Goal: Communication & Community: Answer question/provide support

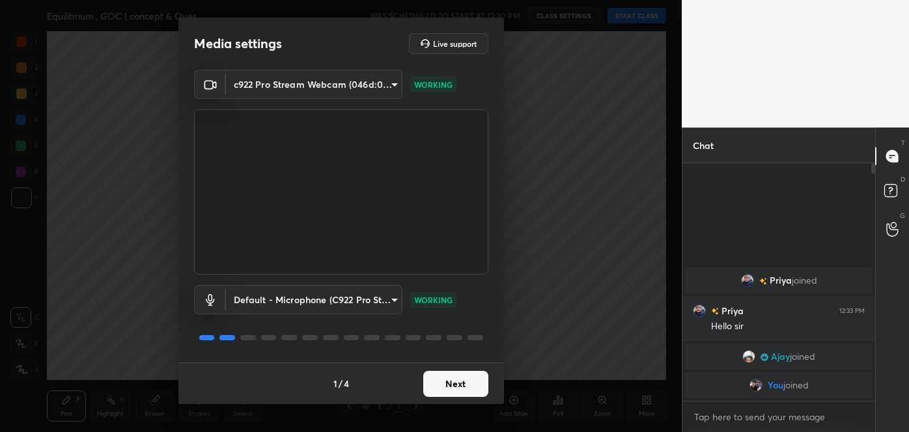
click at [469, 384] on button "Next" at bounding box center [455, 384] width 65 height 26
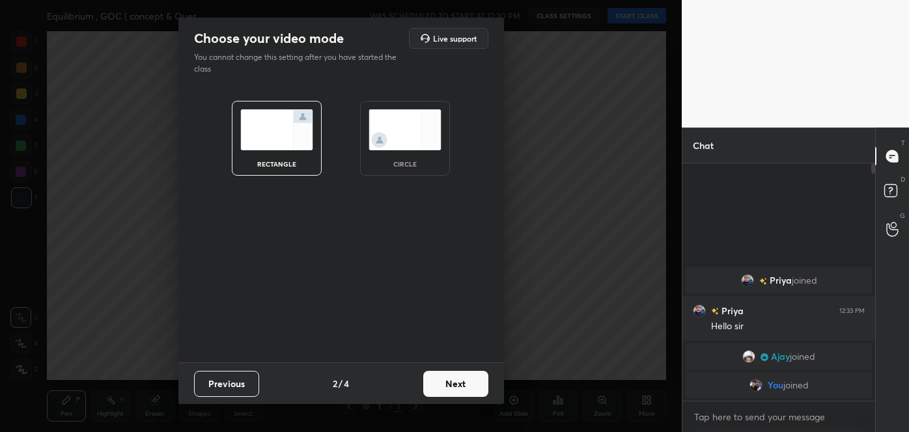
click at [469, 384] on button "Next" at bounding box center [455, 384] width 65 height 26
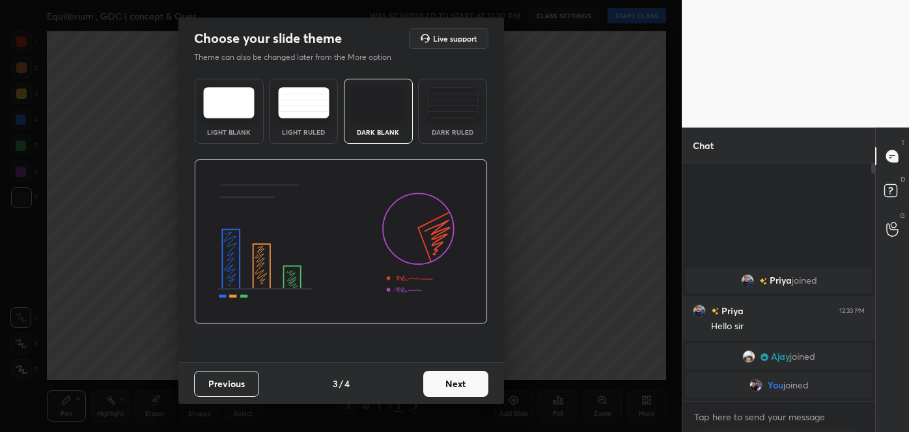
click at [469, 384] on button "Next" at bounding box center [455, 384] width 65 height 26
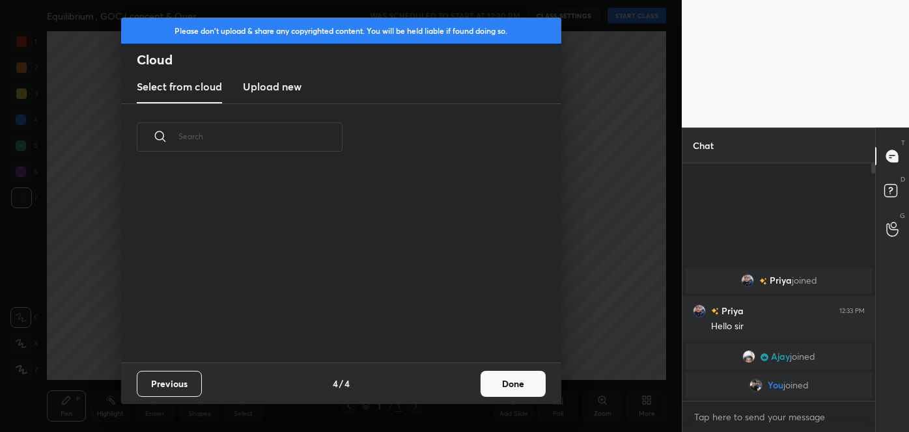
scroll to position [192, 418]
click at [496, 384] on button "Done" at bounding box center [513, 384] width 65 height 26
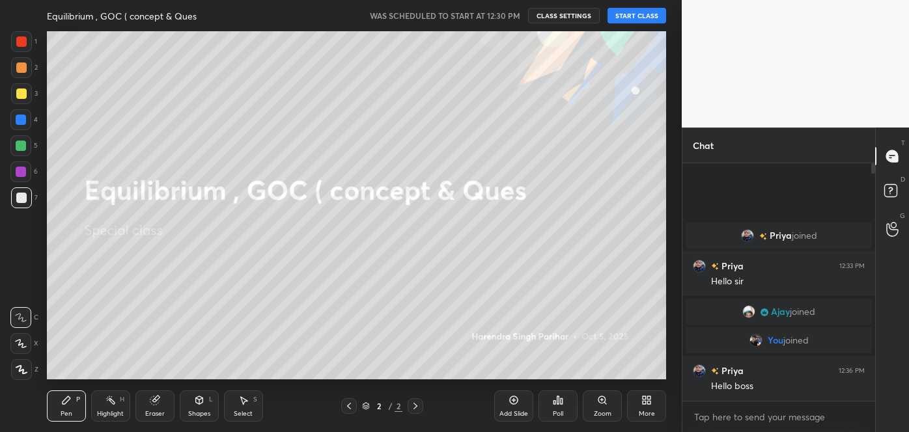
click at [644, 19] on button "START CLASS" at bounding box center [636, 16] width 59 height 16
click at [516, 18] on span "mute" at bounding box center [508, 15] width 18 height 9
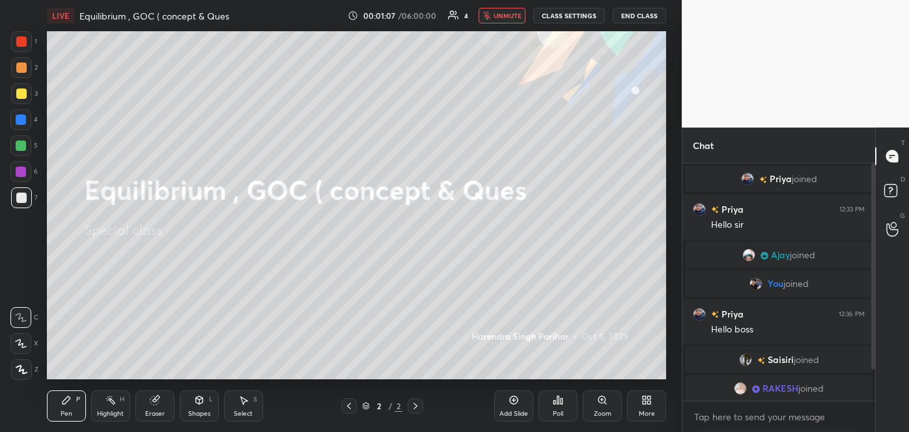
click at [514, 18] on span "unmute" at bounding box center [508, 15] width 28 height 9
click at [891, 224] on icon at bounding box center [892, 229] width 12 height 15
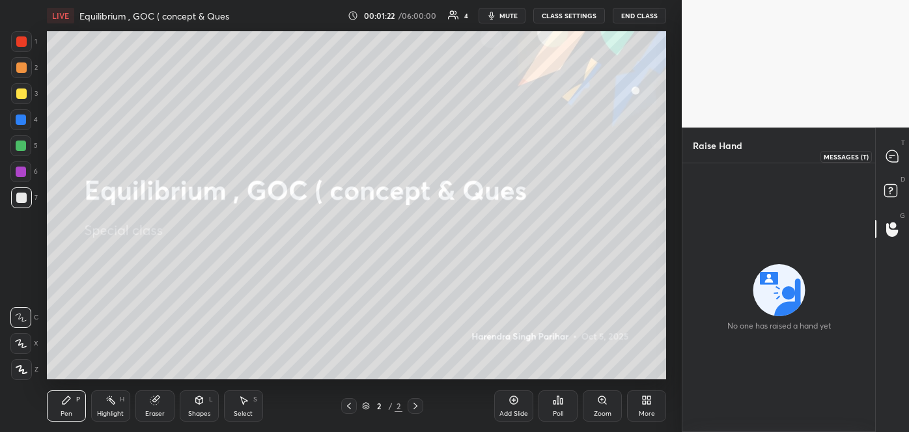
click at [890, 158] on icon at bounding box center [890, 158] width 2 height 0
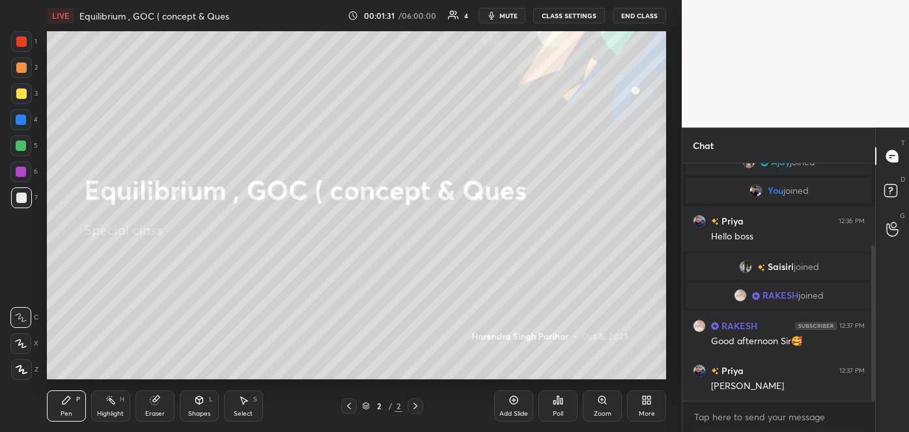
scroll to position [124, 0]
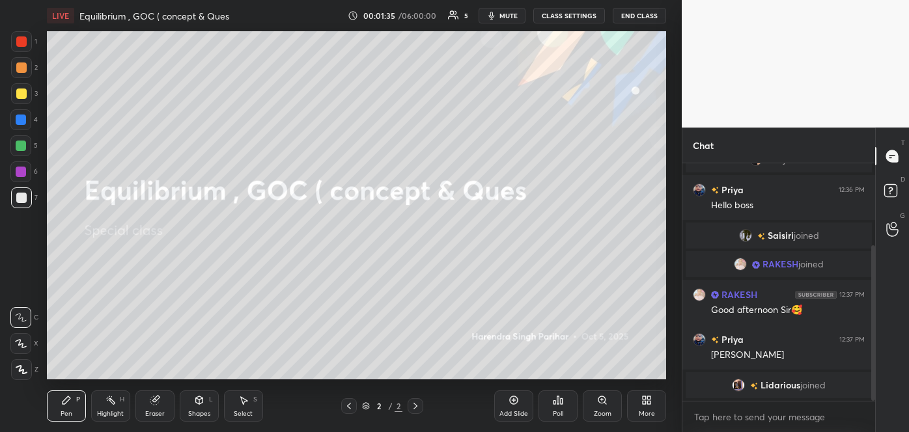
click at [643, 406] on div "More" at bounding box center [646, 406] width 39 height 31
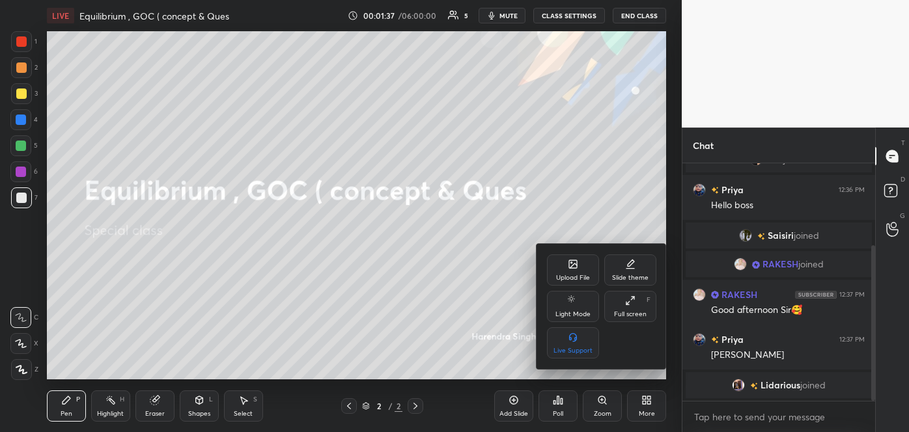
click at [557, 277] on div "Upload File" at bounding box center [573, 278] width 34 height 7
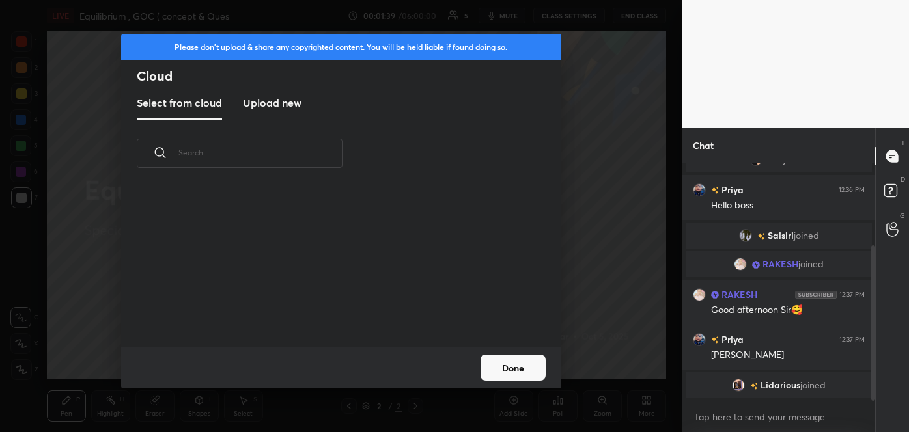
scroll to position [140, 0]
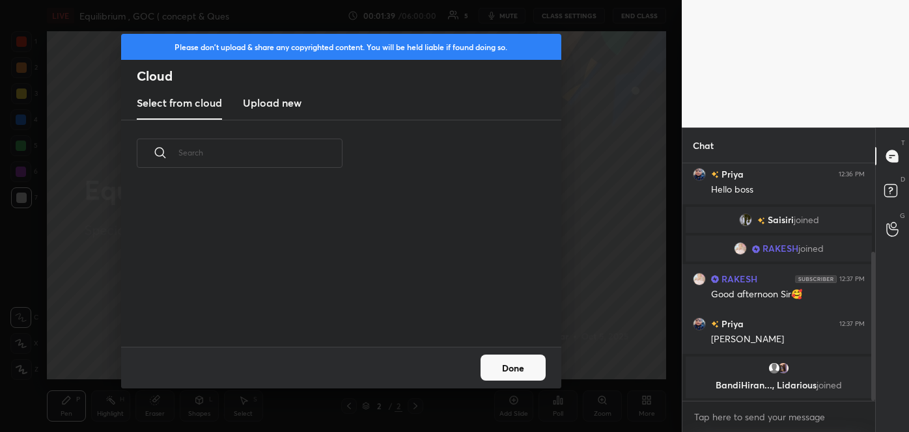
click at [283, 104] on h3 "Upload new" at bounding box center [272, 103] width 59 height 16
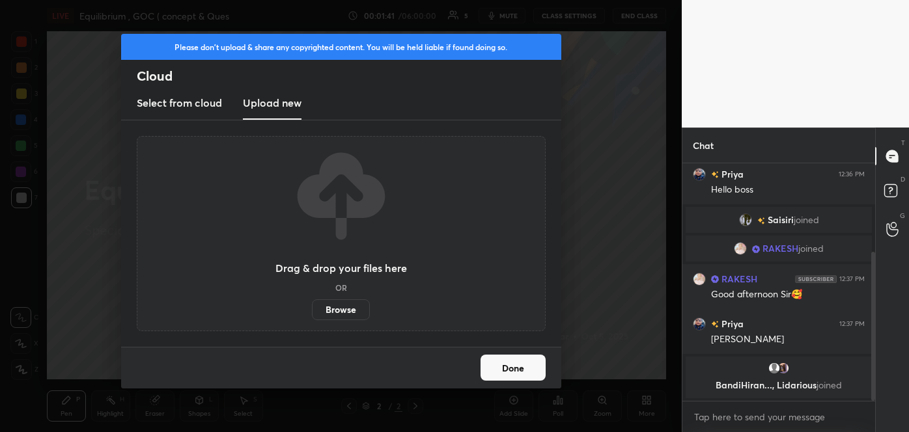
click at [357, 311] on label "Browse" at bounding box center [341, 310] width 58 height 21
click at [312, 311] on input "Browse" at bounding box center [312, 310] width 0 height 21
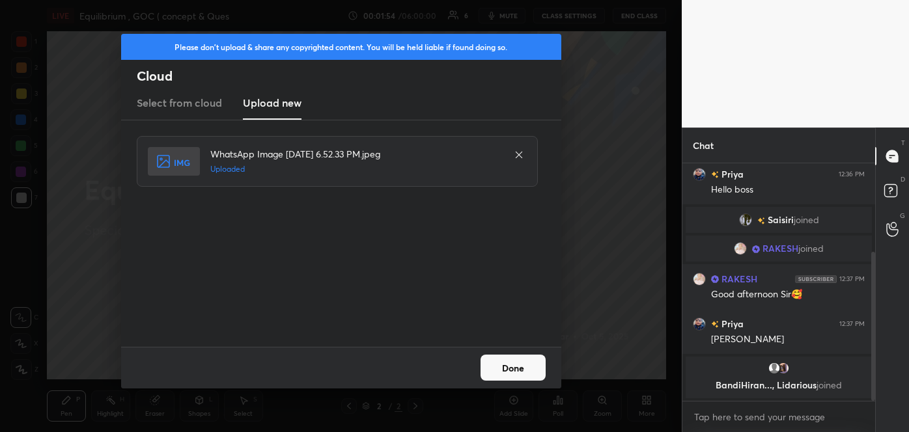
click at [505, 366] on button "Done" at bounding box center [513, 368] width 65 height 26
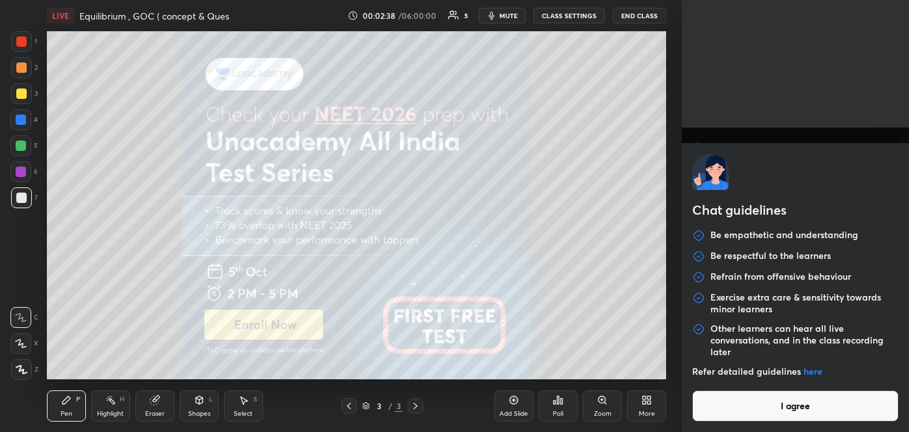
click at [704, 413] on body "1 2 3 4 5 6 7 C X Z C X Z E E Erase all H H LIVE Equilibrium , GOC ( concept & …" at bounding box center [454, 216] width 909 height 432
click at [717, 408] on button "I agree" at bounding box center [795, 406] width 206 height 31
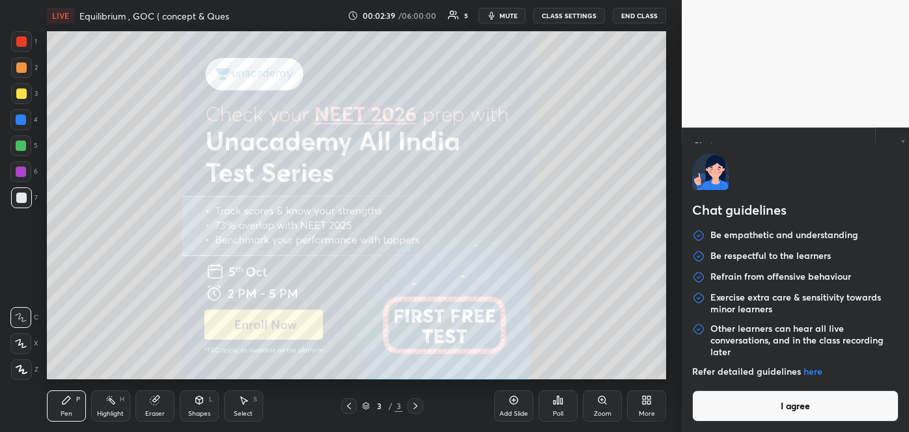
type textarea "x"
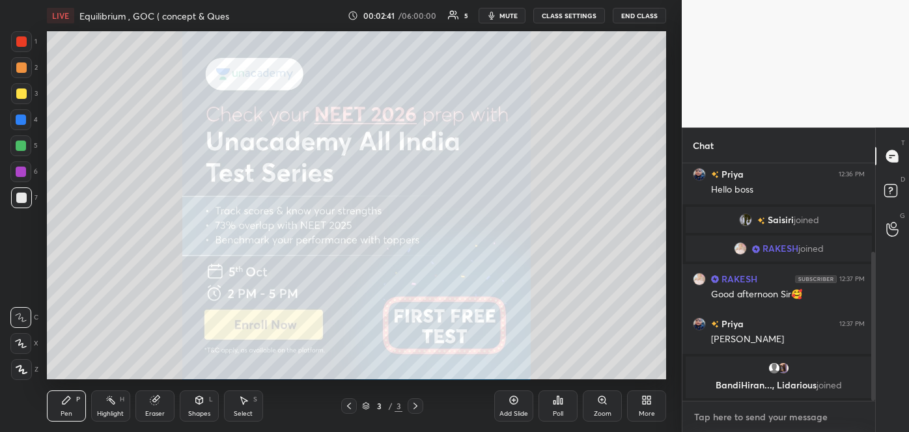
paste textarea "[URL][DOMAIN_NAME]"
type textarea "[URL][DOMAIN_NAME]"
type textarea "x"
type textarea "[URL][DOMAIN_NAME]"
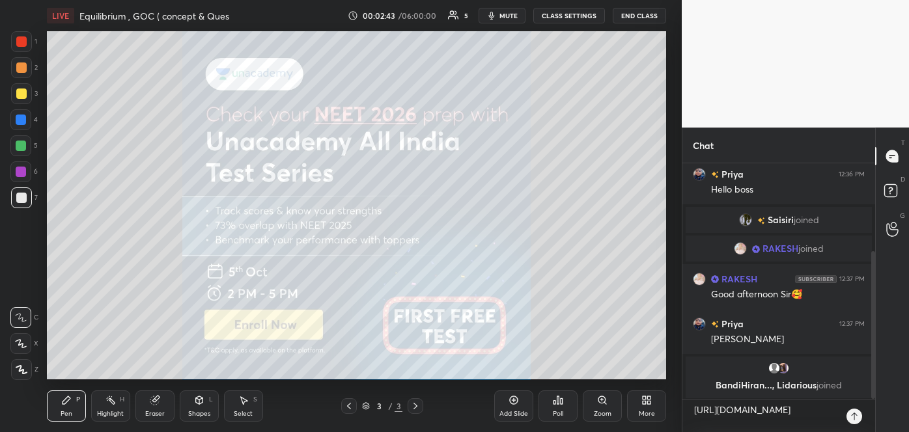
type textarea "x"
click at [855, 416] on icon at bounding box center [854, 417] width 10 height 10
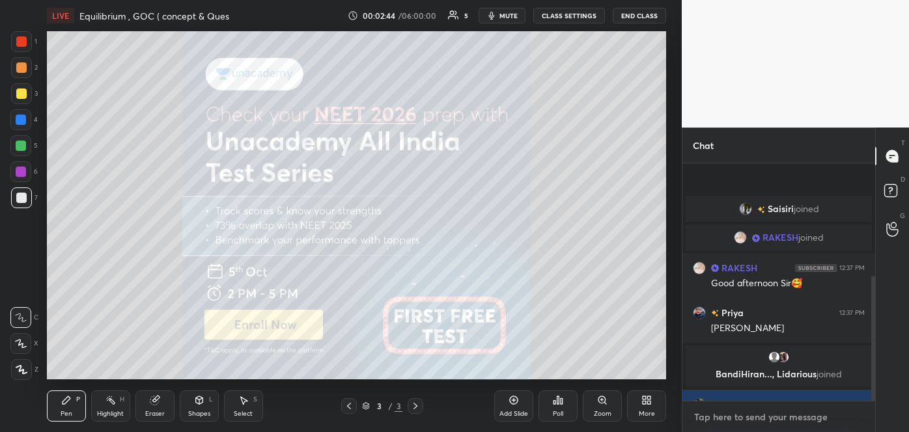
scroll to position [214, 0]
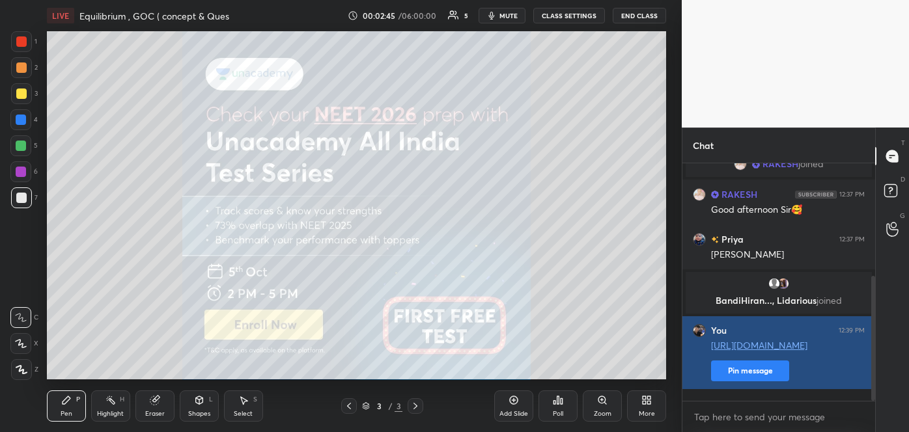
type textarea "x"
click at [747, 375] on button "Pin message" at bounding box center [750, 371] width 78 height 21
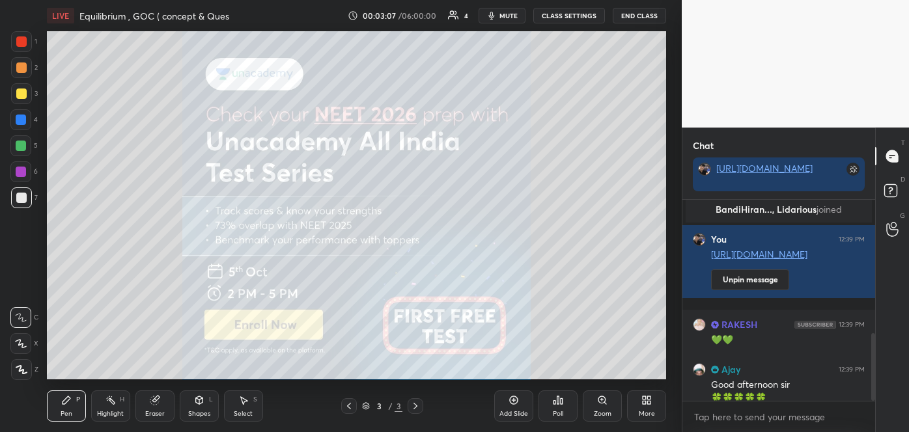
scroll to position [395, 0]
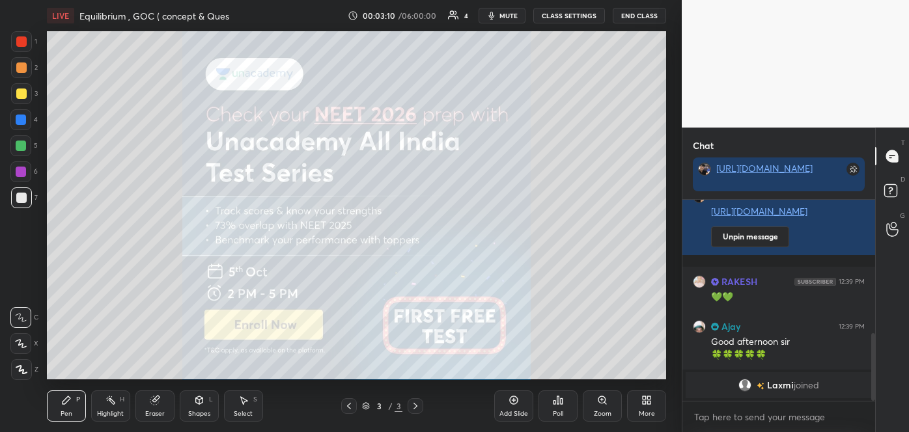
click at [670, 189] on div "Setting up your live class Poll for secs No correct answer Start poll" at bounding box center [357, 205] width 630 height 349
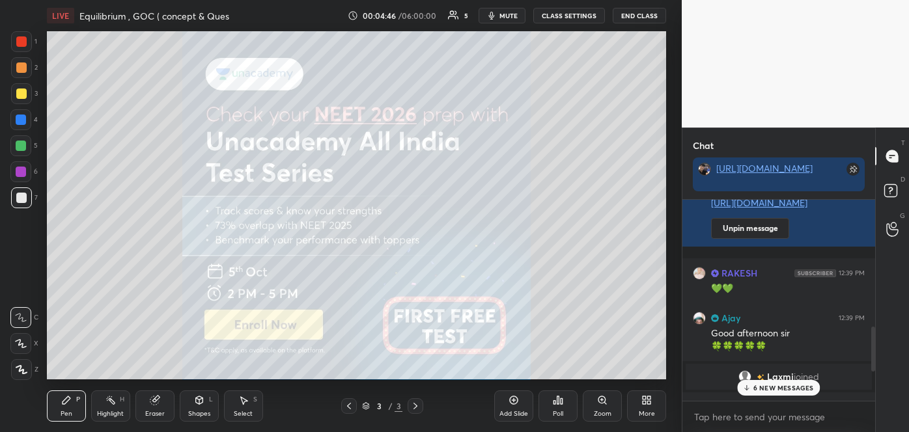
click at [753, 386] on div "6 NEW MESSAGES" at bounding box center [778, 388] width 83 height 16
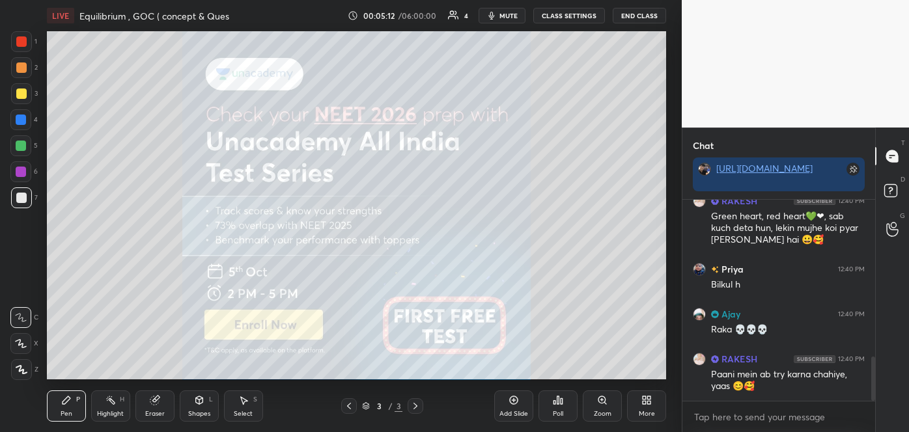
scroll to position [757, 0]
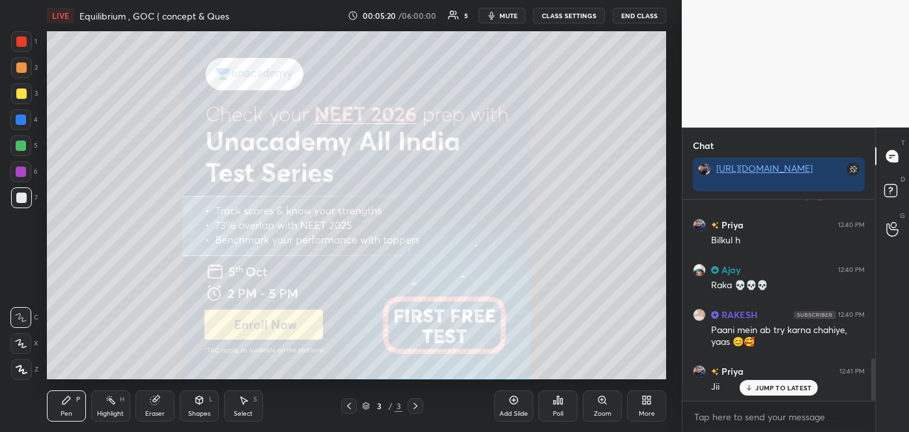
click at [518, 405] on icon at bounding box center [514, 400] width 10 height 10
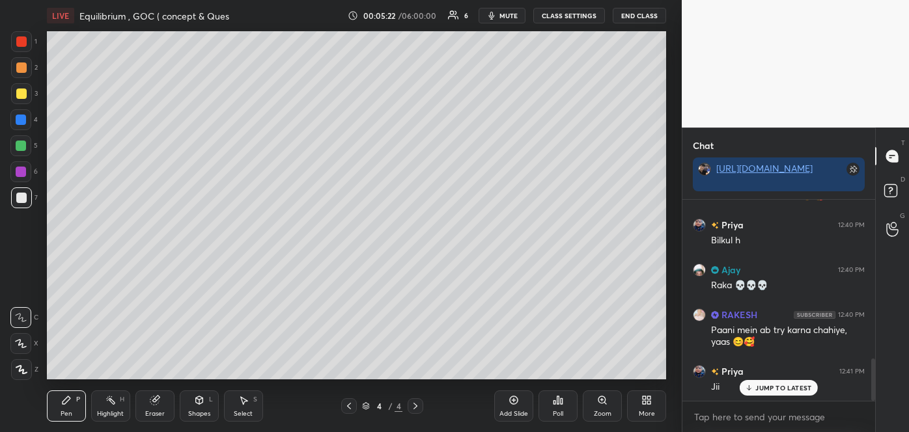
click at [22, 341] on icon at bounding box center [21, 343] width 12 height 9
click at [23, 193] on div at bounding box center [21, 198] width 10 height 10
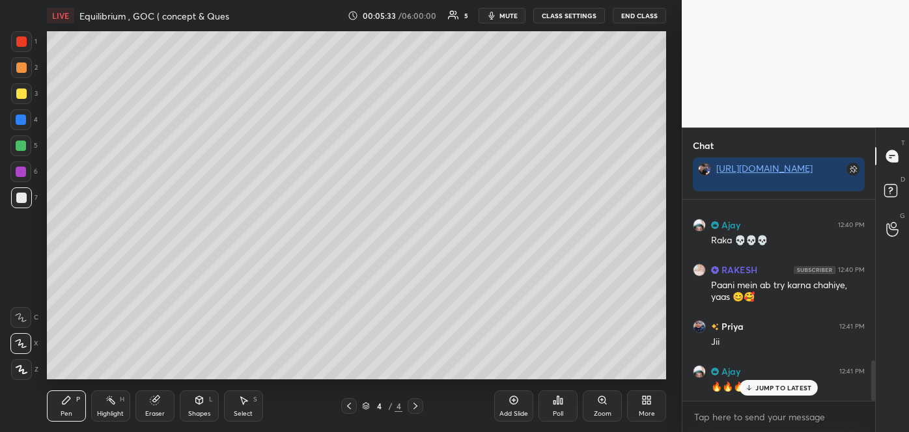
click at [202, 406] on div "Shapes L" at bounding box center [199, 406] width 39 height 31
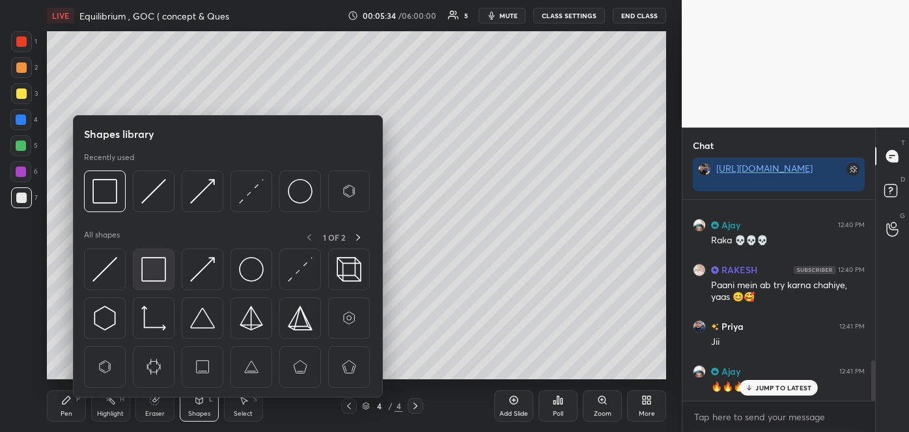
click at [155, 270] on img at bounding box center [153, 269] width 25 height 25
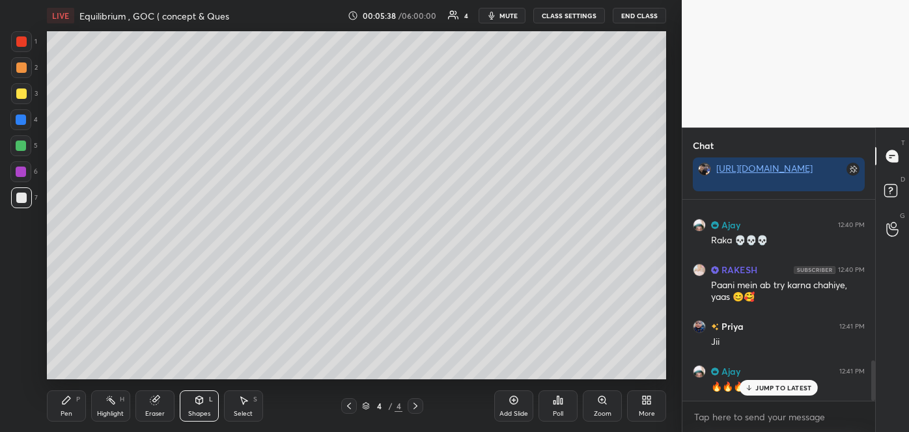
click at [69, 411] on div "Pen" at bounding box center [67, 414] width 12 height 7
click at [20, 92] on div at bounding box center [21, 94] width 10 height 10
click at [117, 411] on div "Highlight" at bounding box center [110, 414] width 27 height 7
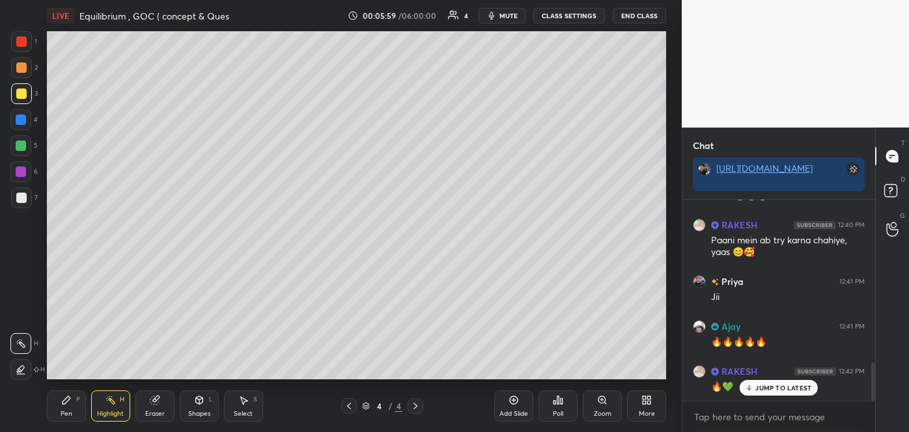
click at [20, 368] on icon at bounding box center [21, 370] width 10 height 10
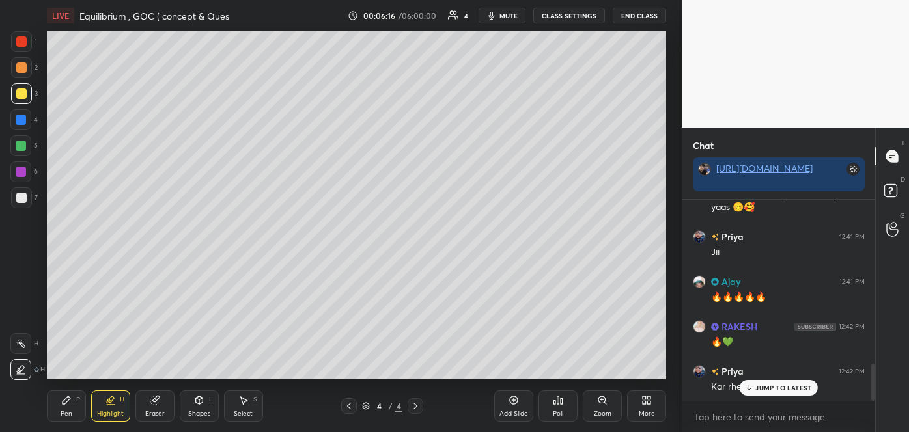
click at [755, 389] on div "JUMP TO LATEST" at bounding box center [779, 388] width 78 height 16
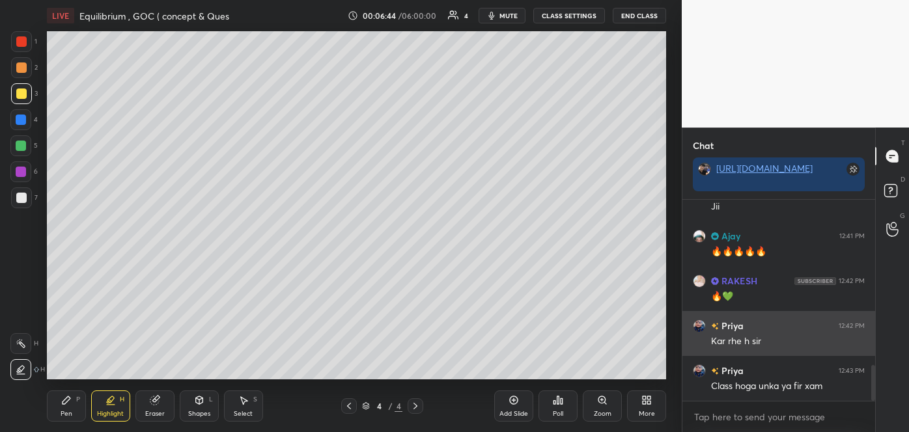
scroll to position [969, 0]
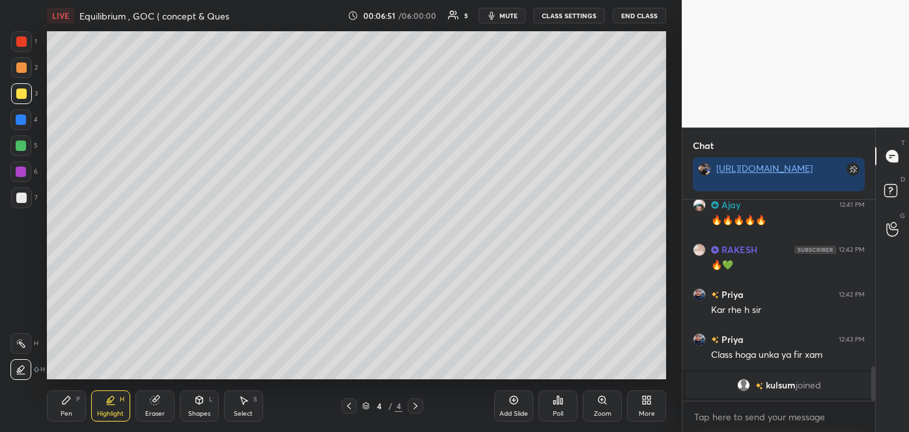
click at [21, 204] on div at bounding box center [21, 198] width 21 height 21
click at [64, 411] on div "Pen" at bounding box center [67, 414] width 12 height 7
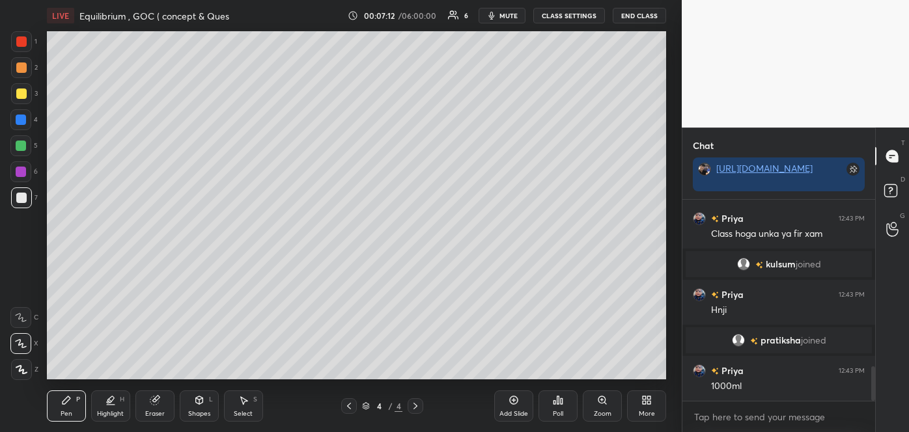
scroll to position [973, 0]
click at [17, 68] on div at bounding box center [21, 68] width 10 height 10
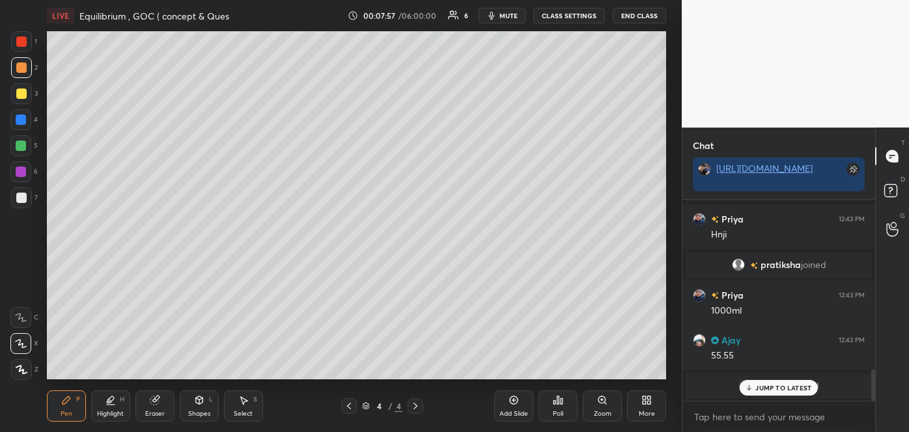
scroll to position [1094, 0]
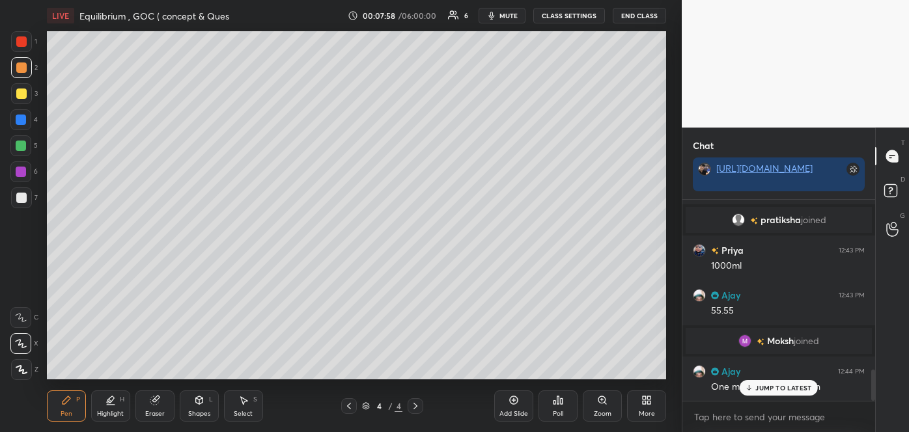
click at [517, 413] on div "Add Slide" at bounding box center [513, 414] width 29 height 7
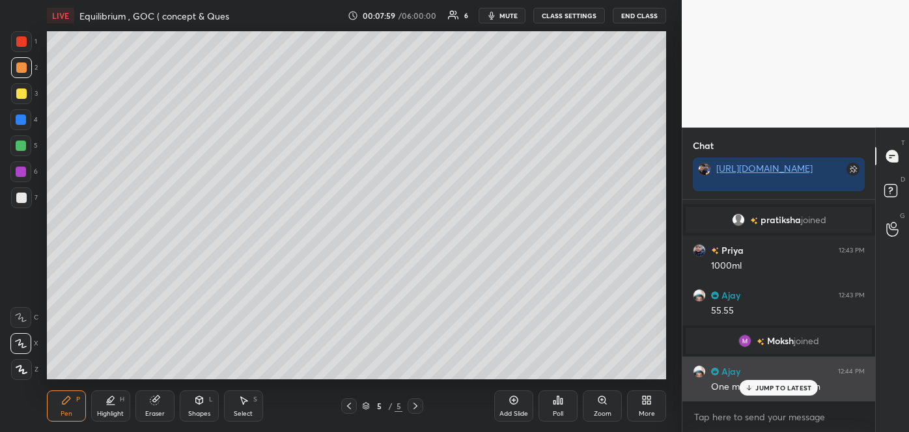
click at [744, 391] on div "JUMP TO LATEST" at bounding box center [779, 388] width 78 height 16
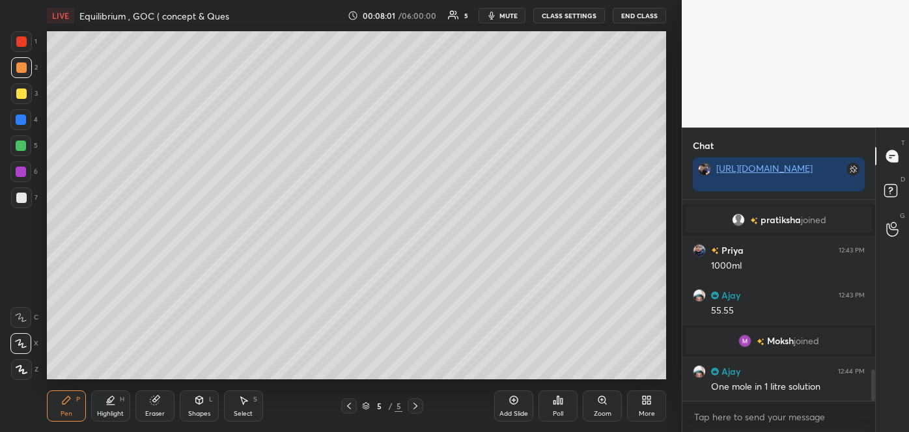
click at [16, 205] on div at bounding box center [21, 198] width 21 height 21
click at [207, 408] on div "Shapes L" at bounding box center [199, 406] width 39 height 31
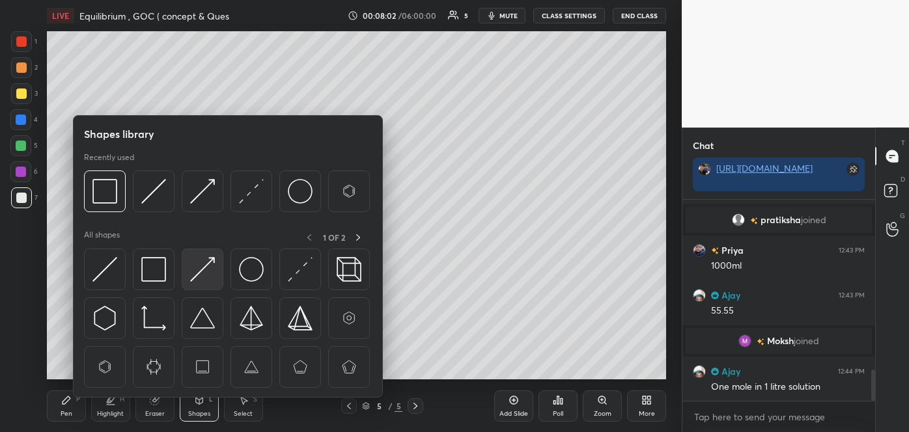
scroll to position [1108, 0]
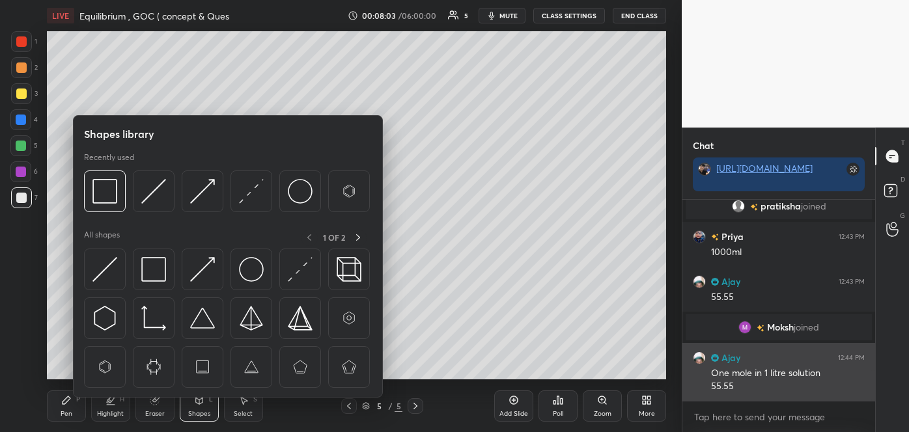
click at [156, 195] on img at bounding box center [153, 191] width 25 height 25
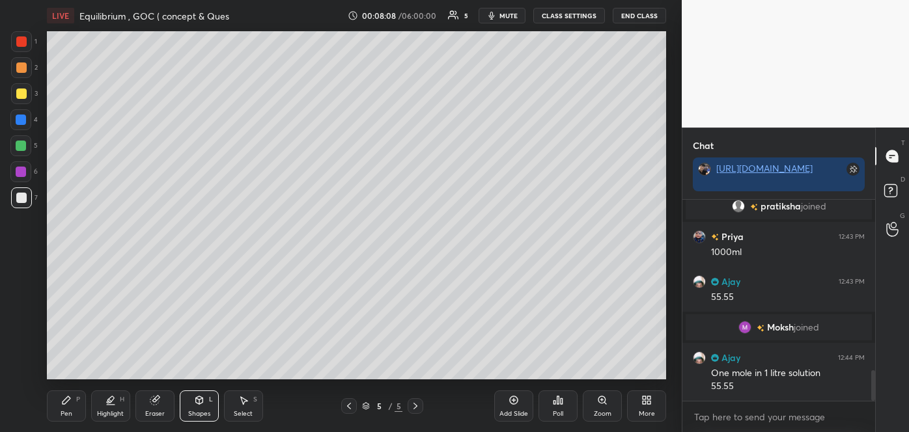
click at [18, 96] on div at bounding box center [21, 94] width 10 height 10
click at [72, 410] on div "Pen P" at bounding box center [66, 406] width 39 height 31
click at [25, 148] on div at bounding box center [21, 146] width 10 height 10
click at [20, 71] on div at bounding box center [21, 68] width 10 height 10
click at [20, 200] on div at bounding box center [21, 198] width 10 height 10
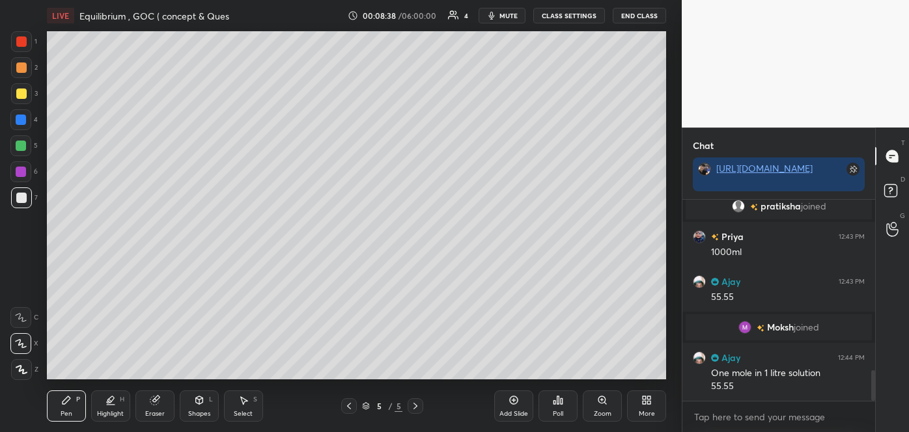
click at [19, 119] on div at bounding box center [21, 120] width 10 height 10
click at [22, 67] on div at bounding box center [21, 68] width 10 height 10
click at [23, 125] on div at bounding box center [21, 120] width 10 height 10
click at [21, 179] on div at bounding box center [20, 171] width 21 height 21
click at [22, 41] on div at bounding box center [21, 41] width 10 height 10
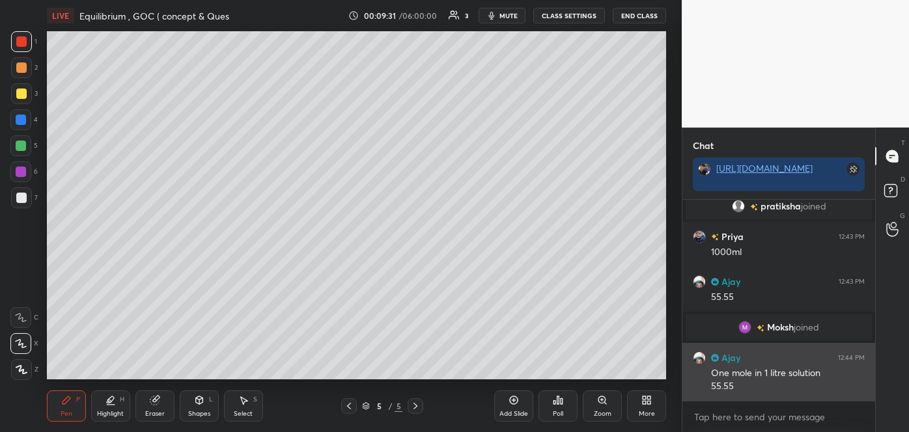
click at [21, 144] on div at bounding box center [21, 146] width 10 height 10
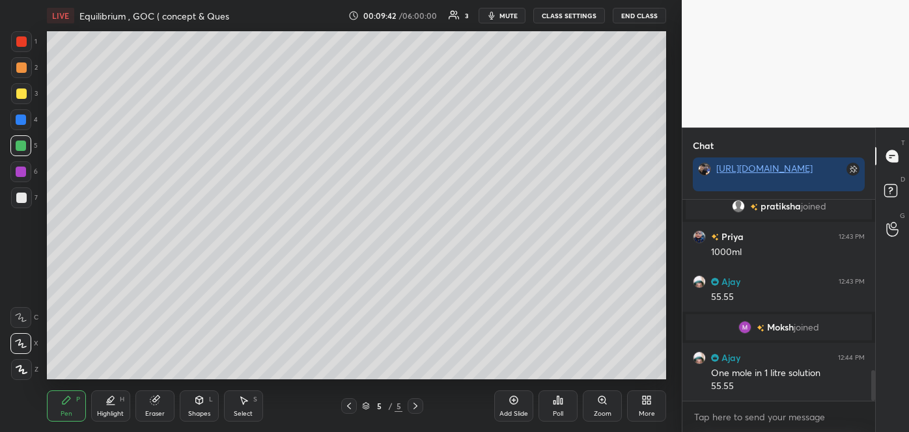
click at [23, 196] on div at bounding box center [21, 198] width 10 height 10
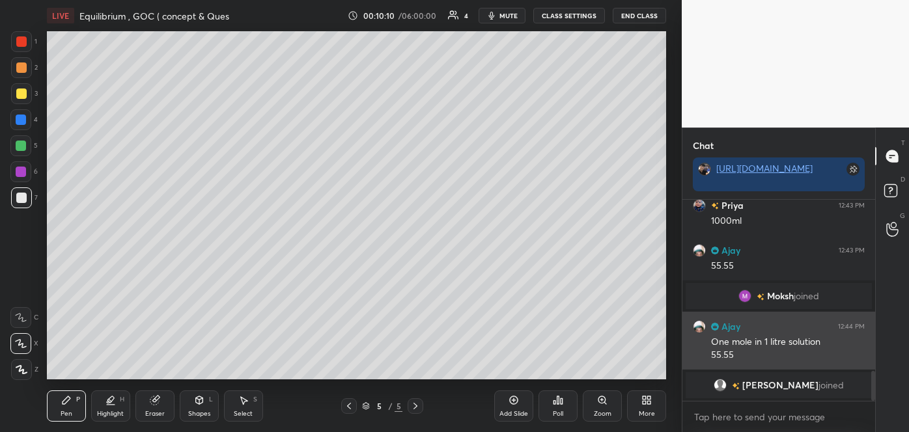
scroll to position [1134, 0]
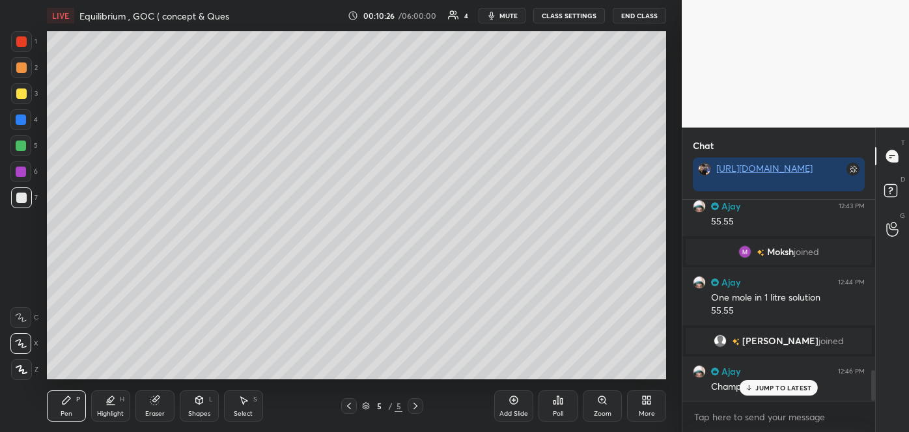
click at [27, 70] on div at bounding box center [21, 67] width 21 height 21
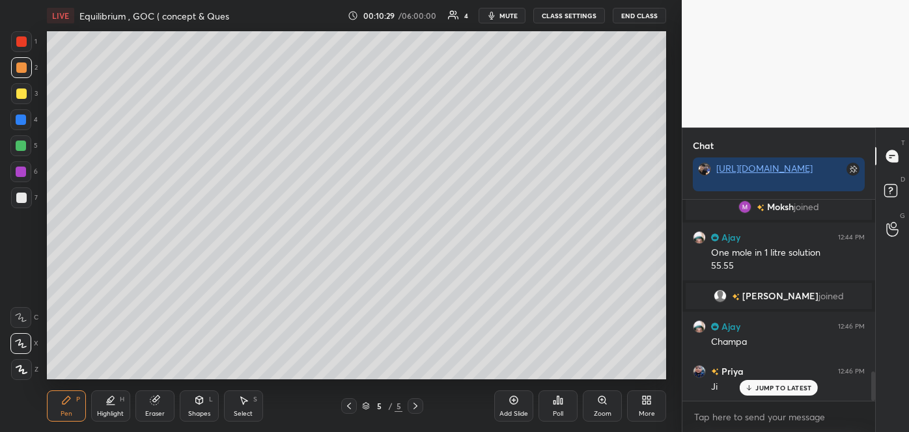
scroll to position [1210, 0]
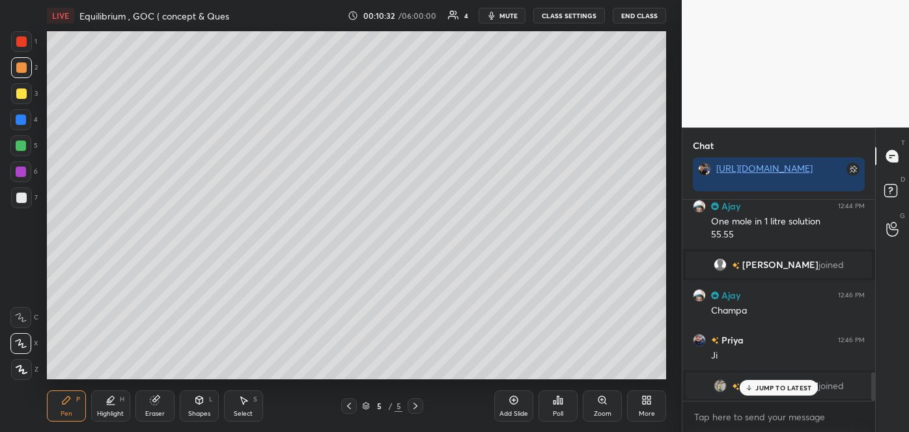
click at [22, 143] on div at bounding box center [21, 146] width 10 height 10
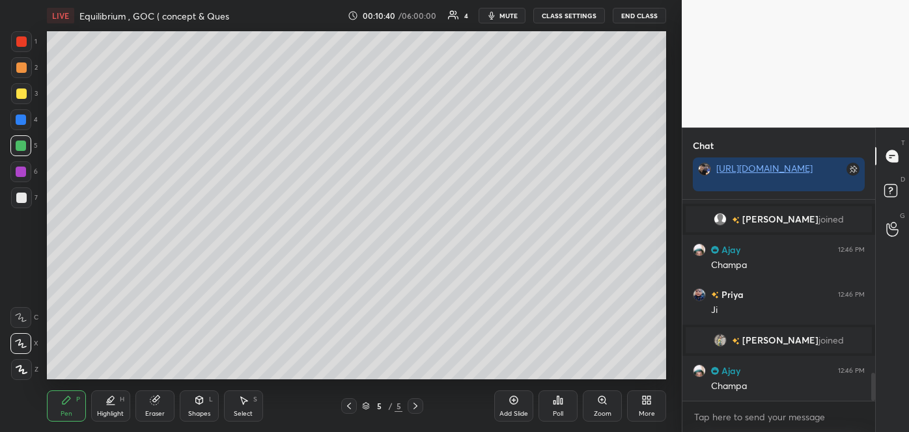
click at [21, 195] on div at bounding box center [21, 198] width 10 height 10
click at [22, 66] on div at bounding box center [21, 68] width 10 height 10
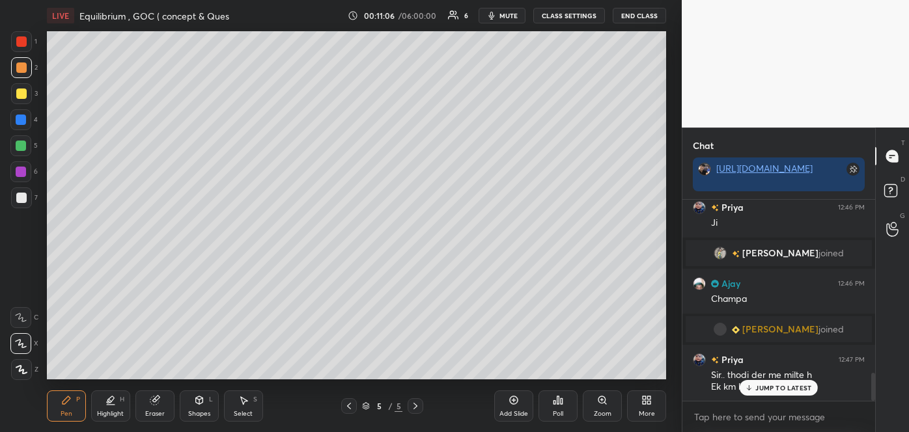
scroll to position [1252, 0]
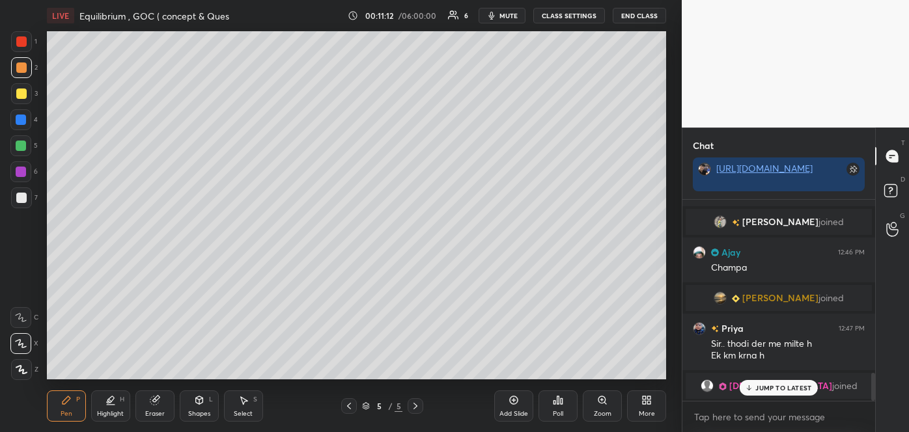
click at [25, 147] on div at bounding box center [21, 146] width 10 height 10
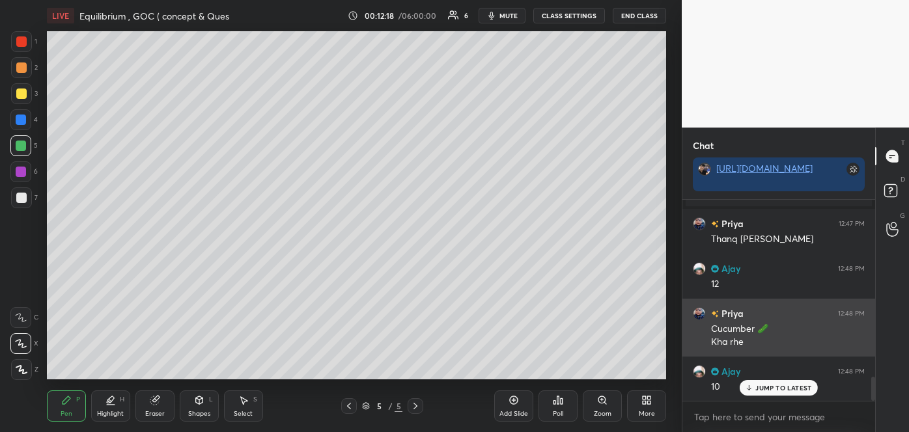
scroll to position [1490, 0]
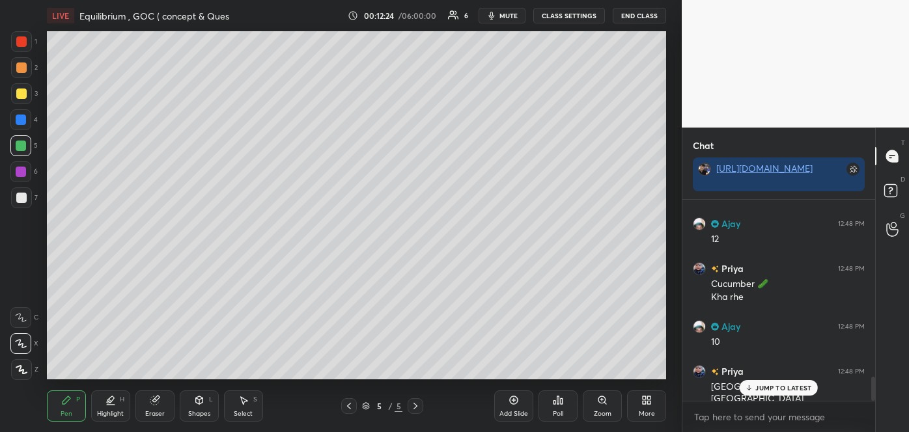
click at [516, 404] on icon at bounding box center [514, 400] width 10 height 10
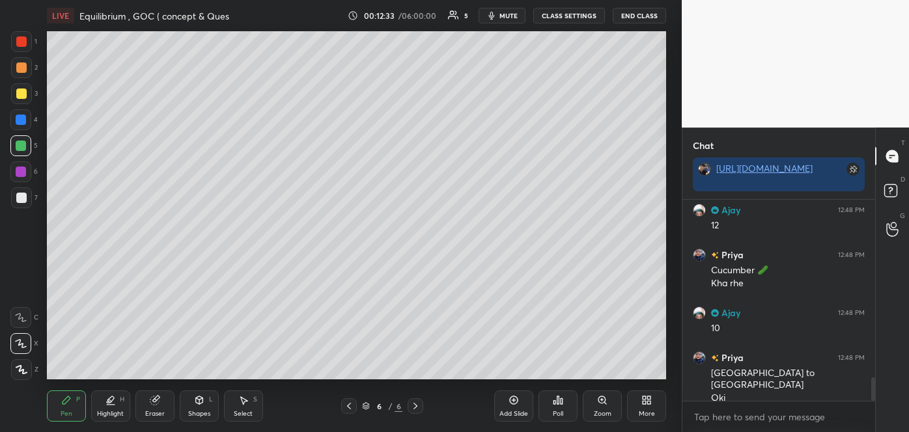
click at [23, 96] on div at bounding box center [21, 94] width 10 height 10
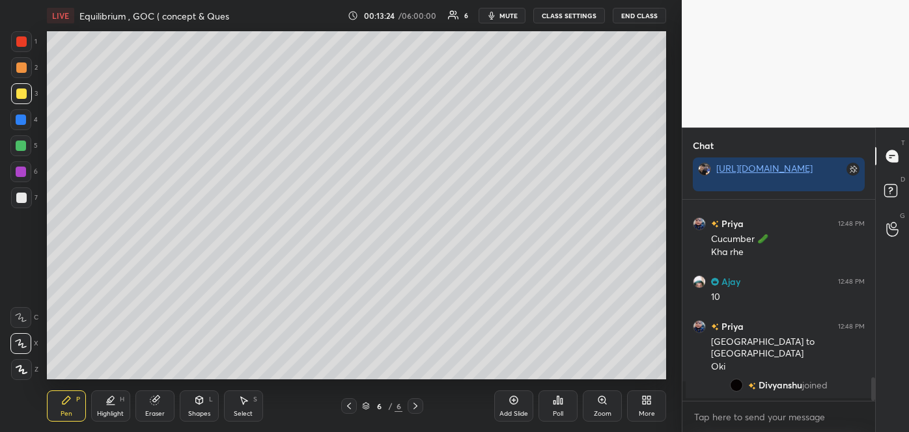
scroll to position [1507, 0]
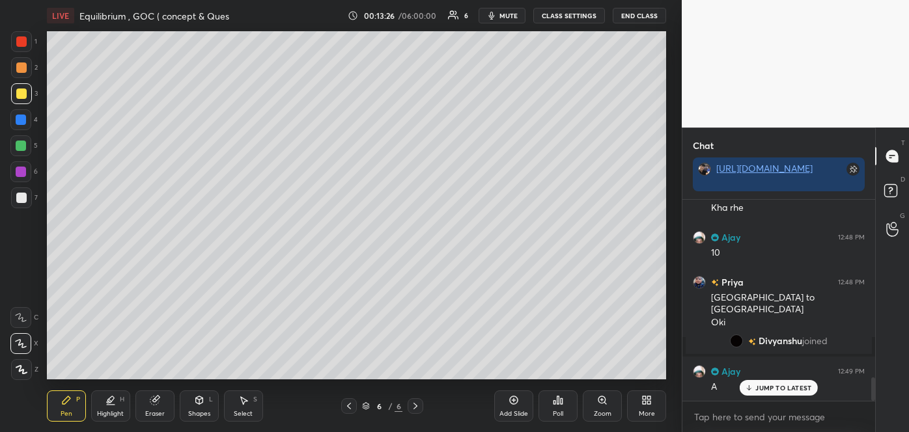
click at [24, 120] on div at bounding box center [21, 120] width 10 height 10
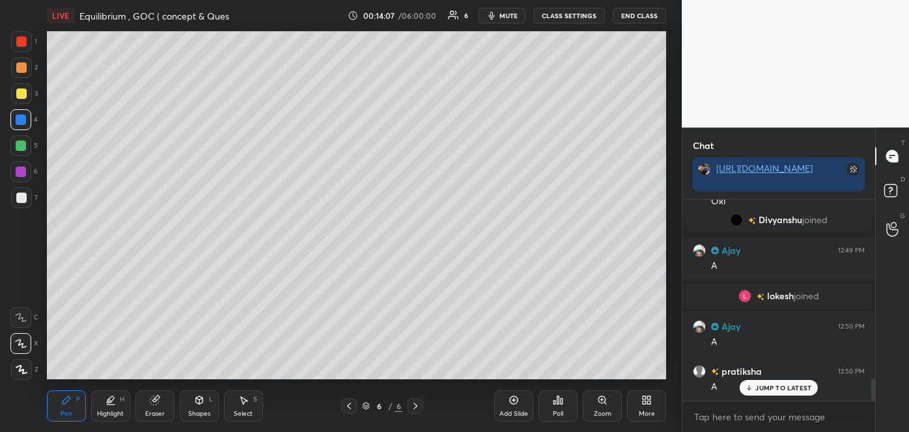
scroll to position [1673, 0]
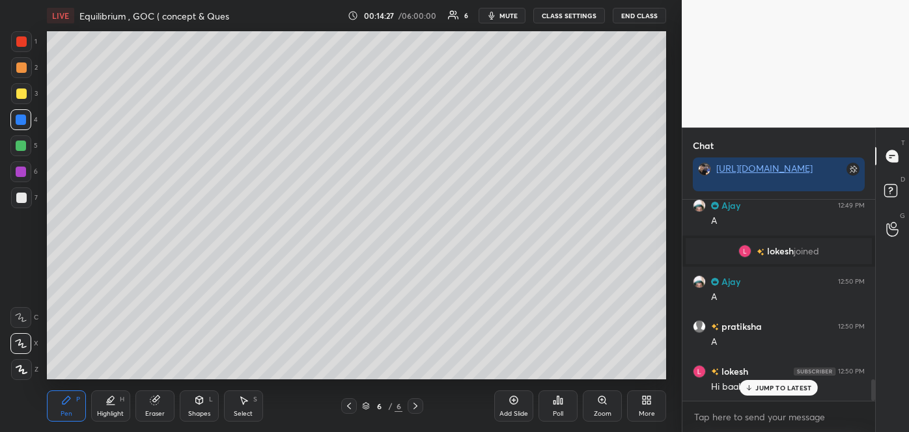
click at [779, 387] on p "JUMP TO LATEST" at bounding box center [783, 388] width 56 height 8
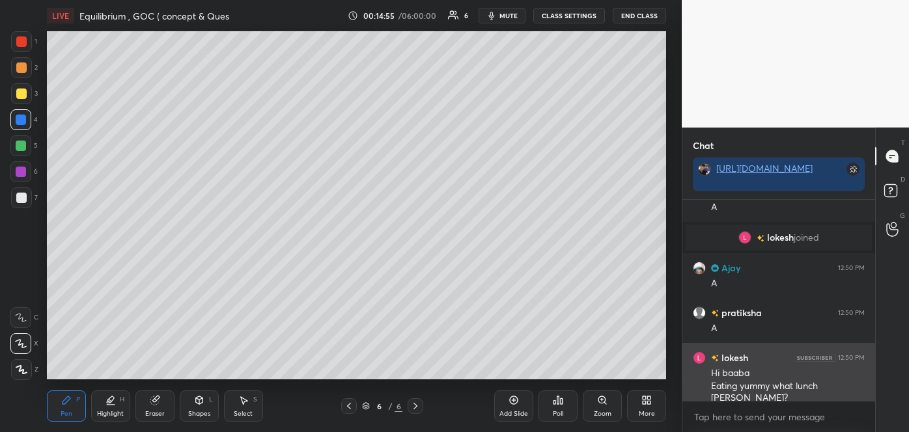
scroll to position [1731, 0]
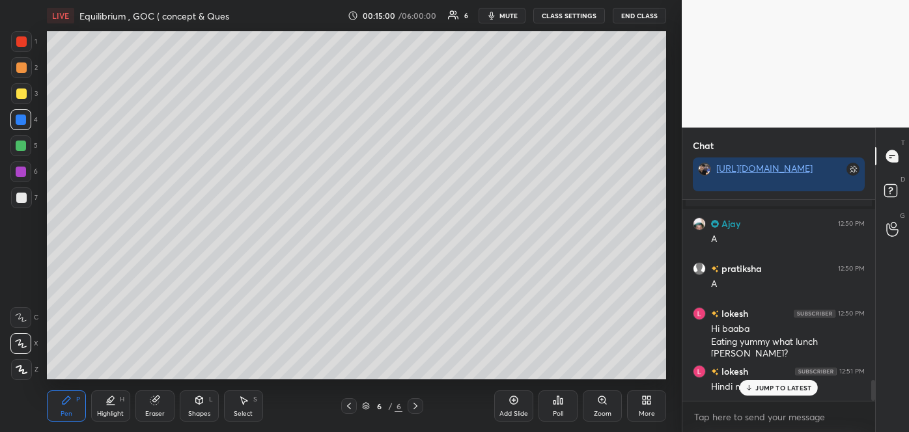
click at [745, 383] on div "JUMP TO LATEST" at bounding box center [779, 388] width 78 height 16
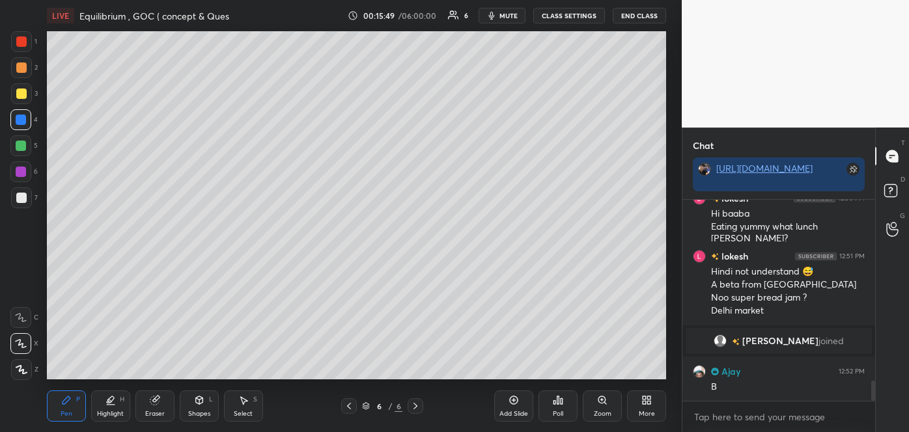
scroll to position [1834, 0]
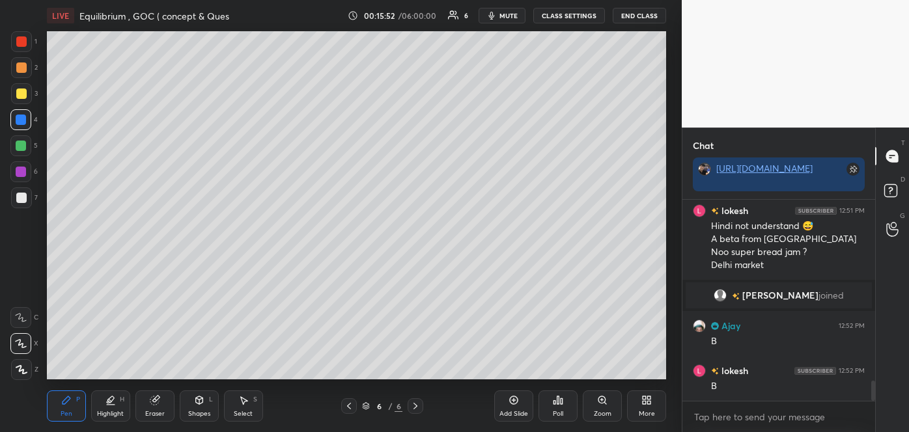
click at [21, 65] on div at bounding box center [21, 68] width 10 height 10
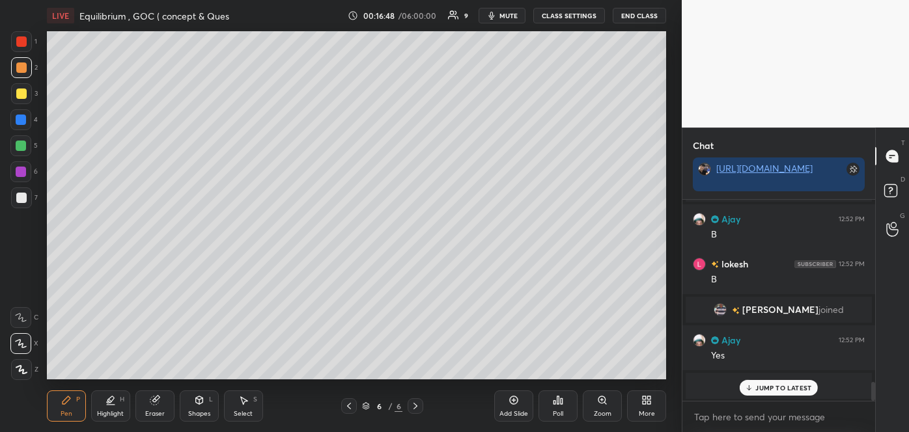
scroll to position [1964, 0]
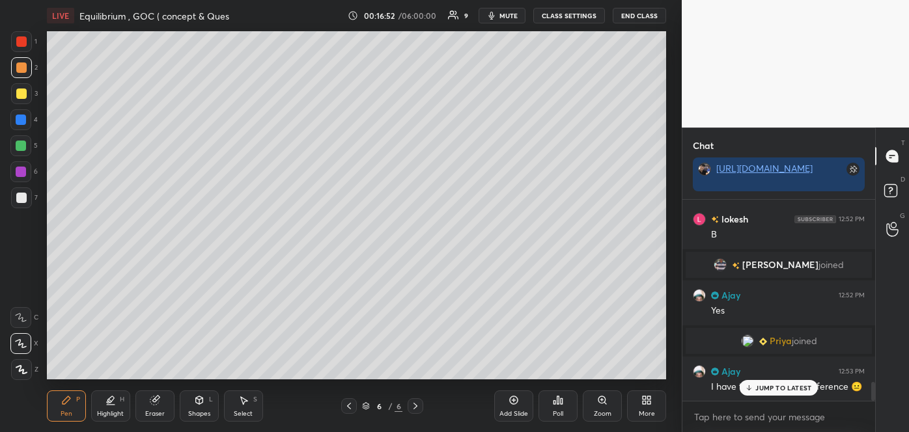
click at [760, 387] on p "JUMP TO LATEST" at bounding box center [783, 388] width 56 height 8
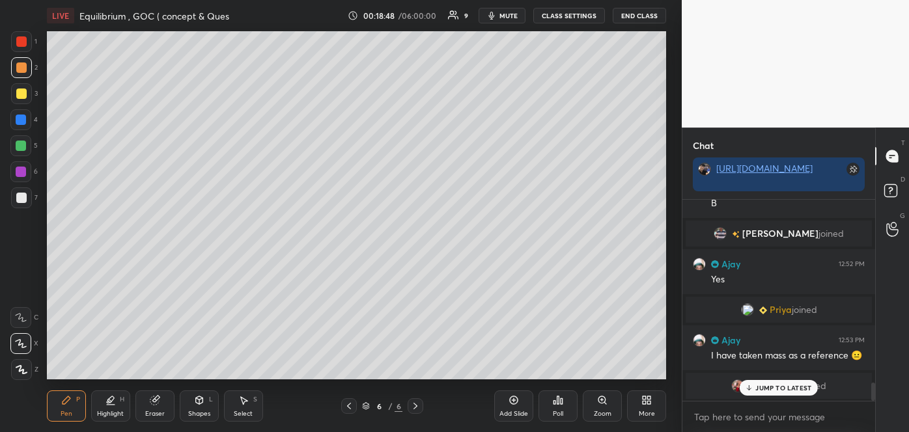
click at [519, 408] on div "Add Slide" at bounding box center [513, 406] width 39 height 31
click at [893, 224] on icon at bounding box center [892, 229] width 12 height 15
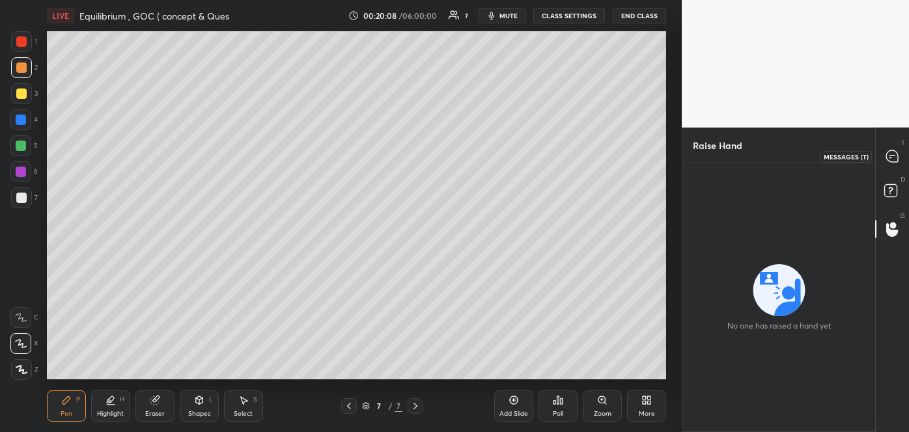
click at [892, 156] on icon at bounding box center [891, 156] width 5 height 0
type textarea "x"
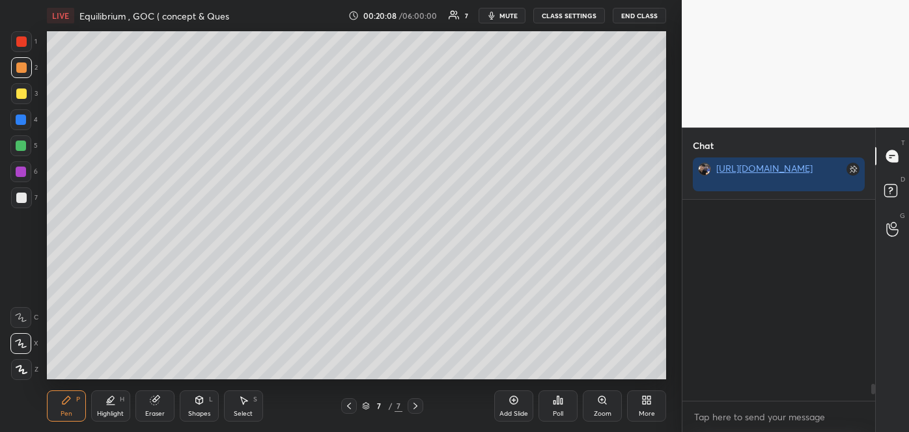
scroll to position [197, 189]
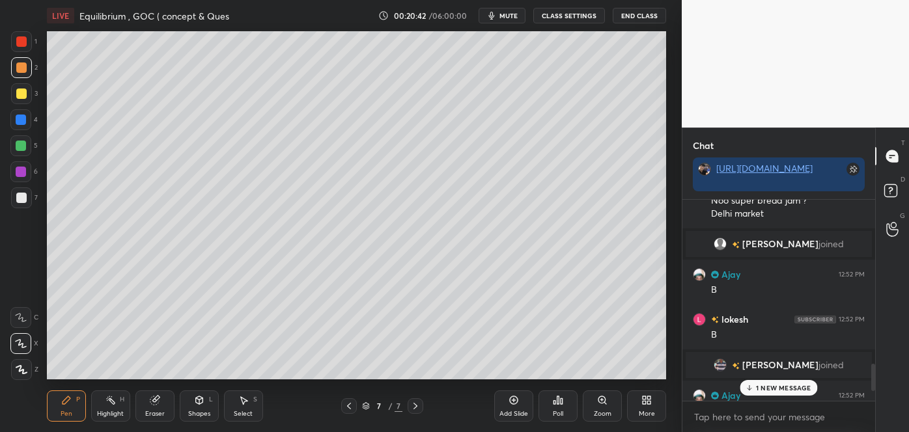
scroll to position [64763, 64481]
click at [763, 384] on p "2 NEW MESSAGES" at bounding box center [783, 388] width 60 height 8
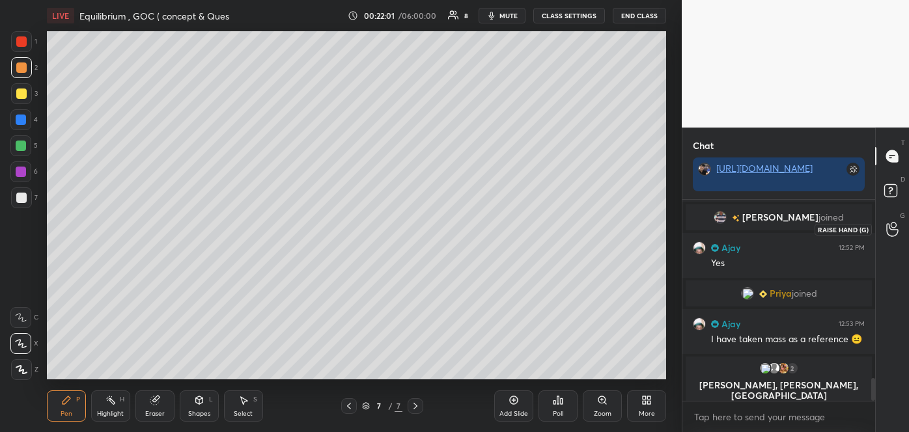
click at [886, 229] on icon at bounding box center [892, 229] width 12 height 15
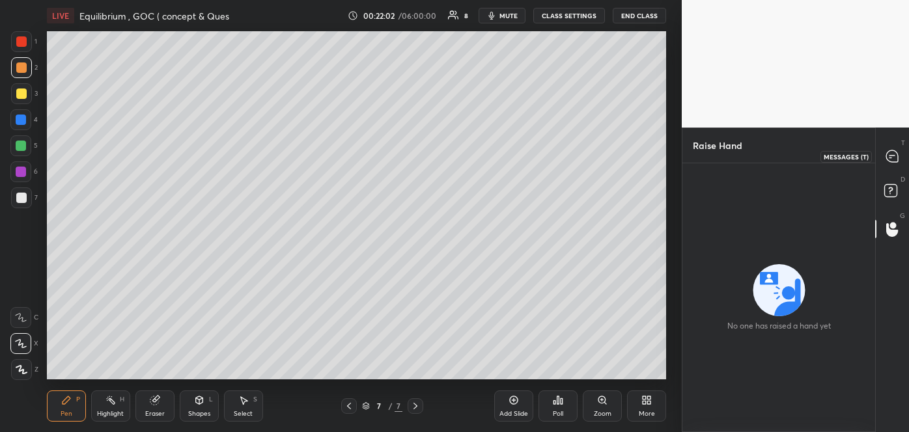
click at [889, 156] on icon at bounding box center [892, 156] width 12 height 12
type textarea "x"
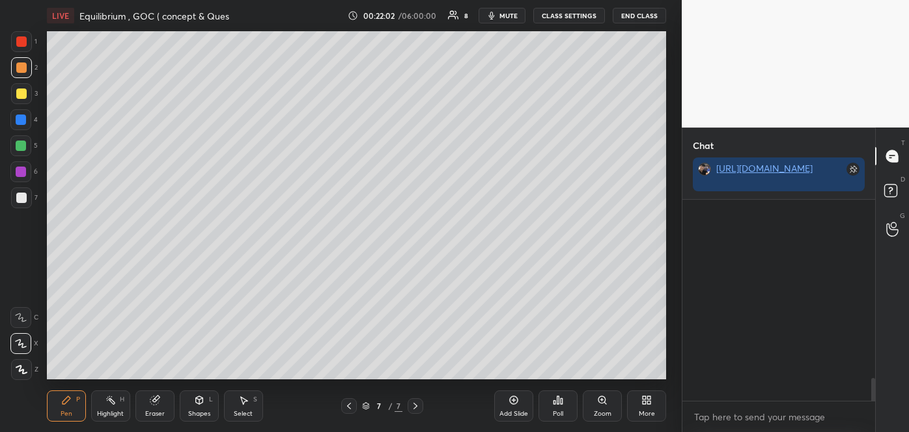
scroll to position [197, 189]
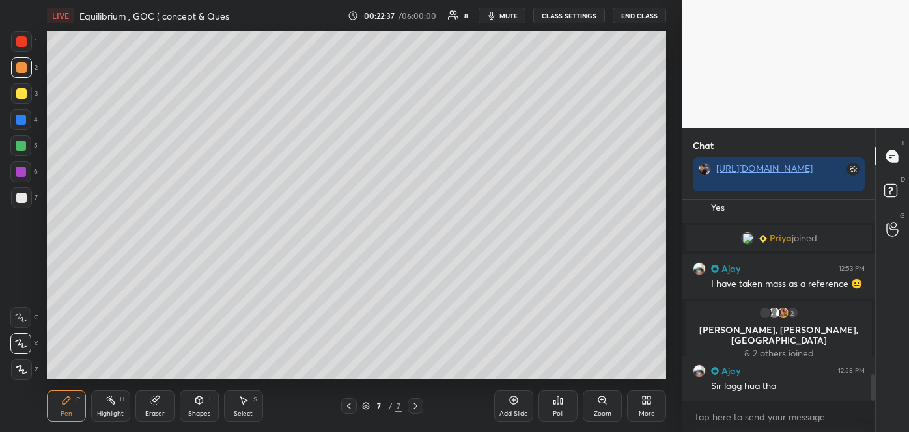
scroll to position [1350, 0]
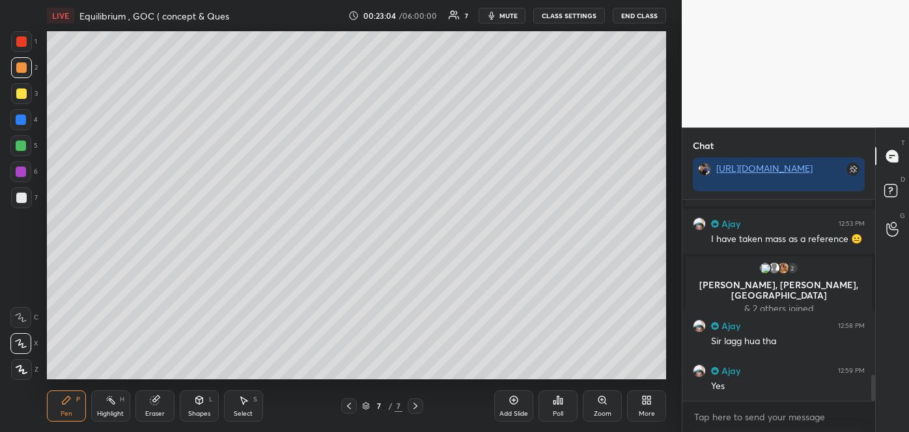
click at [348, 407] on icon at bounding box center [349, 406] width 4 height 7
click at [349, 408] on icon at bounding box center [349, 406] width 4 height 7
click at [349, 408] on icon at bounding box center [349, 406] width 10 height 10
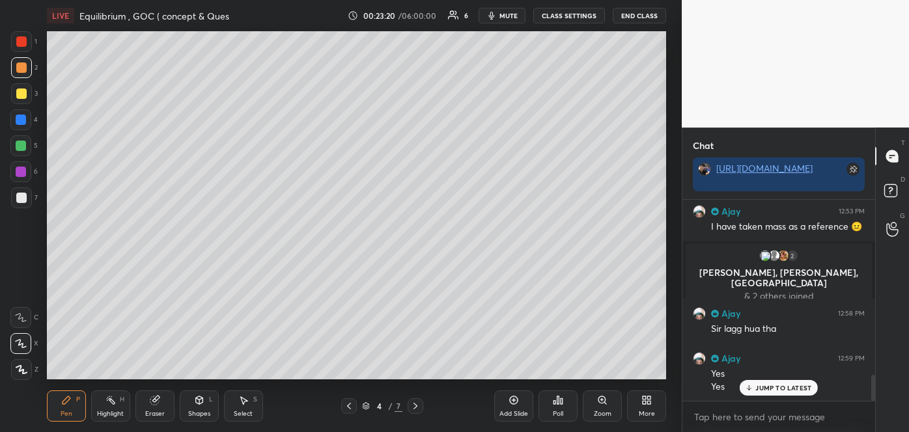
click at [508, 13] on span "mute" at bounding box center [508, 15] width 18 height 9
click at [517, 401] on icon at bounding box center [514, 400] width 10 height 10
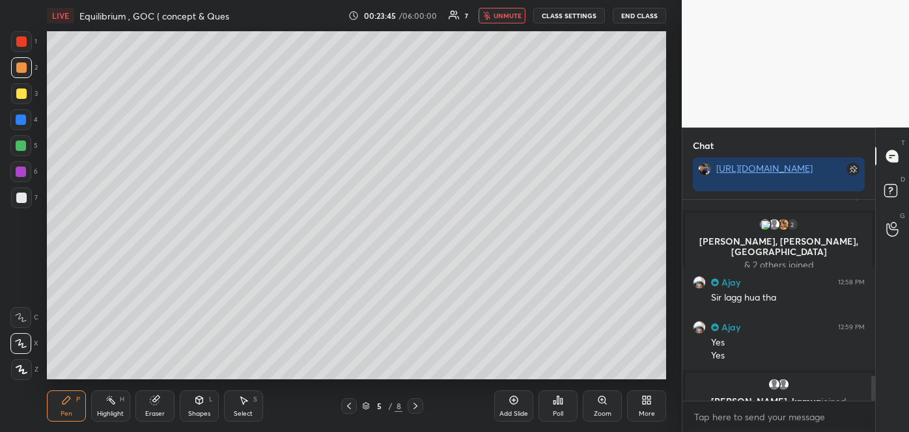
click at [25, 201] on div at bounding box center [21, 198] width 10 height 10
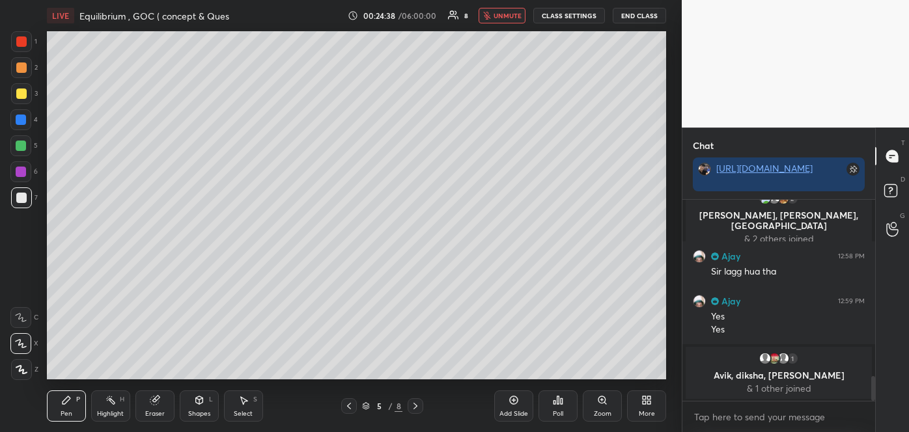
click at [516, 18] on span "unmute" at bounding box center [508, 15] width 28 height 9
click at [514, 16] on span "mute" at bounding box center [508, 15] width 18 height 9
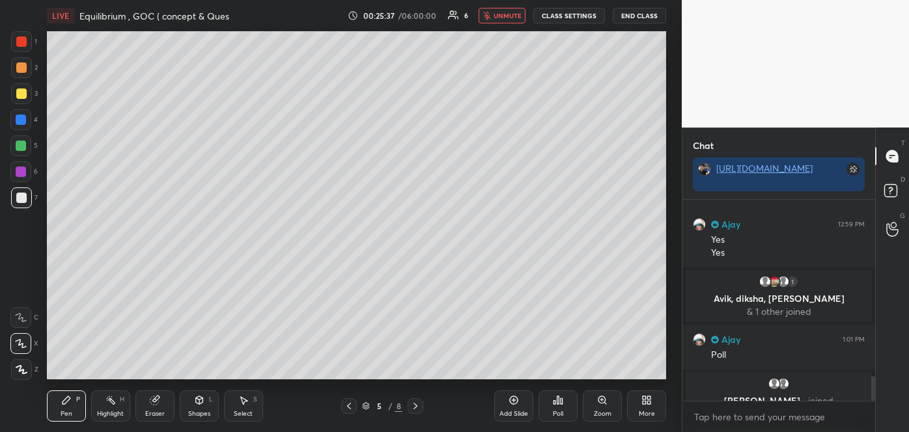
scroll to position [1415, 0]
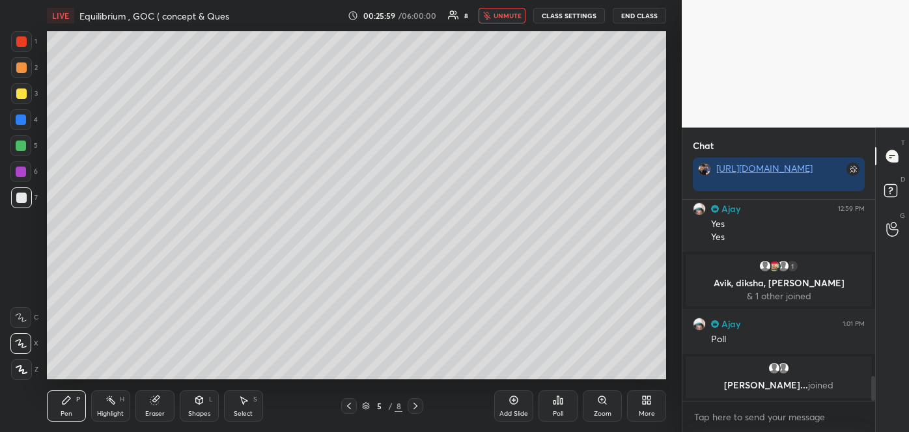
click at [510, 20] on button "unmute" at bounding box center [502, 16] width 47 height 16
click at [21, 94] on div at bounding box center [21, 94] width 10 height 10
click at [559, 408] on div "Poll" at bounding box center [557, 406] width 39 height 31
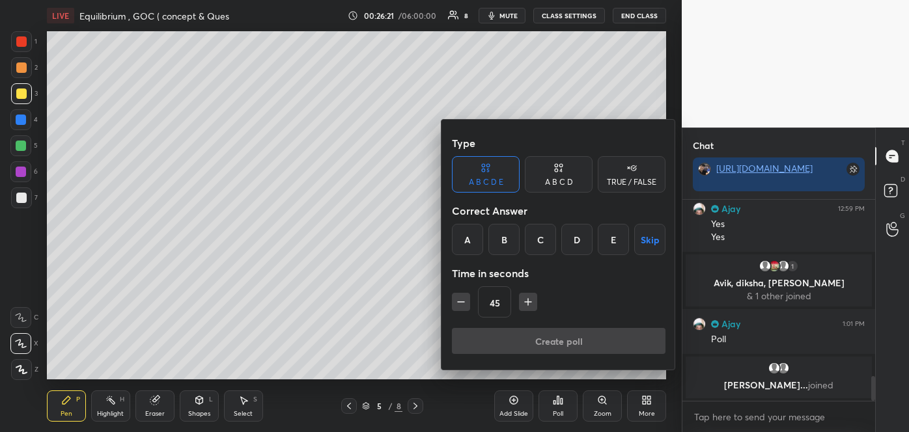
click at [561, 182] on div "A B C D" at bounding box center [559, 182] width 28 height 8
click at [559, 236] on div "C" at bounding box center [558, 239] width 38 height 31
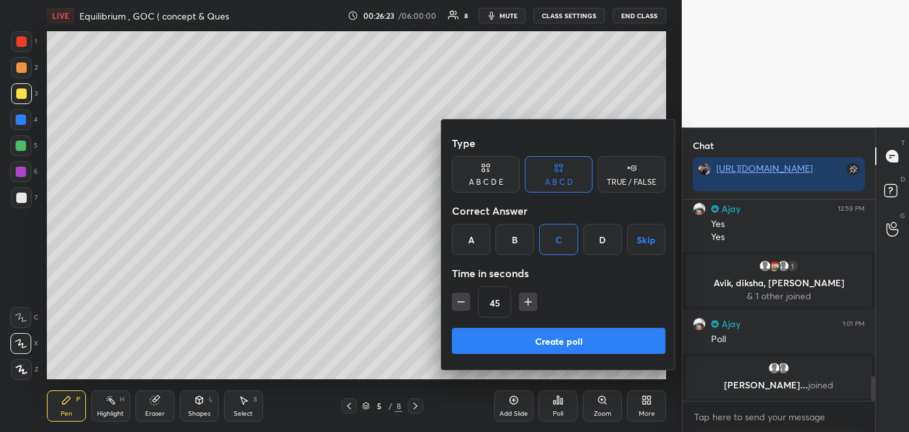
click at [554, 340] on button "Create poll" at bounding box center [559, 341] width 214 height 26
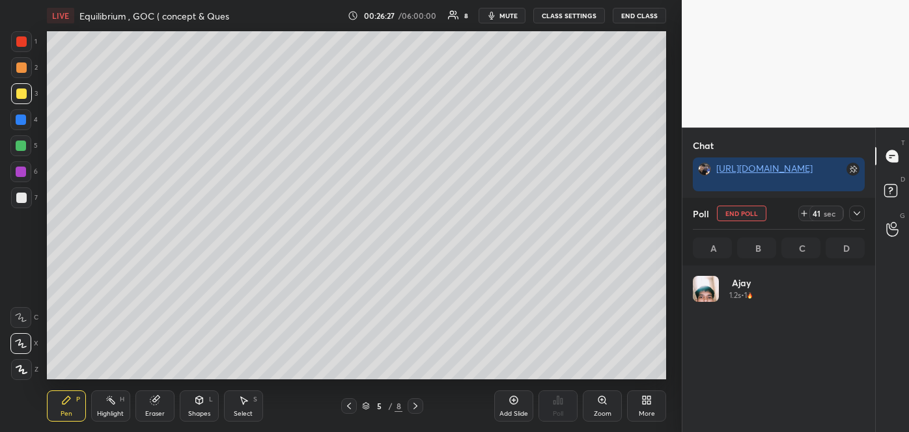
scroll to position [1493, 0]
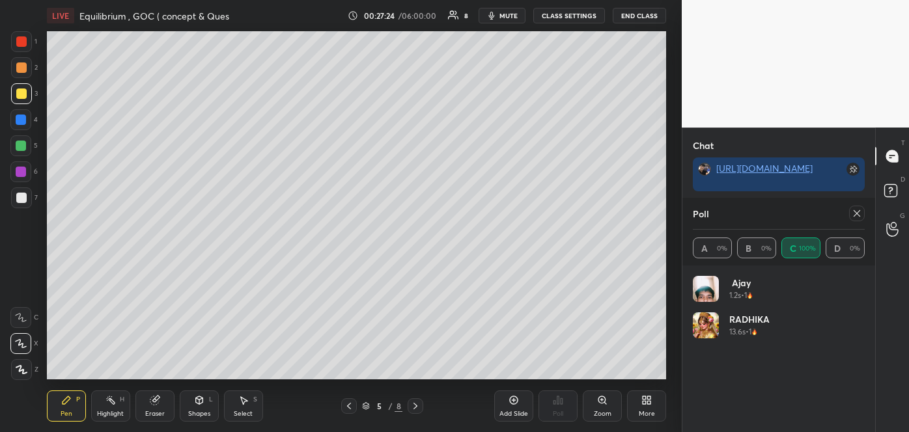
click at [856, 210] on icon at bounding box center [857, 213] width 10 height 10
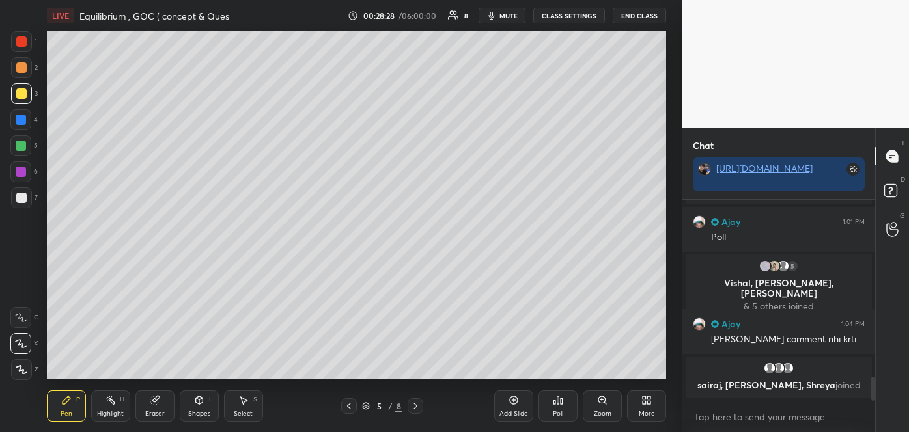
scroll to position [1472, 0]
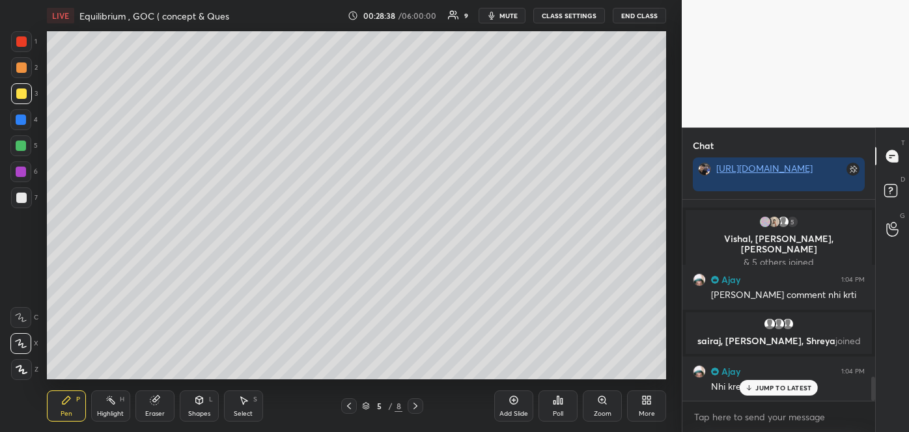
click at [19, 68] on div at bounding box center [21, 68] width 10 height 10
click at [514, 405] on icon at bounding box center [514, 400] width 10 height 10
click at [21, 195] on div at bounding box center [21, 198] width 10 height 10
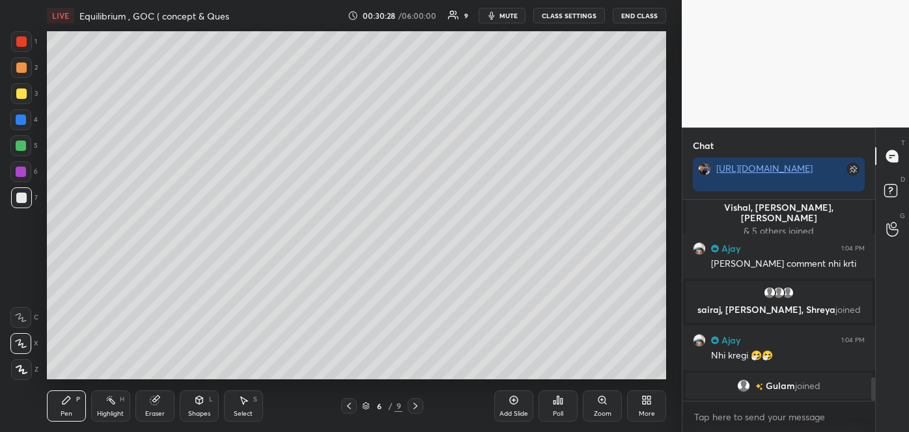
scroll to position [1519, 0]
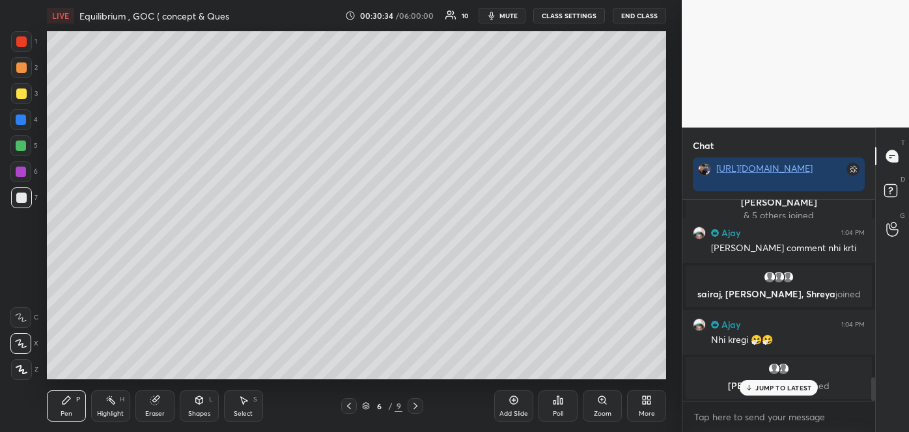
click at [758, 389] on p "JUMP TO LATEST" at bounding box center [783, 388] width 56 height 8
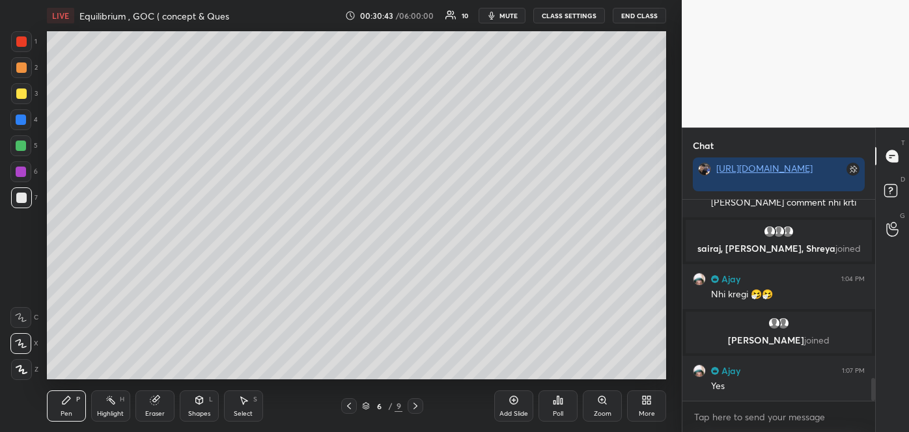
scroll to position [1585, 0]
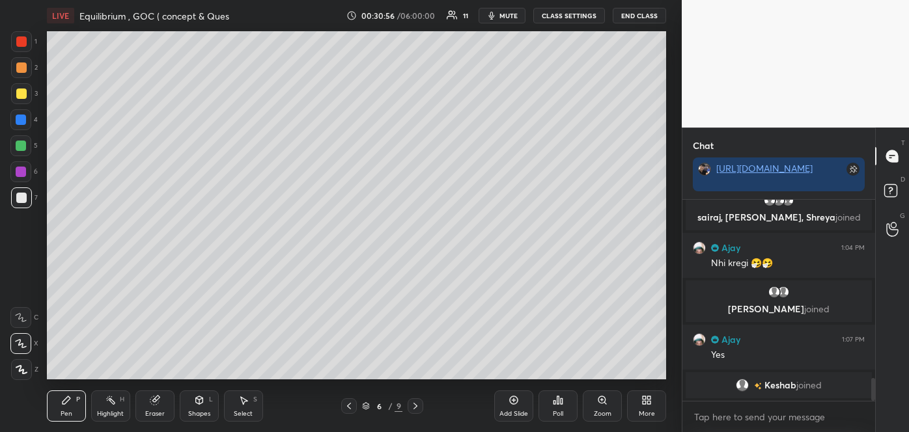
click at [559, 406] on div "Poll" at bounding box center [557, 406] width 39 height 31
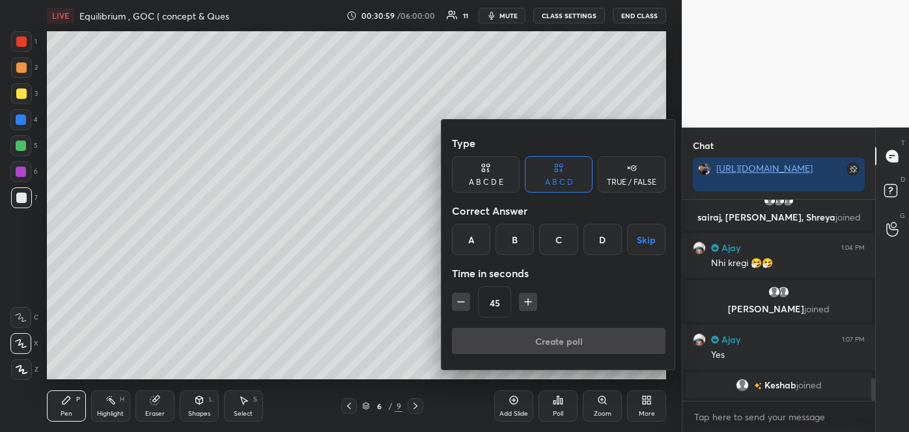
click at [502, 186] on div "A B C D E" at bounding box center [486, 182] width 35 height 8
click at [608, 236] on div "E" at bounding box center [613, 239] width 31 height 31
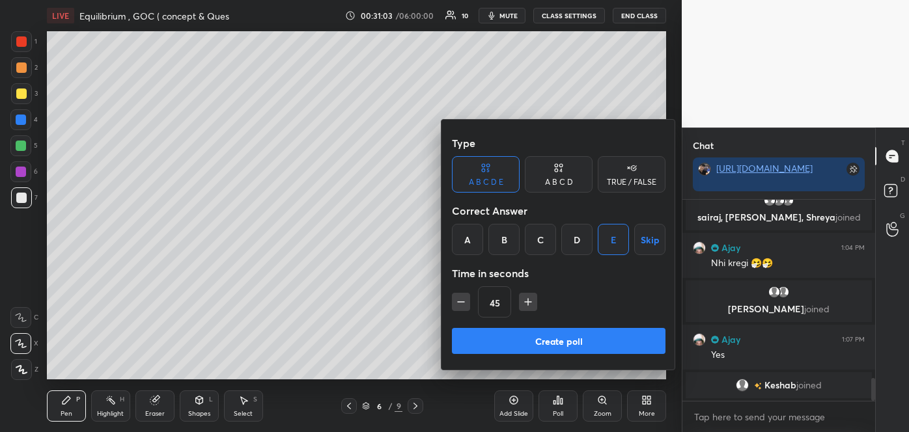
click at [550, 335] on button "Create poll" at bounding box center [559, 341] width 214 height 26
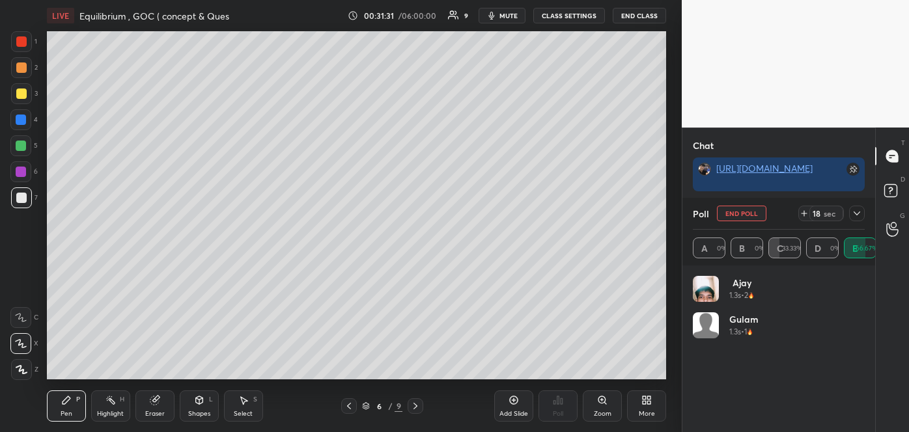
scroll to position [1667, 0]
click at [857, 210] on icon at bounding box center [857, 213] width 10 height 10
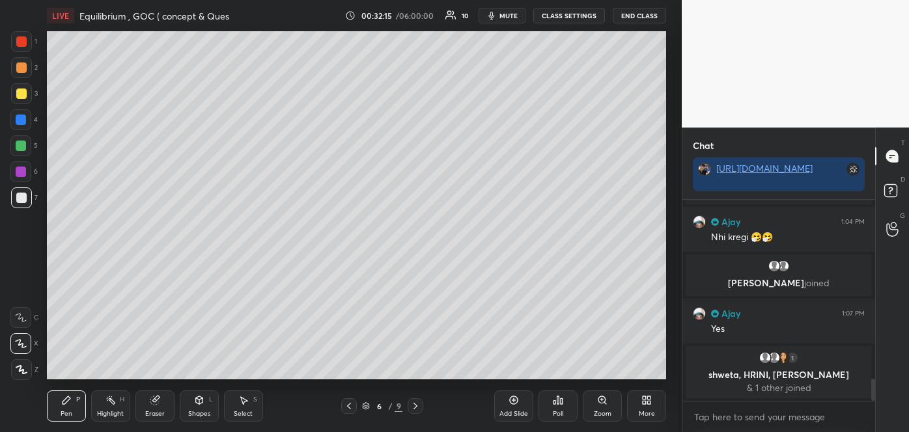
scroll to position [1644, 0]
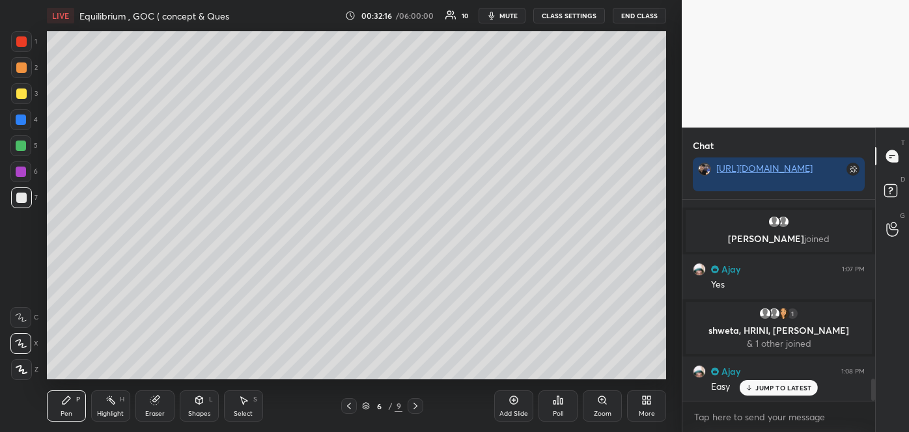
click at [16, 94] on div at bounding box center [21, 94] width 10 height 10
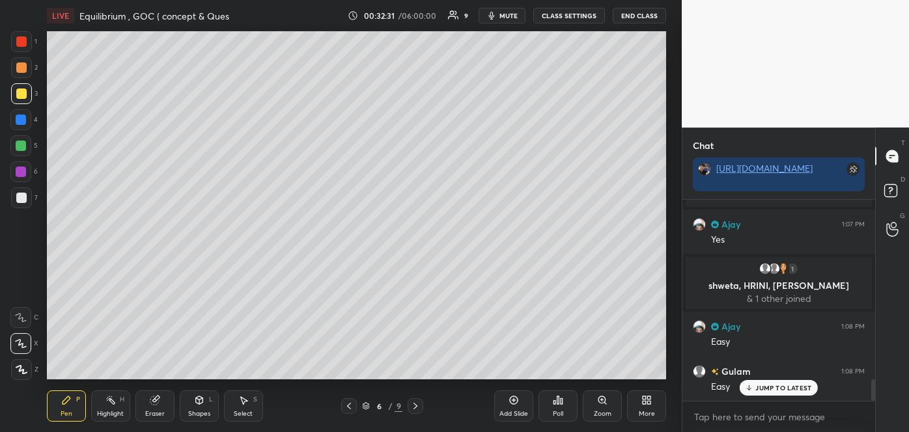
click at [515, 405] on icon at bounding box center [514, 400] width 10 height 10
click at [21, 198] on div at bounding box center [21, 198] width 10 height 10
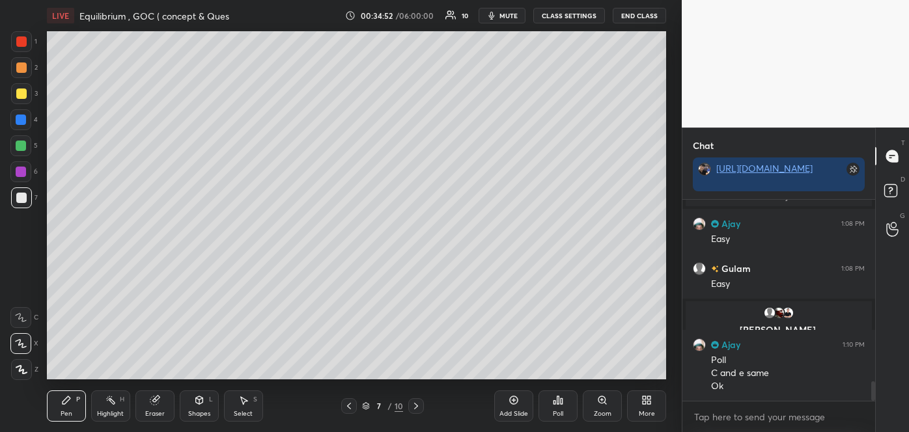
scroll to position [1837, 0]
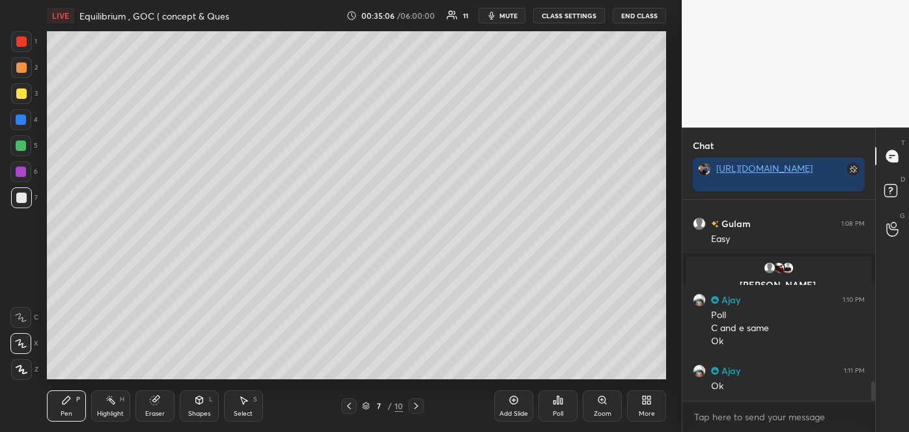
click at [560, 407] on div "Poll" at bounding box center [557, 406] width 39 height 31
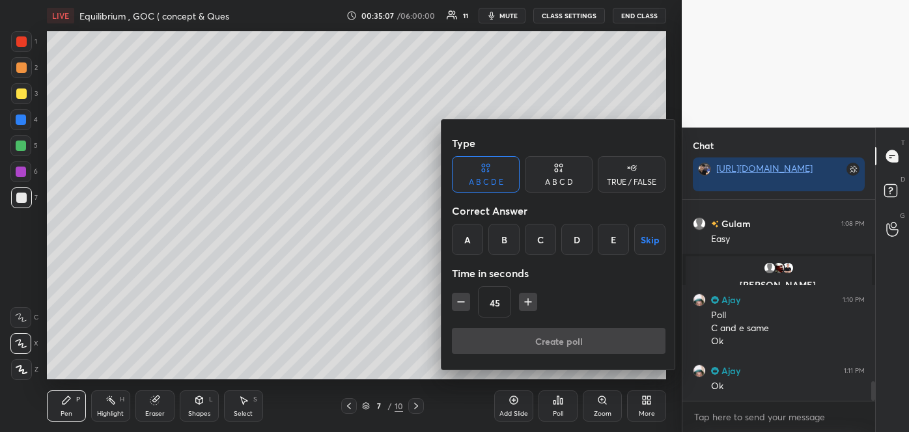
click at [611, 240] on div "E" at bounding box center [613, 239] width 31 height 31
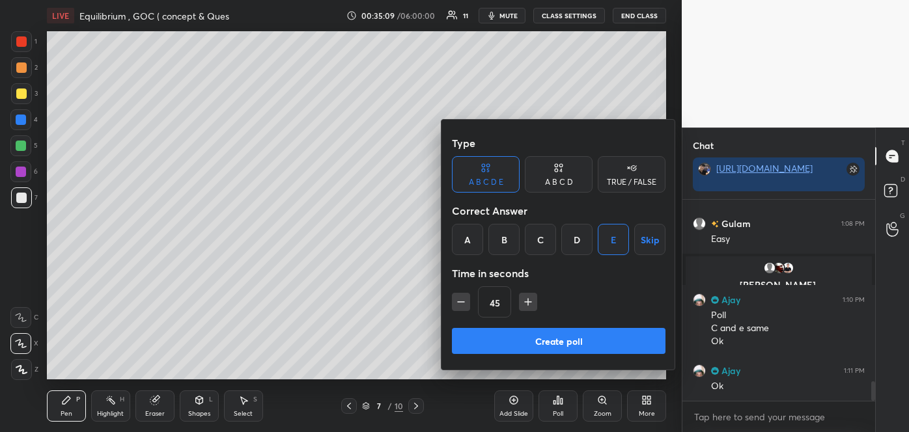
click at [564, 345] on button "Create poll" at bounding box center [559, 341] width 214 height 26
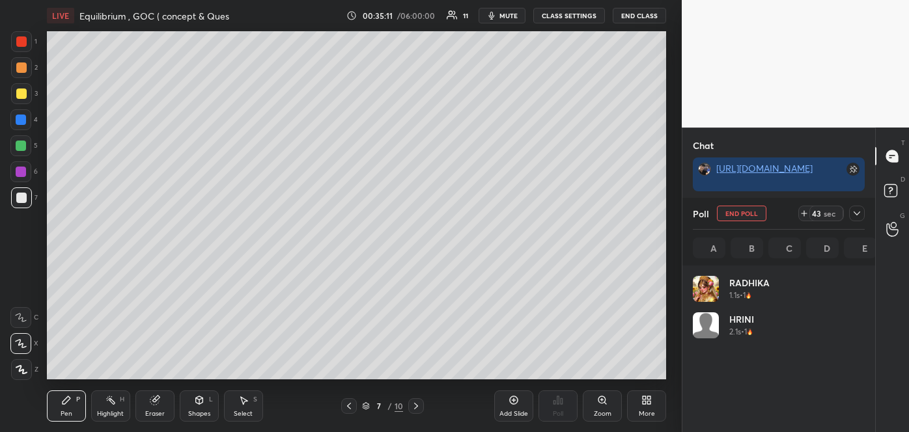
scroll to position [152, 168]
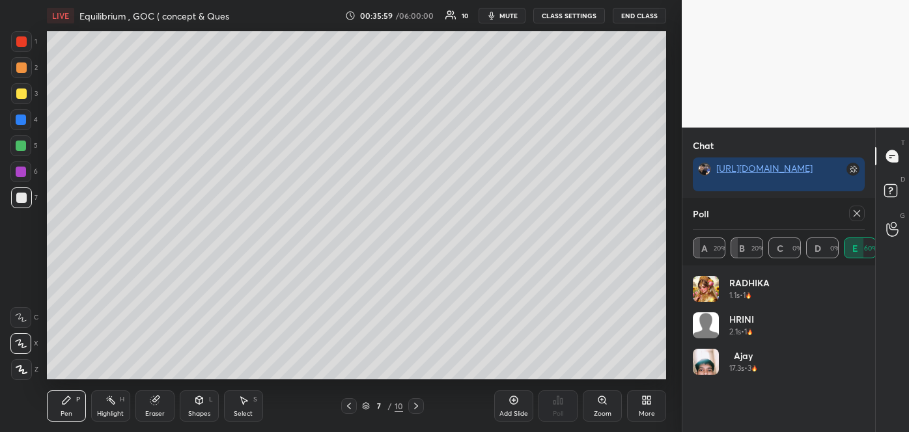
click at [858, 209] on icon at bounding box center [857, 213] width 10 height 10
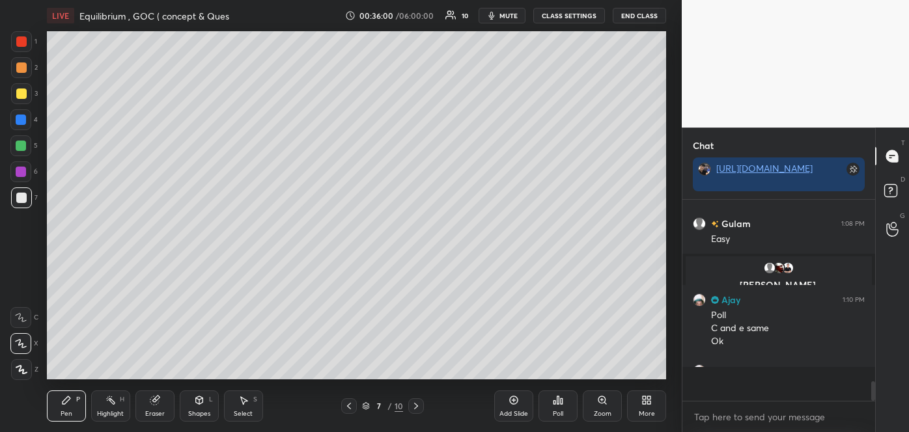
scroll to position [4, 3]
click at [22, 92] on div at bounding box center [21, 94] width 10 height 10
click at [517, 413] on div "Add Slide" at bounding box center [513, 414] width 29 height 7
click at [25, 200] on div at bounding box center [21, 198] width 10 height 10
click at [26, 146] on div at bounding box center [21, 146] width 10 height 10
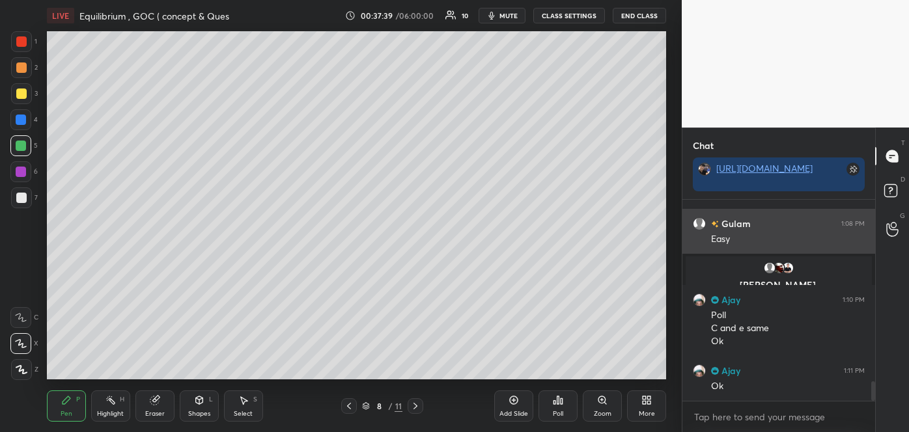
scroll to position [1884, 0]
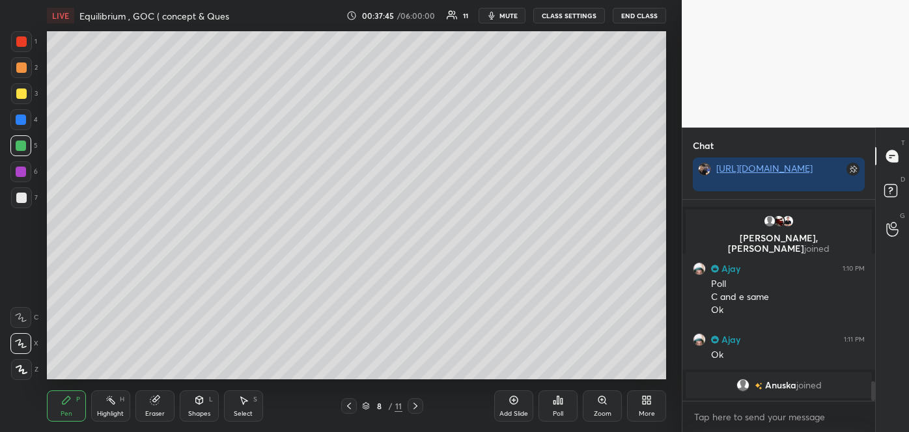
click at [23, 91] on div at bounding box center [21, 94] width 10 height 10
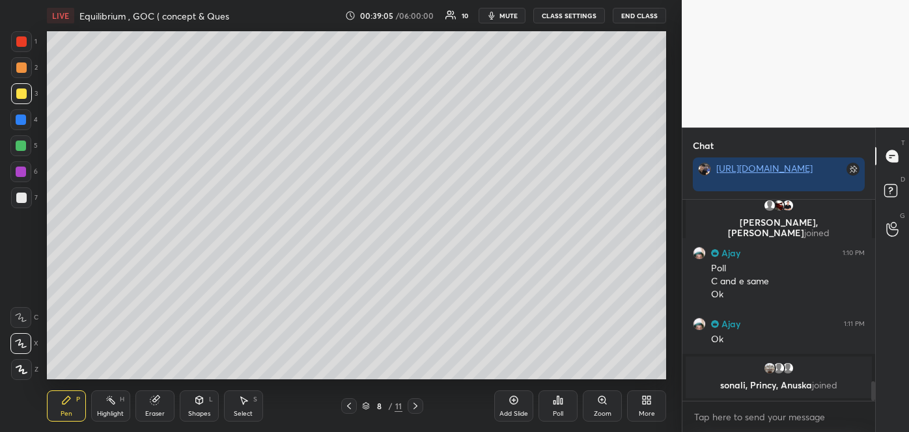
scroll to position [1896, 0]
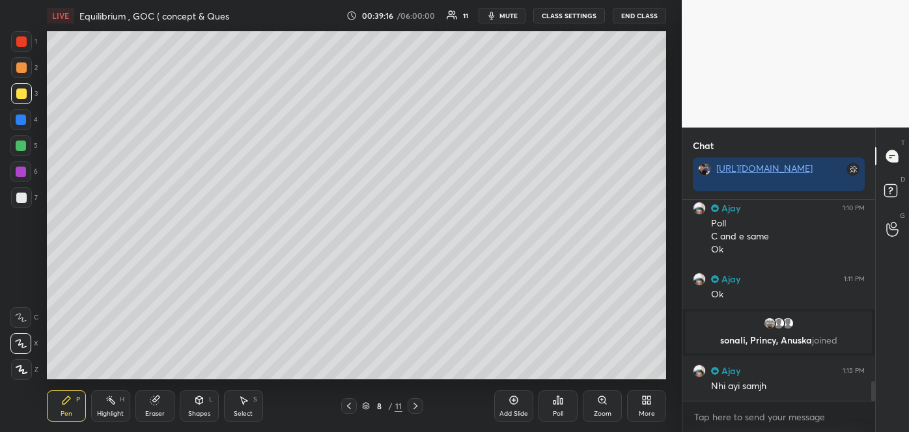
click at [520, 404] on div "Add Slide" at bounding box center [513, 406] width 39 height 31
click at [19, 195] on div at bounding box center [21, 198] width 10 height 10
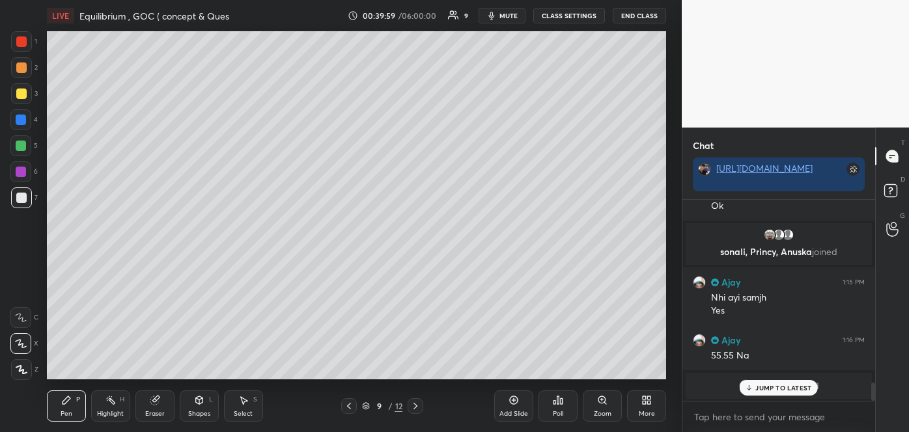
scroll to position [2030, 0]
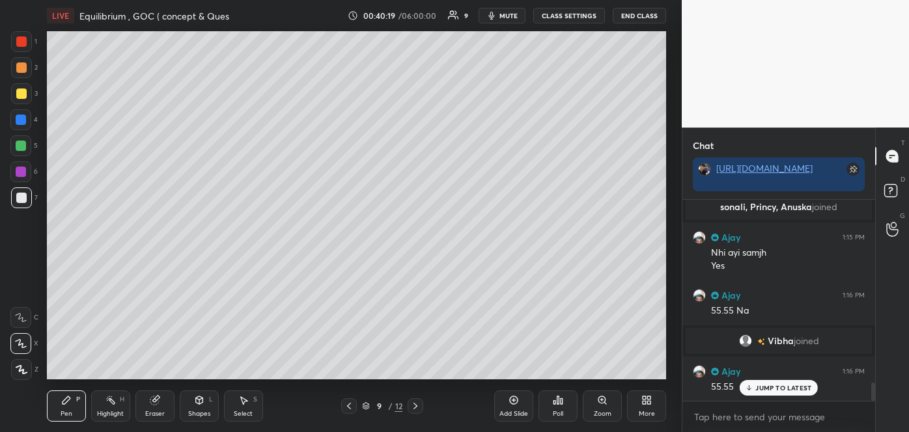
click at [20, 91] on div at bounding box center [21, 94] width 10 height 10
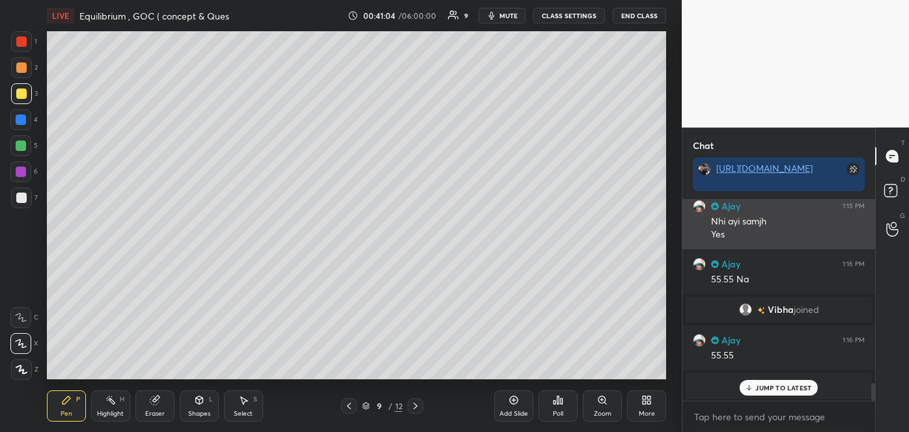
scroll to position [2106, 0]
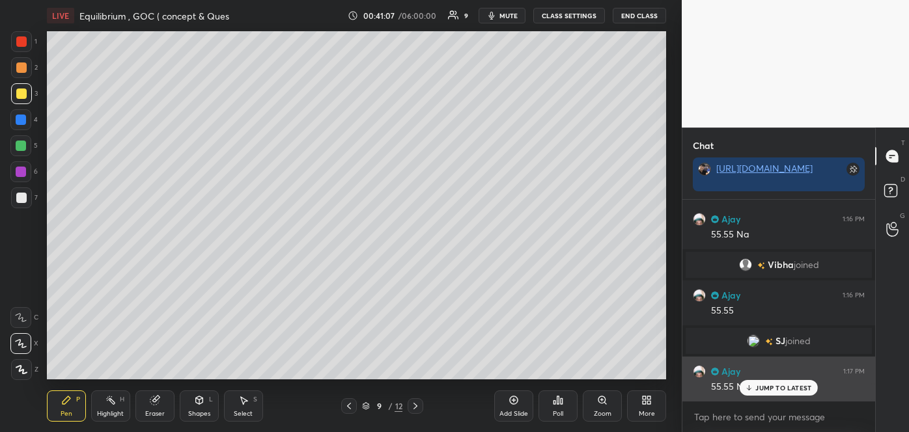
click at [757, 393] on div "JUMP TO LATEST" at bounding box center [779, 388] width 78 height 16
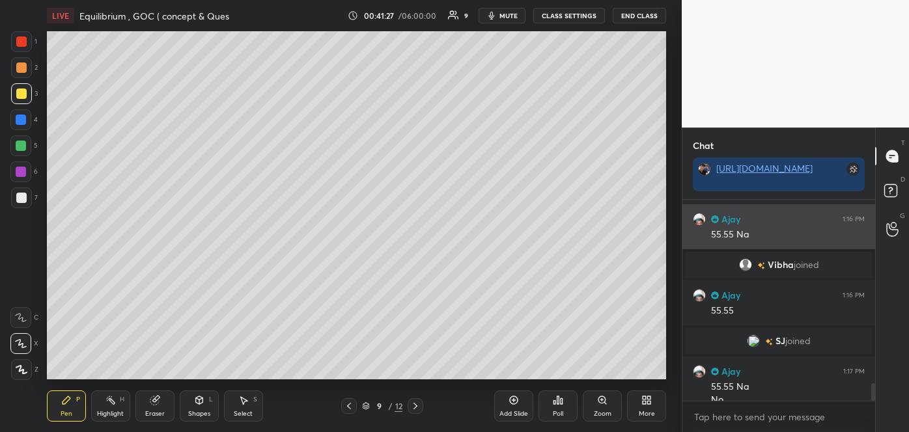
scroll to position [2119, 0]
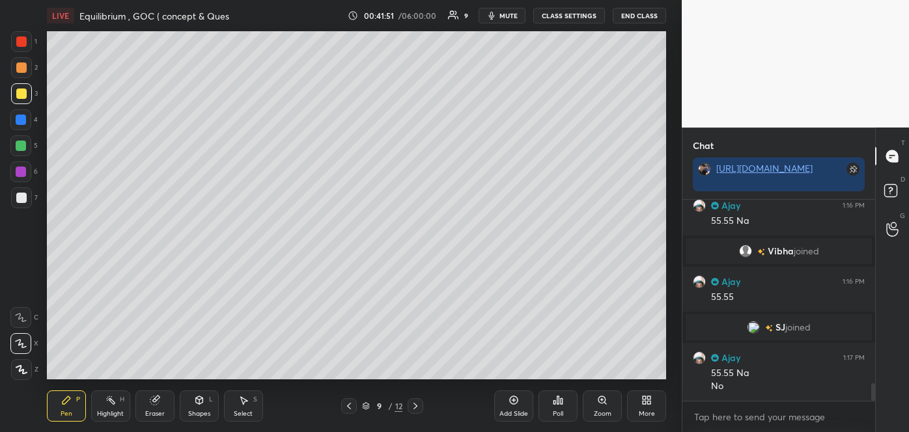
click at [21, 198] on div at bounding box center [21, 198] width 10 height 10
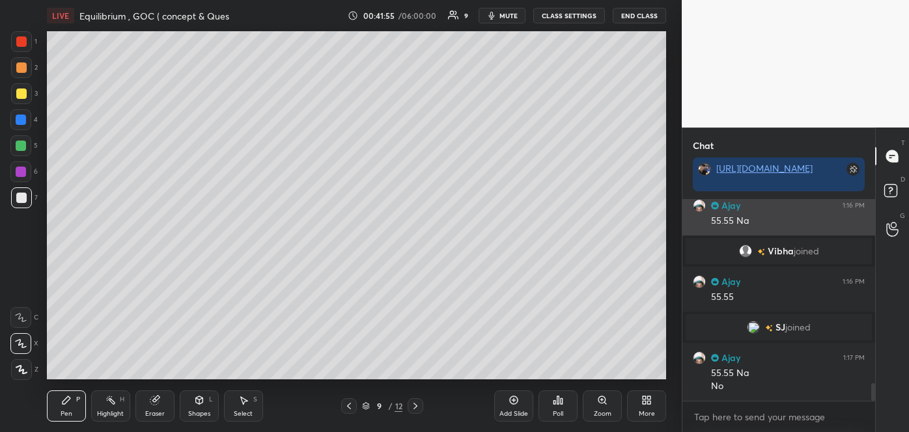
scroll to position [2151, 0]
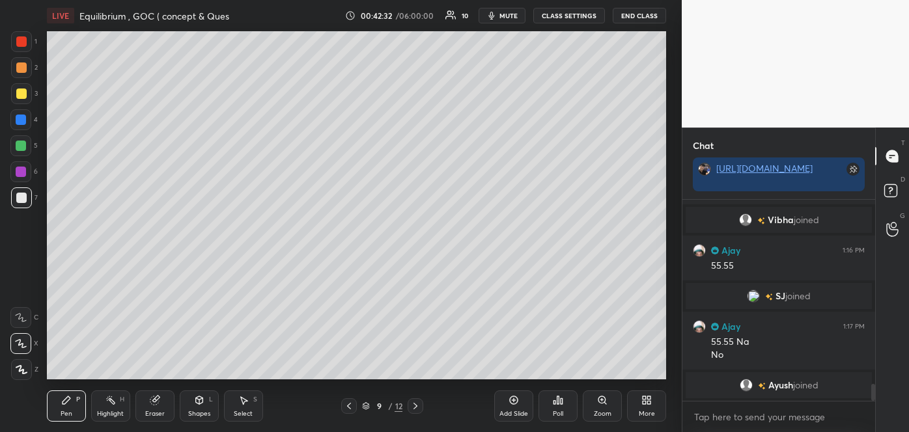
click at [21, 68] on div at bounding box center [21, 68] width 10 height 10
click at [25, 98] on div at bounding box center [21, 94] width 10 height 10
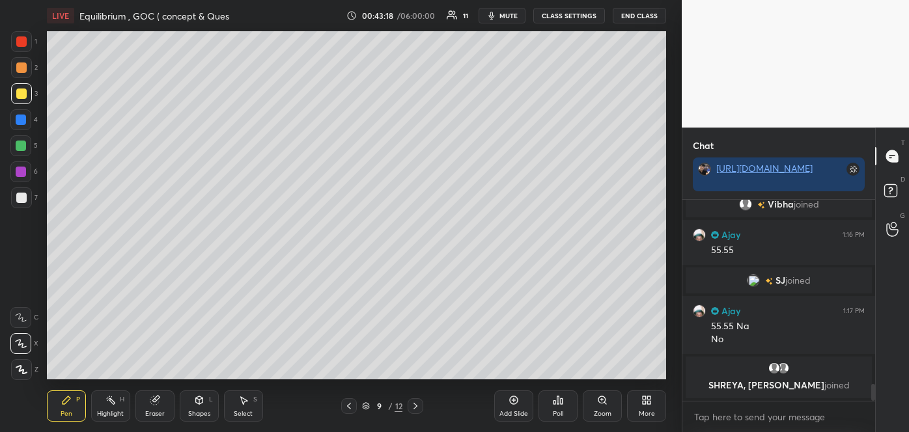
click at [17, 120] on div at bounding box center [21, 120] width 10 height 10
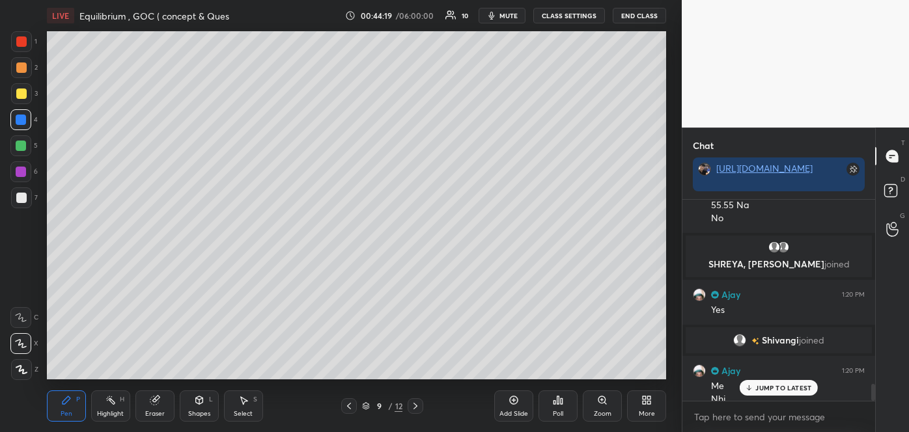
scroll to position [2173, 0]
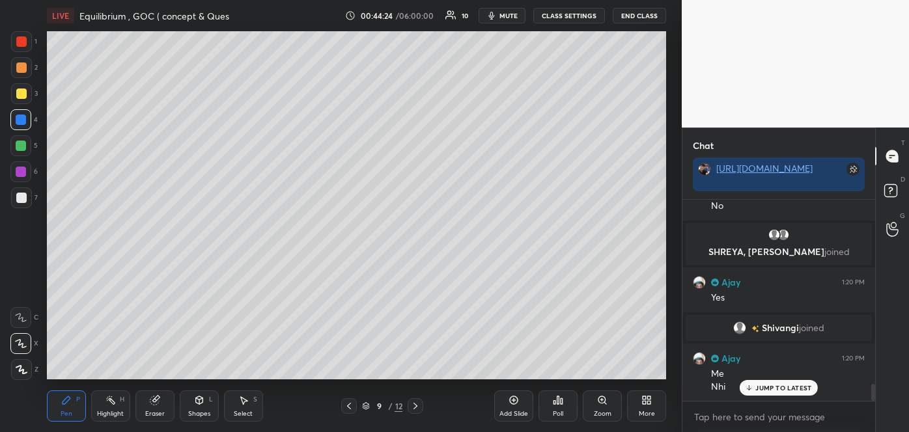
click at [514, 403] on icon at bounding box center [514, 400] width 10 height 10
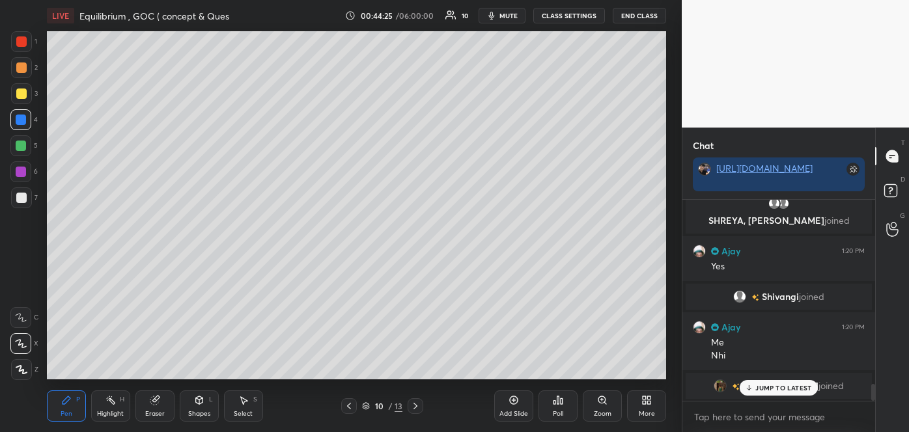
click at [353, 406] on icon at bounding box center [349, 406] width 10 height 10
click at [350, 408] on icon at bounding box center [349, 406] width 10 height 10
click at [352, 407] on icon at bounding box center [349, 406] width 10 height 10
click at [417, 404] on icon at bounding box center [415, 406] width 10 height 10
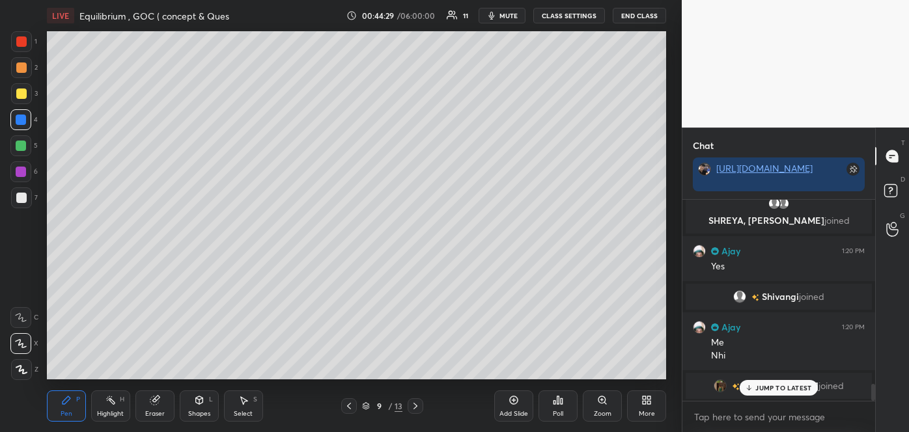
click at [414, 403] on icon at bounding box center [415, 406] width 4 height 7
click at [21, 200] on div at bounding box center [21, 198] width 10 height 10
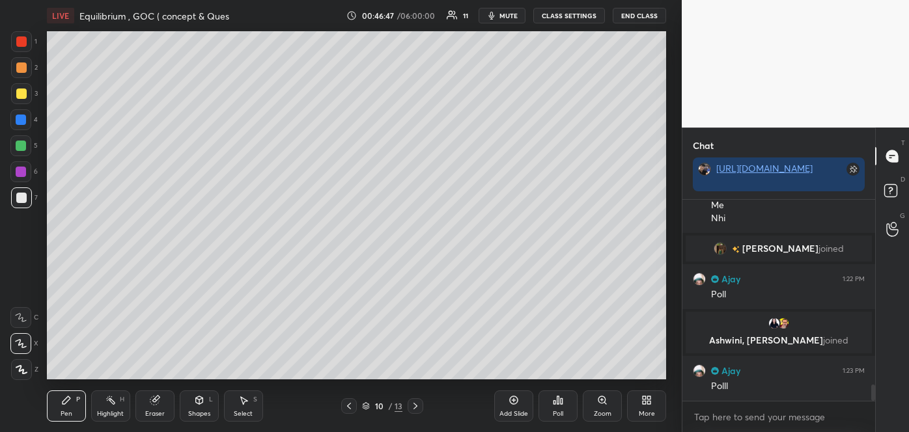
scroll to position [2278, 0]
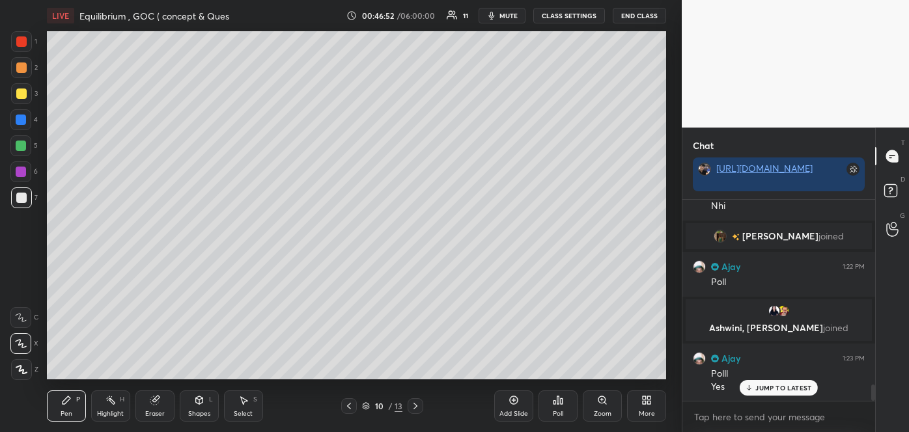
click at [558, 403] on icon at bounding box center [558, 401] width 2 height 8
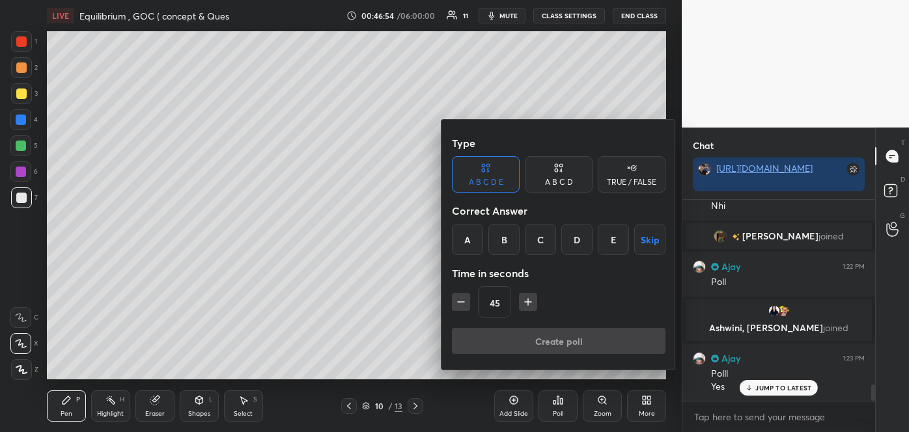
click at [615, 236] on div "E" at bounding box center [613, 239] width 31 height 31
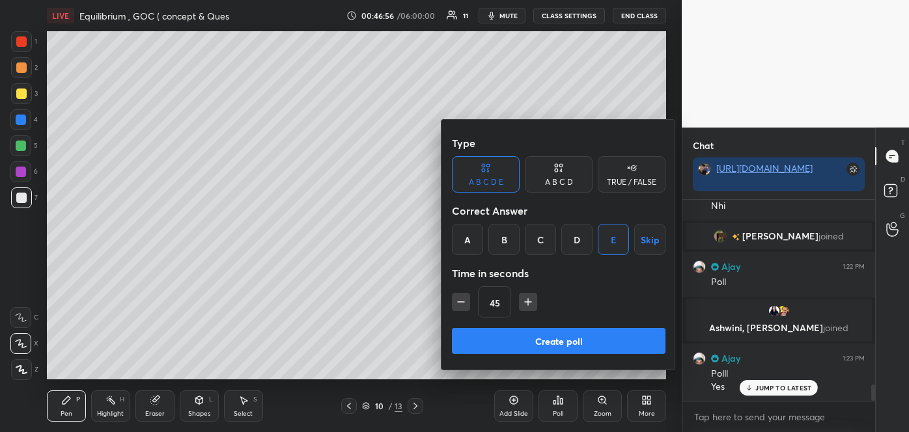
click at [546, 338] on button "Create poll" at bounding box center [559, 341] width 214 height 26
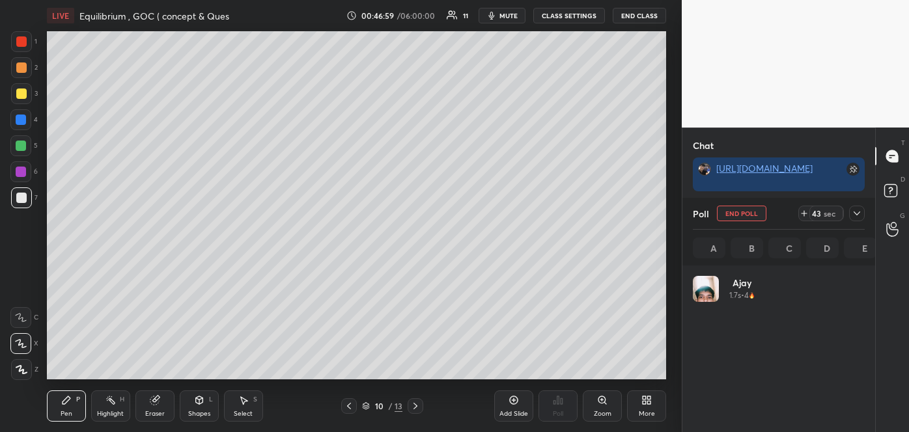
scroll to position [152, 168]
click at [512, 18] on span "mute" at bounding box center [508, 15] width 18 height 9
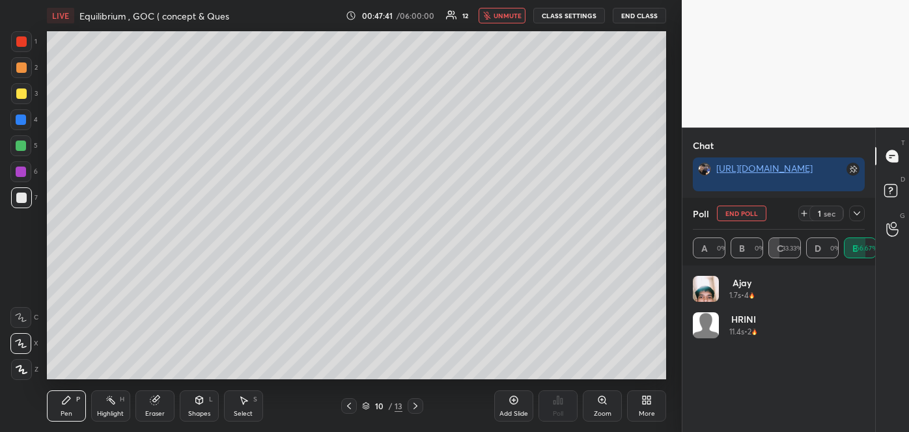
scroll to position [2434, 0]
click at [858, 212] on icon at bounding box center [857, 213] width 7 height 7
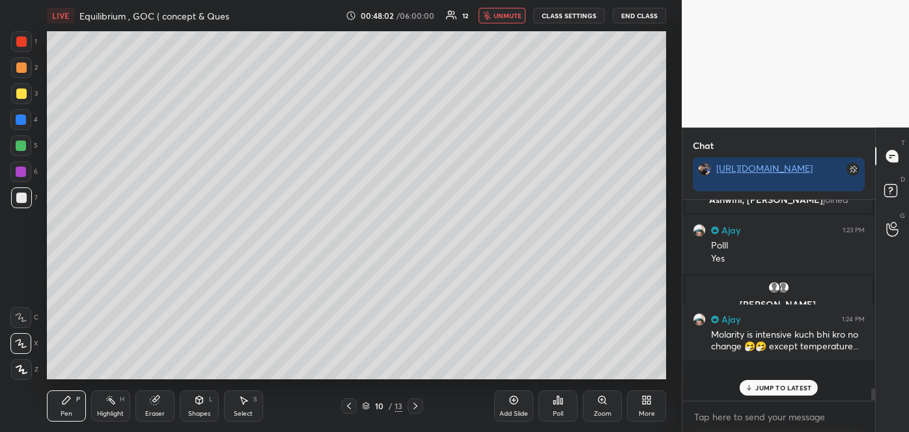
scroll to position [193, 189]
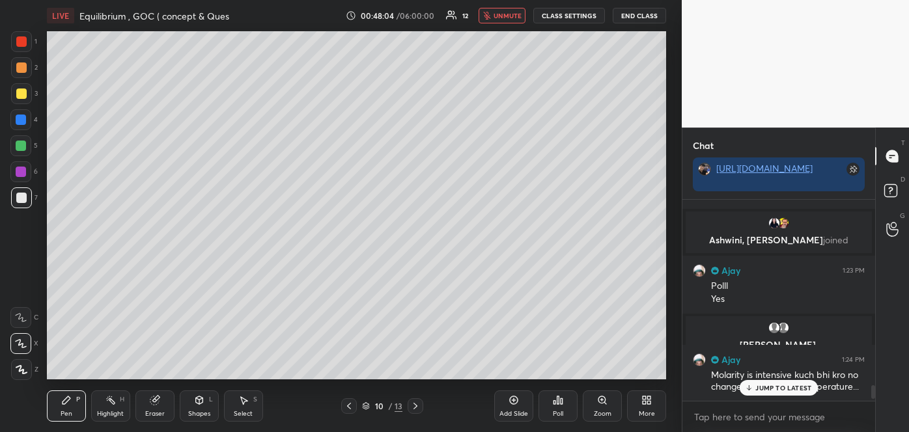
click at [511, 12] on span "unmute" at bounding box center [508, 15] width 28 height 9
click at [771, 392] on div "JUMP TO LATEST" at bounding box center [779, 388] width 78 height 16
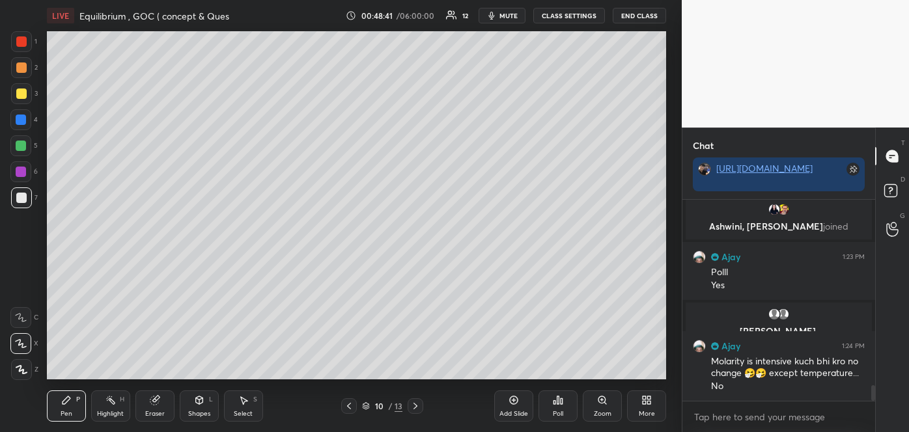
scroll to position [2424, 0]
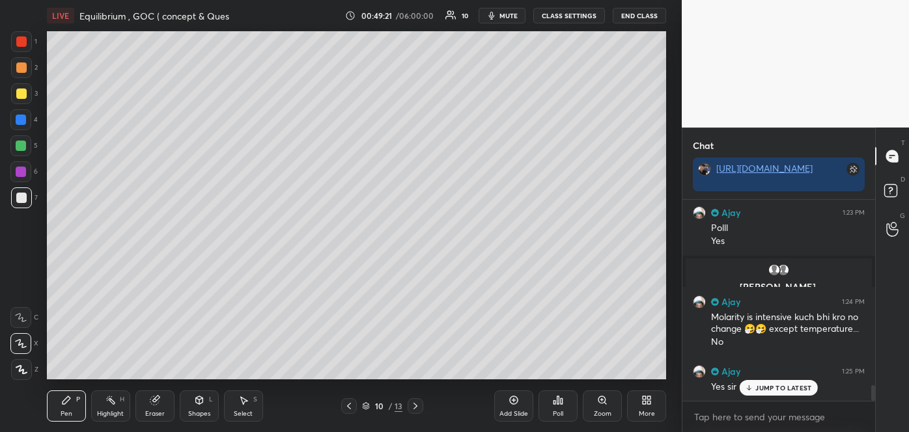
click at [517, 411] on div "Add Slide" at bounding box center [513, 414] width 29 height 7
click at [196, 408] on div "Shapes L" at bounding box center [199, 406] width 39 height 31
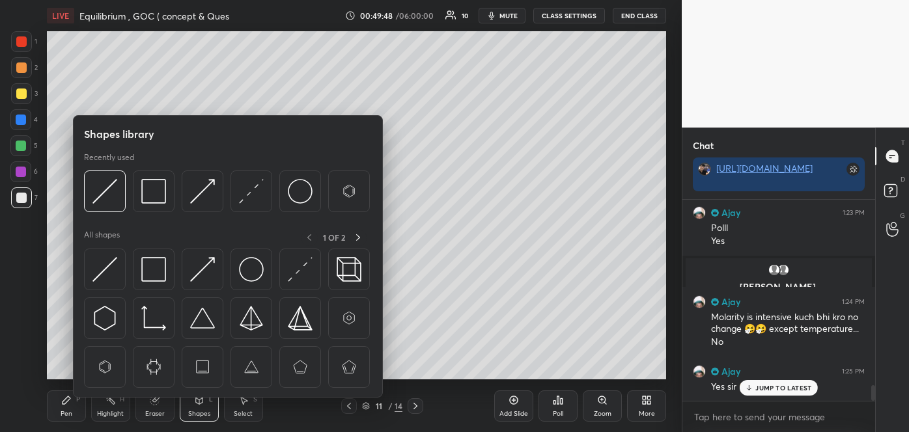
click at [158, 268] on img at bounding box center [153, 269] width 25 height 25
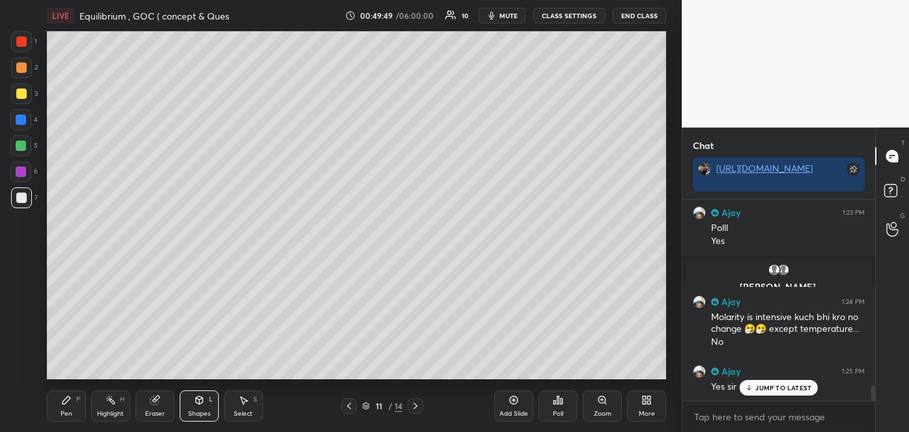
click at [21, 94] on div at bounding box center [21, 94] width 10 height 10
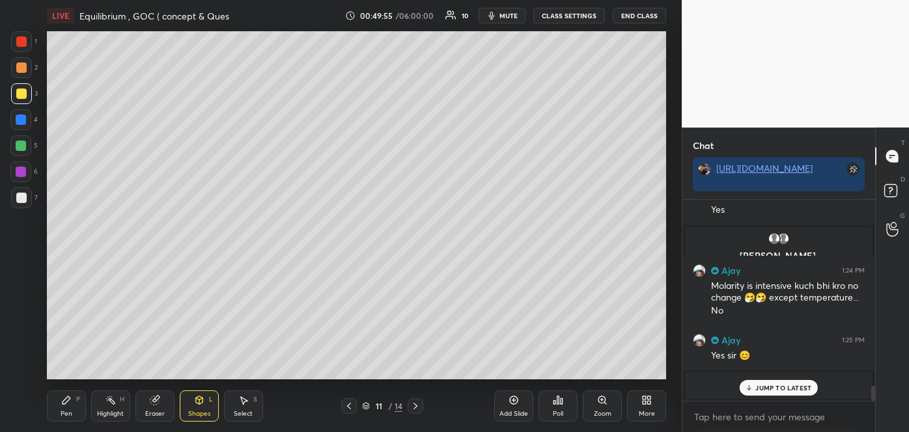
click at [70, 408] on div "Pen P" at bounding box center [66, 406] width 39 height 31
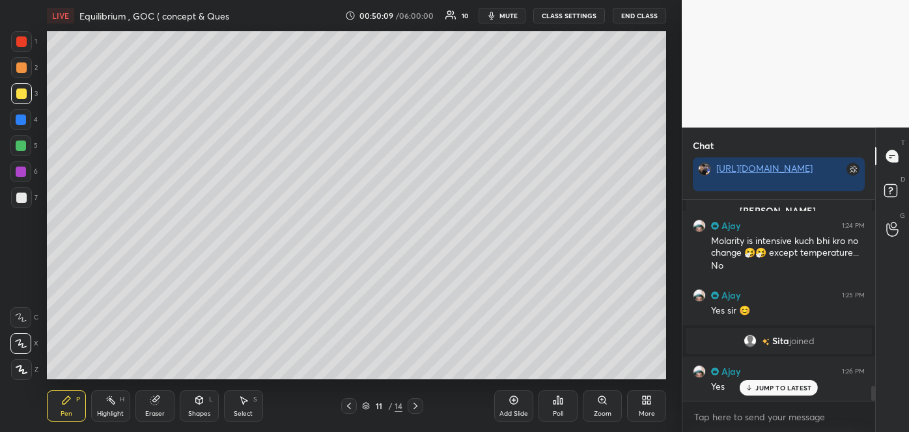
click at [512, 411] on div "Add Slide" at bounding box center [513, 414] width 29 height 7
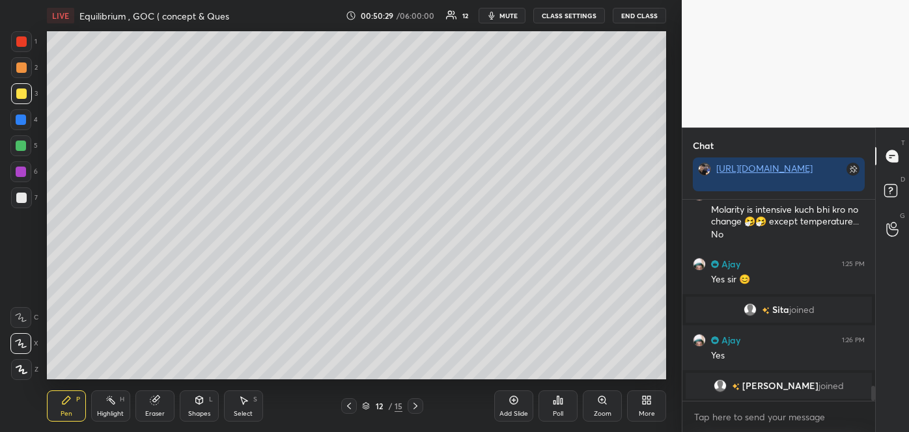
click at [199, 407] on div "Shapes L" at bounding box center [199, 406] width 39 height 31
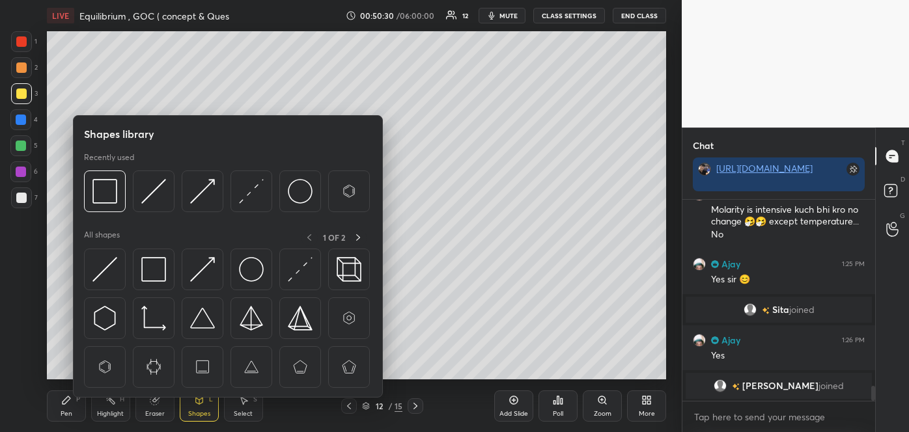
click at [154, 186] on img at bounding box center [153, 191] width 25 height 25
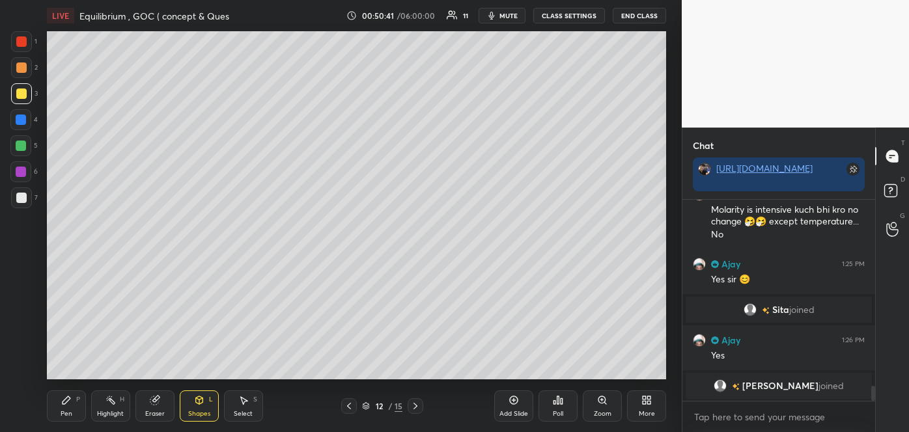
scroll to position [2563, 0]
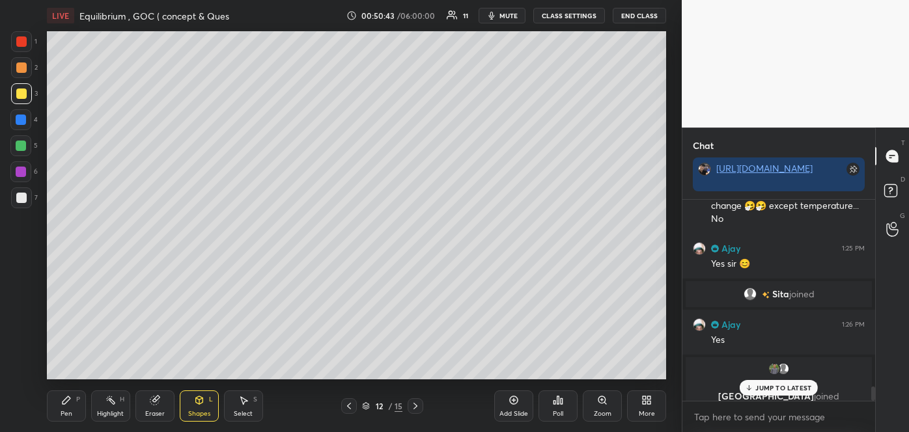
click at [760, 391] on p "JUMP TO LATEST" at bounding box center [783, 388] width 56 height 8
click at [24, 197] on div at bounding box center [21, 198] width 10 height 10
click at [73, 394] on div "Pen P" at bounding box center [66, 406] width 39 height 31
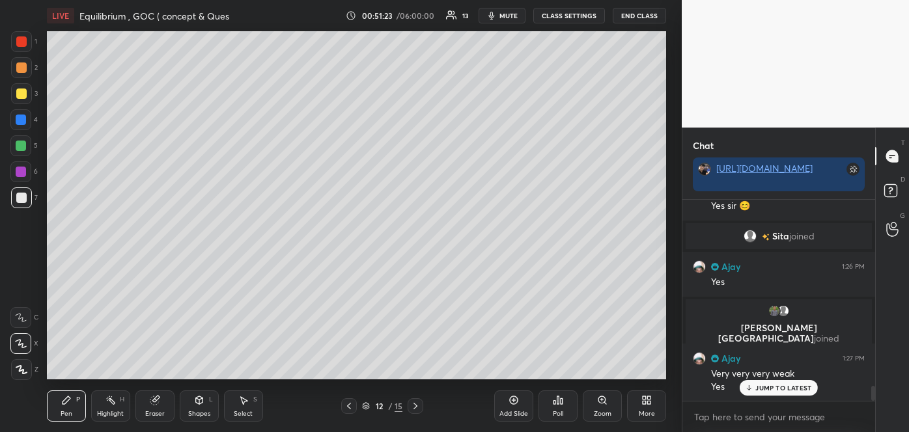
scroll to position [2495, 0]
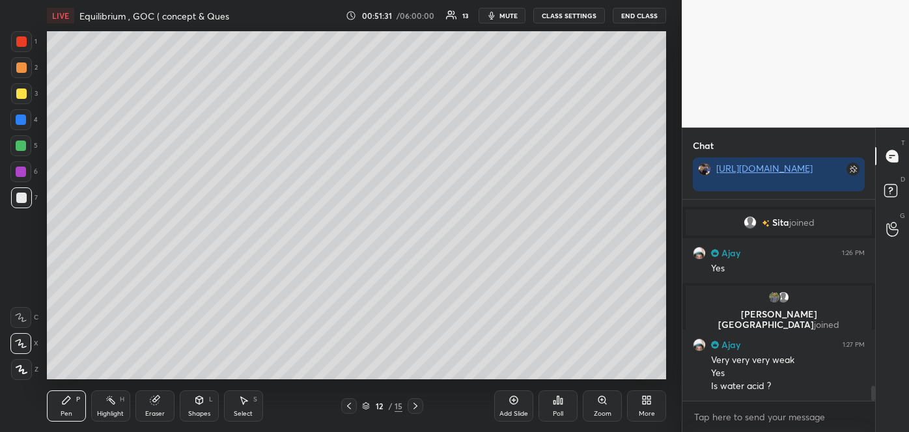
click at [23, 87] on div at bounding box center [21, 93] width 21 height 21
click at [354, 404] on icon at bounding box center [349, 406] width 10 height 10
click at [517, 396] on icon at bounding box center [514, 400] width 10 height 10
click at [20, 146] on div at bounding box center [21, 146] width 10 height 10
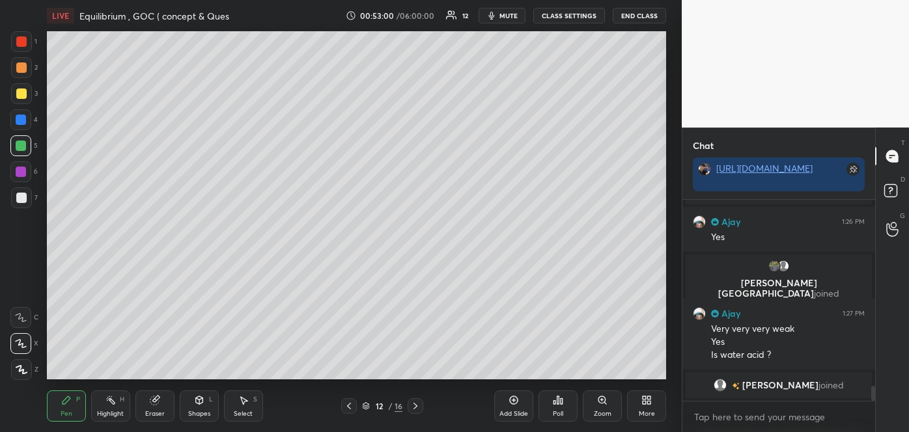
click at [419, 404] on icon at bounding box center [415, 406] width 10 height 10
click at [509, 14] on span "mute" at bounding box center [508, 15] width 18 height 9
click at [17, 64] on div at bounding box center [21, 68] width 10 height 10
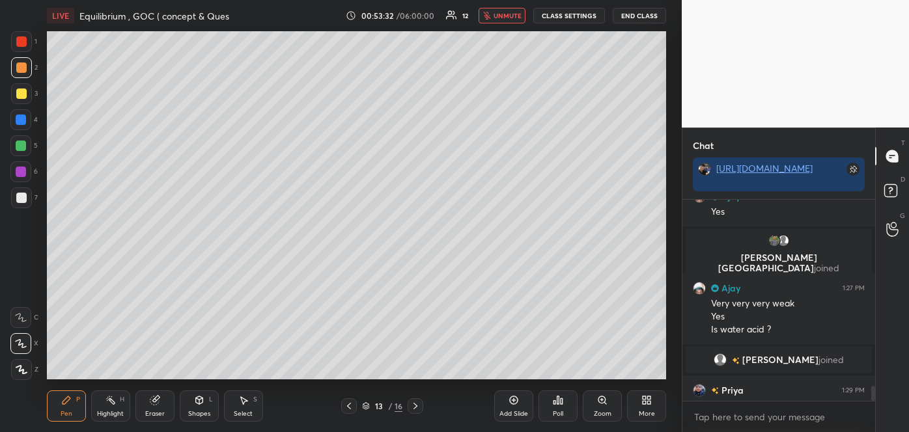
scroll to position [2558, 0]
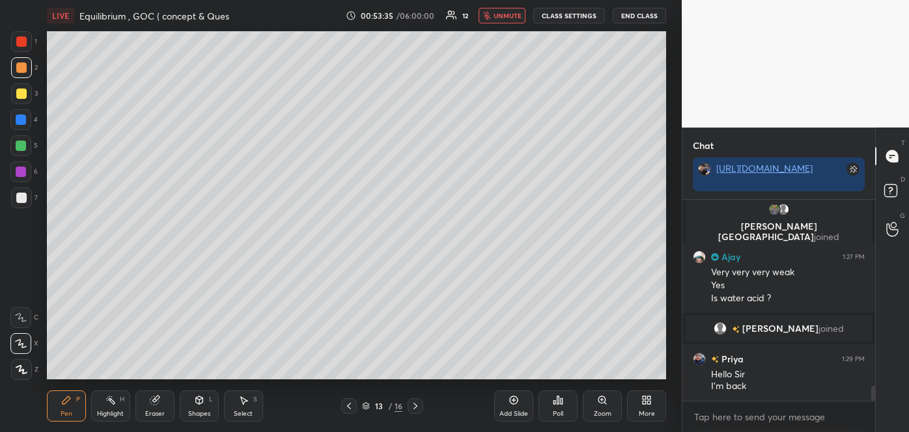
click at [515, 20] on button "unmute" at bounding box center [502, 16] width 47 height 16
click at [507, 13] on span "mute" at bounding box center [508, 15] width 18 height 9
click at [491, 14] on icon "button" at bounding box center [487, 16] width 8 height 8
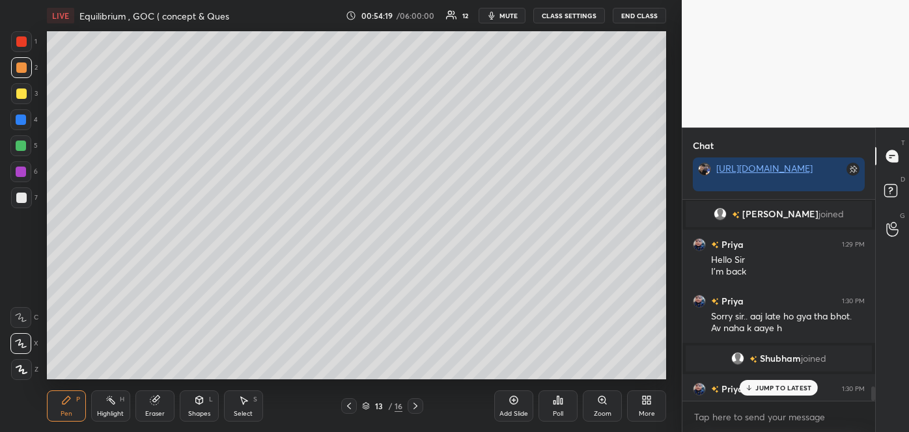
scroll to position [2663, 0]
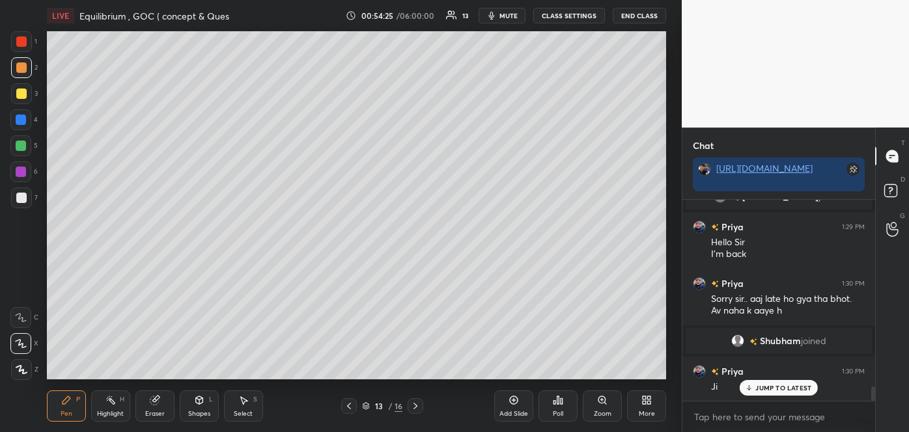
click at [23, 120] on div at bounding box center [21, 120] width 10 height 10
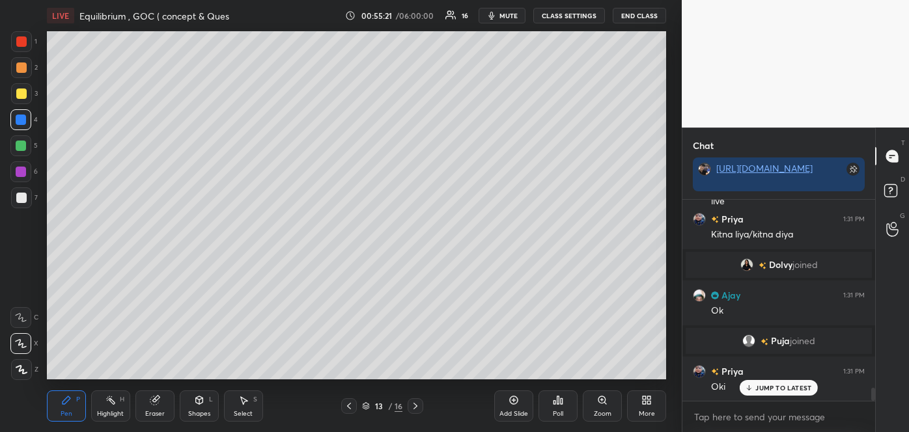
scroll to position [2976, 0]
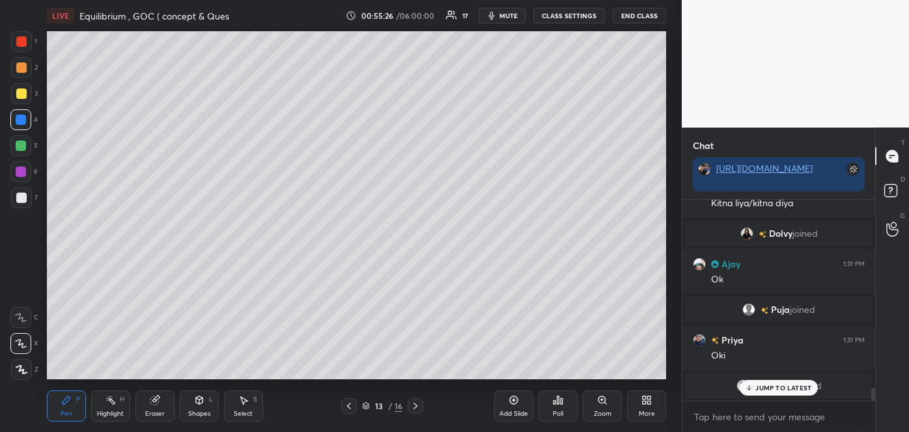
click at [12, 197] on div at bounding box center [21, 198] width 21 height 21
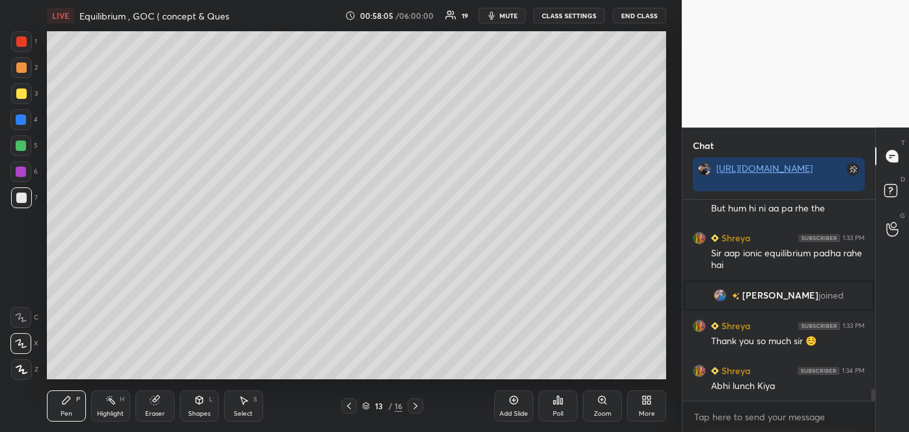
scroll to position [3243, 0]
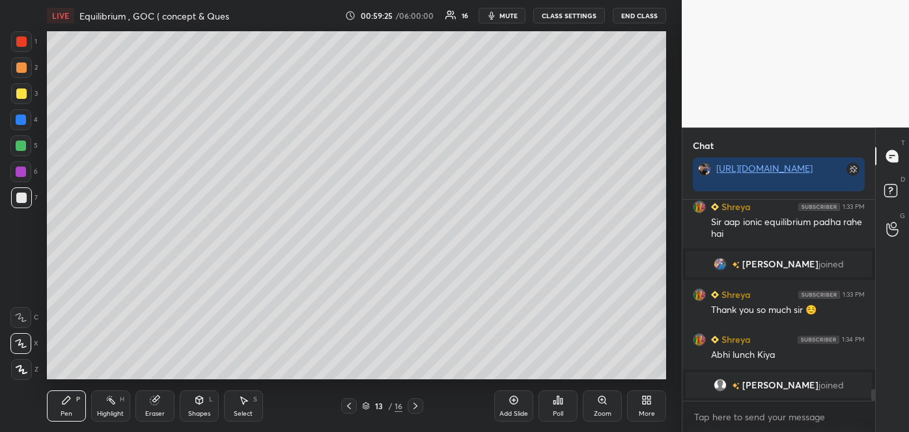
click at [520, 404] on div "Add Slide" at bounding box center [513, 406] width 39 height 31
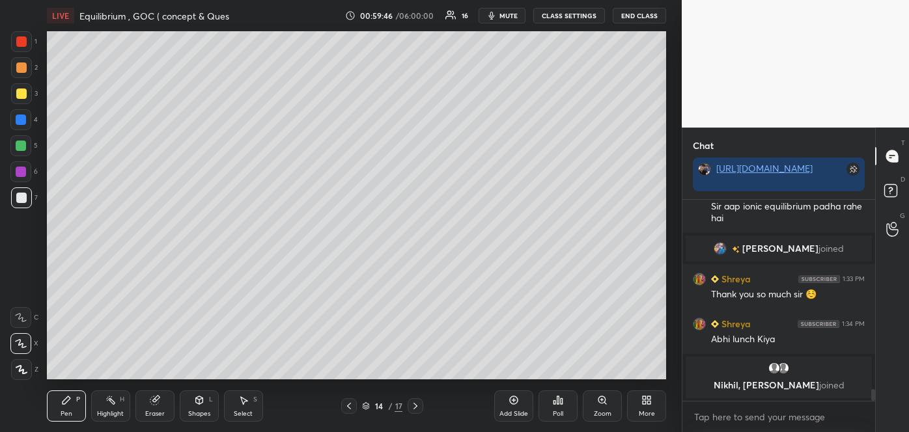
click at [199, 406] on div "Shapes L" at bounding box center [199, 406] width 39 height 31
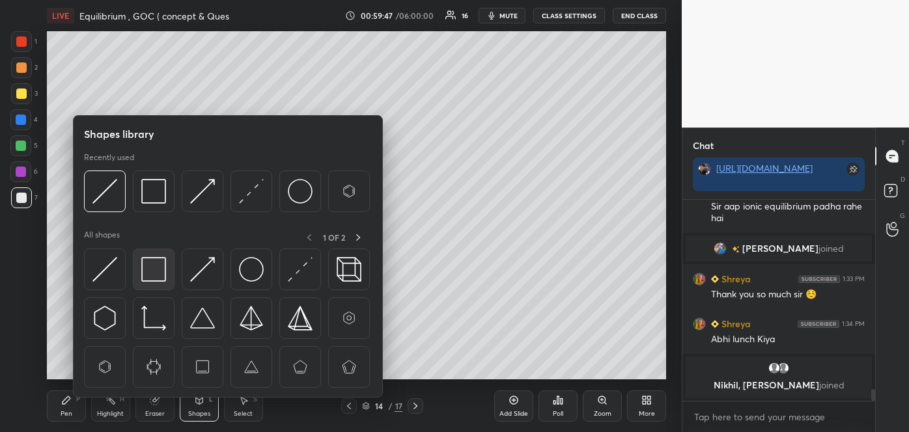
click at [154, 270] on img at bounding box center [153, 269] width 25 height 25
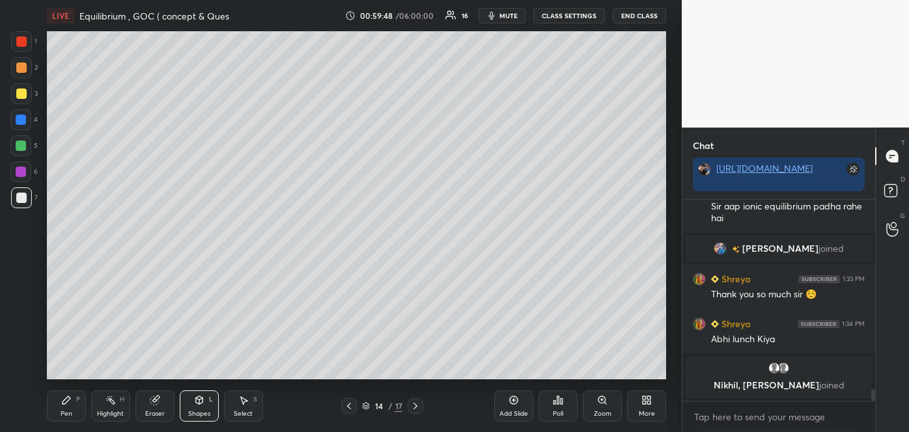
click at [19, 88] on div at bounding box center [21, 93] width 21 height 21
click at [76, 412] on div "Pen P" at bounding box center [66, 406] width 39 height 31
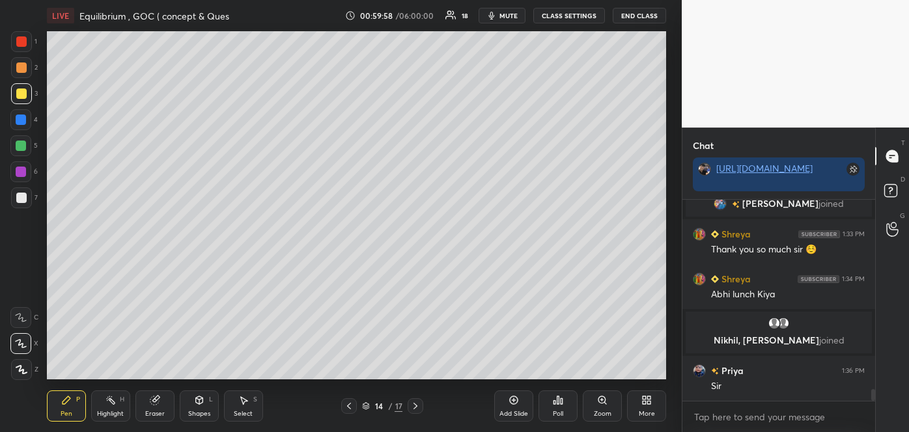
scroll to position [3304, 0]
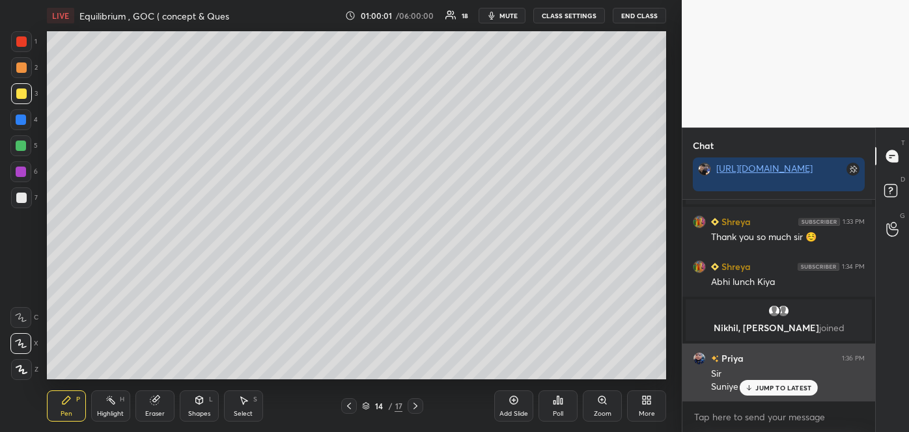
click at [764, 385] on p "JUMP TO LATEST" at bounding box center [783, 388] width 56 height 8
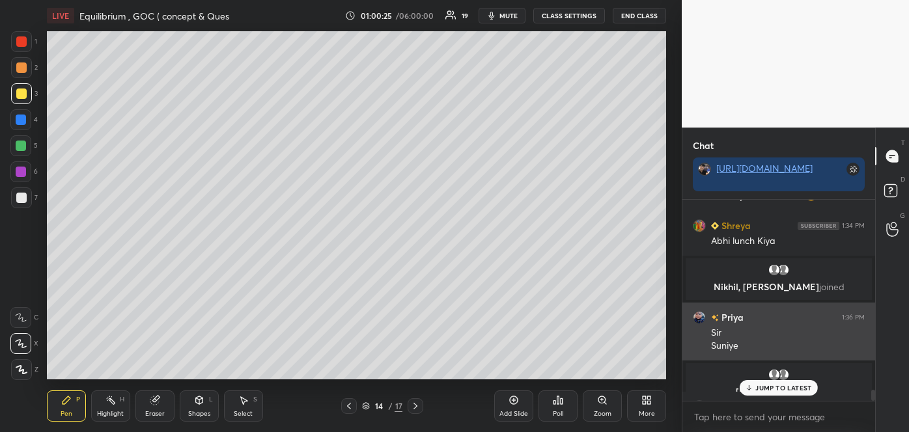
scroll to position [3382, 0]
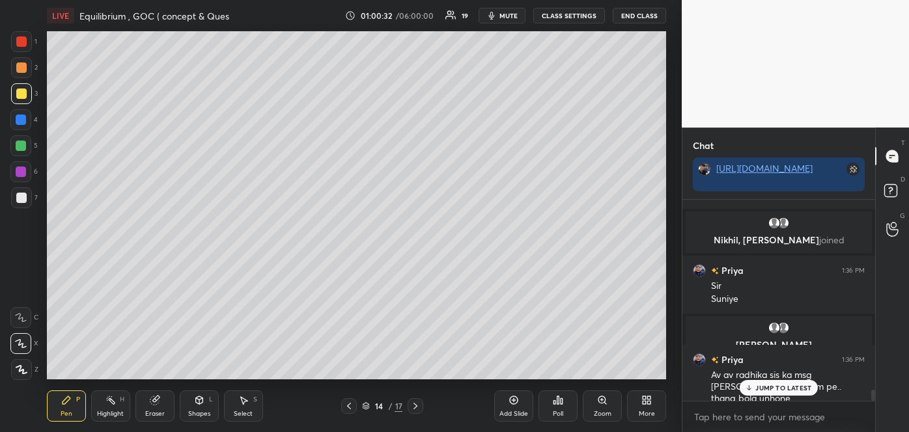
click at [764, 389] on p "JUMP TO LATEST" at bounding box center [783, 388] width 56 height 8
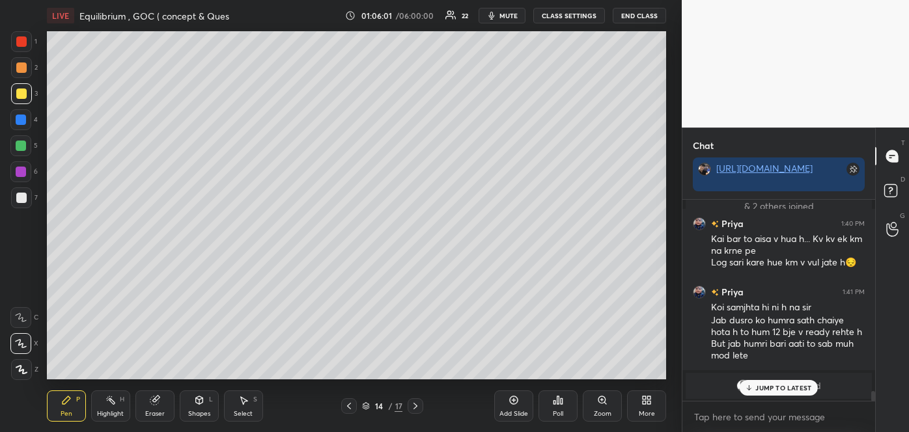
scroll to position [3943, 0]
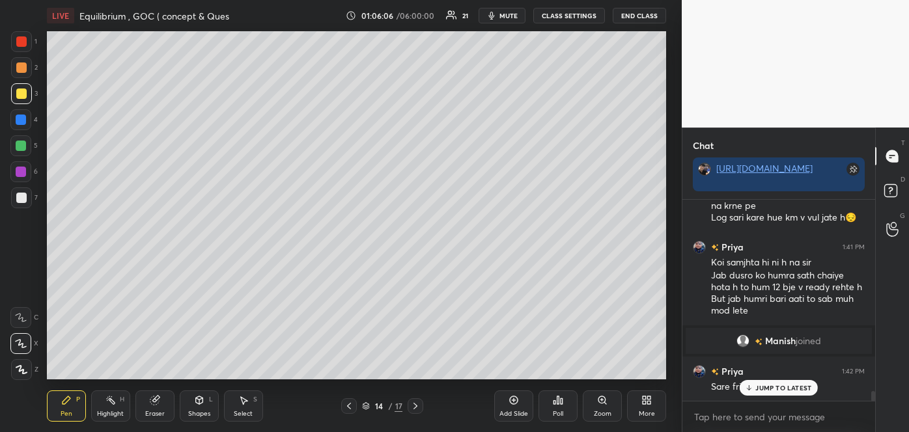
click at [752, 385] on icon at bounding box center [749, 388] width 8 height 8
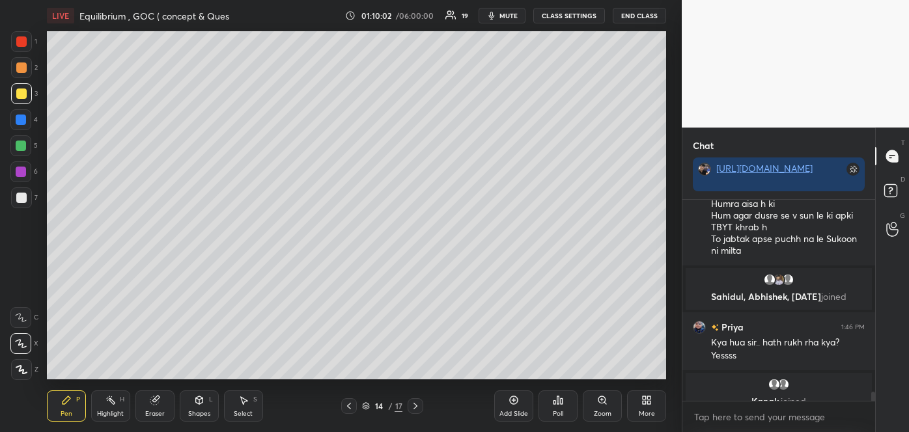
scroll to position [4254, 0]
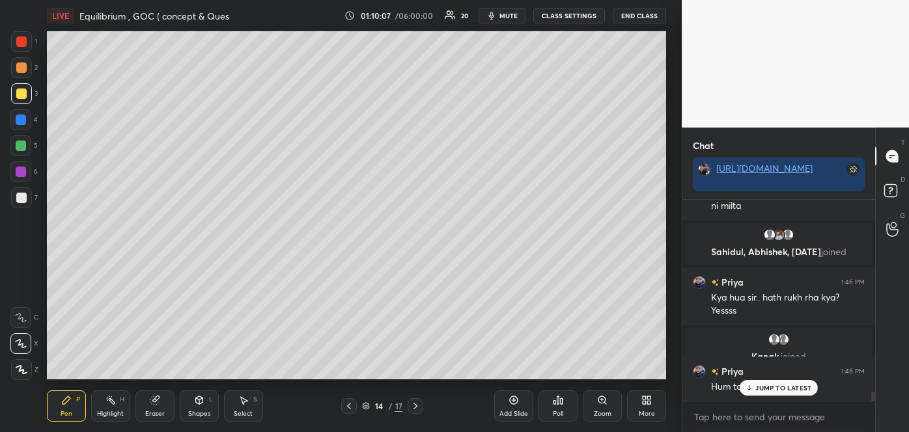
click at [353, 404] on icon at bounding box center [349, 406] width 10 height 10
click at [351, 405] on icon at bounding box center [349, 406] width 10 height 10
click at [352, 404] on icon at bounding box center [349, 406] width 10 height 10
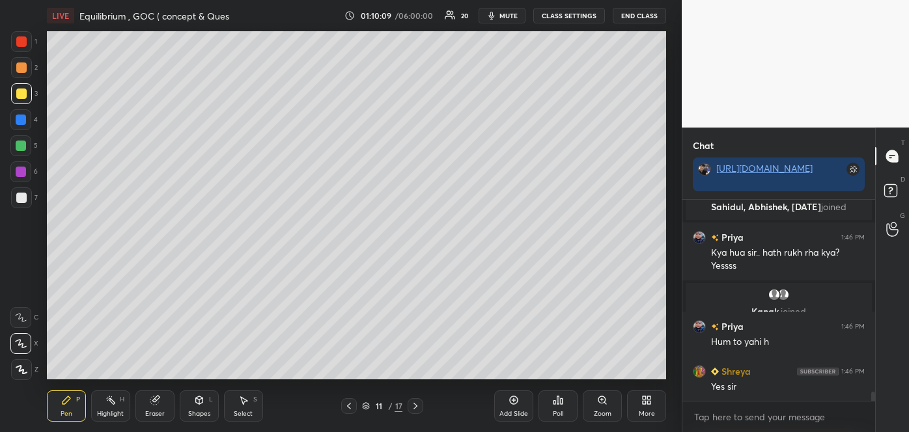
click at [352, 403] on icon at bounding box center [349, 406] width 10 height 10
click at [414, 406] on icon at bounding box center [415, 406] width 10 height 10
click at [418, 406] on icon at bounding box center [415, 406] width 10 height 10
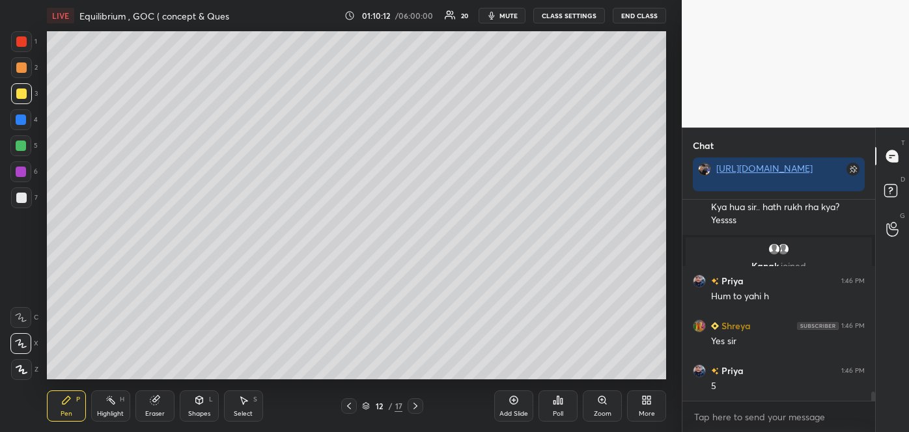
click at [417, 405] on icon at bounding box center [415, 406] width 10 height 10
click at [416, 406] on icon at bounding box center [415, 406] width 4 height 7
click at [415, 406] on icon at bounding box center [415, 406] width 10 height 10
click at [357, 403] on div at bounding box center [349, 406] width 16 height 16
click at [523, 411] on div "Add Slide" at bounding box center [513, 414] width 29 height 7
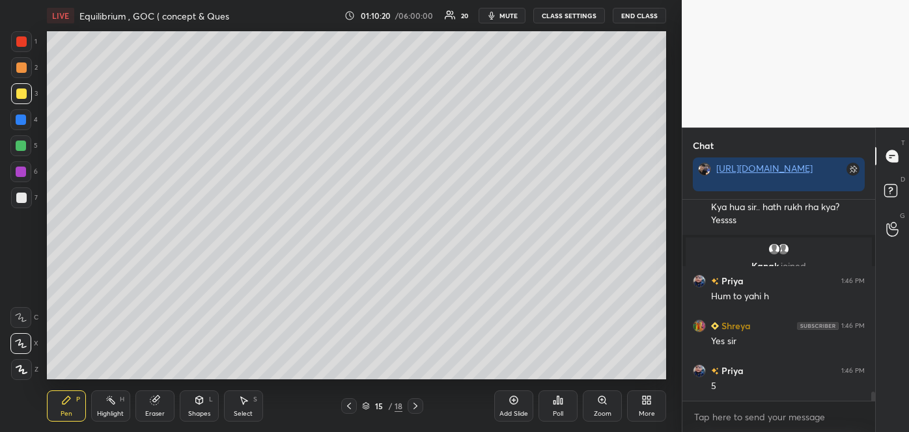
click at [23, 198] on div at bounding box center [21, 198] width 10 height 10
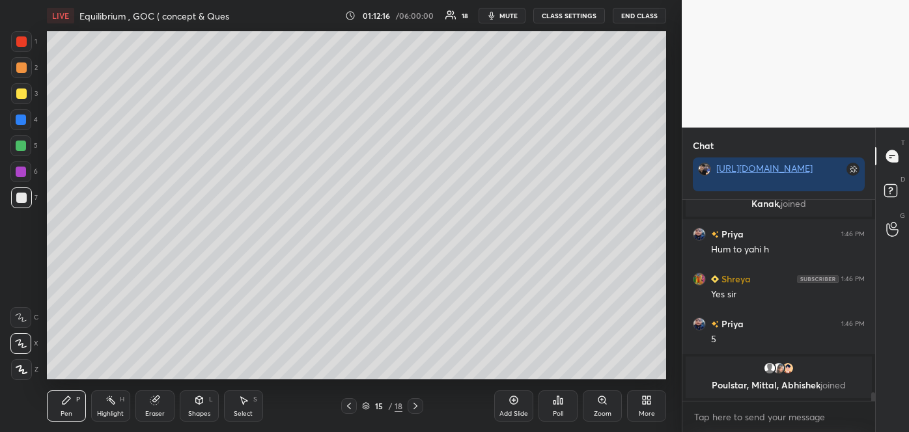
scroll to position [4417, 0]
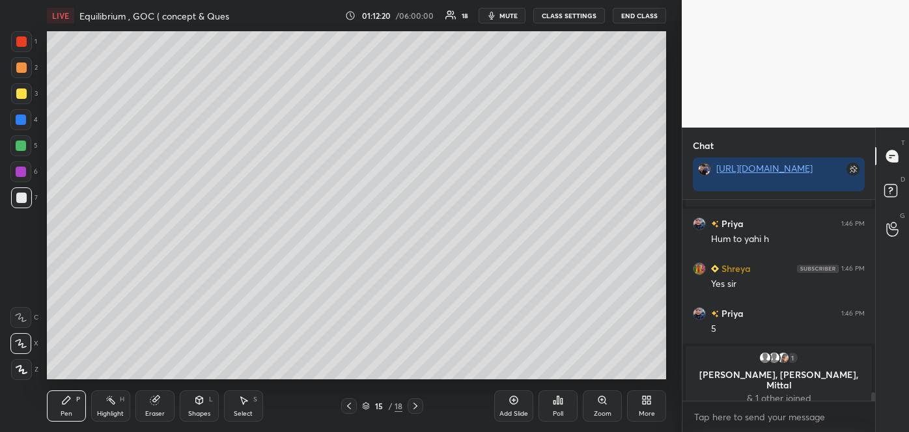
click at [165, 408] on div "Eraser" at bounding box center [154, 406] width 39 height 31
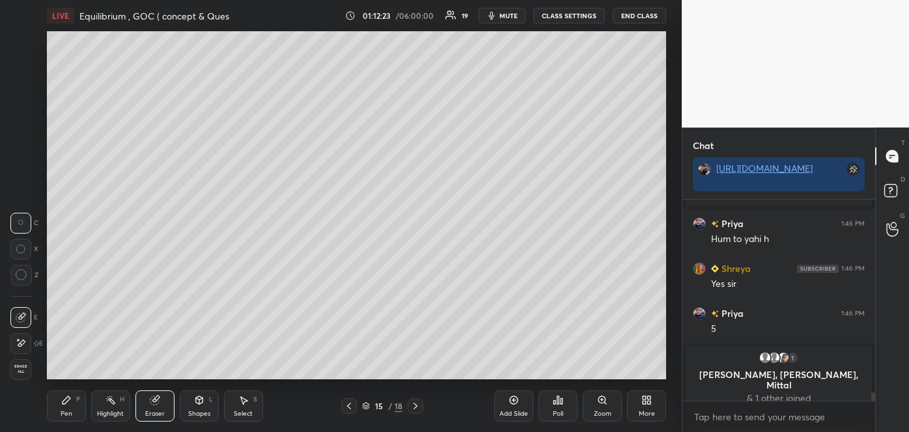
click at [78, 406] on div "Pen P" at bounding box center [66, 406] width 39 height 31
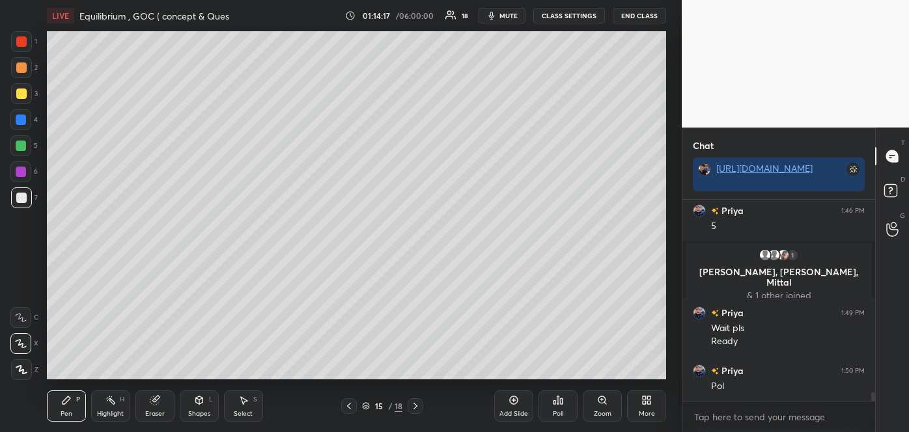
scroll to position [4, 3]
click at [560, 404] on icon at bounding box center [558, 400] width 10 height 10
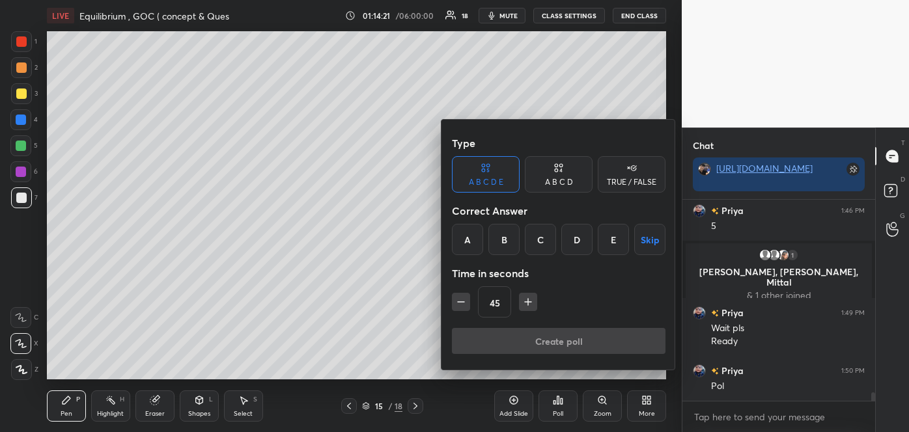
click at [566, 180] on div "A B C D" at bounding box center [559, 182] width 28 height 8
click at [517, 245] on div "B" at bounding box center [514, 239] width 38 height 31
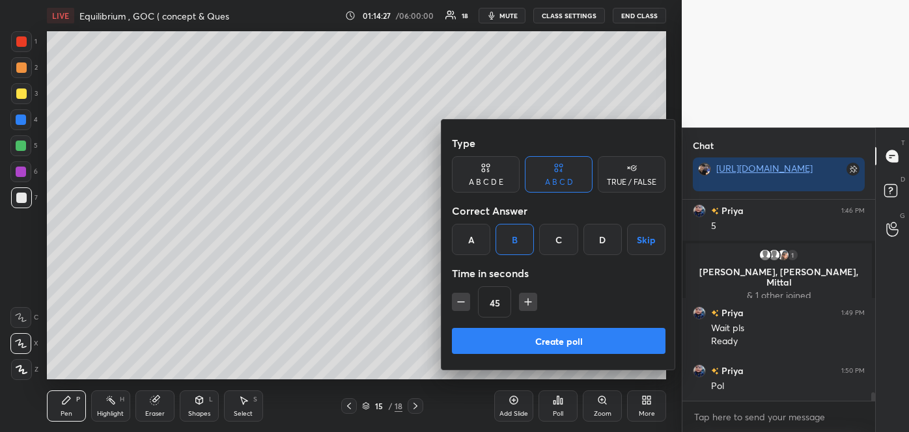
click at [550, 348] on button "Create poll" at bounding box center [559, 341] width 214 height 26
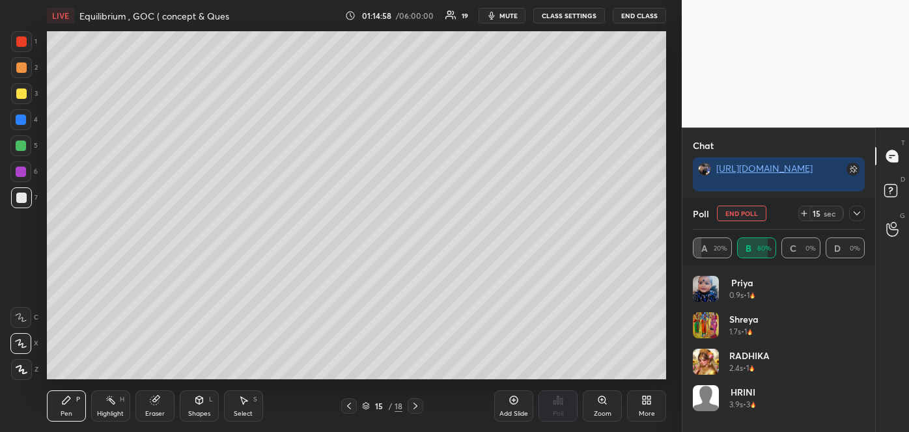
scroll to position [4316, 0]
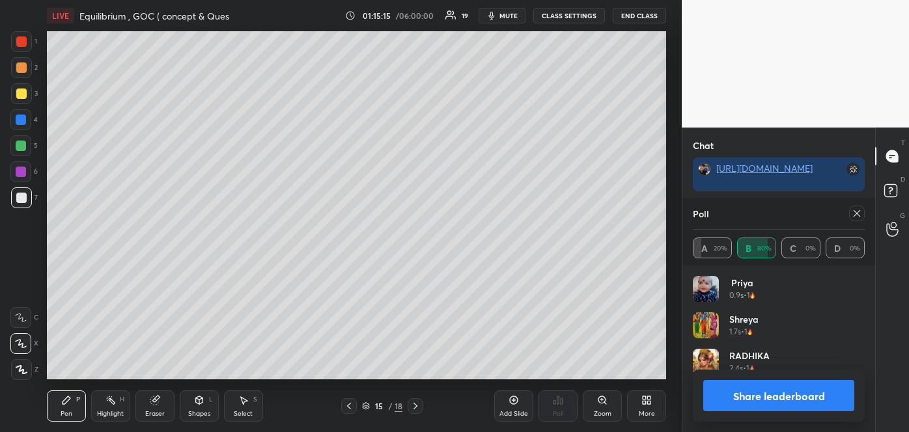
click at [774, 395] on button "Share leaderboard" at bounding box center [778, 395] width 151 height 31
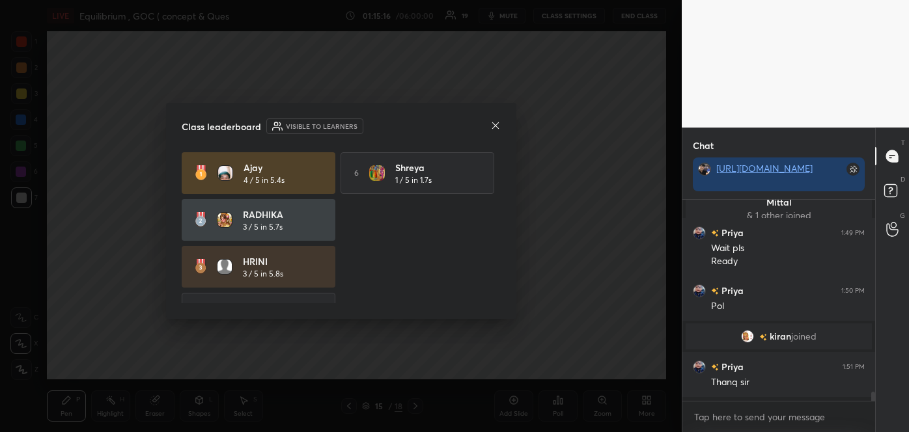
scroll to position [4249, 0]
click at [497, 126] on icon at bounding box center [495, 125] width 10 height 10
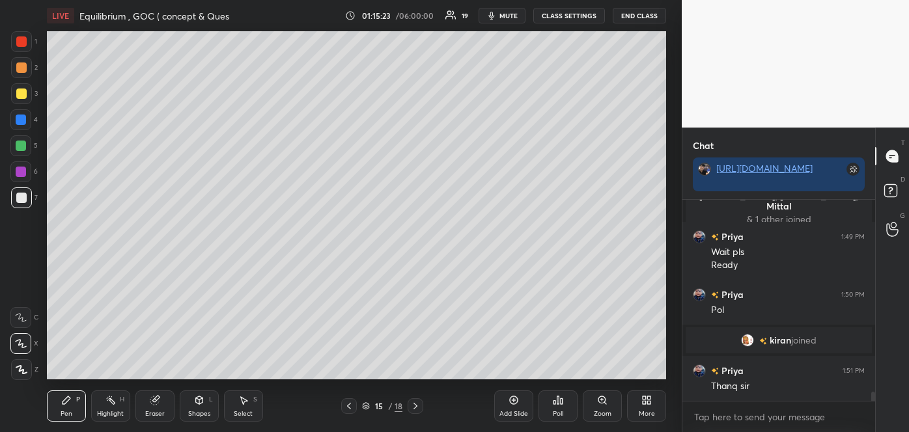
scroll to position [4280, 0]
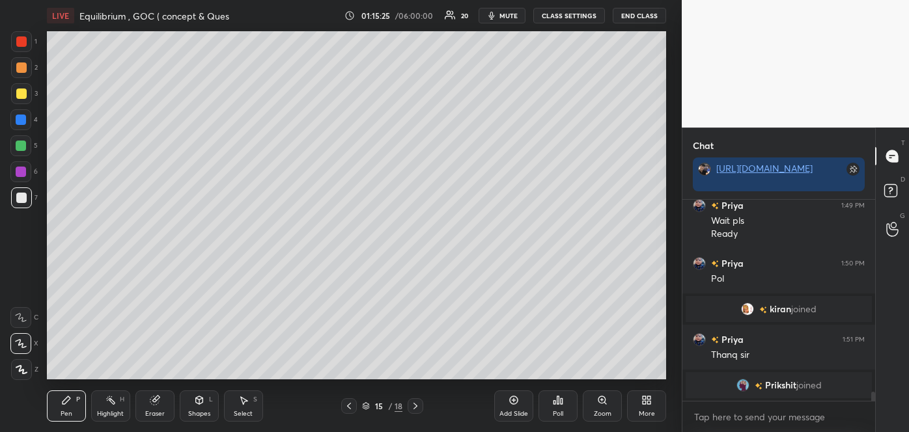
click at [22, 100] on div at bounding box center [21, 93] width 21 height 21
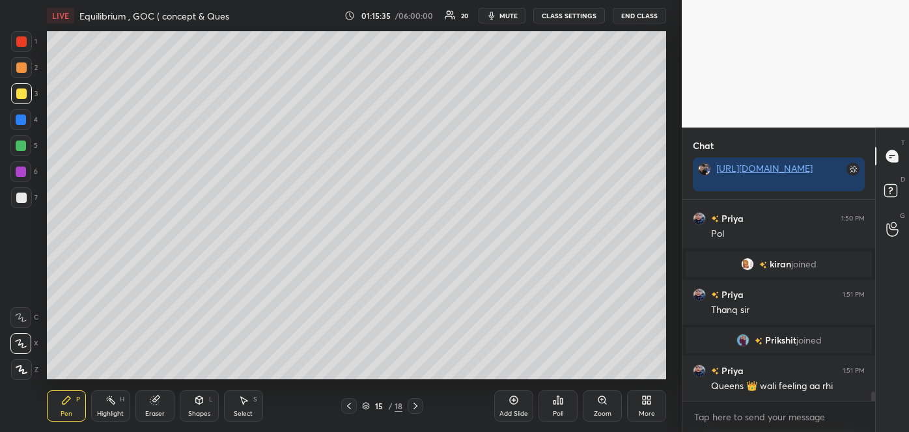
scroll to position [4264, 0]
click at [509, 403] on icon at bounding box center [514, 400] width 10 height 10
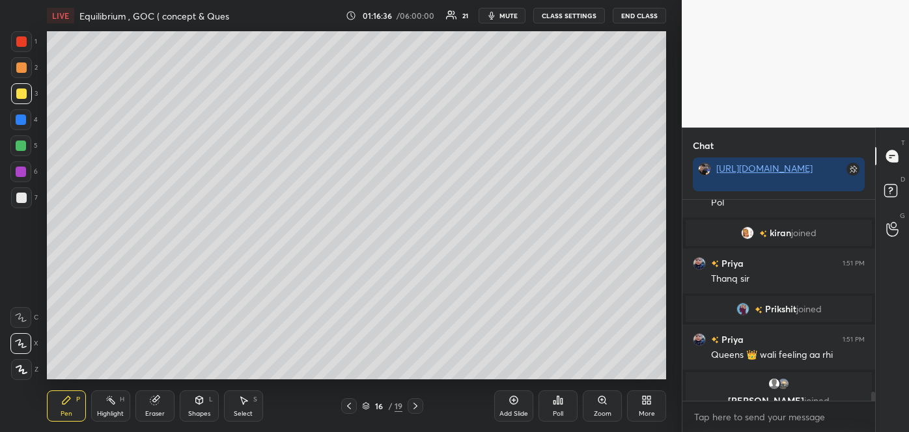
scroll to position [4311, 0]
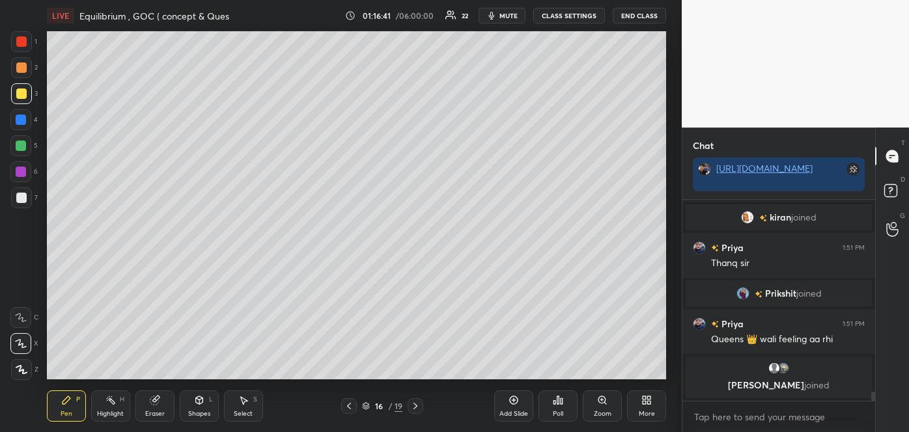
click at [200, 407] on div "Shapes L" at bounding box center [199, 406] width 39 height 31
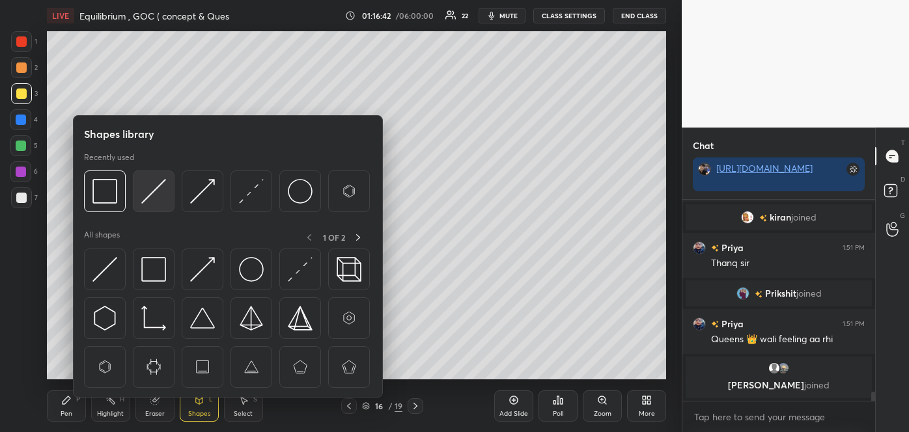
click at [151, 191] on img at bounding box center [153, 191] width 25 height 25
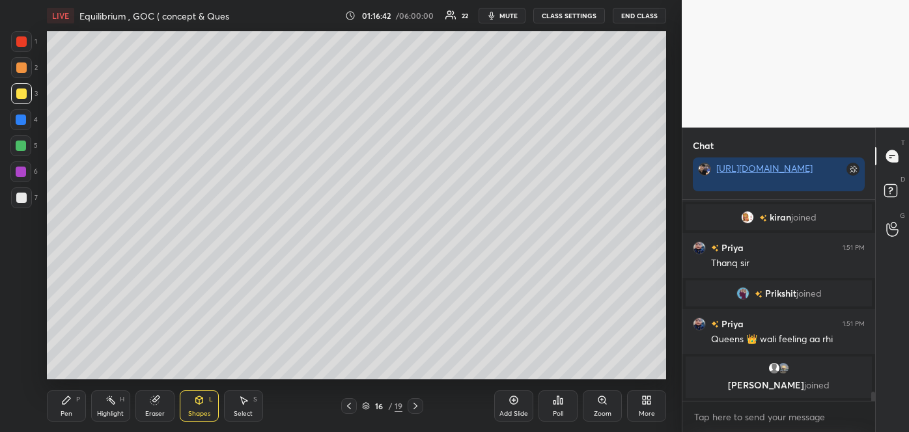
click at [25, 113] on div at bounding box center [20, 119] width 21 height 21
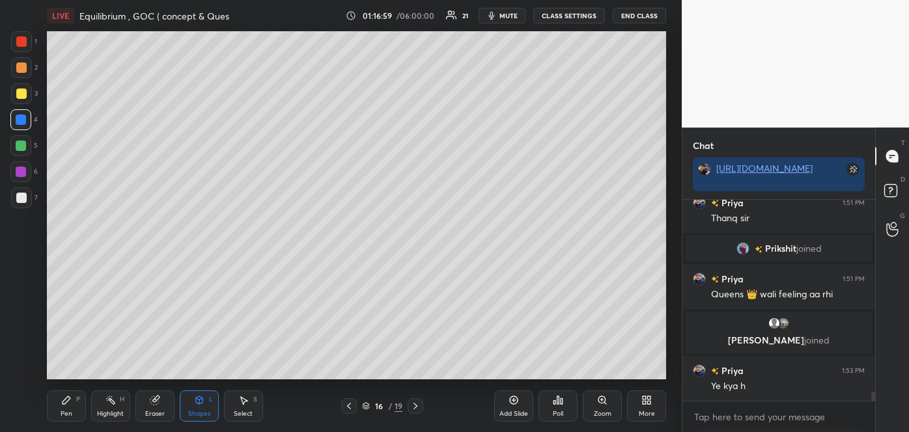
scroll to position [4338, 0]
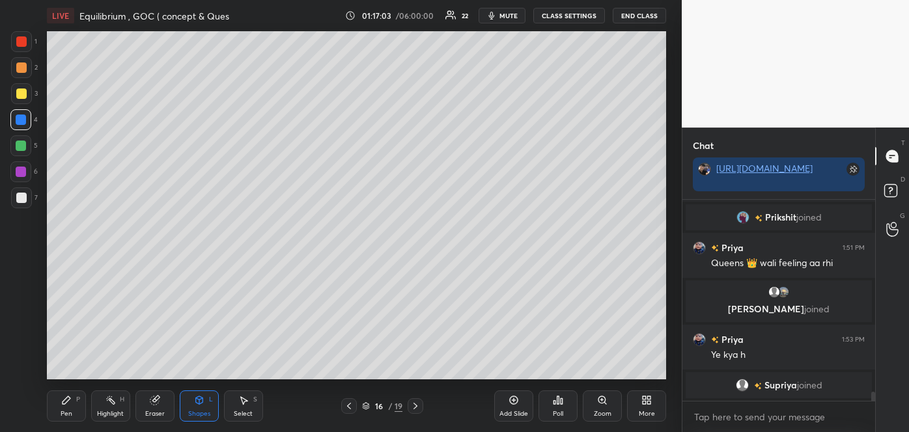
click at [19, 191] on div at bounding box center [21, 198] width 21 height 21
click at [70, 401] on icon at bounding box center [66, 400] width 10 height 10
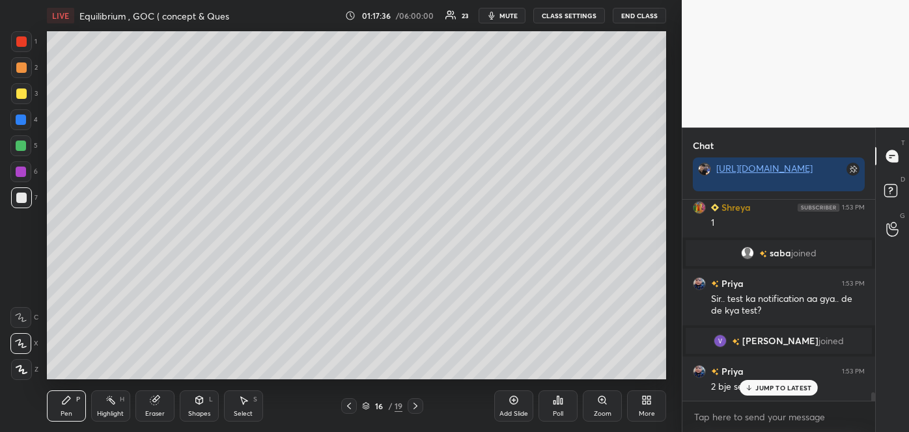
scroll to position [4450, 0]
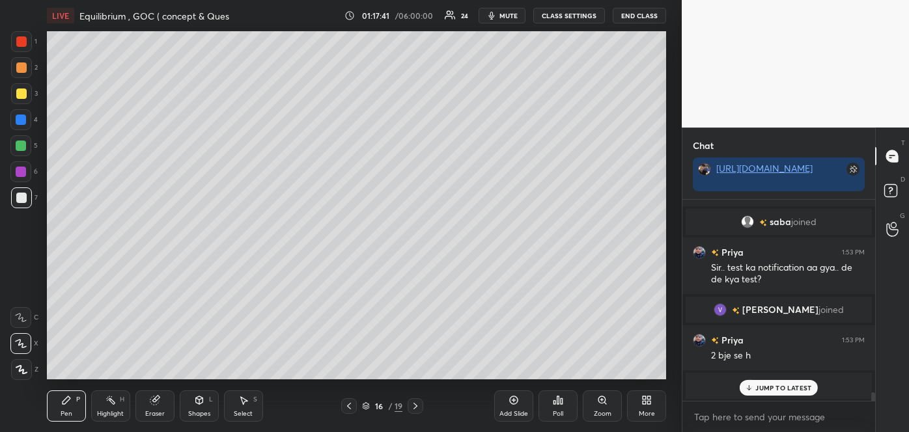
click at [23, 92] on div at bounding box center [21, 94] width 10 height 10
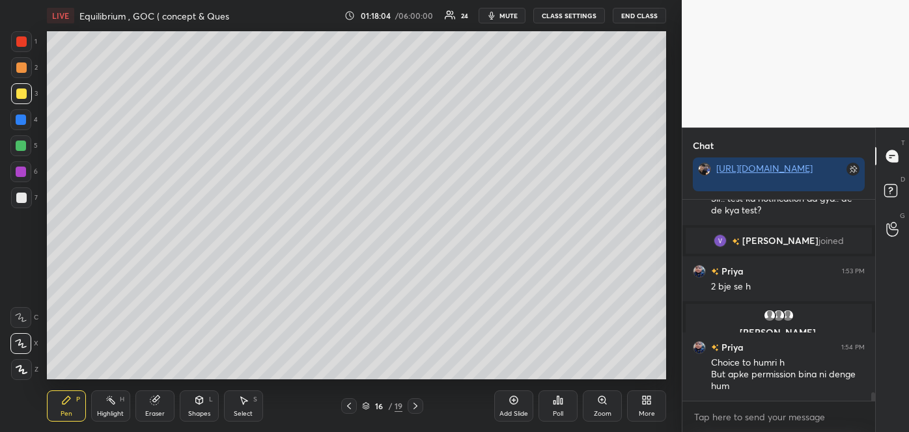
click at [24, 147] on div at bounding box center [21, 146] width 10 height 10
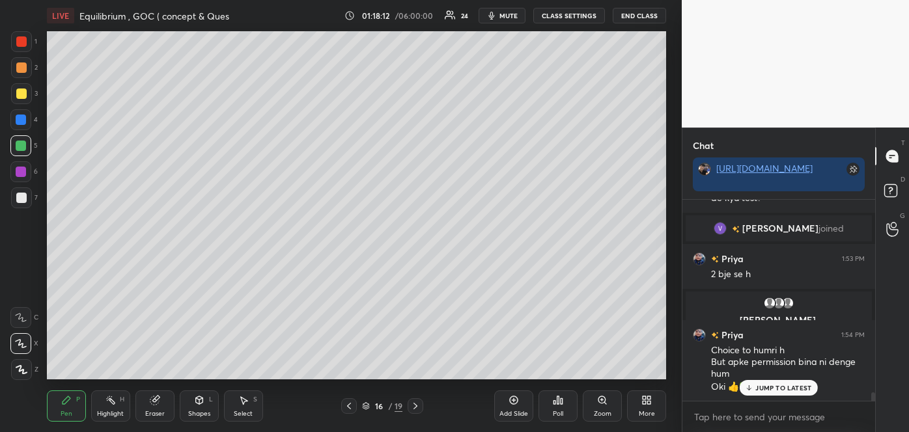
scroll to position [4563, 0]
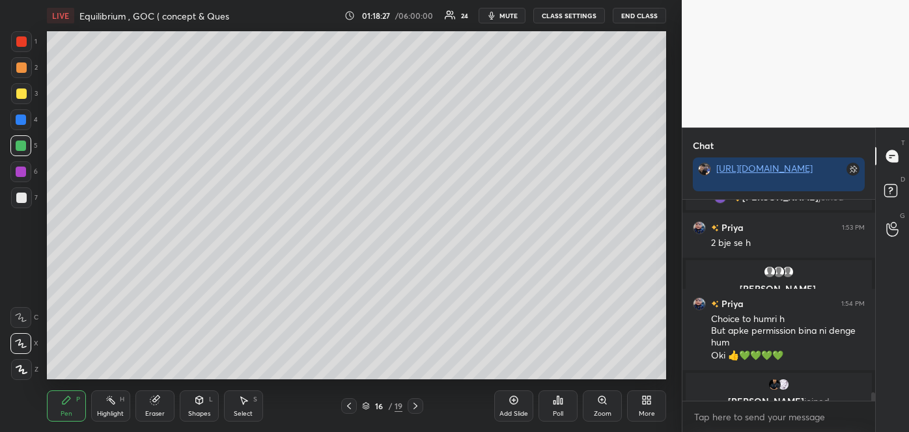
click at [22, 67] on div at bounding box center [21, 68] width 10 height 10
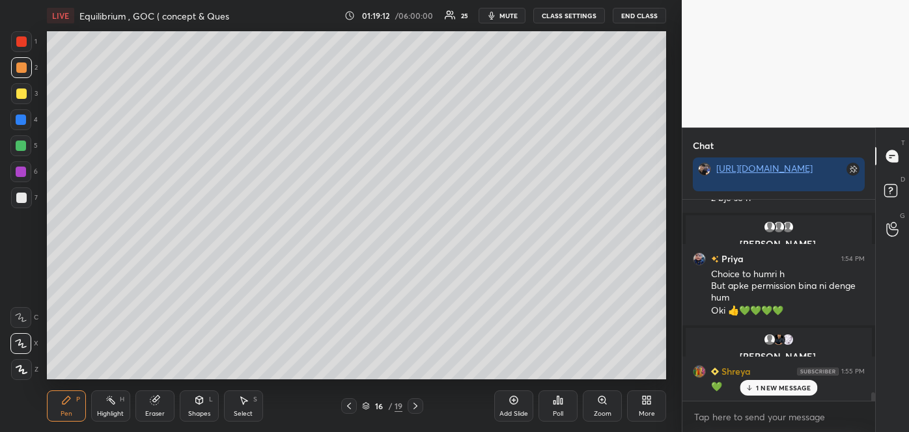
scroll to position [4639, 0]
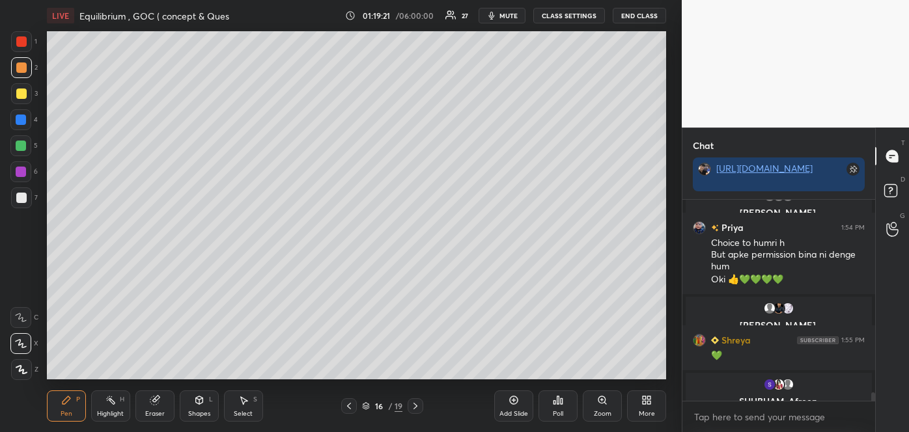
click at [523, 403] on div "Add Slide" at bounding box center [513, 406] width 39 height 31
click at [21, 199] on div at bounding box center [21, 198] width 10 height 10
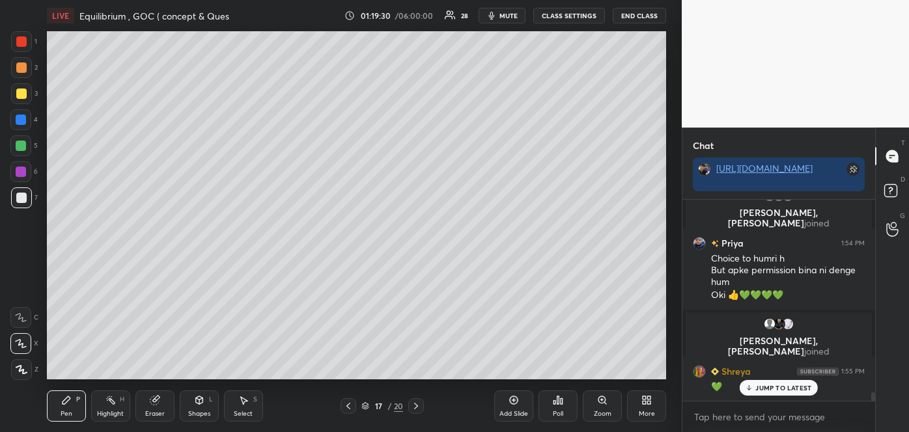
scroll to position [4697, 0]
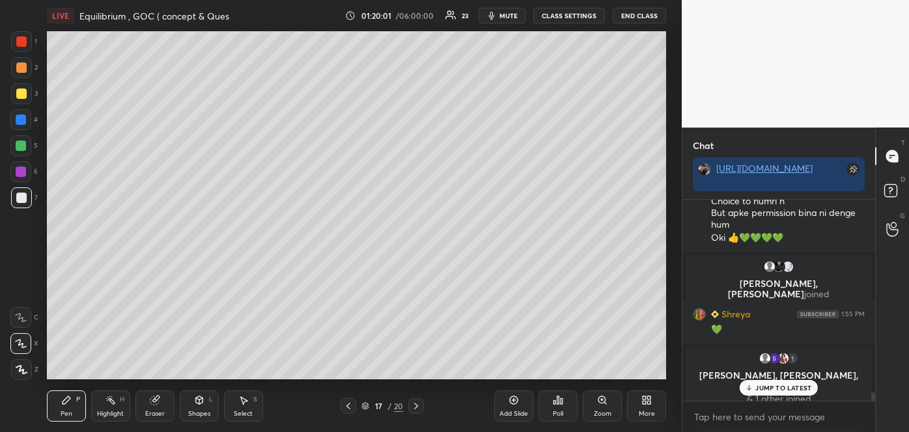
click at [19, 92] on div at bounding box center [21, 94] width 10 height 10
click at [200, 405] on icon at bounding box center [199, 400] width 10 height 10
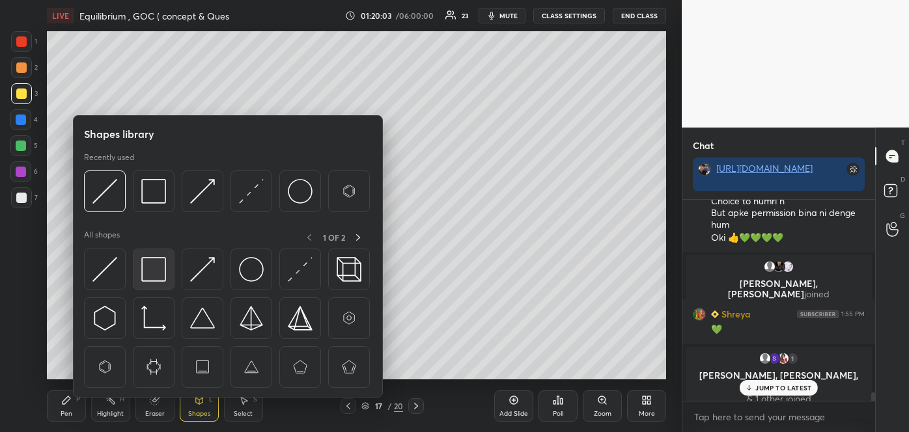
click at [151, 274] on img at bounding box center [153, 269] width 25 height 25
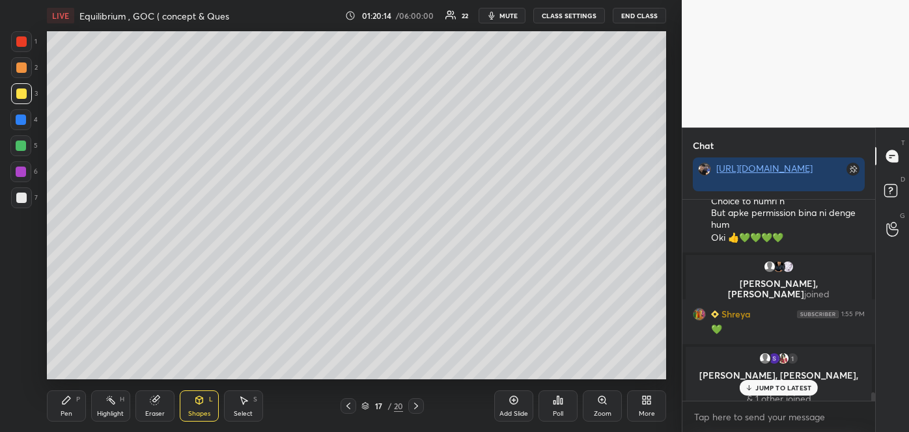
click at [19, 69] on div at bounding box center [21, 68] width 10 height 10
click at [71, 405] on icon at bounding box center [66, 400] width 10 height 10
click at [20, 98] on div at bounding box center [21, 94] width 10 height 10
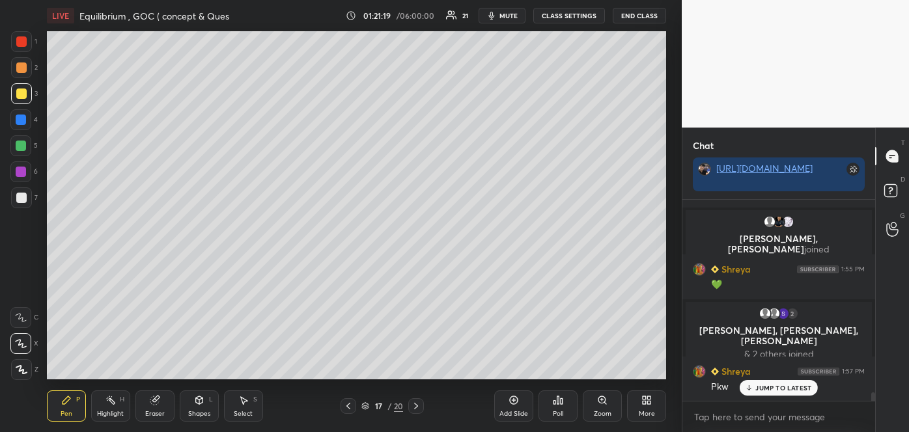
scroll to position [4663, 0]
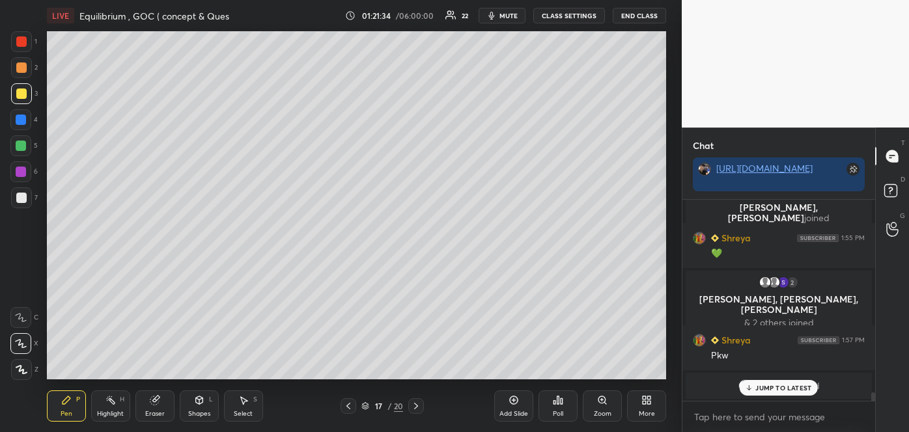
click at [21, 121] on div at bounding box center [21, 120] width 10 height 10
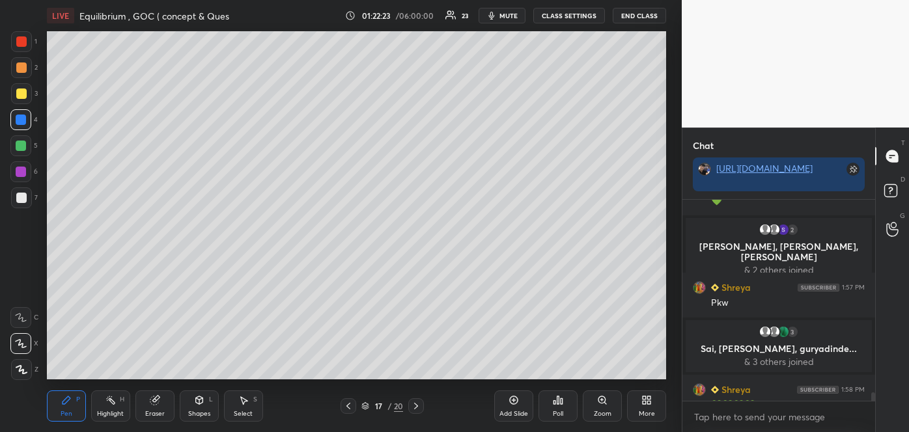
scroll to position [4708, 0]
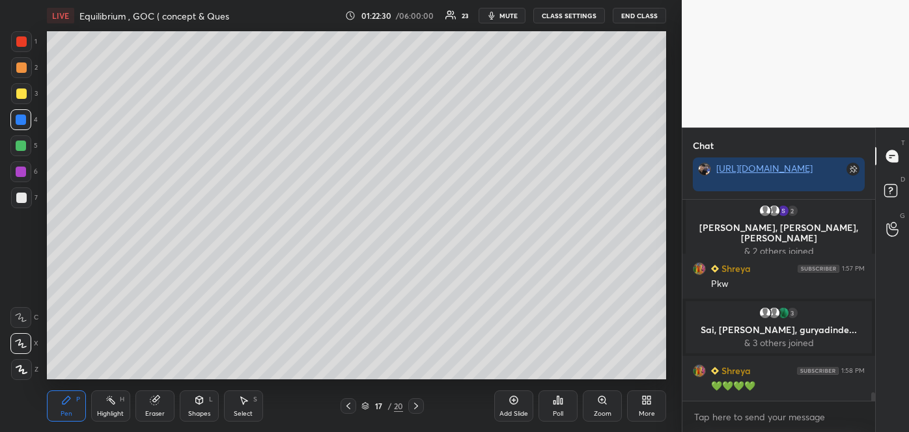
click at [517, 408] on div "Add Slide" at bounding box center [513, 406] width 39 height 31
click at [25, 200] on div at bounding box center [21, 198] width 10 height 10
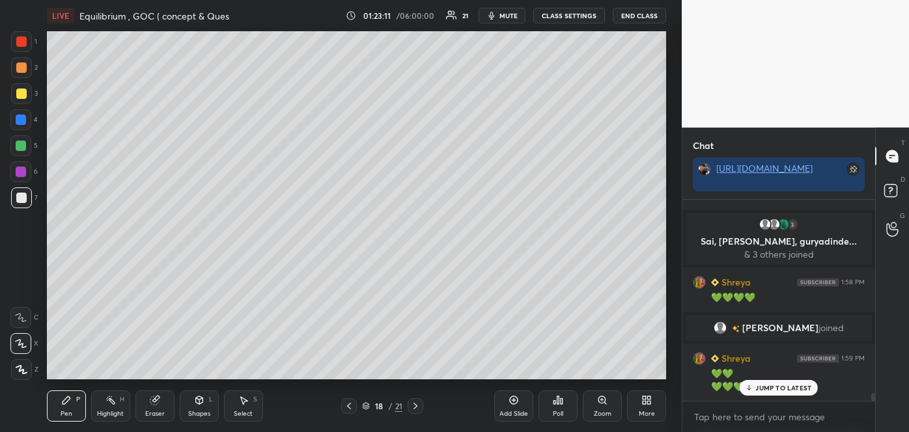
scroll to position [4842, 0]
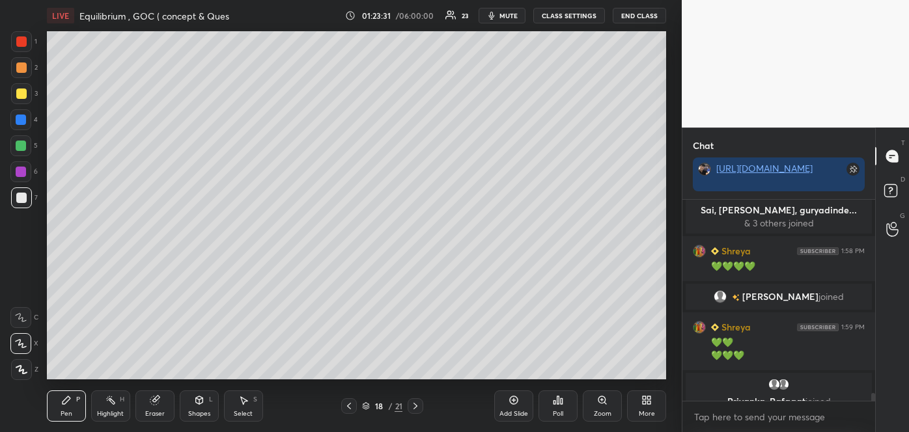
click at [519, 411] on div "Add Slide" at bounding box center [513, 414] width 29 height 7
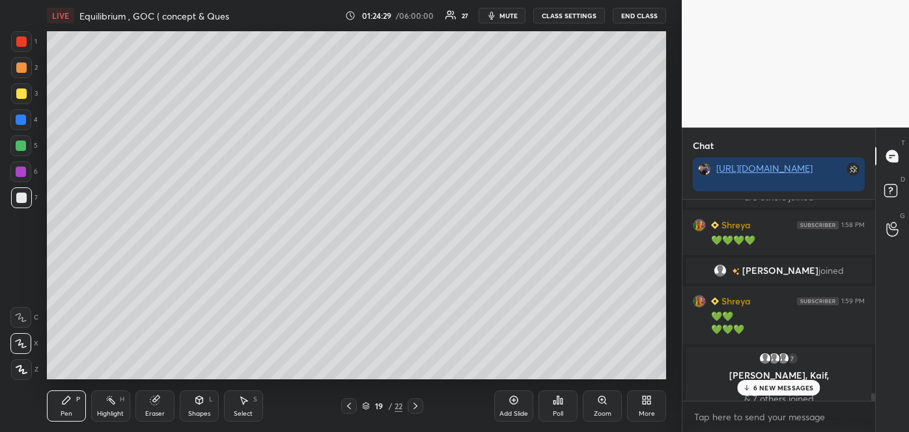
click at [764, 390] on p "6 NEW MESSAGES" at bounding box center [783, 388] width 61 height 8
click at [559, 402] on icon at bounding box center [558, 400] width 10 height 10
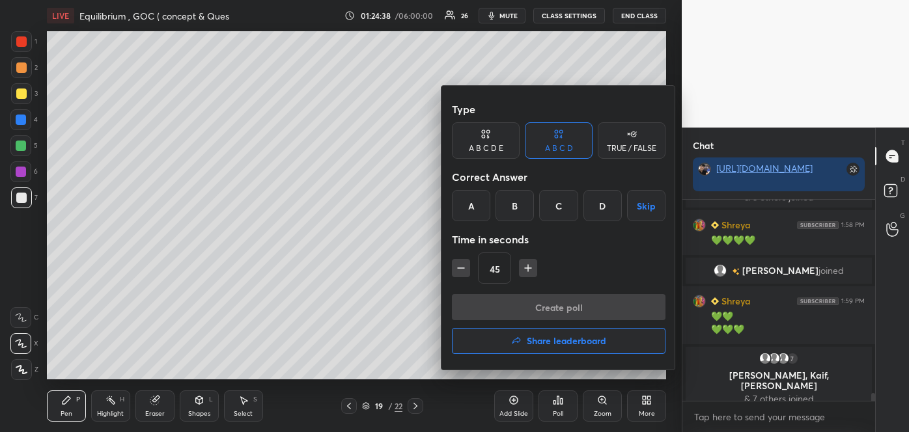
click at [566, 200] on div "C" at bounding box center [558, 205] width 38 height 31
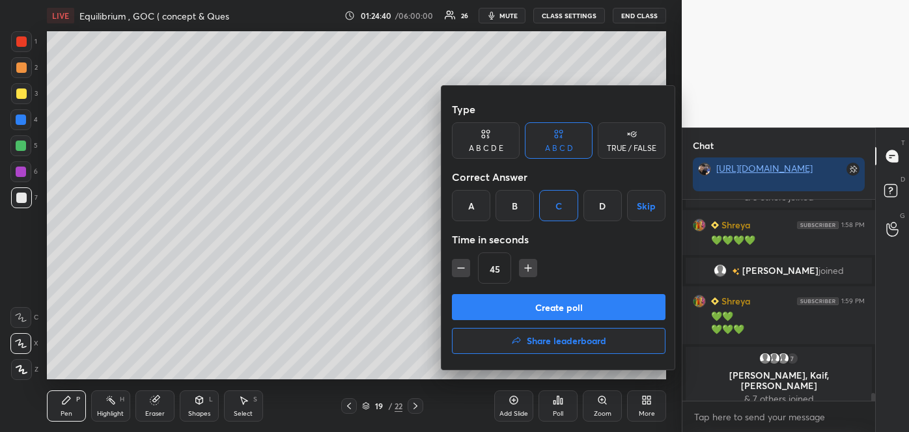
click at [559, 306] on button "Create poll" at bounding box center [559, 307] width 214 height 26
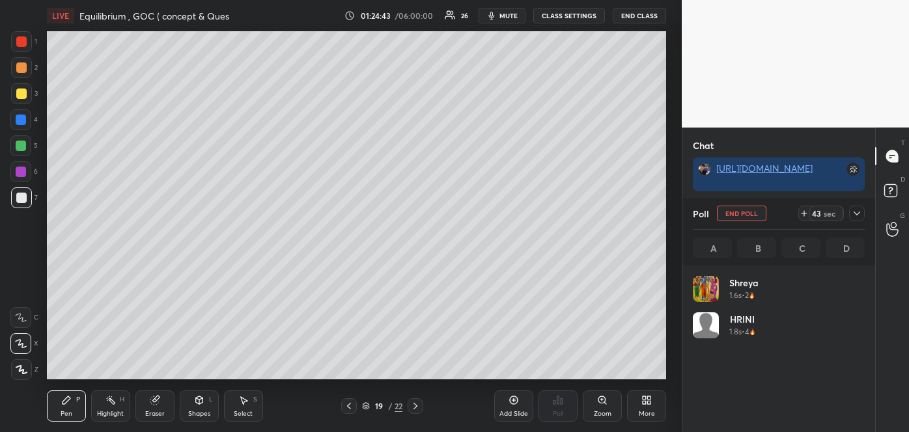
scroll to position [152, 168]
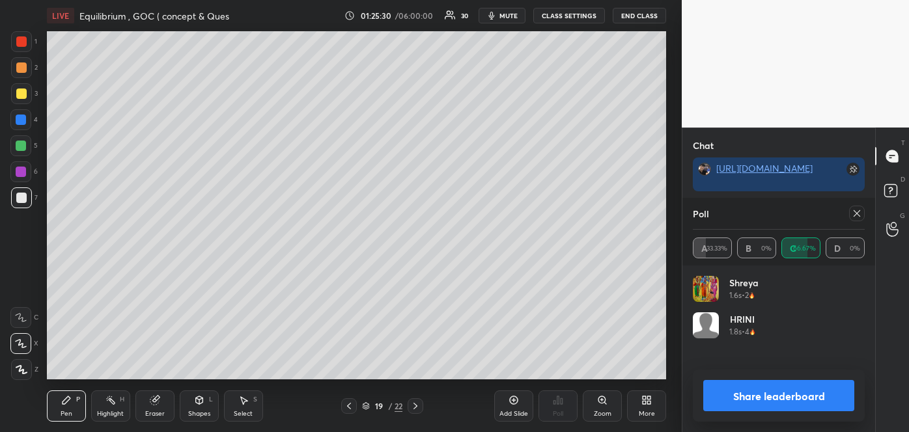
click at [753, 393] on button "Share leaderboard" at bounding box center [778, 395] width 151 height 31
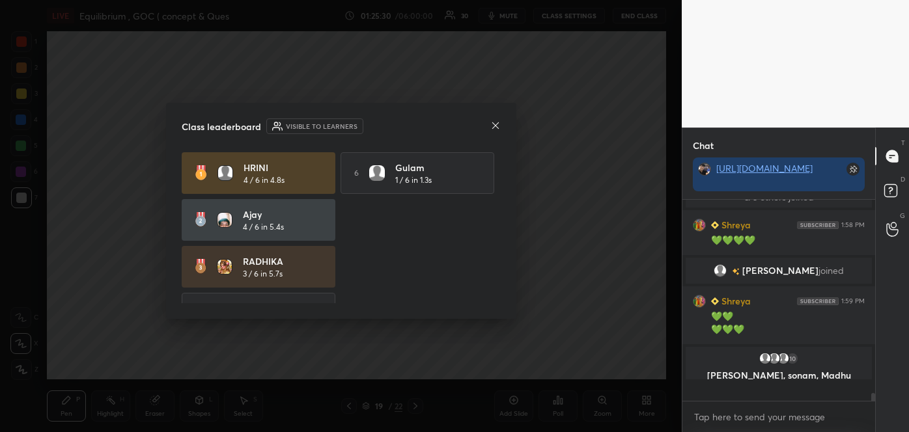
scroll to position [229, 189]
click at [495, 125] on icon at bounding box center [495, 125] width 7 height 7
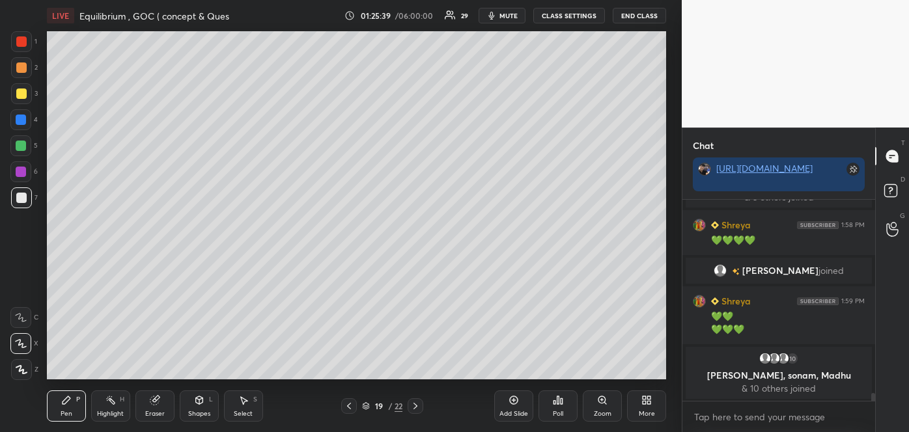
click at [21, 94] on div at bounding box center [21, 94] width 10 height 10
click at [515, 409] on div "Add Slide" at bounding box center [513, 406] width 39 height 31
click at [23, 195] on div at bounding box center [21, 198] width 10 height 10
click at [17, 91] on div at bounding box center [21, 94] width 10 height 10
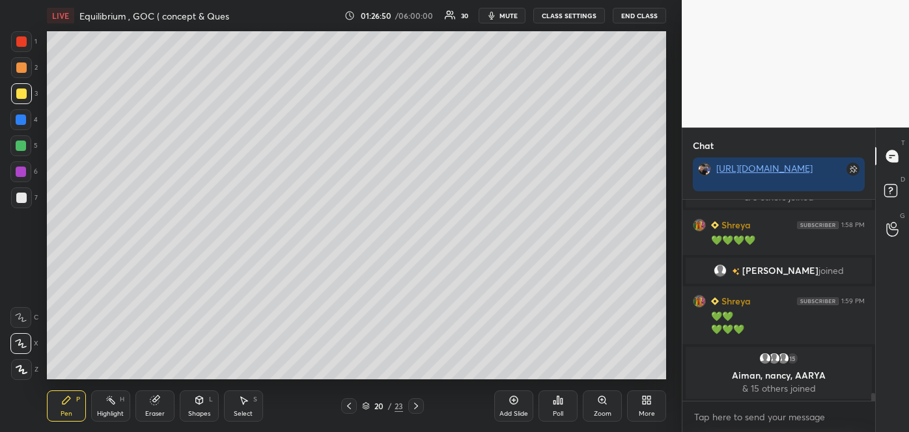
click at [23, 199] on div at bounding box center [21, 198] width 10 height 10
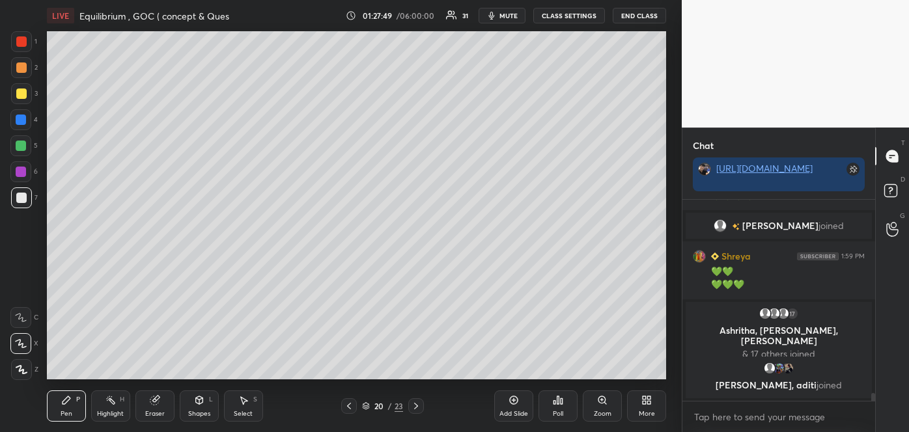
scroll to position [4886, 0]
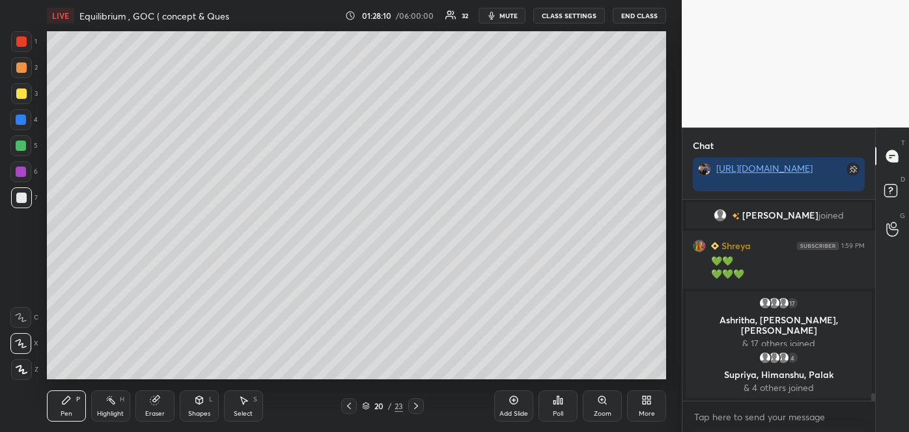
click at [559, 406] on div "Poll" at bounding box center [557, 406] width 39 height 31
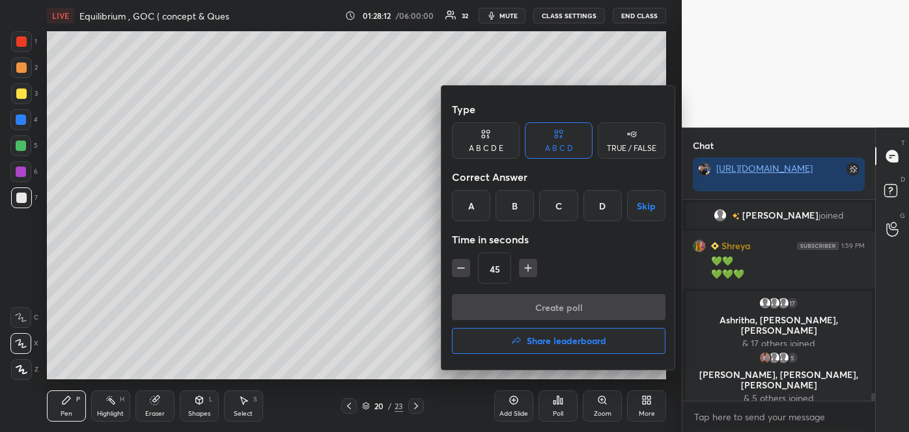
click at [471, 212] on div "A" at bounding box center [471, 205] width 38 height 31
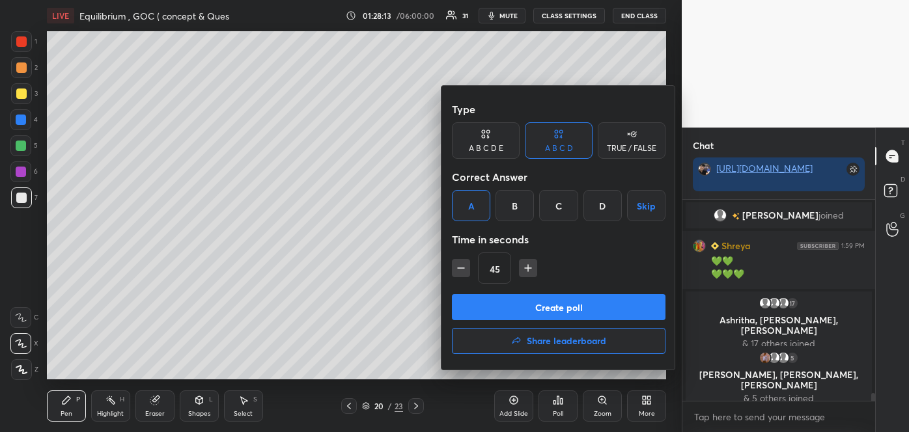
click at [516, 313] on button "Create poll" at bounding box center [559, 307] width 214 height 26
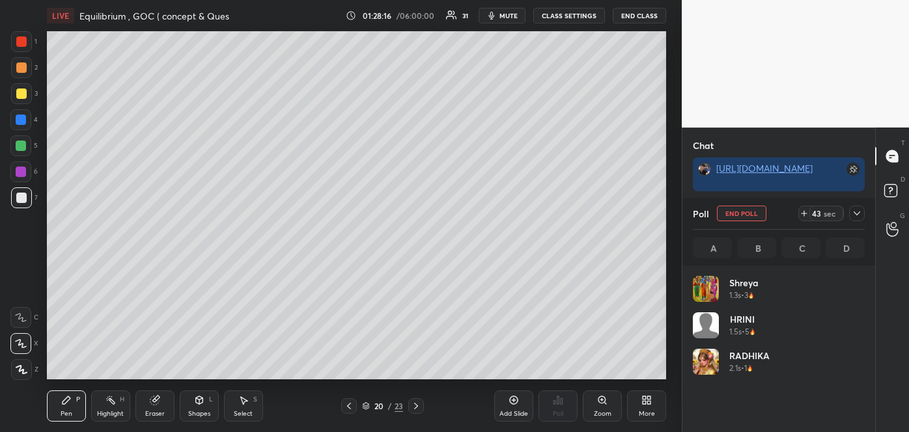
scroll to position [152, 168]
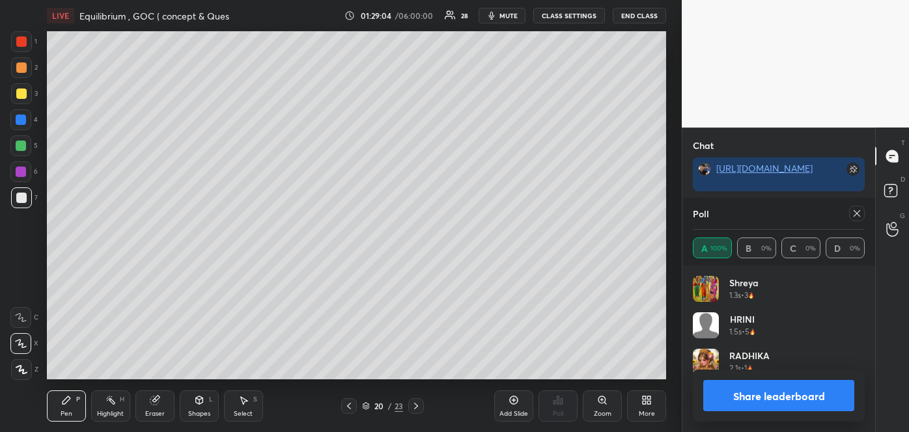
click at [515, 18] on span "mute" at bounding box center [508, 15] width 18 height 9
click at [747, 397] on button "Share leaderboard" at bounding box center [778, 395] width 151 height 31
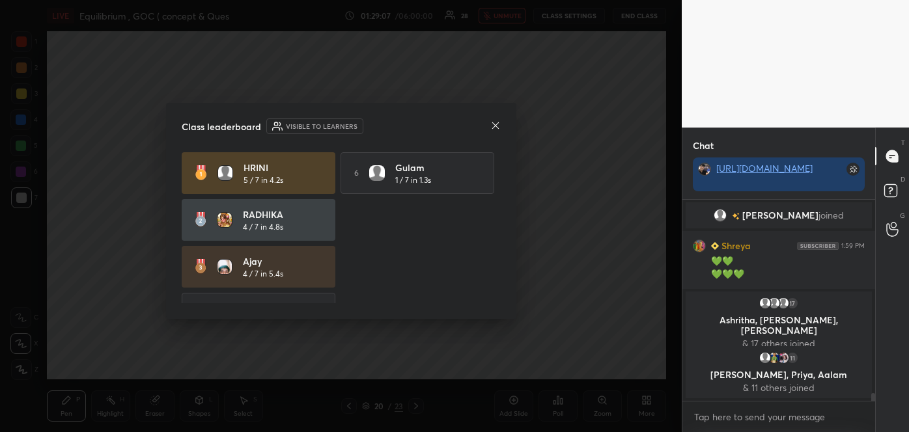
scroll to position [4, 3]
click at [495, 128] on icon at bounding box center [495, 125] width 10 height 10
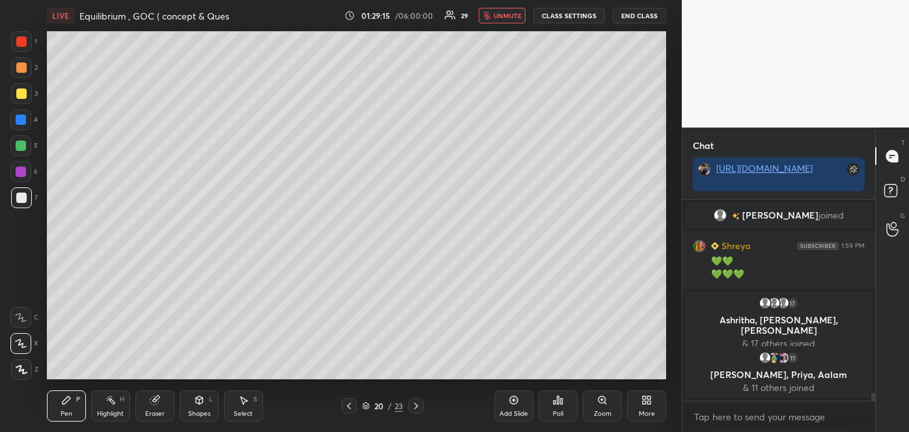
click at [21, 150] on div at bounding box center [21, 146] width 10 height 10
click at [515, 406] on div "Add Slide" at bounding box center [513, 406] width 39 height 31
click at [20, 94] on div at bounding box center [21, 94] width 10 height 10
click at [520, 406] on div "Add Slide" at bounding box center [513, 406] width 39 height 31
click at [24, 146] on div at bounding box center [21, 146] width 10 height 10
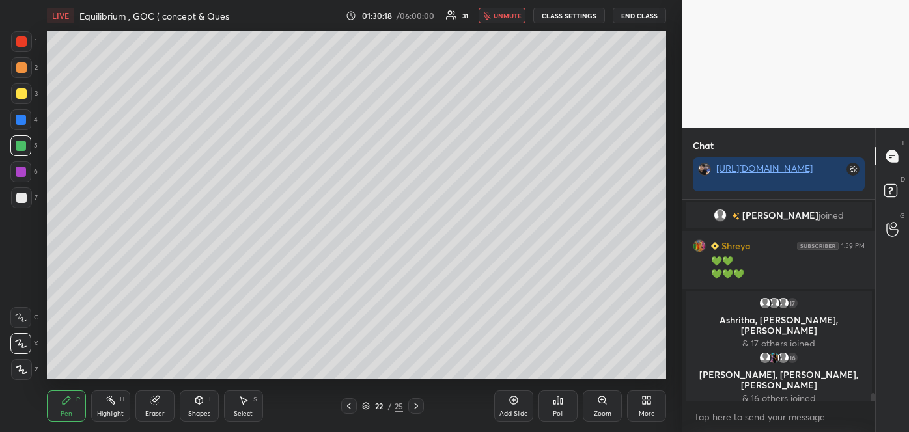
click at [20, 92] on div at bounding box center [21, 94] width 10 height 10
click at [501, 18] on span "unmute" at bounding box center [508, 15] width 28 height 9
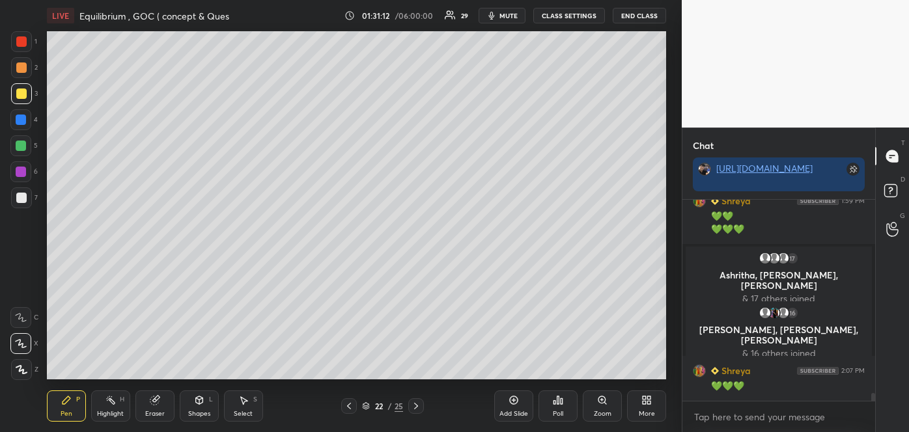
click at [349, 410] on icon at bounding box center [349, 406] width 10 height 10
click at [350, 405] on icon at bounding box center [349, 406] width 10 height 10
click at [419, 407] on icon at bounding box center [416, 406] width 10 height 10
click at [418, 406] on icon at bounding box center [416, 406] width 10 height 10
click at [417, 405] on icon at bounding box center [416, 406] width 10 height 10
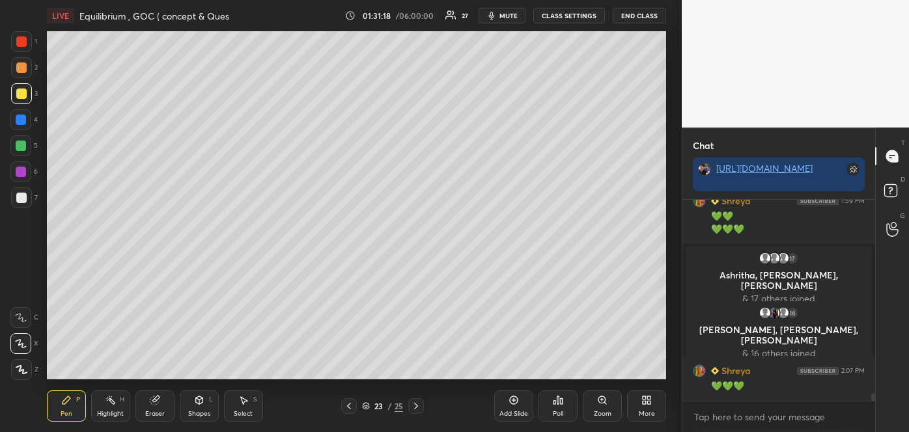
click at [346, 404] on icon at bounding box center [349, 406] width 10 height 10
click at [504, 402] on div "Add Slide" at bounding box center [513, 406] width 39 height 31
click at [516, 18] on span "mute" at bounding box center [508, 15] width 18 height 9
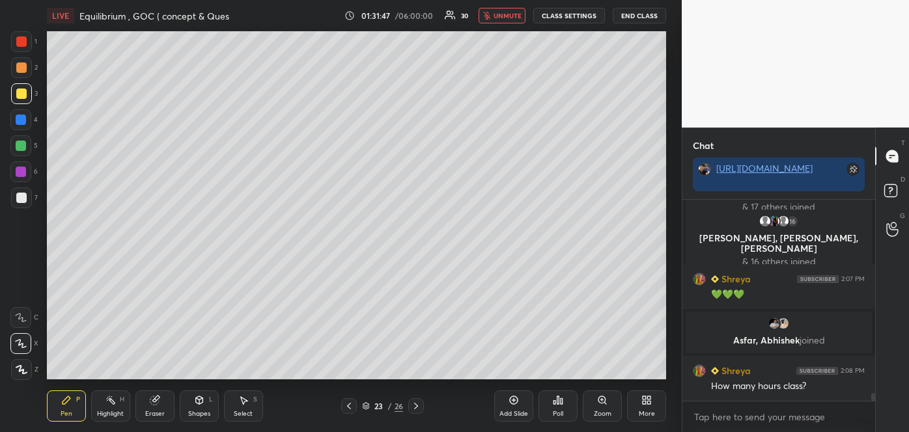
scroll to position [5054, 0]
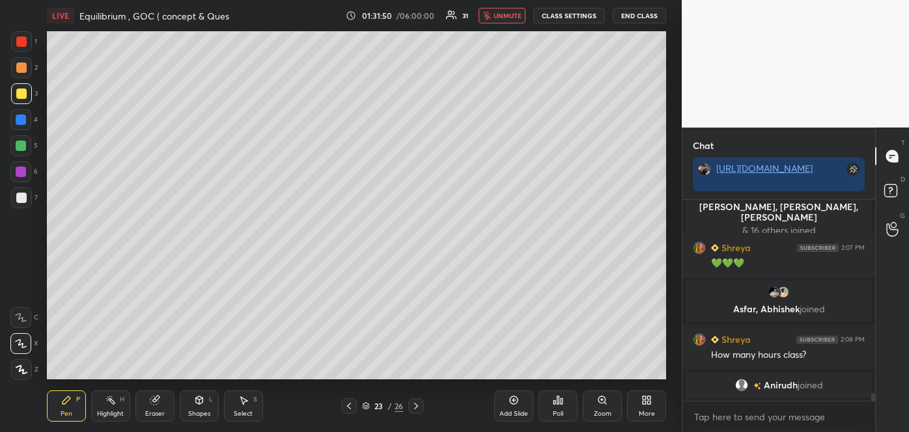
click at [505, 16] on span "unmute" at bounding box center [508, 15] width 28 height 9
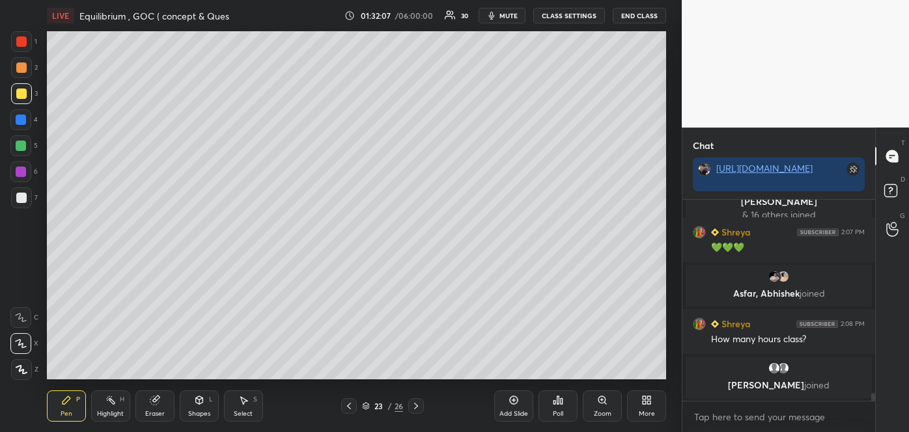
click at [512, 17] on span "mute" at bounding box center [508, 15] width 18 height 9
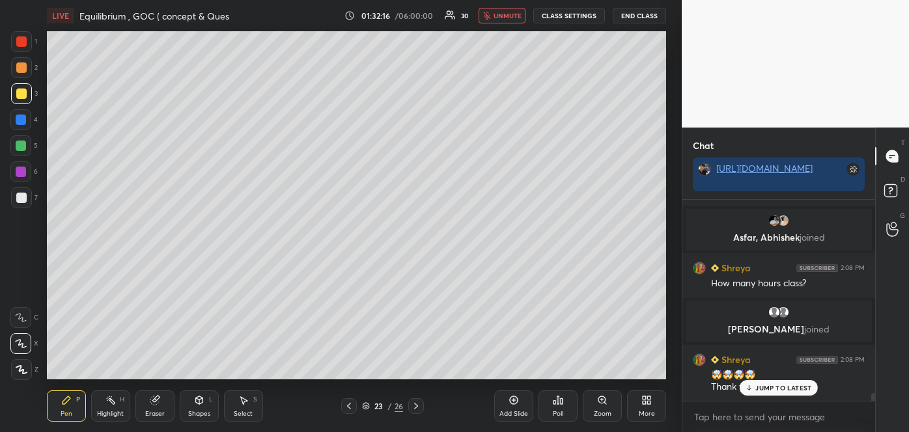
scroll to position [5134, 0]
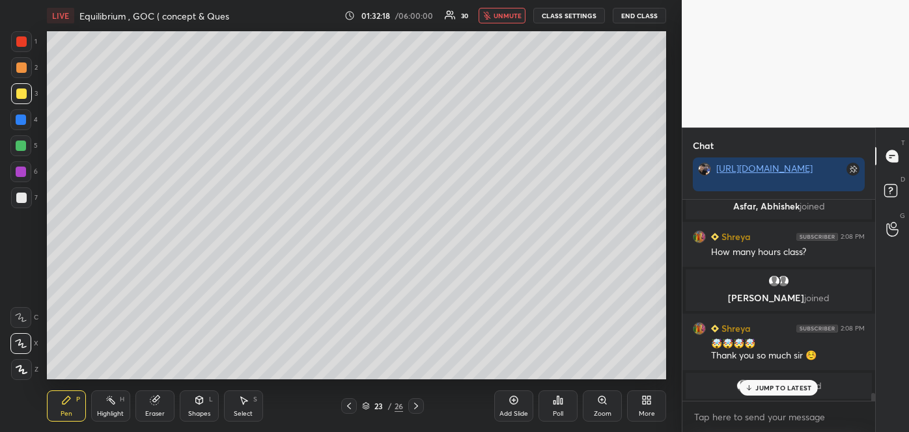
click at [514, 18] on span "unmute" at bounding box center [508, 15] width 28 height 9
click at [518, 14] on span "mute" at bounding box center [508, 15] width 18 height 9
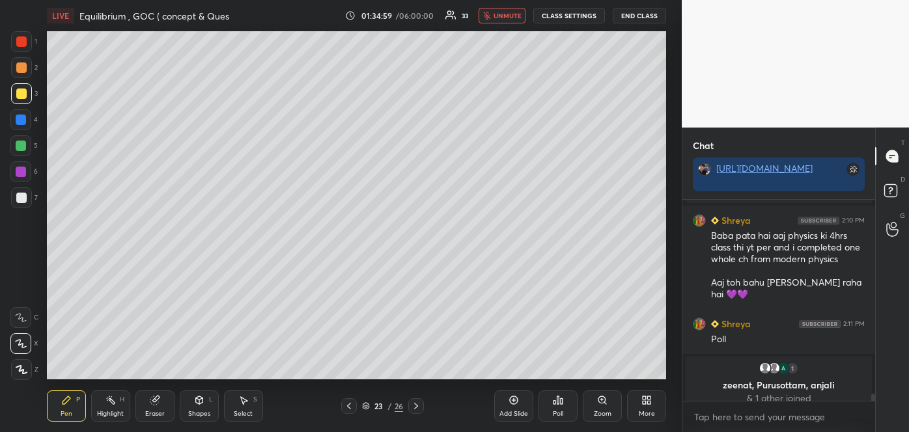
scroll to position [5278, 0]
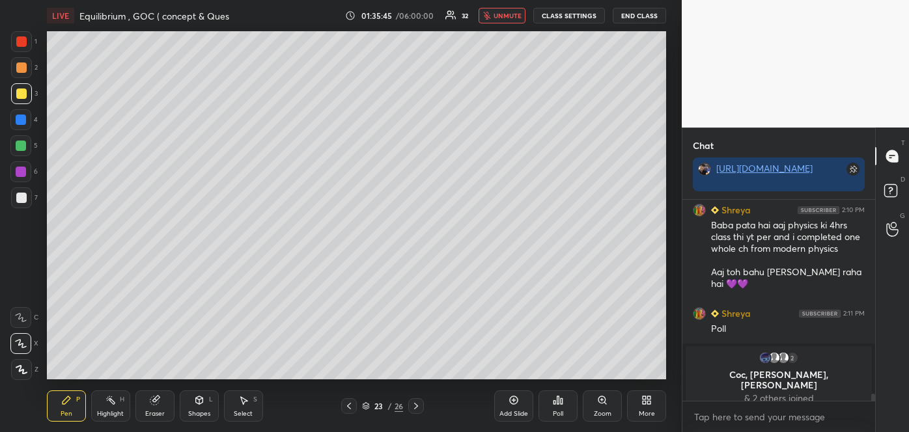
click at [366, 404] on icon at bounding box center [366, 406] width 8 height 8
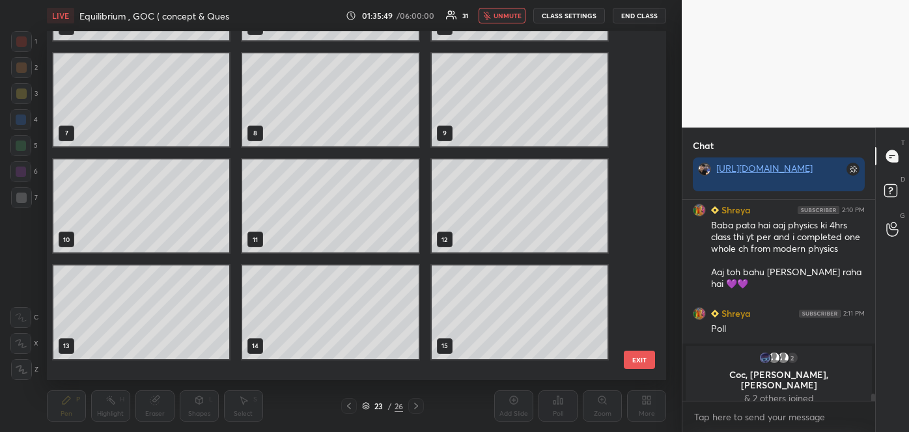
scroll to position [0, 0]
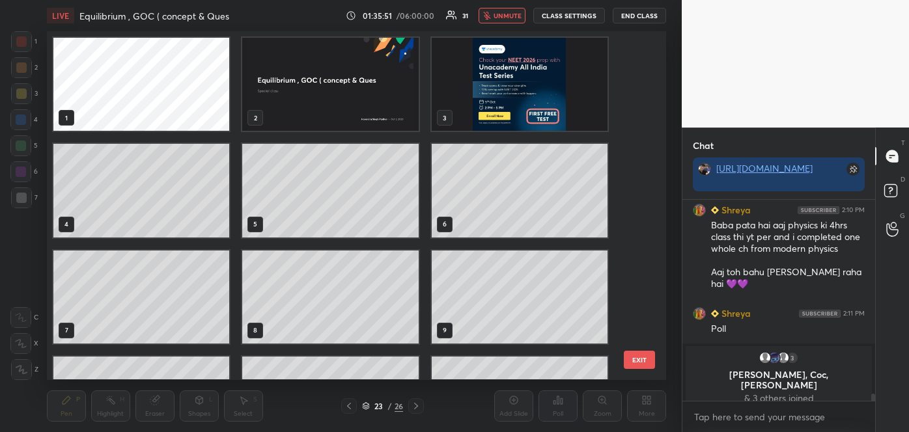
click at [524, 94] on img "grid" at bounding box center [520, 84] width 176 height 93
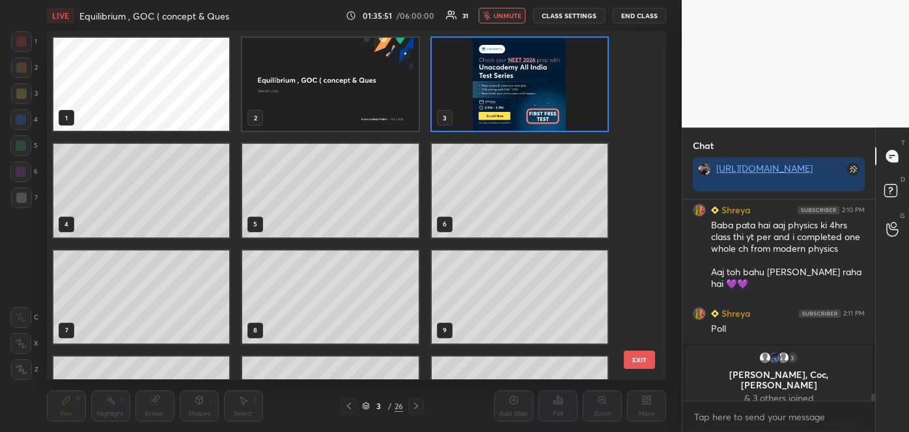
click at [524, 94] on img "grid" at bounding box center [520, 84] width 176 height 93
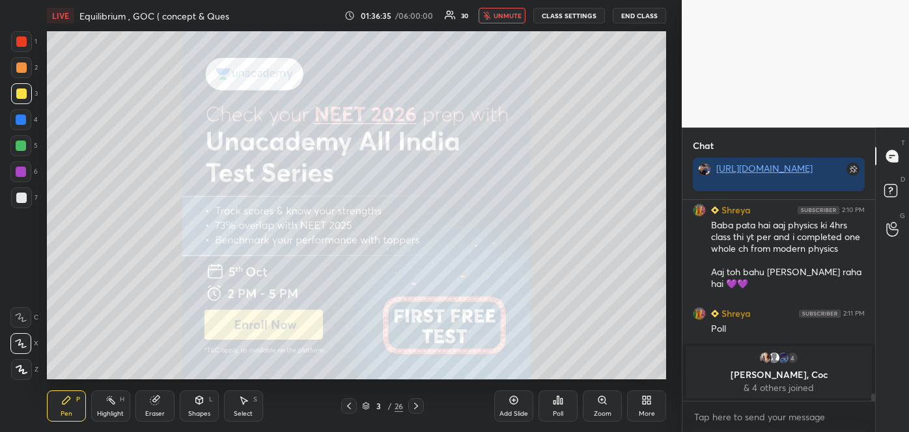
click at [362, 402] on icon at bounding box center [366, 406] width 8 height 8
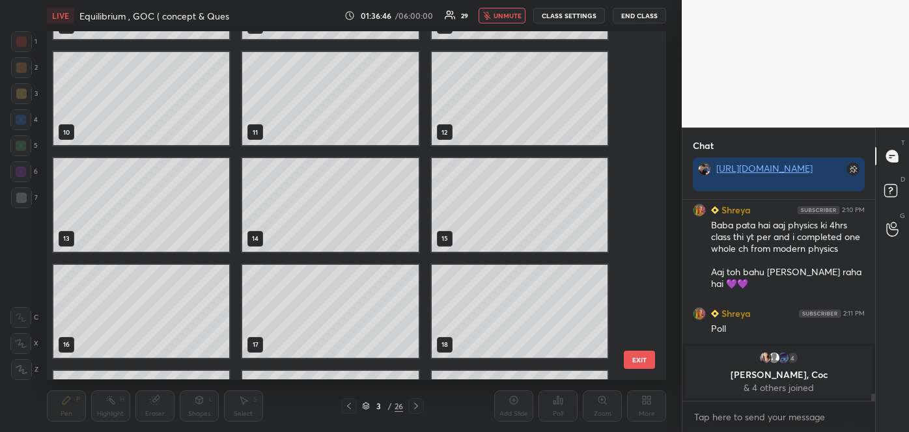
scroll to position [608, 0]
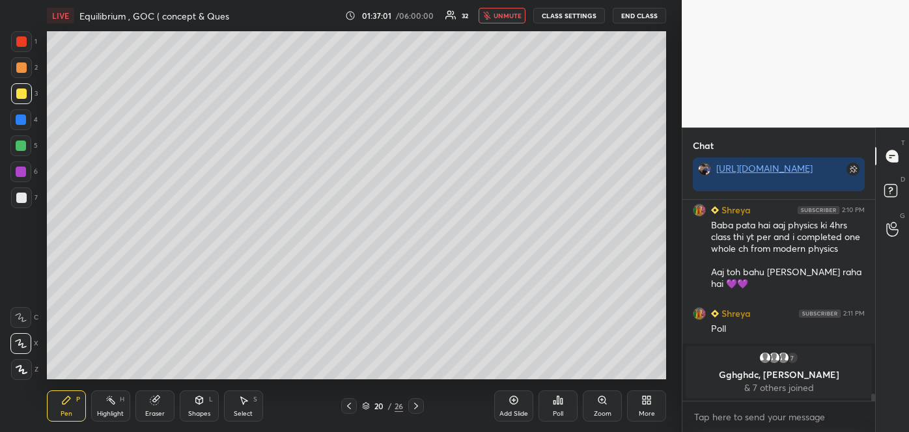
click at [415, 405] on icon at bounding box center [416, 406] width 4 height 7
click at [485, 15] on button "unmute" at bounding box center [502, 16] width 47 height 16
click at [565, 408] on div "Poll" at bounding box center [557, 406] width 39 height 31
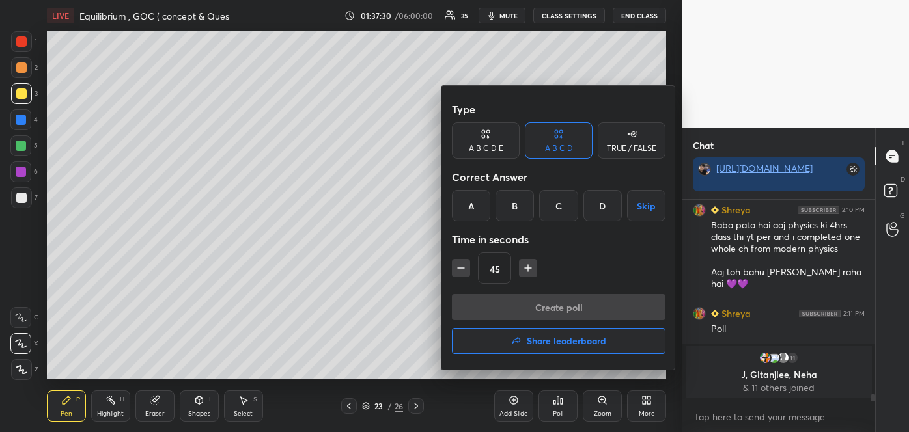
click at [518, 207] on div "B" at bounding box center [514, 205] width 38 height 31
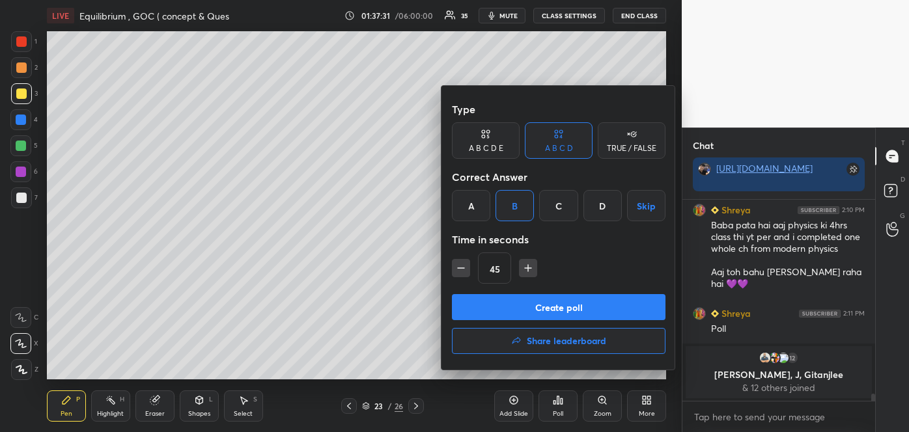
click at [528, 304] on button "Create poll" at bounding box center [559, 307] width 214 height 26
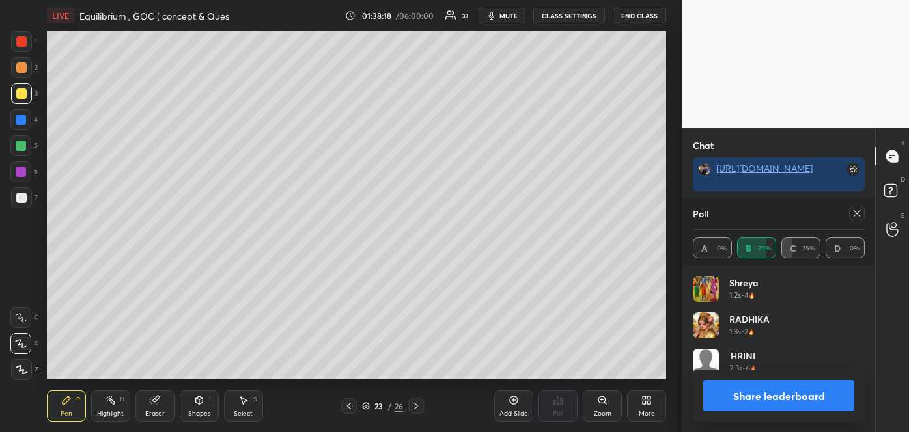
scroll to position [5347, 0]
click at [733, 389] on button "Share leaderboard" at bounding box center [778, 395] width 151 height 31
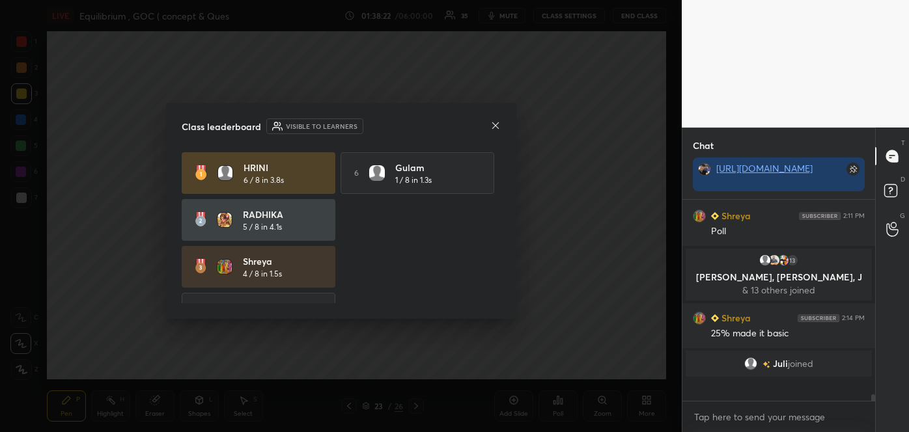
scroll to position [190, 189]
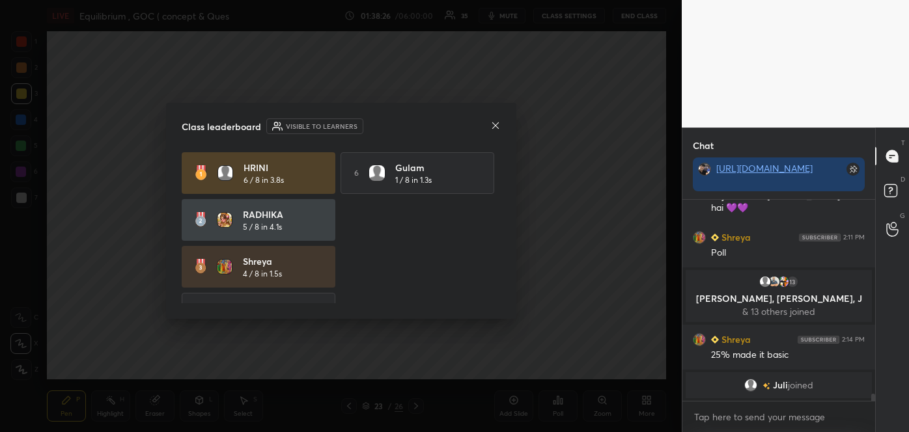
click at [496, 125] on icon at bounding box center [495, 125] width 10 height 10
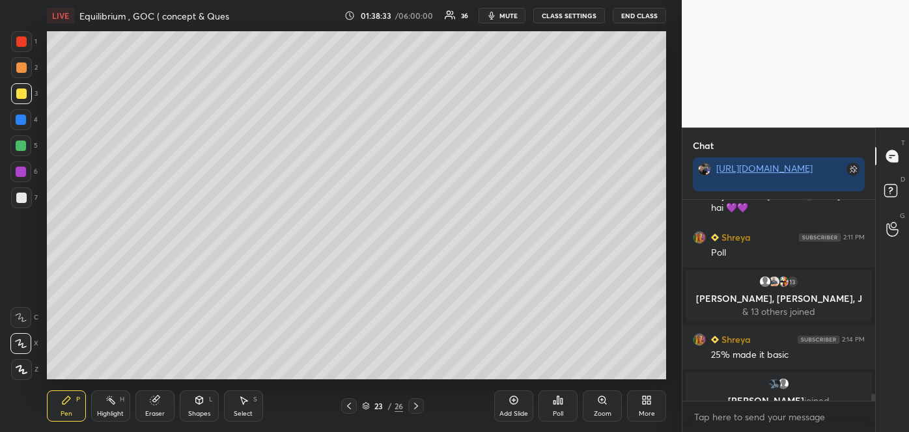
scroll to position [5296, 0]
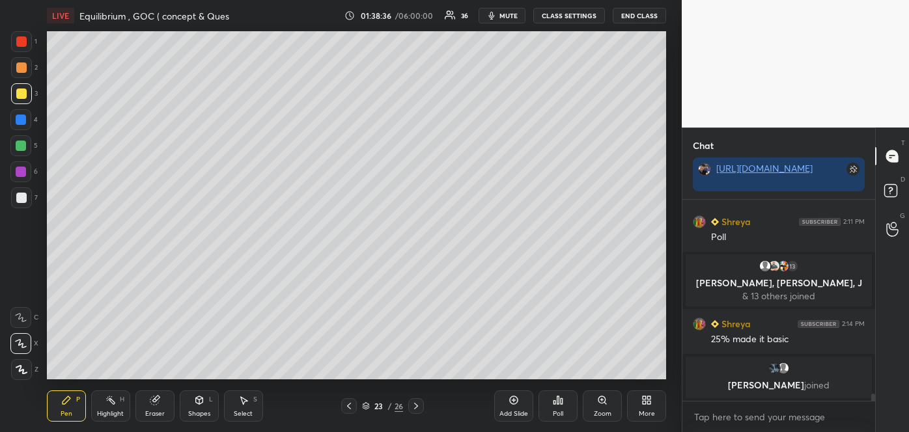
click at [20, 198] on div at bounding box center [21, 198] width 10 height 10
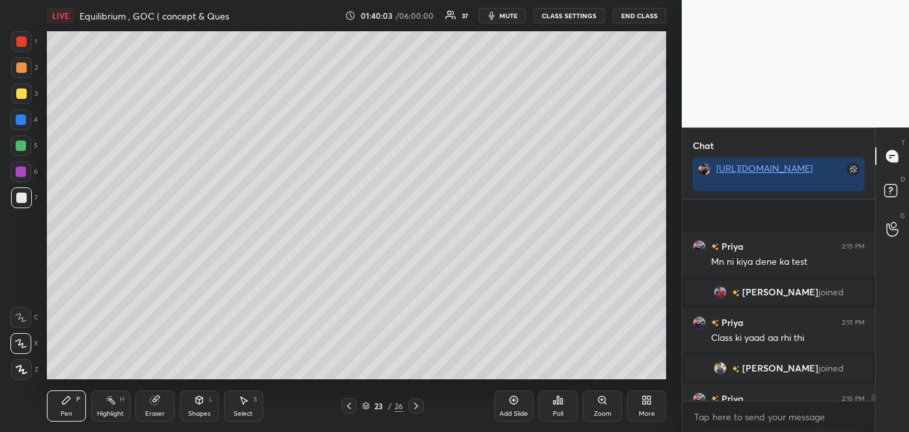
scroll to position [5622, 0]
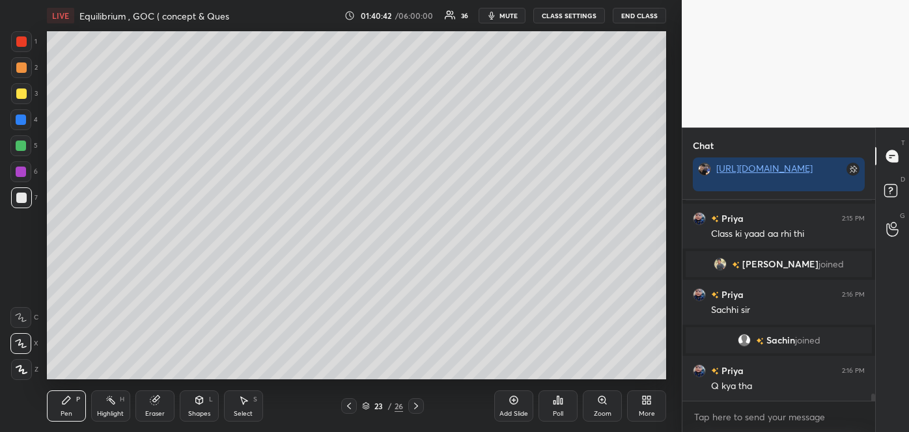
click at [205, 413] on div "Shapes" at bounding box center [199, 414] width 22 height 7
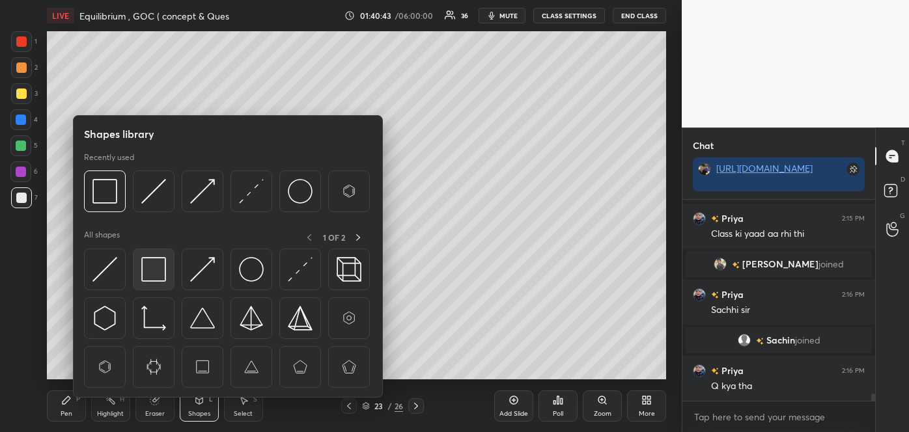
click at [154, 275] on img at bounding box center [153, 269] width 25 height 25
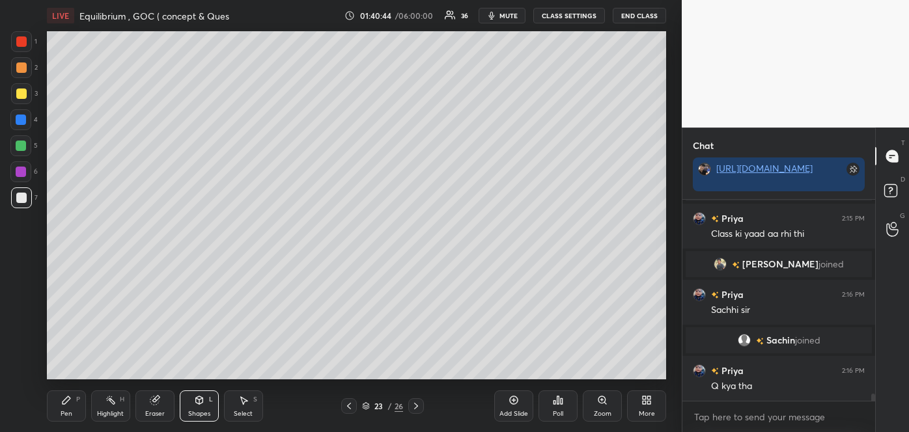
click at [19, 148] on div at bounding box center [21, 146] width 10 height 10
click at [19, 70] on div at bounding box center [21, 68] width 10 height 10
click at [70, 406] on div "Pen P" at bounding box center [66, 406] width 39 height 31
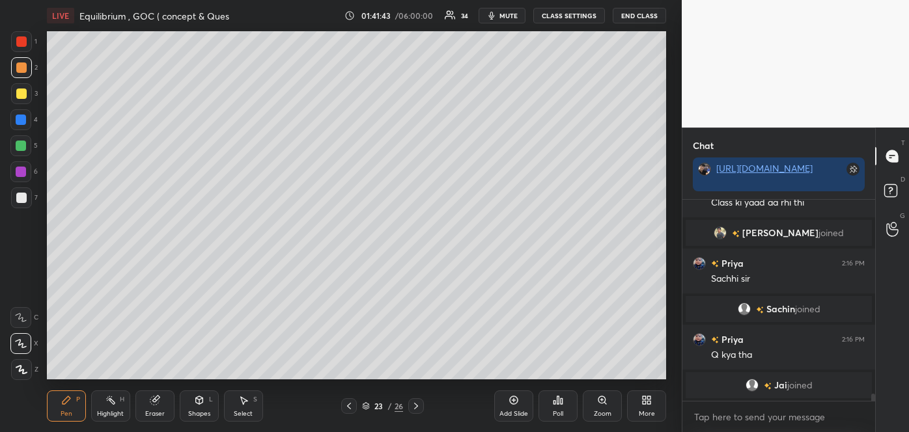
click at [667, 322] on div "Setting up your live class Poll for secs No correct answer Start poll" at bounding box center [357, 205] width 630 height 349
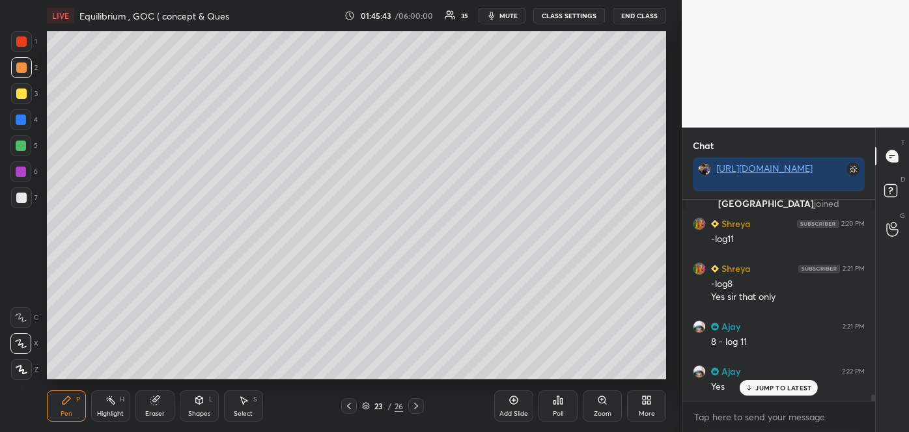
scroll to position [5820, 0]
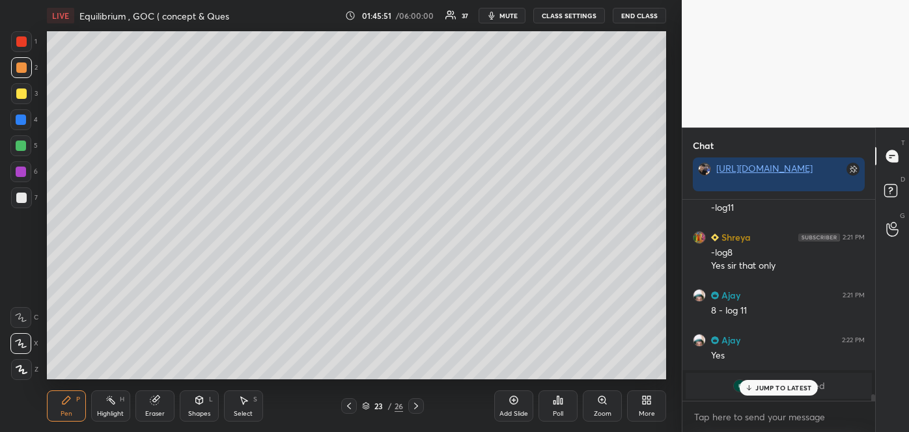
click at [508, 20] on span "mute" at bounding box center [508, 15] width 18 height 9
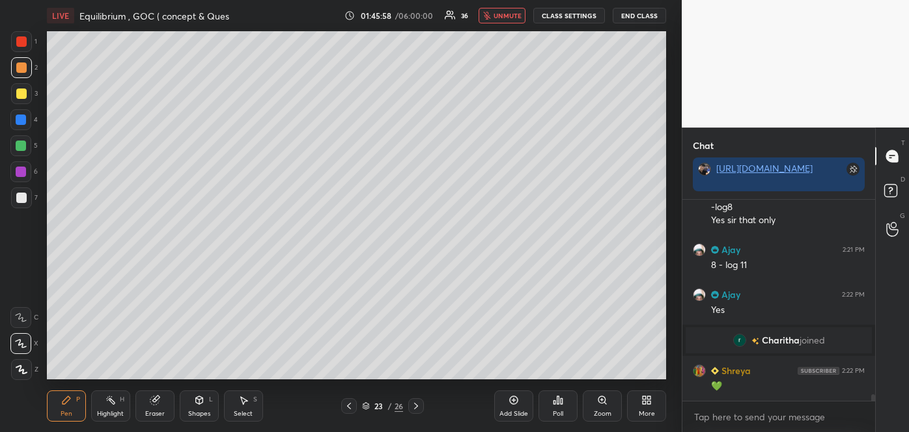
scroll to position [5910, 0]
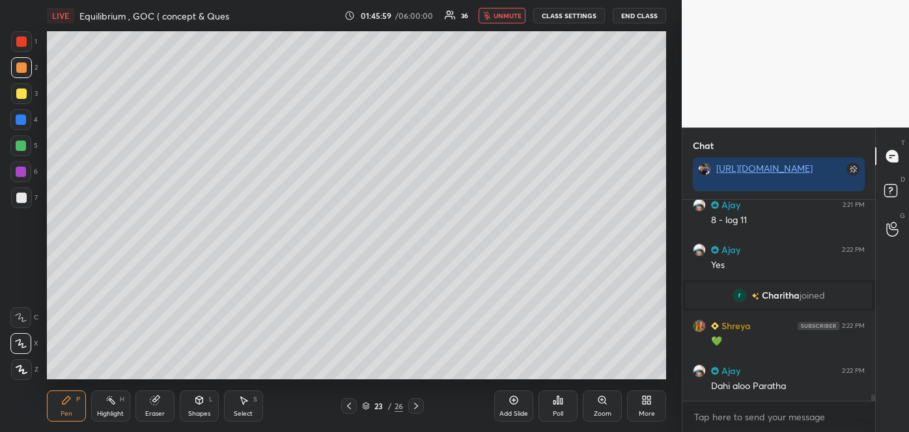
click at [517, 400] on icon at bounding box center [514, 401] width 8 height 8
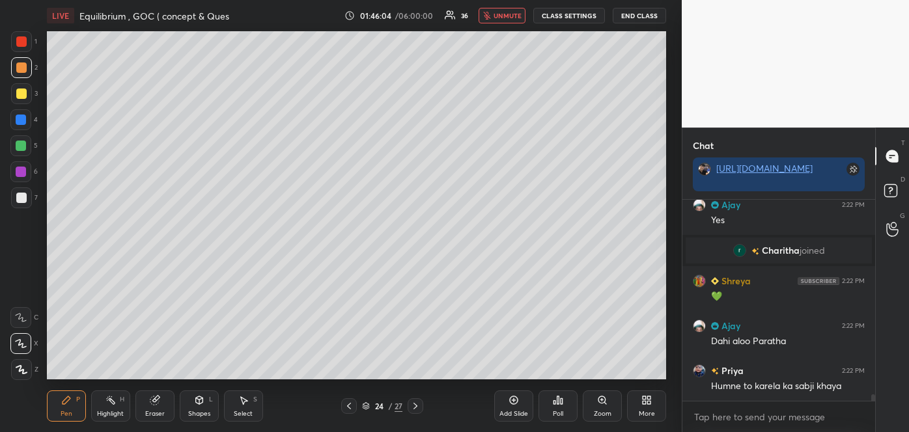
click at [351, 403] on icon at bounding box center [349, 406] width 10 height 10
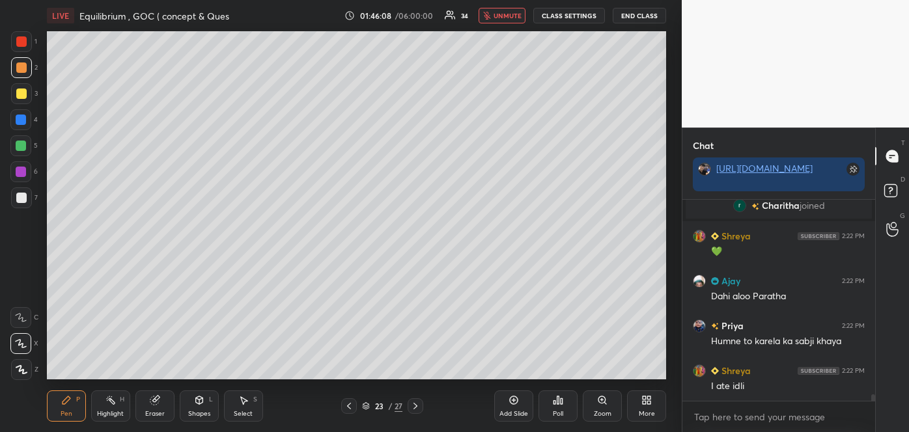
click at [516, 19] on span "unmute" at bounding box center [508, 15] width 28 height 9
click at [350, 410] on icon at bounding box center [349, 406] width 10 height 10
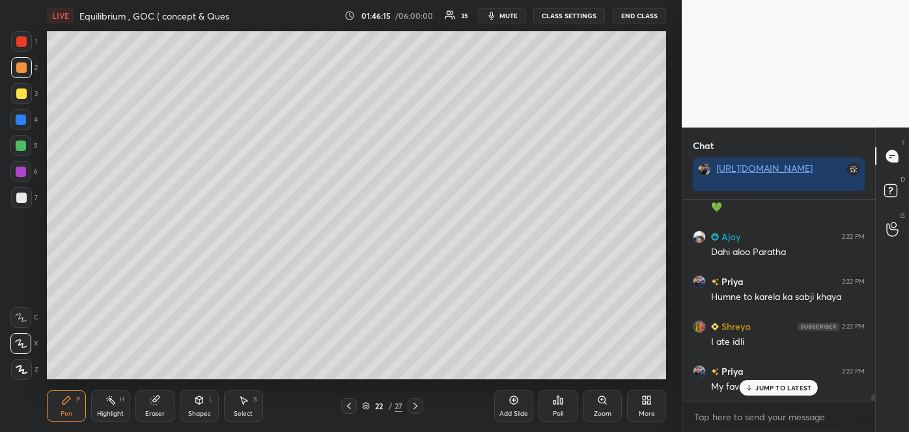
click at [354, 405] on icon at bounding box center [349, 406] width 10 height 10
click at [353, 406] on icon at bounding box center [349, 406] width 10 height 10
click at [354, 406] on div at bounding box center [349, 406] width 16 height 16
click at [423, 406] on div at bounding box center [416, 406] width 16 height 16
click at [422, 408] on div at bounding box center [416, 406] width 16 height 16
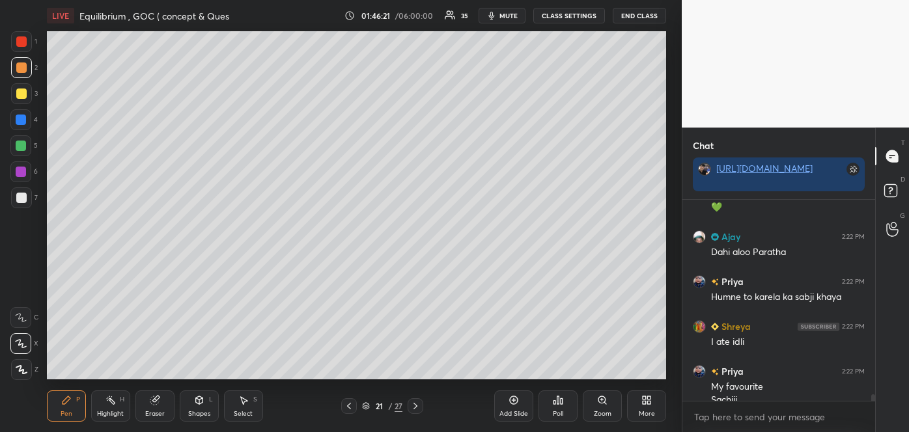
scroll to position [6058, 0]
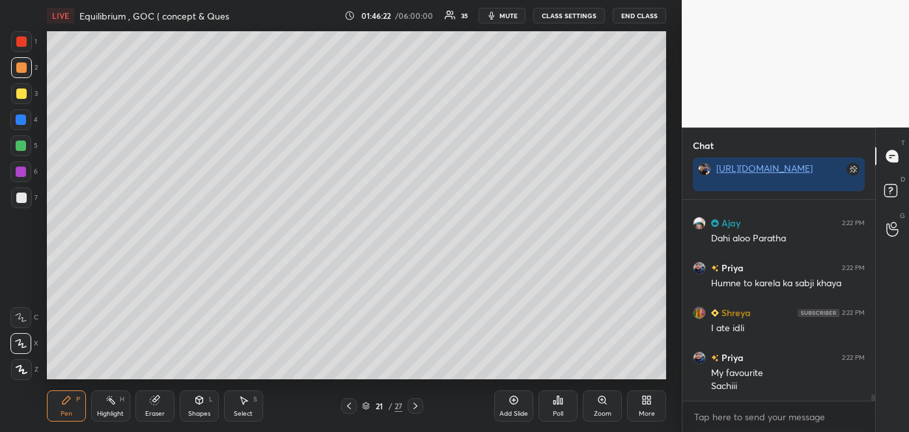
click at [416, 406] on icon at bounding box center [415, 406] width 10 height 10
click at [415, 405] on icon at bounding box center [415, 406] width 10 height 10
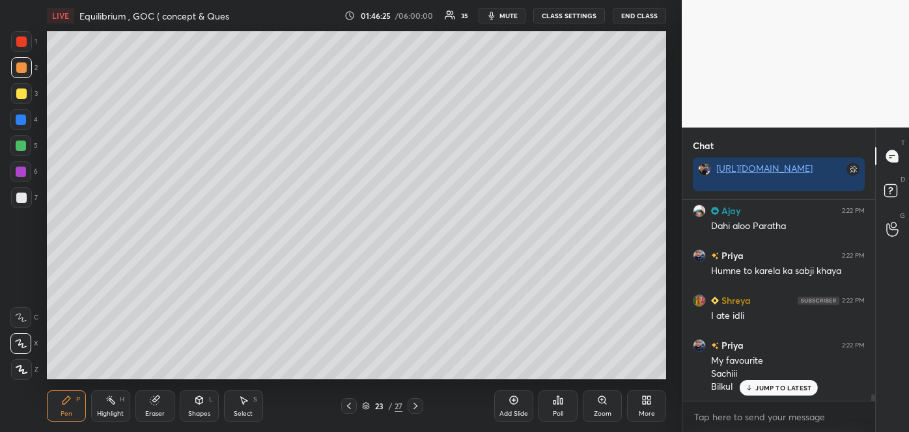
click at [414, 405] on icon at bounding box center [415, 406] width 10 height 10
click at [509, 16] on span "mute" at bounding box center [508, 15] width 18 height 9
click at [18, 198] on div at bounding box center [21, 198] width 10 height 10
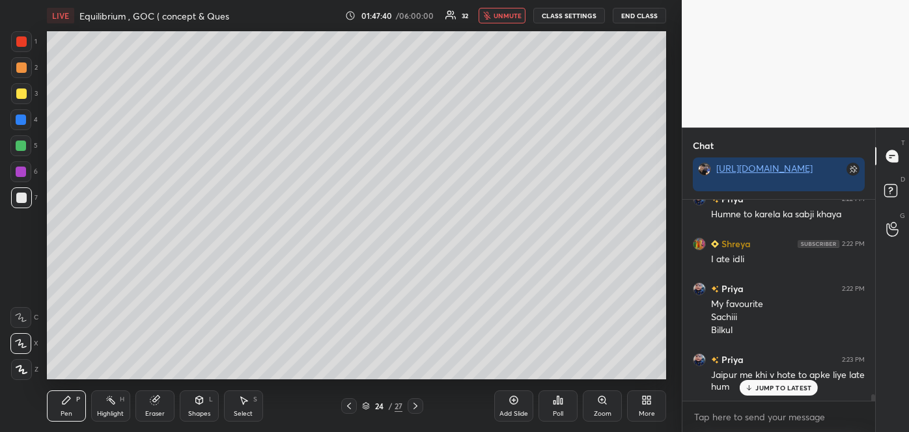
scroll to position [6158, 0]
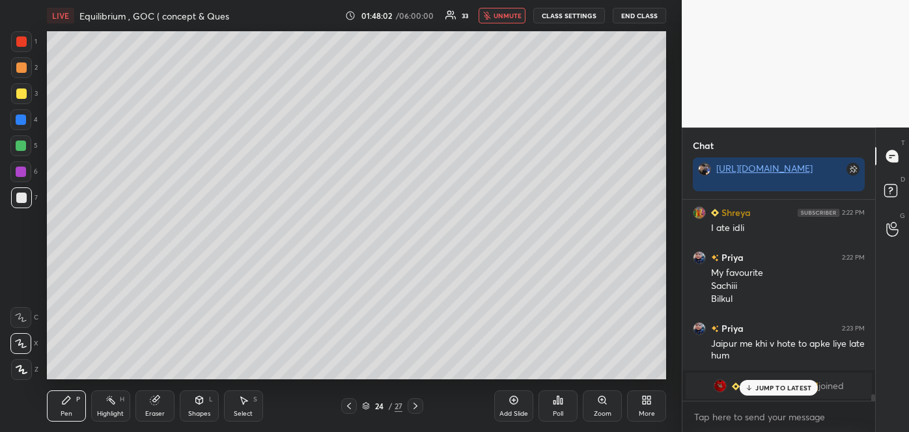
click at [501, 14] on span "unmute" at bounding box center [508, 15] width 28 height 9
click at [512, 15] on span "mute" at bounding box center [508, 15] width 18 height 9
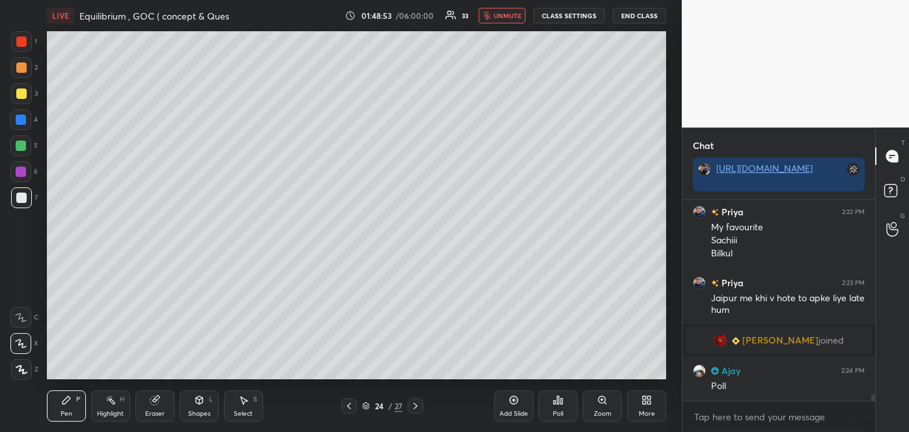
click at [563, 410] on div "Poll" at bounding box center [557, 406] width 39 height 31
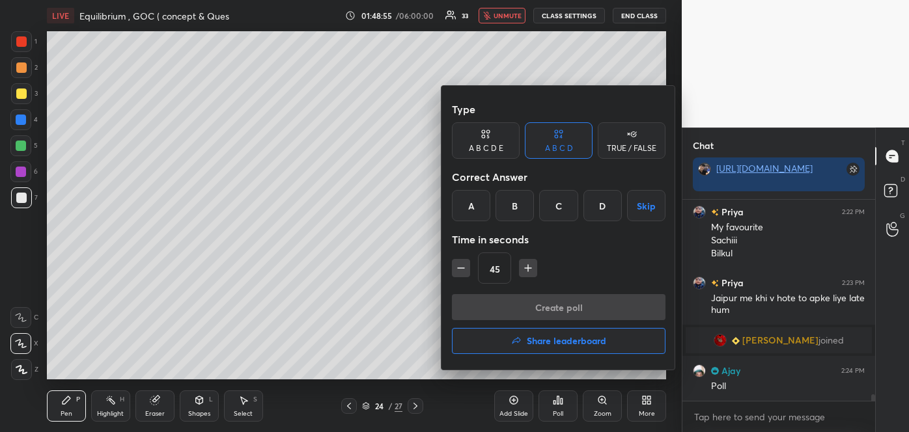
click at [521, 197] on div "B" at bounding box center [514, 205] width 38 height 31
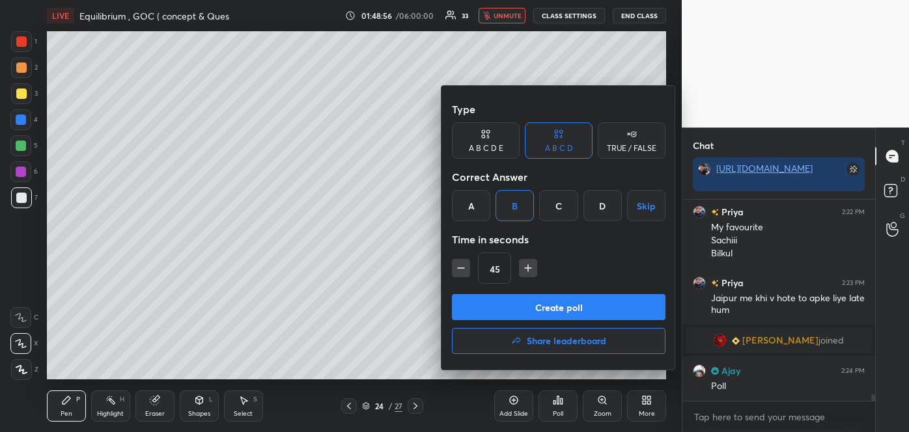
scroll to position [6235, 0]
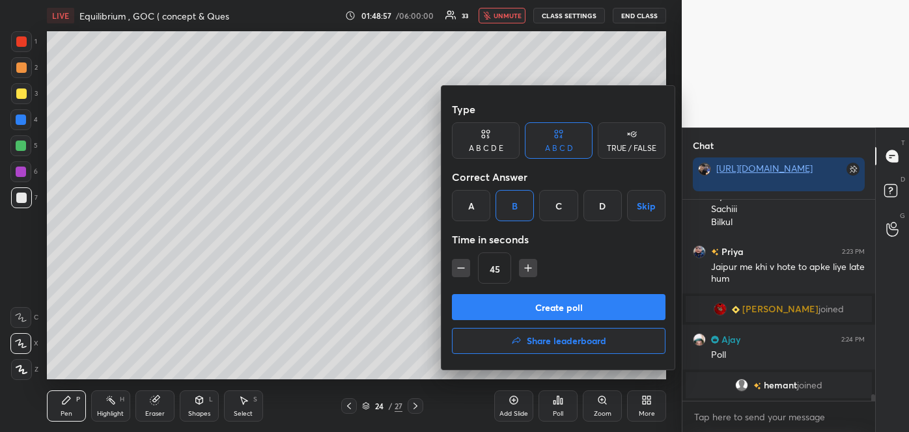
click at [520, 301] on button "Create poll" at bounding box center [559, 307] width 214 height 26
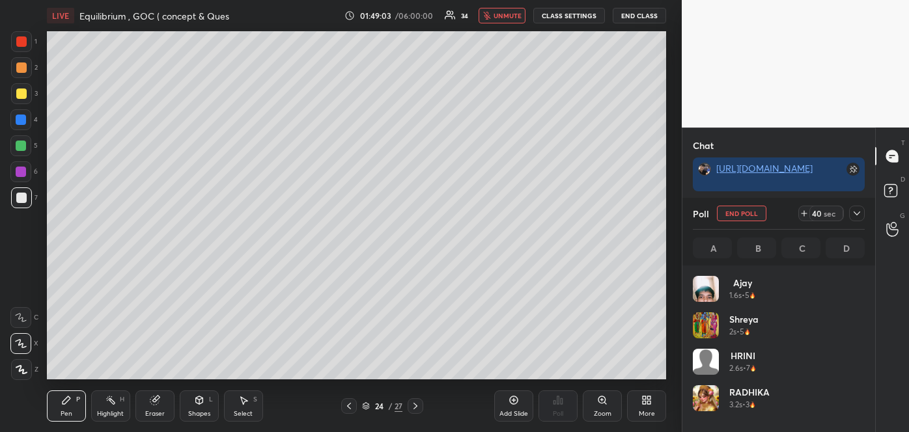
scroll to position [6318, 0]
click at [518, 15] on span "unmute" at bounding box center [508, 15] width 28 height 9
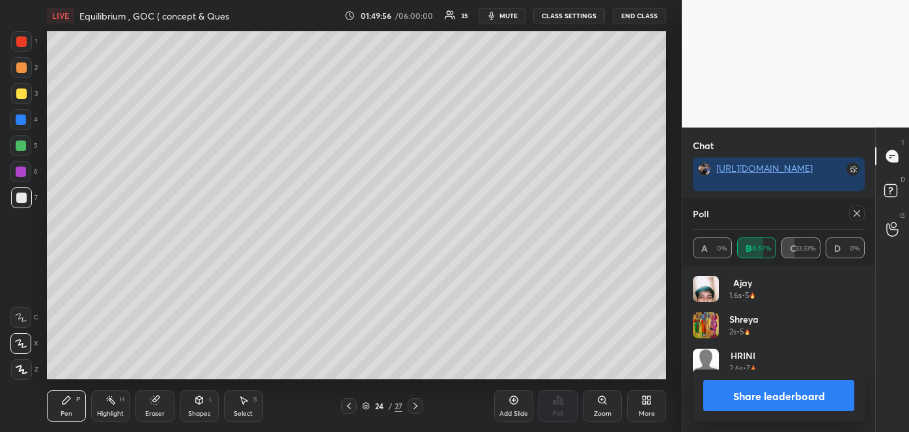
click at [746, 403] on button "Share leaderboard" at bounding box center [778, 395] width 151 height 31
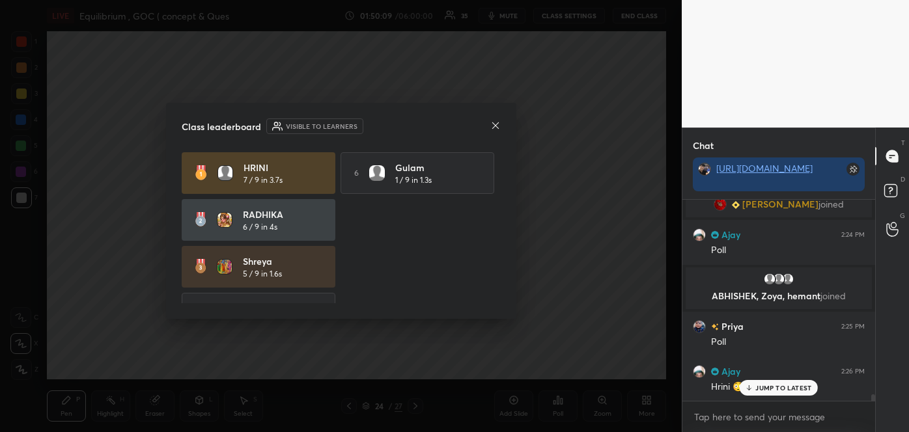
scroll to position [6266, 0]
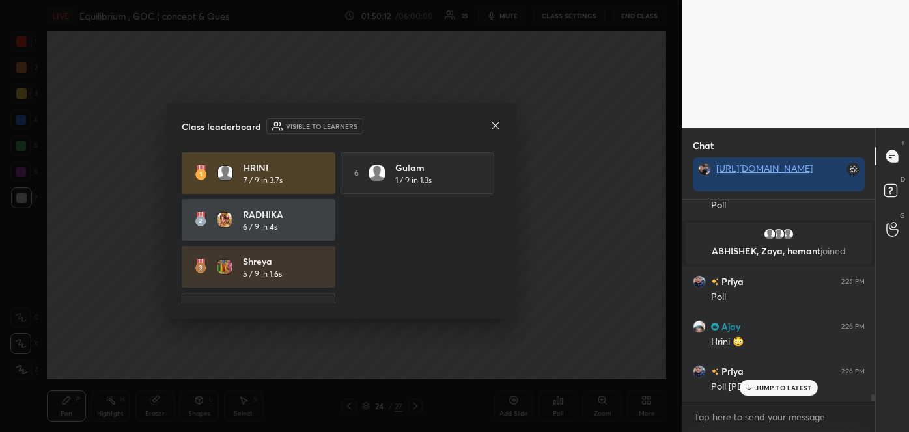
click at [491, 125] on icon at bounding box center [495, 125] width 10 height 10
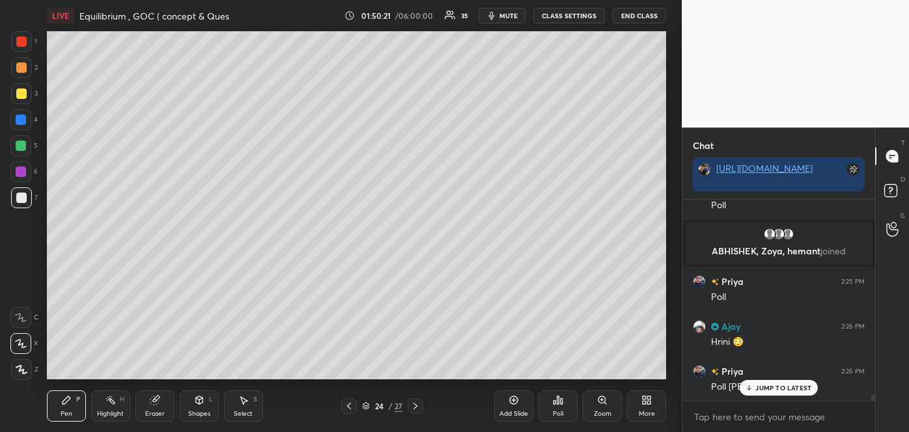
click at [27, 98] on div at bounding box center [21, 93] width 21 height 21
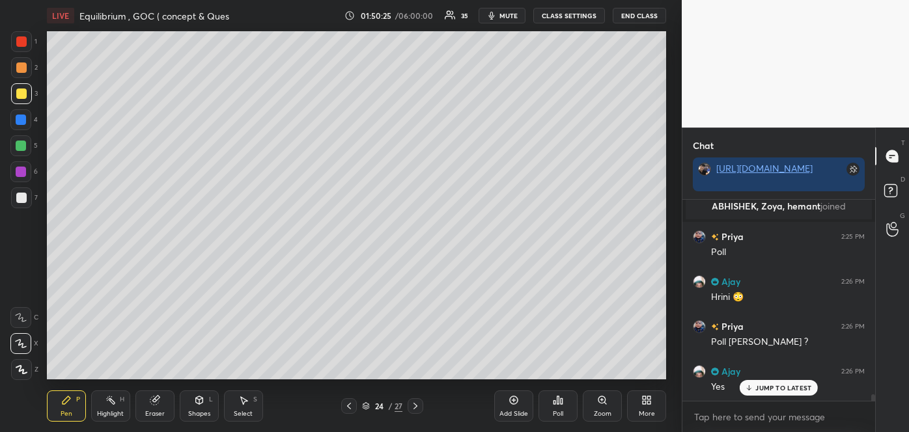
click at [521, 406] on div "Add Slide" at bounding box center [513, 406] width 39 height 31
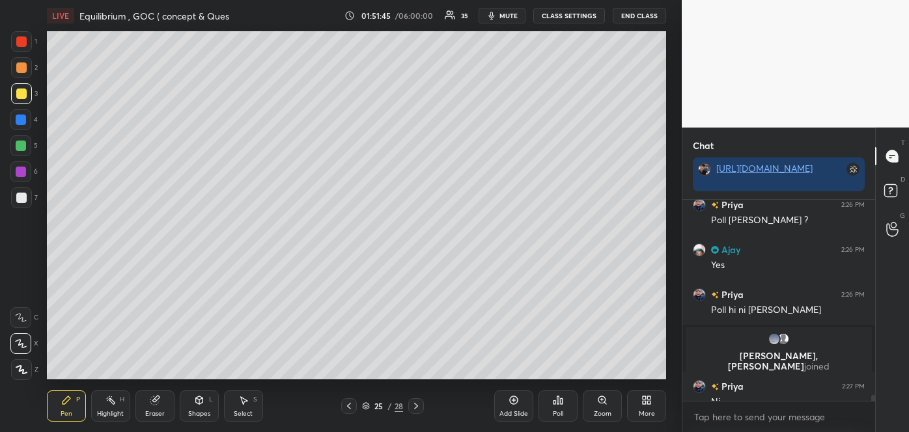
scroll to position [6480, 0]
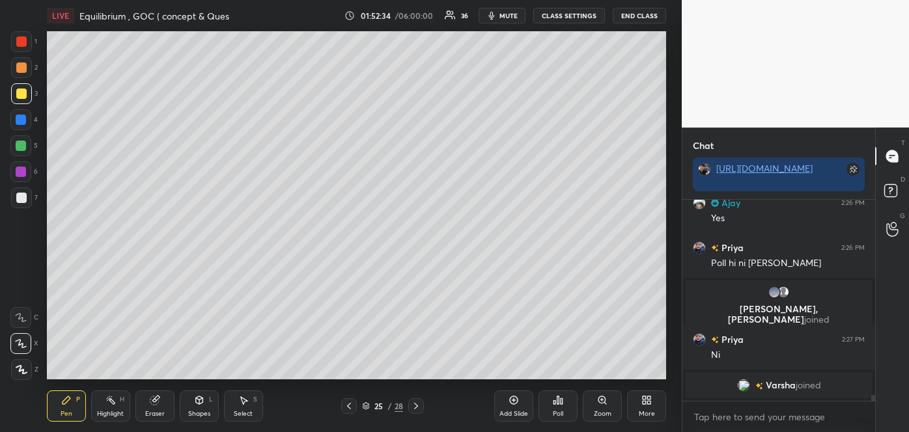
click at [509, 15] on span "mute" at bounding box center [508, 15] width 18 height 9
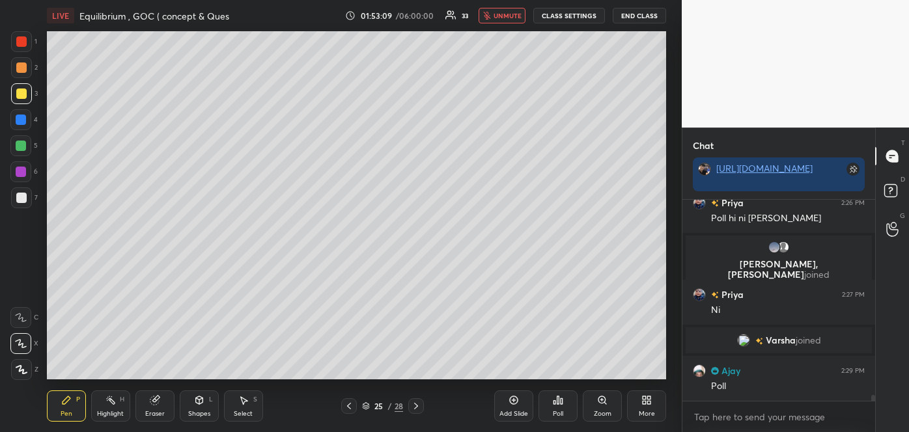
click at [563, 411] on div "Poll" at bounding box center [558, 414] width 10 height 7
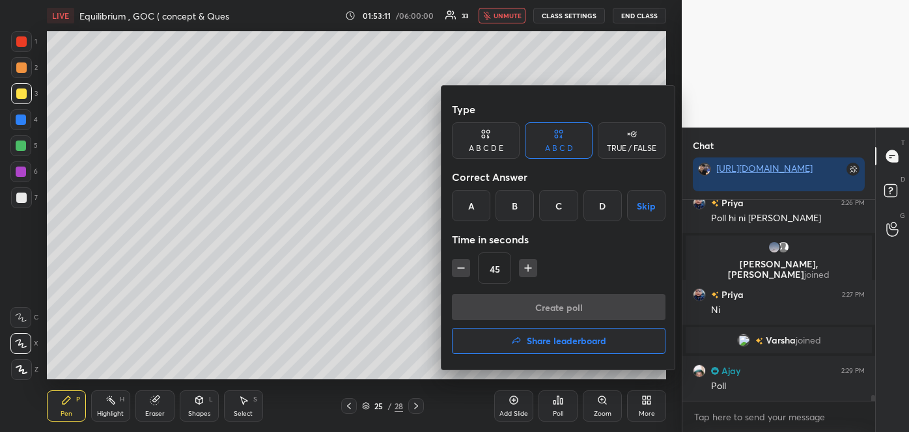
click at [510, 206] on div "B" at bounding box center [514, 205] width 38 height 31
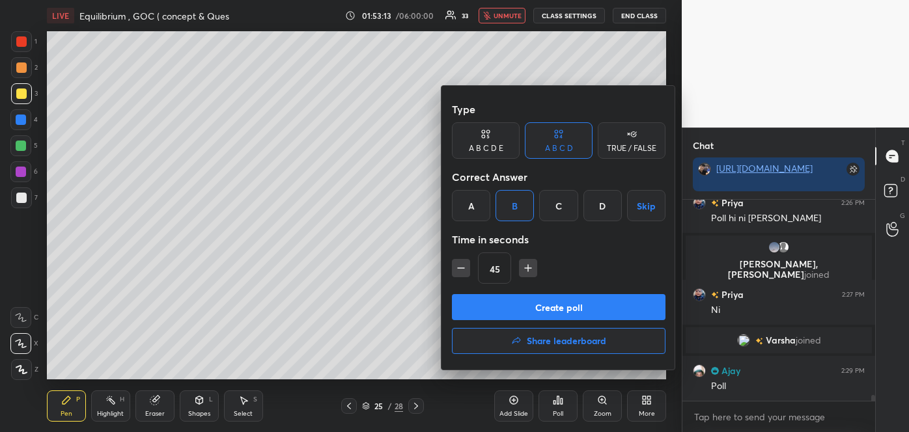
click at [524, 301] on button "Create poll" at bounding box center [559, 307] width 214 height 26
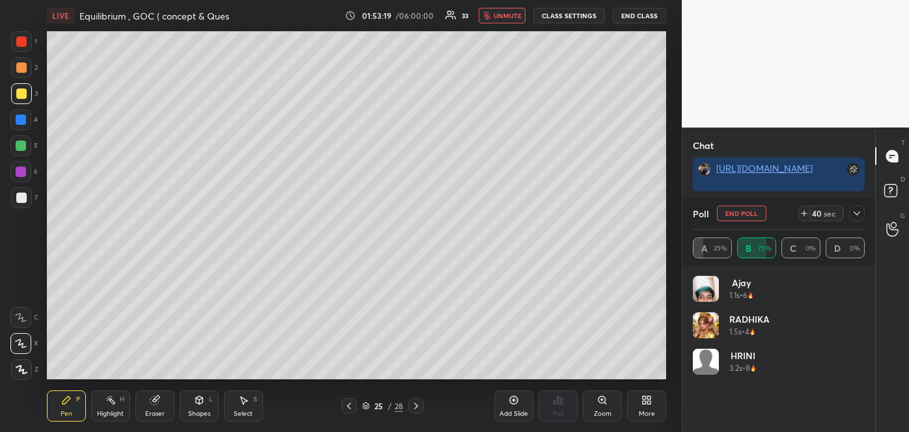
scroll to position [6546, 0]
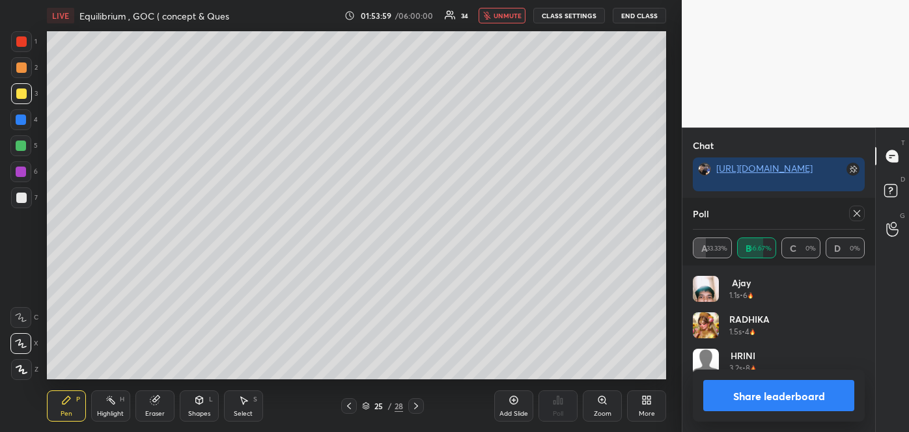
click at [495, 14] on button "unmute" at bounding box center [502, 16] width 47 height 16
click at [765, 392] on button "Share leaderboard" at bounding box center [778, 395] width 151 height 31
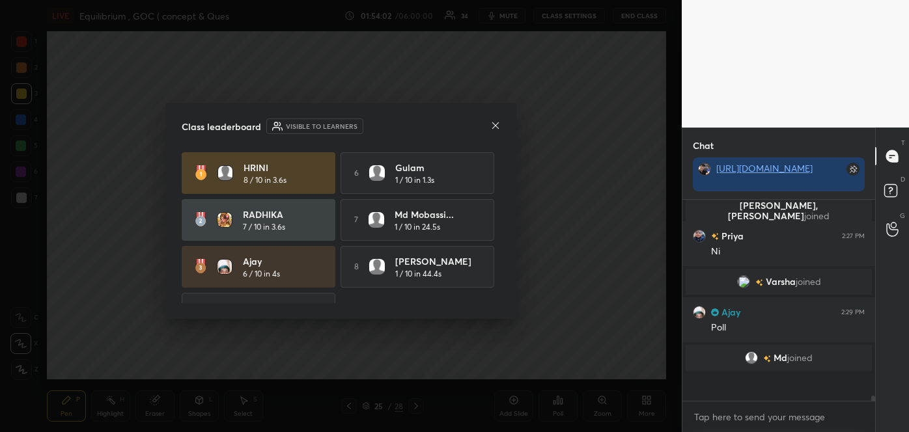
scroll to position [186, 189]
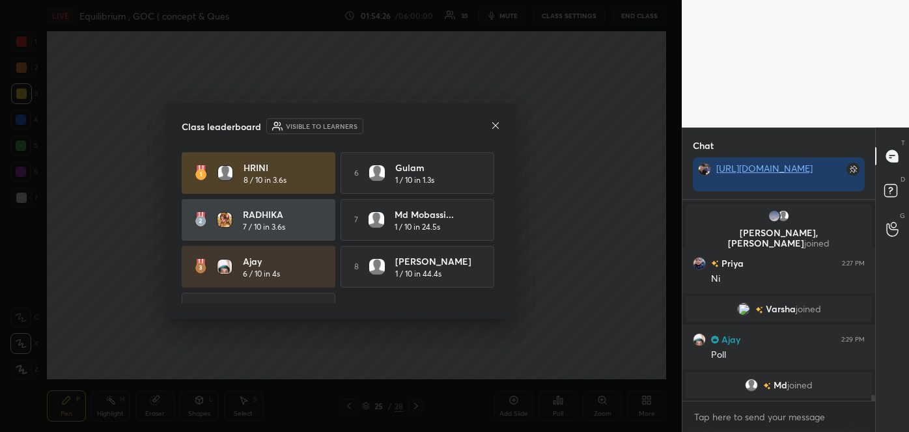
click at [500, 271] on div "Class leaderboard Visible to learners HRINI 8 / 10 in 3.6s 6 Gulam 1 / 10 in 1.…" at bounding box center [341, 211] width 350 height 216
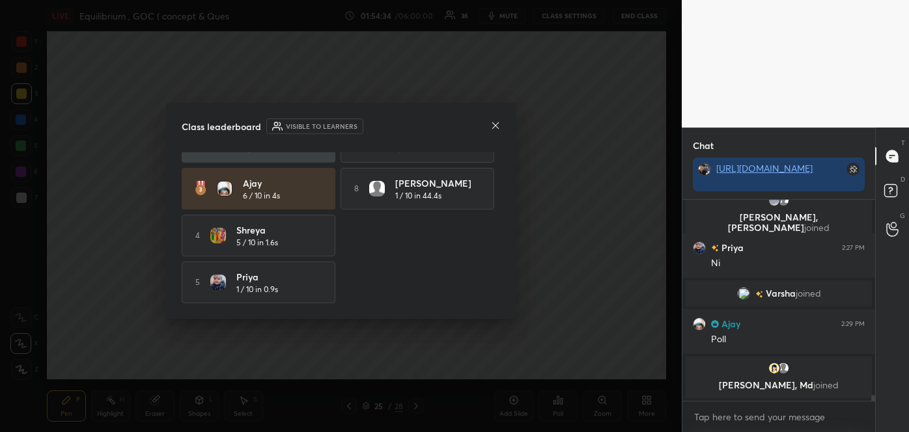
scroll to position [6504, 0]
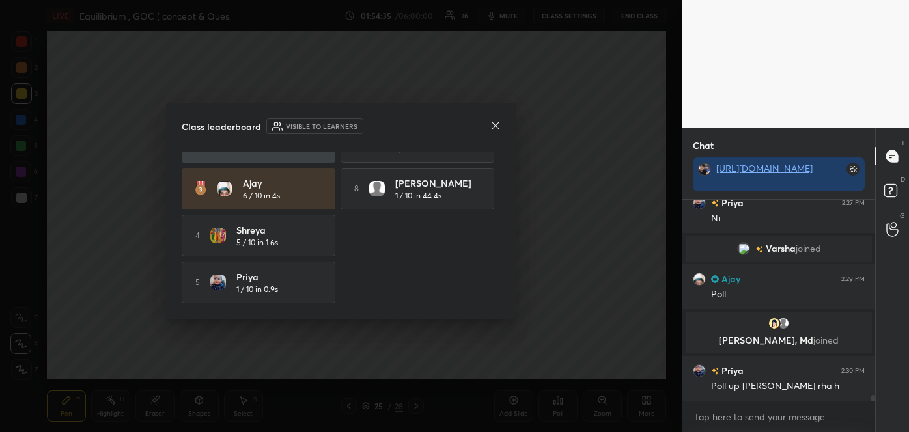
click at [498, 125] on icon at bounding box center [495, 125] width 10 height 10
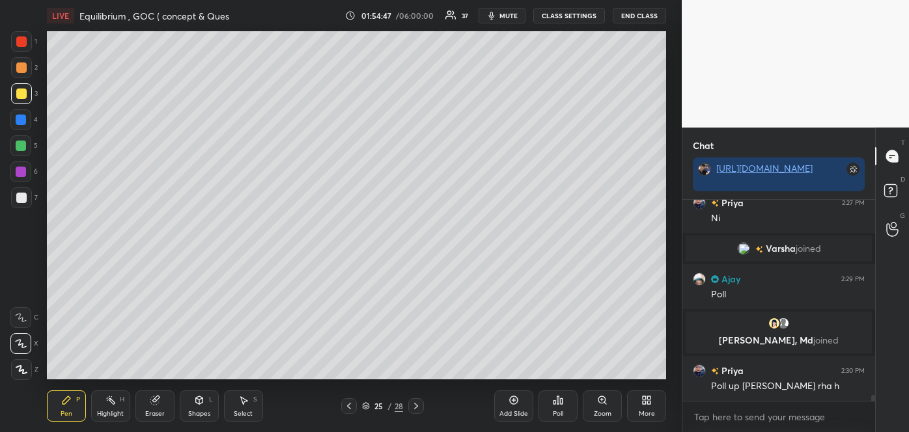
click at [505, 15] on span "mute" at bounding box center [508, 15] width 18 height 9
click at [23, 202] on div at bounding box center [21, 198] width 10 height 10
click at [23, 92] on div at bounding box center [21, 94] width 10 height 10
click at [23, 198] on div at bounding box center [21, 198] width 10 height 10
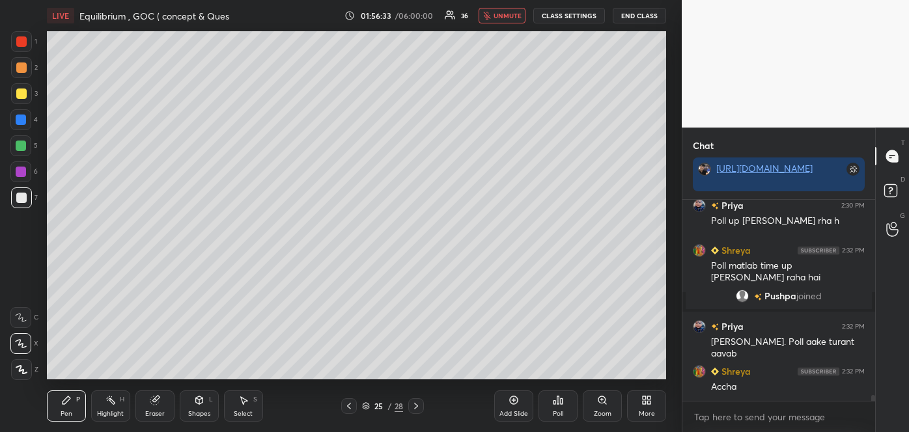
scroll to position [6702, 0]
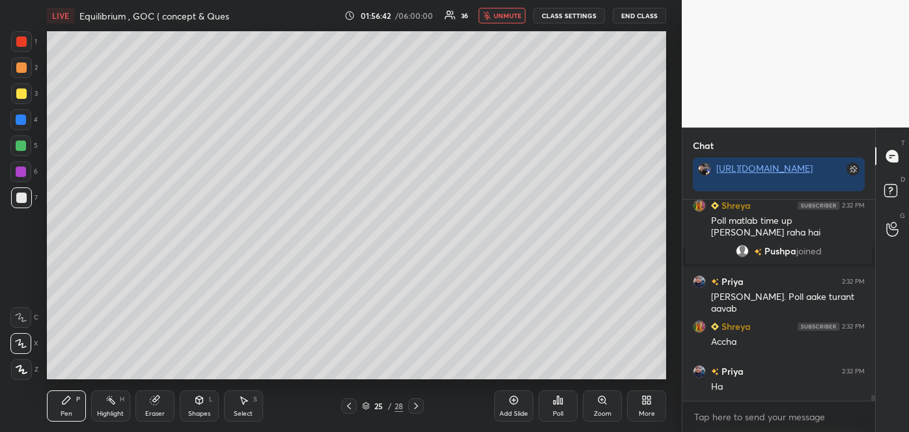
click at [20, 95] on div at bounding box center [21, 94] width 10 height 10
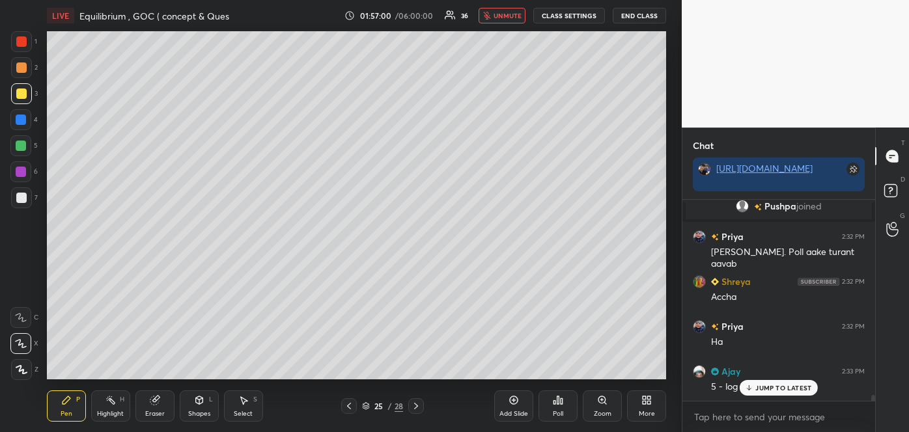
scroll to position [6778, 0]
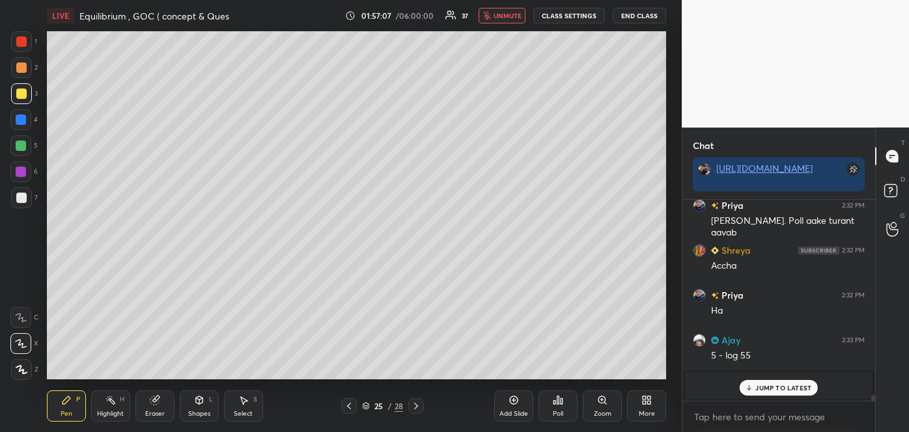
click at [512, 17] on span "unmute" at bounding box center [508, 15] width 28 height 9
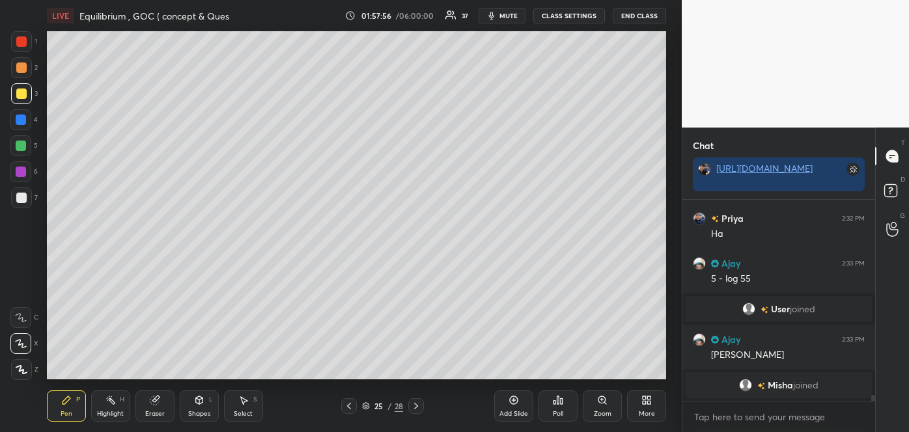
scroll to position [6871, 0]
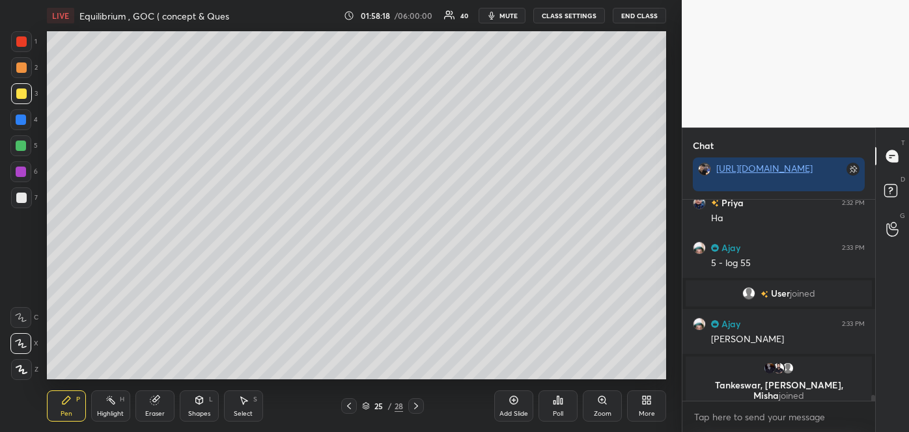
click at [519, 409] on div "Add Slide" at bounding box center [513, 406] width 39 height 31
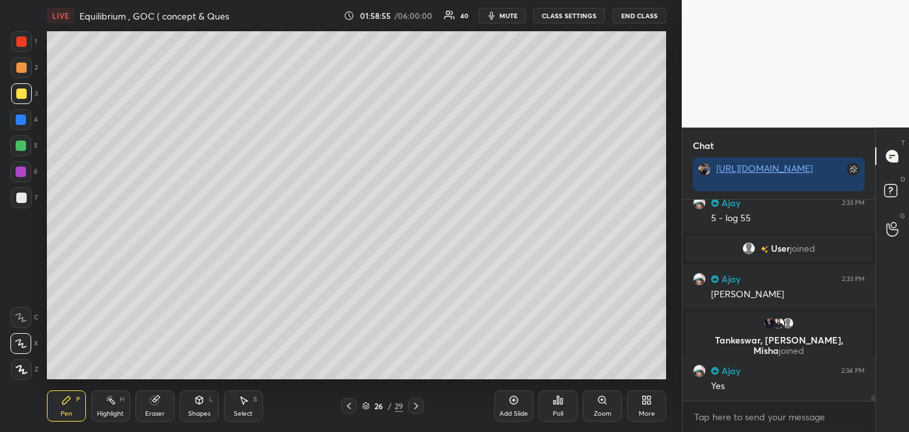
scroll to position [6809, 0]
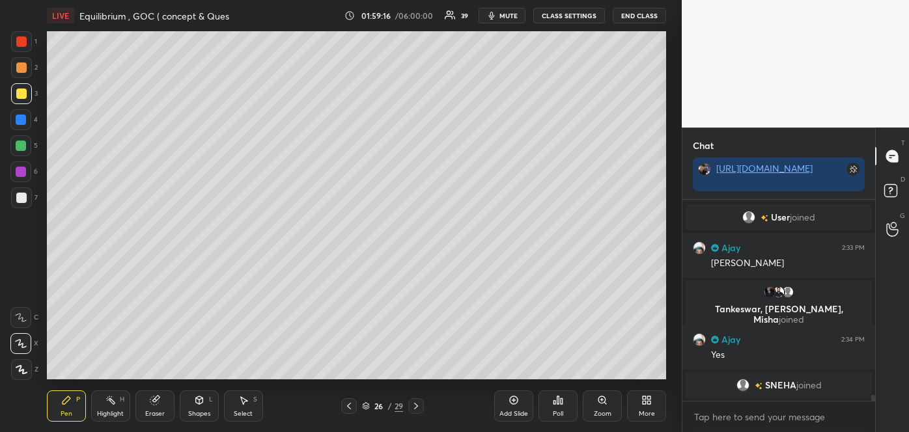
click at [22, 199] on div at bounding box center [21, 198] width 10 height 10
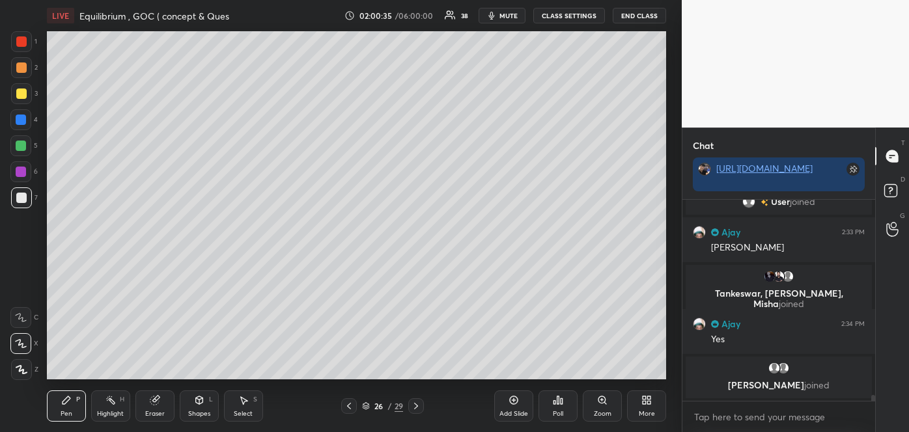
scroll to position [6843, 0]
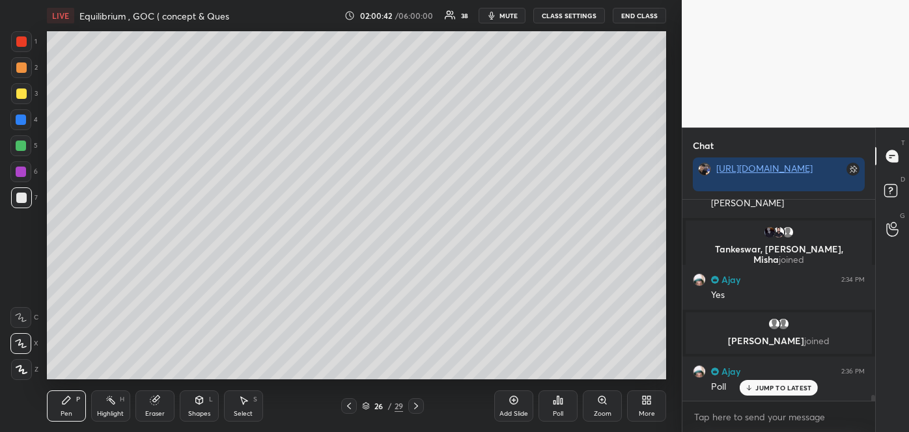
click at [555, 411] on div "Poll" at bounding box center [558, 414] width 10 height 7
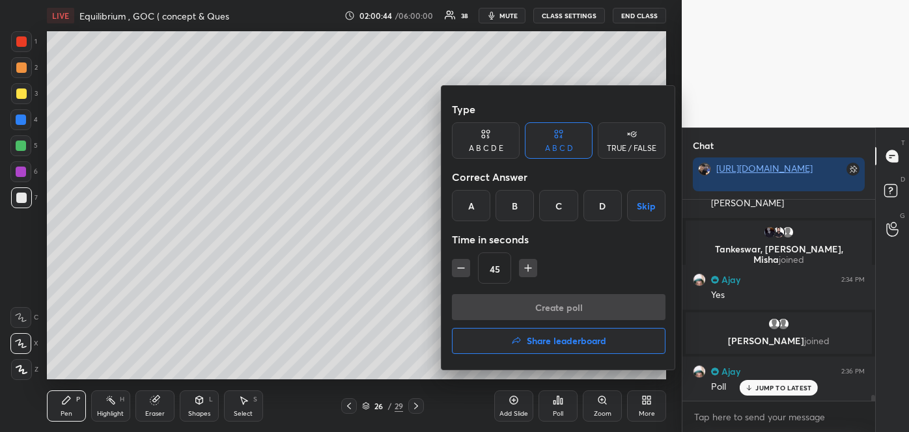
click at [602, 204] on div "D" at bounding box center [602, 205] width 38 height 31
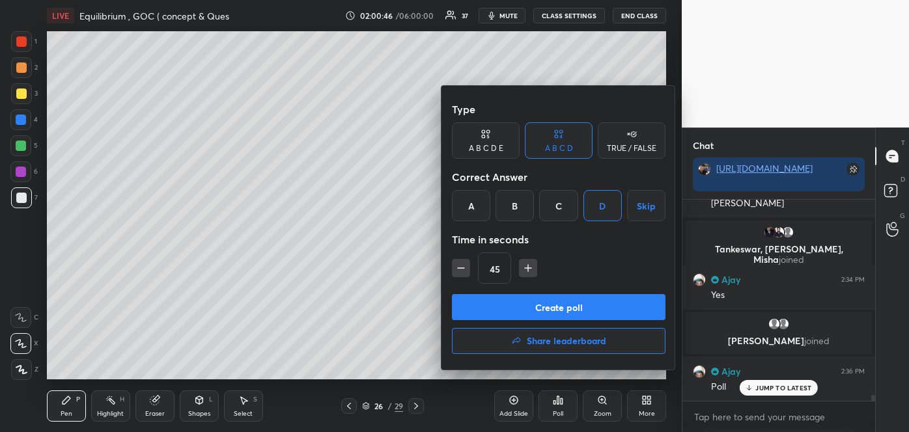
click at [551, 304] on button "Create poll" at bounding box center [559, 307] width 214 height 26
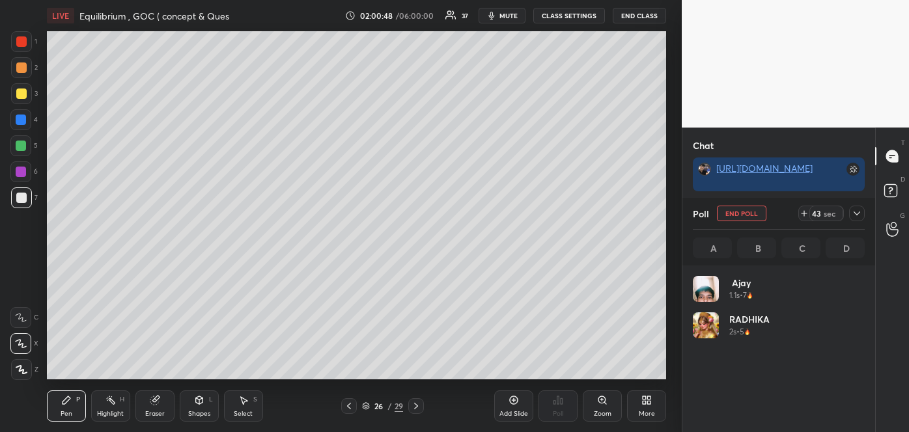
scroll to position [152, 168]
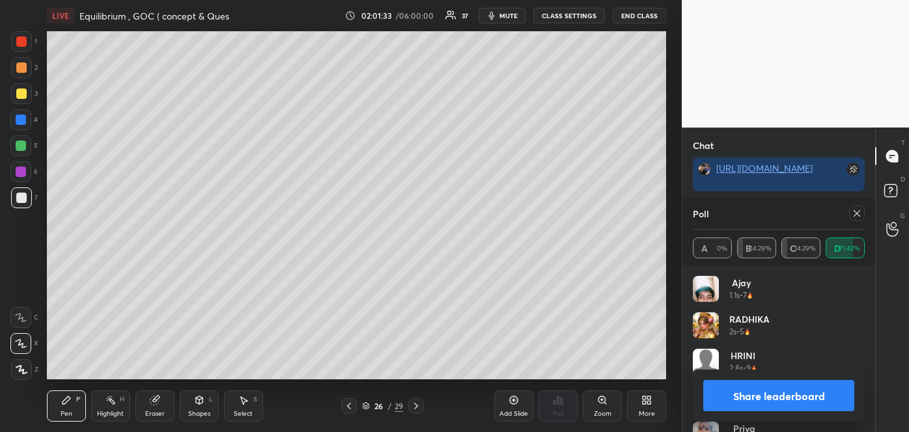
click at [764, 397] on button "Share leaderboard" at bounding box center [778, 395] width 151 height 31
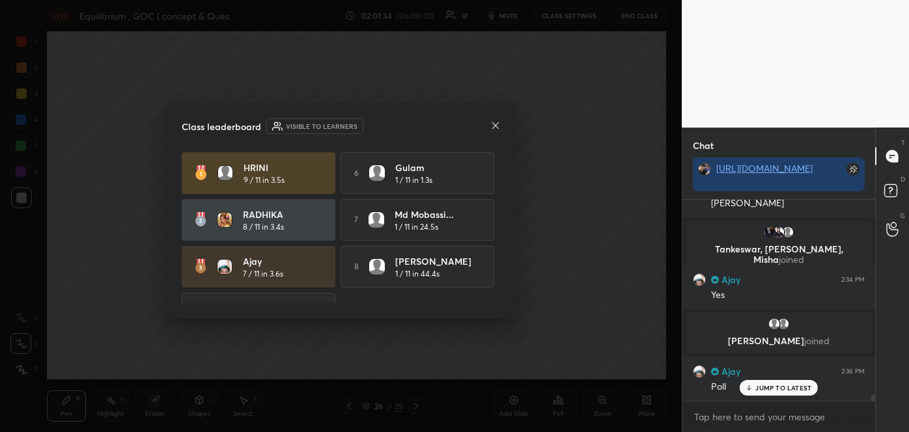
scroll to position [229, 189]
click at [497, 124] on icon at bounding box center [495, 125] width 10 height 10
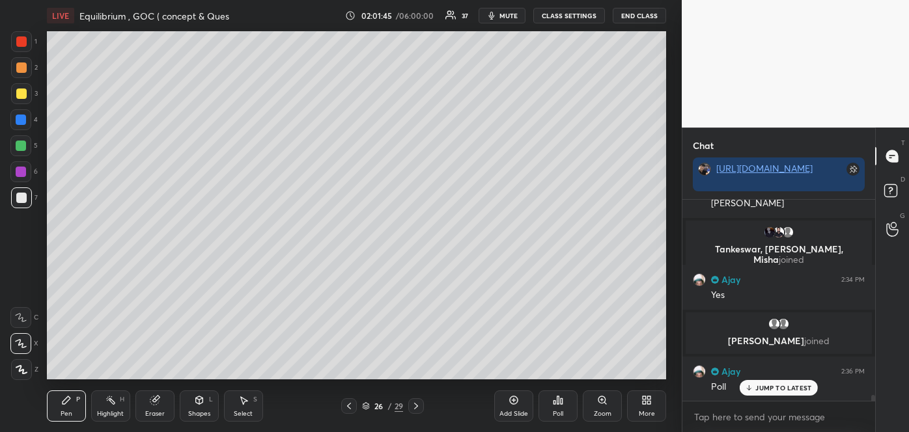
click at [20, 147] on div at bounding box center [21, 146] width 10 height 10
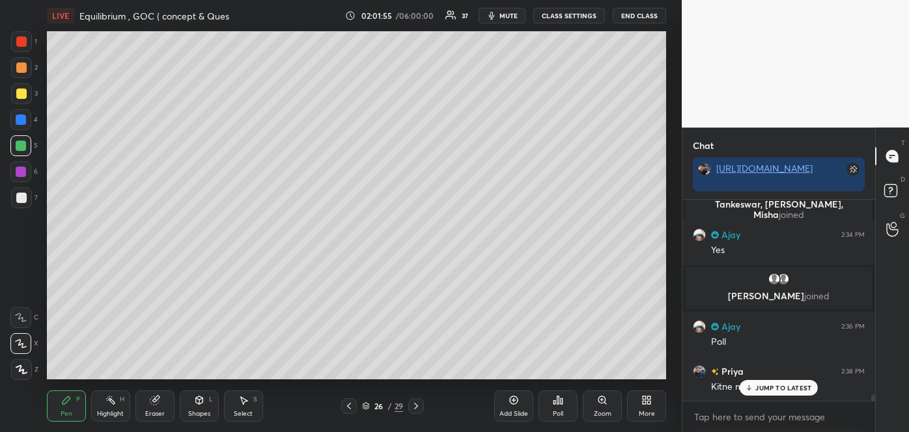
click at [751, 389] on icon at bounding box center [749, 388] width 8 height 8
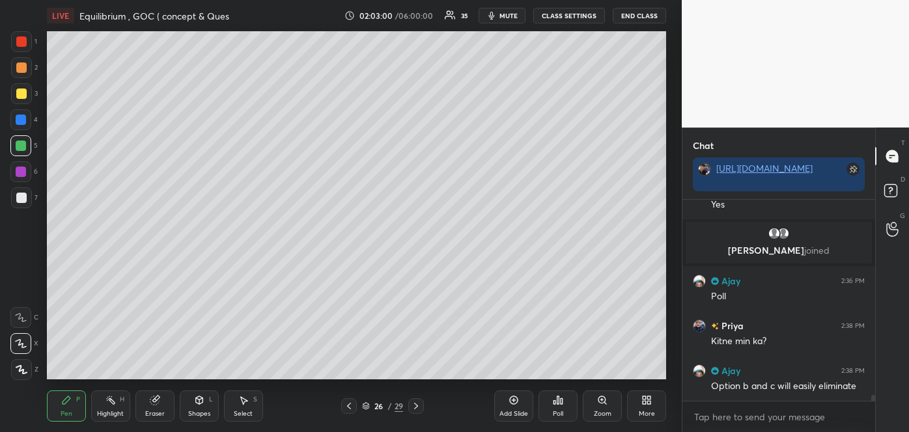
scroll to position [6964, 0]
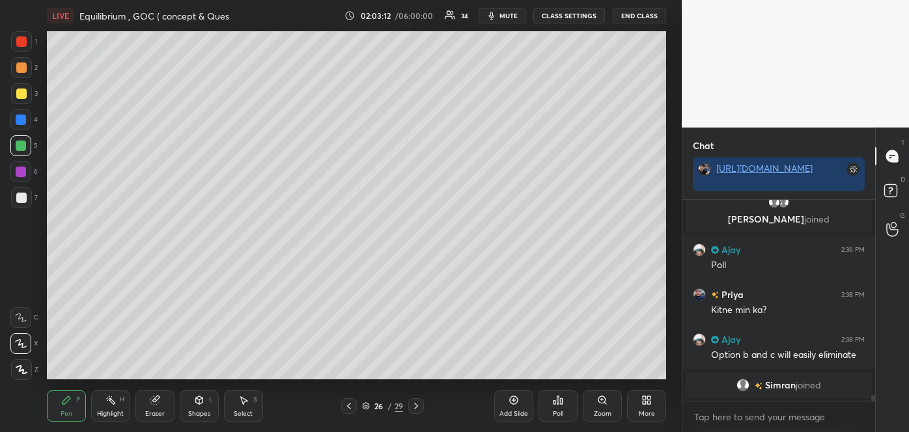
click at [501, 16] on button "mute" at bounding box center [502, 16] width 47 height 16
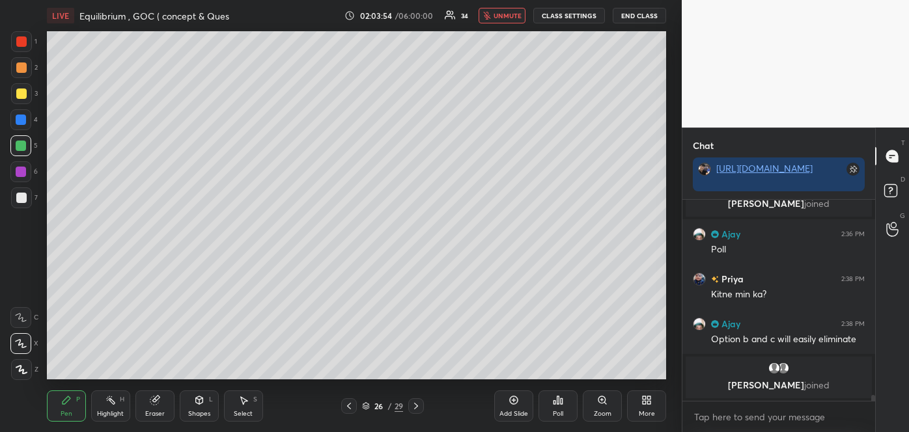
click at [667, 325] on div "Setting up your live class Poll for secs No correct answer Start poll" at bounding box center [357, 205] width 630 height 349
click at [498, 16] on span "unmute" at bounding box center [508, 15] width 28 height 9
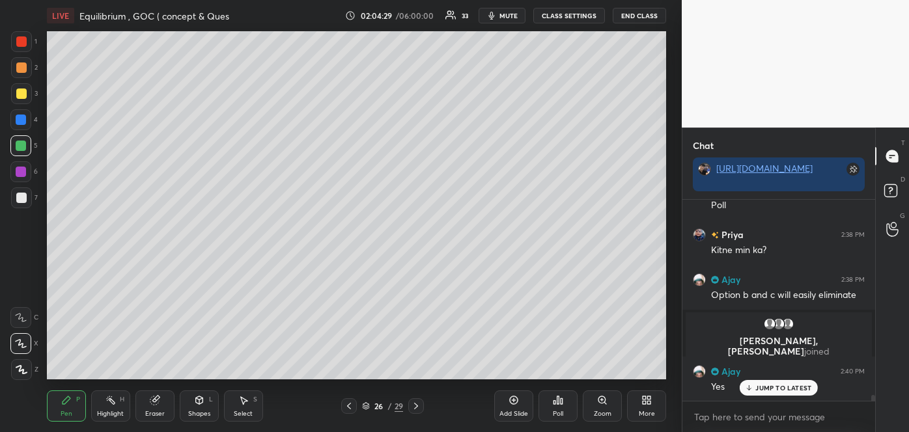
scroll to position [7032, 0]
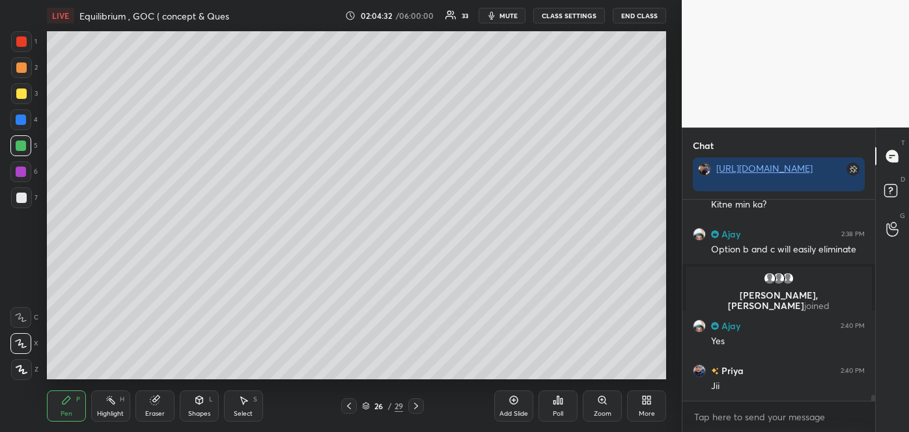
click at [518, 18] on span "mute" at bounding box center [508, 15] width 18 height 9
click at [517, 408] on div "Add Slide" at bounding box center [513, 406] width 39 height 31
click at [23, 197] on div at bounding box center [21, 198] width 10 height 10
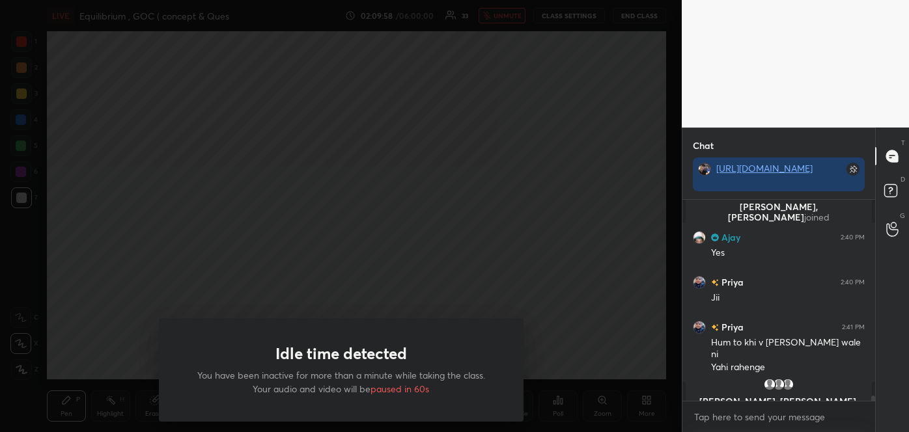
scroll to position [7147, 0]
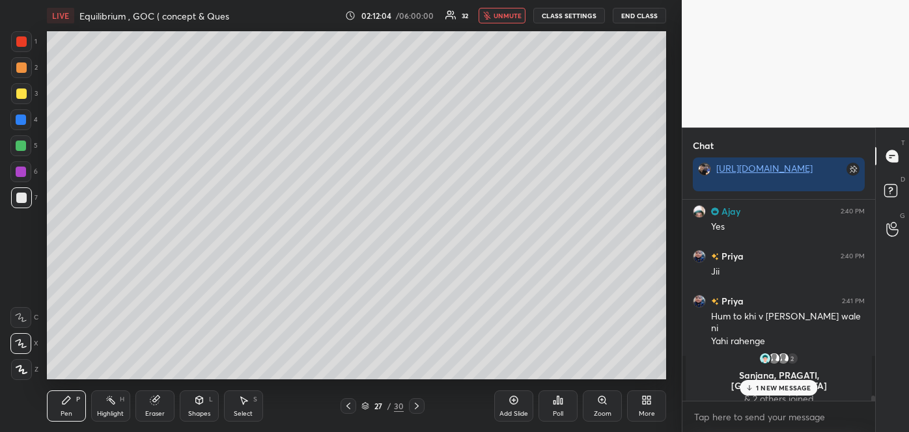
click at [507, 17] on span "unmute" at bounding box center [508, 15] width 28 height 9
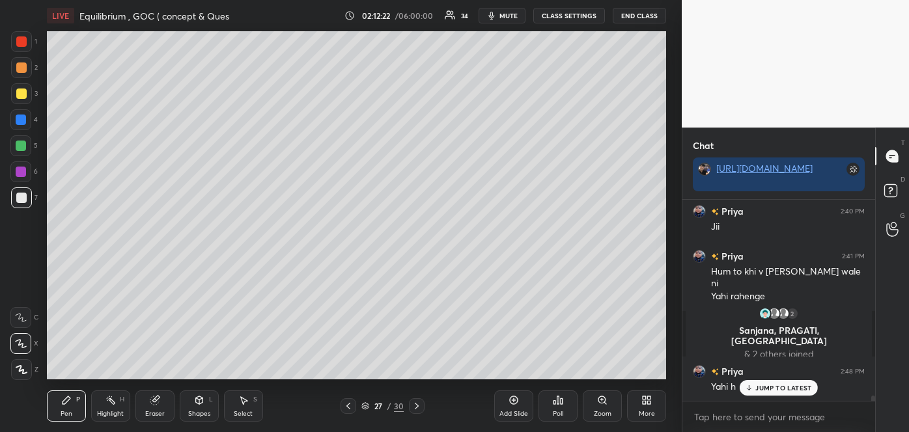
scroll to position [7162, 0]
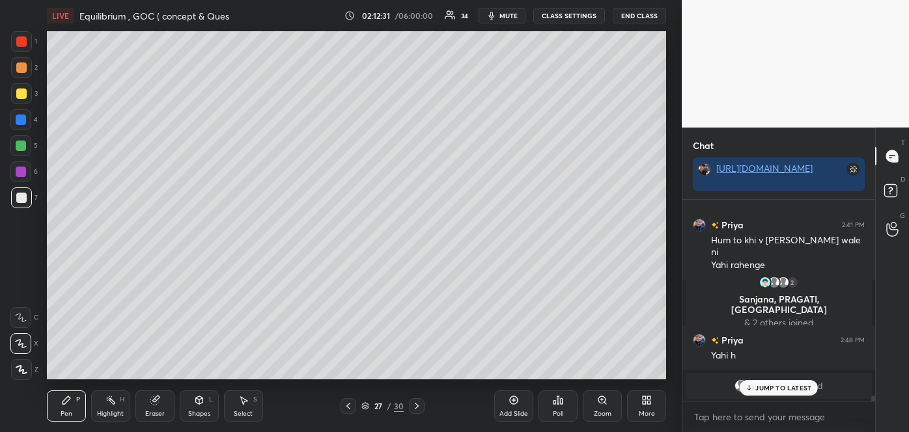
click at [349, 408] on icon at bounding box center [348, 406] width 10 height 10
click at [512, 404] on icon at bounding box center [514, 401] width 8 height 8
click at [21, 201] on div at bounding box center [21, 198] width 10 height 10
click at [510, 16] on span "mute" at bounding box center [508, 15] width 18 height 9
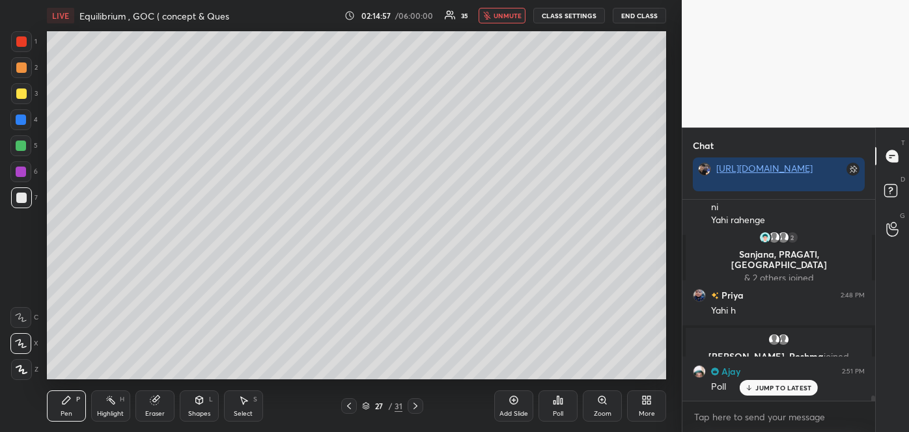
scroll to position [7252, 0]
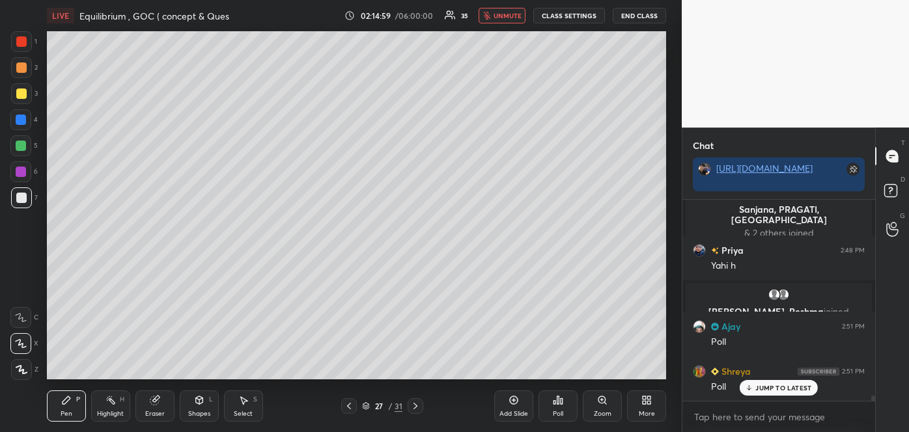
click at [564, 406] on div "Poll" at bounding box center [557, 406] width 39 height 31
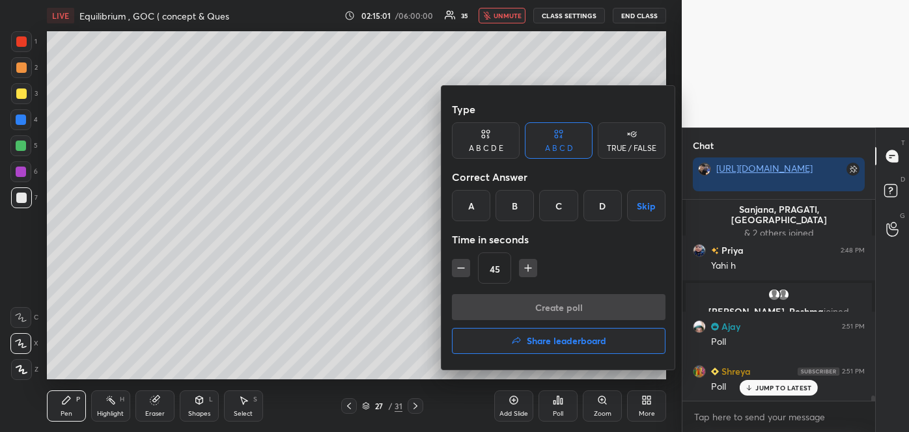
click at [563, 208] on div "C" at bounding box center [558, 205] width 38 height 31
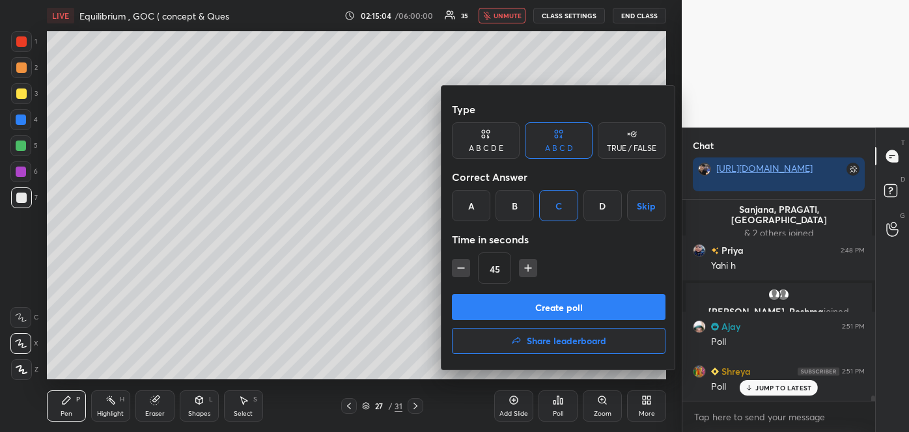
click at [556, 311] on button "Create poll" at bounding box center [559, 307] width 214 height 26
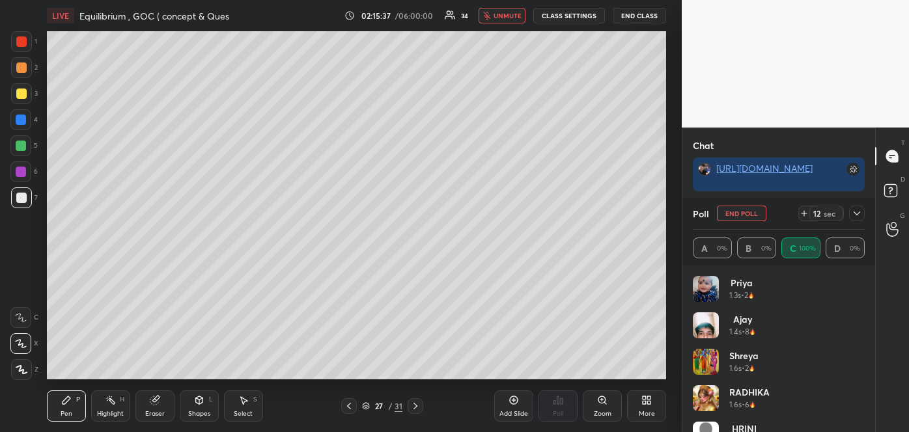
scroll to position [7351, 0]
click at [509, 20] on span "unmute" at bounding box center [508, 15] width 28 height 9
click at [508, 14] on span "mute" at bounding box center [508, 15] width 18 height 9
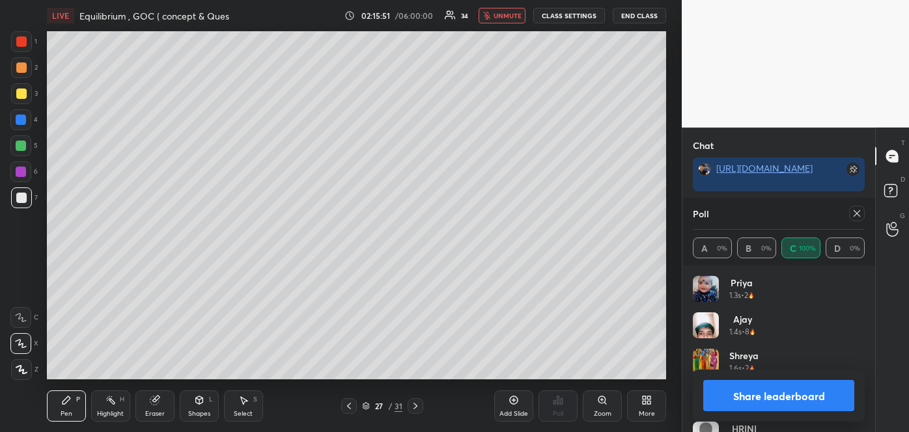
click at [508, 14] on span "unmute" at bounding box center [508, 15] width 28 height 9
click at [738, 396] on button "Share leaderboard" at bounding box center [778, 395] width 151 height 31
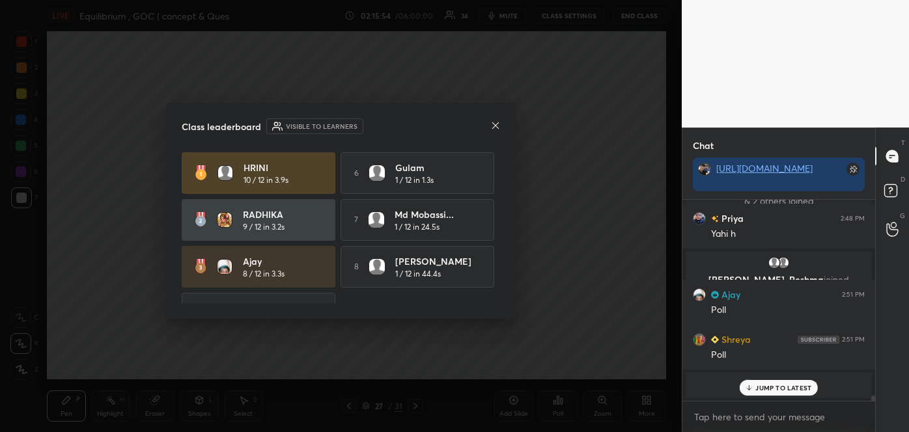
scroll to position [197, 189]
click at [492, 124] on icon at bounding box center [495, 125] width 10 height 10
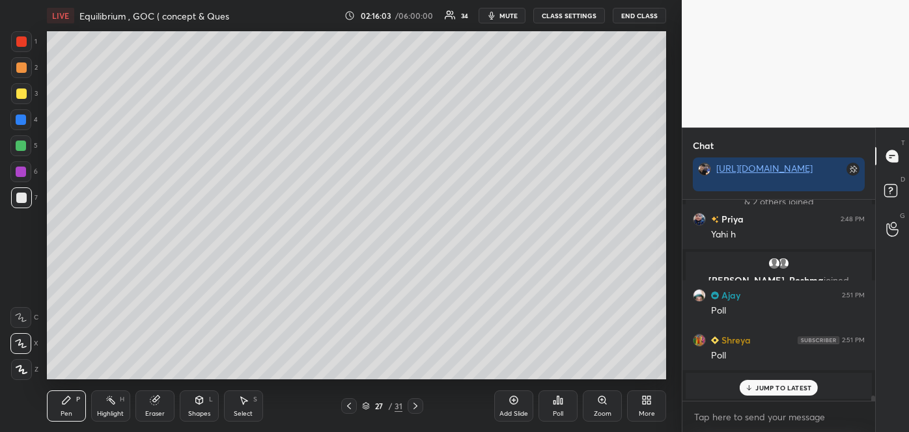
click at [24, 102] on div at bounding box center [21, 93] width 21 height 21
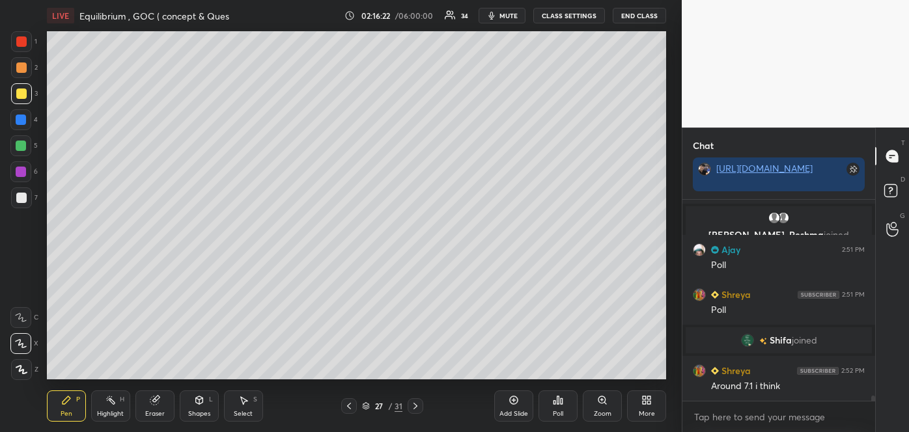
scroll to position [7374, 0]
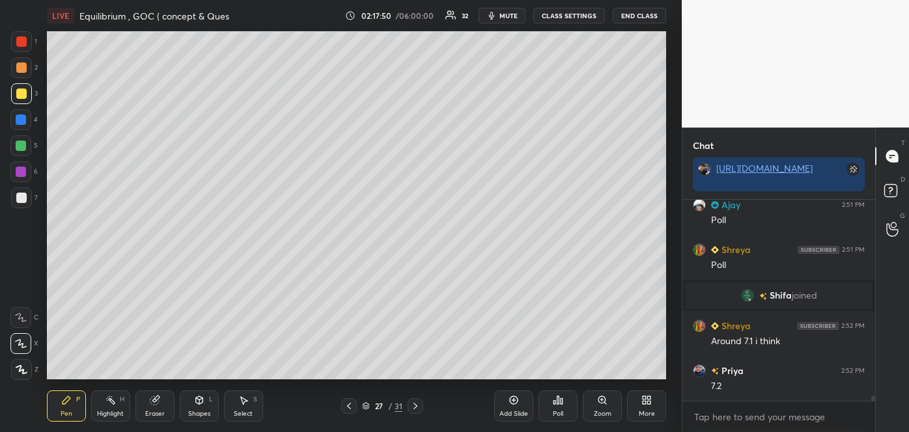
click at [513, 407] on div "Add Slide" at bounding box center [513, 406] width 39 height 31
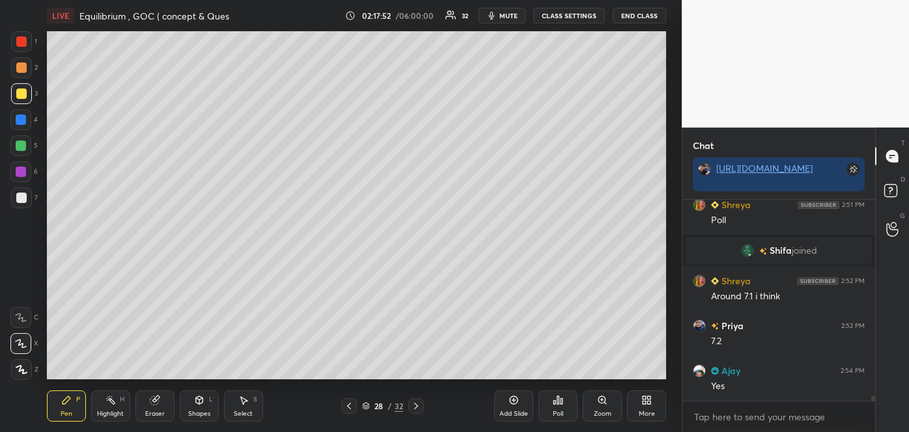
click at [18, 202] on div at bounding box center [21, 198] width 10 height 10
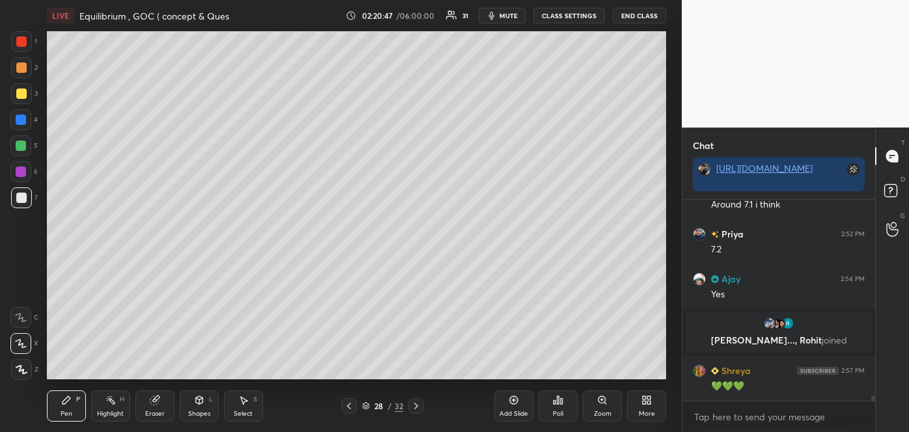
scroll to position [7476, 0]
click at [516, 407] on div "Add Slide" at bounding box center [513, 406] width 39 height 31
click at [345, 410] on icon at bounding box center [348, 406] width 10 height 10
click at [352, 406] on icon at bounding box center [348, 406] width 10 height 10
click at [417, 408] on icon at bounding box center [416, 406] width 10 height 10
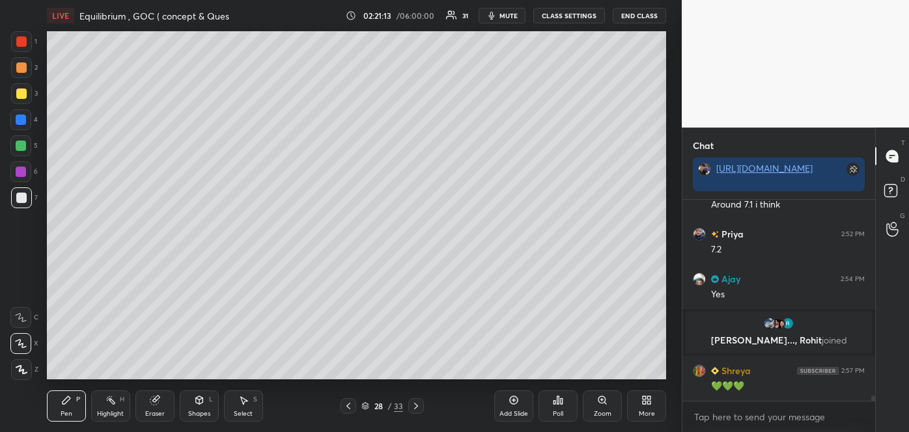
click at [416, 406] on icon at bounding box center [416, 406] width 10 height 10
click at [15, 201] on div at bounding box center [21, 198] width 21 height 21
click at [513, 16] on span "mute" at bounding box center [508, 15] width 18 height 9
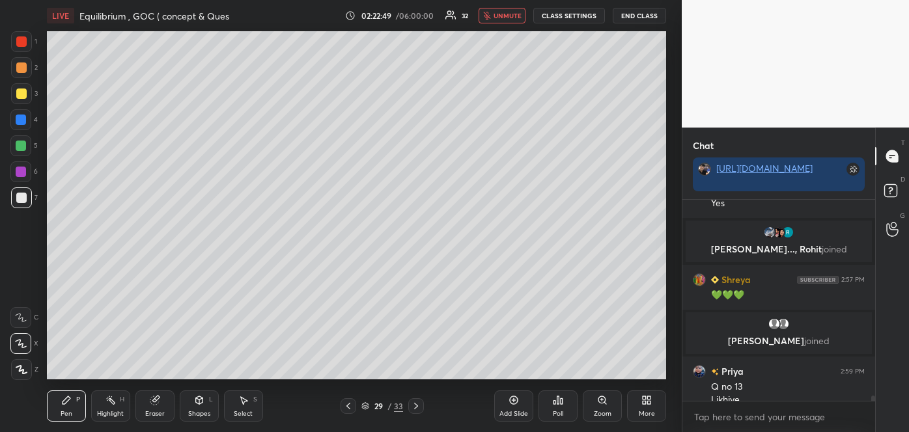
scroll to position [7554, 0]
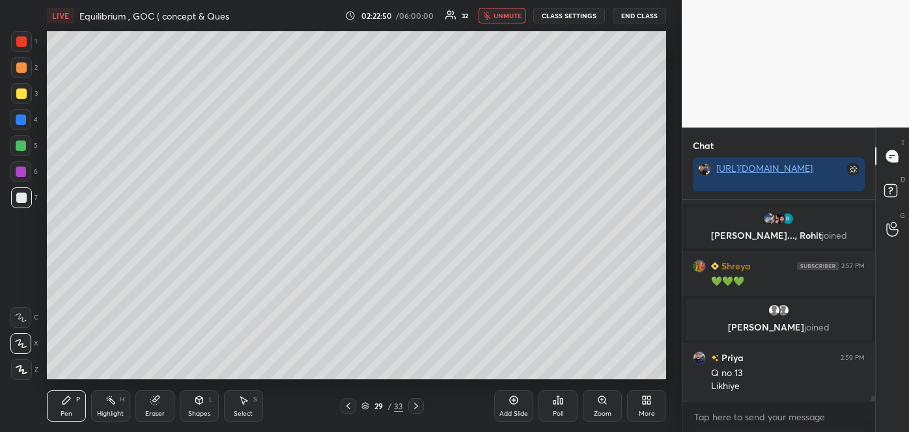
click at [489, 12] on icon "button" at bounding box center [486, 16] width 7 height 8
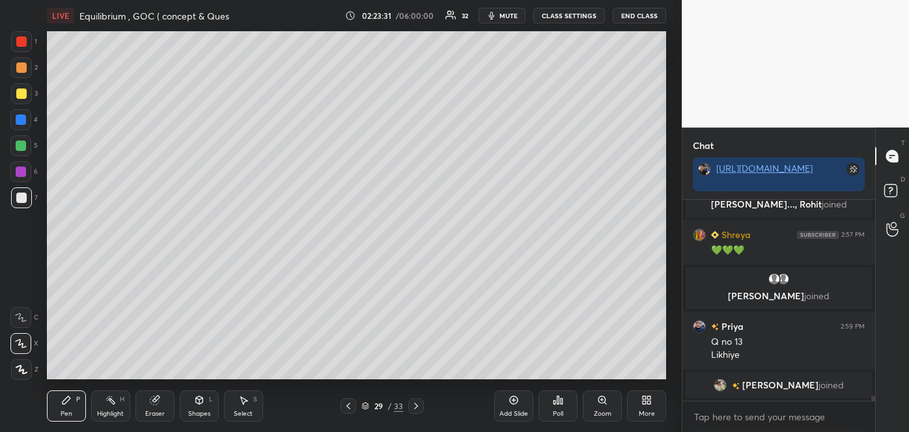
click at [515, 16] on span "mute" at bounding box center [508, 15] width 18 height 9
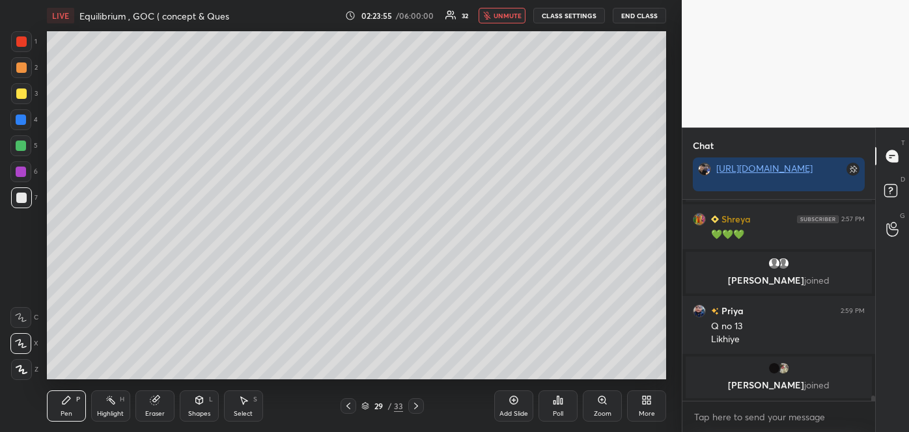
scroll to position [7606, 0]
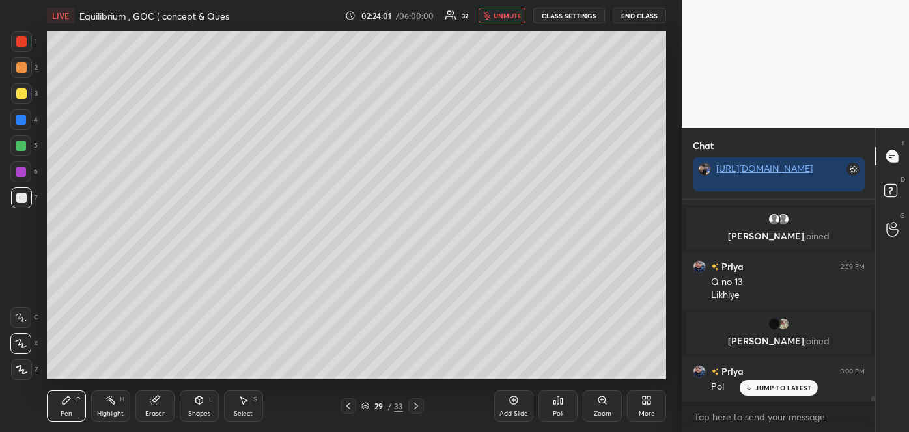
click at [566, 406] on div "Poll" at bounding box center [557, 406] width 39 height 31
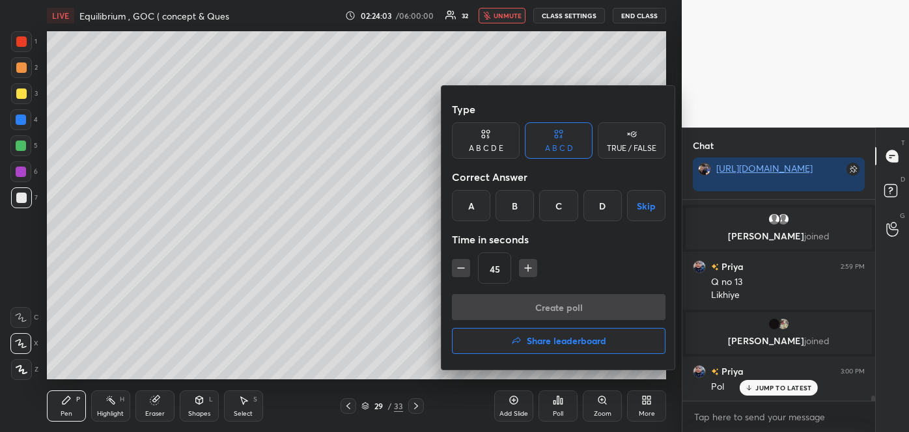
click at [468, 203] on div "A" at bounding box center [471, 205] width 38 height 31
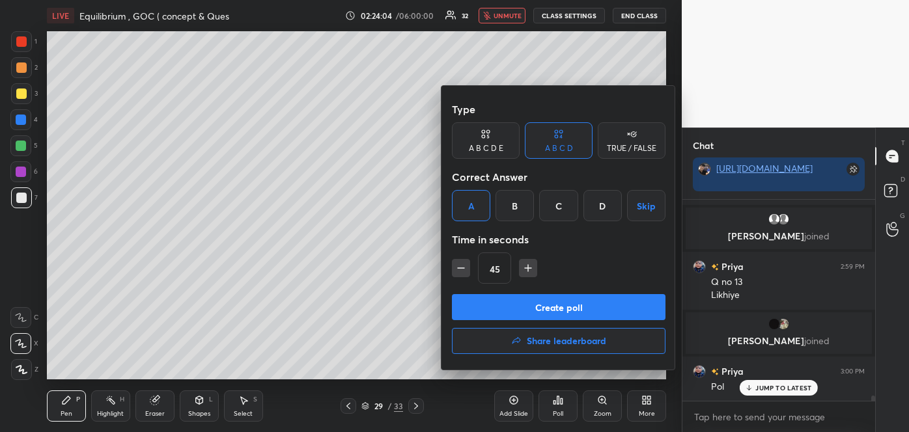
click at [540, 305] on button "Create poll" at bounding box center [559, 307] width 214 height 26
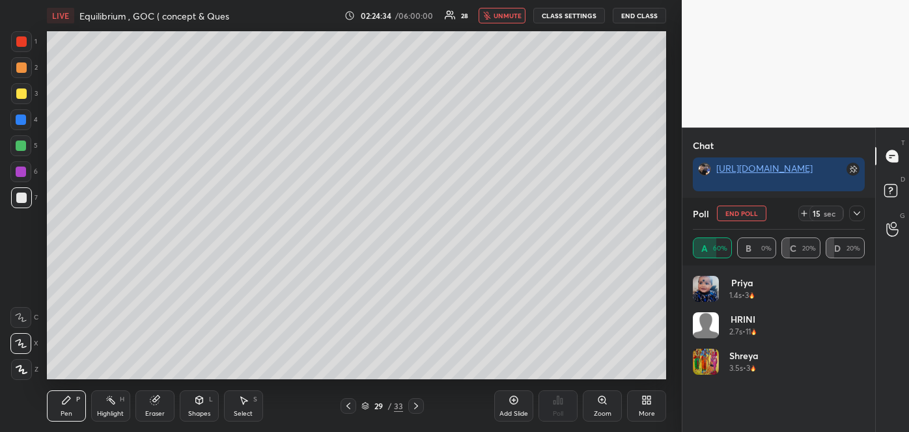
scroll to position [7686, 0]
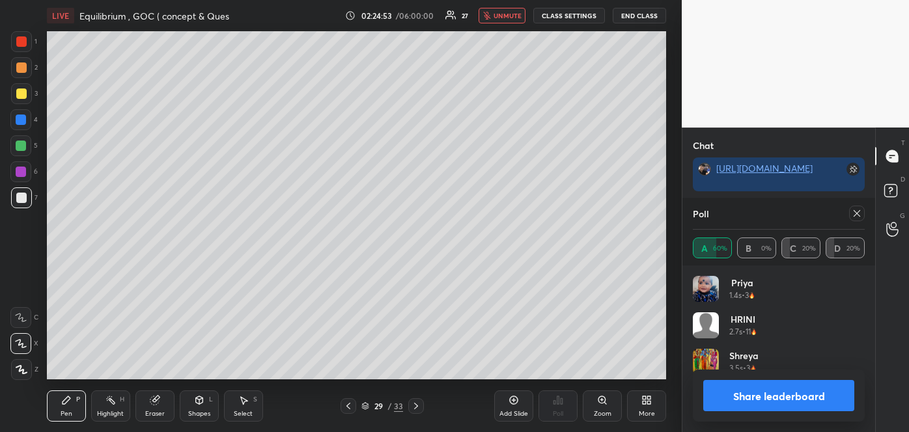
click at [774, 395] on button "Share leaderboard" at bounding box center [778, 395] width 151 height 31
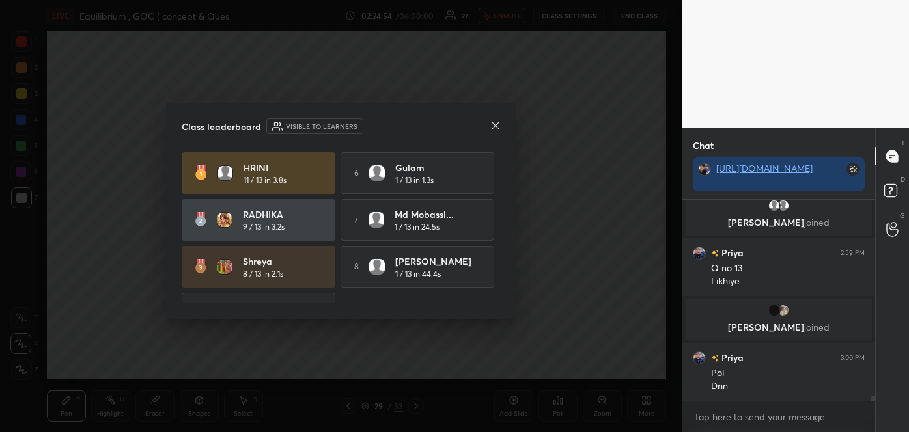
scroll to position [197, 189]
click at [495, 125] on icon at bounding box center [495, 125] width 7 height 7
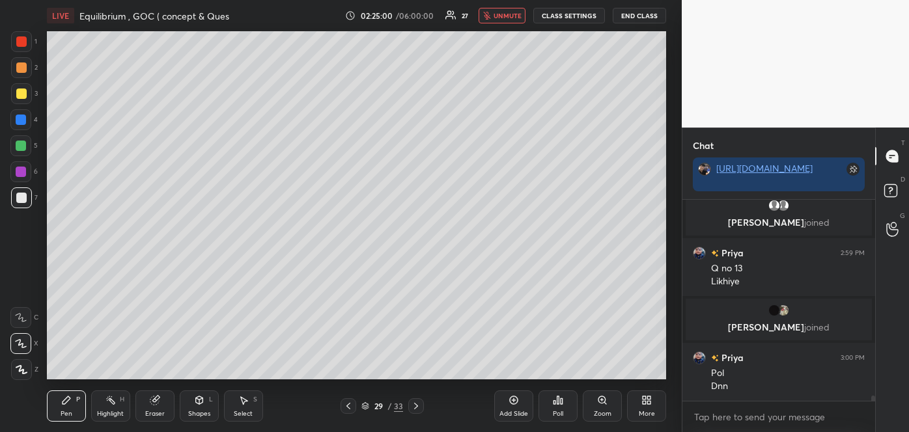
click at [525, 14] on button "unmute" at bounding box center [502, 16] width 47 height 16
click at [16, 92] on div at bounding box center [21, 94] width 10 height 10
click at [542, 370] on div "Poll" at bounding box center [557, 406] width 39 height 73
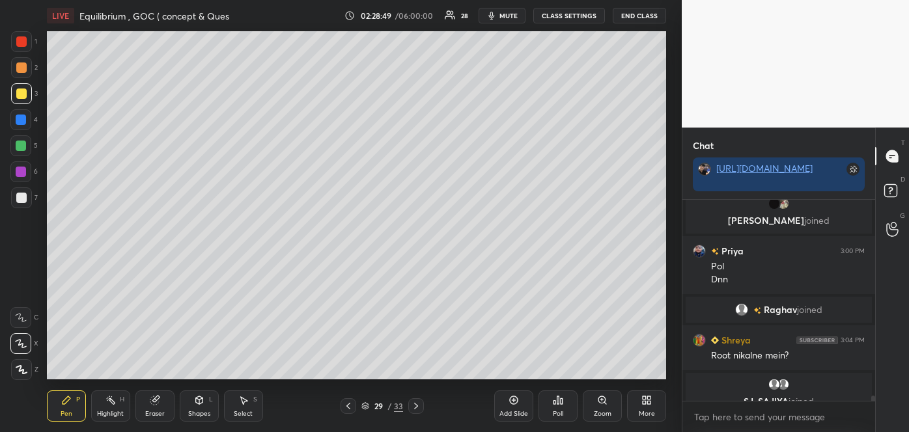
scroll to position [7697, 0]
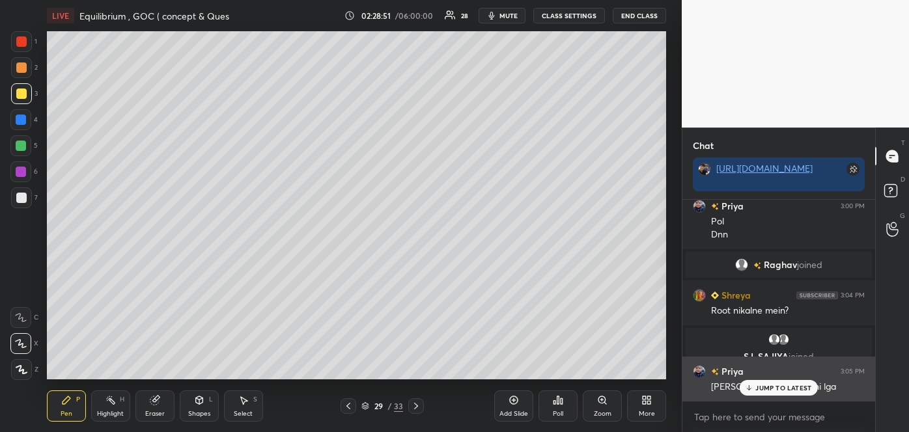
click at [755, 391] on div "JUMP TO LATEST" at bounding box center [779, 388] width 78 height 16
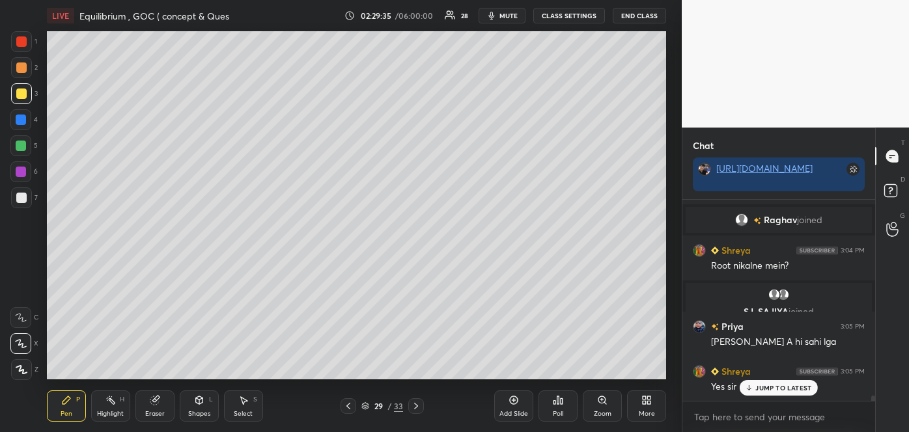
click at [520, 403] on div "Add Slide" at bounding box center [513, 406] width 39 height 31
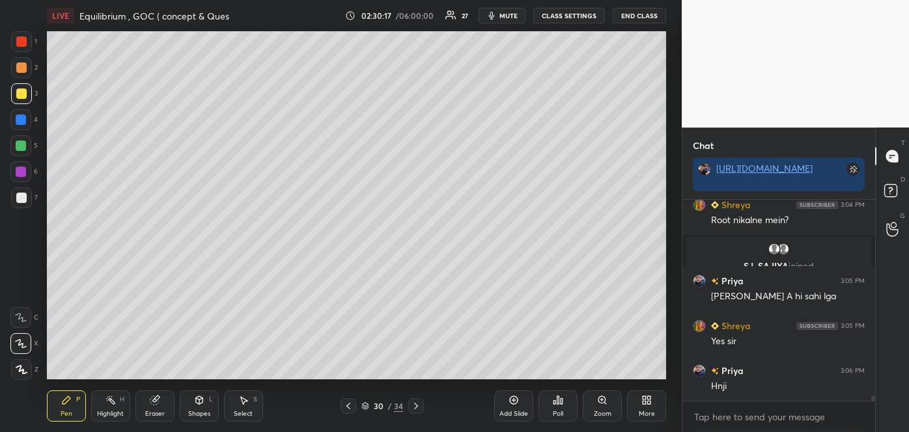
click at [502, 14] on span "mute" at bounding box center [508, 15] width 18 height 9
click at [22, 196] on div at bounding box center [21, 198] width 10 height 10
click at [507, 21] on button "unmute" at bounding box center [502, 16] width 47 height 16
click at [514, 18] on span "mute" at bounding box center [508, 15] width 18 height 9
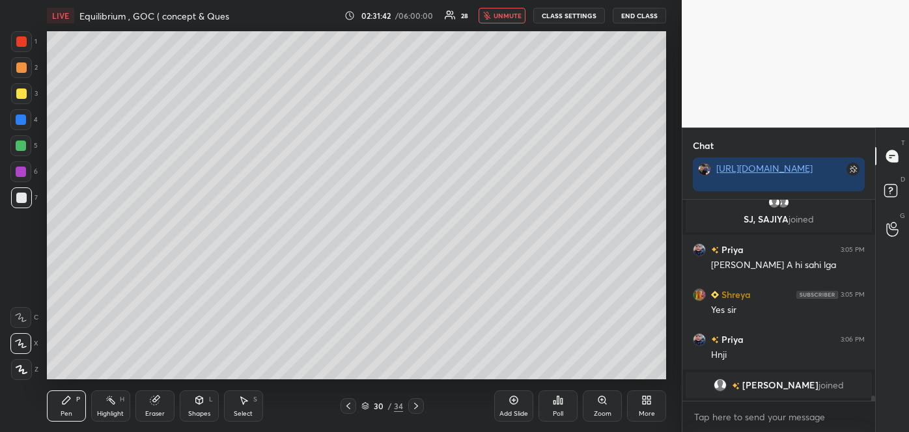
scroll to position [7850, 0]
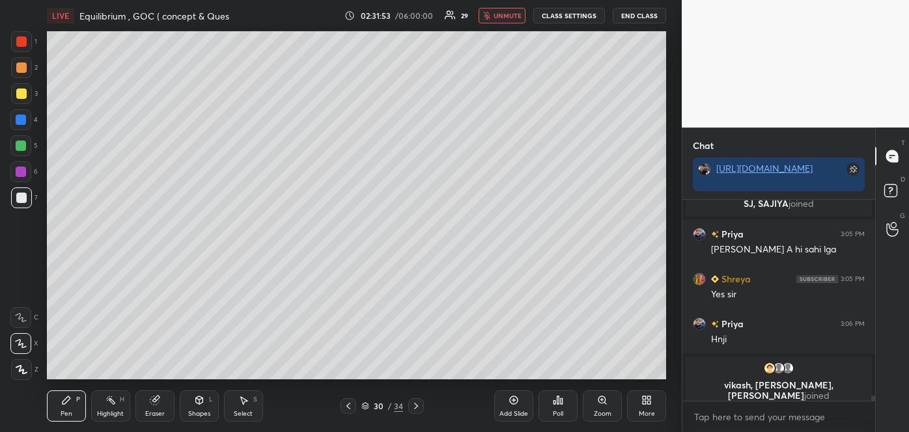
click at [519, 406] on div "Add Slide" at bounding box center [513, 406] width 39 height 31
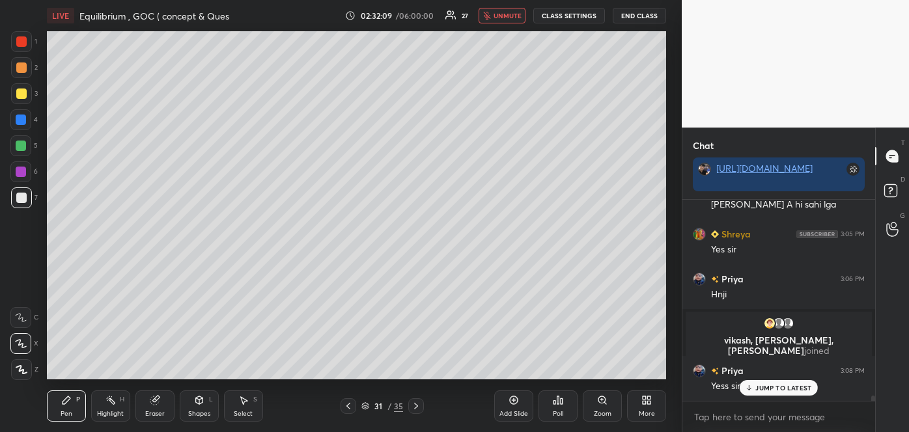
scroll to position [7843, 0]
click at [356, 408] on div at bounding box center [349, 406] width 16 height 16
click at [420, 404] on icon at bounding box center [416, 406] width 10 height 10
click at [500, 16] on span "unmute" at bounding box center [508, 15] width 28 height 9
click at [20, 92] on div at bounding box center [21, 94] width 10 height 10
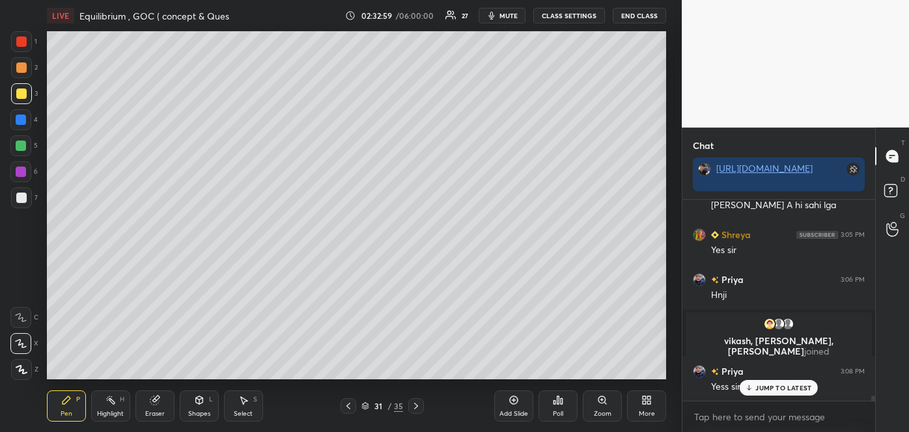
click at [196, 412] on div "Shapes" at bounding box center [199, 414] width 22 height 7
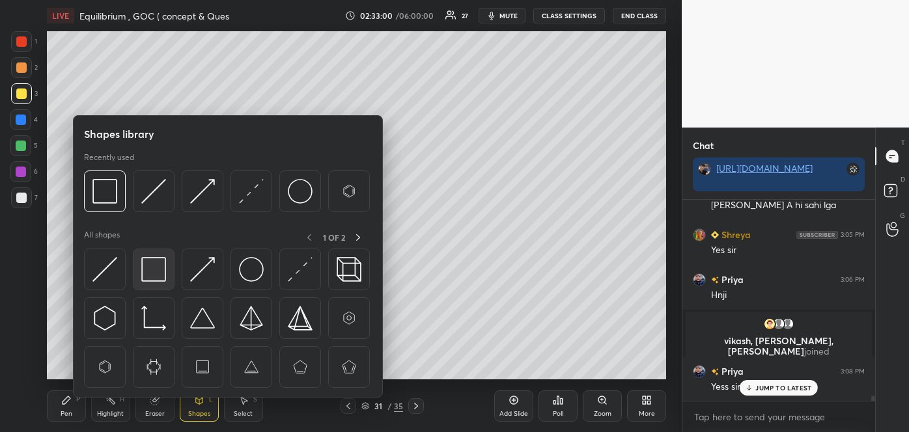
click at [156, 270] on img at bounding box center [153, 269] width 25 height 25
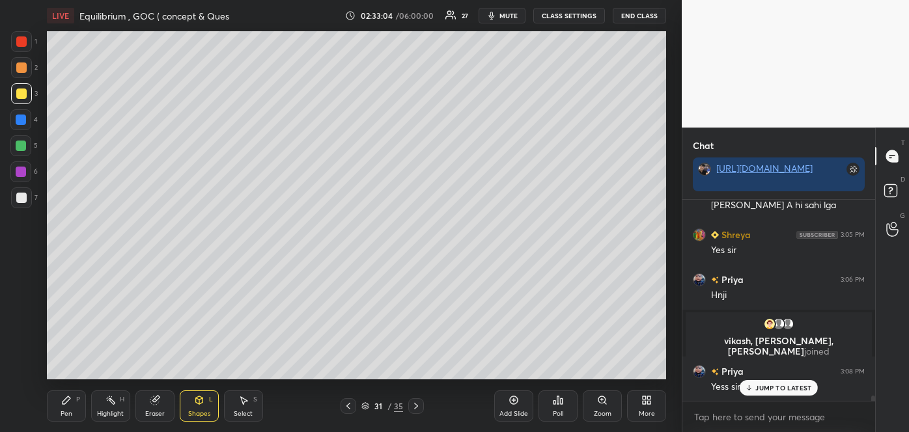
click at [76, 406] on div "Pen P" at bounding box center [66, 406] width 39 height 31
click at [512, 11] on span "mute" at bounding box center [508, 15] width 18 height 9
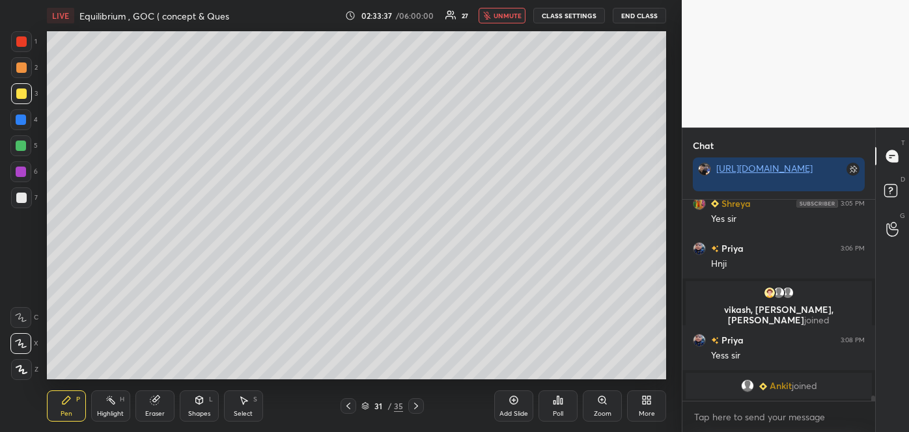
click at [23, 68] on div at bounding box center [21, 68] width 10 height 10
click at [501, 15] on span "unmute" at bounding box center [508, 15] width 28 height 9
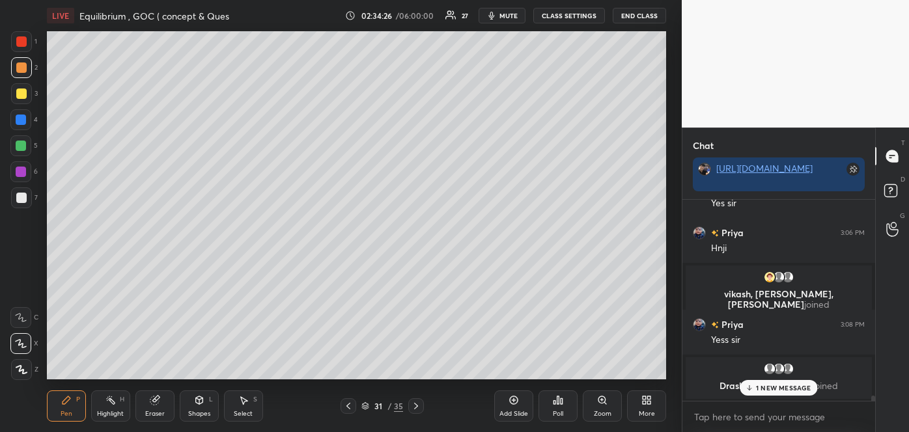
click at [22, 200] on div at bounding box center [21, 198] width 10 height 10
click at [18, 119] on div at bounding box center [21, 120] width 10 height 10
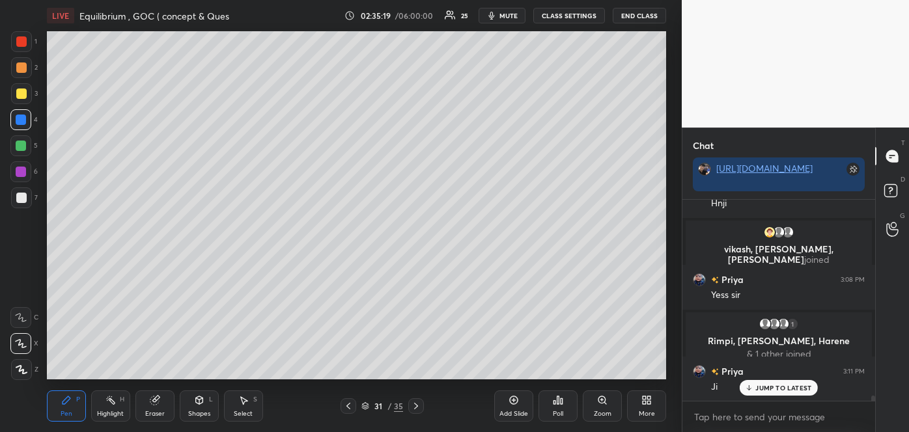
click at [23, 66] on div at bounding box center [21, 68] width 10 height 10
click at [668, 294] on div "Setting up your live class Poll for secs No correct answer Start poll" at bounding box center [357, 205] width 630 height 349
click at [517, 403] on icon at bounding box center [514, 401] width 8 height 8
click at [26, 203] on div at bounding box center [21, 198] width 21 height 21
click at [512, 20] on span "mute" at bounding box center [508, 15] width 18 height 9
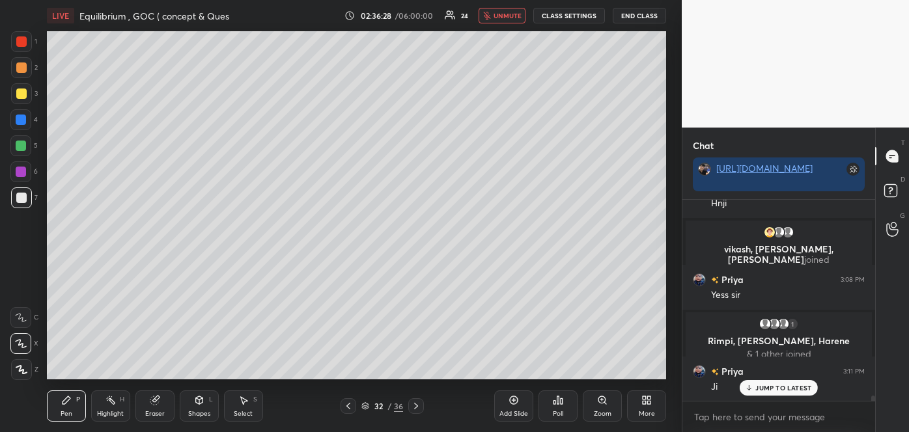
click at [24, 95] on div at bounding box center [21, 94] width 10 height 10
click at [514, 16] on span "unmute" at bounding box center [508, 15] width 28 height 9
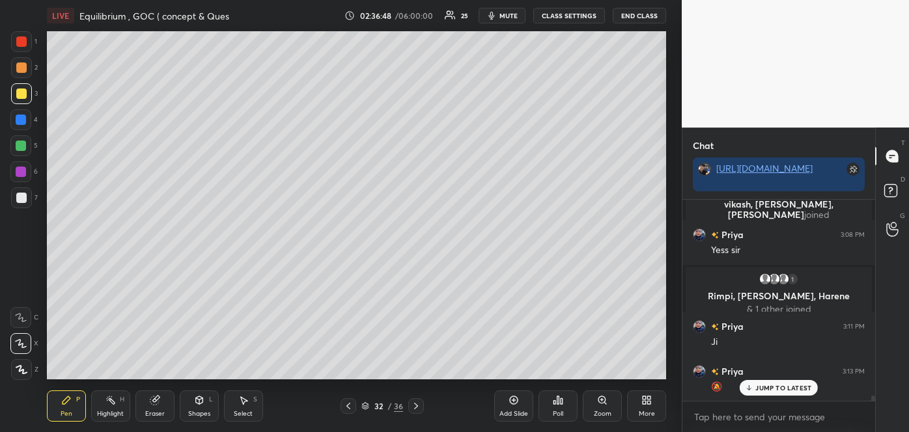
scroll to position [7957, 0]
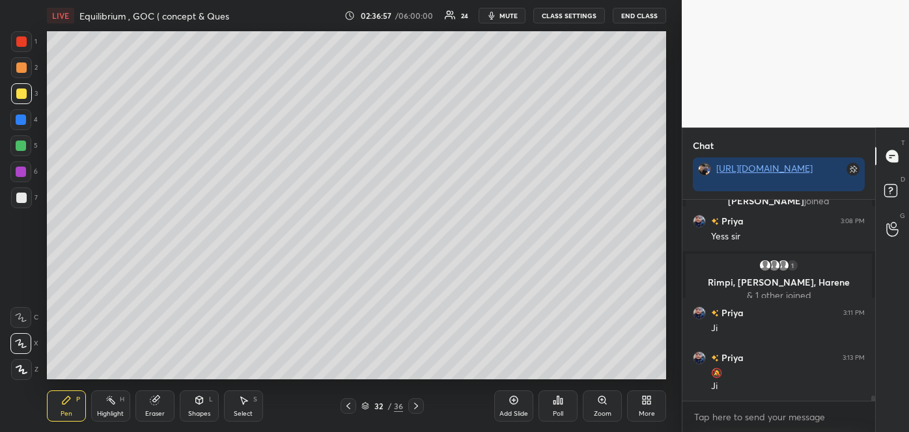
click at [18, 121] on div at bounding box center [21, 120] width 10 height 10
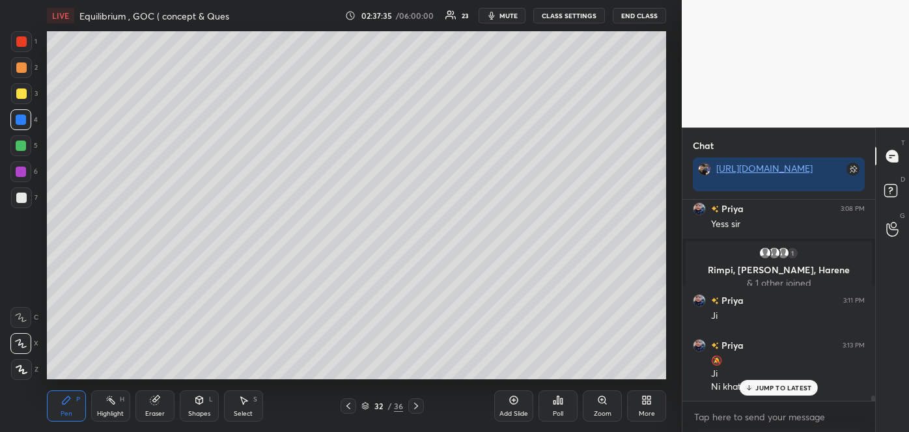
click at [520, 406] on div "Add Slide" at bounding box center [513, 406] width 39 height 31
click at [21, 198] on div at bounding box center [21, 198] width 10 height 10
click at [510, 14] on span "mute" at bounding box center [508, 15] width 18 height 9
click at [19, 92] on div at bounding box center [21, 94] width 10 height 10
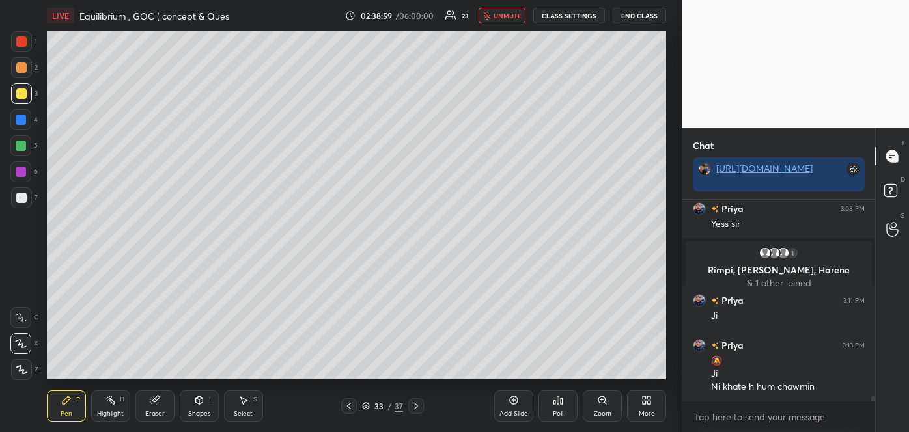
click at [490, 17] on icon "button" at bounding box center [486, 16] width 7 height 8
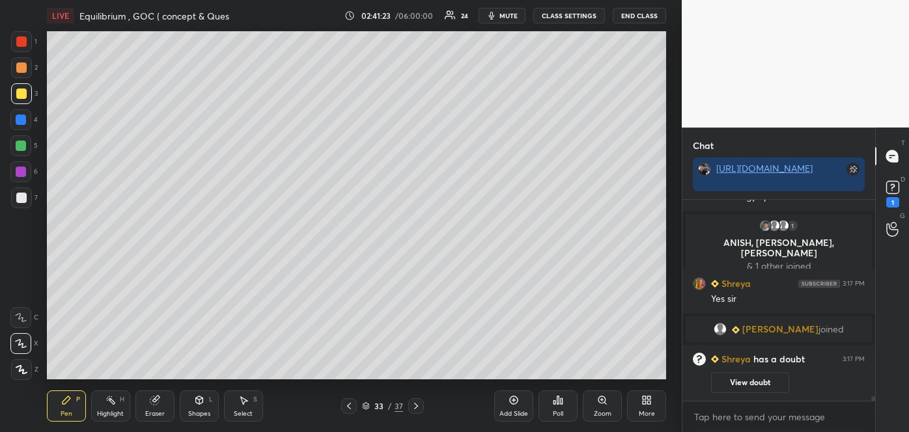
scroll to position [8306, 0]
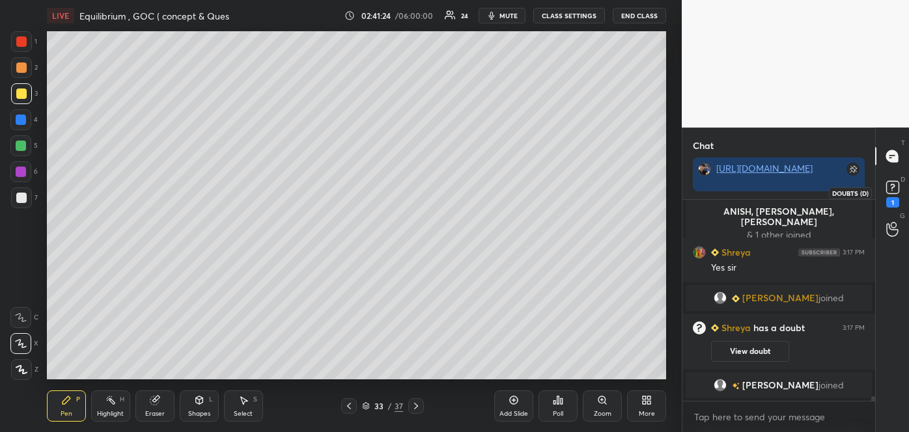
click at [891, 181] on icon at bounding box center [893, 188] width 20 height 20
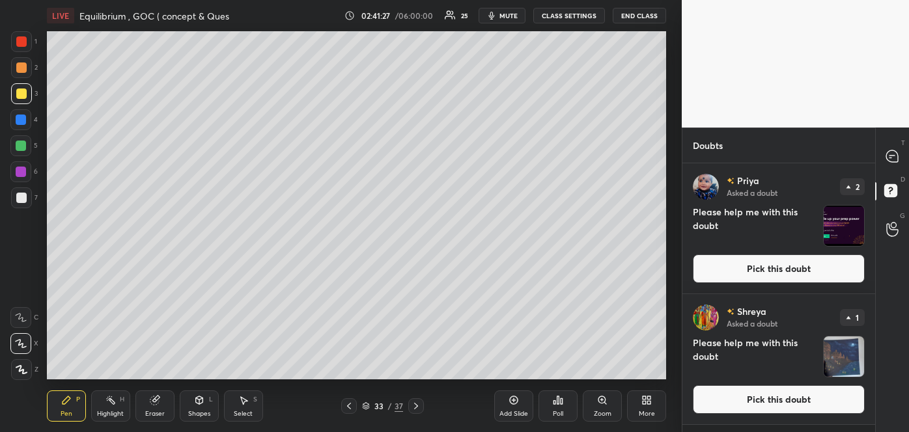
click at [755, 401] on button "Pick this doubt" at bounding box center [779, 399] width 172 height 29
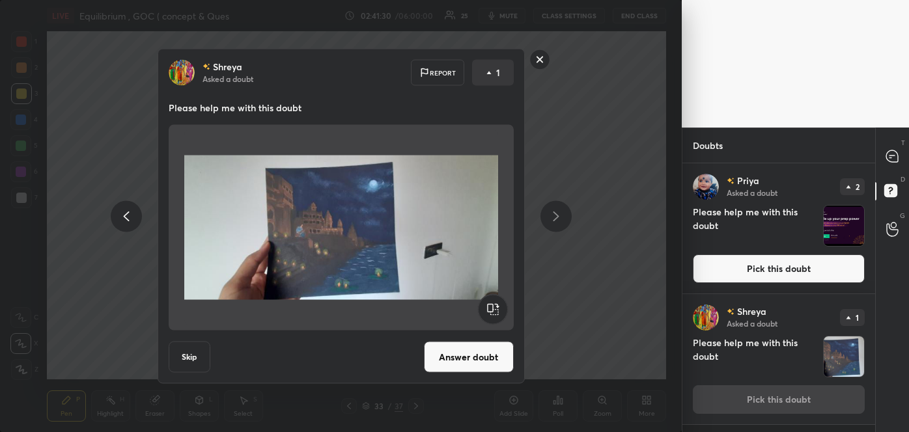
click at [494, 351] on button "Answer doubt" at bounding box center [469, 357] width 90 height 31
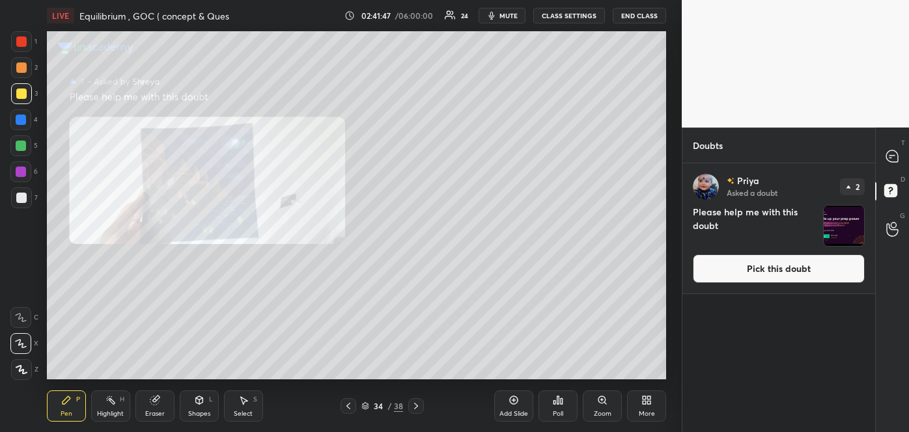
click at [783, 264] on button "Pick this doubt" at bounding box center [779, 269] width 172 height 29
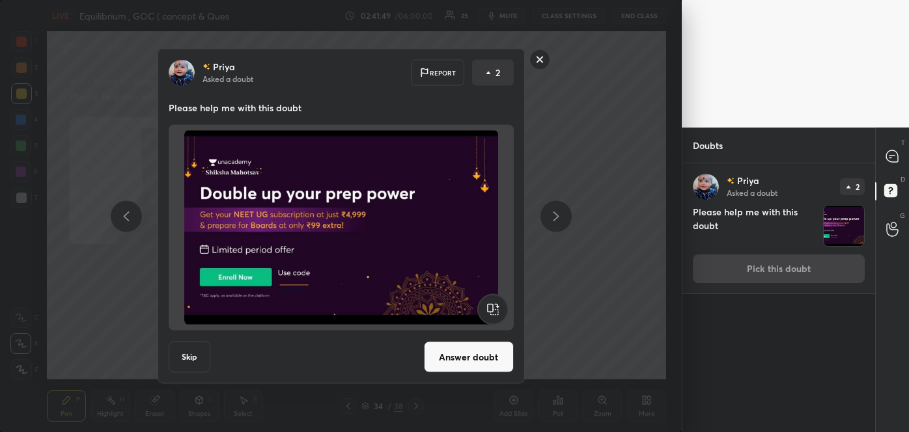
click at [456, 359] on button "Answer doubt" at bounding box center [469, 357] width 90 height 31
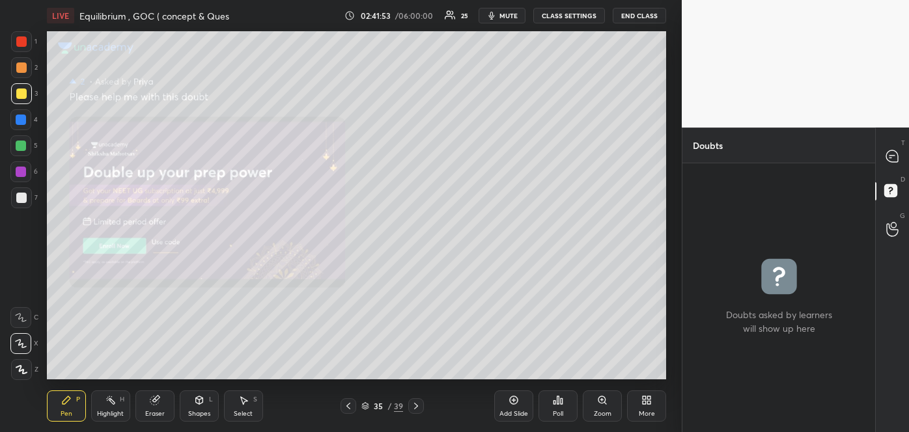
click at [352, 406] on icon at bounding box center [348, 406] width 10 height 10
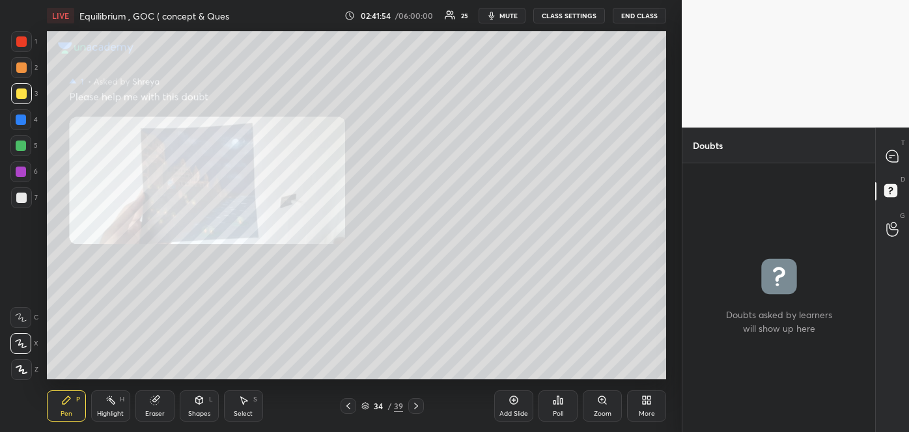
click at [352, 406] on icon at bounding box center [348, 406] width 10 height 10
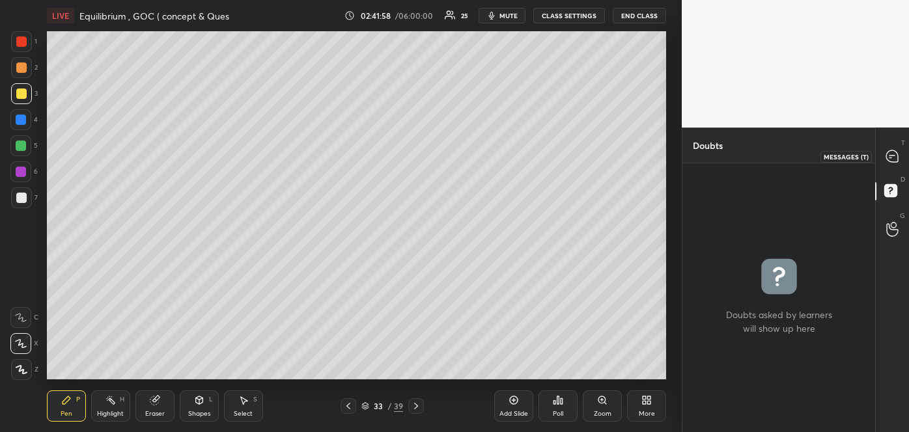
click at [894, 156] on icon at bounding box center [892, 156] width 12 height 12
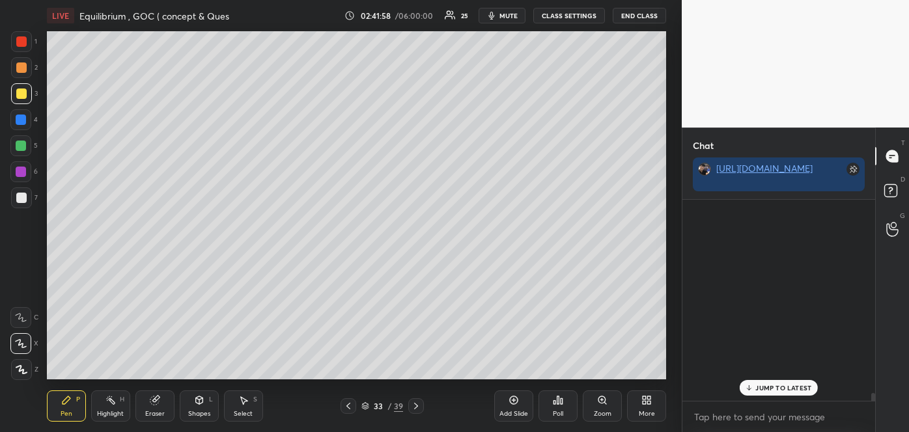
scroll to position [197, 189]
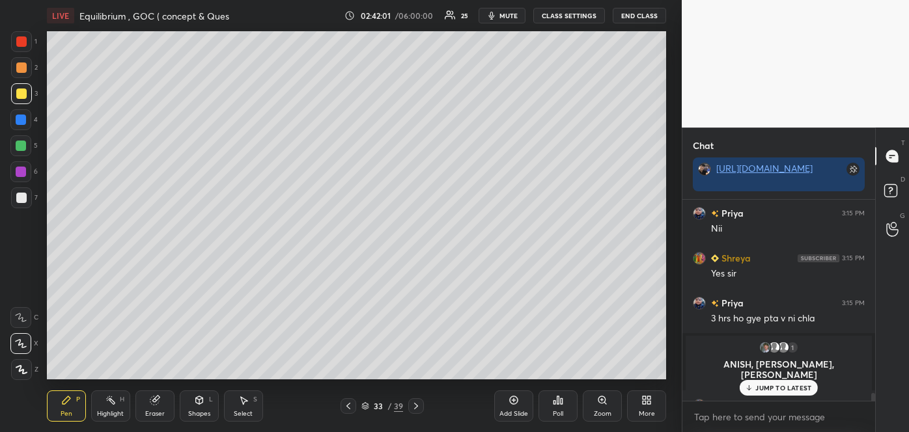
click at [769, 384] on p "JUMP TO LATEST" at bounding box center [783, 388] width 56 height 8
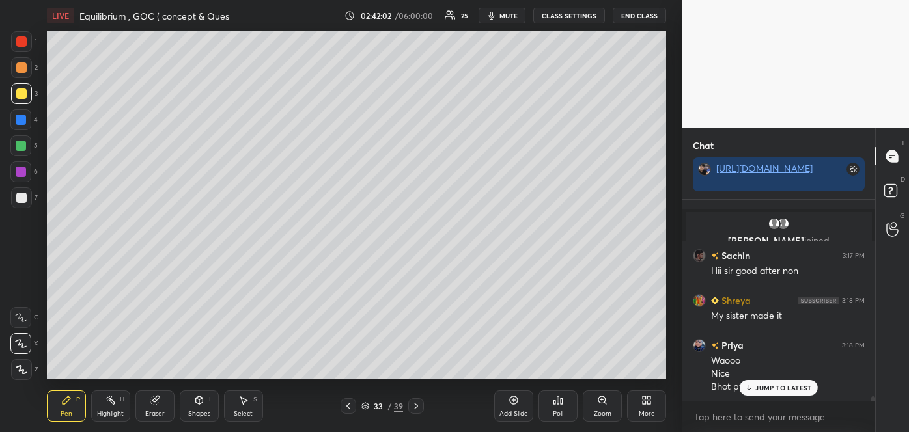
scroll to position [8567, 0]
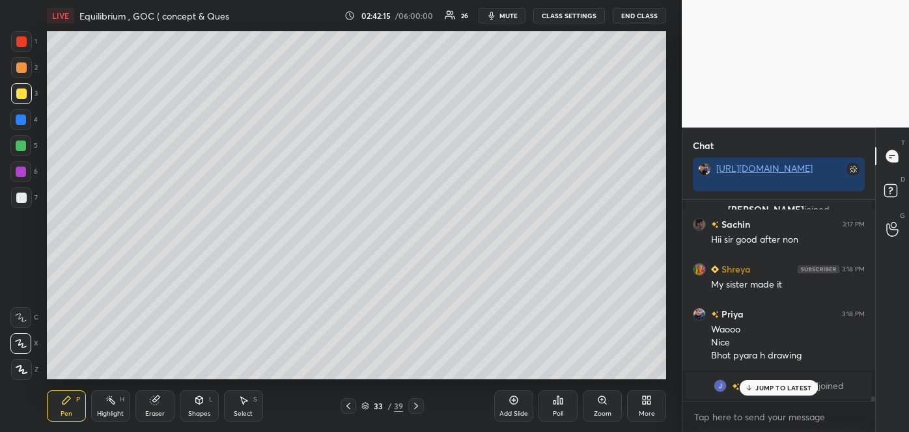
click at [501, 9] on button "mute" at bounding box center [502, 16] width 47 height 16
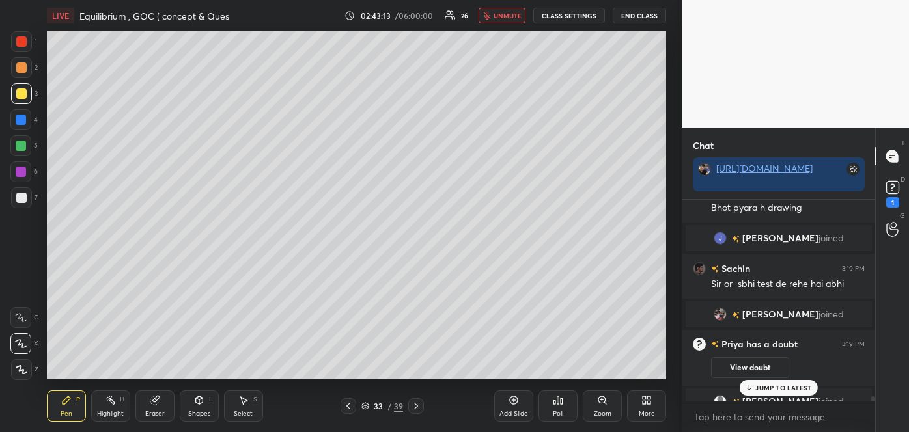
scroll to position [8481, 0]
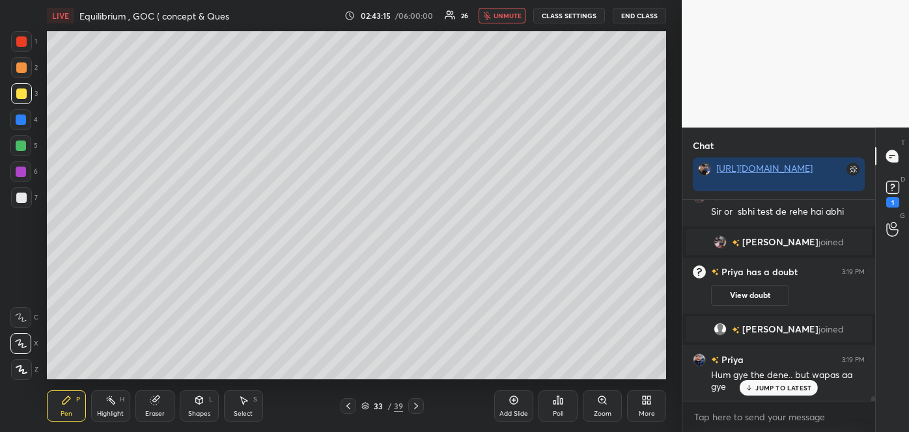
click at [509, 14] on span "unmute" at bounding box center [508, 15] width 28 height 9
click at [887, 188] on rect at bounding box center [892, 188] width 12 height 12
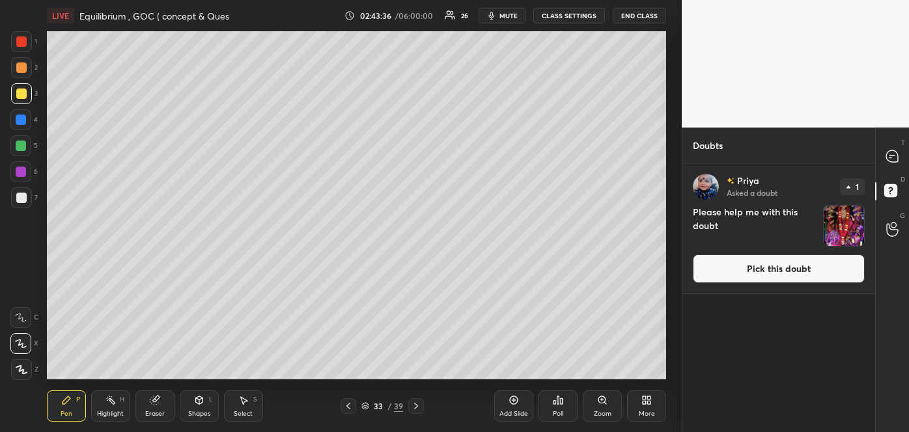
click at [779, 261] on button "Pick this doubt" at bounding box center [779, 269] width 172 height 29
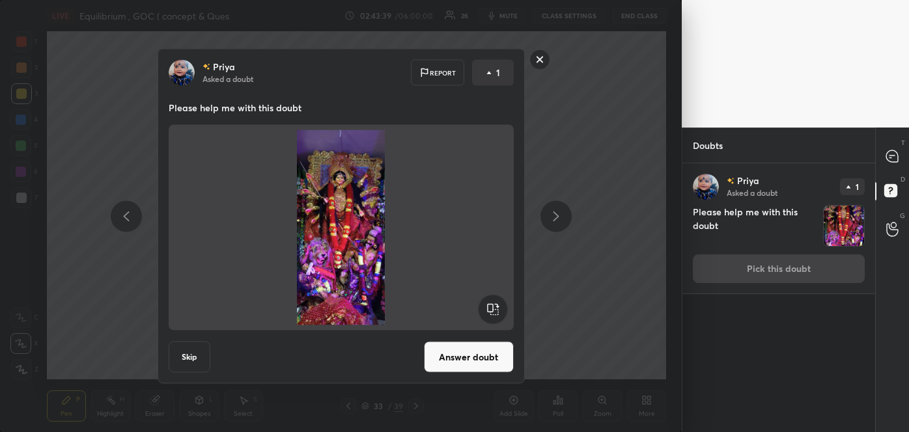
click at [484, 351] on button "Answer doubt" at bounding box center [469, 357] width 90 height 31
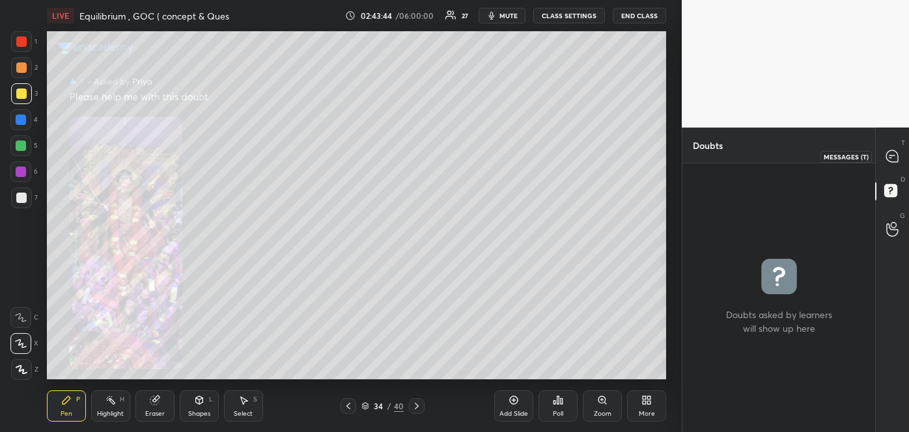
click at [888, 154] on icon at bounding box center [892, 156] width 12 height 12
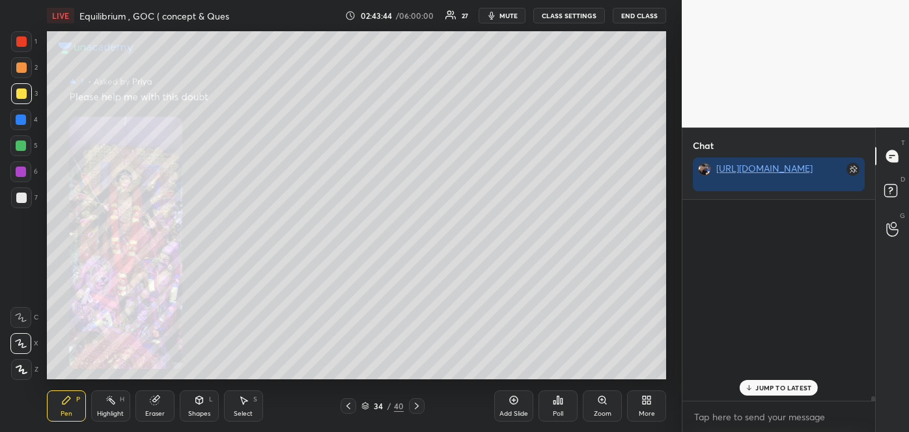
scroll to position [197, 189]
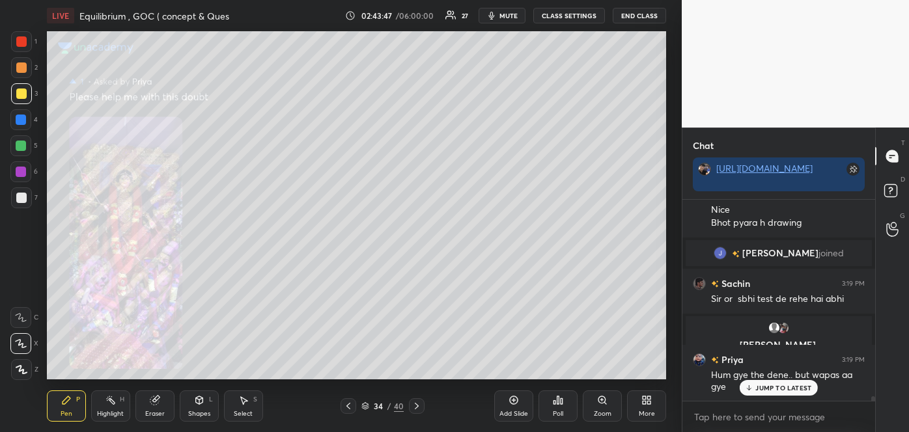
click at [352, 408] on icon at bounding box center [348, 406] width 10 height 10
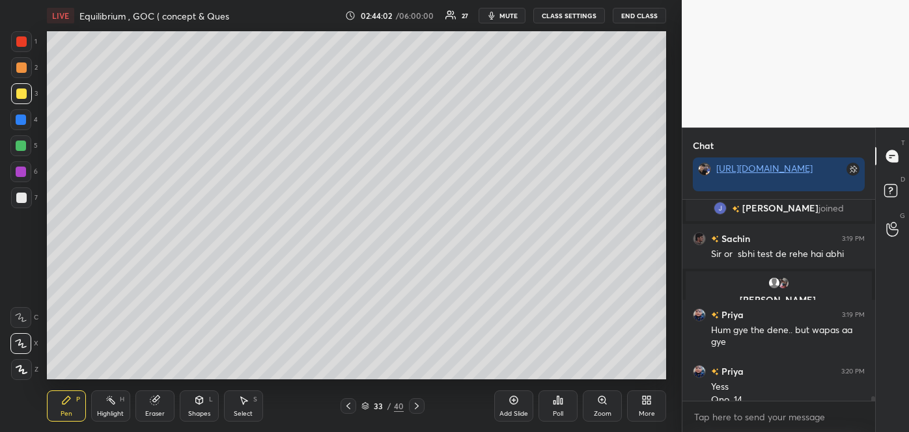
scroll to position [8634, 0]
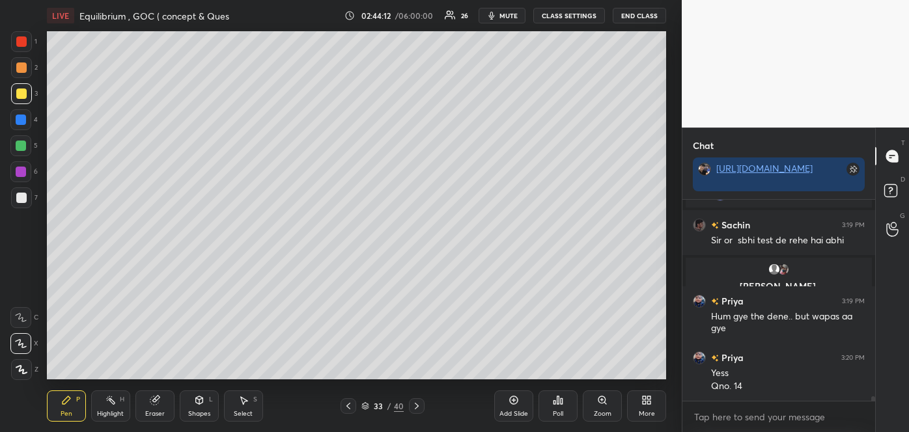
click at [516, 405] on icon at bounding box center [514, 400] width 10 height 10
click at [509, 15] on span "mute" at bounding box center [508, 15] width 18 height 9
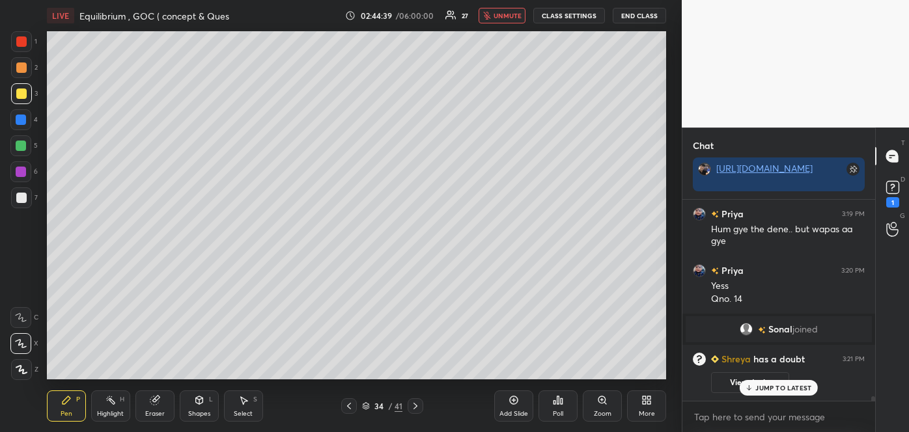
scroll to position [8555, 0]
click at [895, 192] on rect at bounding box center [892, 188] width 12 height 12
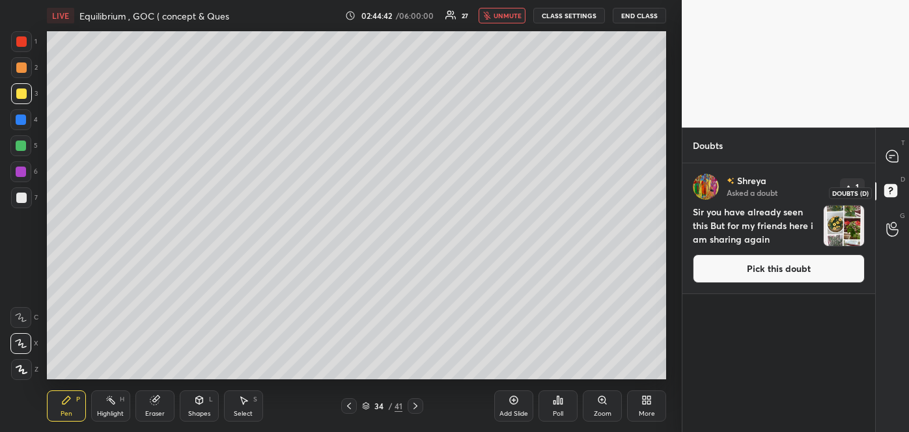
scroll to position [265, 189]
click at [755, 270] on button "Pick this doubt" at bounding box center [779, 269] width 172 height 29
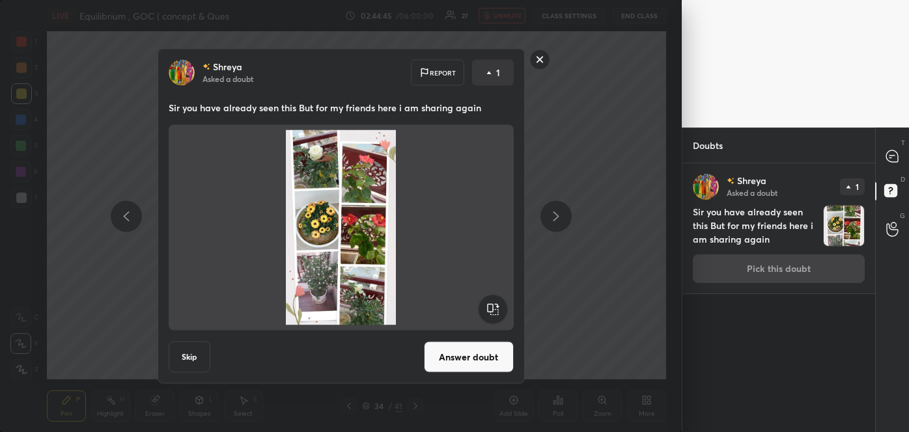
click at [468, 362] on button "Answer doubt" at bounding box center [469, 357] width 90 height 31
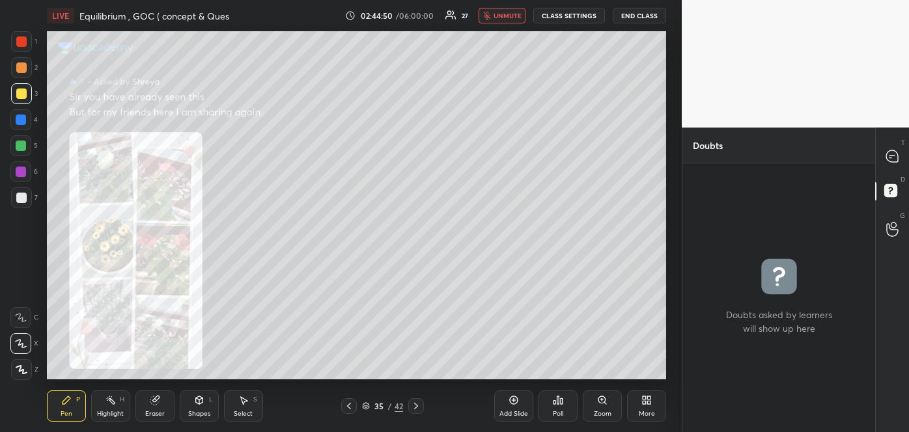
click at [604, 403] on icon at bounding box center [602, 400] width 10 height 10
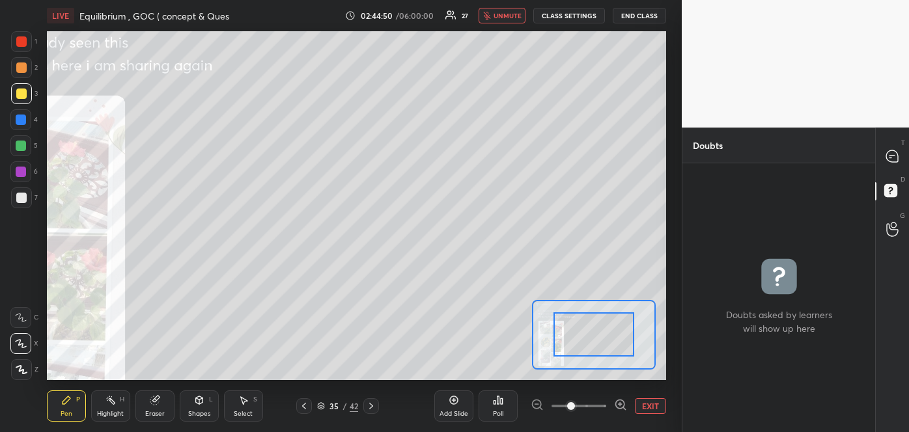
click at [604, 403] on span at bounding box center [578, 407] width 55 height 20
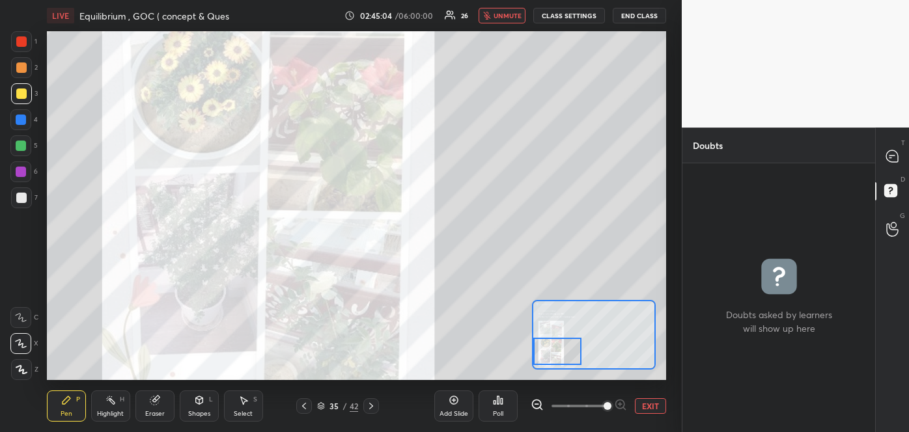
drag, startPoint x: 590, startPoint y: 335, endPoint x: 547, endPoint y: 352, distance: 46.2
click at [547, 352] on div at bounding box center [557, 351] width 49 height 27
click at [514, 11] on span "unmute" at bounding box center [508, 15] width 28 height 9
click at [896, 159] on icon at bounding box center [892, 156] width 12 height 12
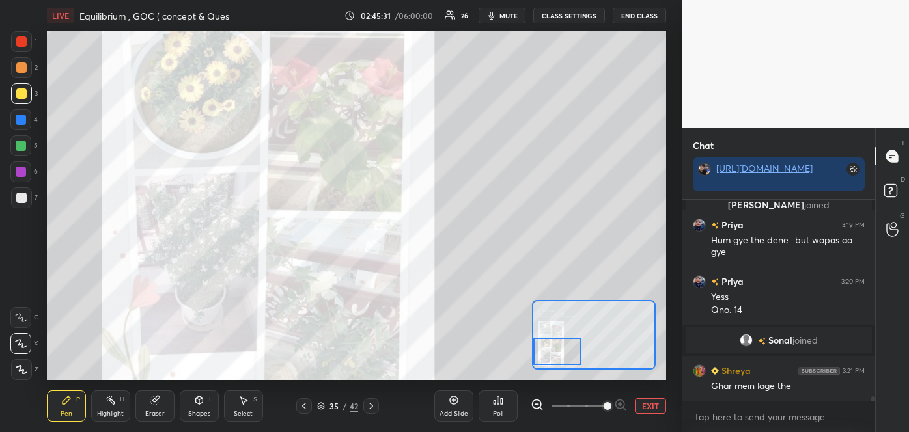
scroll to position [8739, 0]
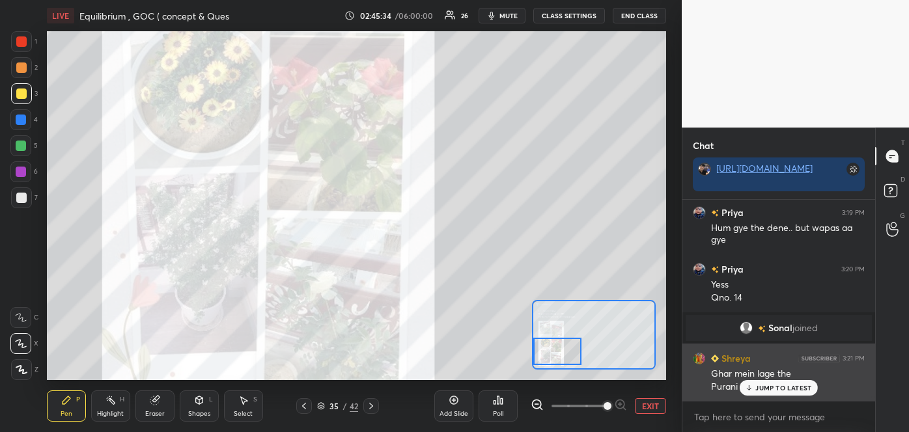
click at [777, 388] on p "JUMP TO LATEST" at bounding box center [783, 388] width 56 height 8
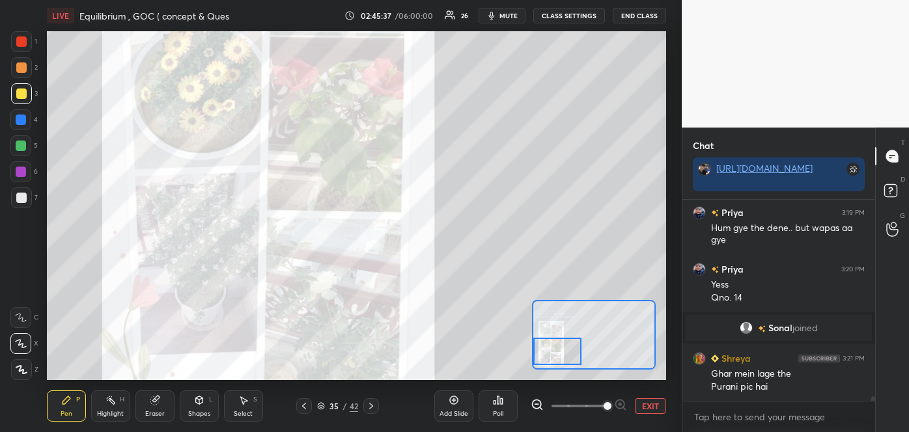
click at [305, 409] on icon at bounding box center [304, 406] width 4 height 7
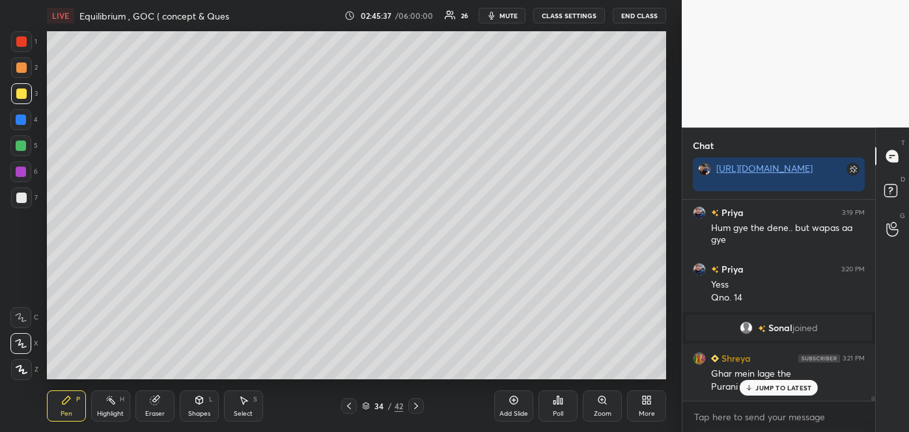
scroll to position [8784, 0]
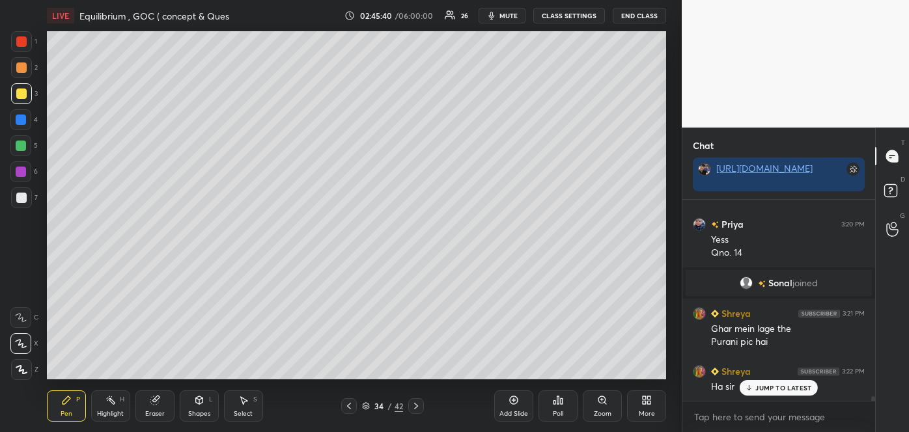
click at [512, 16] on span "mute" at bounding box center [508, 15] width 18 height 9
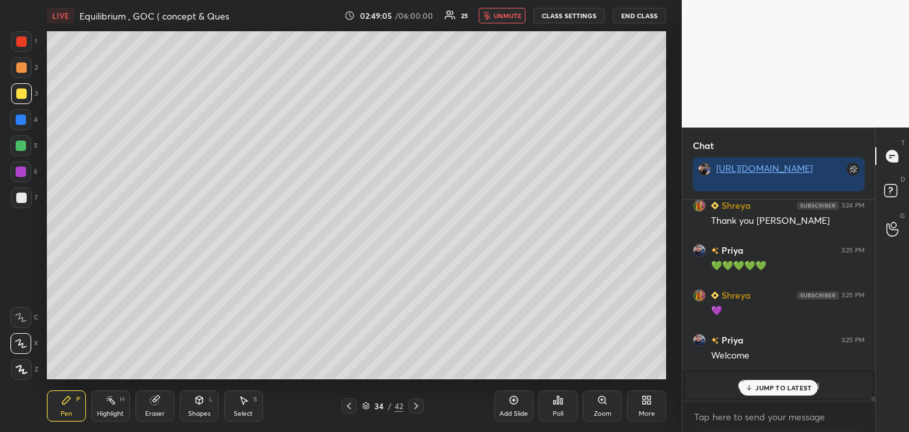
scroll to position [8959, 0]
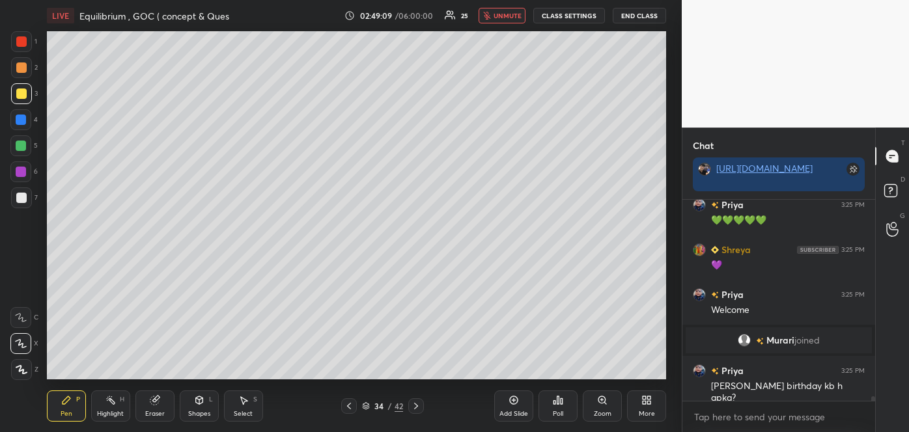
click at [511, 16] on span "unmute" at bounding box center [508, 15] width 28 height 9
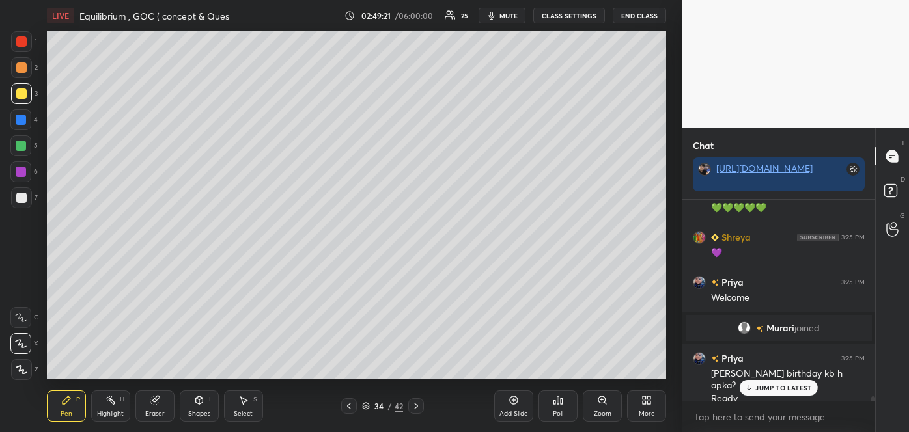
click at [557, 412] on div "Poll" at bounding box center [558, 414] width 10 height 7
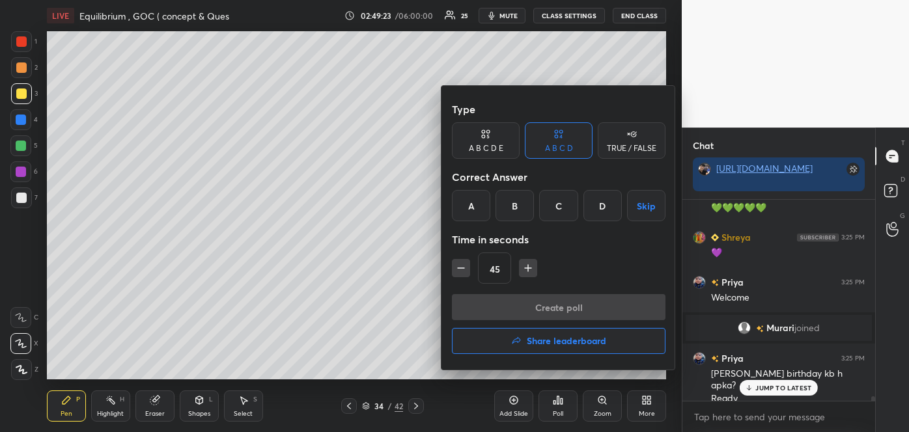
click at [467, 210] on div "A" at bounding box center [471, 205] width 38 height 31
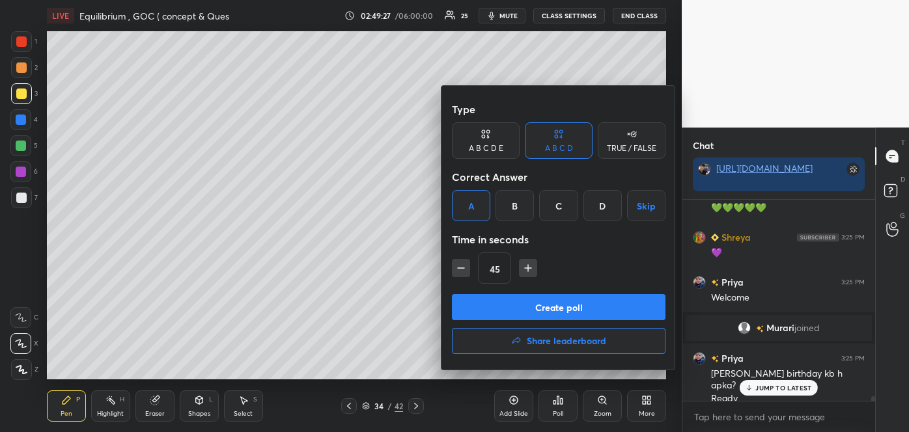
click at [555, 301] on button "Create poll" at bounding box center [559, 307] width 214 height 26
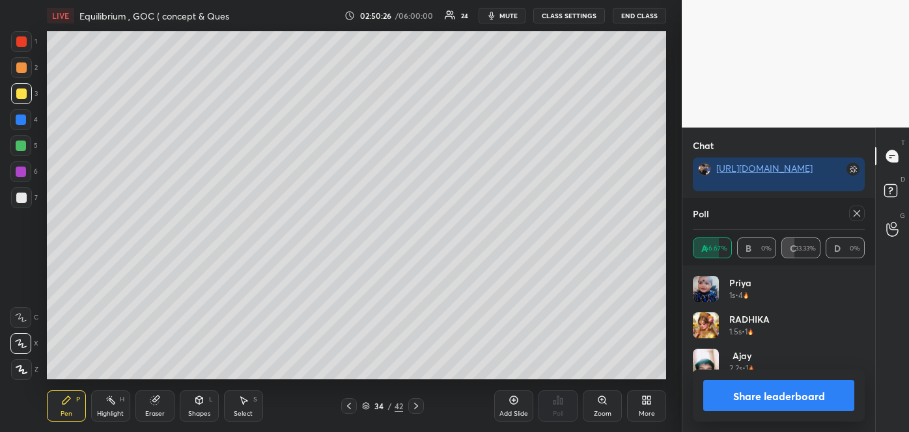
scroll to position [9353, 0]
click at [727, 387] on button "Share leaderboard" at bounding box center [778, 395] width 151 height 31
type textarea "x"
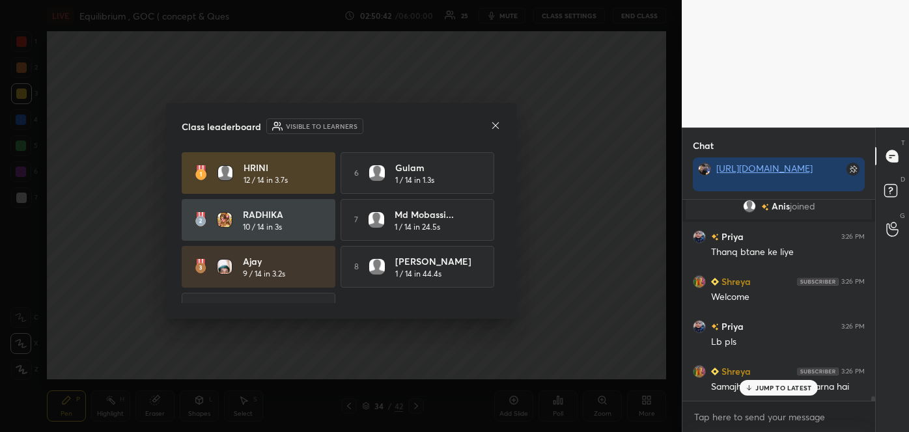
scroll to position [9331, 0]
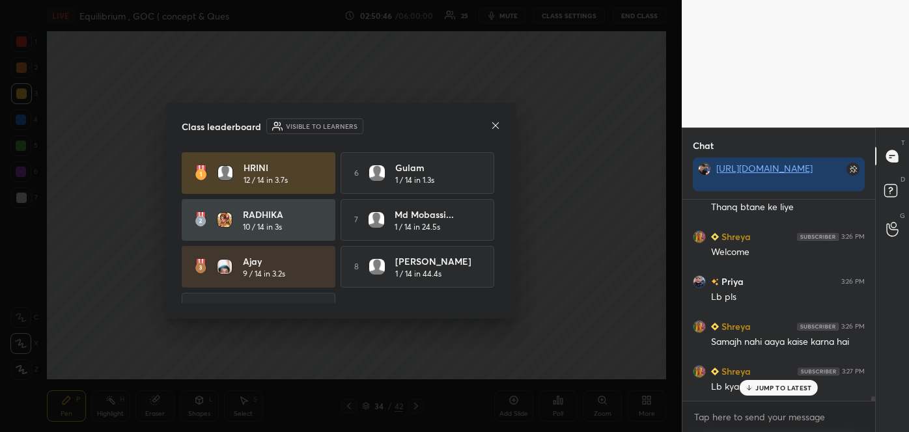
click at [495, 129] on icon at bounding box center [495, 125] width 10 height 10
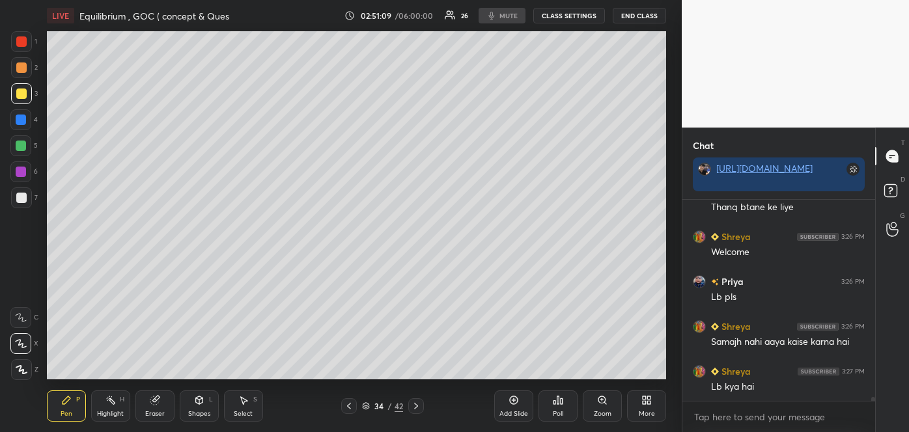
scroll to position [9376, 0]
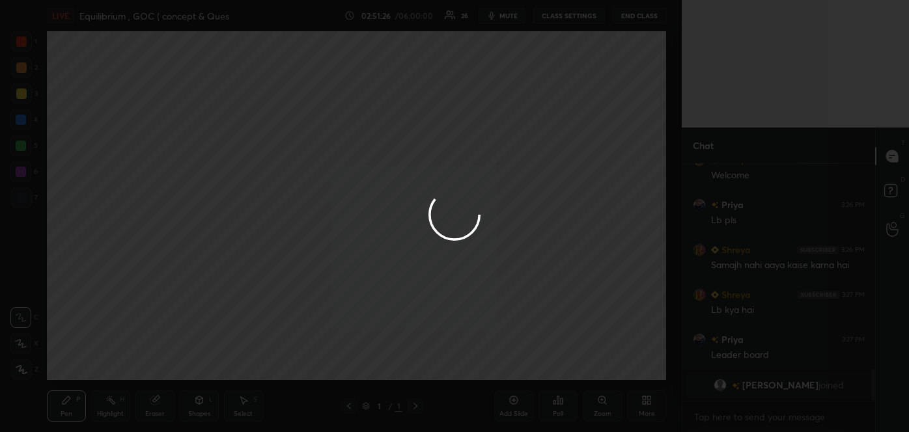
scroll to position [229, 189]
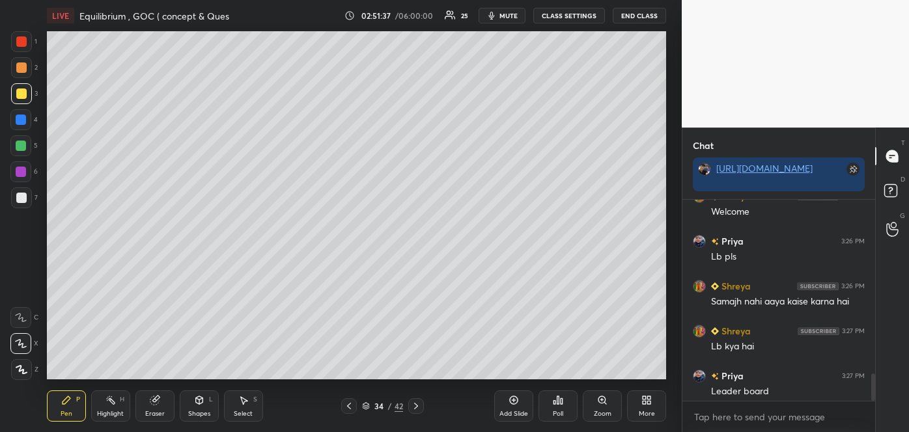
click at [559, 408] on div "Poll" at bounding box center [557, 406] width 39 height 31
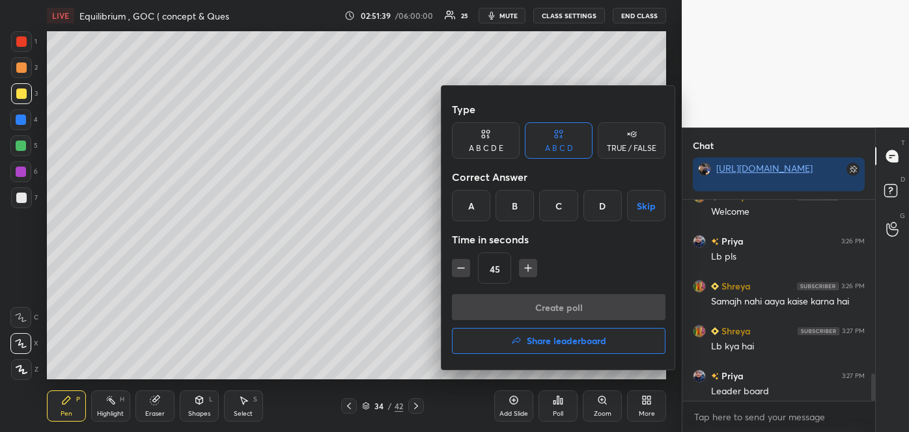
click at [553, 346] on h4 "Share leaderboard" at bounding box center [566, 341] width 79 height 9
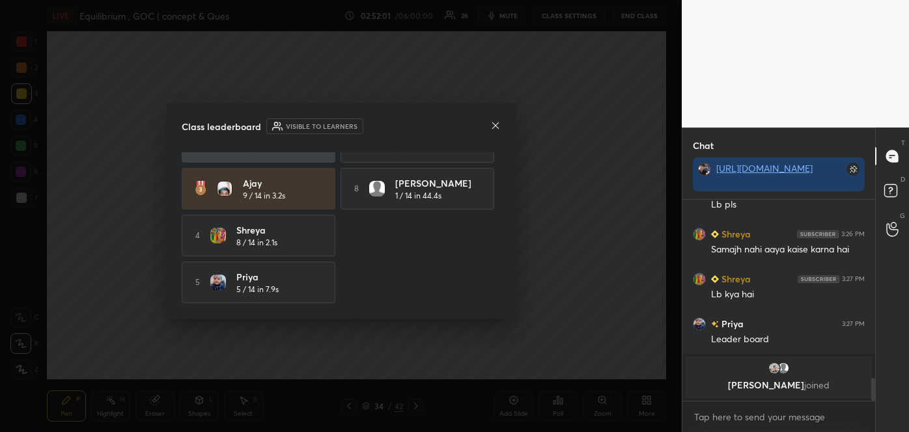
scroll to position [0, 0]
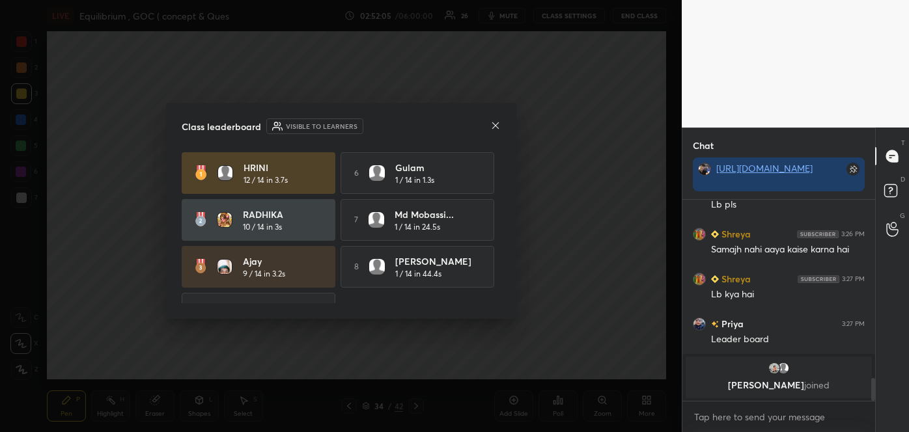
click at [494, 124] on icon at bounding box center [495, 125] width 7 height 7
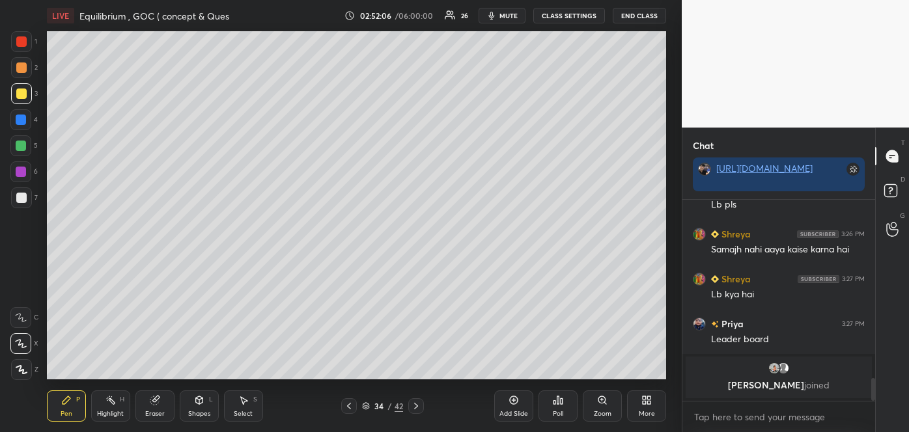
scroll to position [1389, 0]
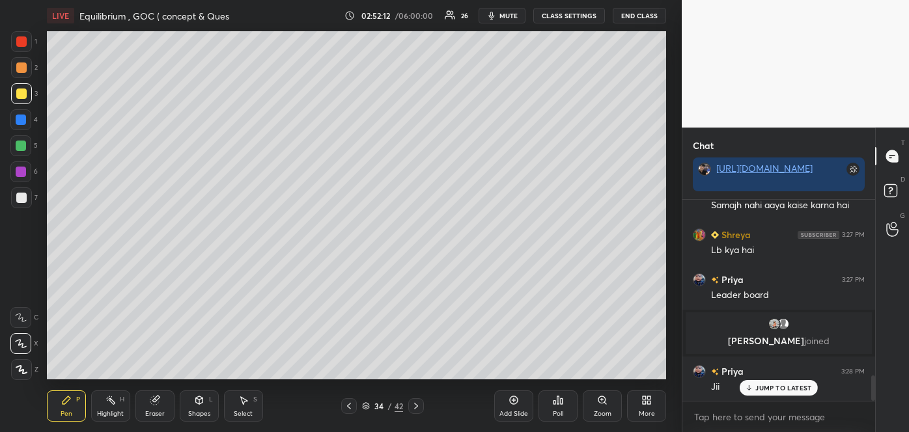
click at [23, 197] on div at bounding box center [21, 198] width 10 height 10
click at [518, 405] on icon at bounding box center [514, 400] width 10 height 10
click at [347, 409] on icon at bounding box center [348, 406] width 10 height 10
click at [417, 405] on icon at bounding box center [416, 406] width 10 height 10
click at [353, 408] on icon at bounding box center [348, 406] width 10 height 10
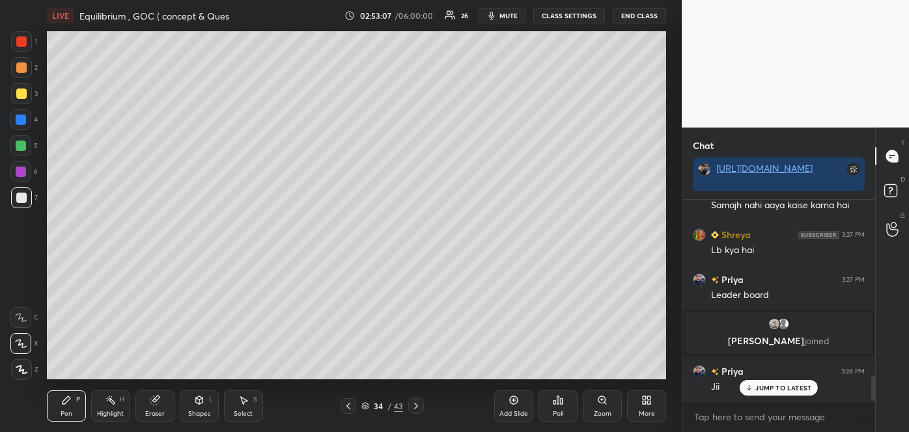
click at [415, 411] on icon at bounding box center [416, 406] width 10 height 10
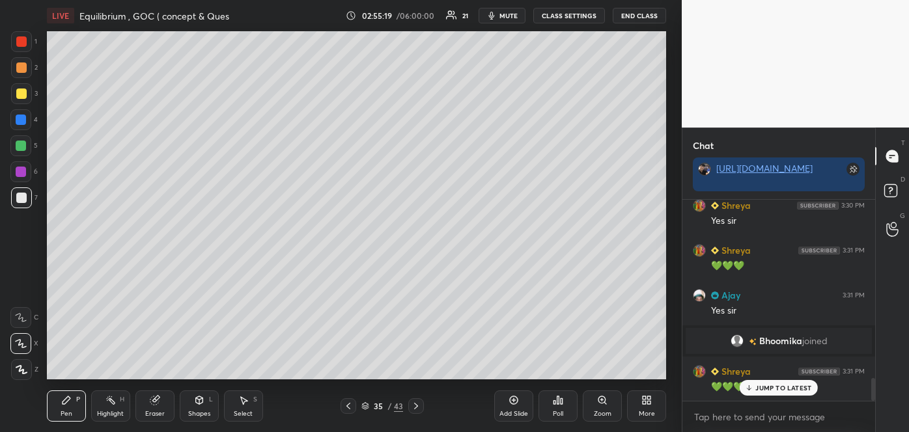
scroll to position [1569, 0]
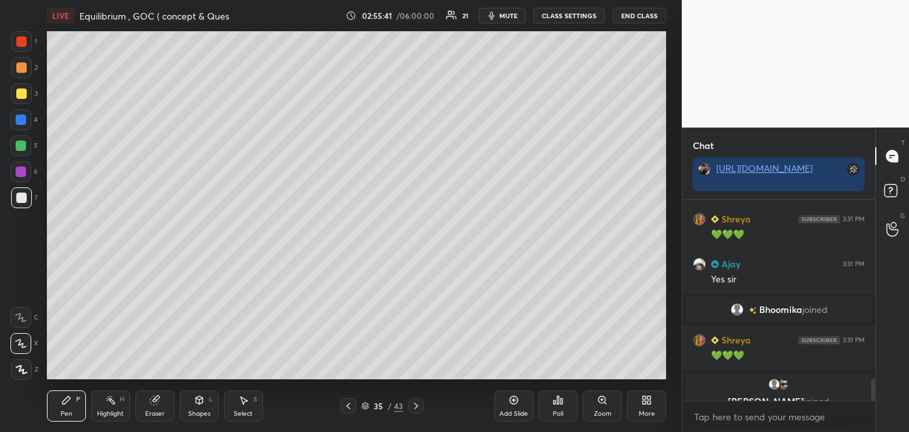
click at [516, 403] on icon at bounding box center [514, 401] width 8 height 8
click at [19, 91] on div at bounding box center [21, 94] width 10 height 10
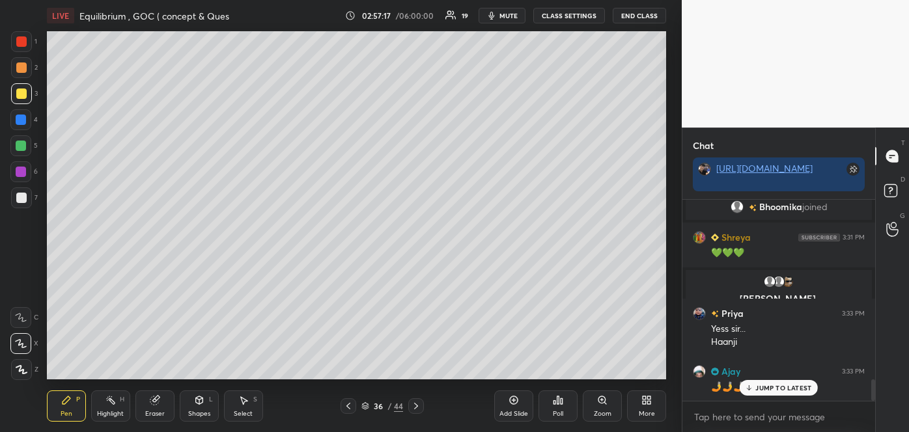
scroll to position [1703, 0]
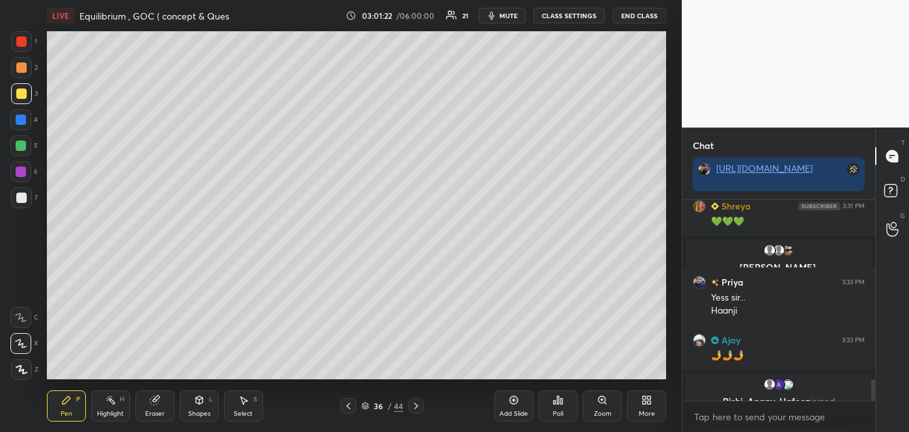
click at [643, 411] on div "More" at bounding box center [647, 414] width 16 height 7
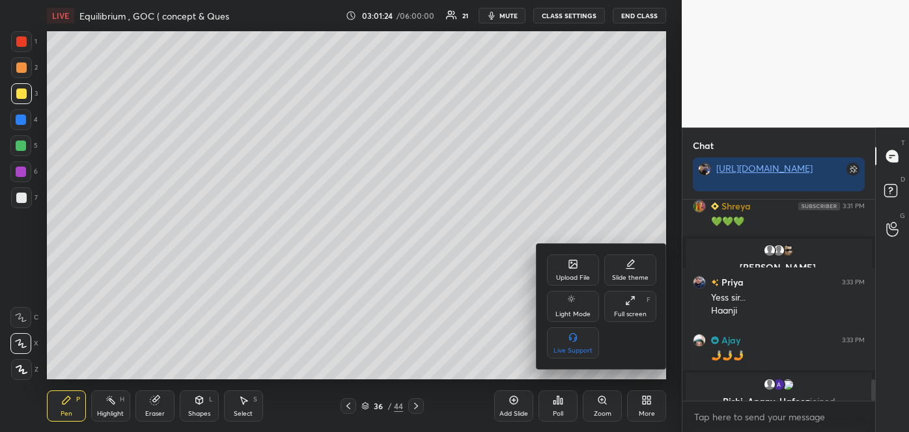
click at [561, 276] on div "Upload File" at bounding box center [573, 278] width 34 height 7
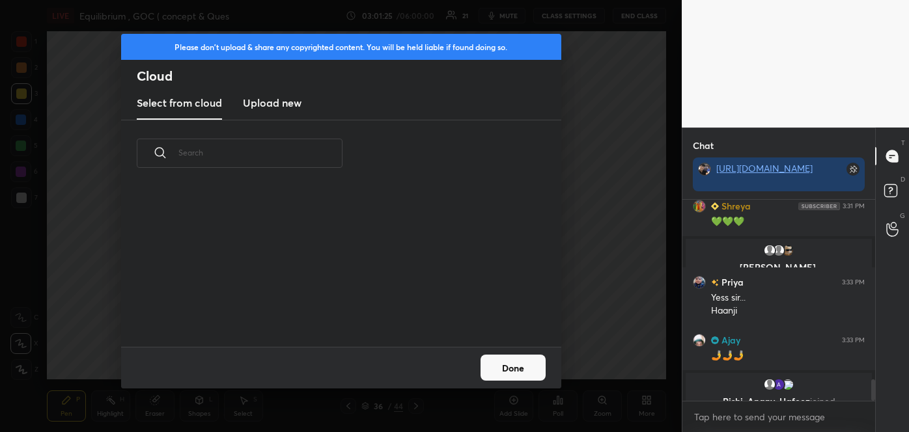
scroll to position [161, 418]
click at [283, 106] on h3 "Upload new" at bounding box center [272, 103] width 59 height 16
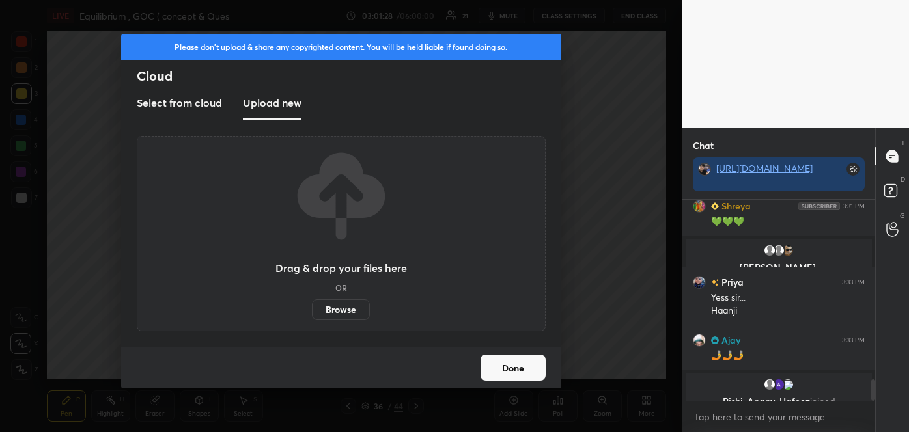
click at [347, 314] on label "Browse" at bounding box center [341, 310] width 58 height 21
click at [312, 314] on input "Browse" at bounding box center [312, 310] width 0 height 21
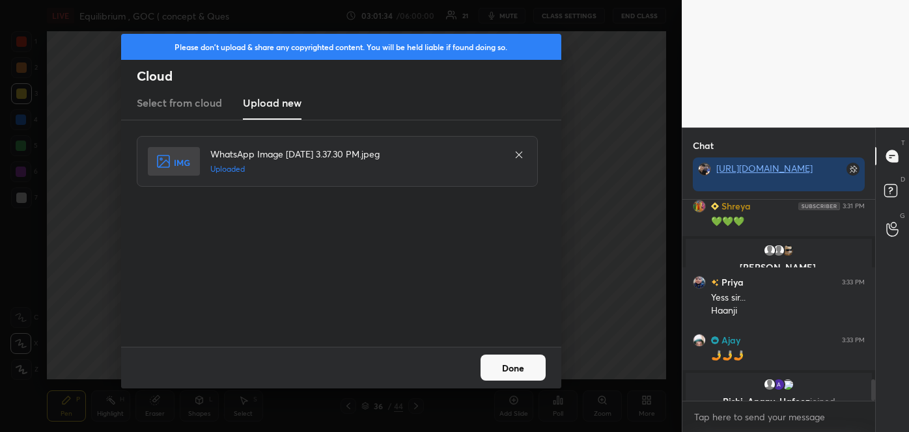
click at [522, 368] on button "Done" at bounding box center [513, 368] width 65 height 26
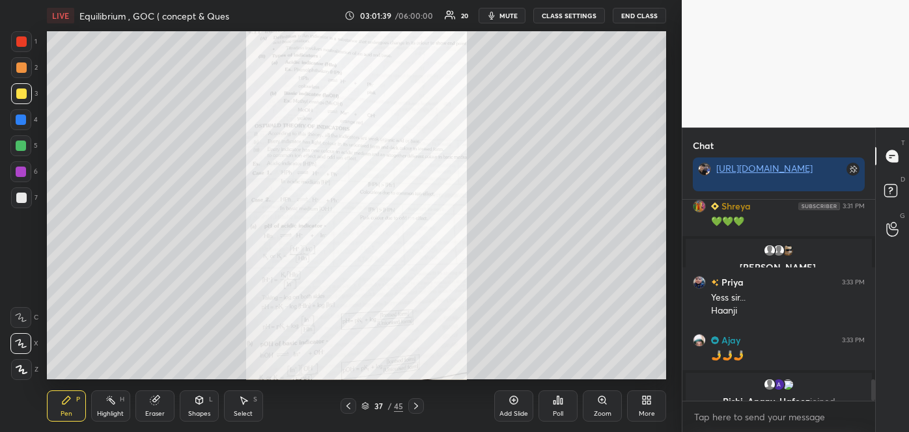
click at [602, 411] on div "Zoom" at bounding box center [603, 414] width 18 height 7
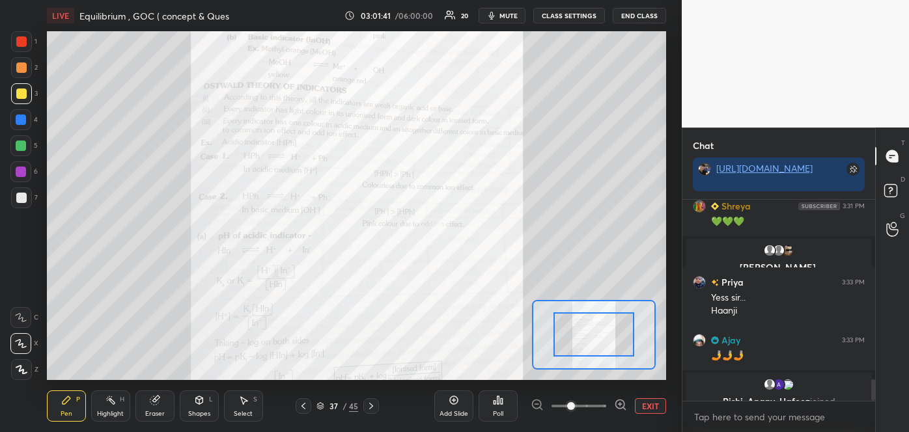
click at [617, 402] on icon at bounding box center [620, 404] width 13 height 13
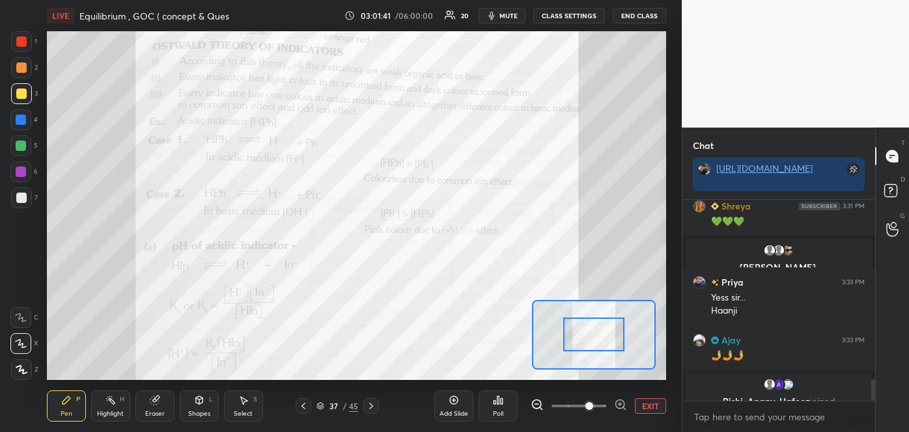
click at [617, 402] on icon at bounding box center [620, 404] width 13 height 13
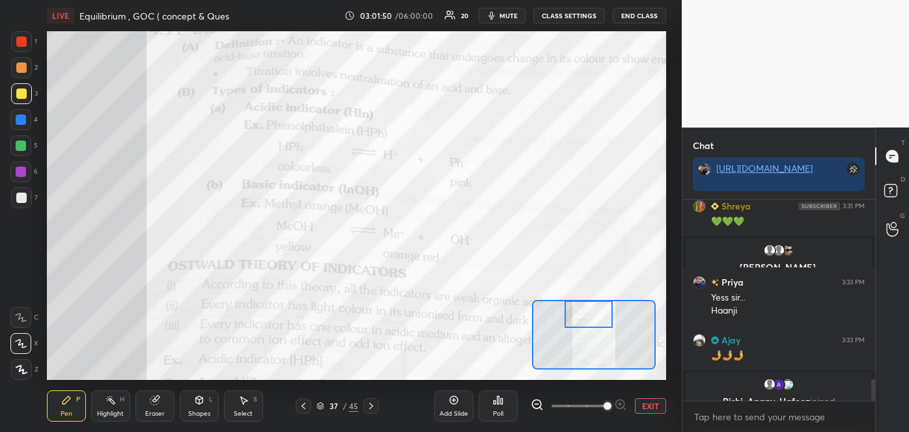
drag, startPoint x: 592, startPoint y: 334, endPoint x: 587, endPoint y: 299, distance: 35.5
click at [587, 300] on div at bounding box center [594, 335] width 124 height 70
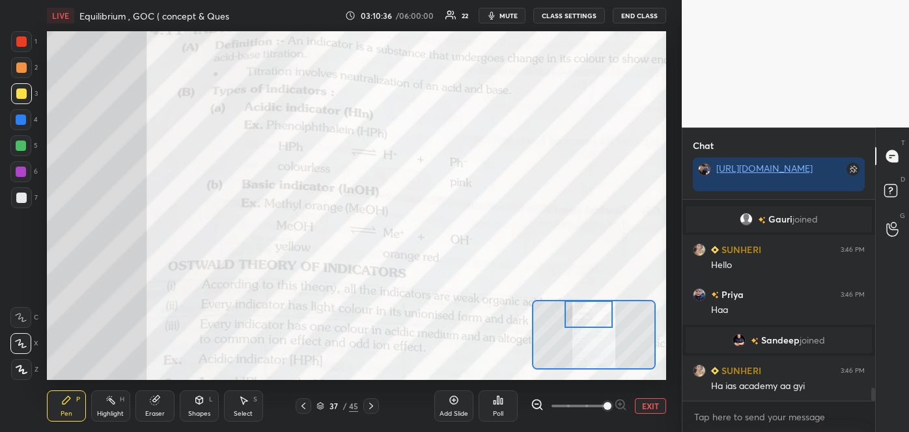
scroll to position [2890, 0]
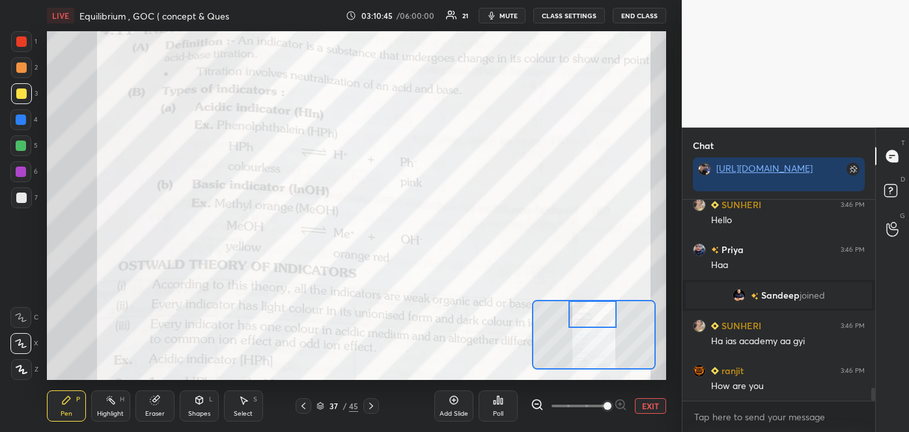
drag, startPoint x: 570, startPoint y: 315, endPoint x: 574, endPoint y: 303, distance: 13.0
click at [574, 303] on div at bounding box center [592, 314] width 49 height 27
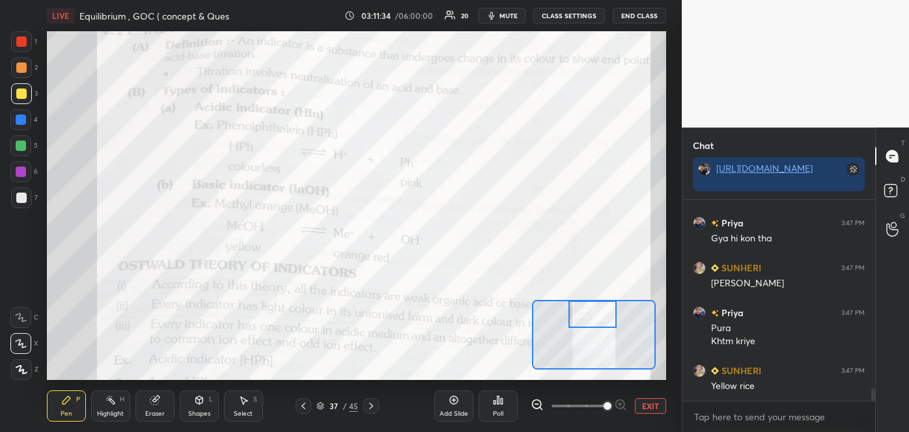
scroll to position [3127, 0]
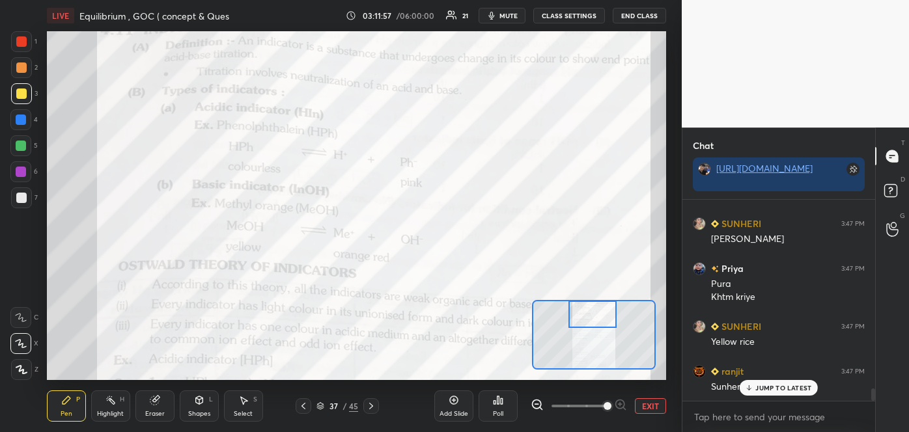
drag, startPoint x: 593, startPoint y: 317, endPoint x: 593, endPoint y: 307, distance: 9.8
click at [593, 307] on div at bounding box center [592, 314] width 49 height 27
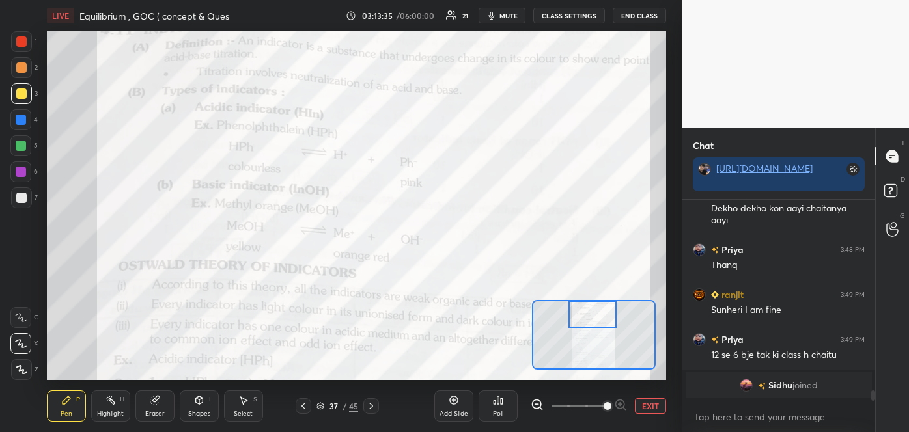
scroll to position [3487, 0]
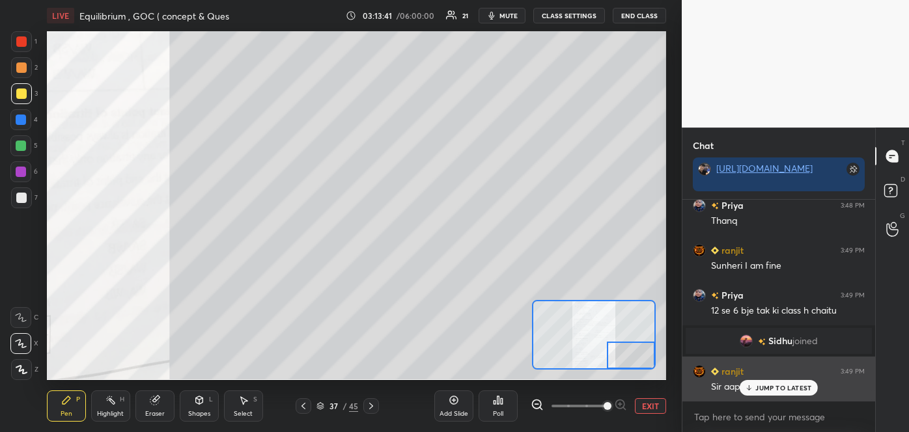
drag, startPoint x: 593, startPoint y: 307, endPoint x: 686, endPoint y: 361, distance: 107.1
click at [686, 361] on div "1 2 3 4 5 6 7 C X Z C X Z E E Erase all H H LIVE Equilibrium , GOC ( concept & …" at bounding box center [454, 216] width 909 height 432
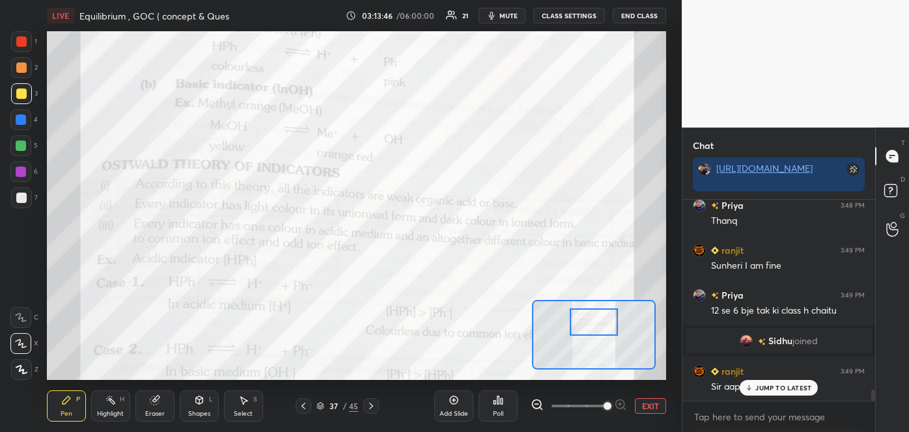
drag, startPoint x: 632, startPoint y: 363, endPoint x: 594, endPoint y: 330, distance: 49.8
click at [594, 330] on div at bounding box center [594, 322] width 49 height 27
click at [764, 387] on p "JUMP TO LATEST" at bounding box center [783, 388] width 56 height 8
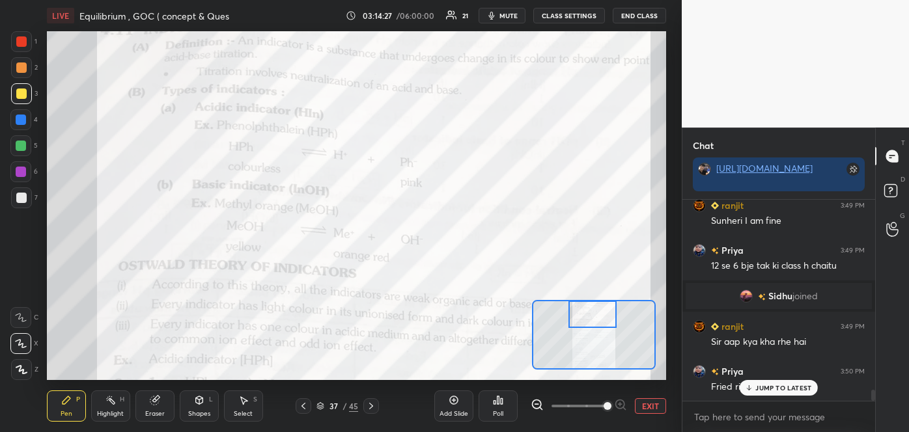
drag, startPoint x: 609, startPoint y: 329, endPoint x: 608, endPoint y: 320, distance: 8.6
click at [608, 320] on div at bounding box center [592, 314] width 49 height 27
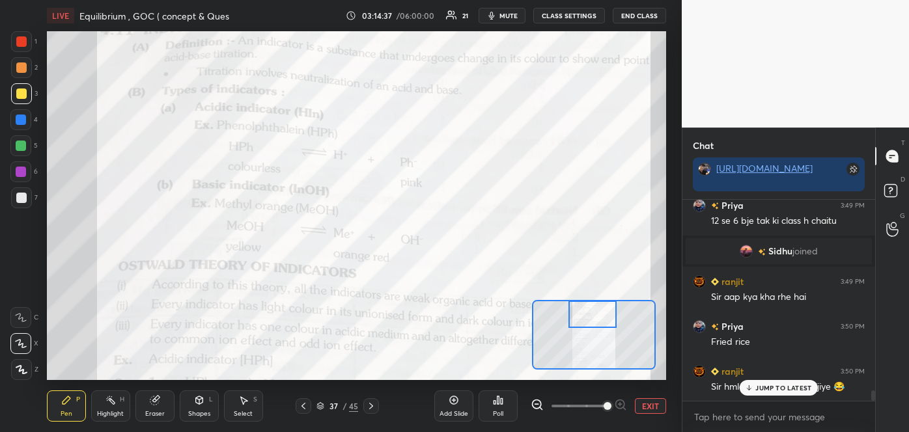
click at [750, 385] on icon at bounding box center [749, 388] width 8 height 8
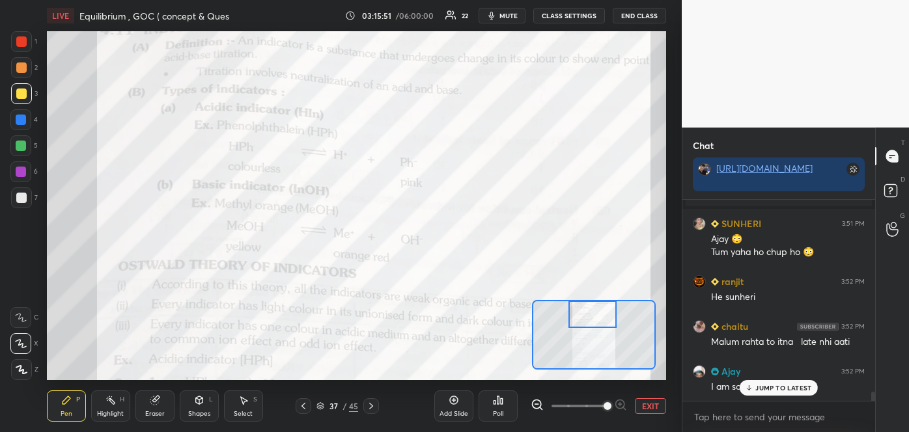
scroll to position [4148, 0]
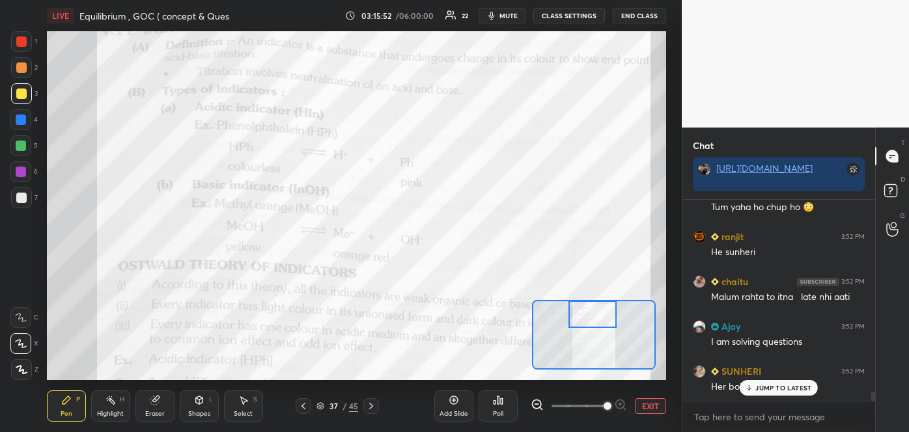
click at [516, 16] on span "mute" at bounding box center [508, 15] width 18 height 9
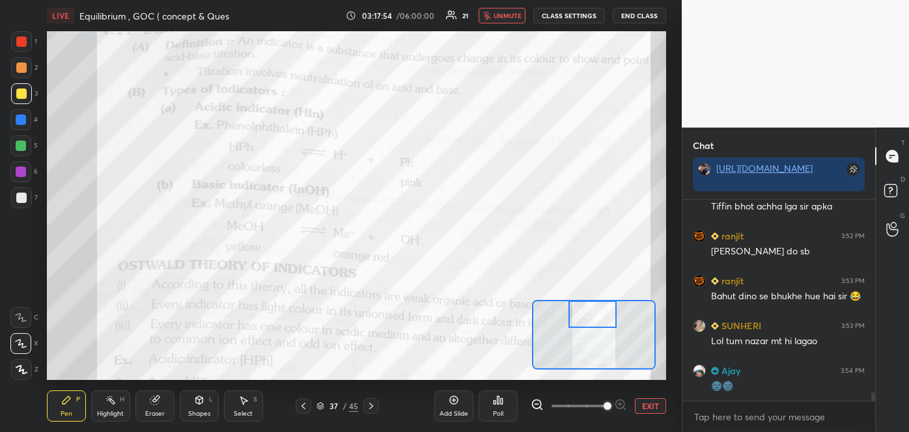
scroll to position [4547, 0]
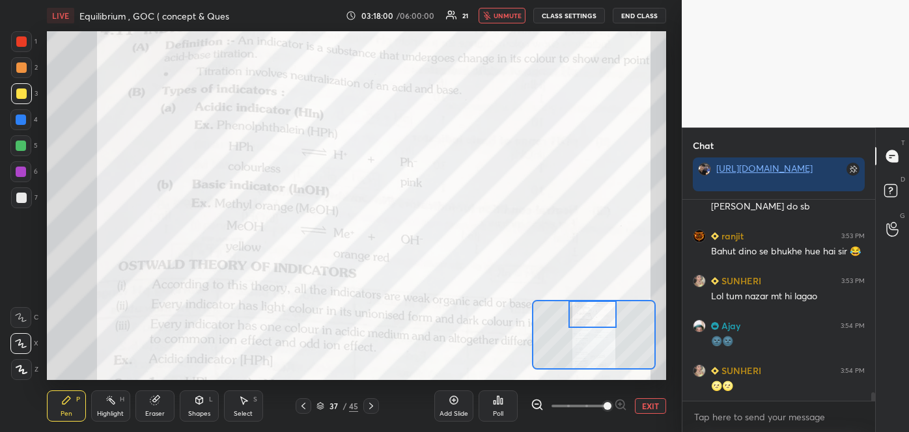
click at [505, 15] on span "unmute" at bounding box center [508, 15] width 28 height 9
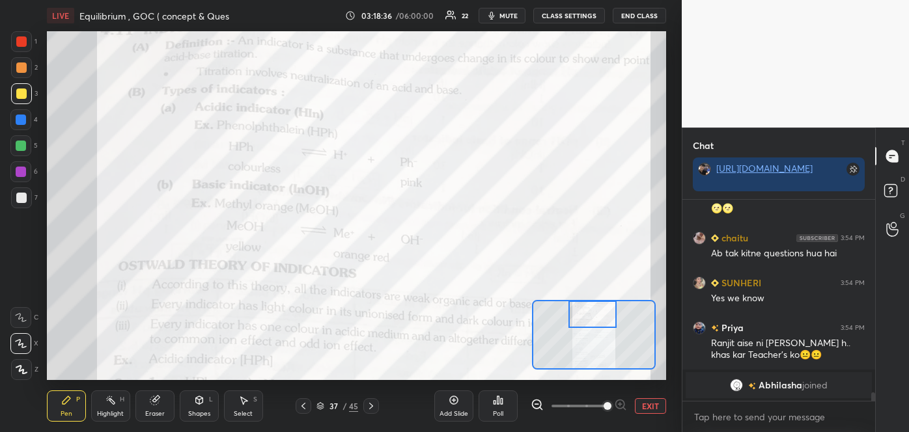
scroll to position [4465, 0]
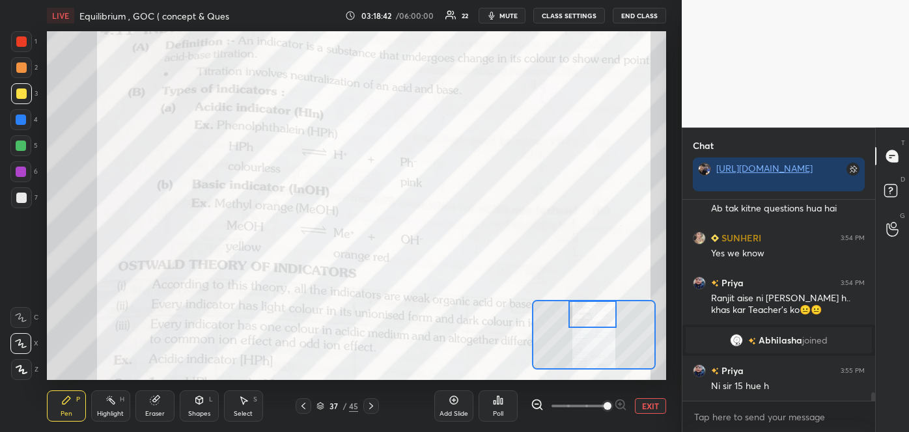
click at [454, 403] on icon at bounding box center [454, 400] width 10 height 10
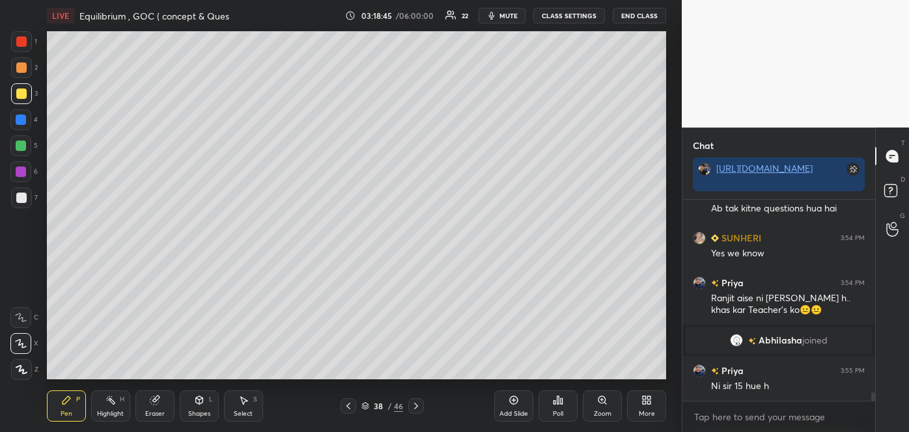
click at [23, 197] on div at bounding box center [21, 198] width 10 height 10
click at [504, 14] on span "mute" at bounding box center [508, 15] width 18 height 9
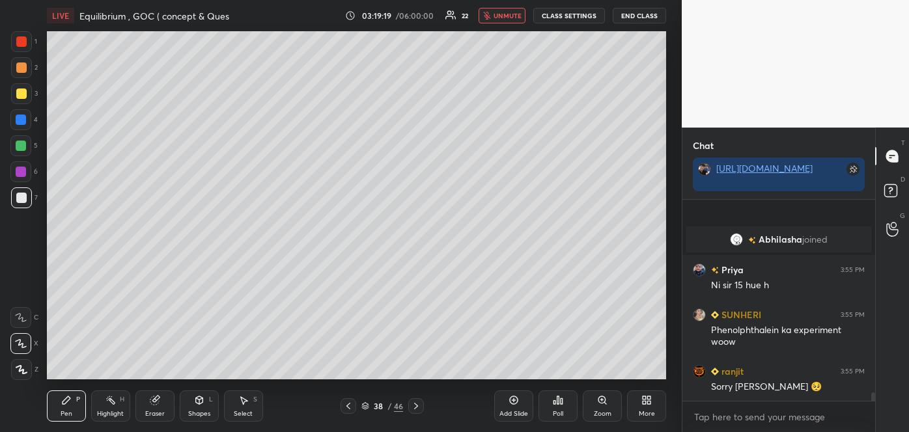
scroll to position [4624, 0]
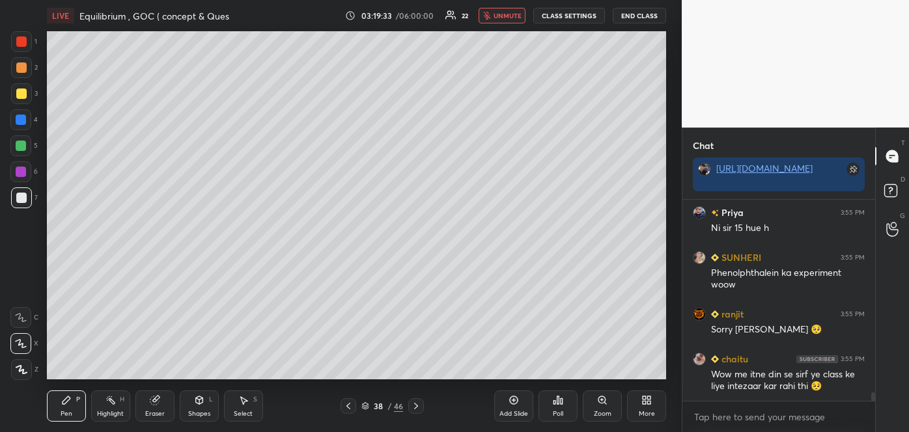
click at [20, 94] on div at bounding box center [21, 94] width 10 height 10
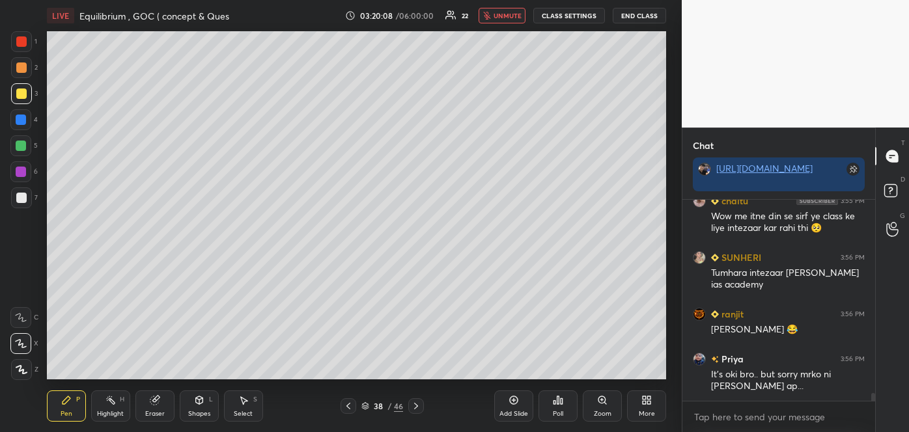
scroll to position [4813, 0]
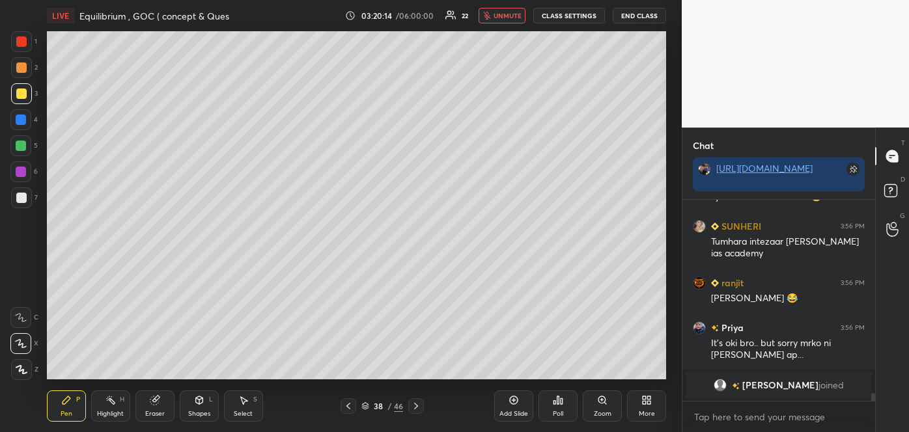
click at [495, 372] on div "Add Slide Poll Zoom More" at bounding box center [580, 406] width 172 height 73
click at [512, 16] on span "unmute" at bounding box center [508, 15] width 28 height 9
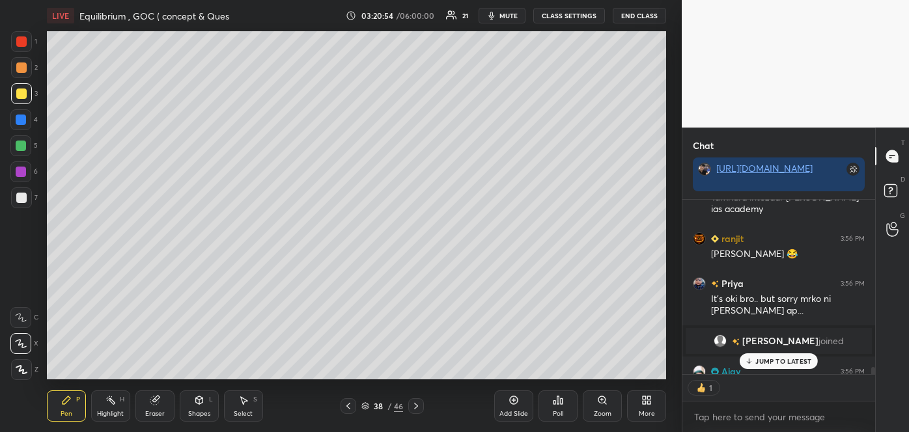
scroll to position [5, 3]
click at [558, 411] on div "Poll" at bounding box center [558, 414] width 10 height 7
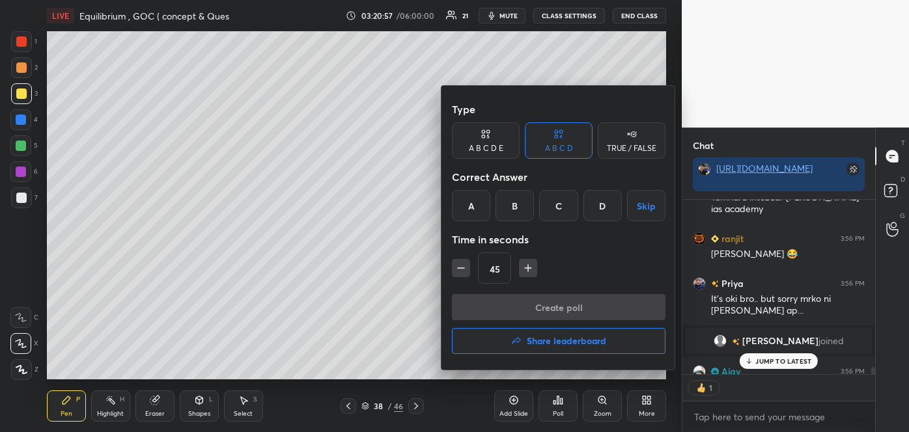
click at [474, 145] on div "A B C D E" at bounding box center [486, 149] width 35 height 8
click at [573, 201] on div "D" at bounding box center [576, 205] width 31 height 31
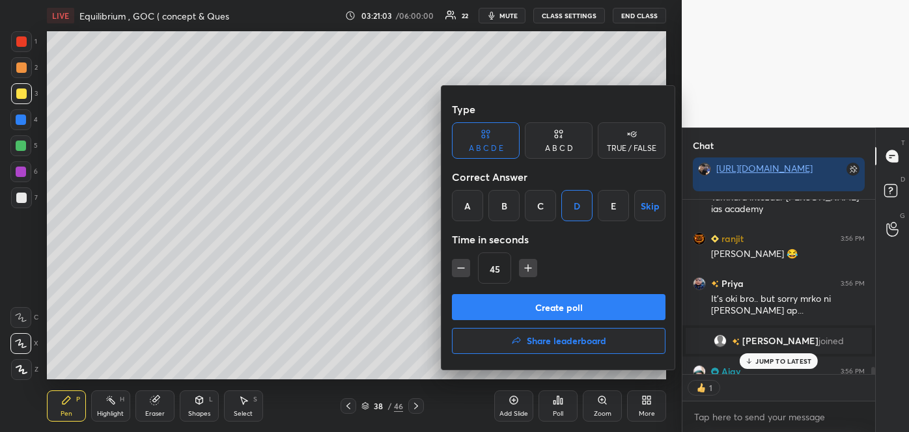
click at [548, 300] on button "Create poll" at bounding box center [559, 307] width 214 height 26
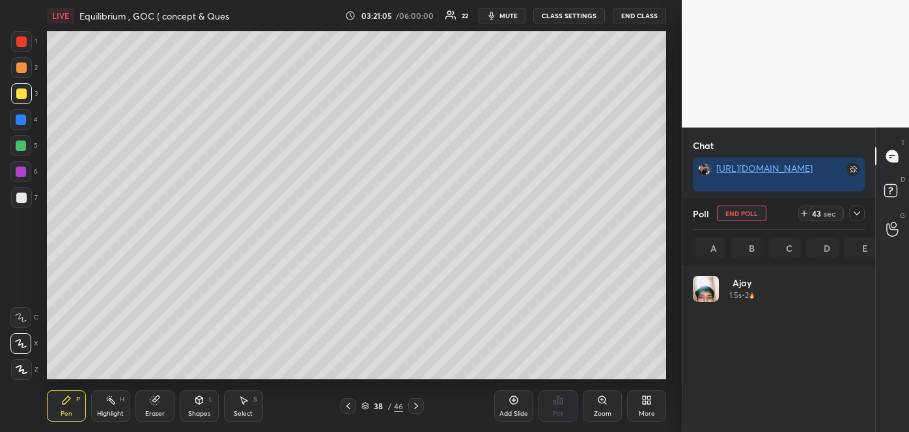
scroll to position [152, 168]
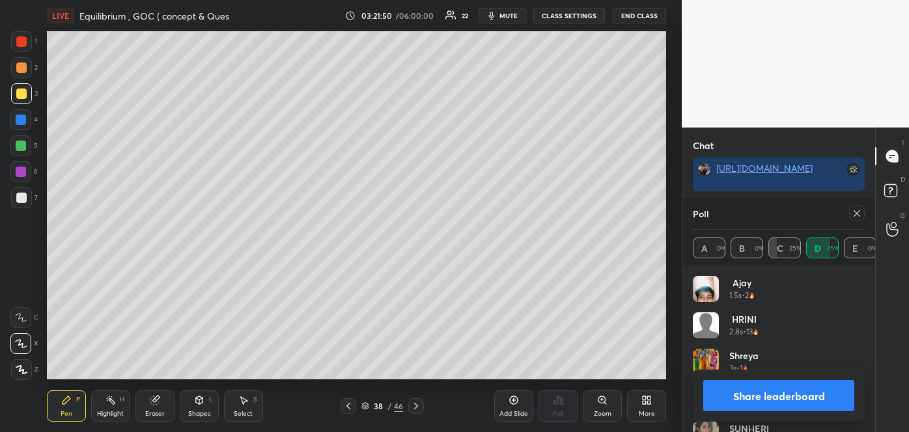
click at [768, 399] on button "Share leaderboard" at bounding box center [778, 395] width 151 height 31
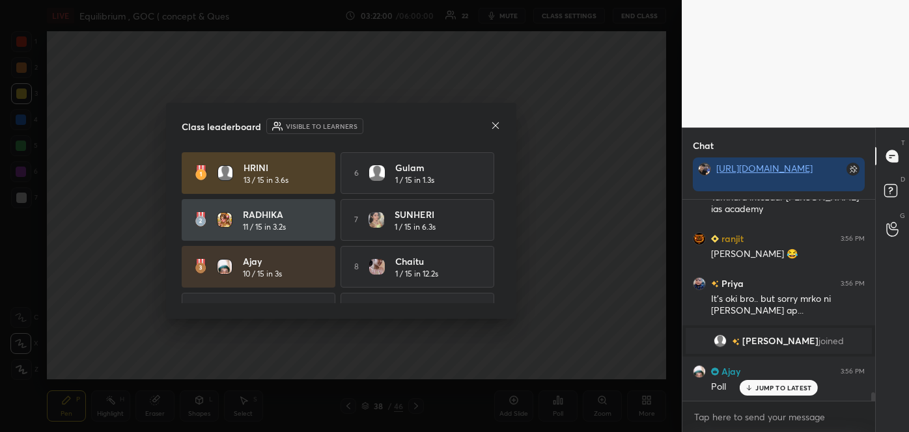
scroll to position [4740, 0]
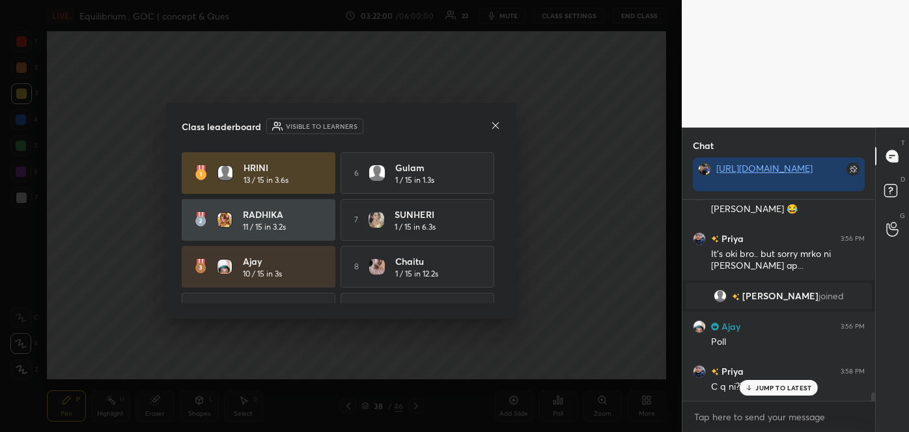
click at [496, 123] on icon at bounding box center [495, 125] width 7 height 7
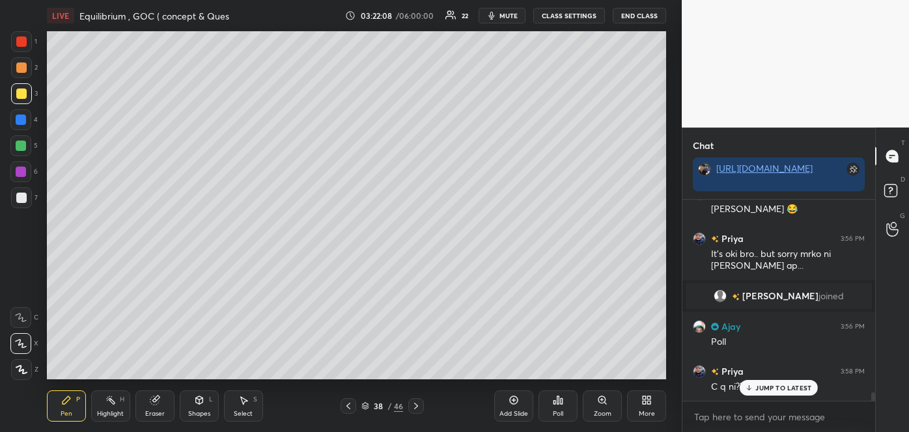
click at [18, 68] on div at bounding box center [21, 68] width 10 height 10
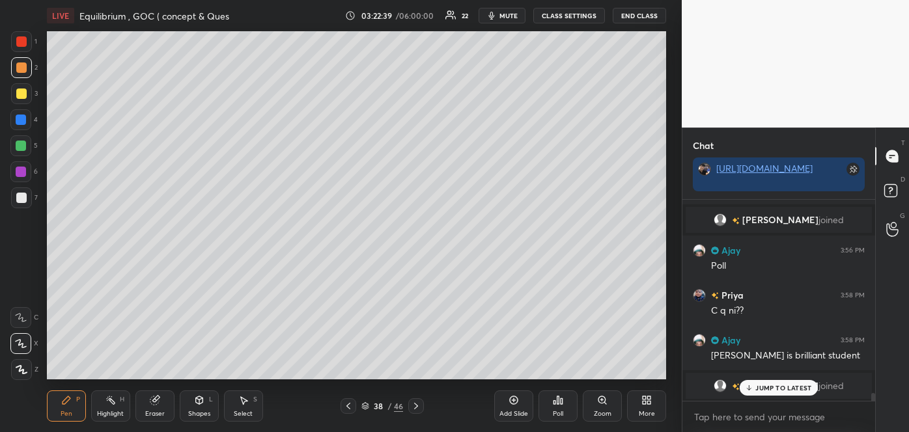
scroll to position [4861, 0]
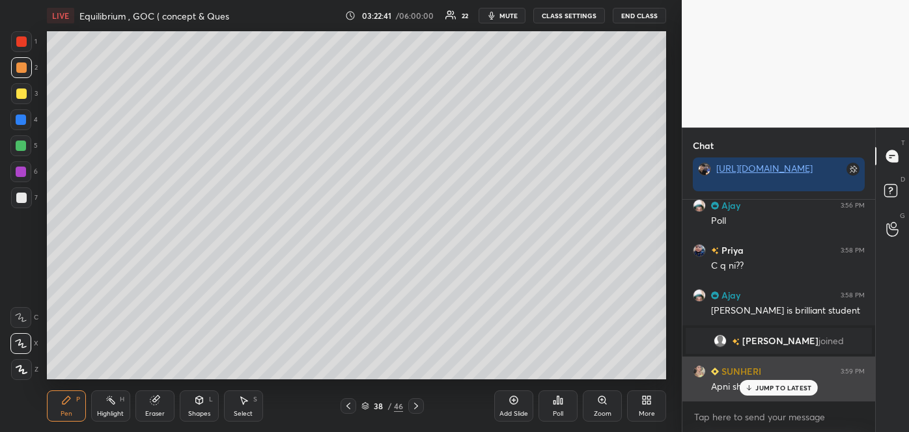
click at [753, 385] on icon at bounding box center [749, 388] width 8 height 8
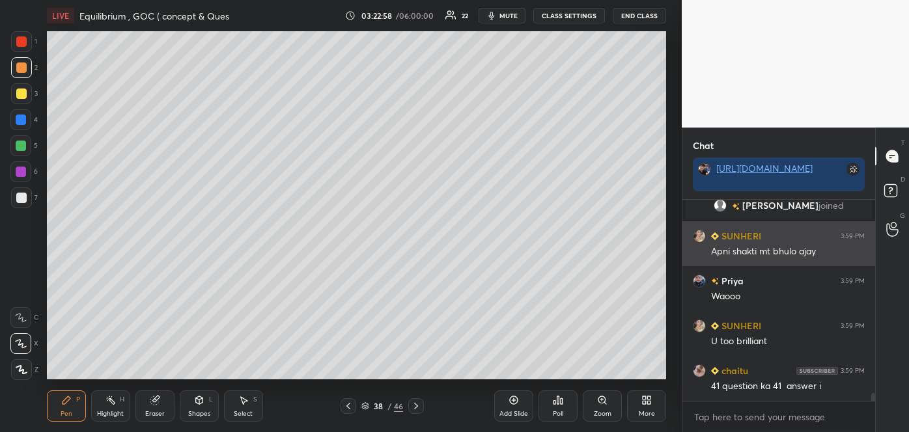
scroll to position [5042, 0]
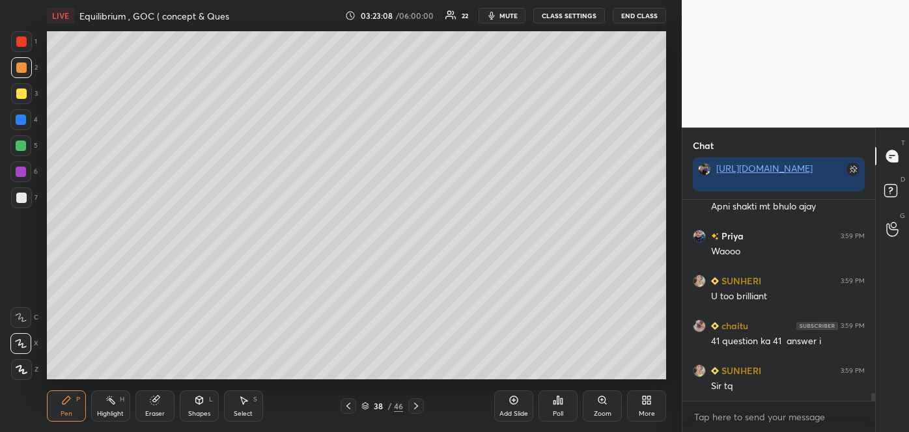
click at [17, 120] on div at bounding box center [21, 120] width 10 height 10
click at [21, 91] on div at bounding box center [21, 94] width 10 height 10
click at [517, 411] on div "Add Slide" at bounding box center [513, 414] width 29 height 7
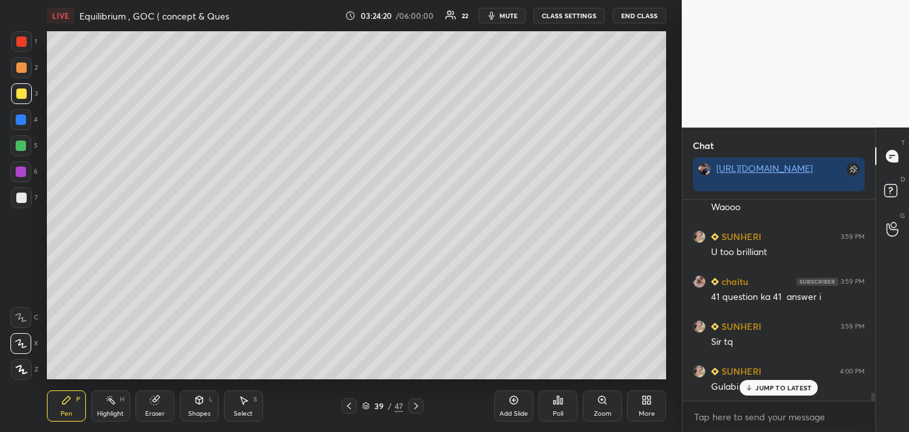
scroll to position [5100, 0]
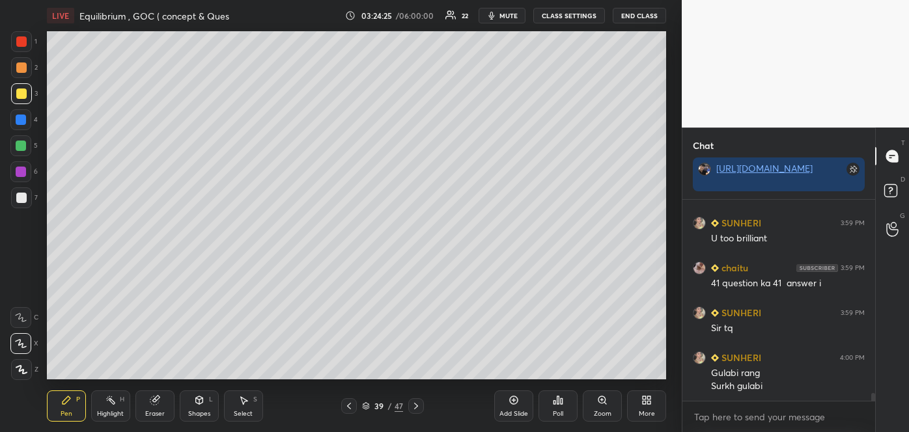
click at [21, 120] on div at bounding box center [21, 120] width 10 height 10
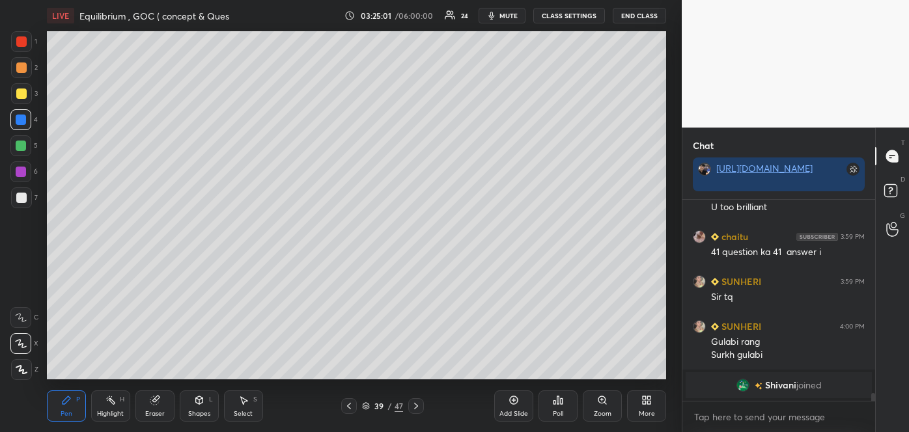
click at [19, 92] on div at bounding box center [21, 94] width 10 height 10
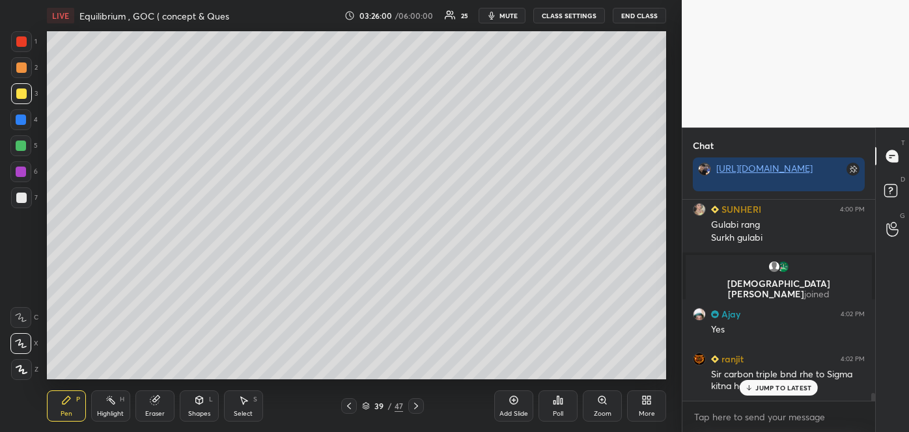
scroll to position [5159, 0]
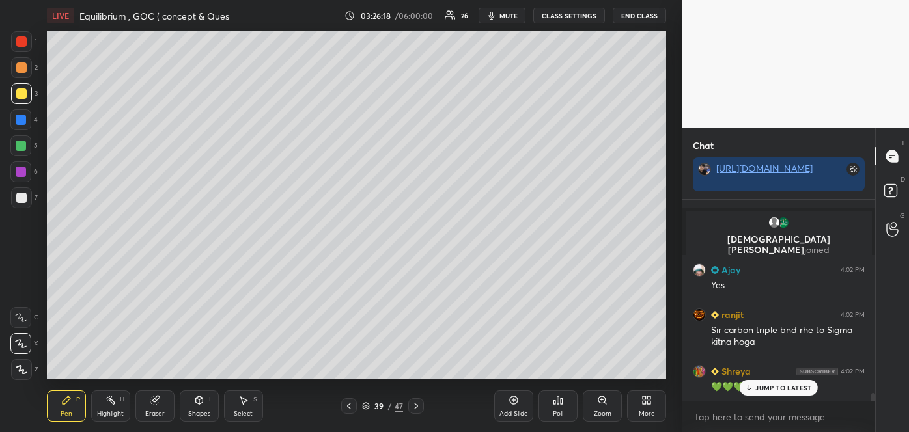
click at [347, 406] on icon at bounding box center [349, 406] width 4 height 7
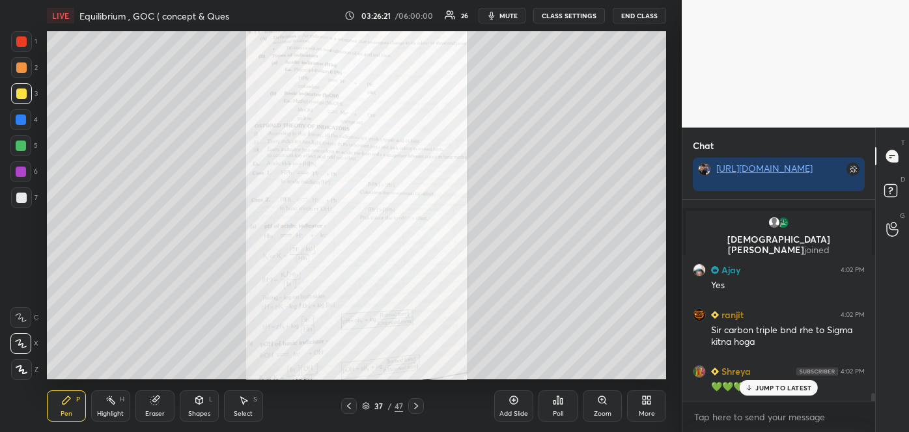
click at [604, 412] on div "Zoom" at bounding box center [603, 414] width 18 height 7
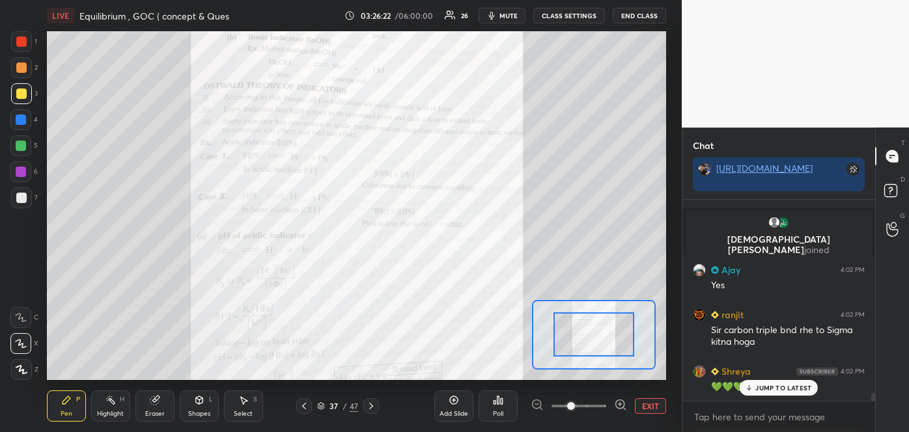
click at [621, 403] on icon at bounding box center [620, 404] width 13 height 13
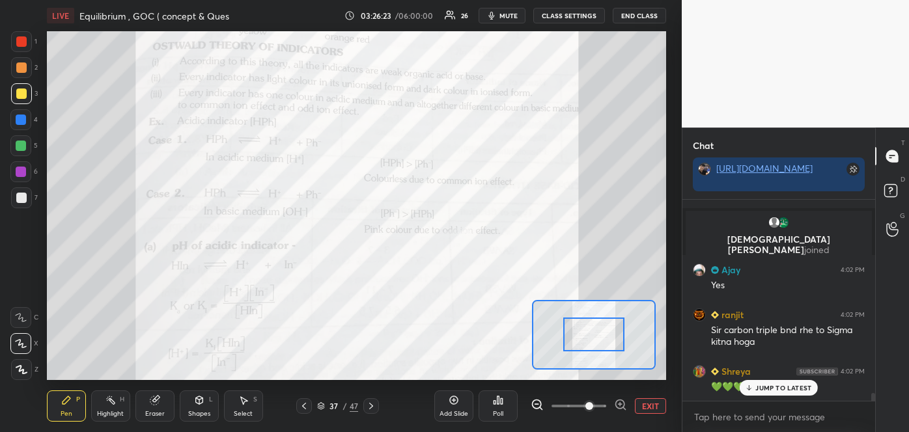
click at [621, 403] on icon at bounding box center [620, 404] width 13 height 13
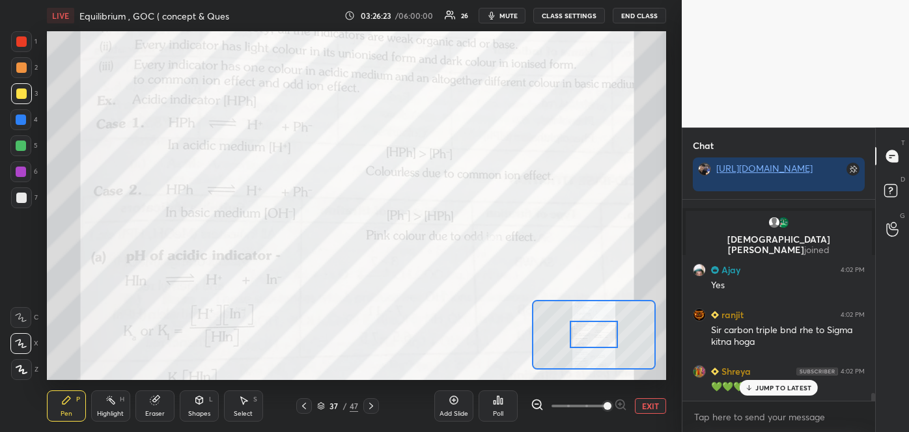
click at [621, 403] on div at bounding box center [579, 406] width 96 height 16
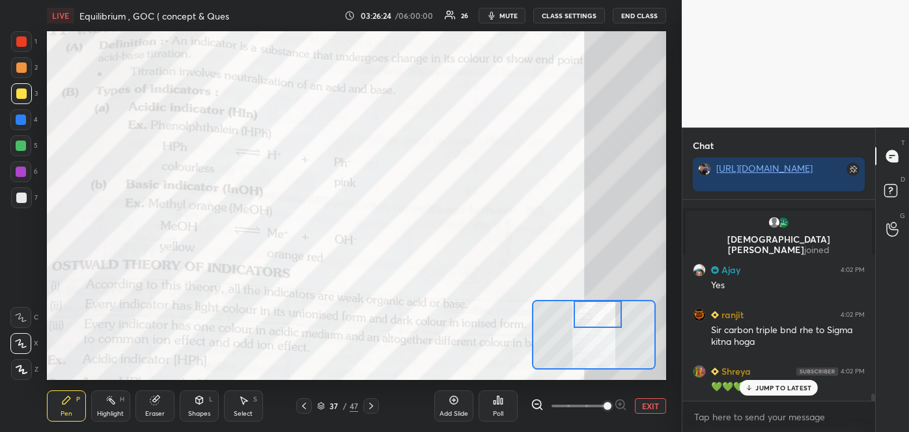
scroll to position [5204, 0]
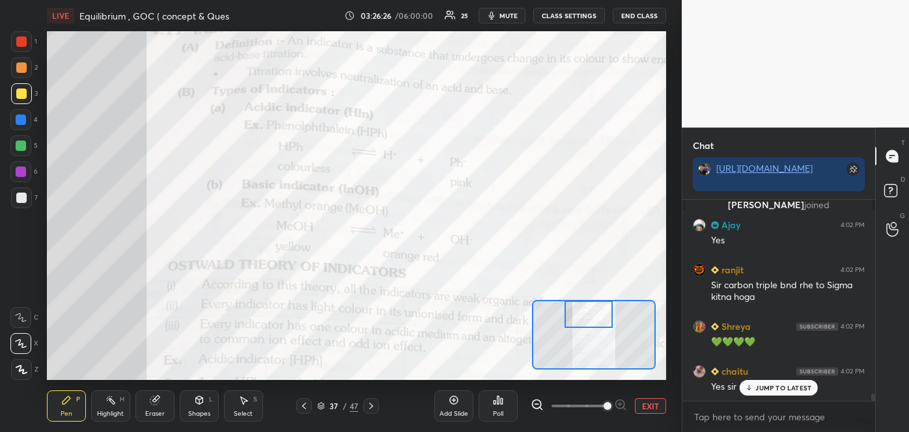
click at [594, 294] on div "Setting up your live class Poll for secs No correct answer Start poll" at bounding box center [356, 205] width 619 height 348
click at [207, 411] on div "Shapes" at bounding box center [199, 414] width 22 height 7
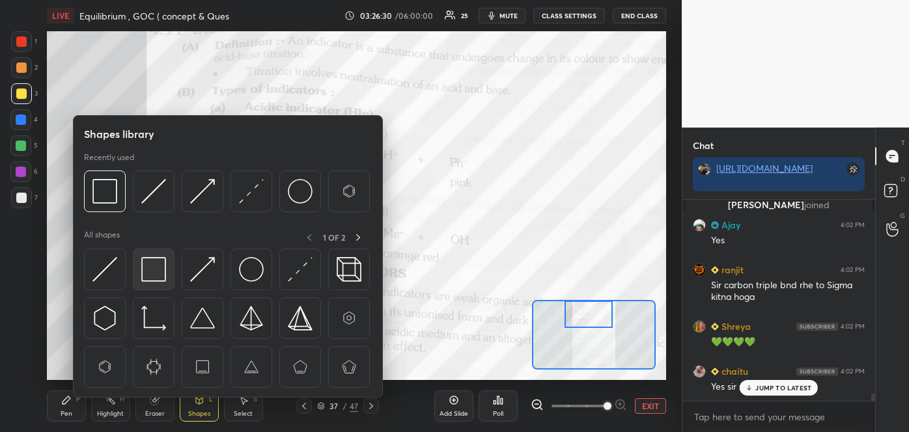
click at [158, 268] on img at bounding box center [153, 269] width 25 height 25
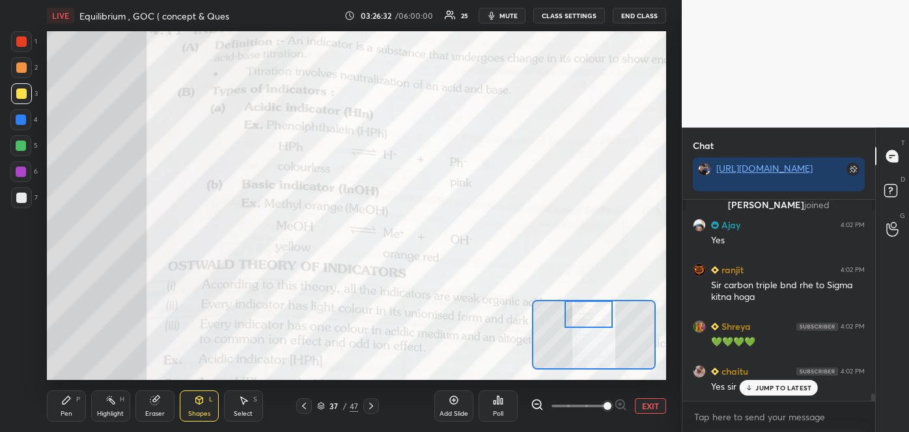
click at [21, 63] on div at bounding box center [21, 68] width 10 height 10
click at [69, 415] on div "Pen" at bounding box center [67, 414] width 12 height 7
click at [21, 318] on icon at bounding box center [21, 318] width 10 height 8
click at [205, 409] on div "Shapes L" at bounding box center [199, 406] width 39 height 31
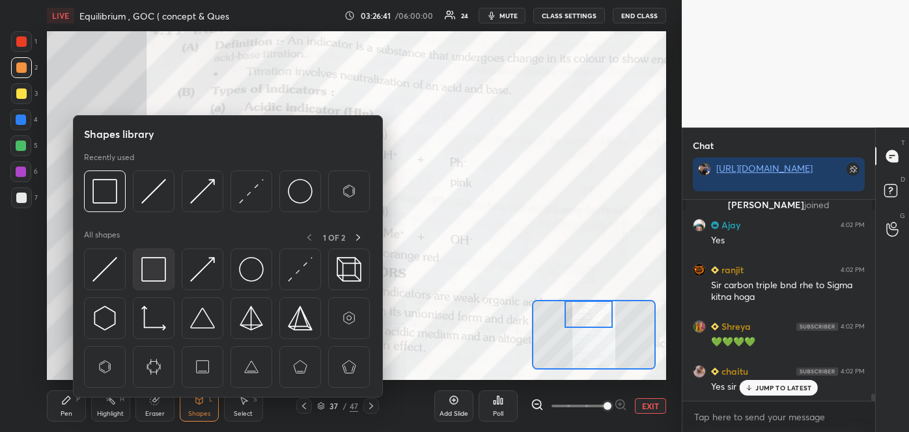
click at [153, 270] on img at bounding box center [153, 269] width 25 height 25
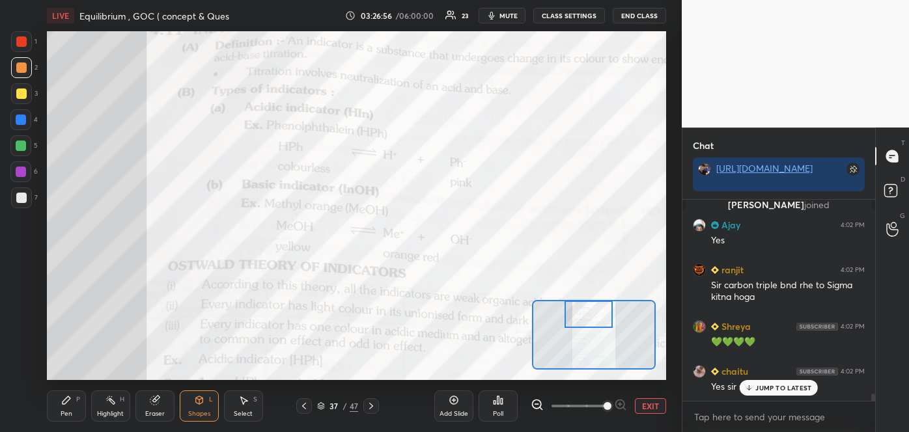
click at [72, 406] on div "Pen P" at bounding box center [66, 406] width 39 height 31
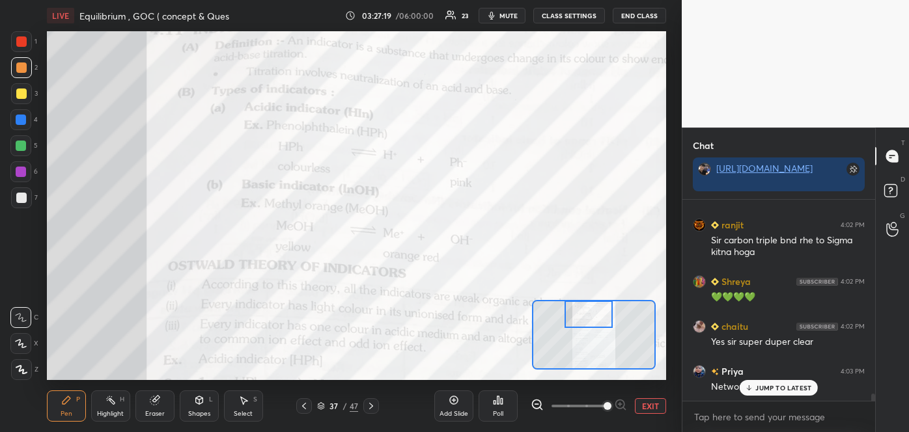
scroll to position [5294, 0]
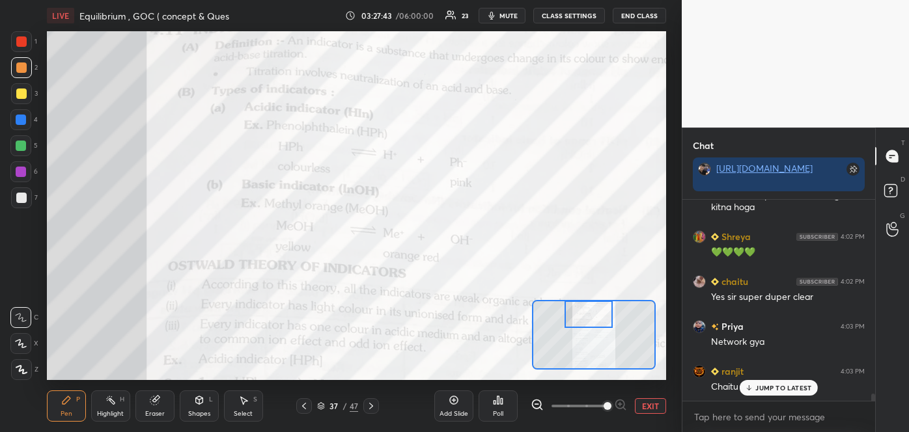
click at [21, 46] on div at bounding box center [21, 41] width 10 height 10
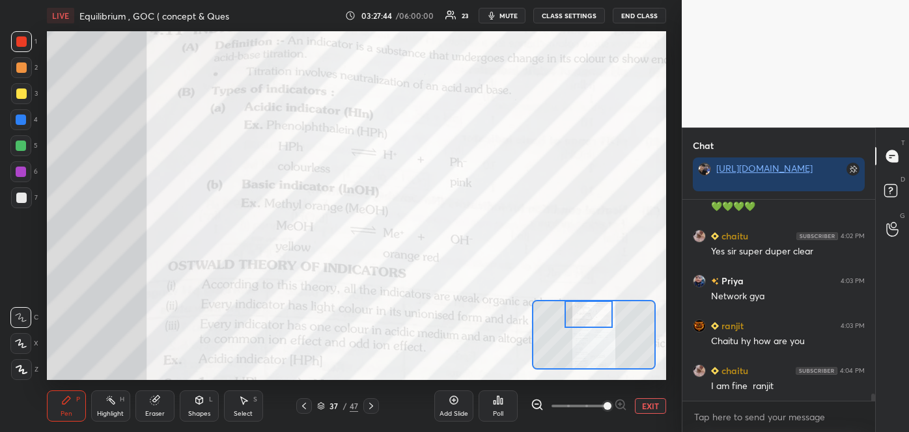
click at [71, 401] on icon at bounding box center [66, 400] width 10 height 10
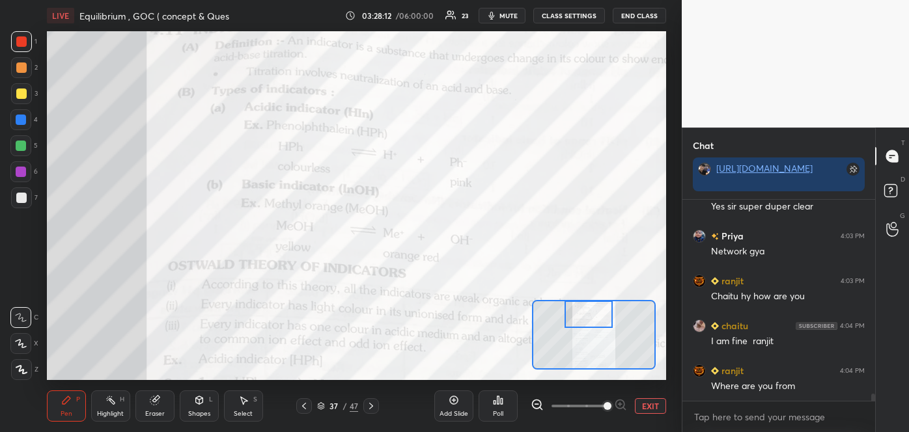
click at [25, 120] on div at bounding box center [21, 120] width 10 height 10
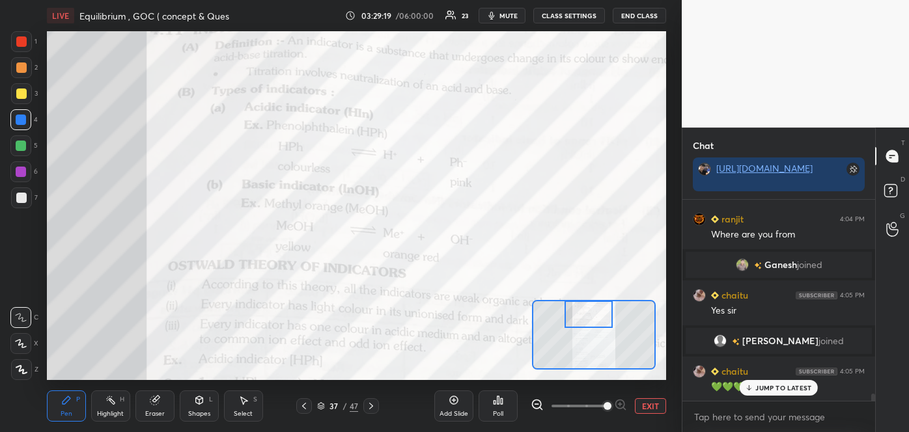
scroll to position [5434, 0]
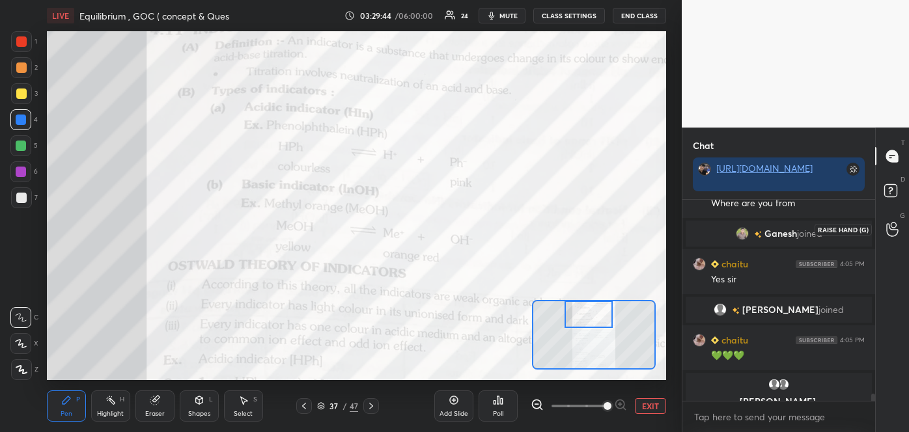
click at [886, 229] on icon at bounding box center [892, 229] width 12 height 15
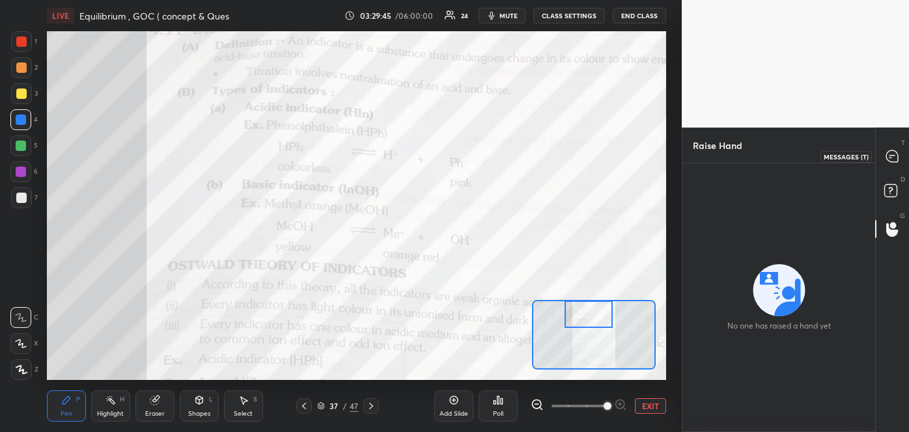
click at [892, 158] on icon at bounding box center [892, 156] width 12 height 12
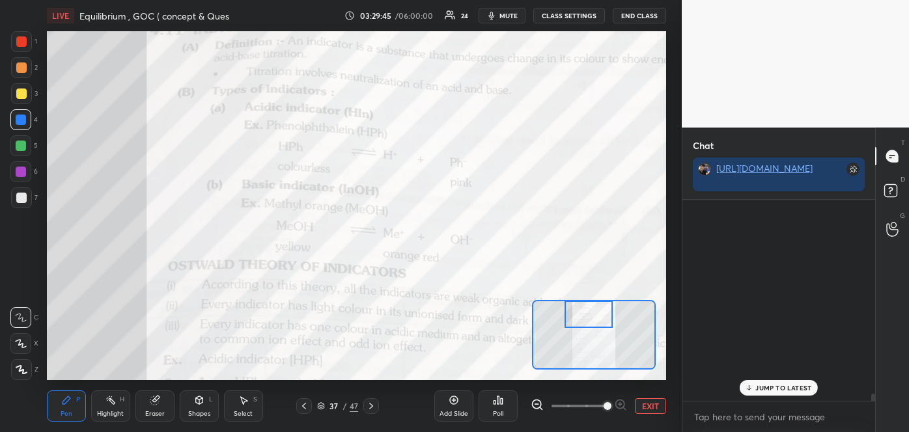
scroll to position [197, 189]
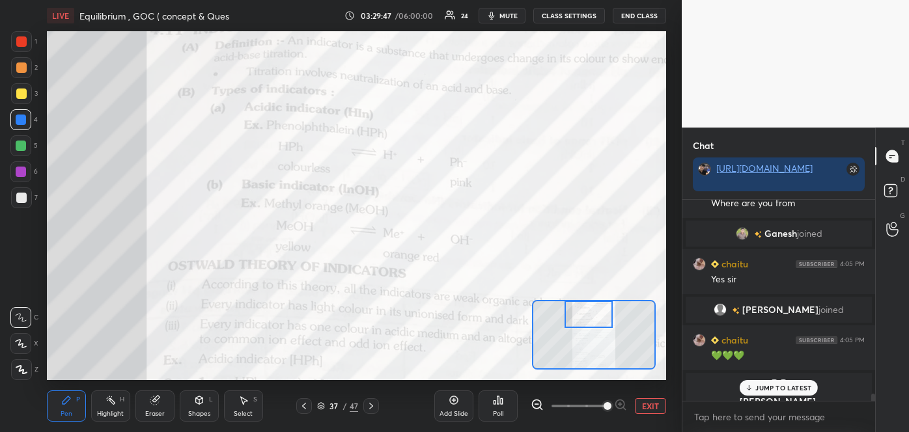
click at [779, 389] on p "JUMP TO LATEST" at bounding box center [783, 388] width 56 height 8
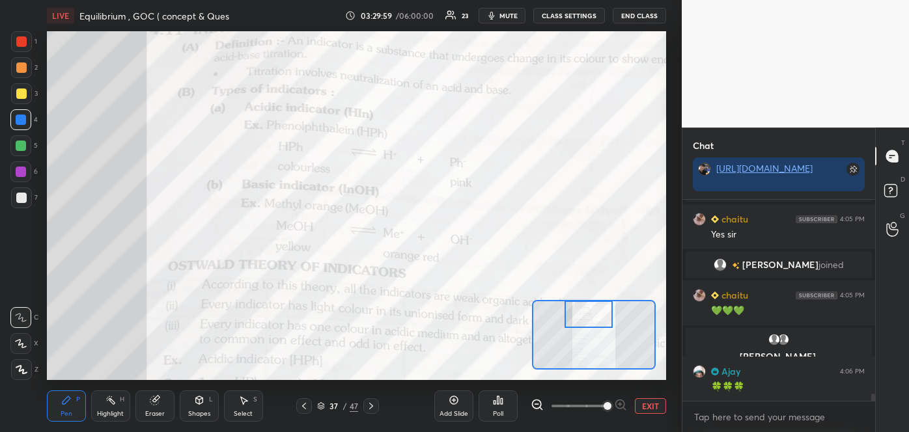
scroll to position [5688, 0]
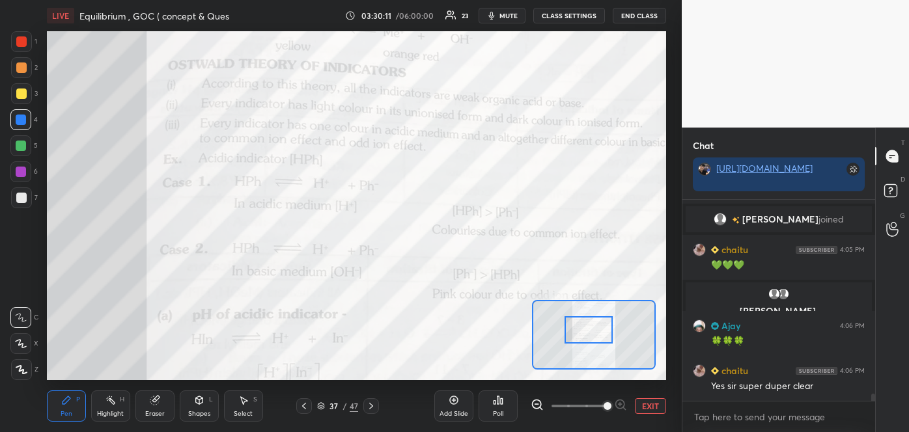
drag, startPoint x: 606, startPoint y: 318, endPoint x: 606, endPoint y: 333, distance: 15.6
click at [606, 333] on div at bounding box center [589, 329] width 49 height 27
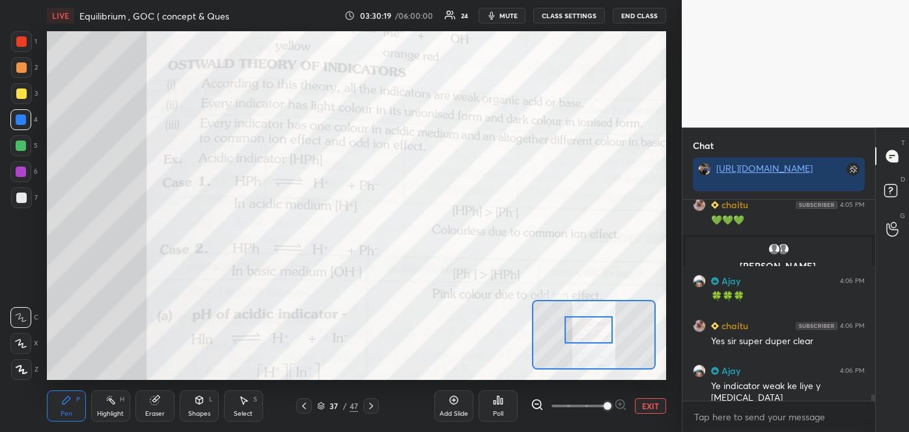
click at [25, 172] on div at bounding box center [21, 172] width 10 height 10
click at [199, 415] on div "Shapes" at bounding box center [199, 414] width 22 height 7
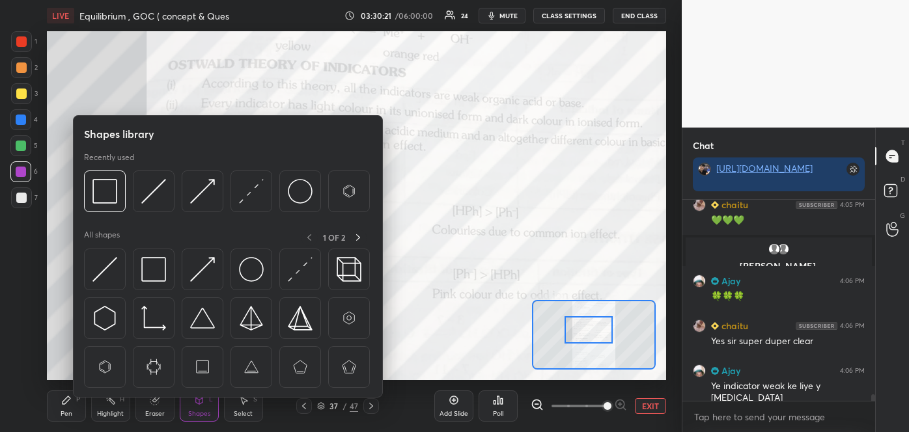
click at [154, 267] on img at bounding box center [153, 269] width 25 height 25
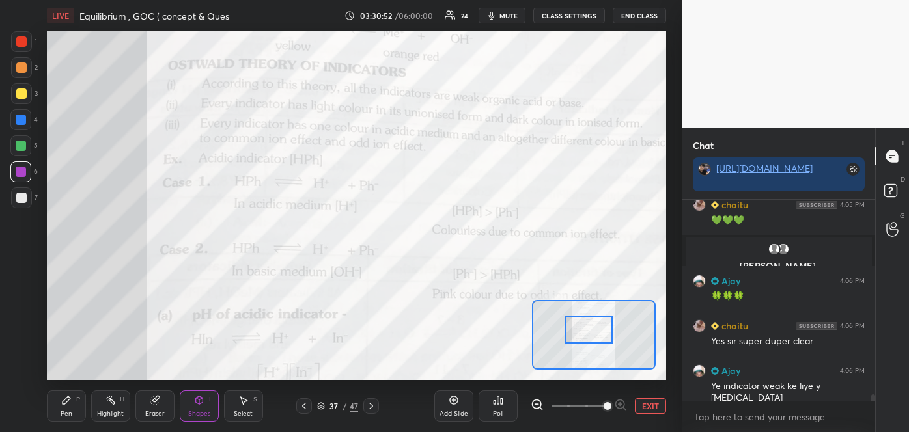
scroll to position [5778, 0]
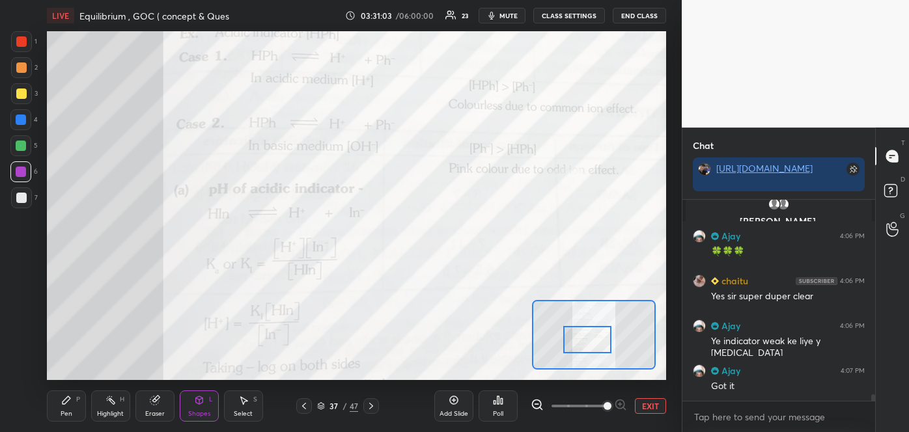
drag, startPoint x: 582, startPoint y: 337, endPoint x: 581, endPoint y: 347, distance: 9.9
click at [581, 347] on div at bounding box center [587, 339] width 49 height 27
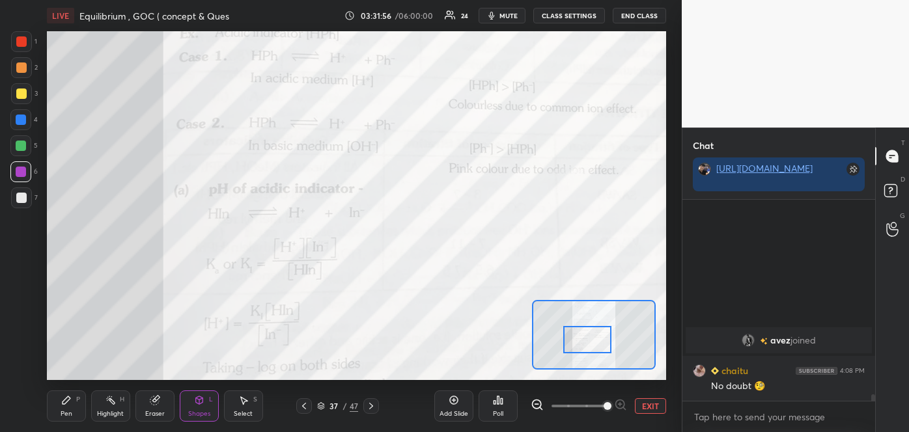
scroll to position [5570, 0]
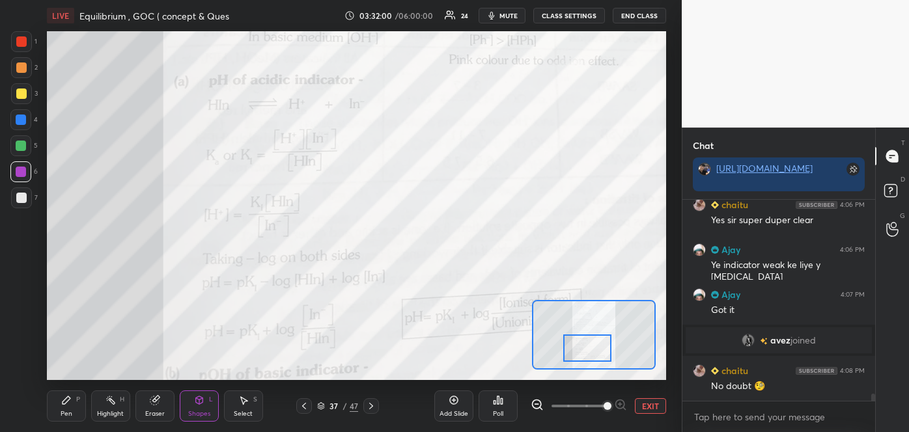
drag, startPoint x: 581, startPoint y: 347, endPoint x: 581, endPoint y: 356, distance: 8.5
click at [581, 356] on div at bounding box center [587, 348] width 49 height 27
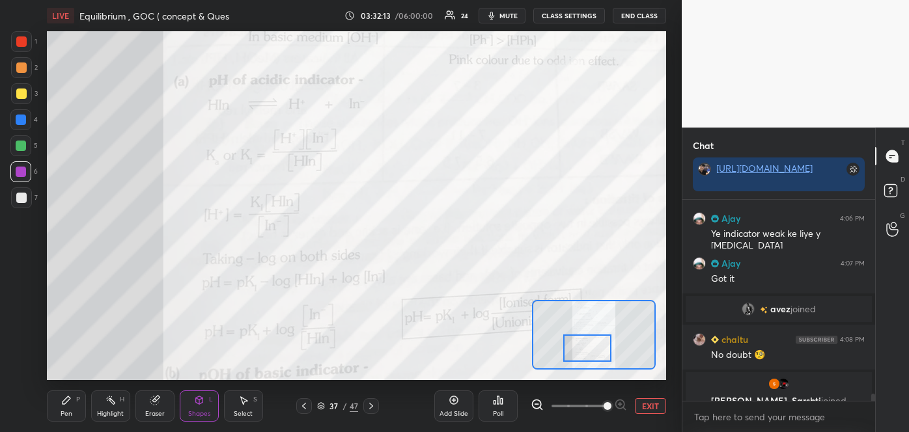
scroll to position [5617, 0]
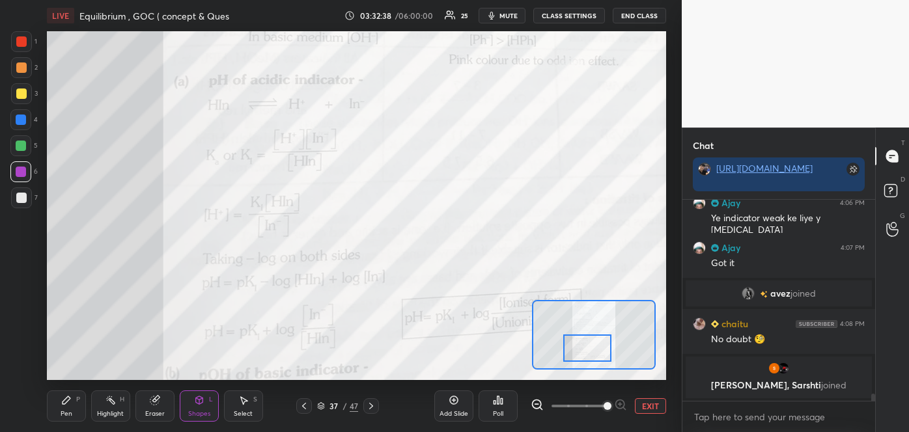
click at [563, 346] on div at bounding box center [587, 348] width 49 height 27
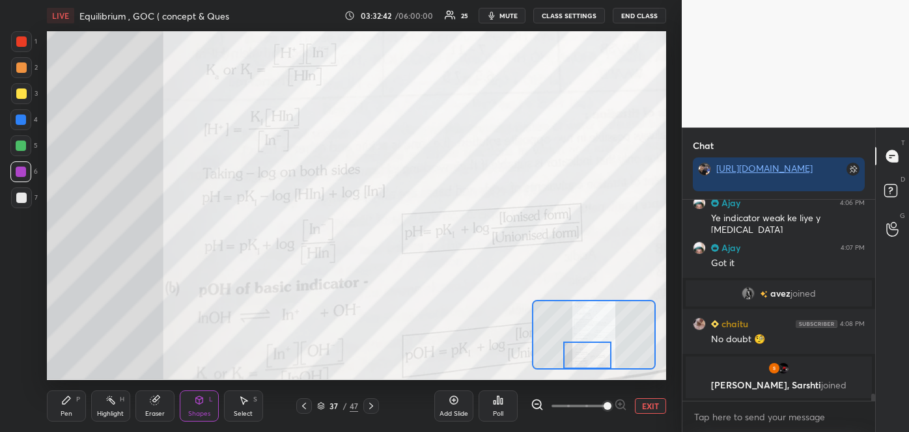
drag, startPoint x: 563, startPoint y: 346, endPoint x: 563, endPoint y: 354, distance: 7.8
click at [563, 354] on div at bounding box center [587, 355] width 49 height 27
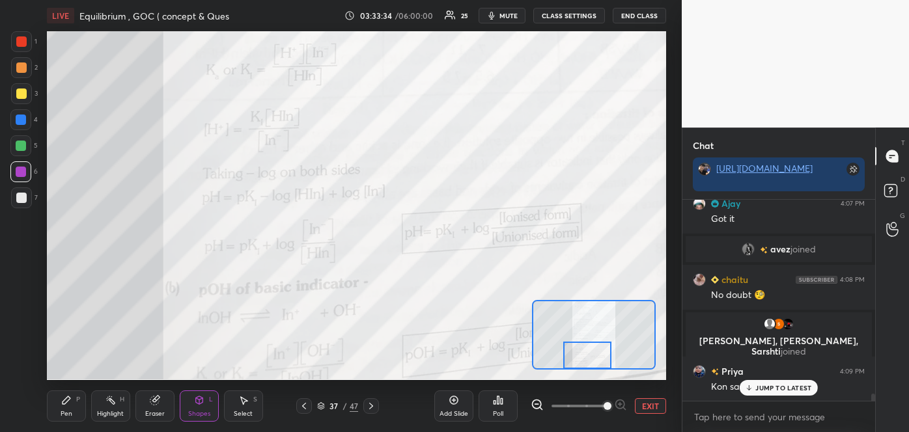
scroll to position [5650, 0]
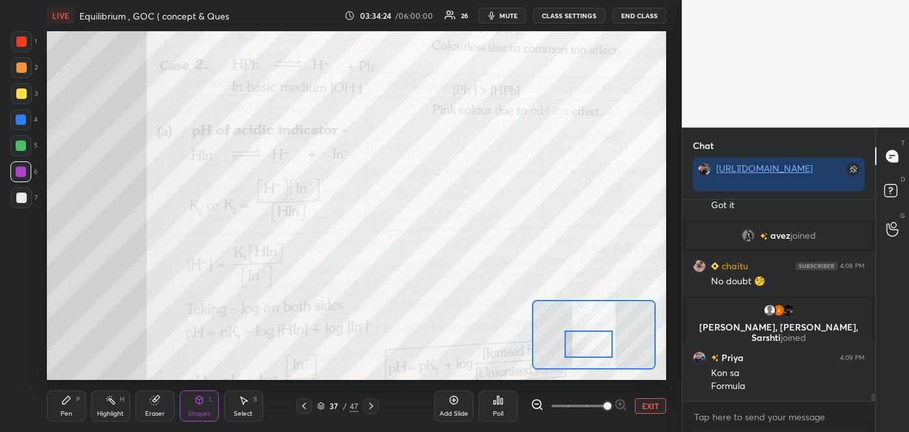
drag, startPoint x: 578, startPoint y: 356, endPoint x: 579, endPoint y: 345, distance: 10.6
click at [579, 345] on div at bounding box center [589, 344] width 49 height 27
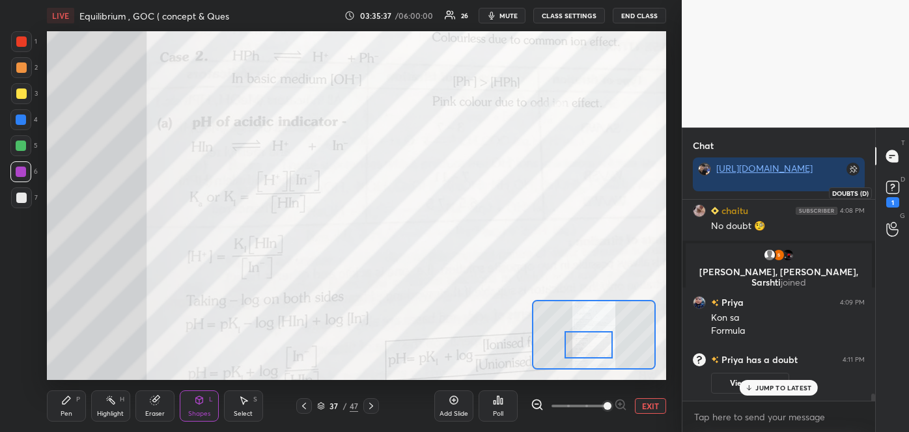
click at [893, 185] on icon at bounding box center [892, 186] width 5 height 5
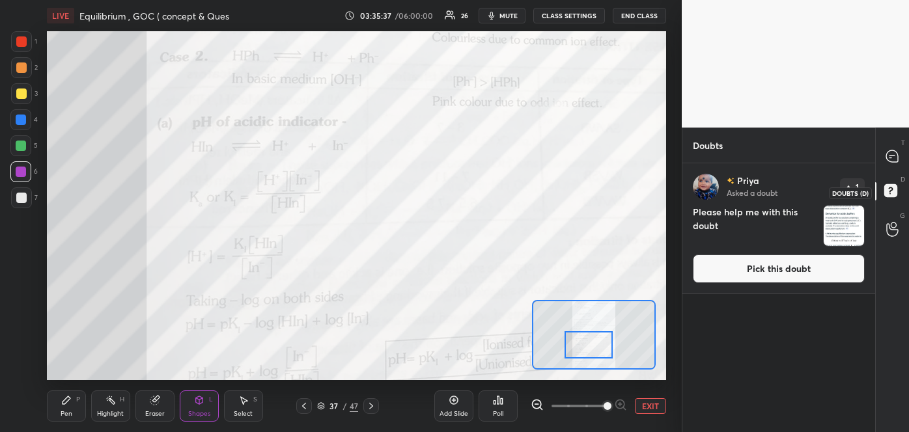
scroll to position [265, 189]
click at [779, 265] on button "Pick this doubt" at bounding box center [779, 269] width 172 height 29
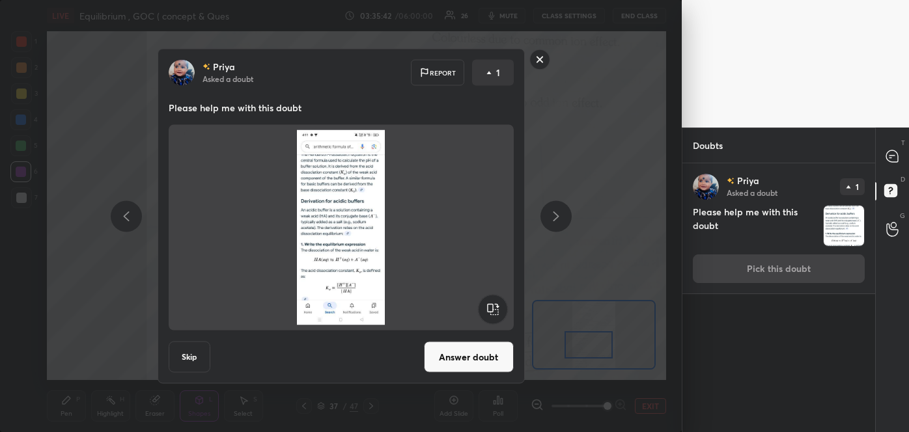
click at [481, 354] on button "Answer doubt" at bounding box center [469, 357] width 90 height 31
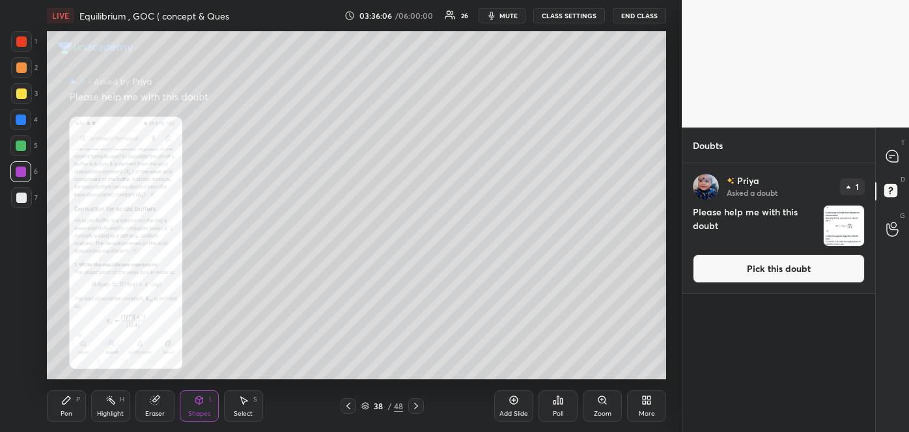
click at [604, 400] on icon at bounding box center [601, 400] width 7 height 7
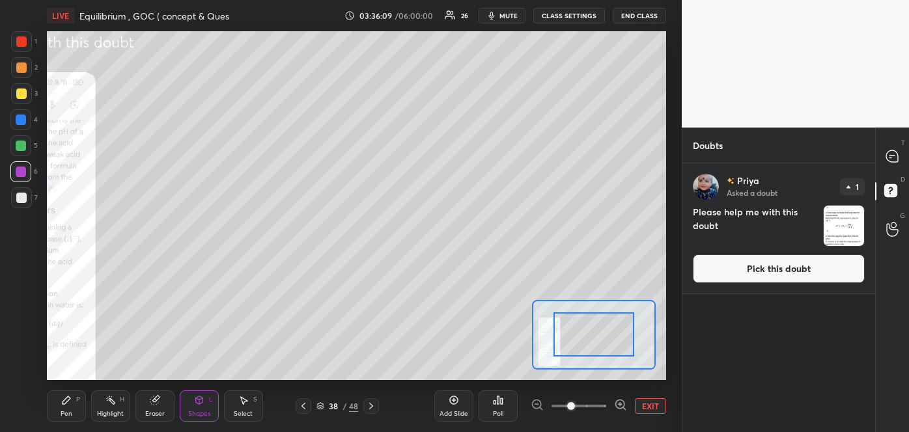
click at [619, 404] on icon at bounding box center [620, 404] width 3 height 0
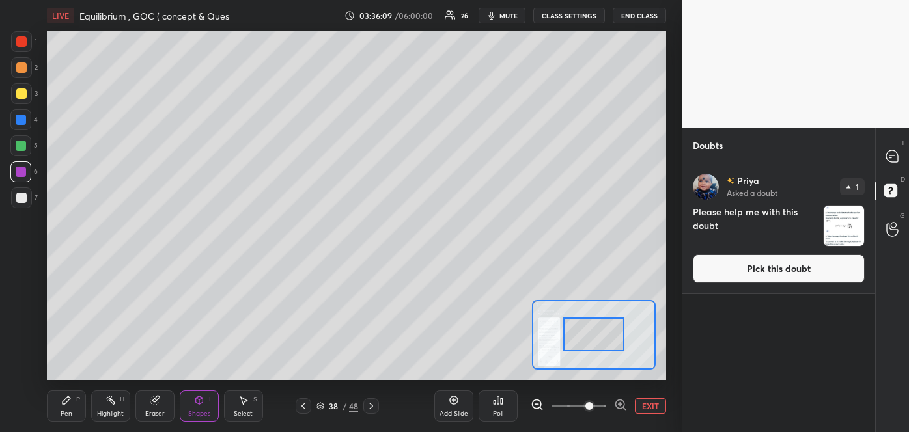
click at [619, 404] on icon at bounding box center [620, 404] width 3 height 0
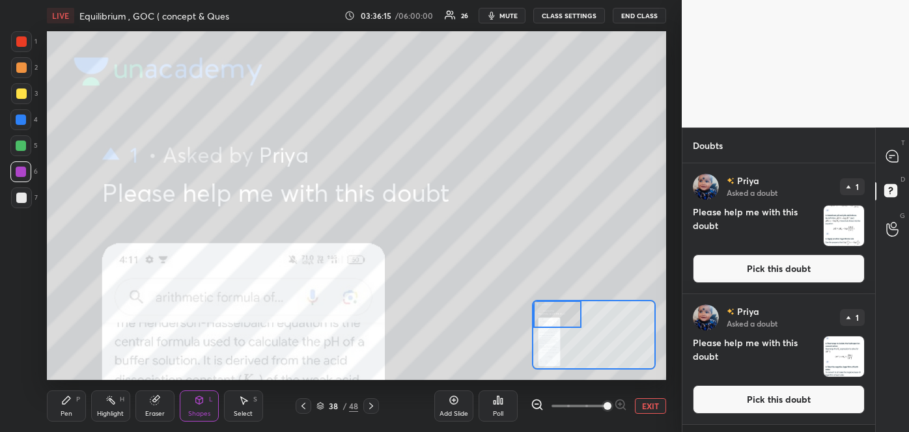
click at [550, 296] on div "Setting up your live class Poll for secs No correct answer Start poll" at bounding box center [356, 205] width 619 height 348
click at [785, 270] on button "Pick this doubt" at bounding box center [779, 269] width 172 height 29
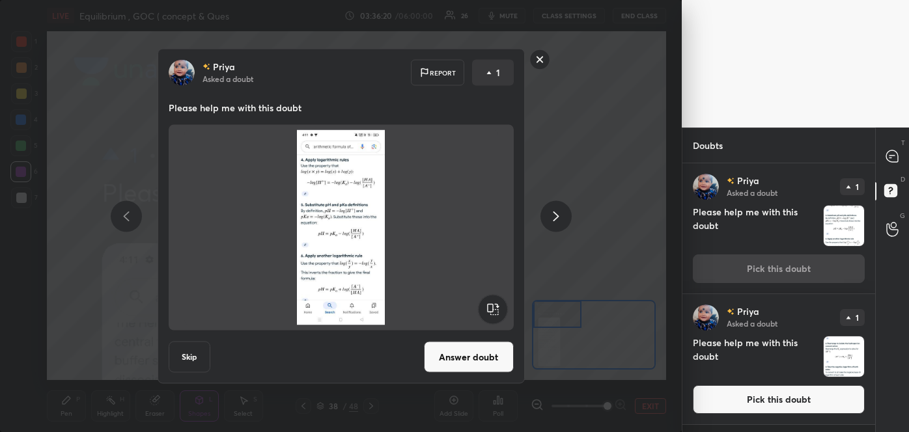
click at [540, 61] on rect at bounding box center [539, 59] width 20 height 20
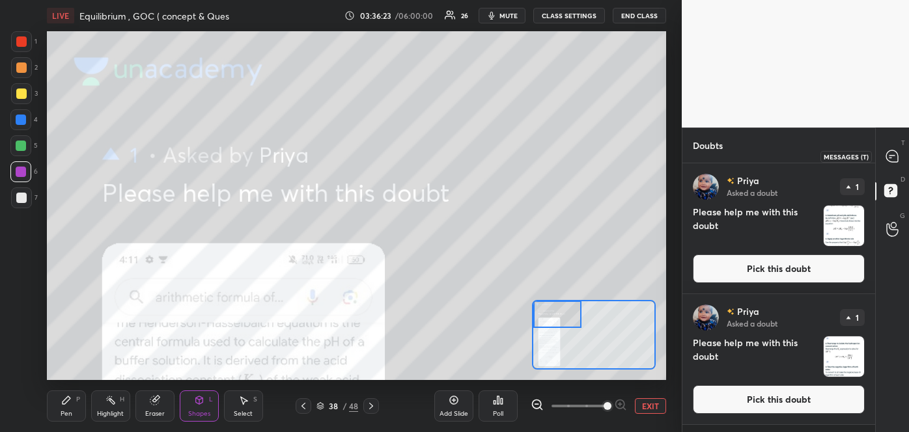
click at [889, 153] on icon at bounding box center [892, 156] width 12 height 12
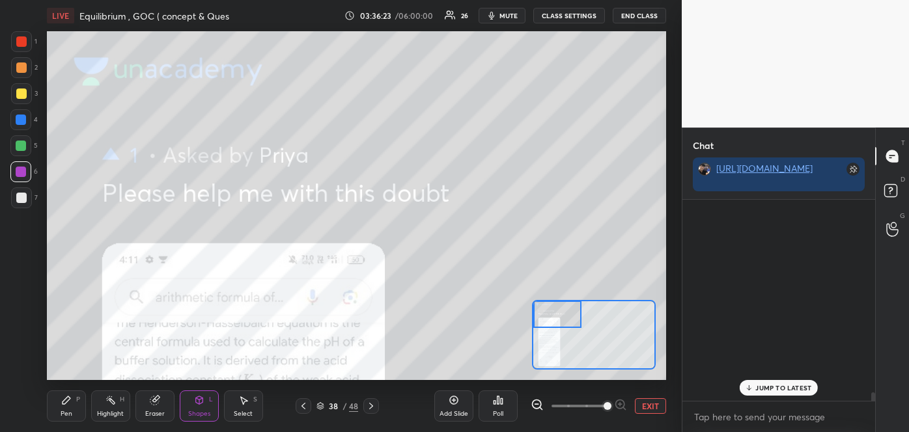
scroll to position [197, 189]
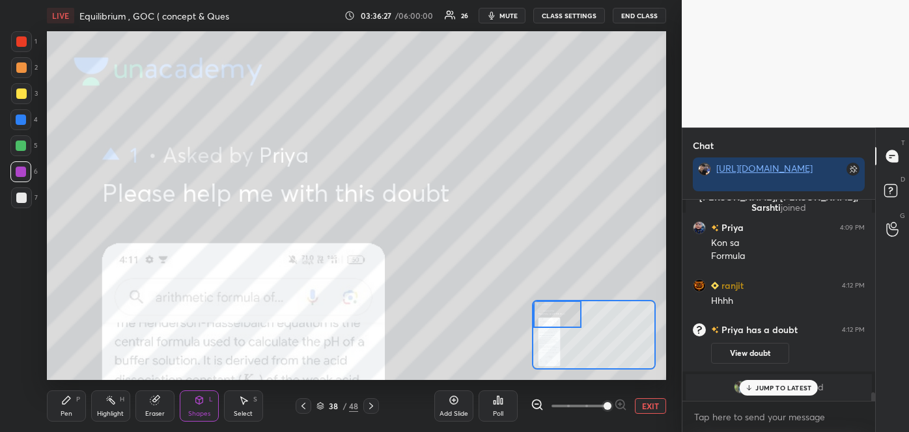
click at [304, 403] on icon at bounding box center [303, 406] width 10 height 10
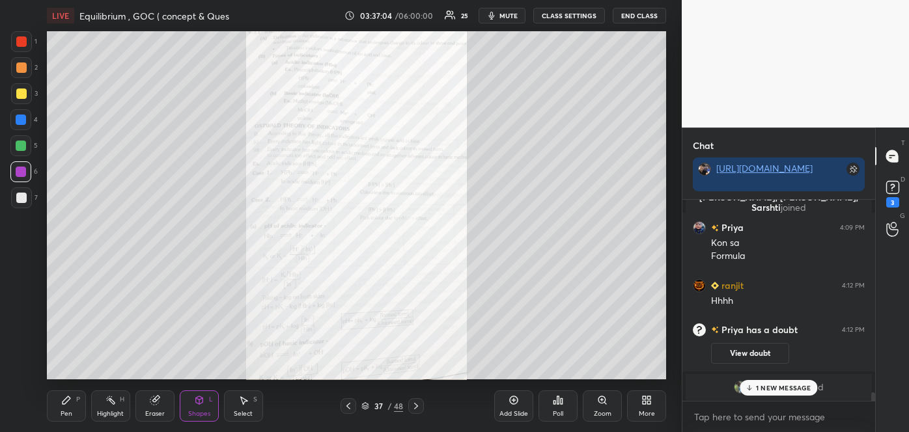
click at [762, 387] on p "1 NEW MESSAGE" at bounding box center [783, 388] width 55 height 8
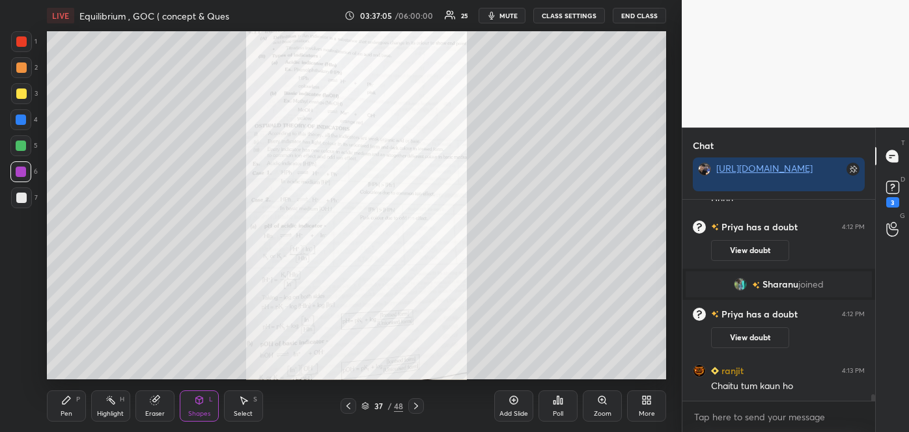
scroll to position [6042, 0]
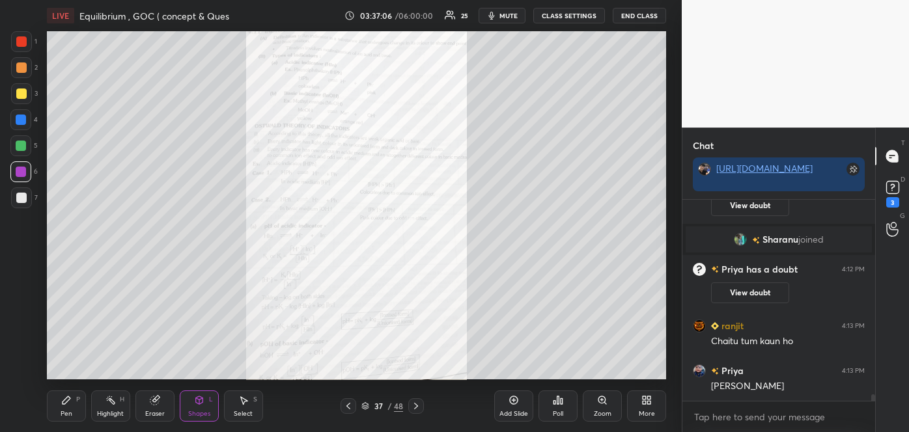
click at [650, 406] on div "More" at bounding box center [646, 406] width 39 height 31
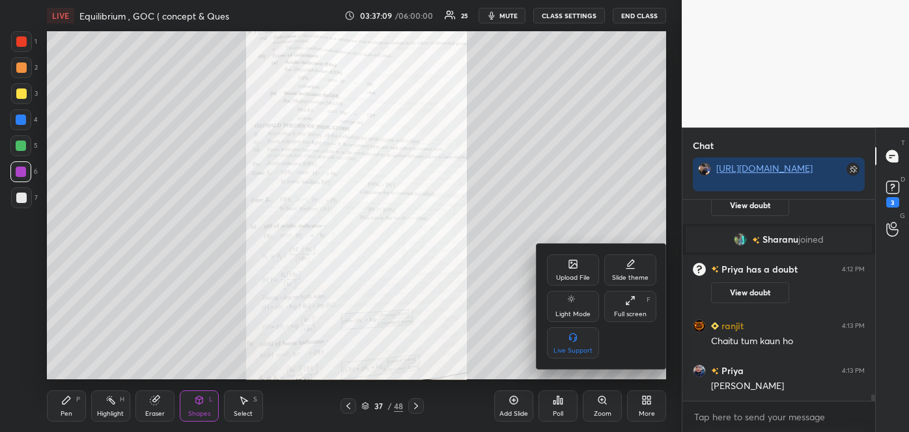
click at [585, 276] on div "Upload File" at bounding box center [573, 278] width 34 height 7
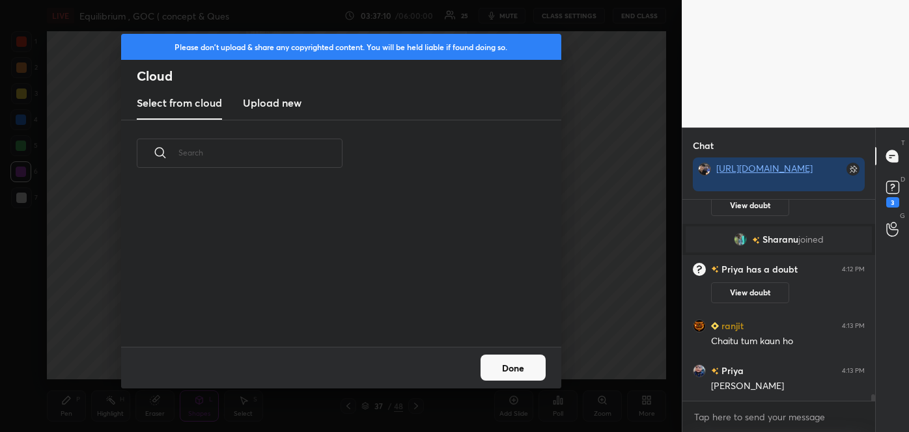
scroll to position [161, 418]
click at [266, 101] on h3 "Upload new" at bounding box center [272, 103] width 59 height 16
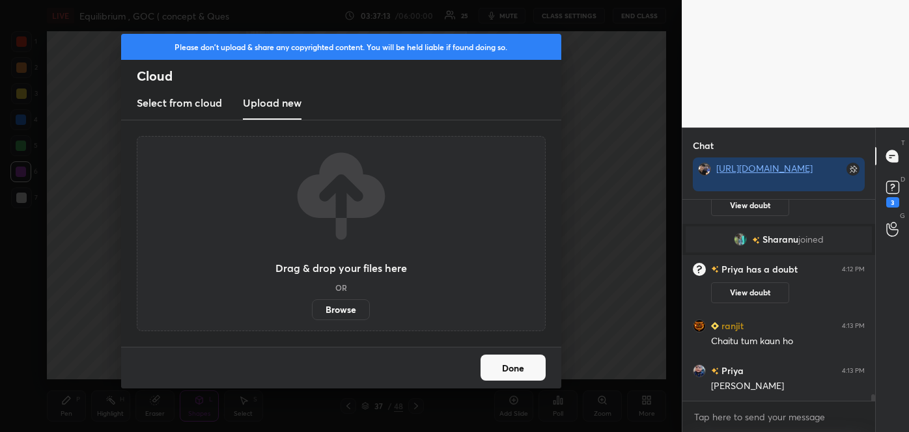
click at [335, 309] on label "Browse" at bounding box center [341, 310] width 58 height 21
click at [312, 309] on input "Browse" at bounding box center [312, 310] width 0 height 21
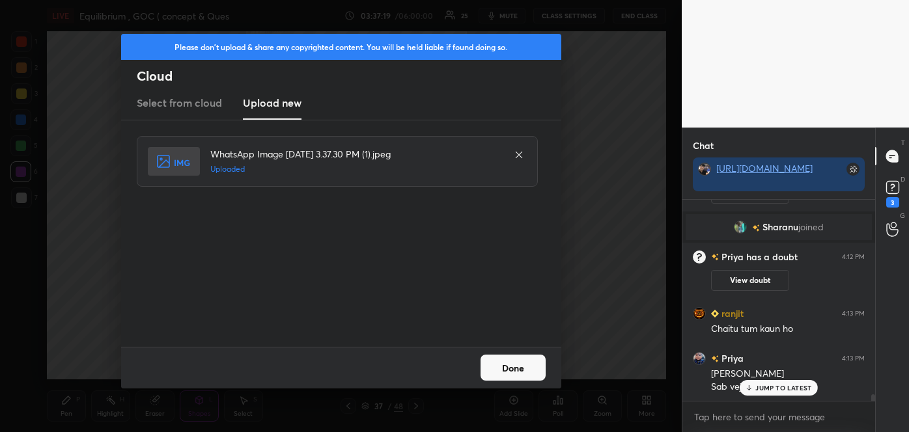
click at [520, 365] on button "Done" at bounding box center [513, 368] width 65 height 26
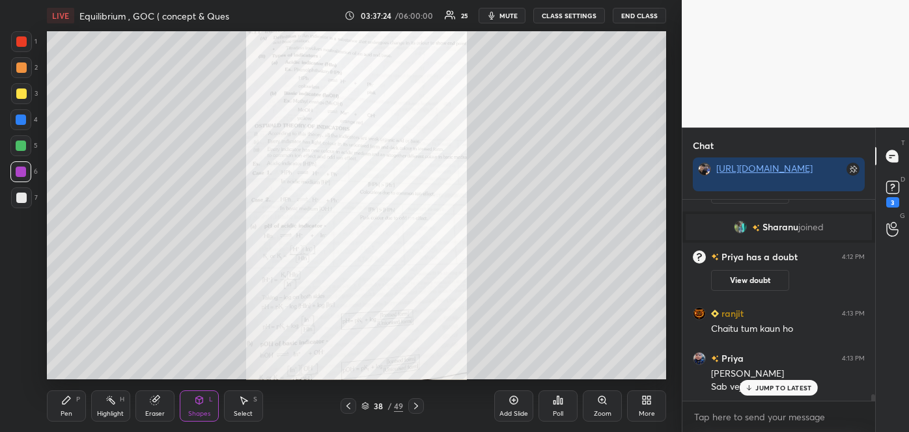
click at [604, 408] on div "Zoom" at bounding box center [602, 406] width 39 height 31
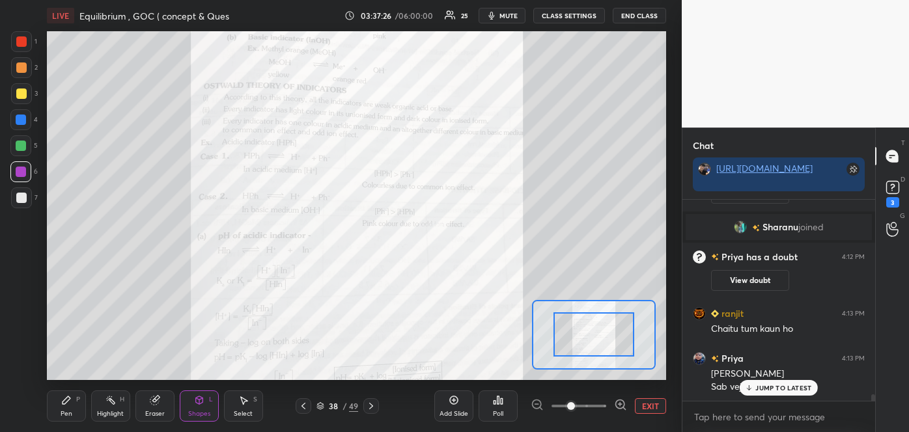
click at [616, 403] on icon at bounding box center [620, 404] width 13 height 13
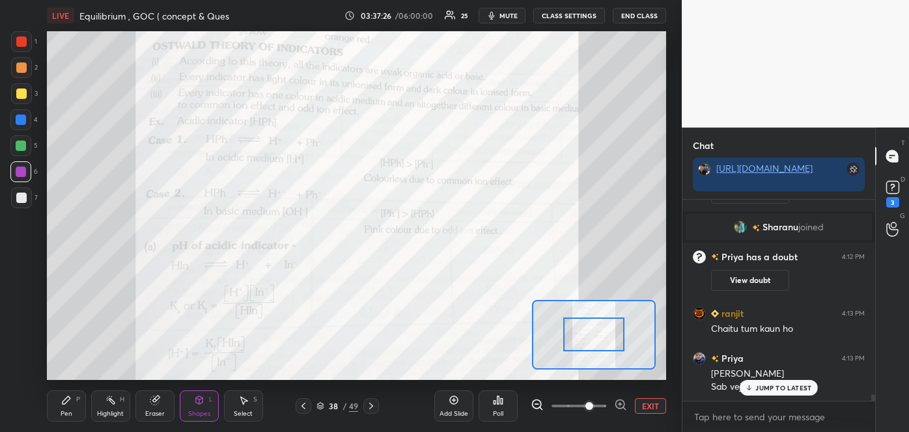
click at [616, 403] on icon at bounding box center [620, 404] width 13 height 13
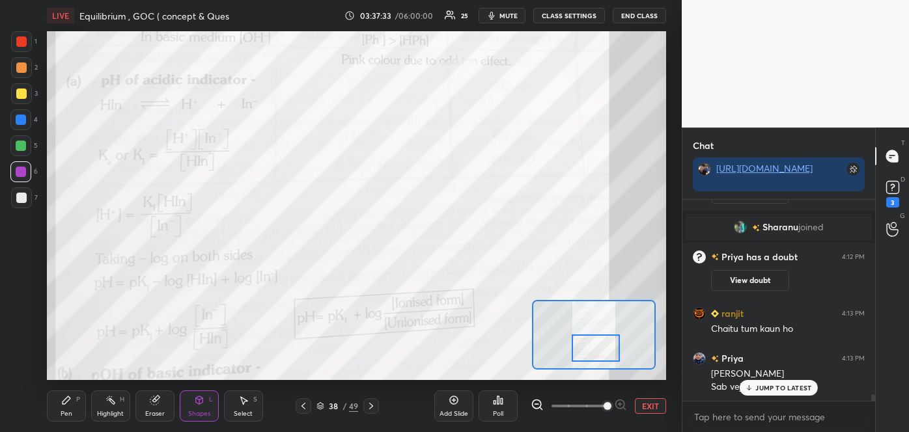
drag, startPoint x: 606, startPoint y: 341, endPoint x: 607, endPoint y: 354, distance: 13.8
click at [607, 354] on div at bounding box center [596, 348] width 49 height 27
click at [307, 406] on icon at bounding box center [303, 406] width 10 height 10
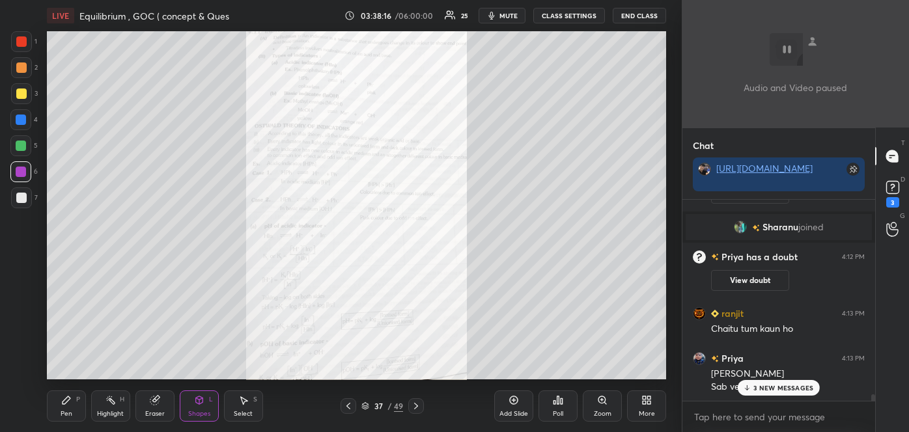
scroll to position [6157, 0]
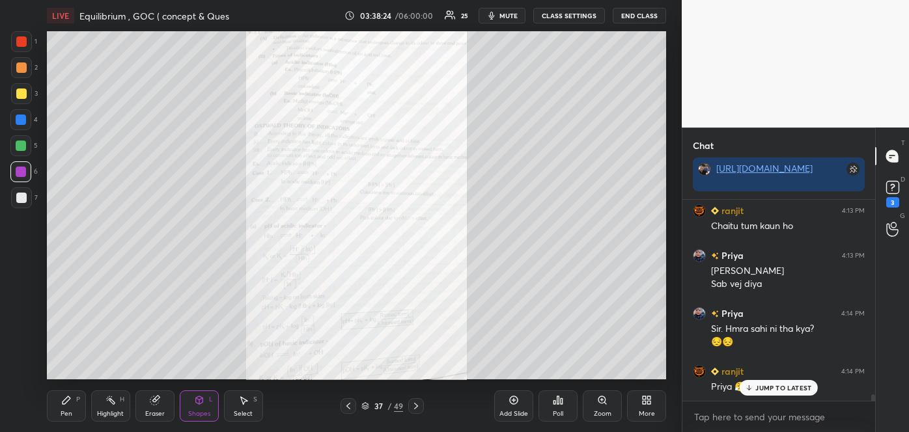
click at [643, 411] on div "More" at bounding box center [647, 414] width 16 height 7
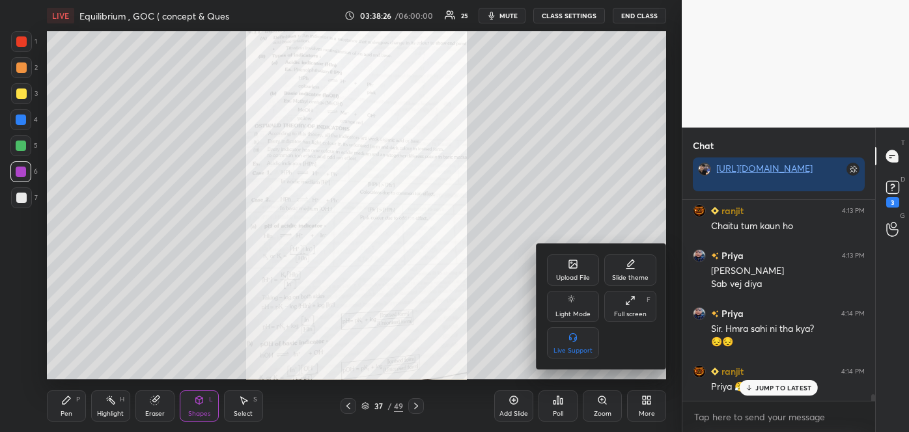
click at [580, 273] on div "Upload File" at bounding box center [573, 270] width 52 height 31
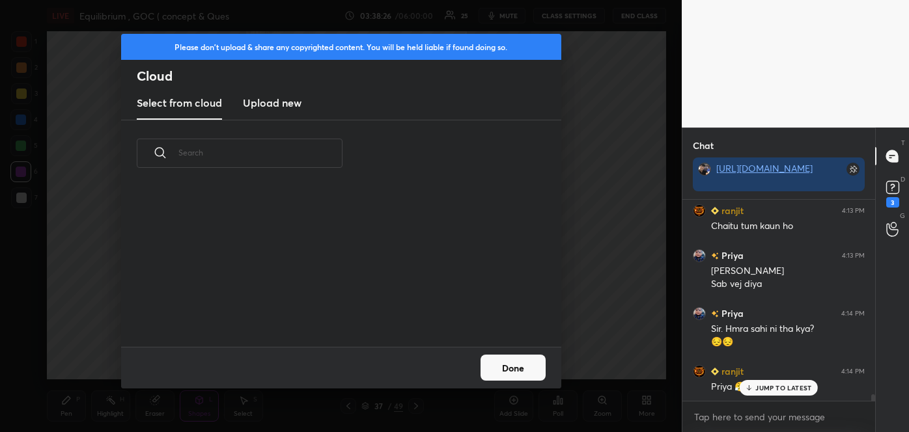
scroll to position [5, 7]
click at [292, 105] on h3 "Upload new" at bounding box center [272, 103] width 59 height 16
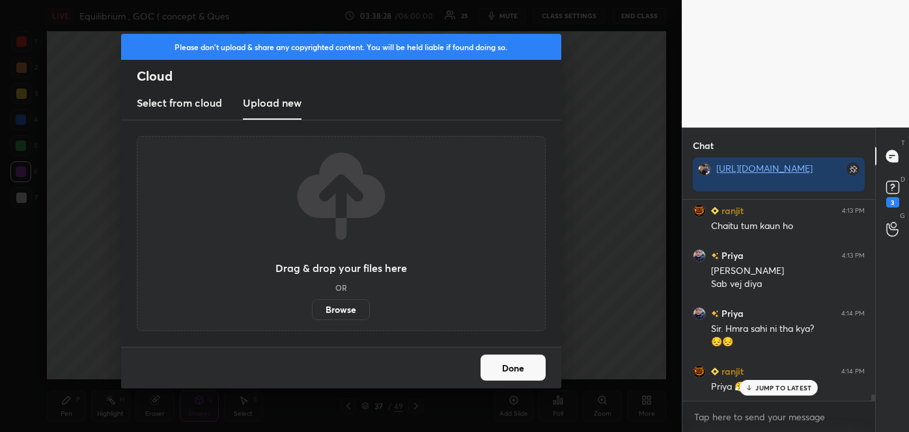
scroll to position [6202, 0]
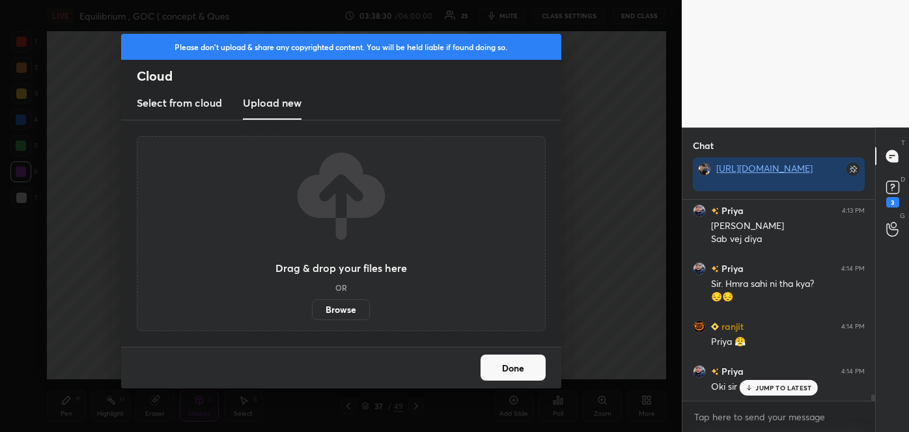
click at [333, 305] on label "Browse" at bounding box center [341, 310] width 58 height 21
click at [312, 305] on input "Browse" at bounding box center [312, 310] width 0 height 21
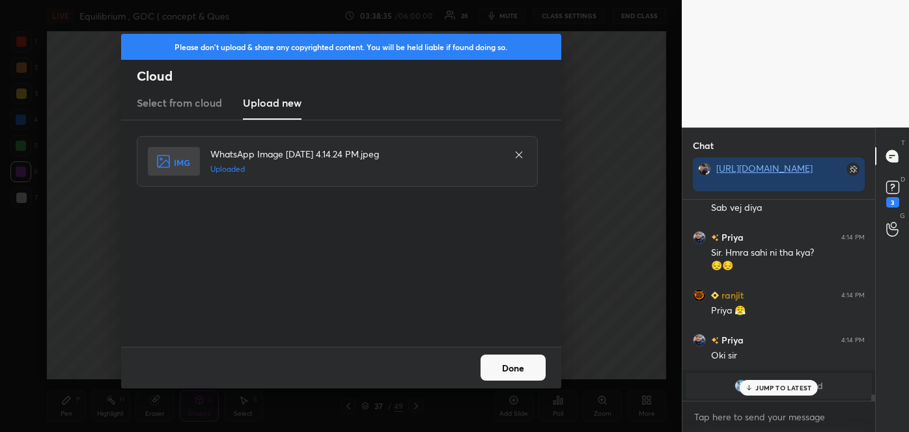
click at [519, 370] on button "Done" at bounding box center [513, 368] width 65 height 26
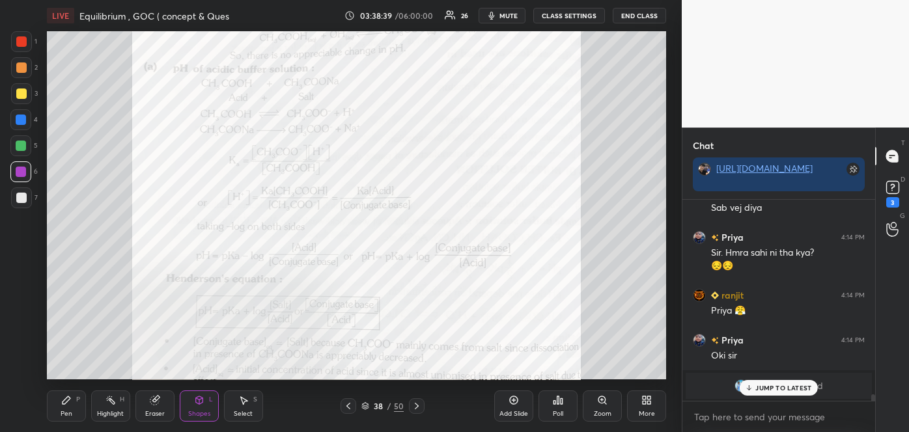
click at [607, 408] on div "Zoom" at bounding box center [602, 406] width 39 height 31
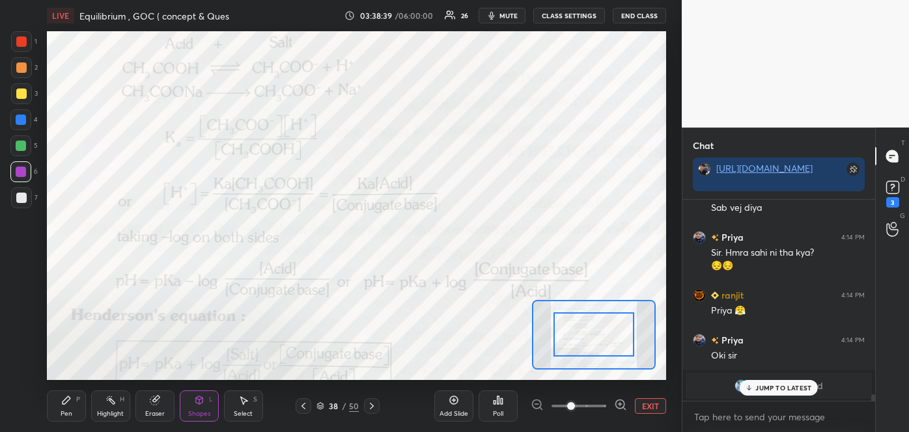
click at [607, 408] on div at bounding box center [579, 406] width 96 height 16
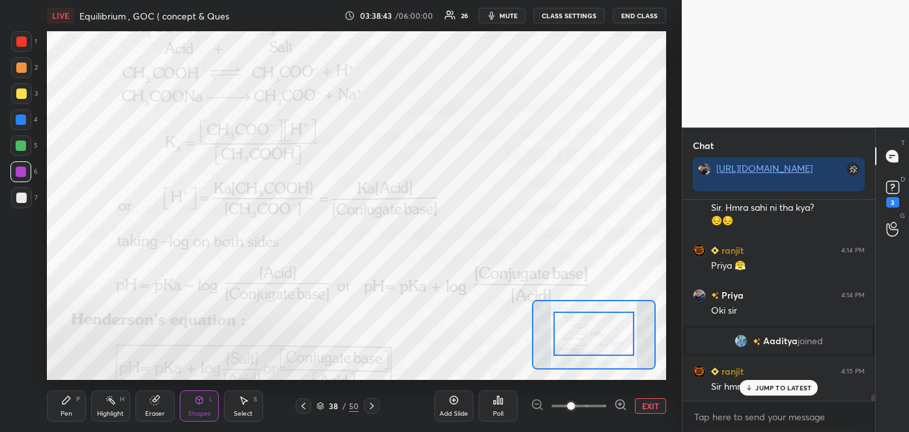
drag, startPoint x: 604, startPoint y: 335, endPoint x: 611, endPoint y: 348, distance: 14.9
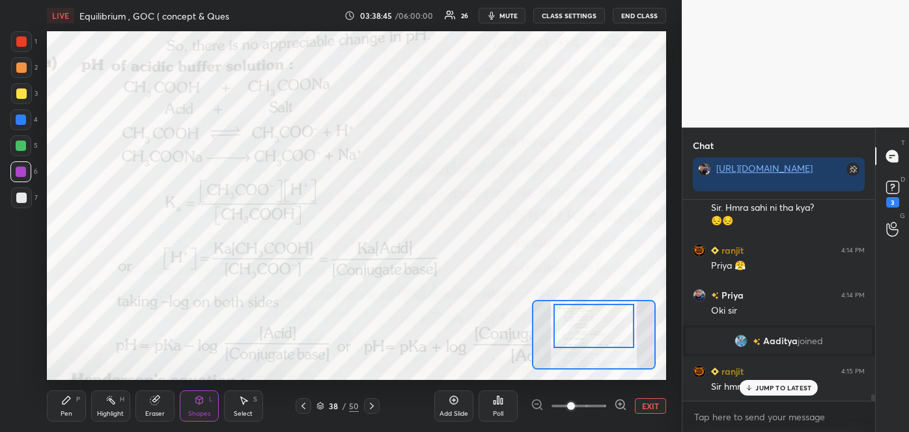
drag, startPoint x: 611, startPoint y: 348, endPoint x: 611, endPoint y: 341, distance: 7.8
click at [611, 341] on div at bounding box center [593, 326] width 81 height 45
click at [783, 382] on div "JUMP TO LATEST" at bounding box center [779, 388] width 78 height 16
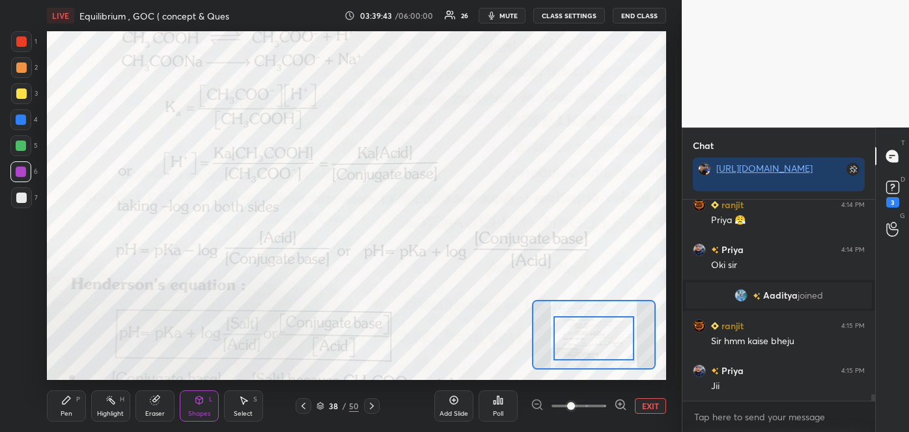
drag, startPoint x: 598, startPoint y: 331, endPoint x: 598, endPoint y: 343, distance: 12.4
click at [598, 343] on div at bounding box center [593, 338] width 81 height 45
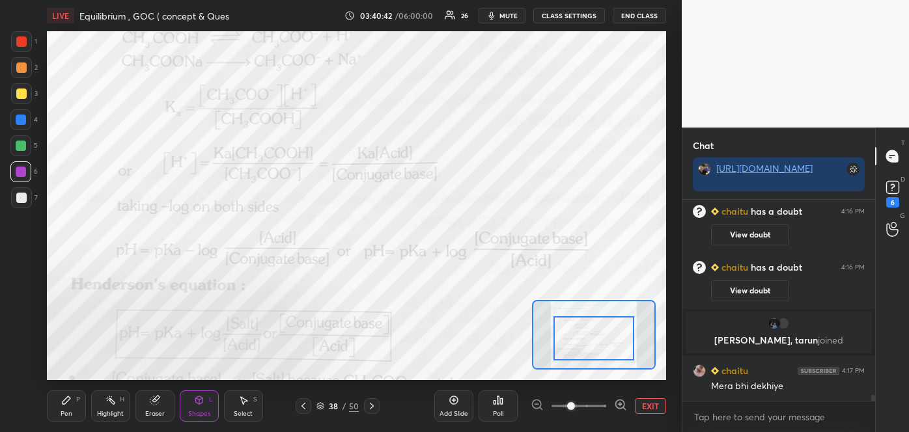
scroll to position [6370, 0]
click at [535, 404] on div at bounding box center [579, 406] width 96 height 16
click at [647, 406] on button "EXIT" at bounding box center [650, 406] width 31 height 16
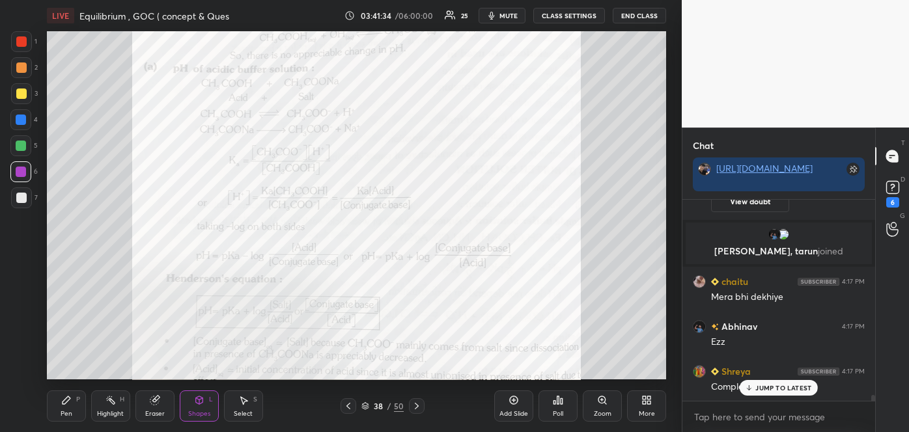
scroll to position [6504, 0]
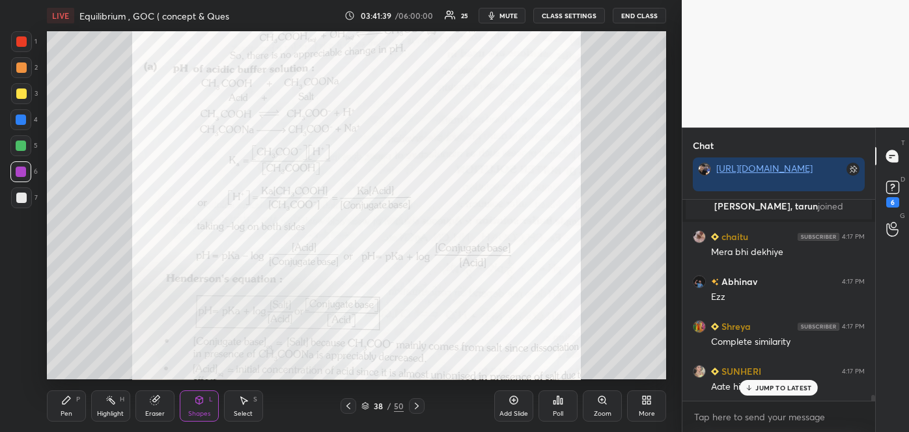
click at [776, 385] on p "JUMP TO LATEST" at bounding box center [783, 388] width 56 height 8
click at [893, 190] on rect at bounding box center [892, 188] width 12 height 12
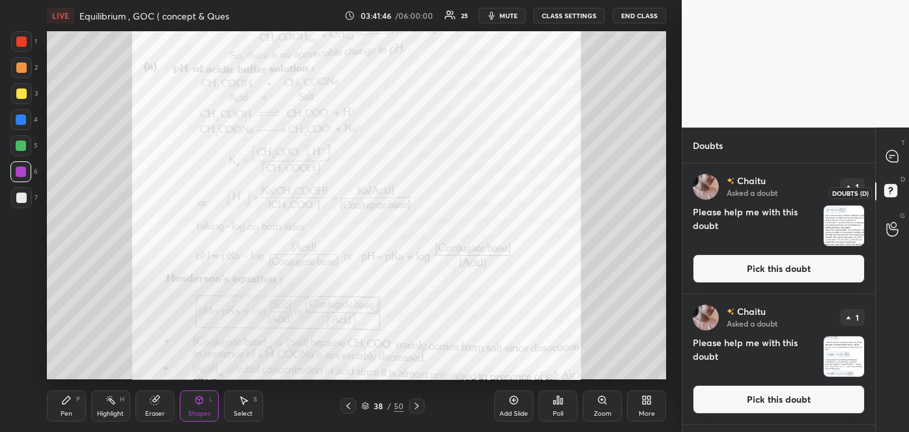
scroll to position [265, 189]
click at [777, 268] on button "Pick this doubt" at bounding box center [779, 269] width 172 height 29
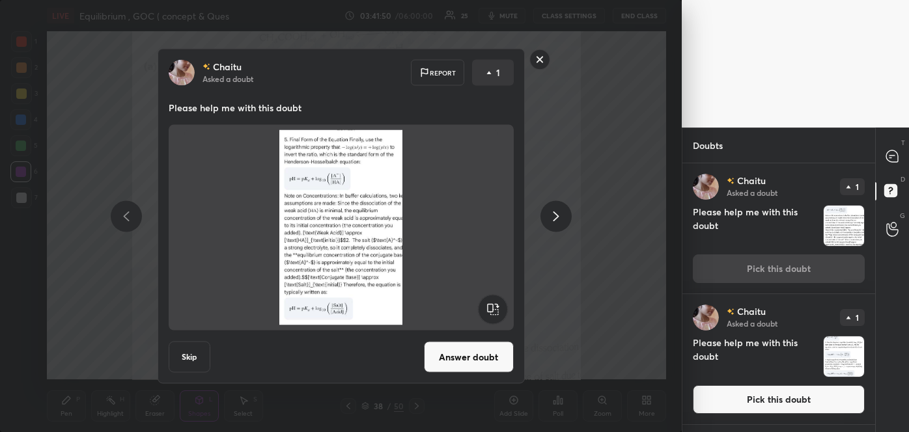
click at [473, 357] on button "Answer doubt" at bounding box center [469, 357] width 90 height 31
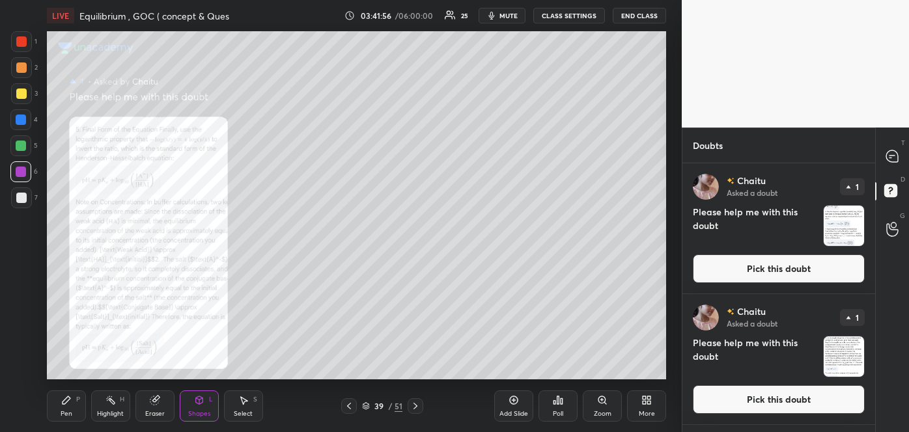
click at [606, 408] on div "Zoom" at bounding box center [602, 406] width 39 height 31
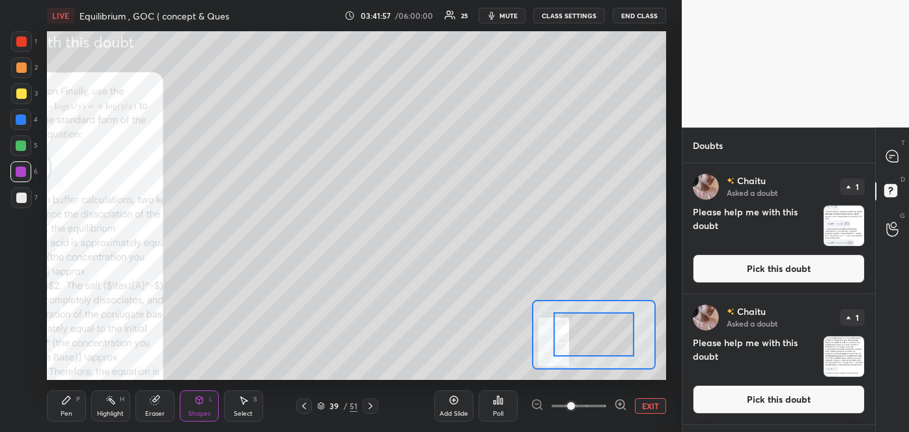
click at [620, 403] on icon at bounding box center [620, 404] width 0 height 3
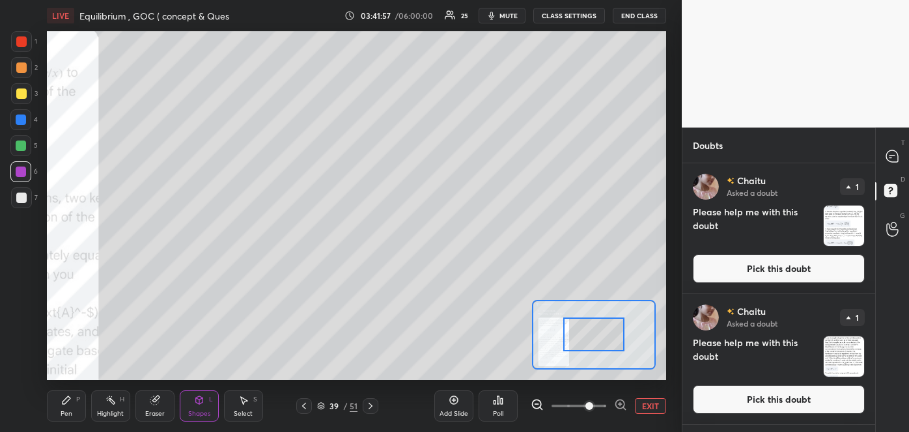
click at [620, 403] on icon at bounding box center [620, 404] width 0 height 3
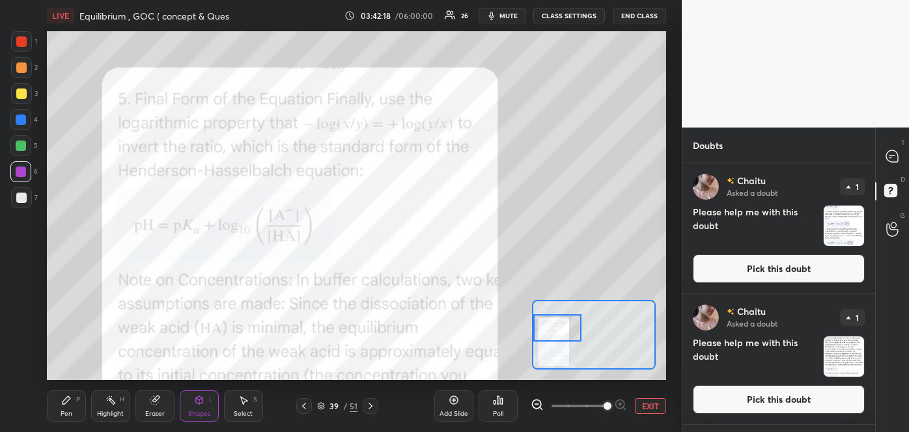
drag, startPoint x: 600, startPoint y: 336, endPoint x: 556, endPoint y: 329, distance: 44.8
click at [556, 329] on div at bounding box center [557, 327] width 49 height 27
click at [727, 278] on button "Pick this doubt" at bounding box center [779, 269] width 172 height 29
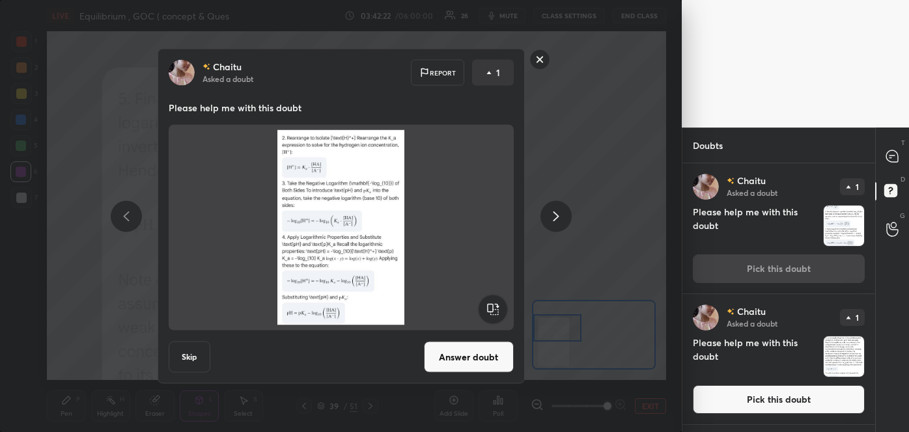
click at [454, 354] on button "Answer doubt" at bounding box center [469, 357] width 90 height 31
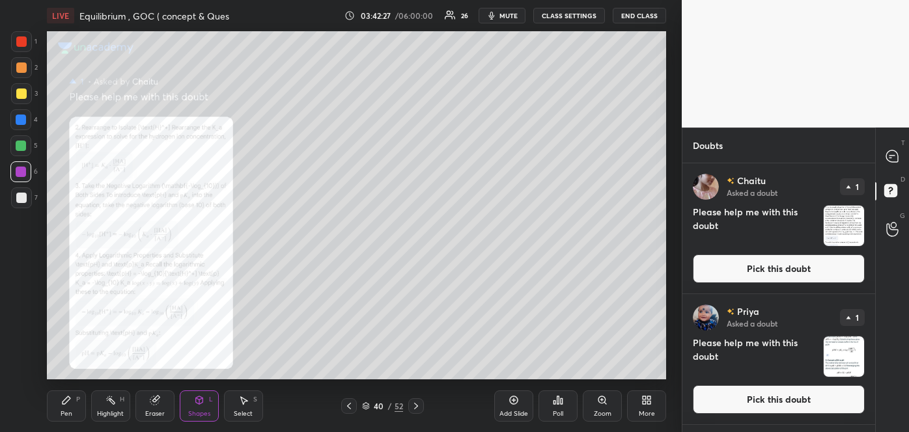
click at [602, 411] on div "Zoom" at bounding box center [603, 414] width 18 height 7
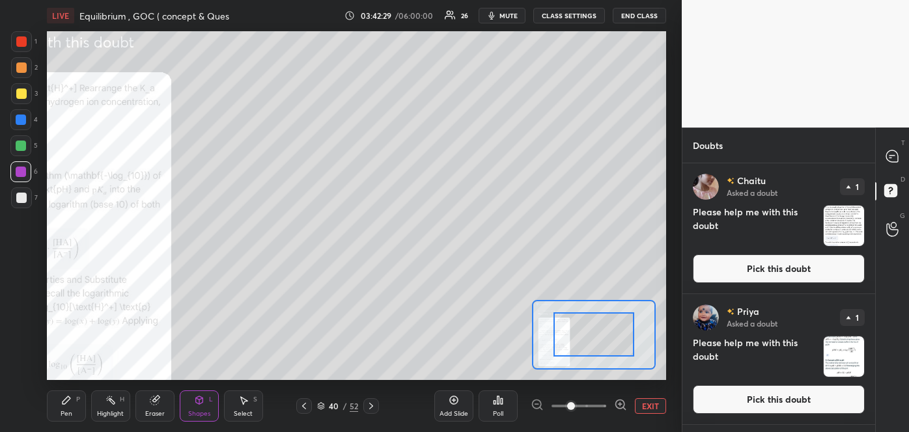
click at [616, 406] on icon at bounding box center [620, 404] width 8 height 8
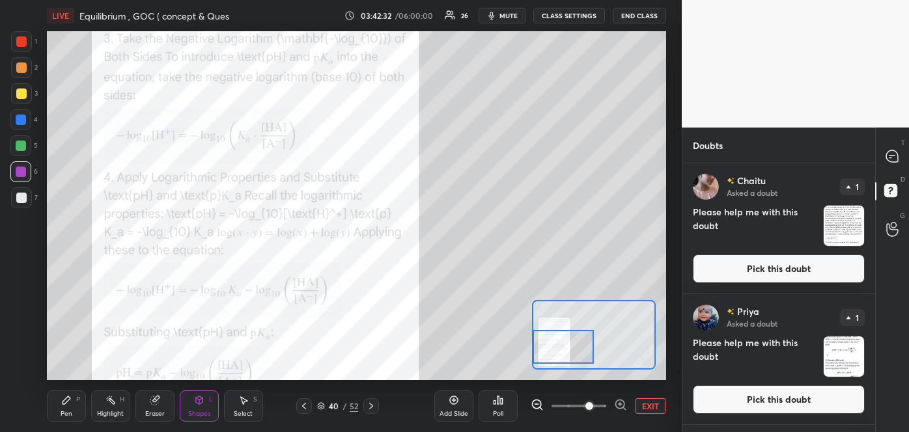
drag, startPoint x: 600, startPoint y: 350, endPoint x: 548, endPoint y: 362, distance: 54.2
click at [548, 362] on div at bounding box center [563, 347] width 61 height 34
click at [826, 266] on button "Pick this doubt" at bounding box center [779, 269] width 172 height 29
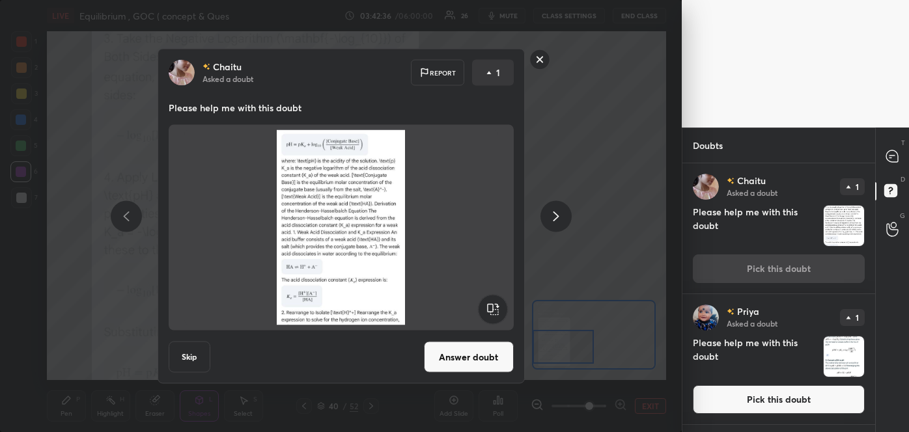
click at [490, 358] on button "Answer doubt" at bounding box center [469, 357] width 90 height 31
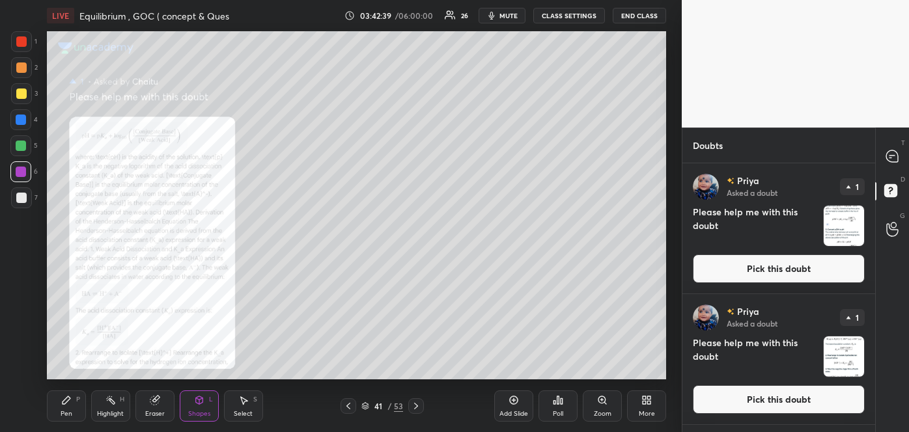
click at [731, 273] on button "Pick this doubt" at bounding box center [779, 269] width 172 height 29
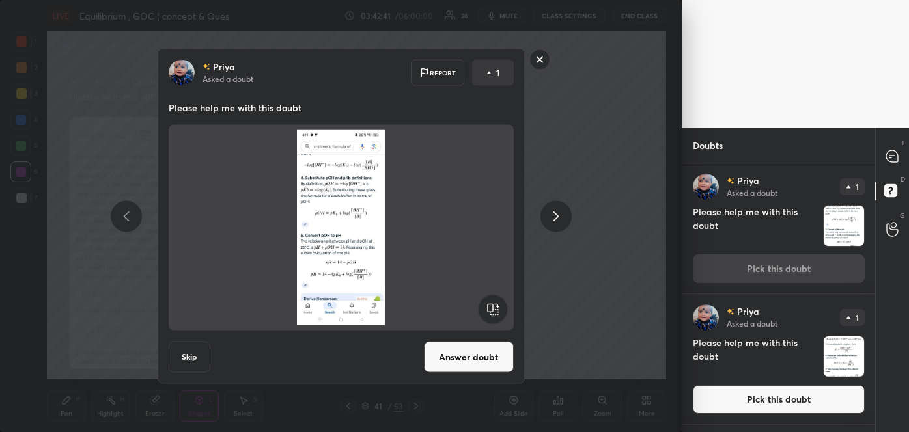
click at [456, 353] on button "Answer doubt" at bounding box center [469, 357] width 90 height 31
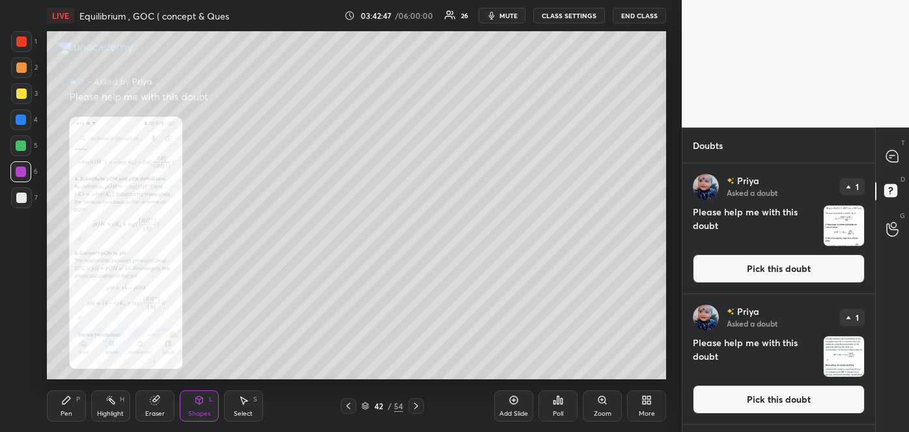
click at [601, 405] on icon at bounding box center [602, 400] width 10 height 10
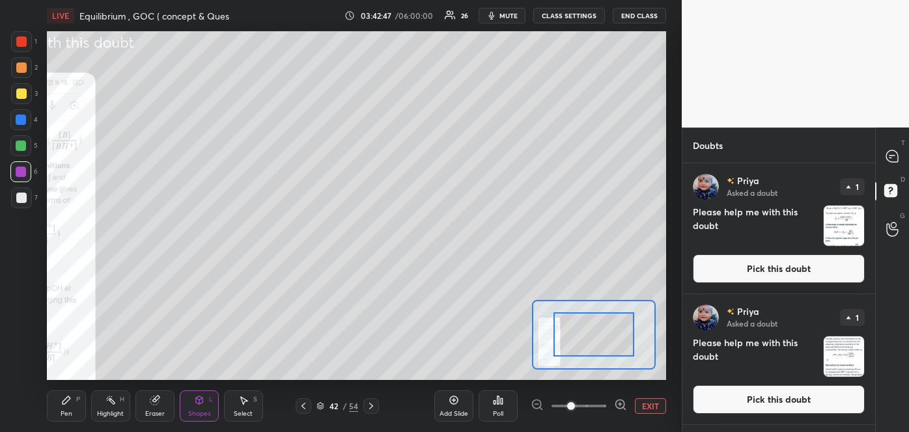
click at [601, 405] on span at bounding box center [578, 407] width 55 height 20
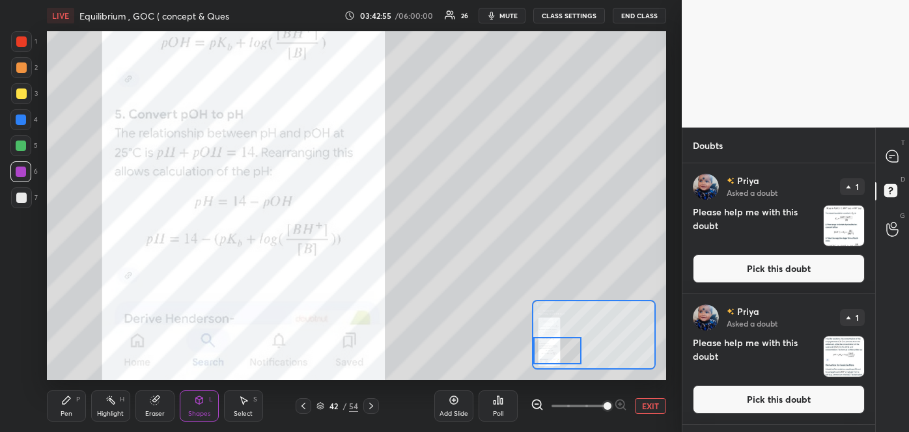
drag, startPoint x: 594, startPoint y: 333, endPoint x: 552, endPoint y: 350, distance: 44.7
click at [552, 350] on div at bounding box center [557, 350] width 49 height 27
click at [778, 263] on button "Pick this doubt" at bounding box center [779, 269] width 172 height 29
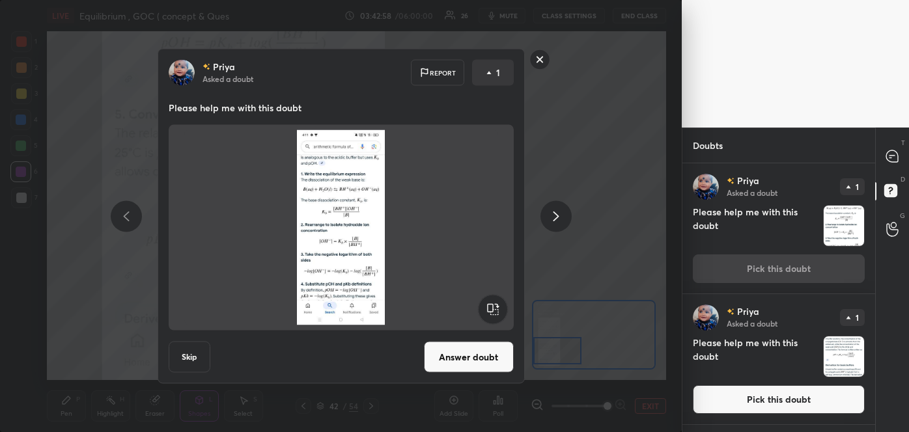
click at [495, 357] on button "Answer doubt" at bounding box center [469, 357] width 90 height 31
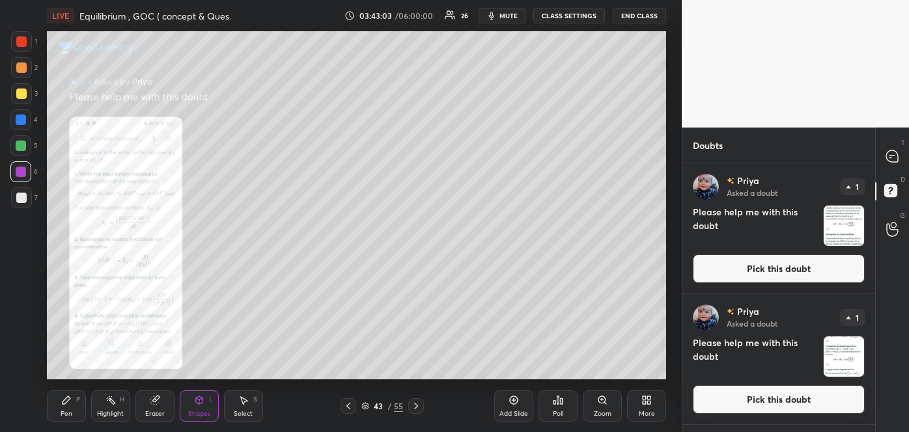
click at [600, 401] on icon at bounding box center [601, 400] width 7 height 7
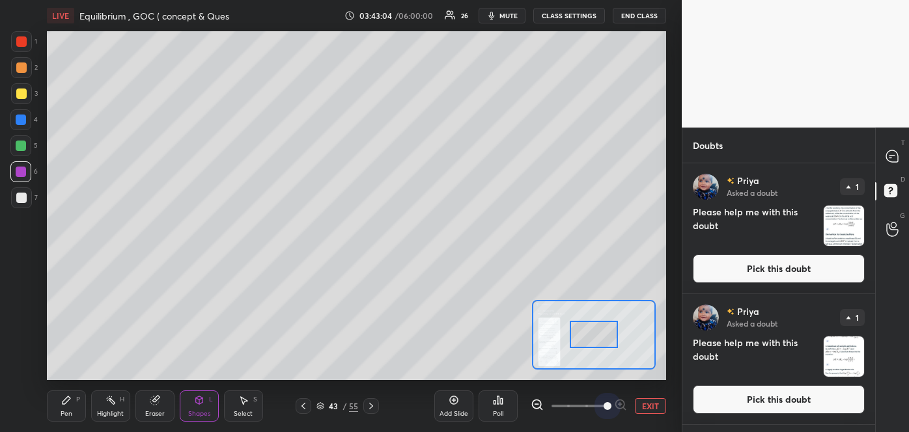
click at [600, 401] on span at bounding box center [578, 407] width 55 height 20
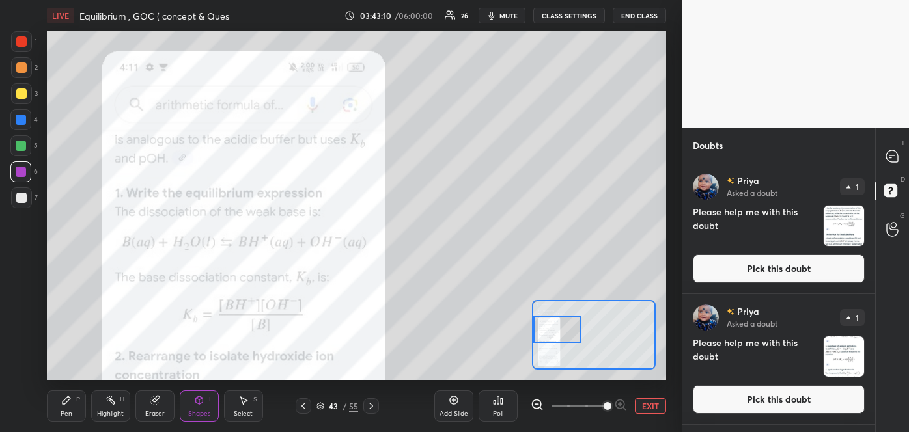
drag, startPoint x: 600, startPoint y: 333, endPoint x: 548, endPoint y: 328, distance: 52.3
click at [548, 328] on div at bounding box center [557, 329] width 49 height 27
click at [761, 272] on button "Pick this doubt" at bounding box center [779, 269] width 172 height 29
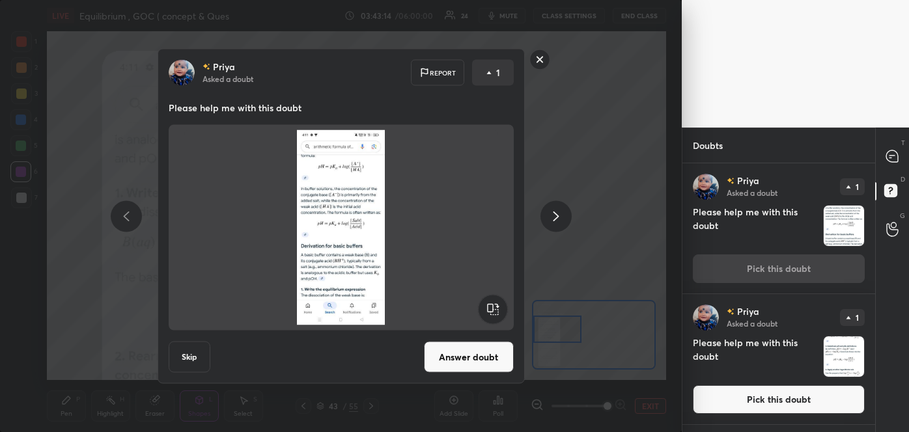
click at [484, 352] on button "Answer doubt" at bounding box center [469, 357] width 90 height 31
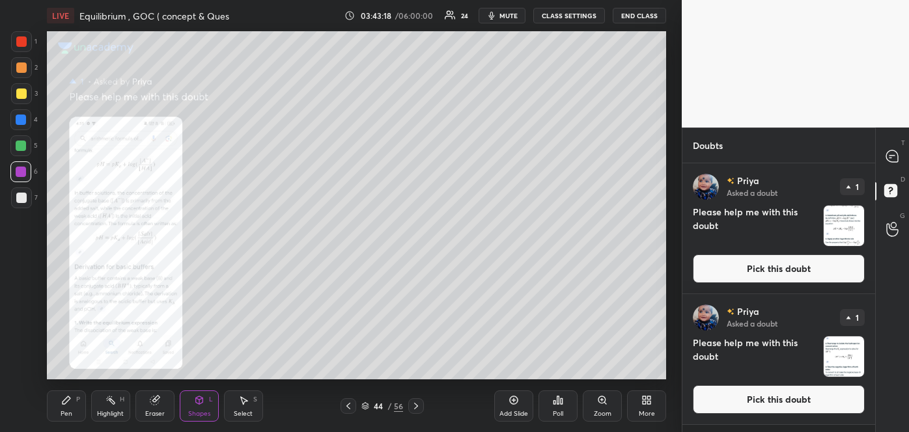
click at [791, 272] on button "Pick this doubt" at bounding box center [779, 269] width 172 height 29
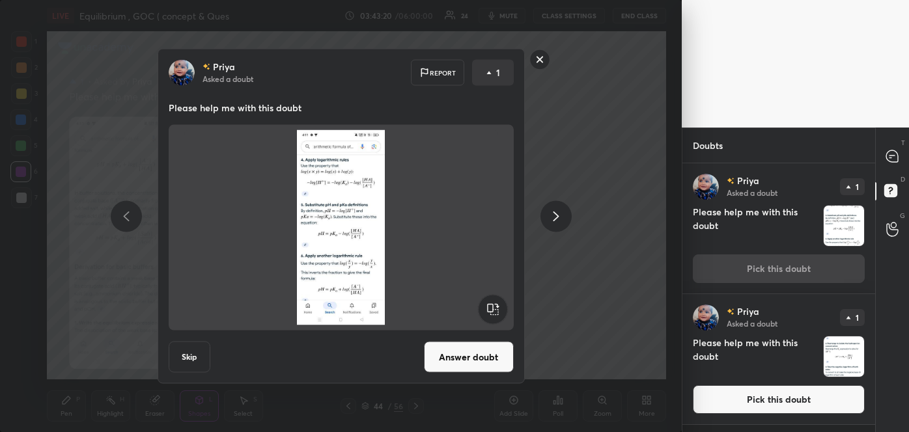
click at [485, 361] on button "Answer doubt" at bounding box center [469, 357] width 90 height 31
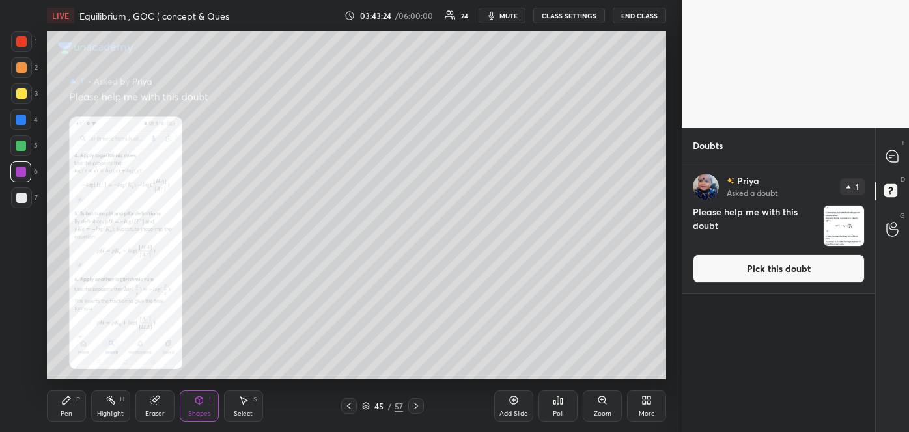
click at [805, 273] on button "Pick this doubt" at bounding box center [779, 269] width 172 height 29
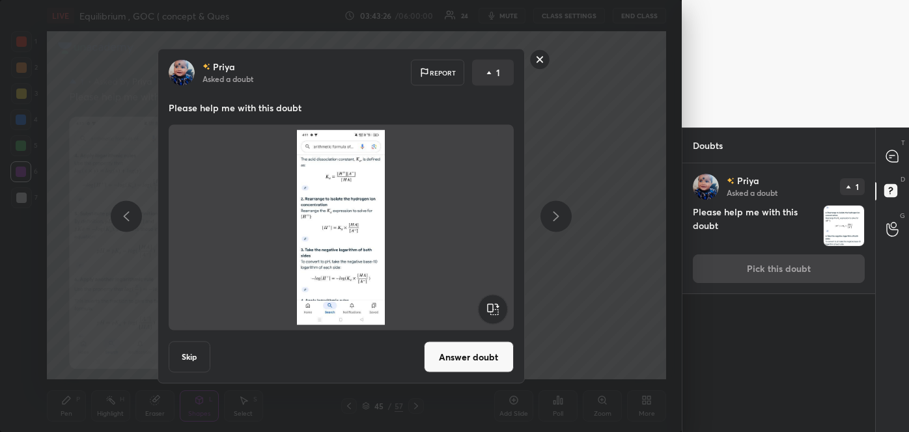
click at [488, 352] on button "Answer doubt" at bounding box center [469, 357] width 90 height 31
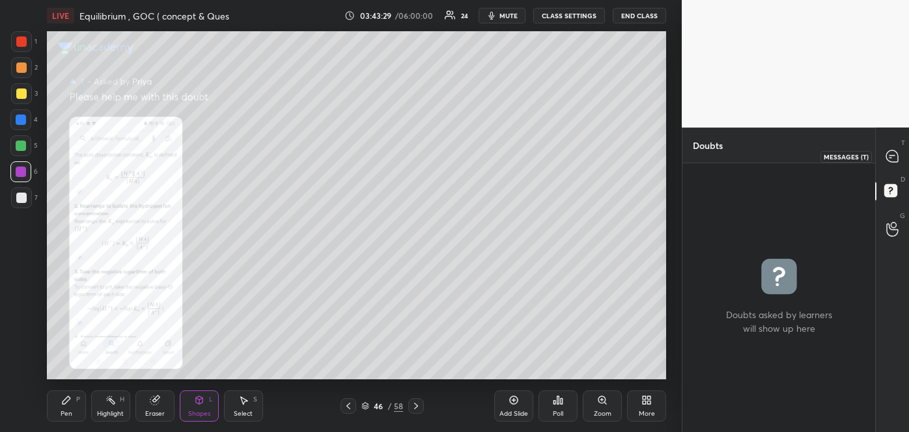
click at [892, 153] on icon at bounding box center [892, 156] width 12 height 12
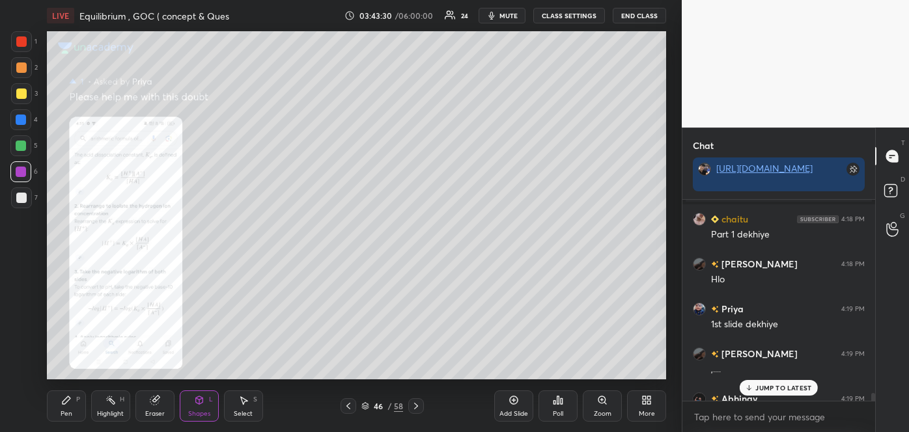
scroll to position [197, 189]
click at [762, 382] on div "JUMP TO LATEST" at bounding box center [779, 388] width 78 height 16
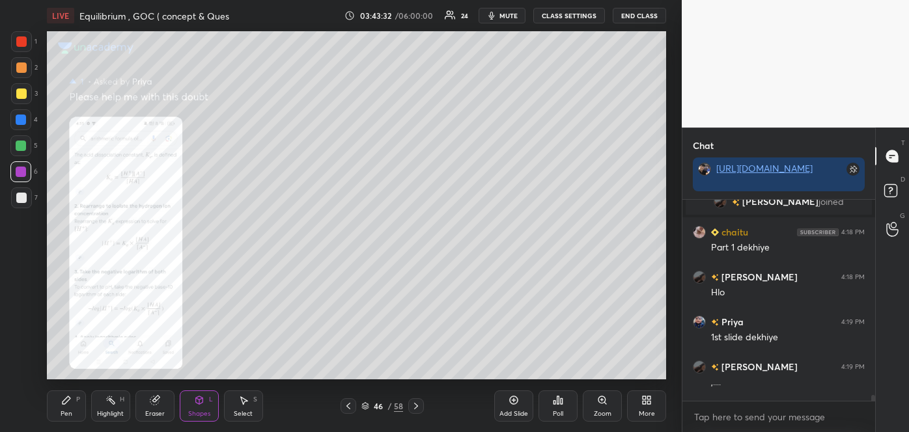
scroll to position [6578, 0]
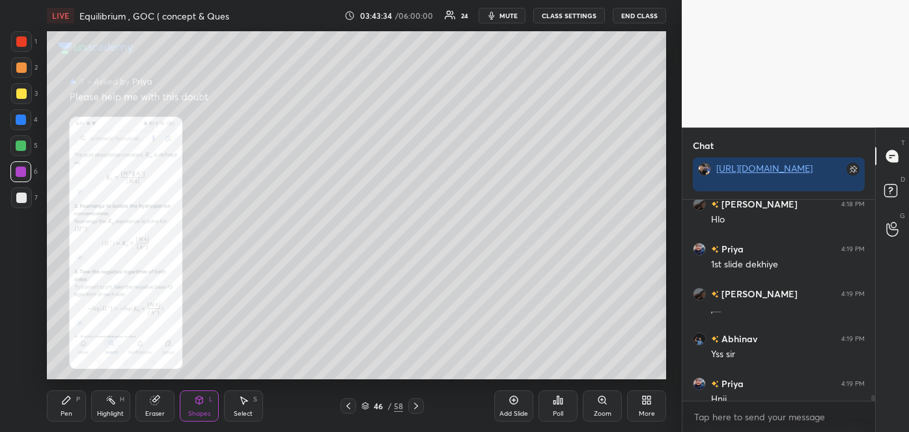
click at [344, 405] on icon at bounding box center [348, 406] width 10 height 10
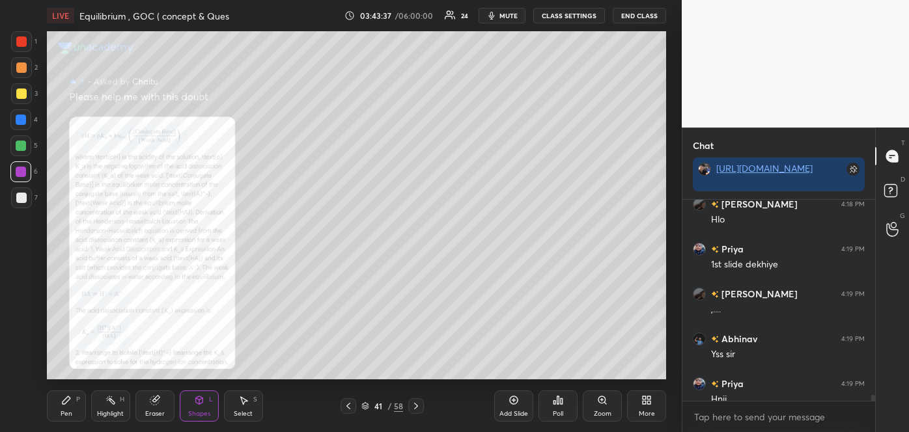
click at [344, 405] on icon at bounding box center [348, 406] width 10 height 10
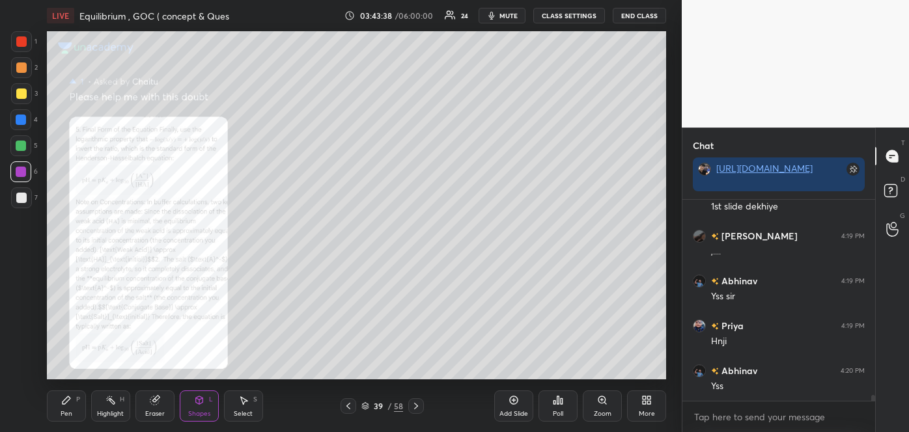
click at [344, 405] on icon at bounding box center [348, 406] width 10 height 10
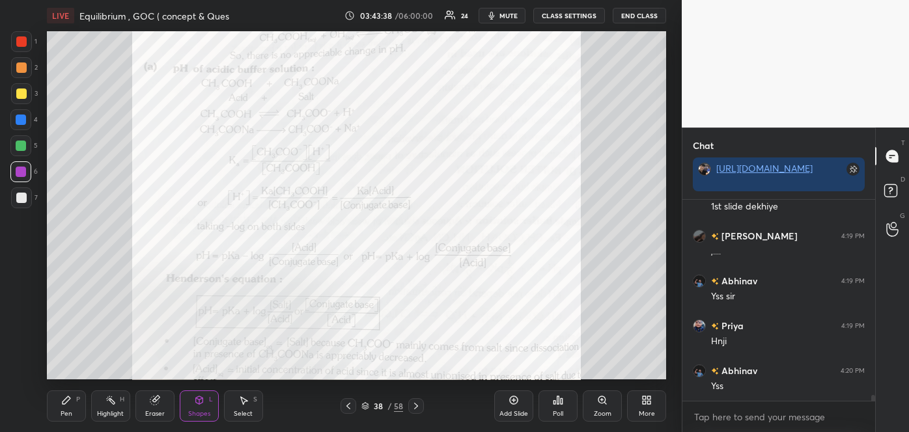
click at [344, 405] on icon at bounding box center [348, 406] width 10 height 10
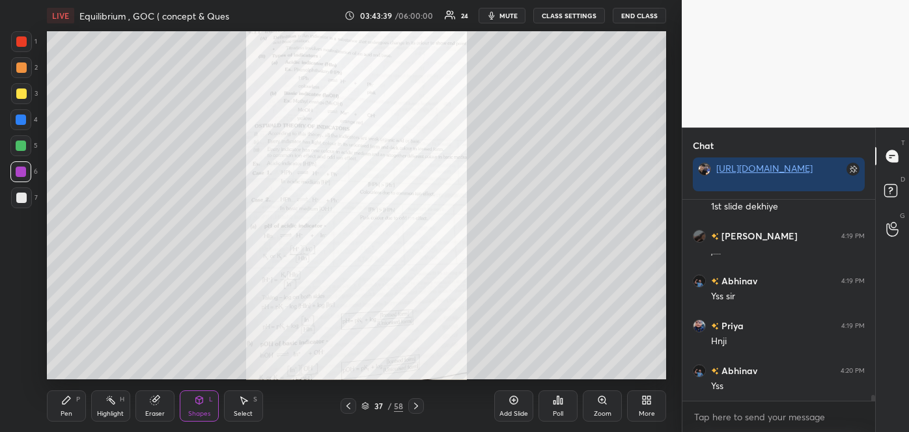
scroll to position [6681, 0]
click at [603, 406] on div "Zoom" at bounding box center [602, 406] width 39 height 31
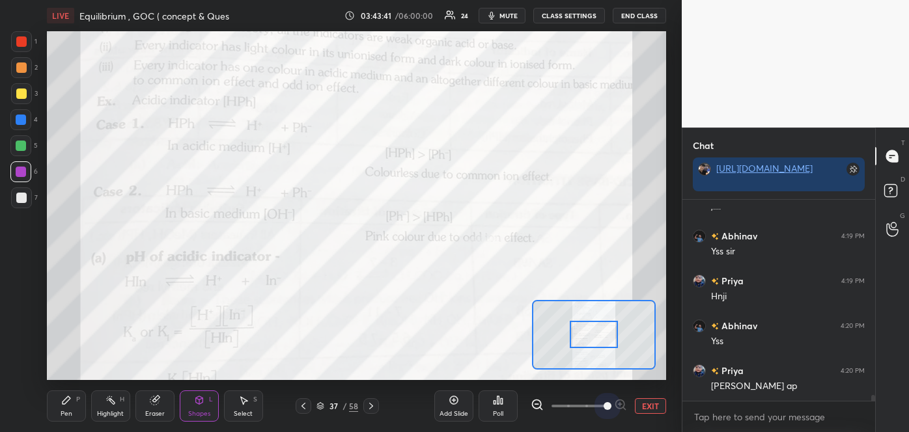
click at [603, 406] on span at bounding box center [578, 407] width 55 height 20
click at [595, 341] on div at bounding box center [594, 334] width 49 height 27
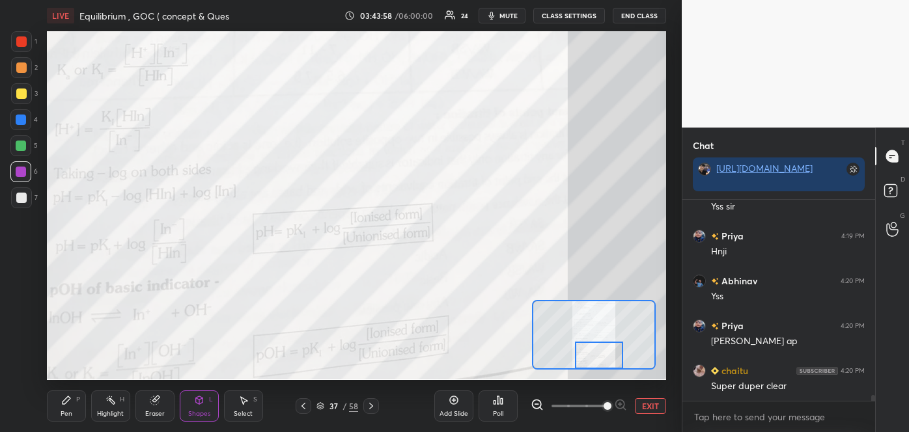
drag, startPoint x: 595, startPoint y: 341, endPoint x: 600, endPoint y: 366, distance: 25.3
click at [600, 366] on div at bounding box center [599, 355] width 49 height 27
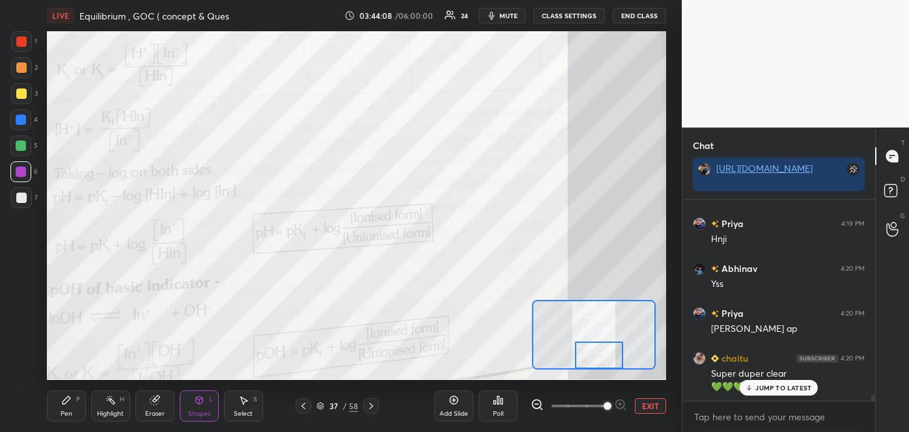
click at [458, 400] on icon at bounding box center [454, 400] width 10 height 10
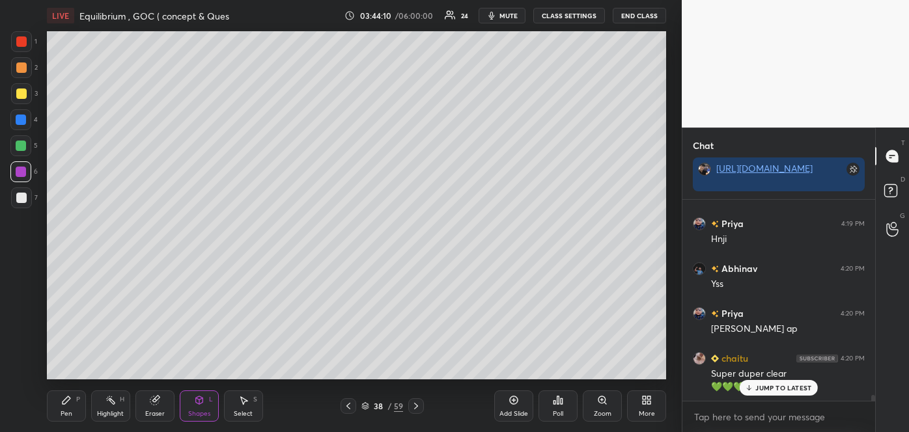
click at [27, 196] on div at bounding box center [21, 198] width 21 height 21
click at [73, 405] on div "Pen P" at bounding box center [66, 406] width 39 height 31
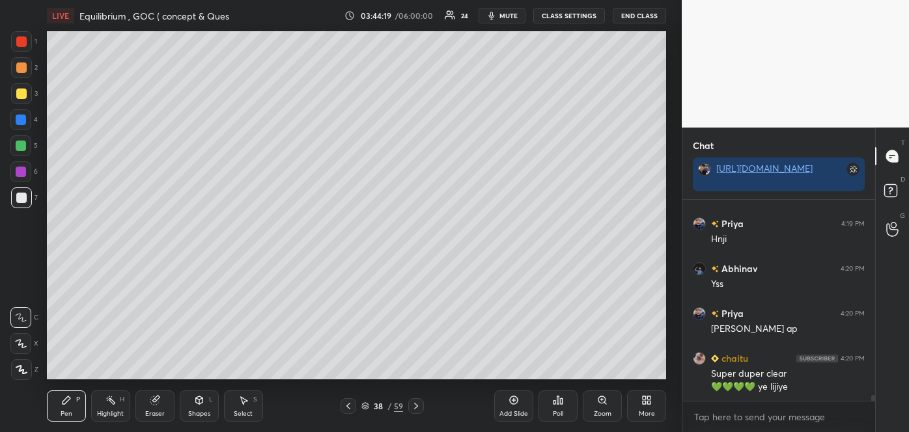
scroll to position [6783, 0]
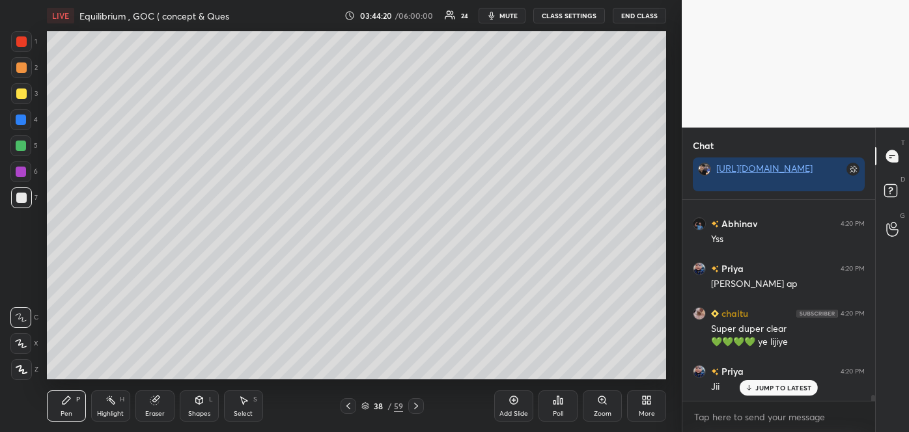
click at [20, 340] on icon at bounding box center [21, 344] width 10 height 8
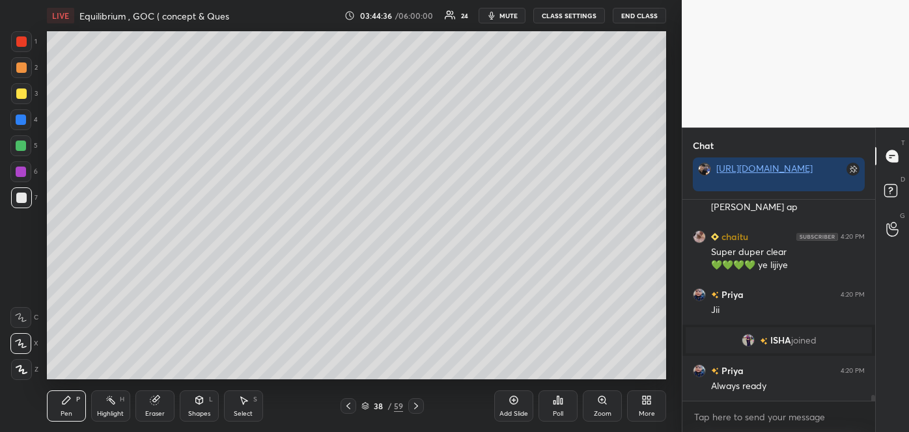
scroll to position [6891, 0]
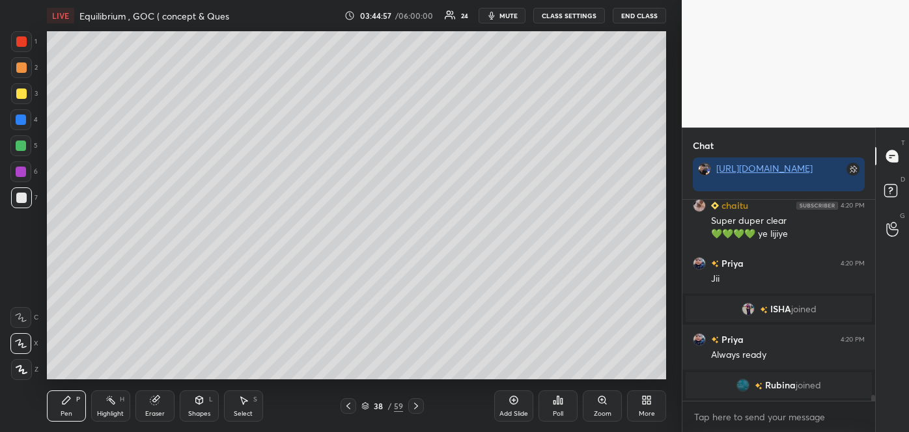
click at [20, 98] on div at bounding box center [21, 94] width 10 height 10
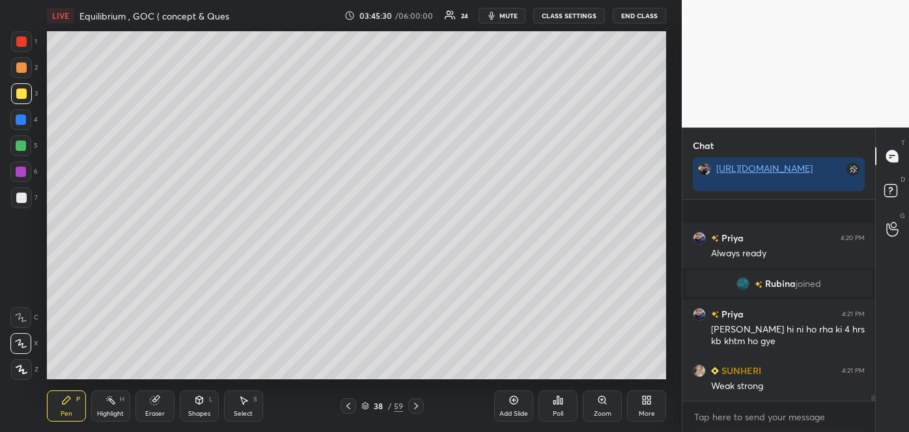
scroll to position [6759, 0]
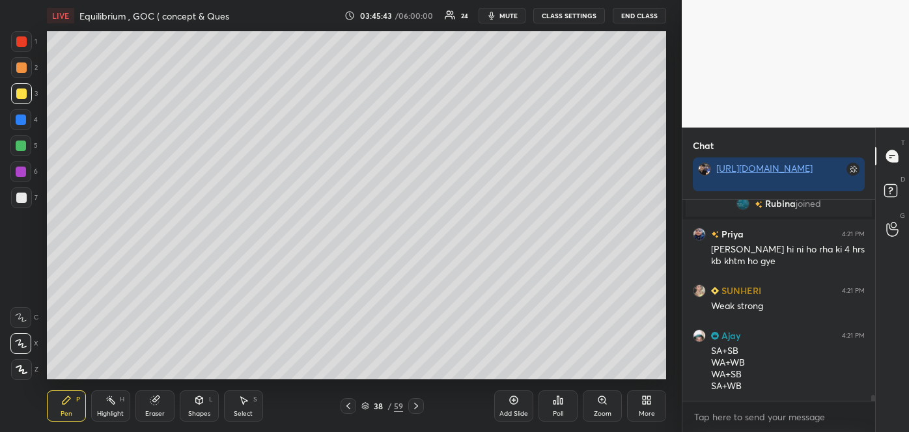
click at [22, 88] on div at bounding box center [21, 93] width 21 height 21
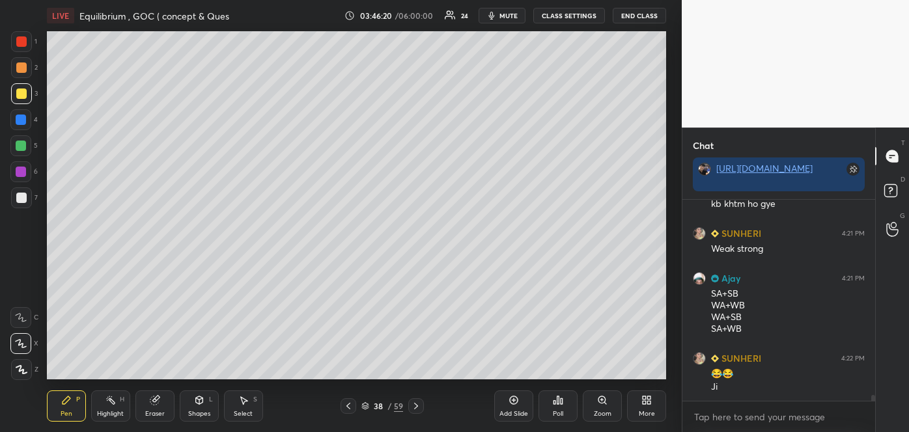
scroll to position [6848, 0]
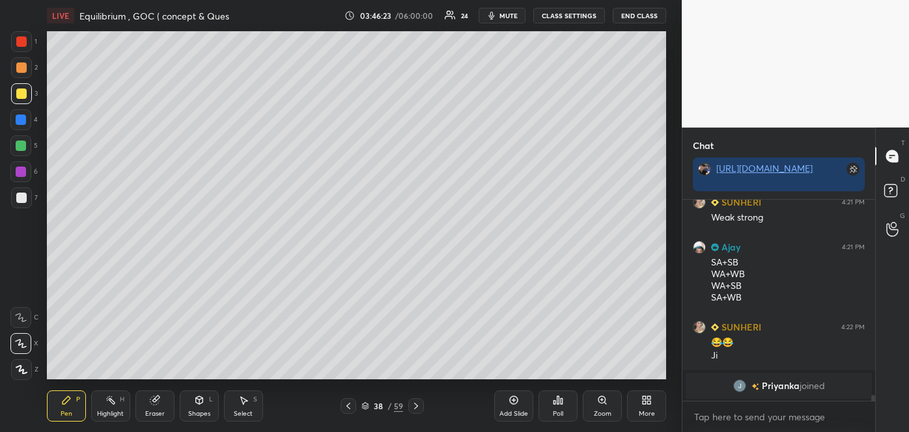
click at [22, 68] on div at bounding box center [21, 68] width 10 height 10
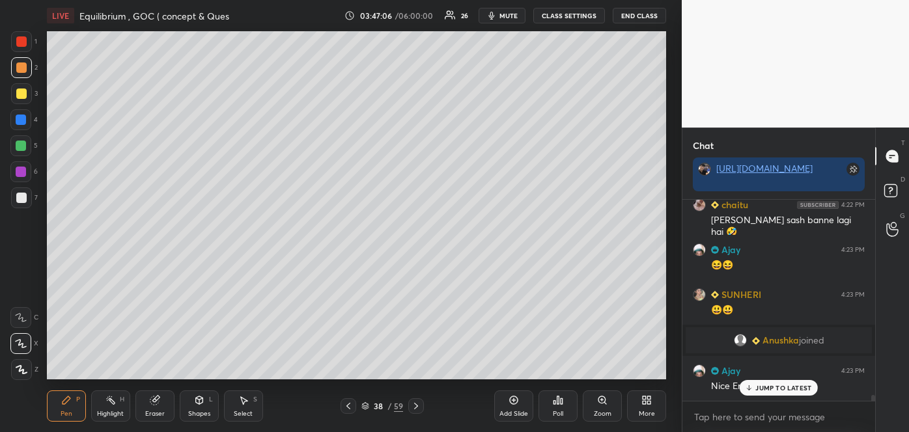
scroll to position [7018, 0]
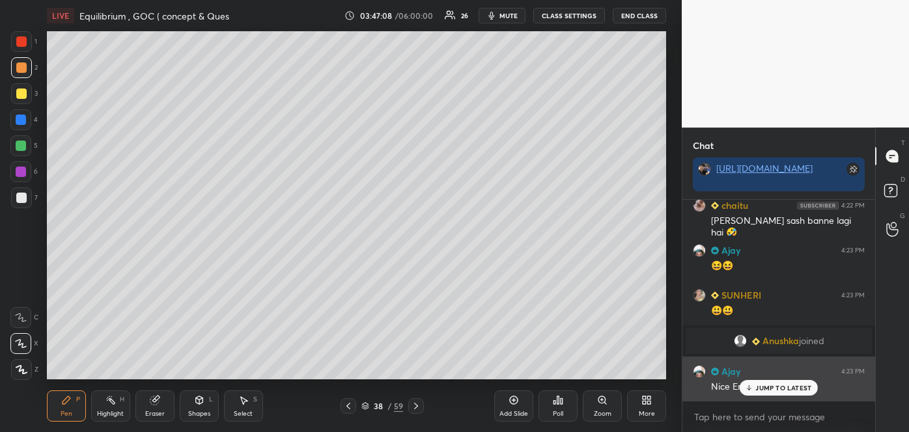
click at [757, 387] on p "JUMP TO LATEST" at bounding box center [783, 388] width 56 height 8
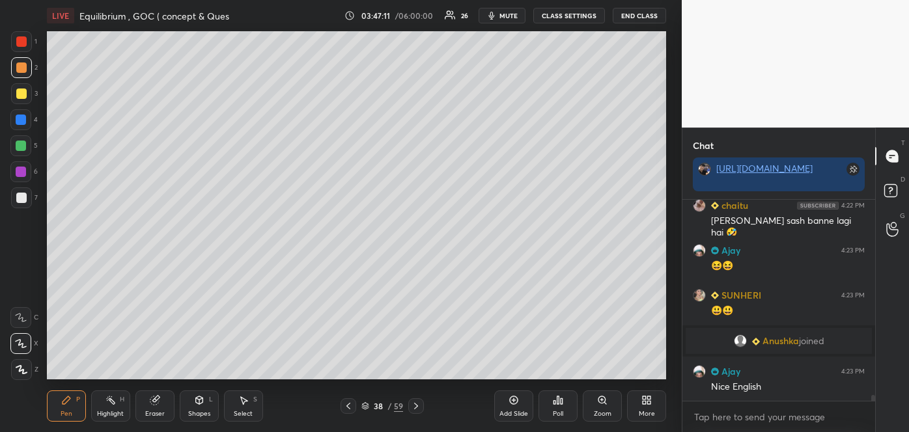
click at [525, 405] on div "Add Slide" at bounding box center [513, 406] width 39 height 31
click at [26, 198] on div at bounding box center [21, 198] width 10 height 10
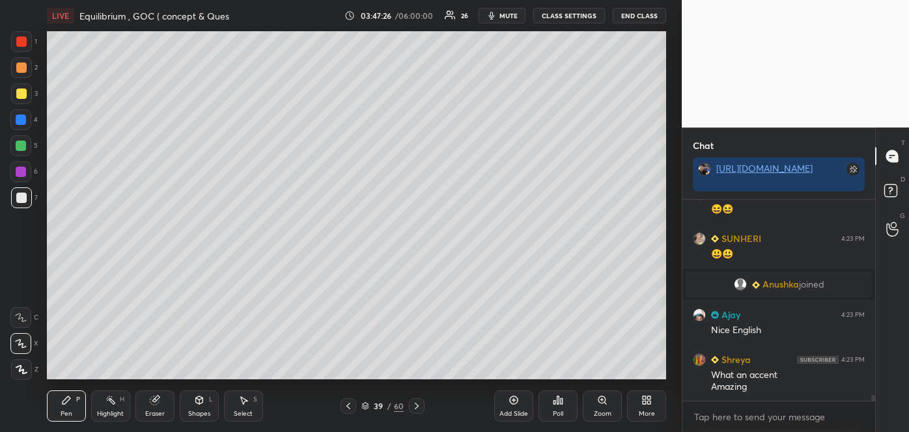
scroll to position [7121, 0]
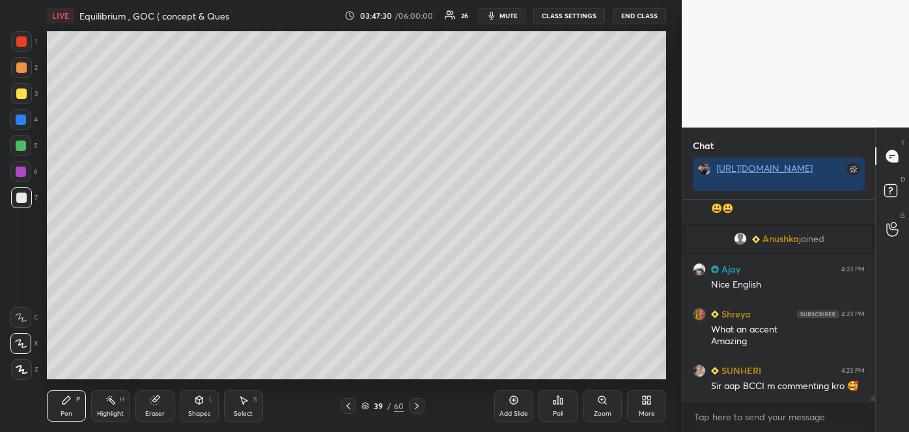
click at [21, 94] on div at bounding box center [21, 94] width 10 height 10
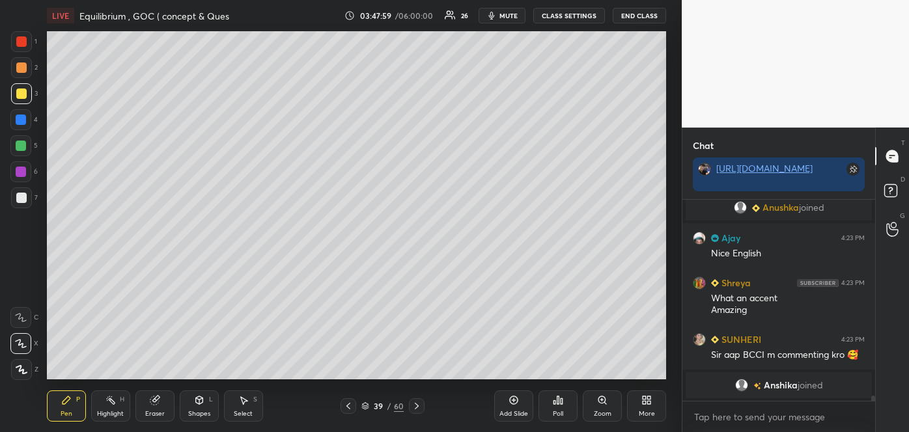
click at [23, 201] on div at bounding box center [21, 198] width 10 height 10
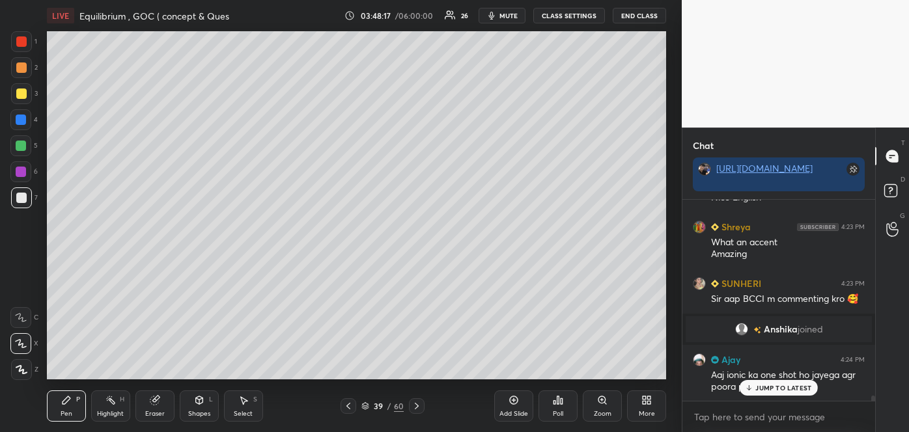
scroll to position [7190, 0]
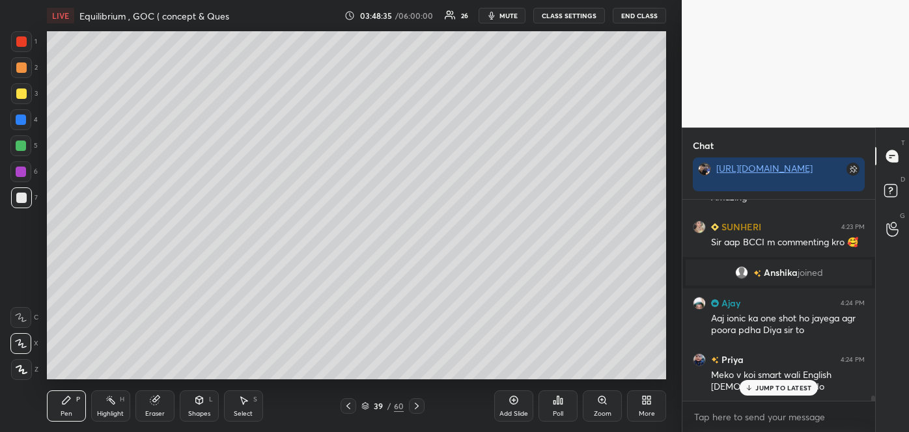
click at [516, 406] on div "Add Slide" at bounding box center [513, 406] width 39 height 31
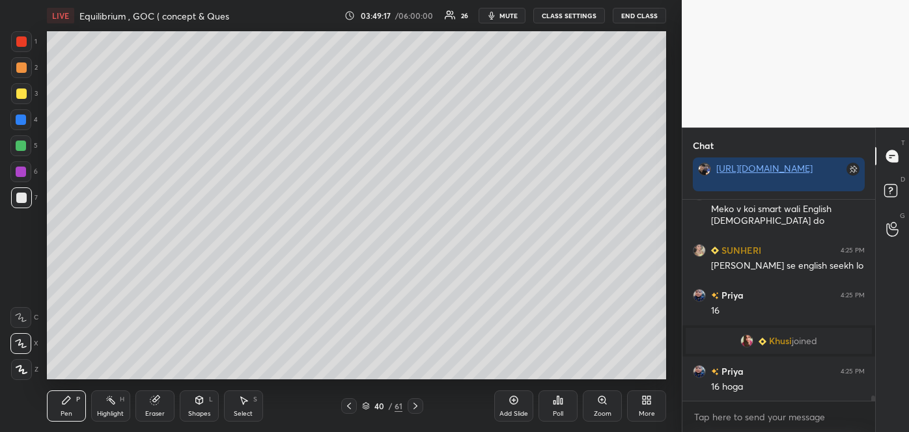
scroll to position [7353, 0]
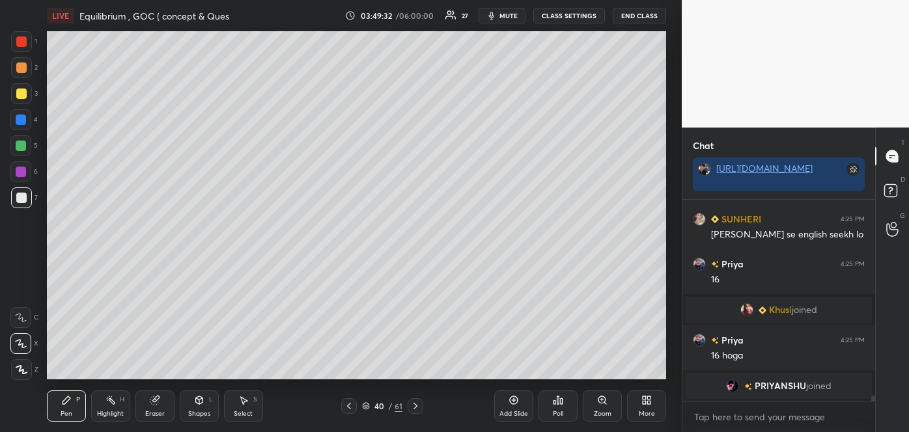
click at [165, 410] on div "Eraser" at bounding box center [154, 406] width 39 height 31
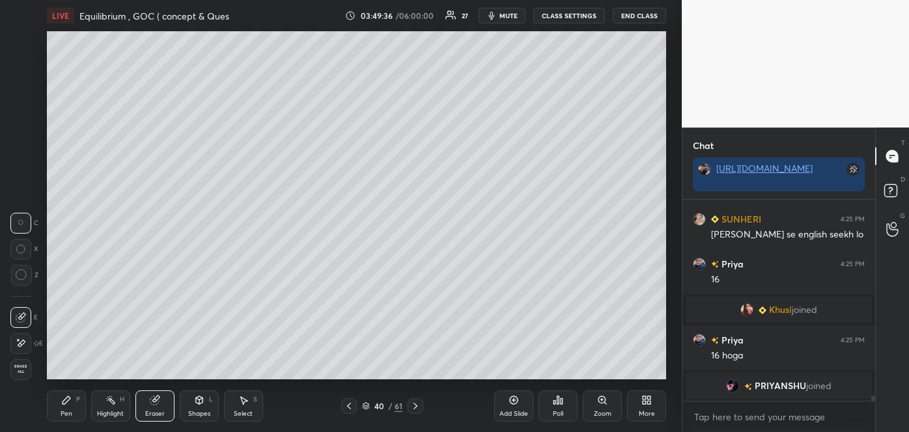
click at [250, 409] on div "Select S" at bounding box center [243, 406] width 39 height 31
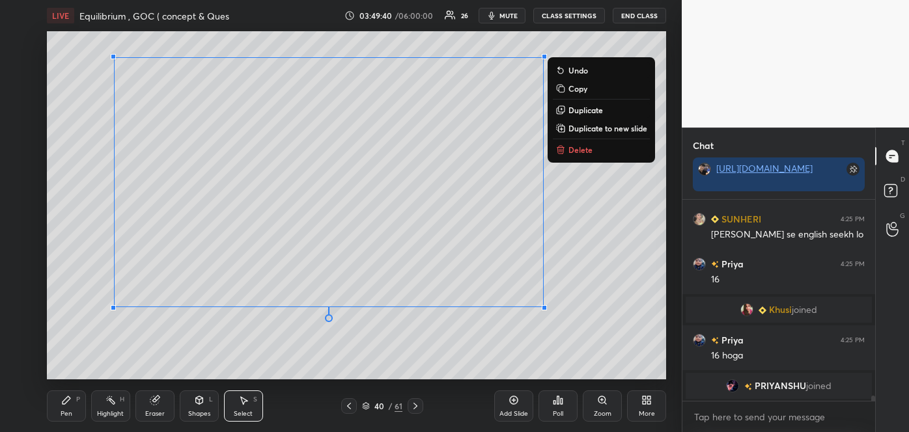
click at [600, 129] on p "Duplicate to new slide" at bounding box center [607, 128] width 79 height 10
click at [609, 127] on p "Duplicate to new slide" at bounding box center [607, 128] width 79 height 10
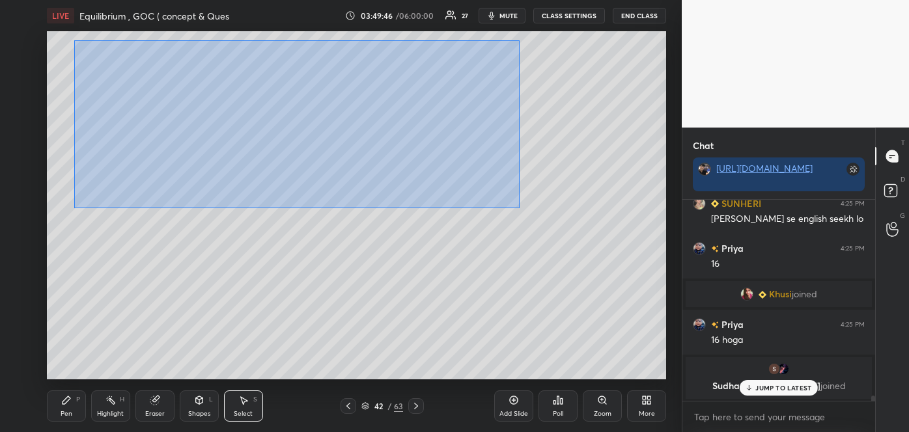
scroll to position [7318, 0]
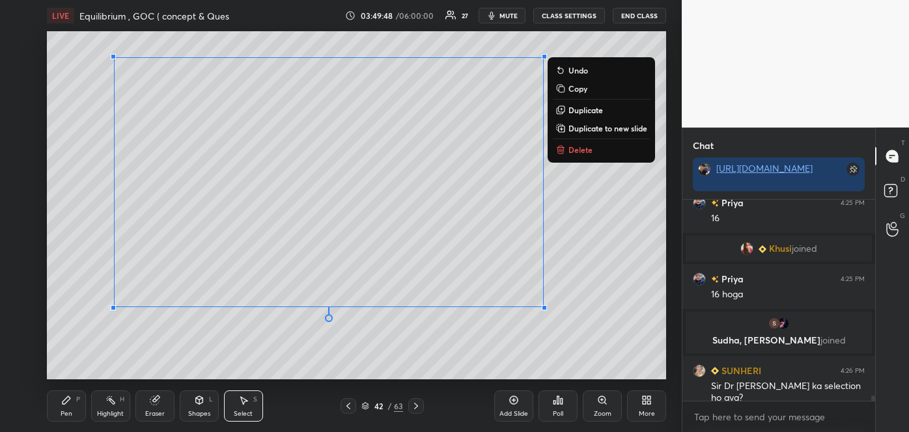
click at [594, 120] on button "Duplicate to new slide" at bounding box center [601, 128] width 97 height 16
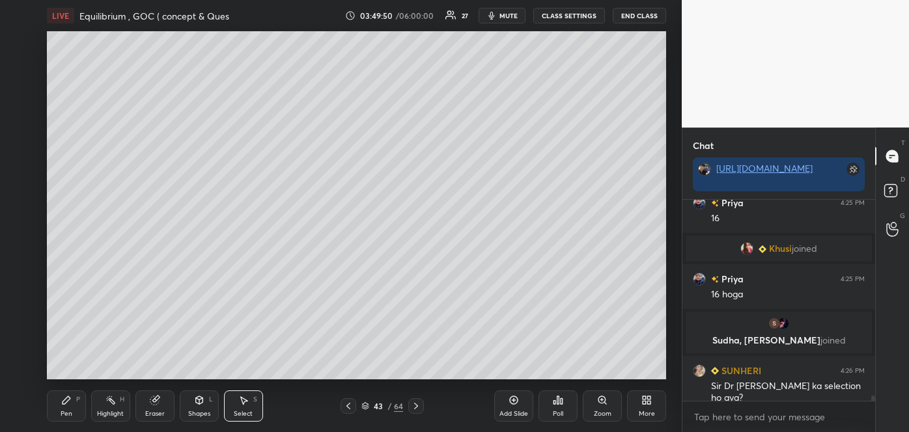
click at [321, 122] on div "0 ° Undo Copy Duplicate Duplicate to new slide Delete" at bounding box center [356, 205] width 619 height 348
click at [354, 406] on div at bounding box center [349, 406] width 16 height 16
click at [356, 406] on div at bounding box center [349, 406] width 16 height 16
click at [359, 404] on div "41 / 64" at bounding box center [382, 406] width 83 height 16
click at [351, 406] on icon at bounding box center [348, 406] width 10 height 10
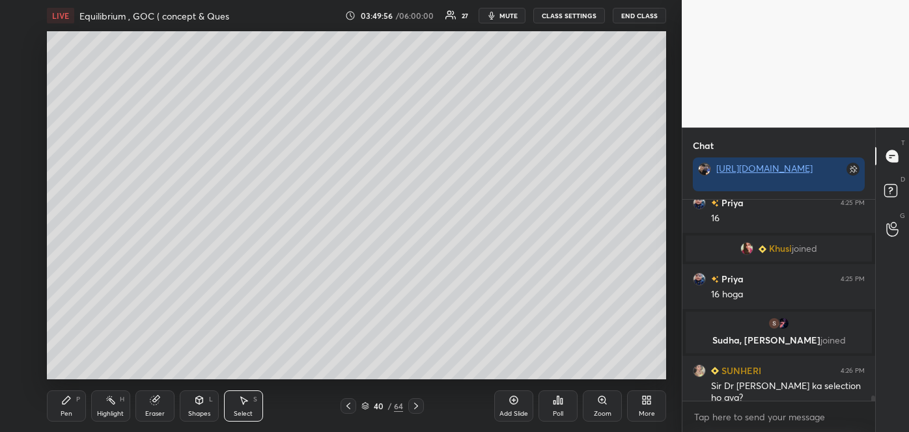
click at [349, 406] on icon at bounding box center [348, 406] width 10 height 10
click at [416, 405] on icon at bounding box center [416, 406] width 10 height 10
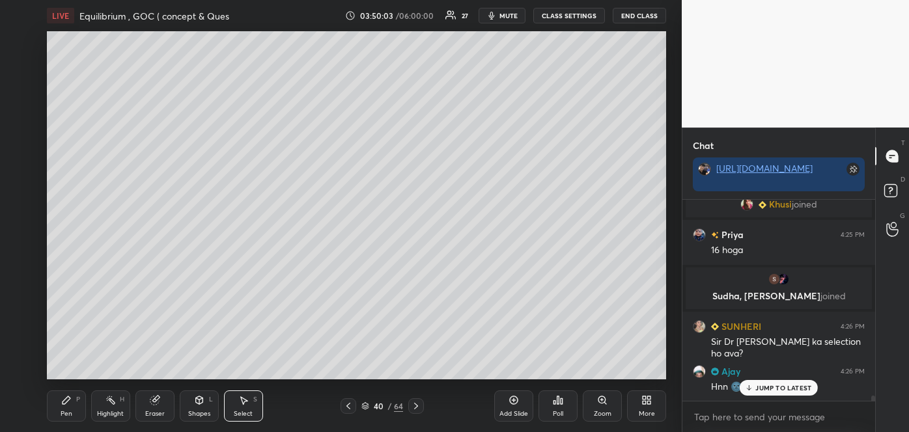
click at [76, 408] on div "Pen P" at bounding box center [66, 406] width 39 height 31
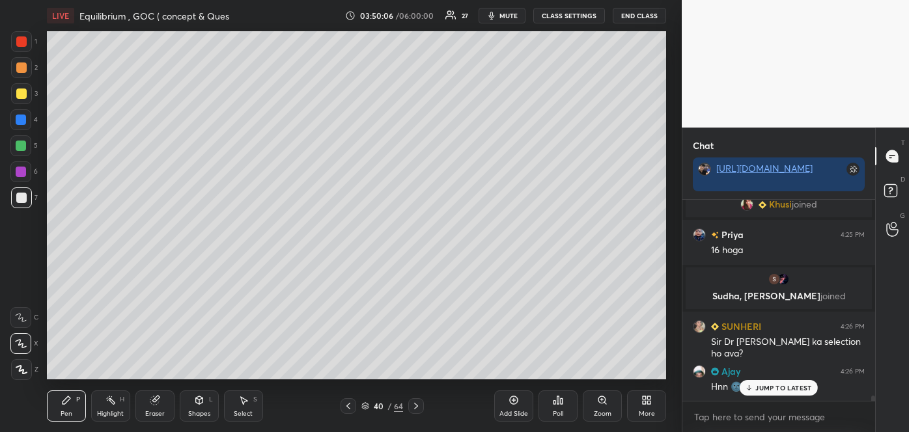
click at [21, 97] on div at bounding box center [21, 94] width 10 height 10
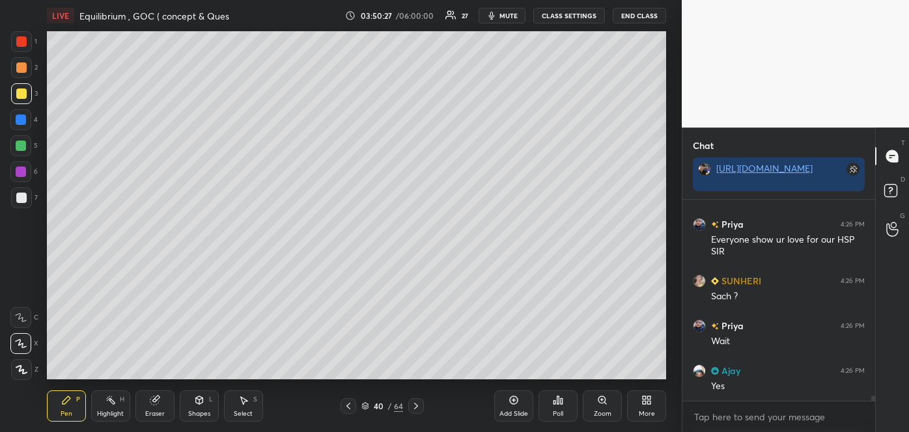
scroll to position [7586, 0]
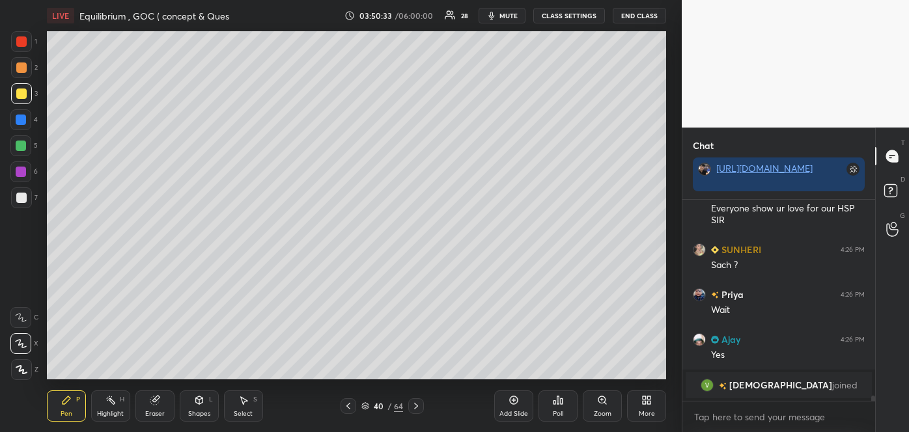
click at [555, 403] on icon at bounding box center [554, 402] width 2 height 3
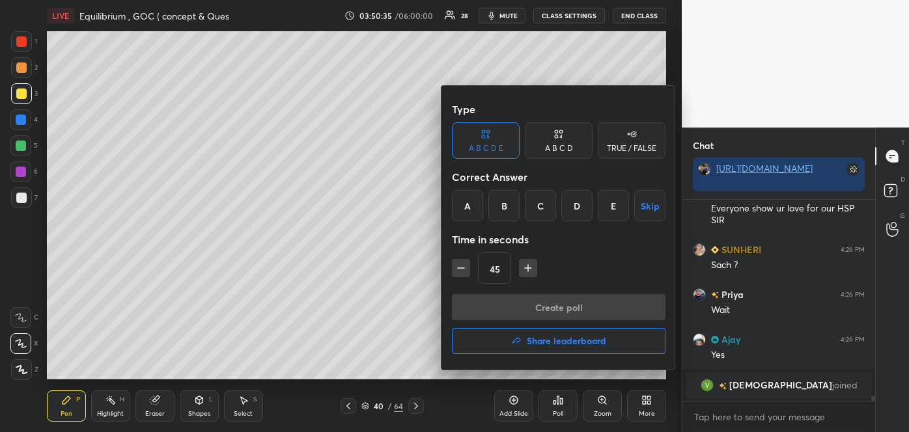
click at [572, 148] on div "A B C D" at bounding box center [559, 149] width 28 height 8
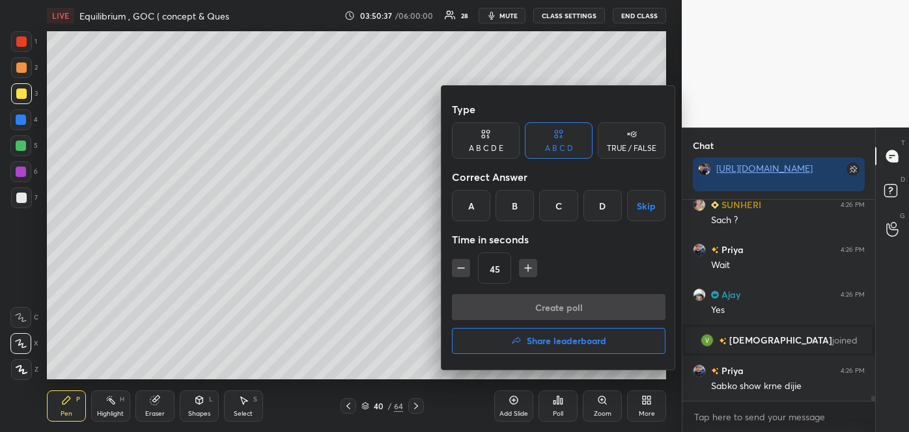
scroll to position [7614, 0]
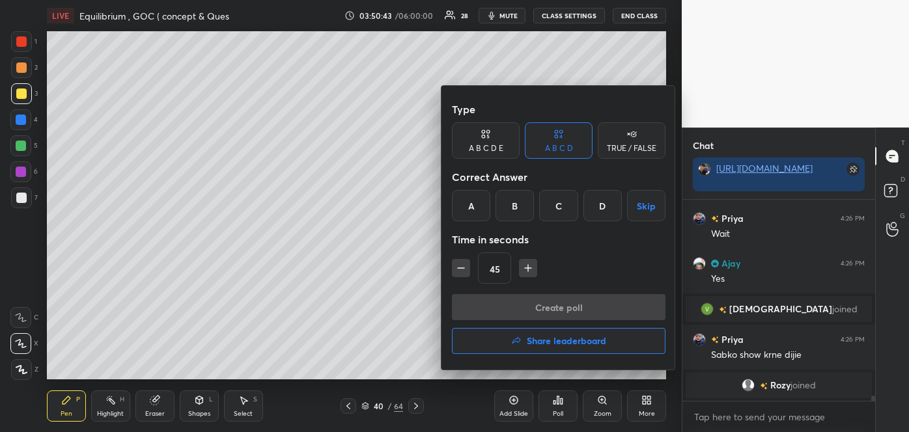
click at [600, 202] on div "D" at bounding box center [602, 205] width 38 height 31
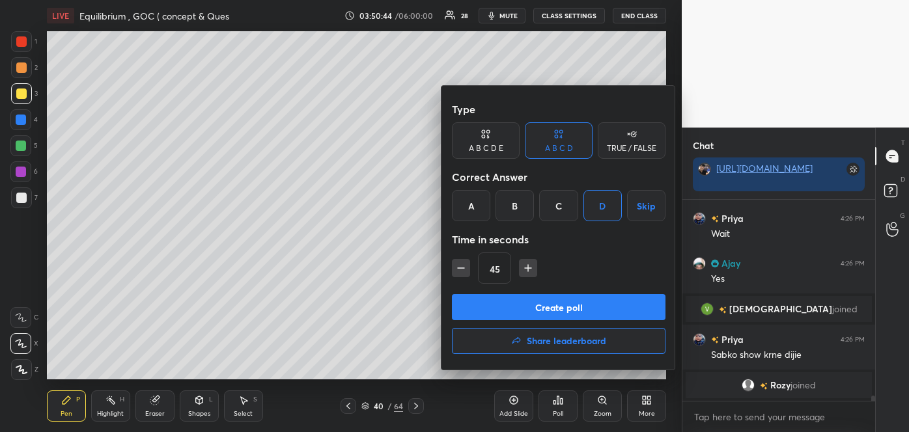
click at [553, 306] on button "Create poll" at bounding box center [559, 307] width 214 height 26
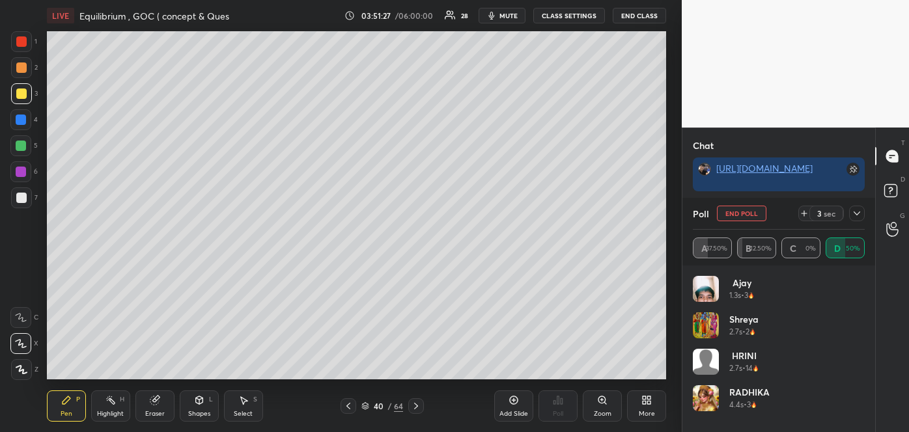
scroll to position [7716, 0]
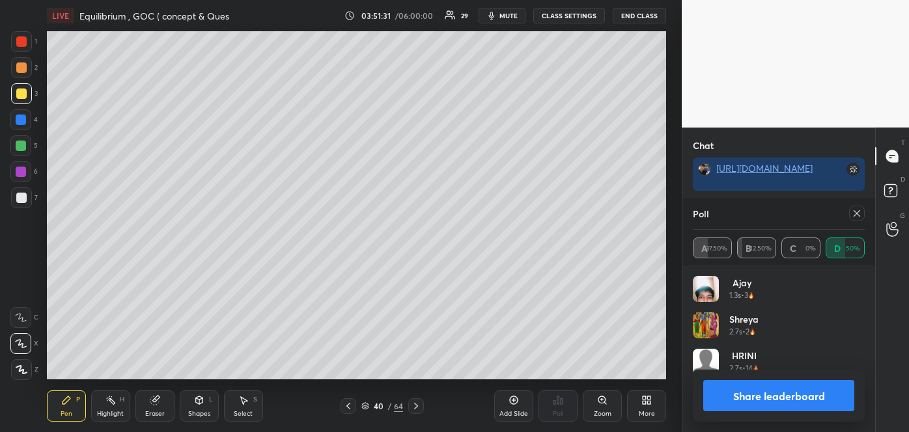
click at [783, 391] on button "Share leaderboard" at bounding box center [778, 395] width 151 height 31
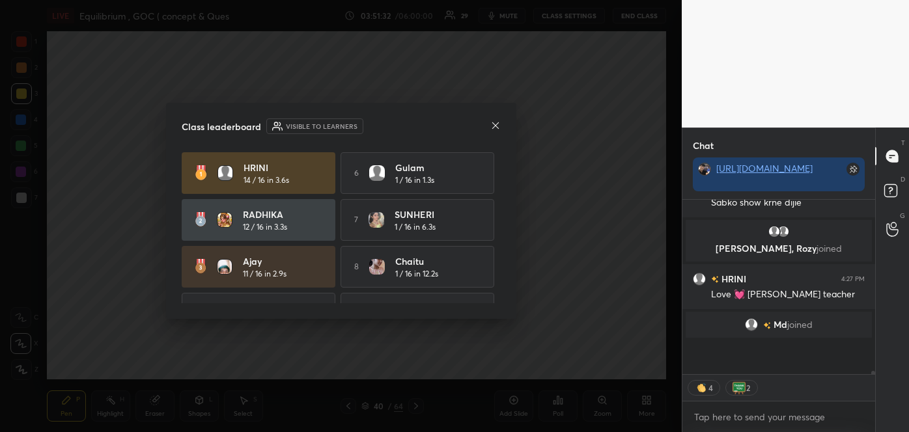
scroll to position [171, 189]
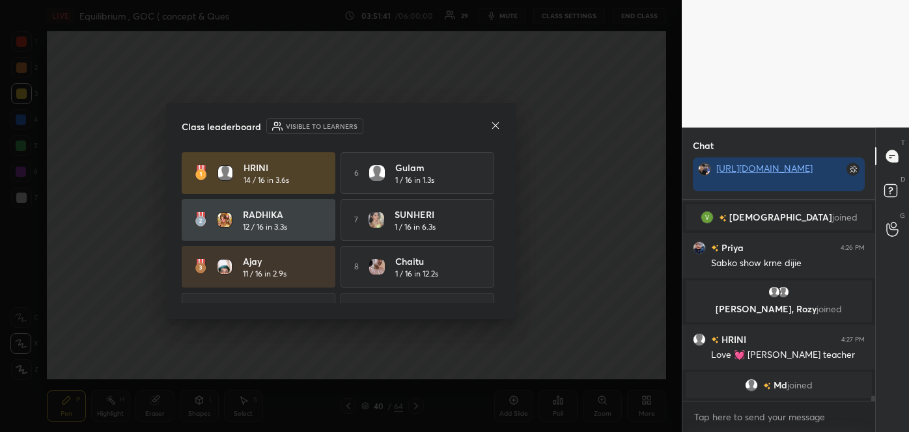
click at [495, 122] on icon at bounding box center [495, 125] width 10 height 10
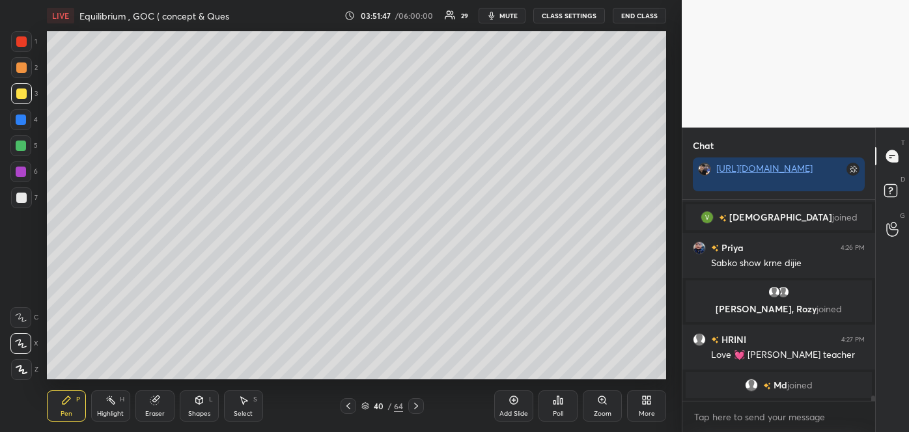
click at [20, 69] on div at bounding box center [21, 68] width 10 height 10
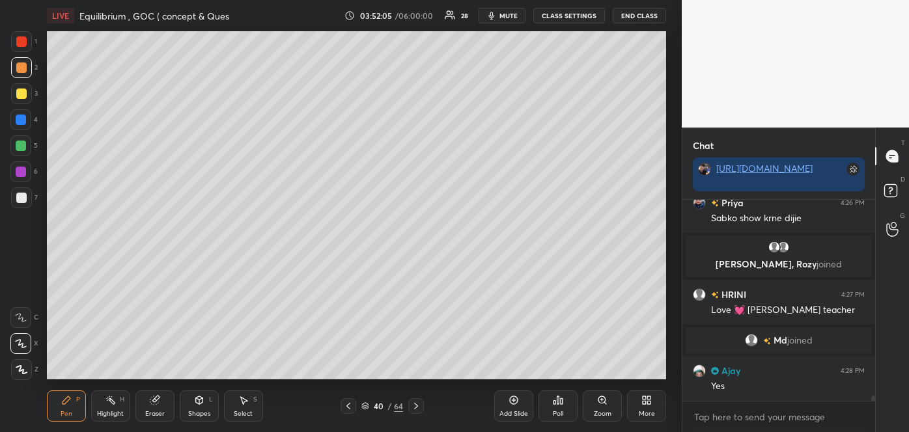
click at [415, 401] on icon at bounding box center [416, 406] width 10 height 10
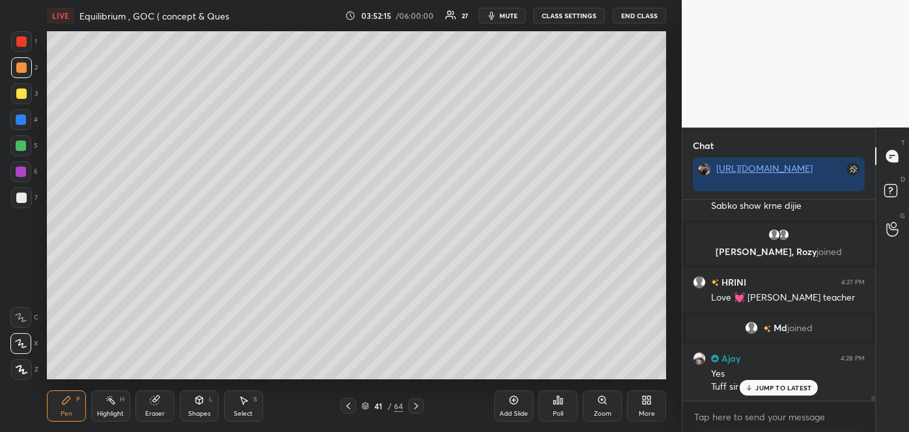
scroll to position [7711, 0]
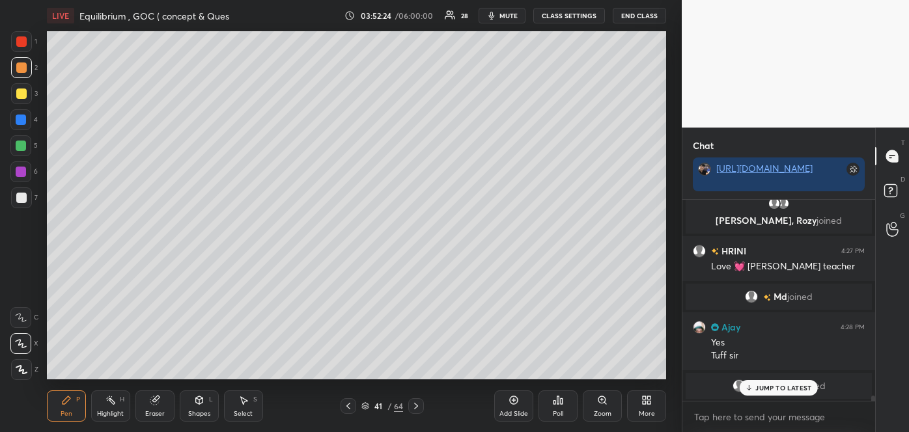
click at [563, 410] on div "Poll" at bounding box center [557, 406] width 39 height 31
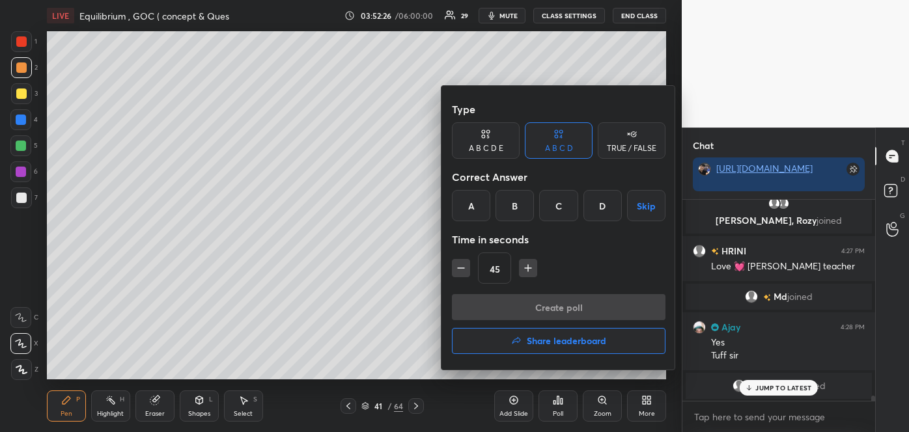
click at [514, 204] on div "B" at bounding box center [514, 205] width 38 height 31
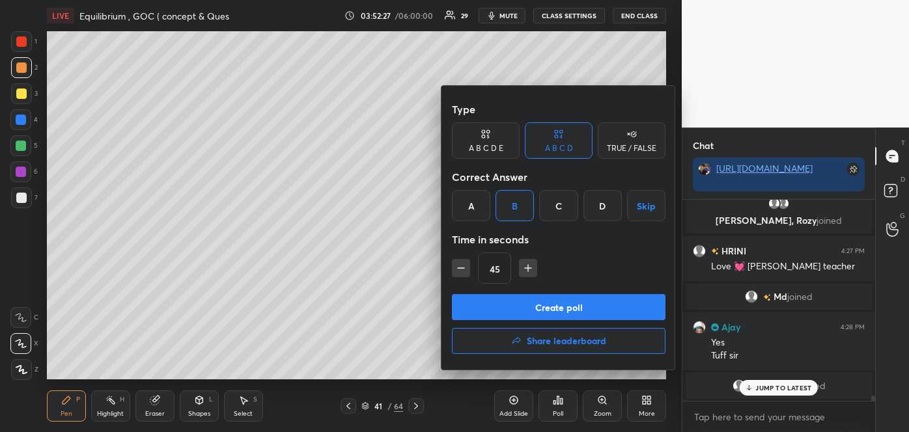
click at [541, 306] on button "Create poll" at bounding box center [559, 307] width 214 height 26
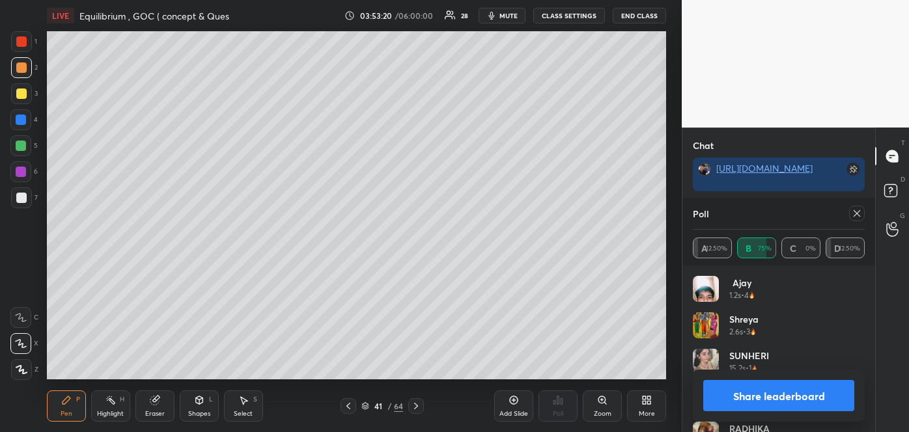
scroll to position [7823, 0]
click at [727, 398] on button "Share leaderboard" at bounding box center [778, 395] width 151 height 31
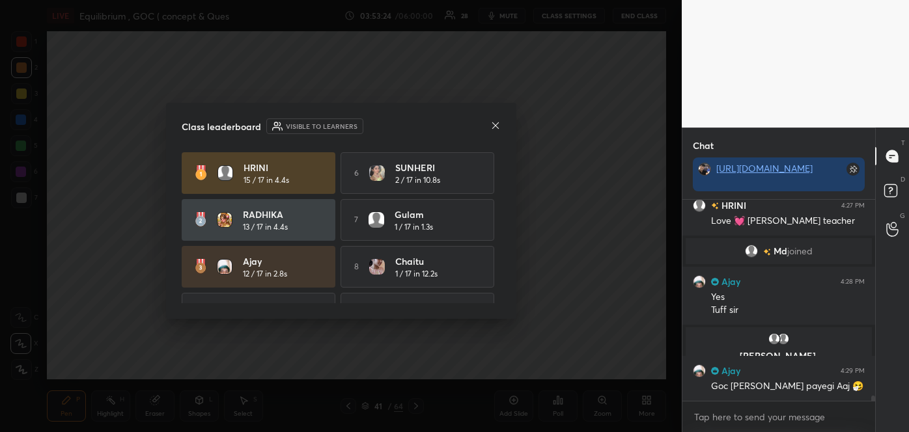
scroll to position [197, 189]
click at [492, 122] on icon at bounding box center [495, 125] width 7 height 7
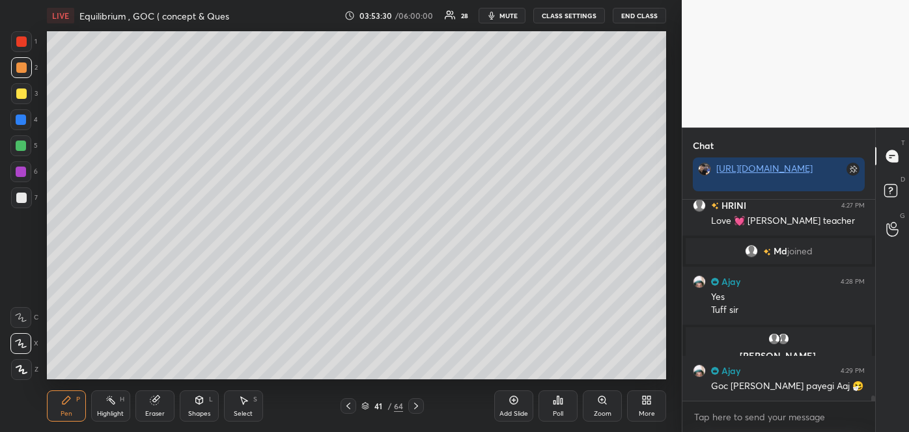
click at [25, 92] on div at bounding box center [21, 94] width 10 height 10
click at [420, 406] on icon at bounding box center [416, 406] width 10 height 10
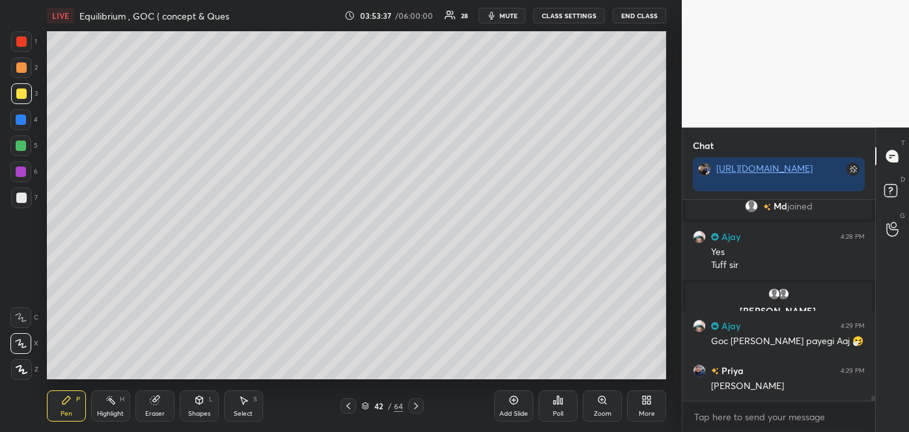
scroll to position [7846, 0]
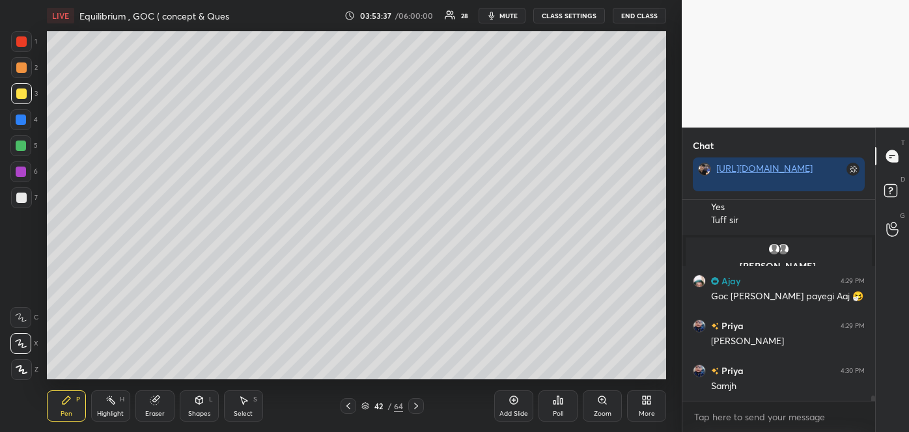
click at [347, 409] on icon at bounding box center [348, 406] width 10 height 10
click at [348, 408] on icon at bounding box center [348, 406] width 10 height 10
click at [348, 404] on icon at bounding box center [348, 406] width 10 height 10
click at [350, 405] on icon at bounding box center [348, 406] width 10 height 10
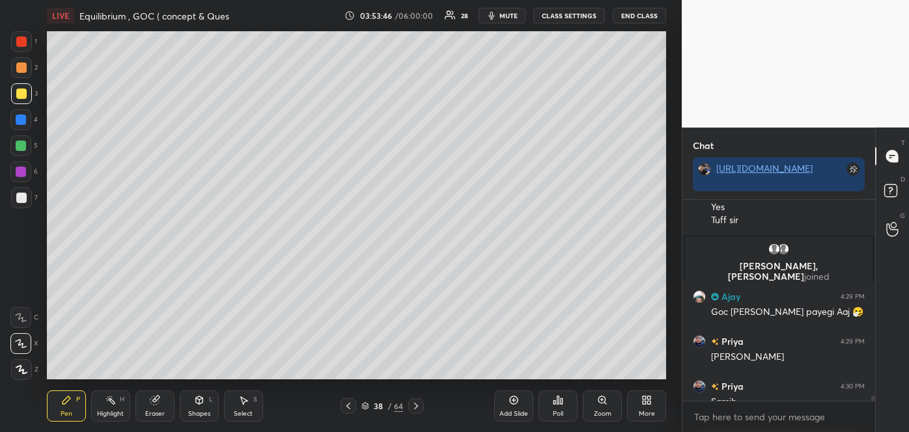
scroll to position [7893, 0]
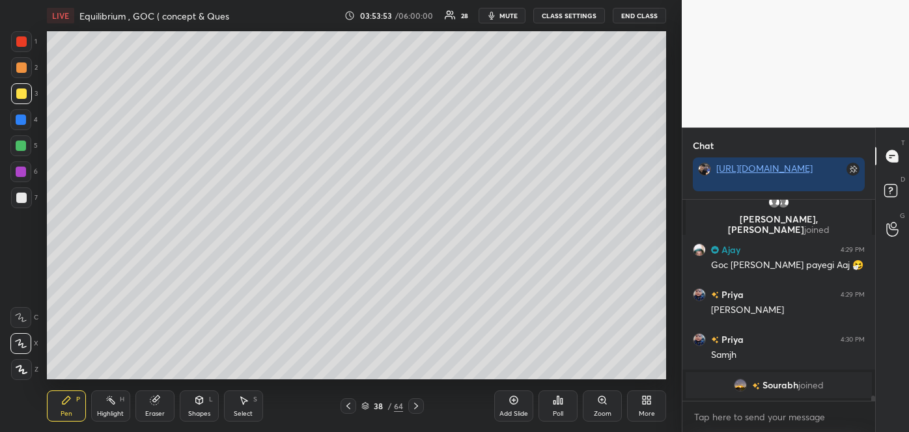
click at [417, 407] on icon at bounding box center [416, 406] width 4 height 7
click at [416, 404] on icon at bounding box center [416, 406] width 4 height 7
click at [417, 403] on icon at bounding box center [416, 406] width 10 height 10
click at [415, 404] on icon at bounding box center [416, 406] width 4 height 7
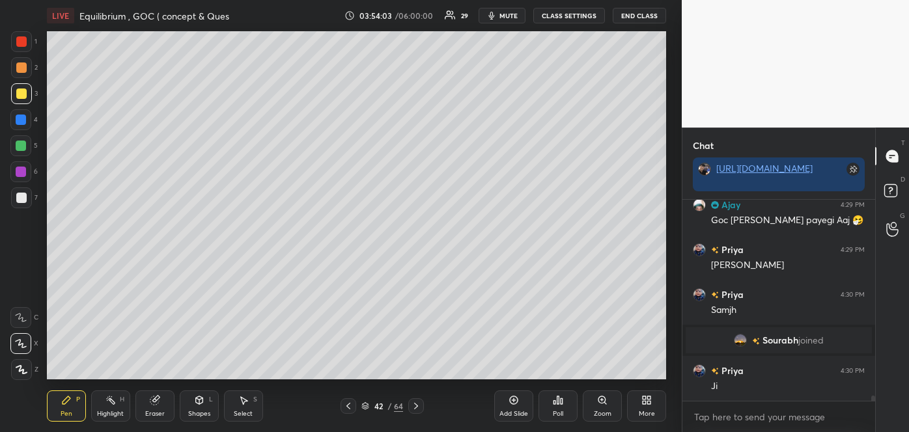
scroll to position [7888, 0]
click at [563, 411] on div "Poll" at bounding box center [558, 414] width 10 height 7
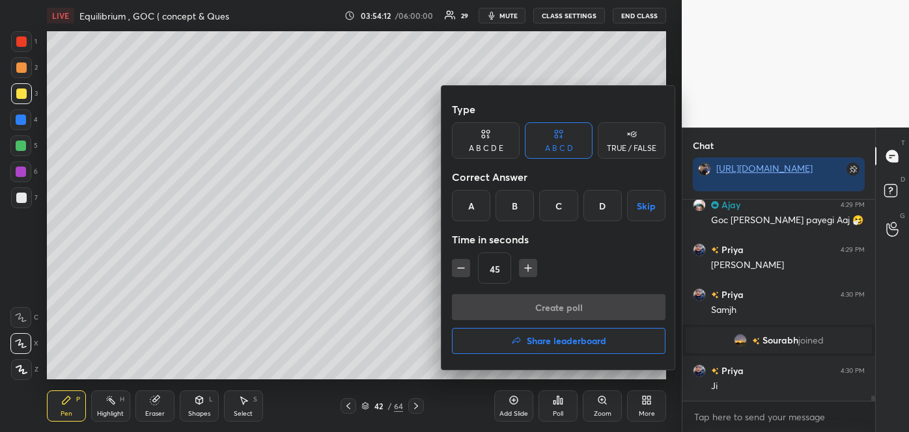
click at [561, 207] on div "C" at bounding box center [558, 205] width 38 height 31
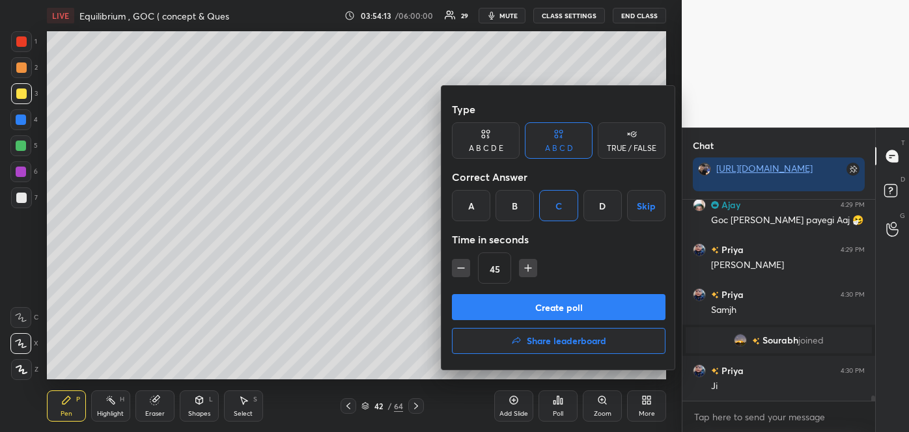
click at [553, 306] on button "Create poll" at bounding box center [559, 307] width 214 height 26
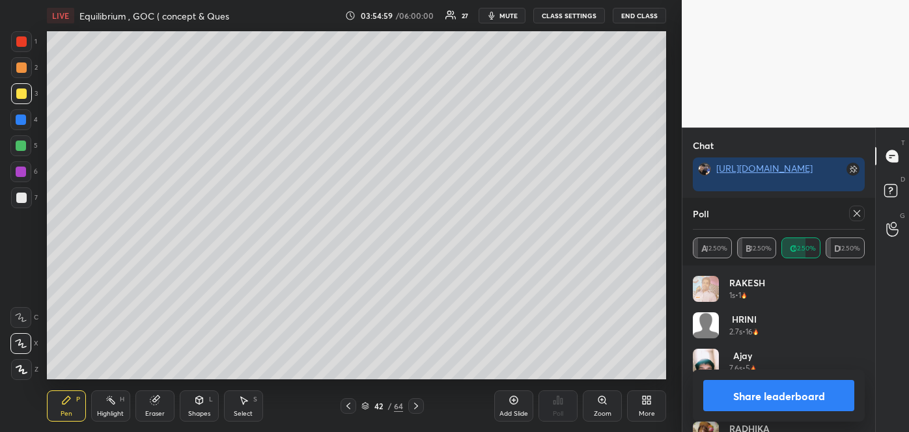
scroll to position [7999, 0]
click at [731, 391] on button "Share leaderboard" at bounding box center [778, 395] width 151 height 31
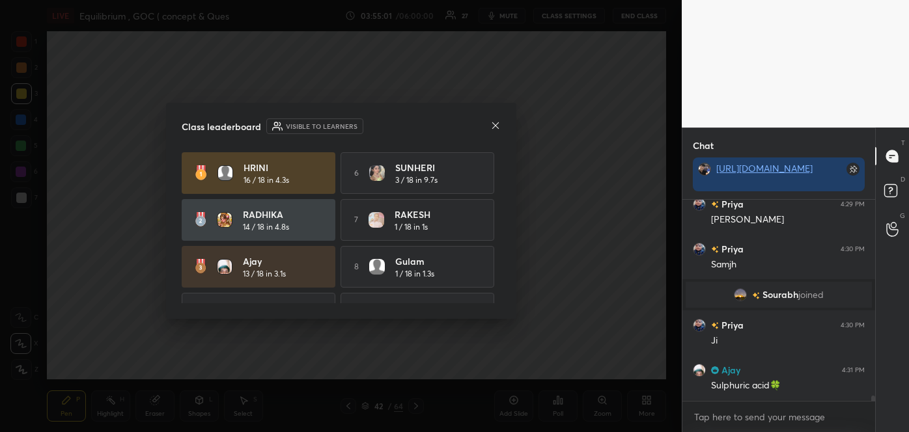
scroll to position [7933, 0]
click at [495, 122] on icon at bounding box center [495, 125] width 10 height 10
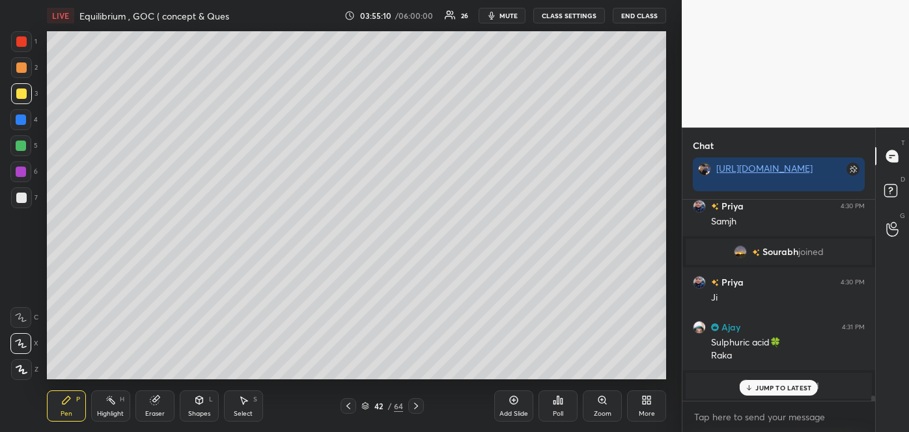
scroll to position [8022, 0]
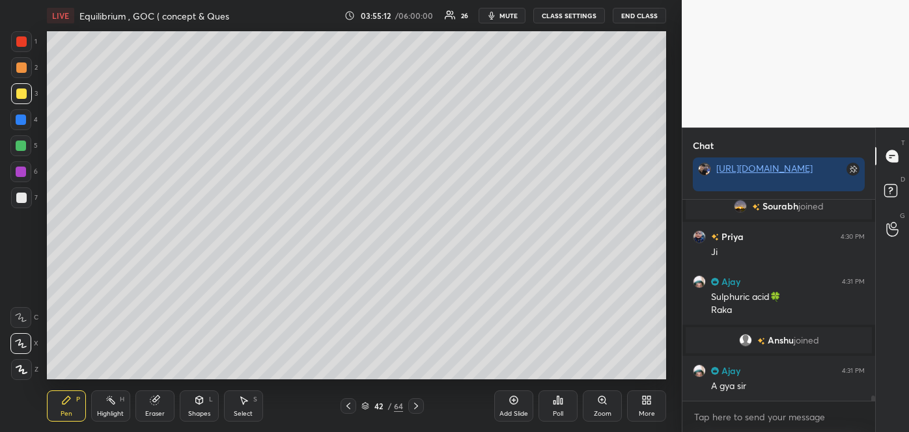
click at [351, 404] on icon at bounding box center [348, 406] width 10 height 10
click at [351, 406] on icon at bounding box center [348, 406] width 10 height 10
click at [350, 405] on icon at bounding box center [348, 406] width 10 height 10
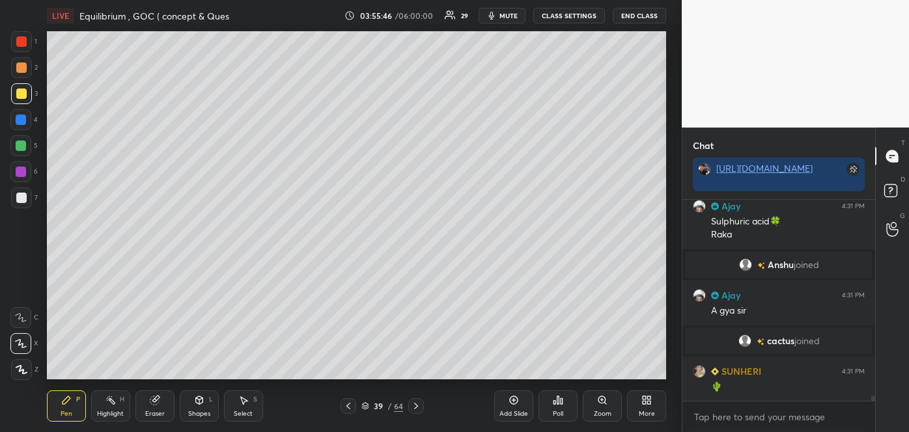
scroll to position [8069, 0]
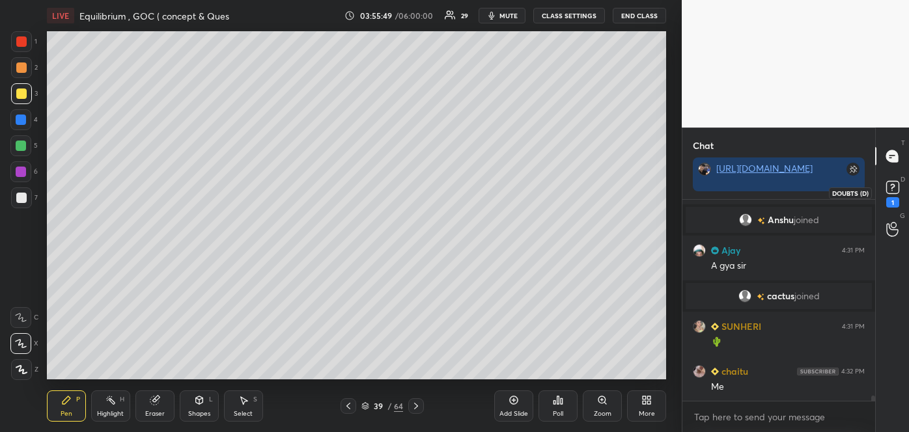
click at [895, 185] on rect at bounding box center [892, 188] width 12 height 12
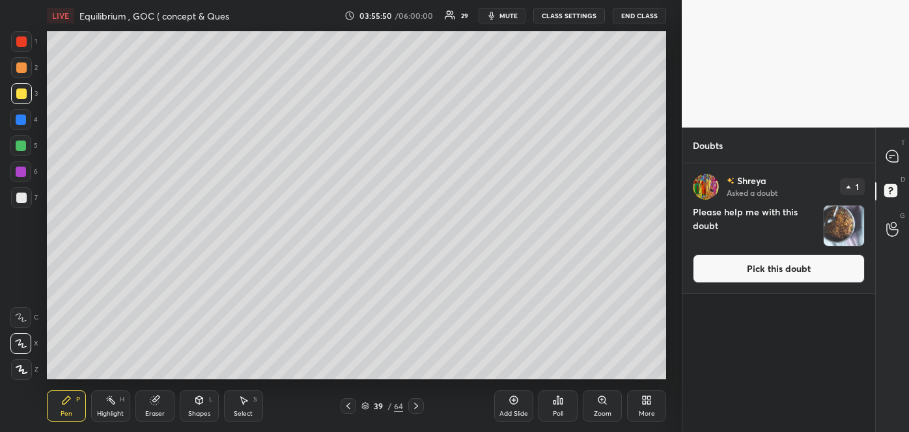
click at [806, 267] on button "Pick this doubt" at bounding box center [779, 269] width 172 height 29
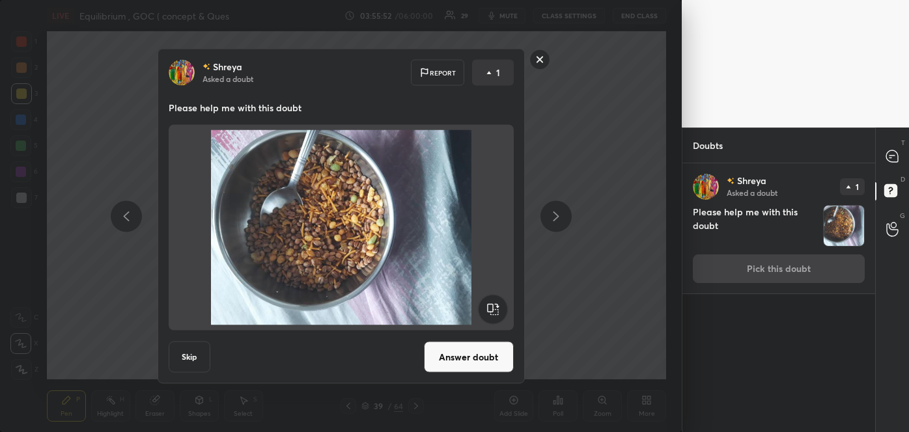
click at [446, 366] on button "Answer doubt" at bounding box center [469, 357] width 90 height 31
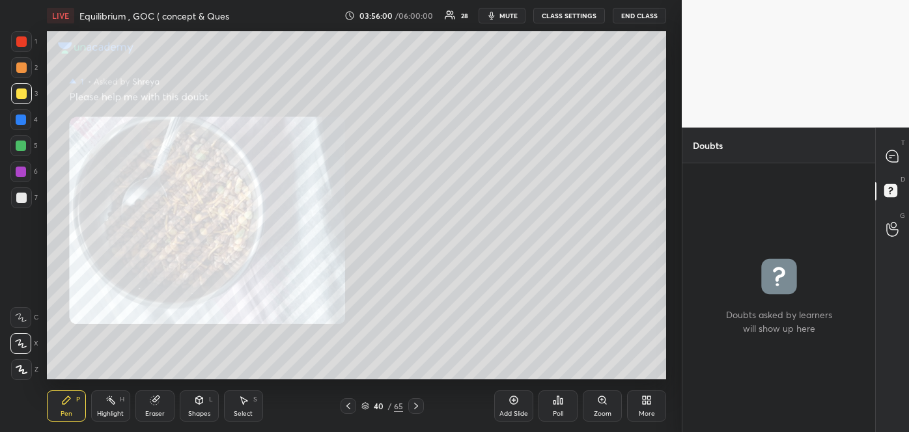
click at [352, 404] on icon at bounding box center [348, 406] width 10 height 10
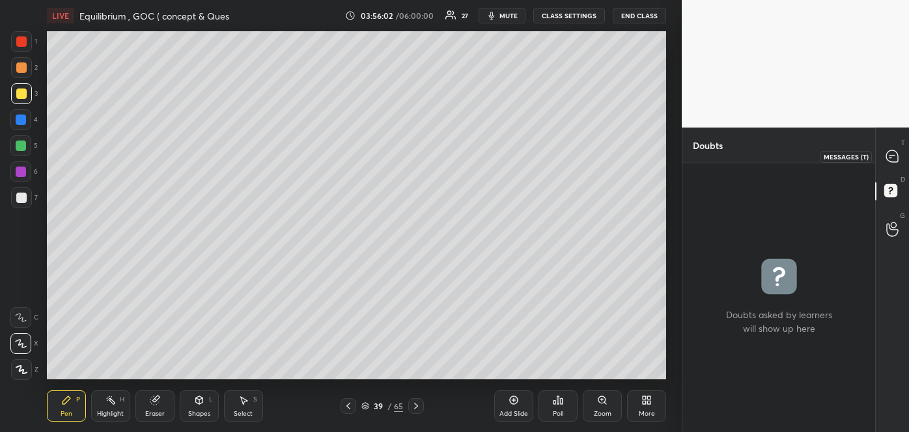
click at [891, 156] on icon at bounding box center [891, 156] width 5 height 0
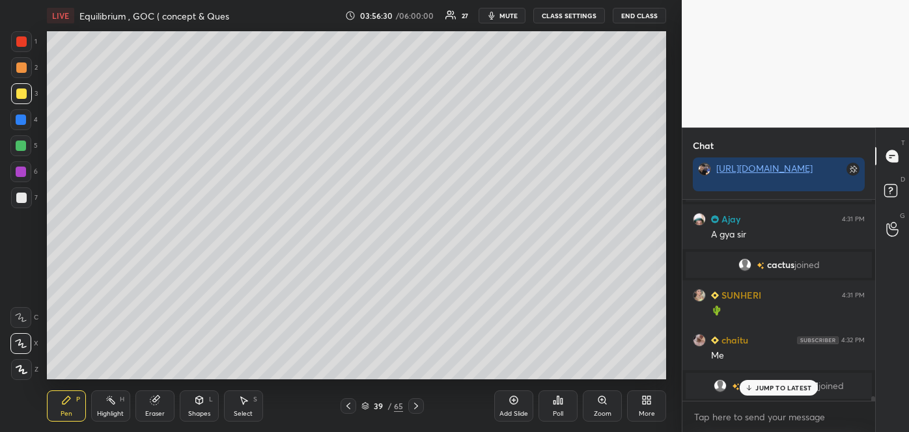
scroll to position [8308, 0]
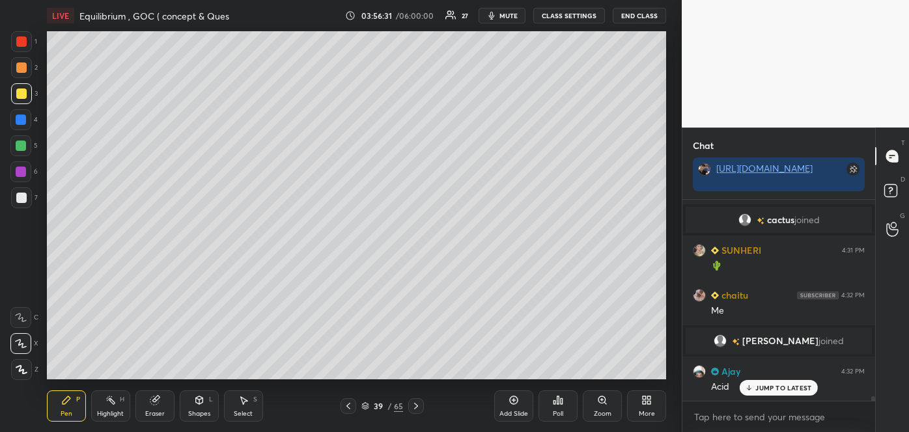
click at [19, 199] on div at bounding box center [21, 198] width 10 height 10
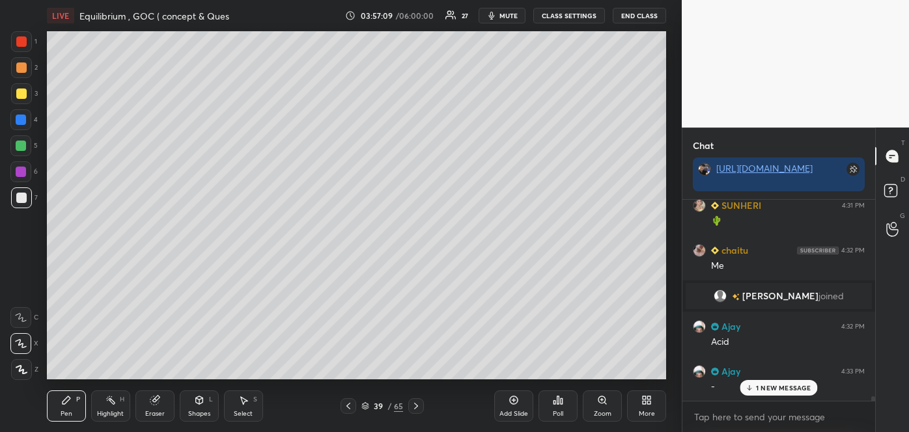
scroll to position [8398, 0]
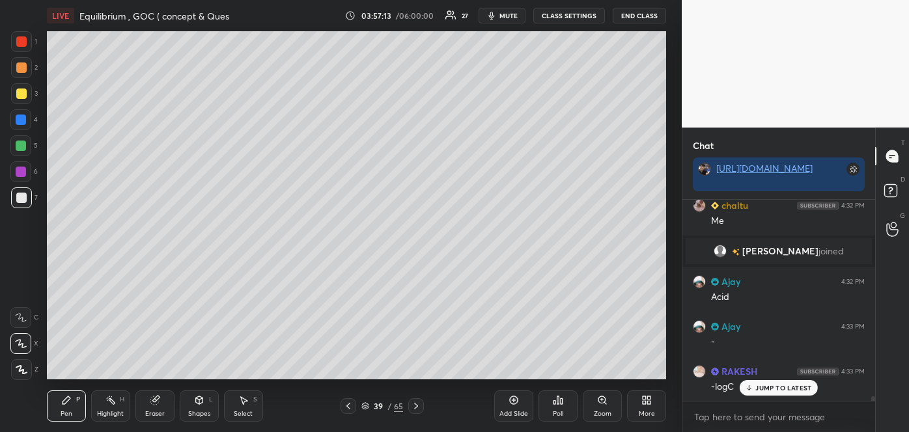
click at [17, 70] on div at bounding box center [21, 68] width 10 height 10
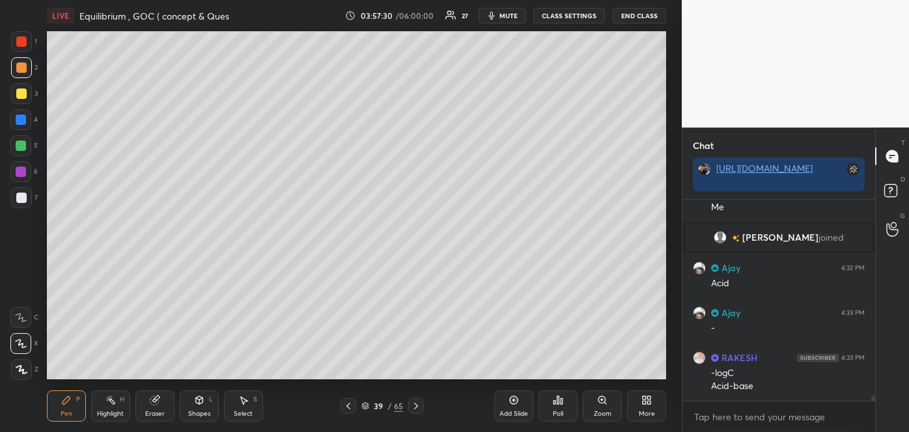
click at [25, 120] on div at bounding box center [21, 120] width 10 height 10
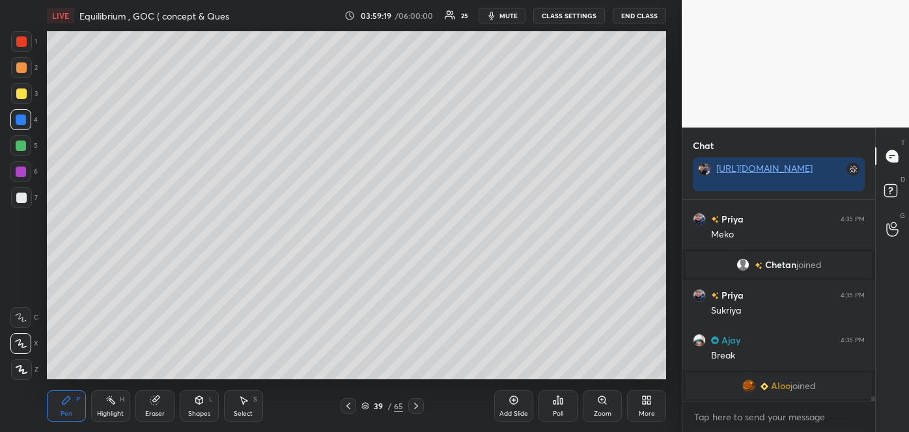
scroll to position [8653, 0]
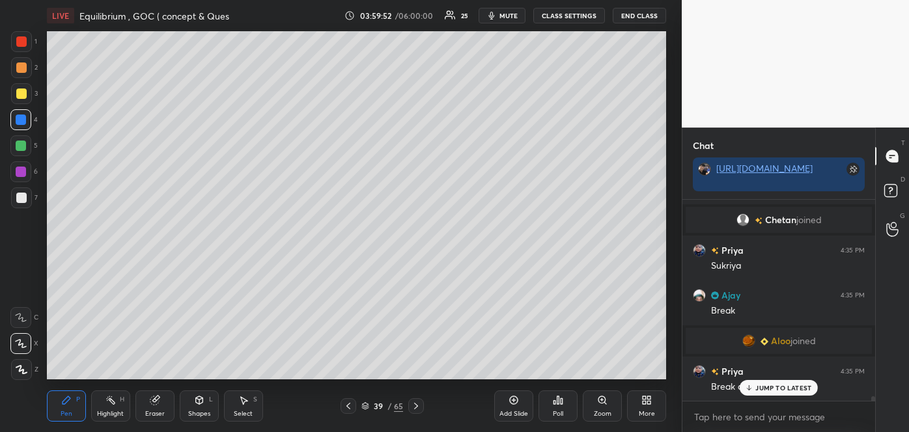
click at [513, 14] on span "mute" at bounding box center [508, 15] width 18 height 9
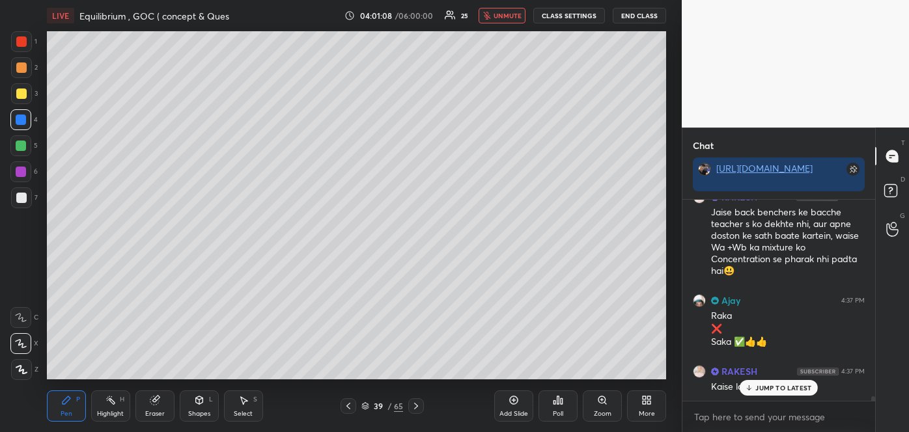
scroll to position [8975, 0]
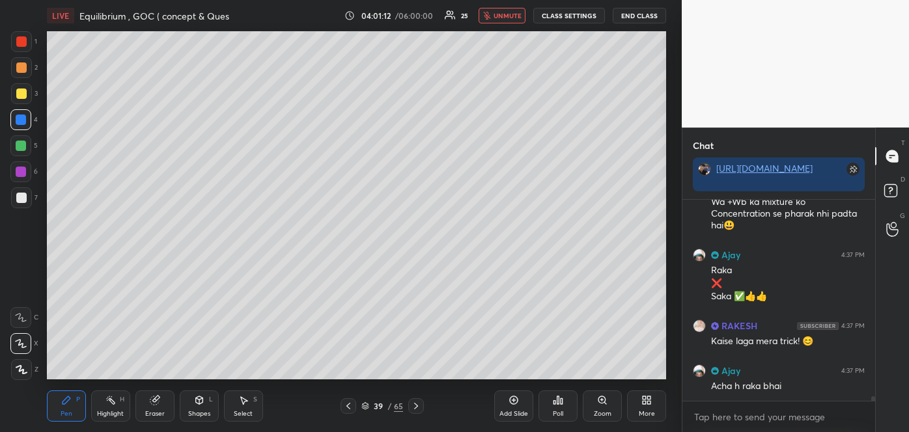
click at [509, 20] on button "unmute" at bounding box center [502, 16] width 47 height 16
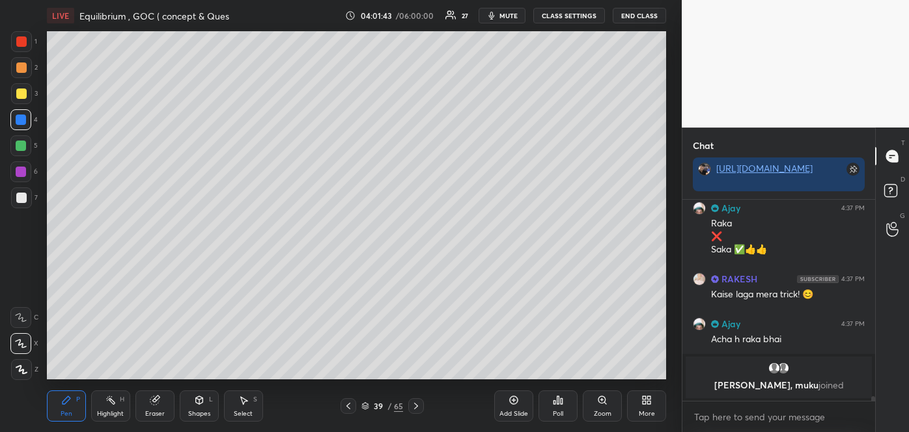
scroll to position [8707, 0]
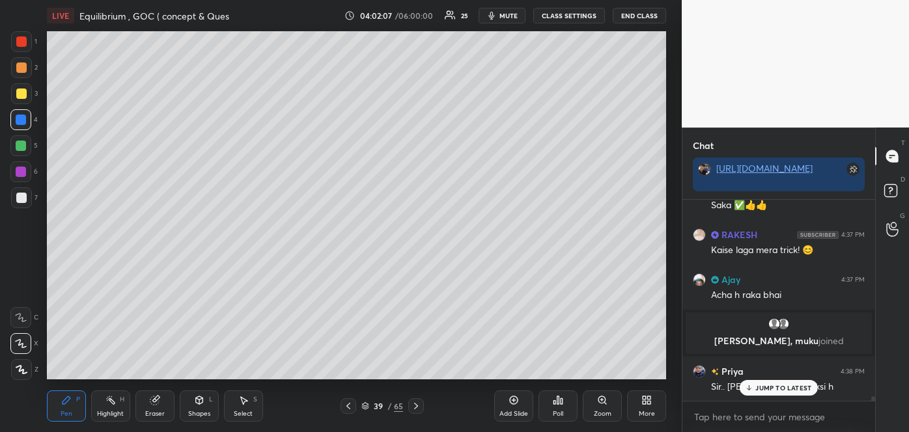
click at [781, 386] on p "JUMP TO LATEST" at bounding box center [783, 388] width 56 height 8
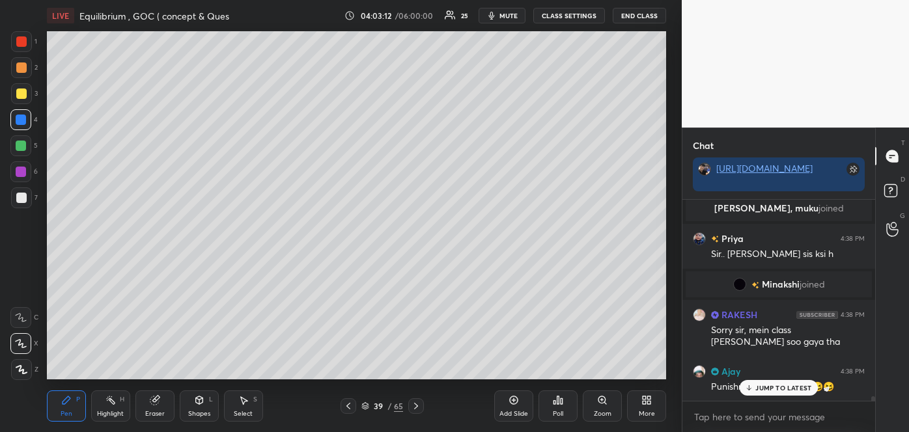
scroll to position [8872, 0]
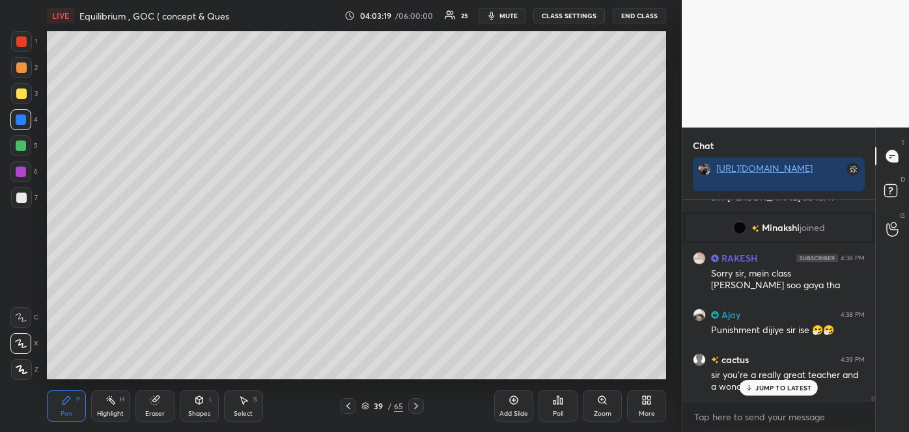
click at [777, 386] on p "JUMP TO LATEST" at bounding box center [783, 388] width 56 height 8
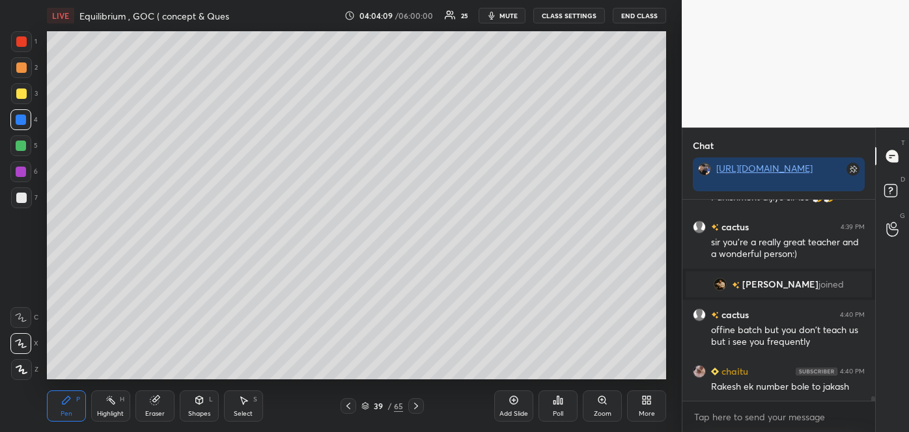
scroll to position [9001, 0]
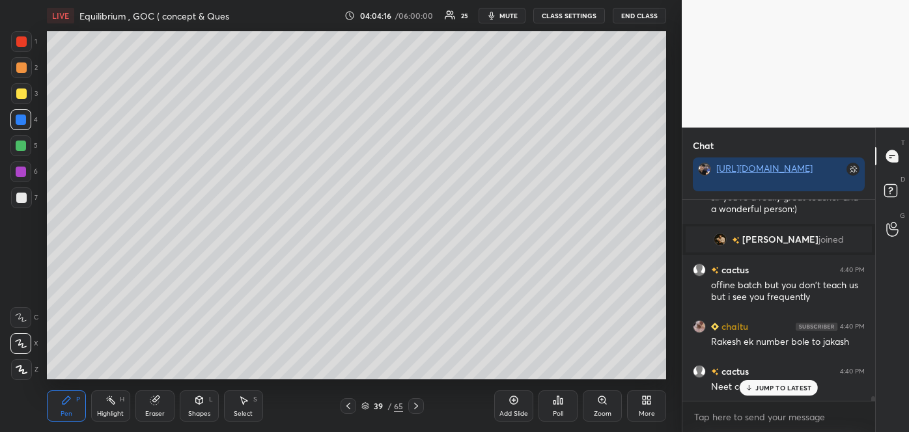
click at [765, 391] on p "JUMP TO LATEST" at bounding box center [783, 388] width 56 height 8
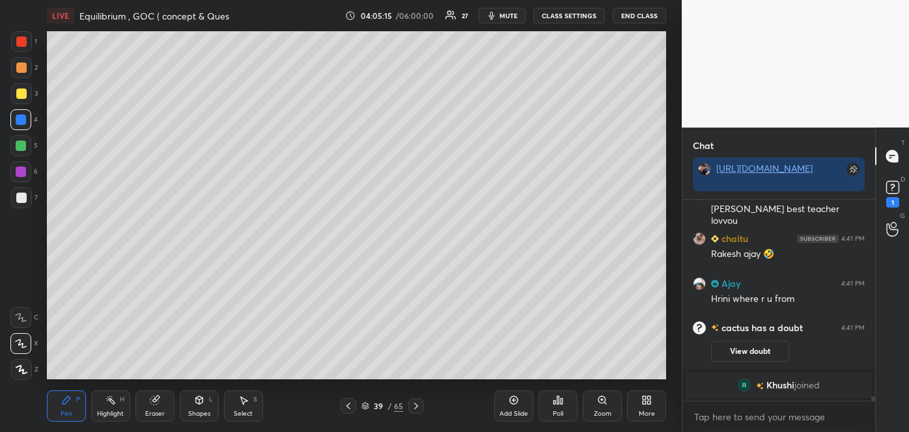
scroll to position [9221, 0]
click at [892, 186] on rect at bounding box center [892, 188] width 12 height 12
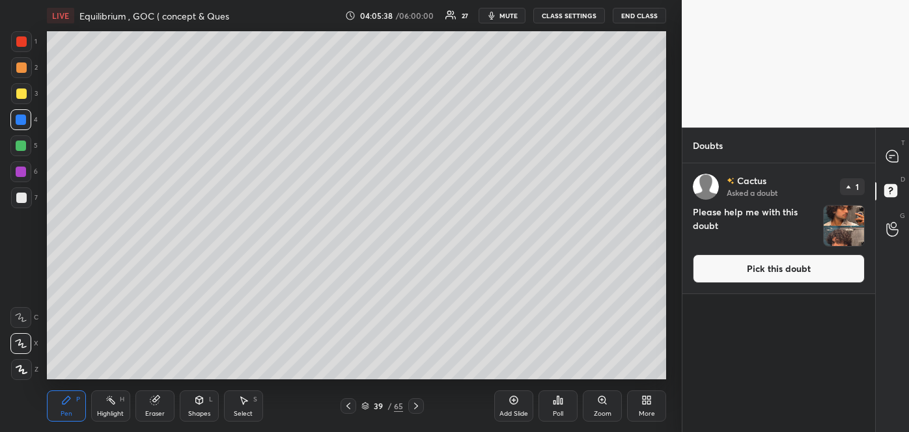
click at [781, 272] on button "Pick this doubt" at bounding box center [779, 269] width 172 height 29
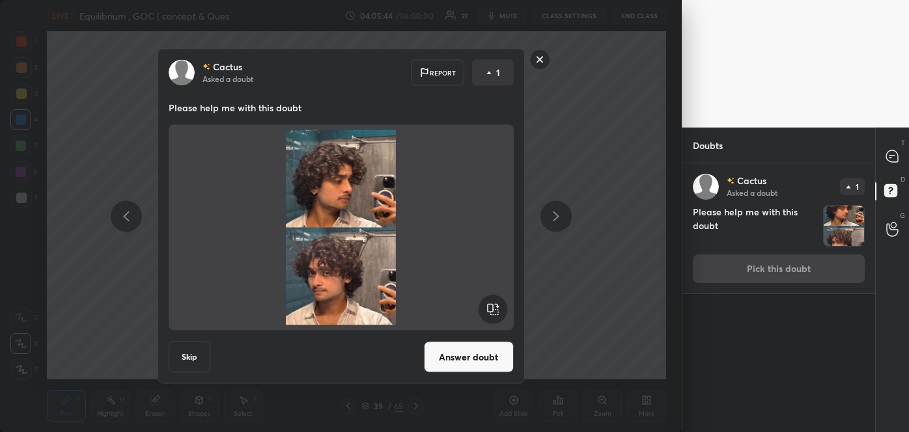
click at [481, 361] on button "Answer doubt" at bounding box center [469, 357] width 90 height 31
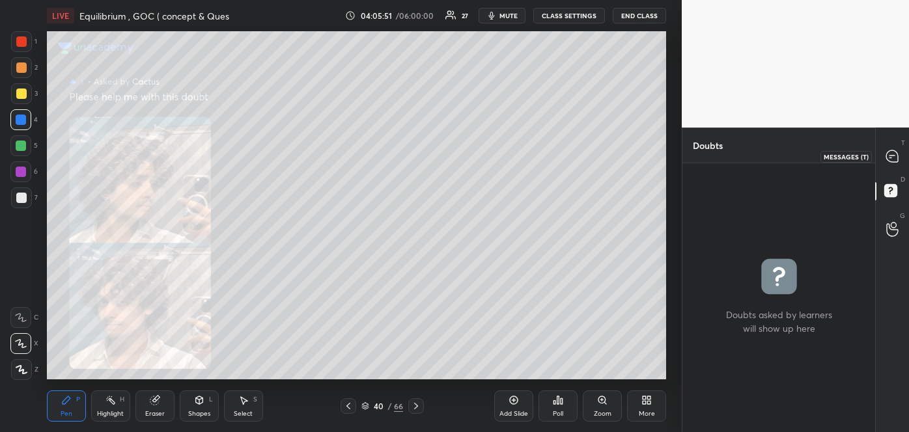
click at [889, 153] on icon at bounding box center [892, 156] width 12 height 12
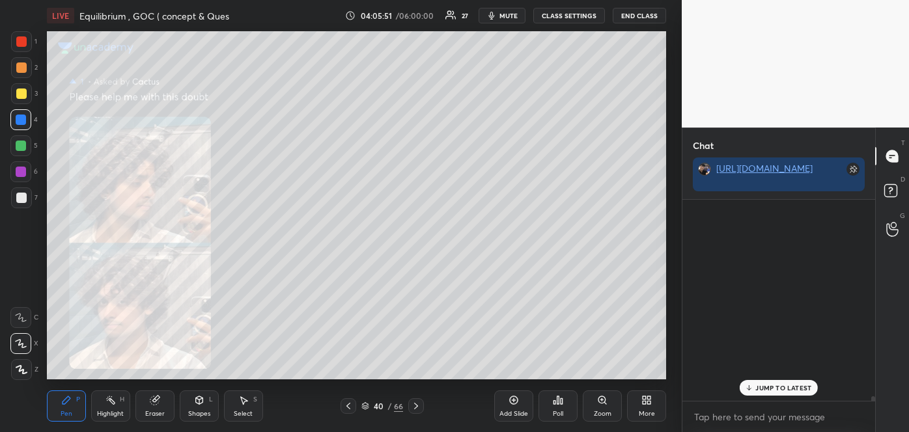
scroll to position [197, 189]
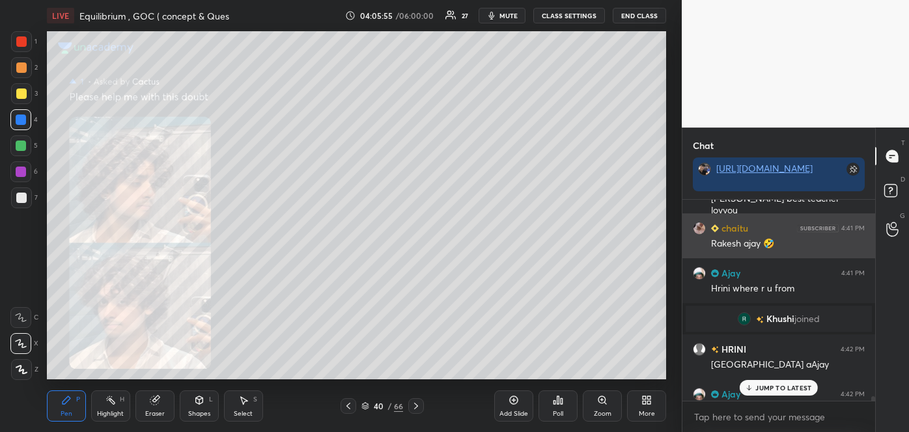
drag, startPoint x: 889, startPoint y: 153, endPoint x: 795, endPoint y: 248, distance: 133.5
click at [795, 248] on div "Chat [URL][DOMAIN_NAME] Priya 4:41 PM Tick the? Mark option in side HRINI 4:41 …" at bounding box center [795, 280] width 227 height 305
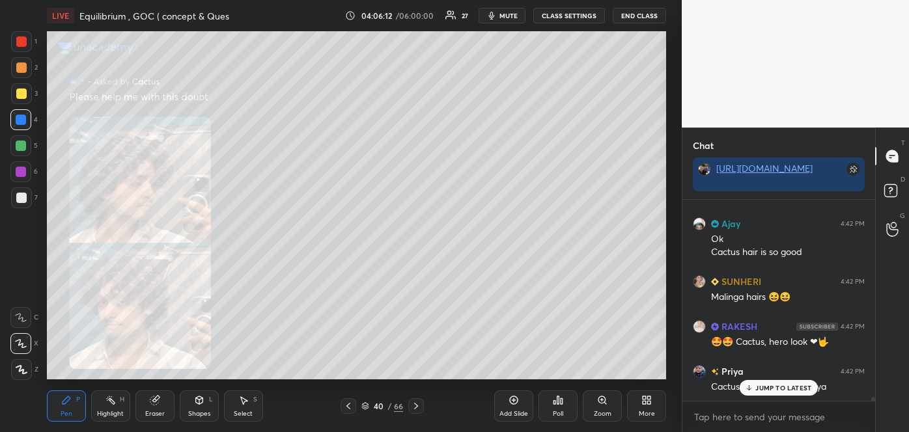
scroll to position [9610, 0]
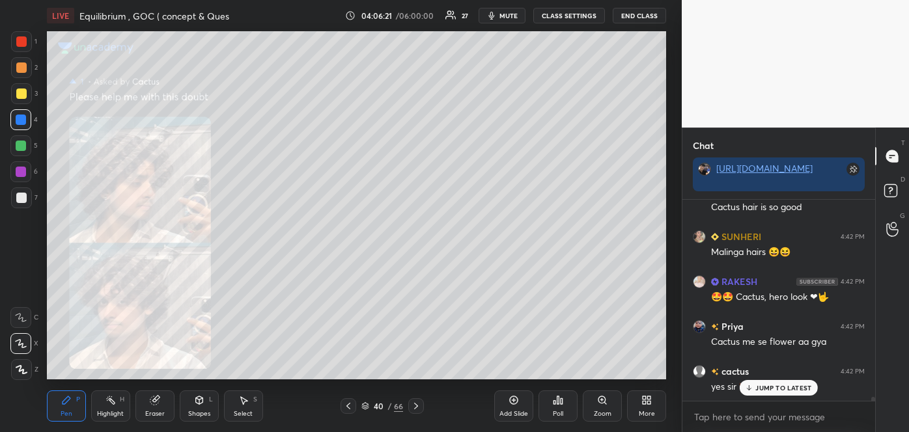
click at [349, 403] on icon at bounding box center [348, 406] width 4 height 7
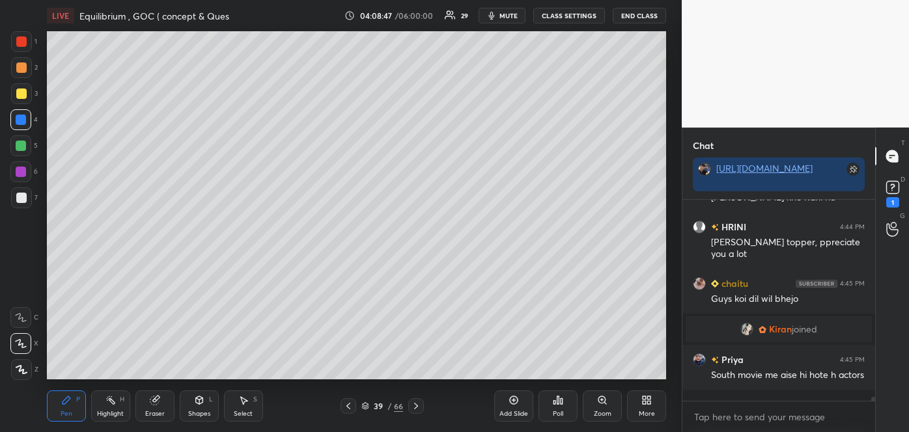
scroll to position [9881, 0]
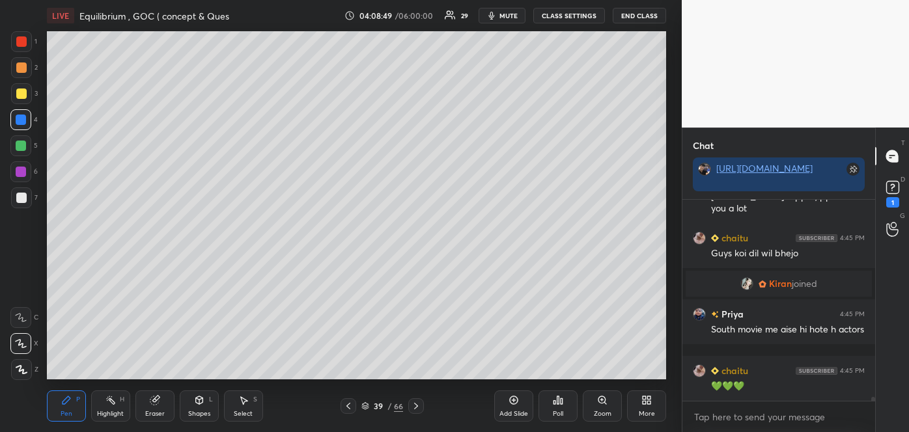
click at [512, 14] on span "mute" at bounding box center [508, 15] width 18 height 9
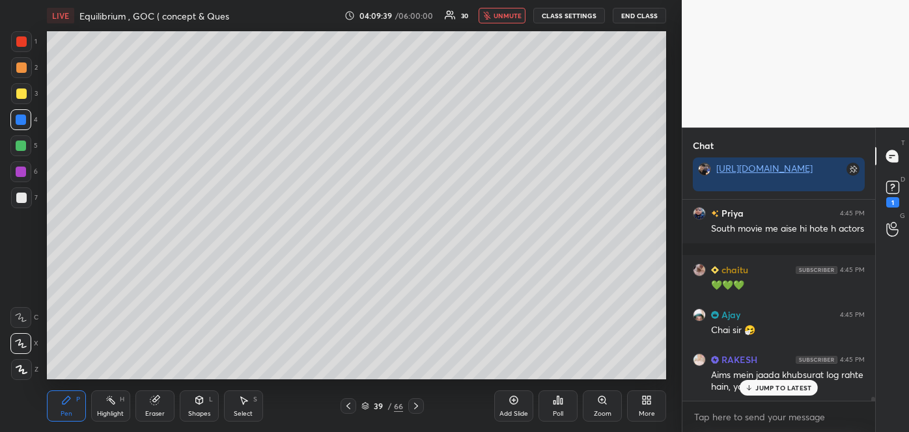
scroll to position [10014, 0]
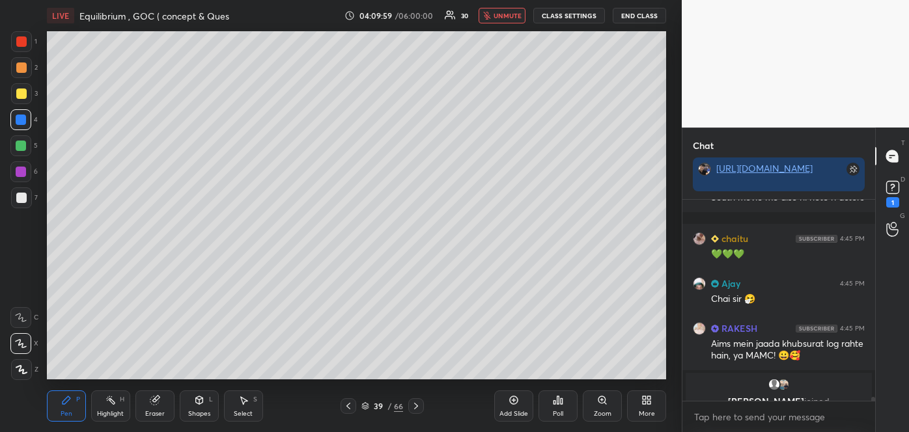
click at [517, 13] on span "unmute" at bounding box center [508, 15] width 28 height 9
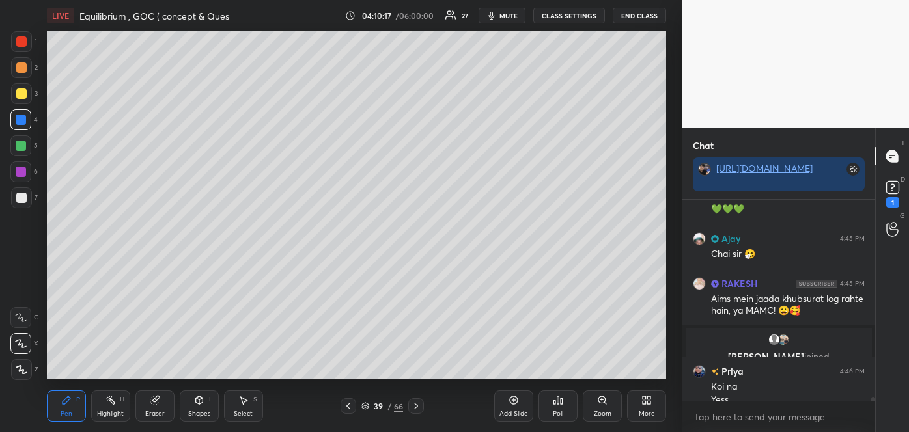
scroll to position [10072, 0]
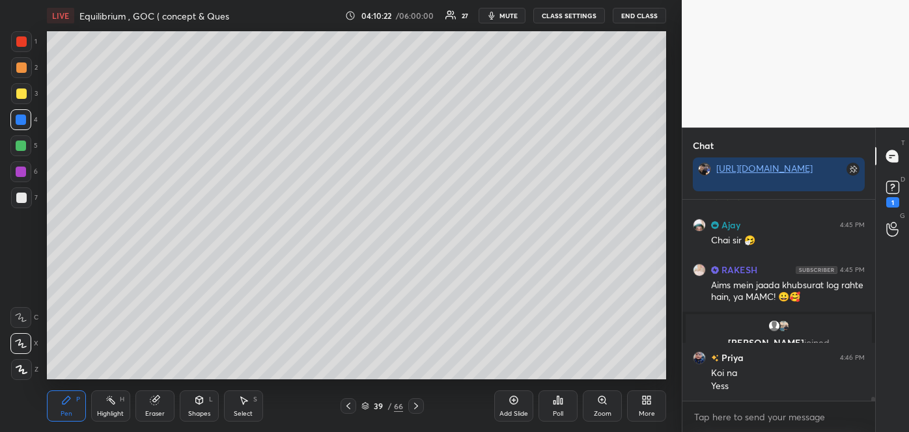
click at [514, 401] on icon at bounding box center [514, 400] width 4 height 4
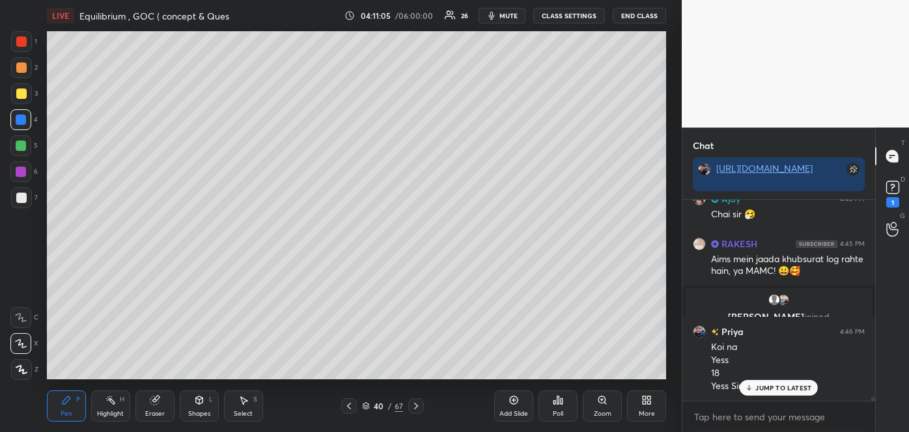
scroll to position [10154, 0]
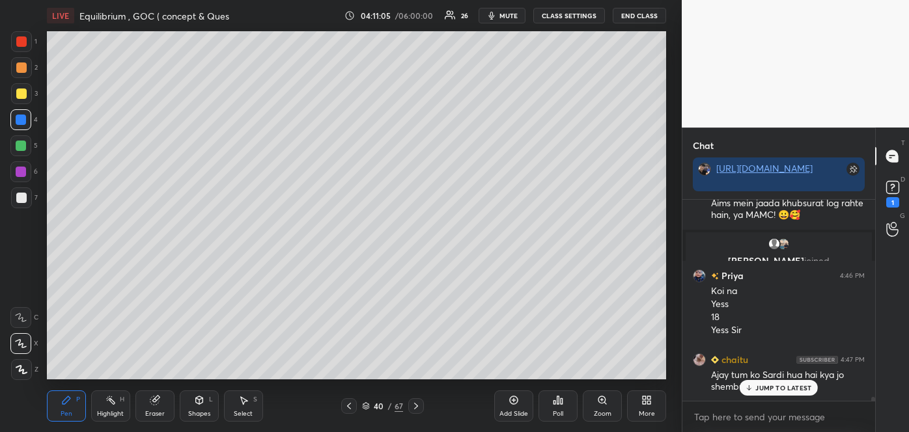
click at [25, 198] on div at bounding box center [21, 198] width 10 height 10
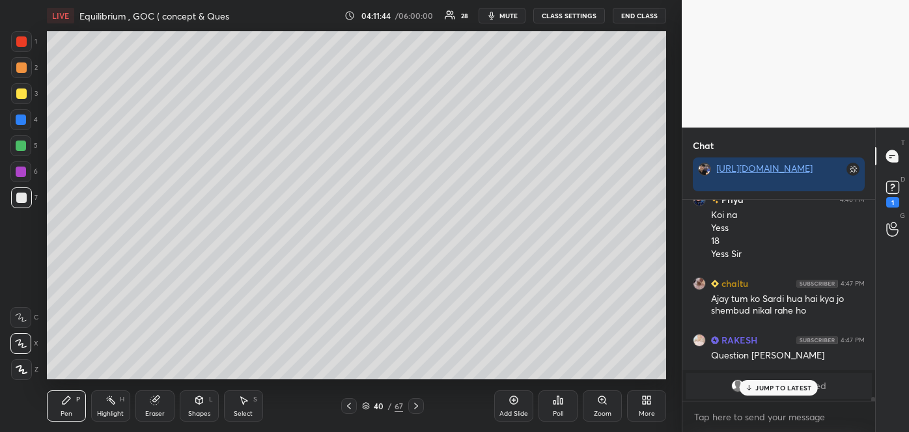
scroll to position [10275, 0]
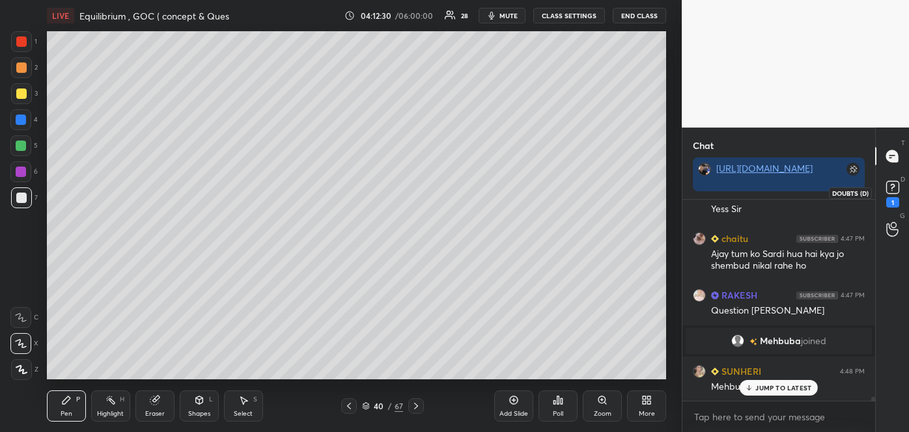
click at [892, 191] on rect at bounding box center [892, 188] width 12 height 12
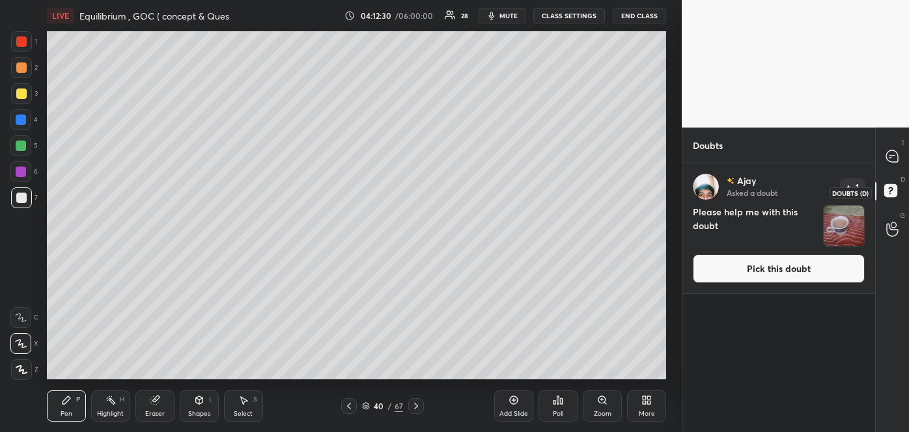
scroll to position [265, 189]
click at [792, 273] on button "Pick this doubt" at bounding box center [779, 269] width 172 height 29
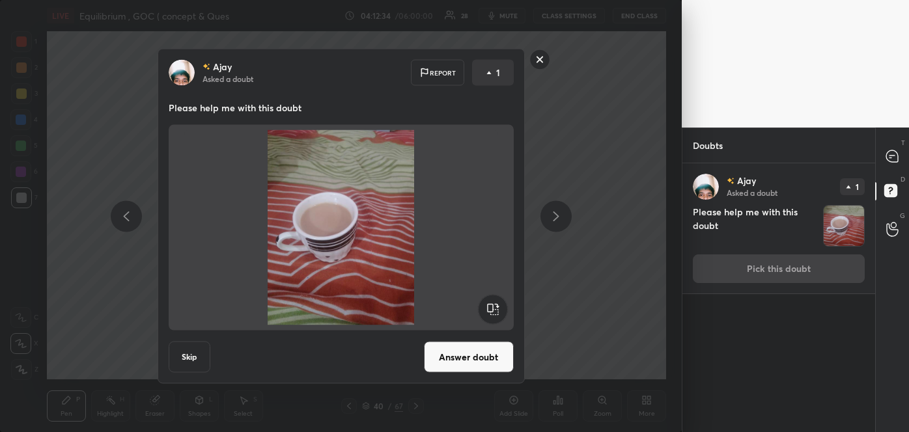
click at [471, 353] on button "Answer doubt" at bounding box center [469, 357] width 90 height 31
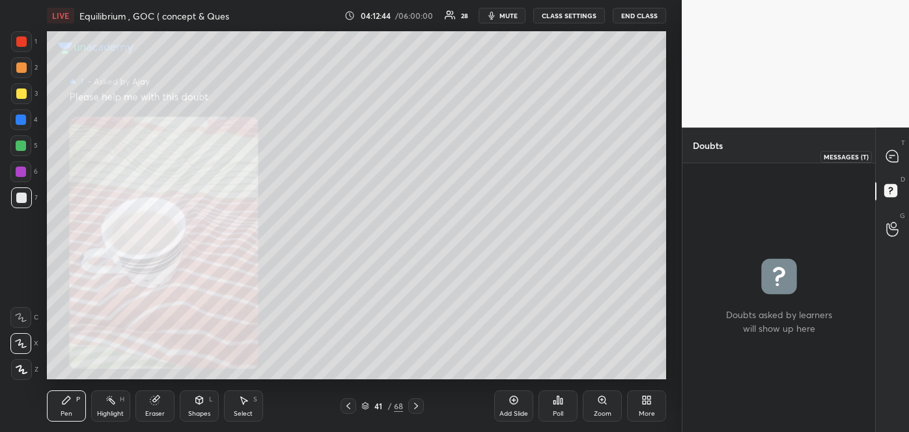
click at [894, 158] on icon at bounding box center [892, 156] width 12 height 12
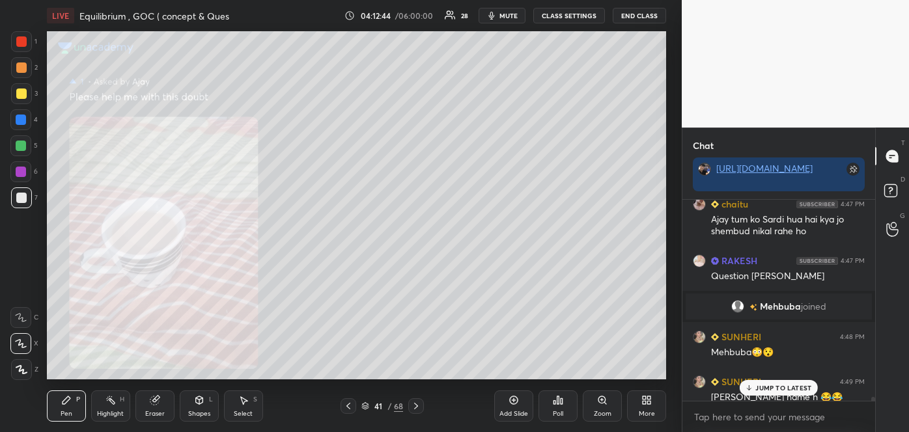
scroll to position [197, 189]
click at [759, 389] on p "JUMP TO LATEST" at bounding box center [783, 388] width 56 height 8
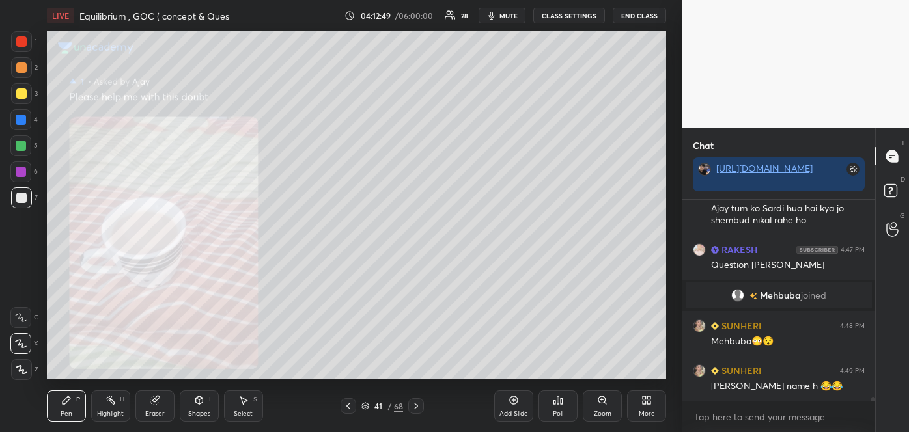
scroll to position [10498, 0]
click at [346, 405] on icon at bounding box center [348, 406] width 10 height 10
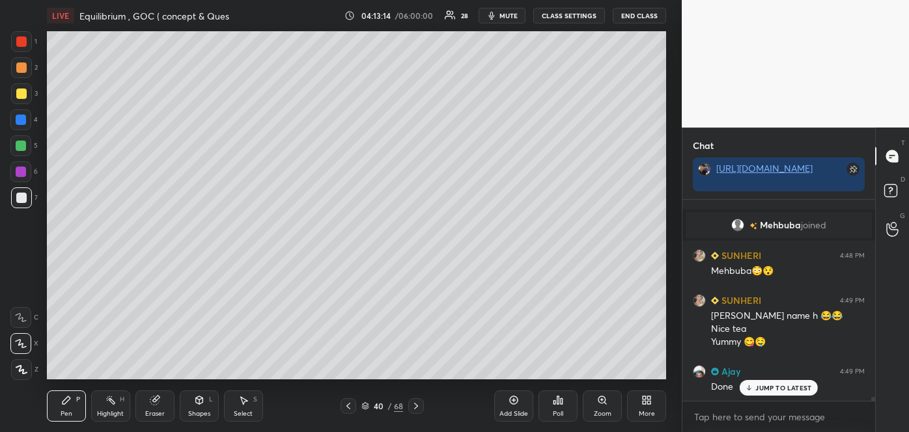
scroll to position [10616, 0]
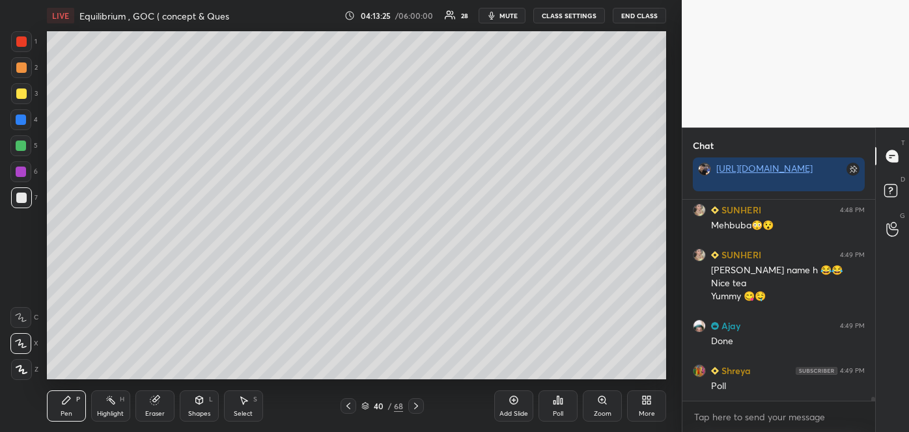
click at [562, 403] on icon at bounding box center [562, 401] width 2 height 6
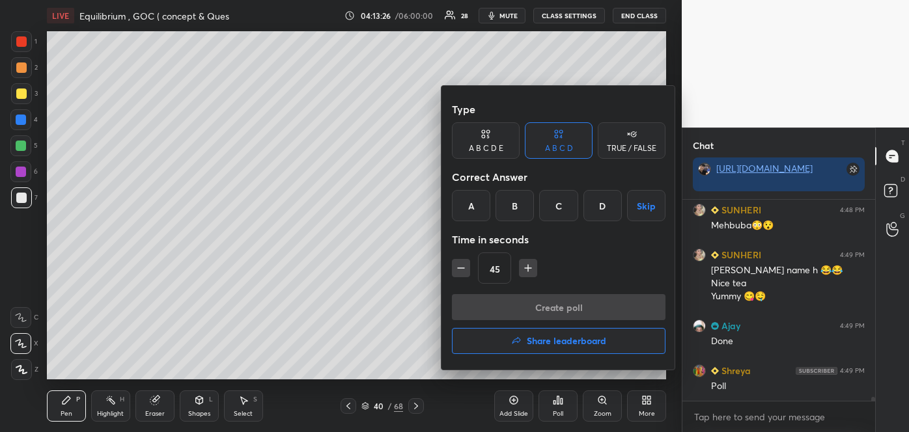
click at [599, 209] on div "D" at bounding box center [602, 205] width 38 height 31
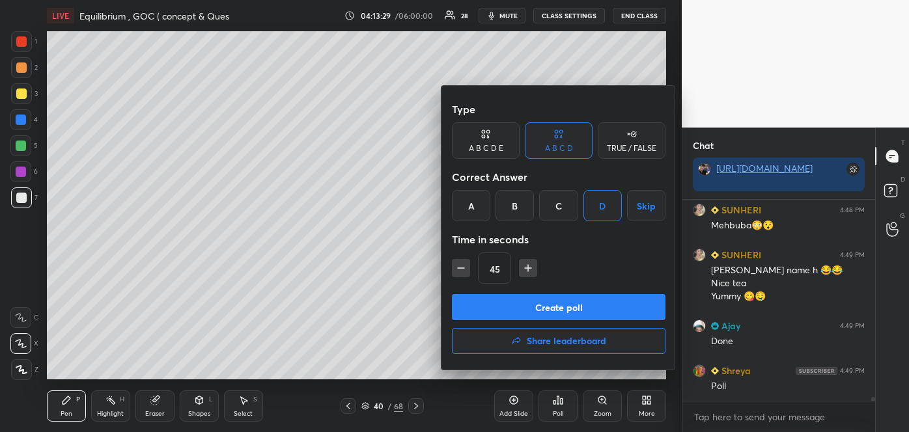
click at [556, 304] on button "Create poll" at bounding box center [559, 307] width 214 height 26
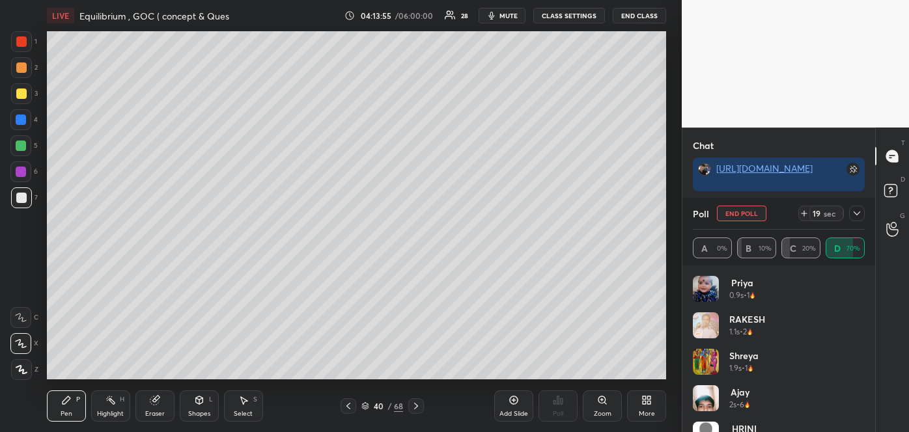
scroll to position [10772, 0]
click at [503, 15] on span "mute" at bounding box center [508, 15] width 18 height 9
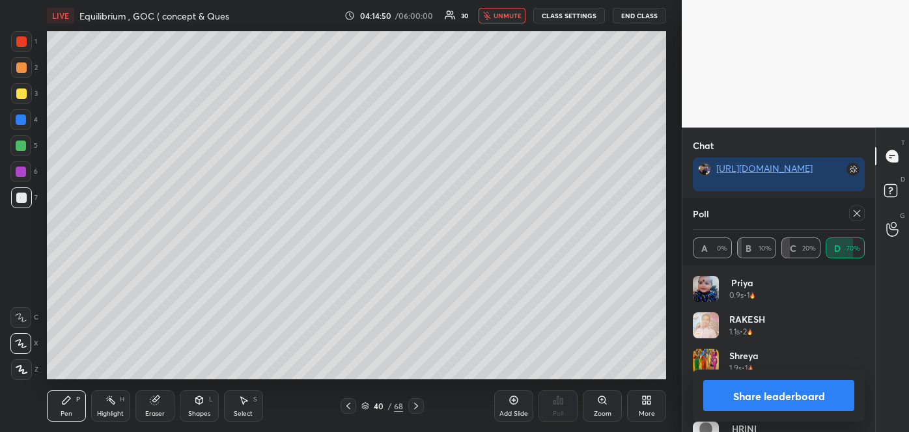
scroll to position [10964, 0]
click at [774, 393] on button "Share leaderboard" at bounding box center [778, 395] width 151 height 31
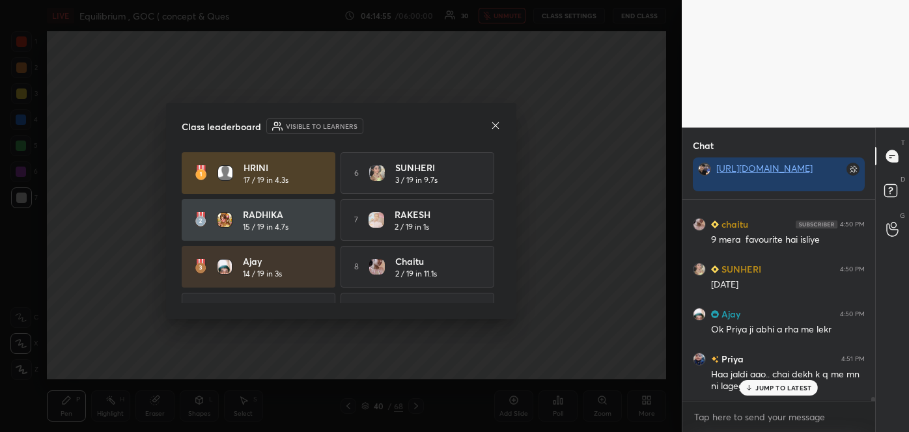
scroll to position [10897, 0]
click at [493, 124] on icon at bounding box center [495, 125] width 10 height 10
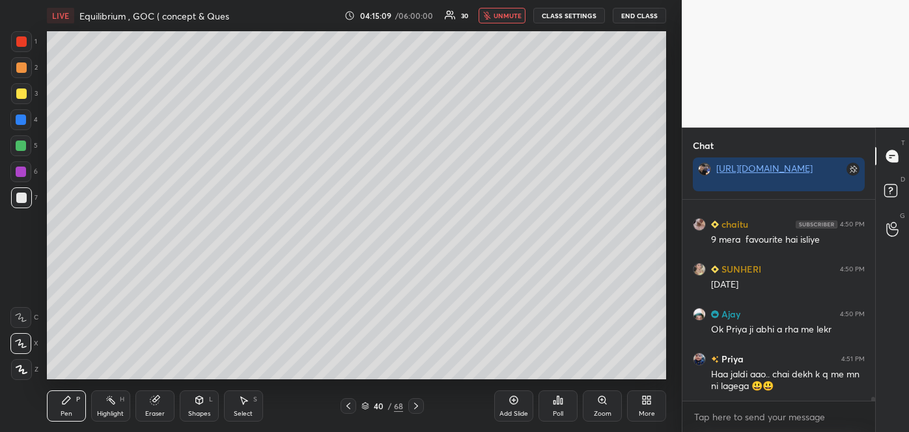
click at [518, 21] on button "unmute" at bounding box center [502, 16] width 47 height 16
click at [23, 94] on div at bounding box center [21, 94] width 10 height 10
click at [519, 408] on div "Add Slide" at bounding box center [513, 406] width 39 height 31
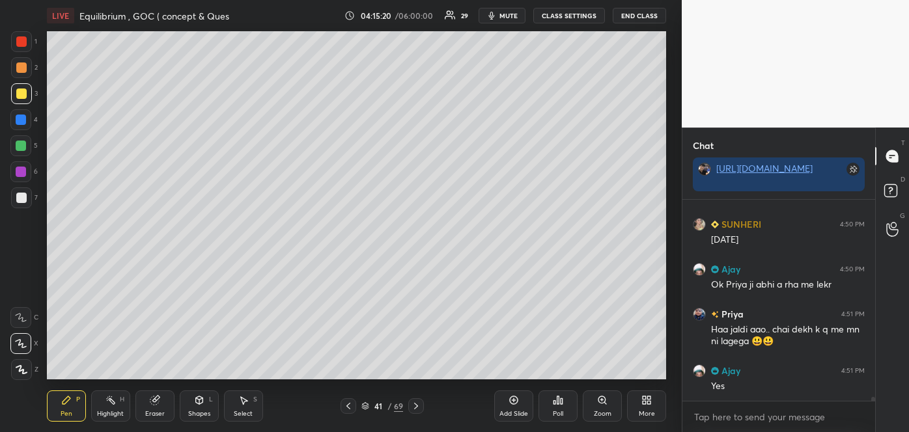
scroll to position [10998, 0]
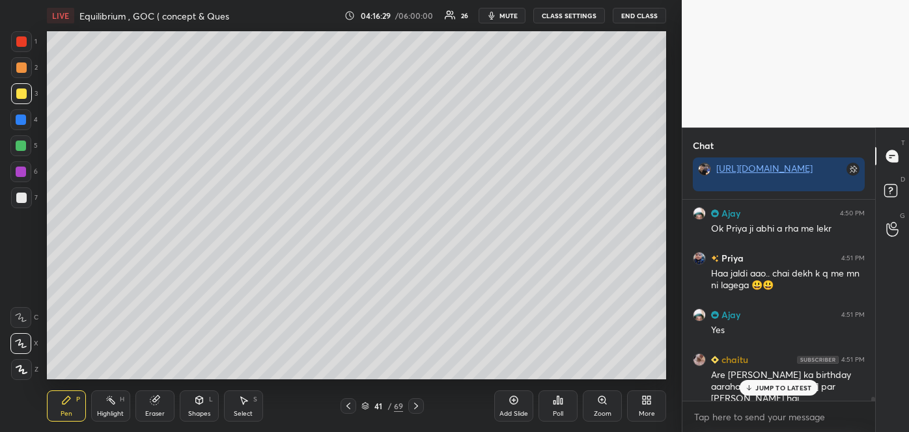
click at [23, 200] on div at bounding box center [21, 198] width 10 height 10
click at [518, 16] on span "mute" at bounding box center [508, 15] width 18 height 9
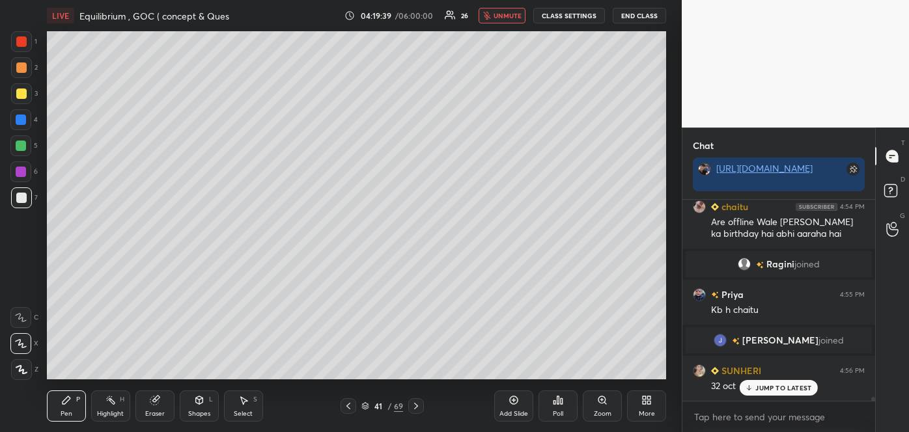
scroll to position [10781, 0]
click at [501, 14] on span "unmute" at bounding box center [508, 15] width 28 height 9
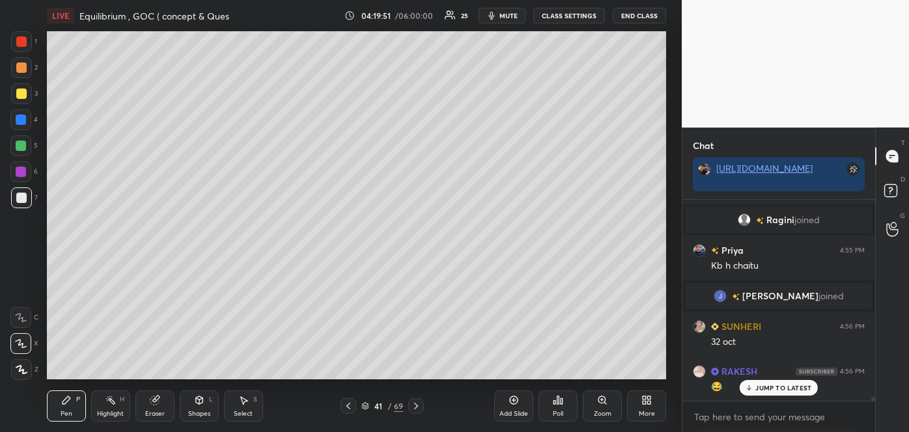
click at [21, 66] on div at bounding box center [21, 68] width 10 height 10
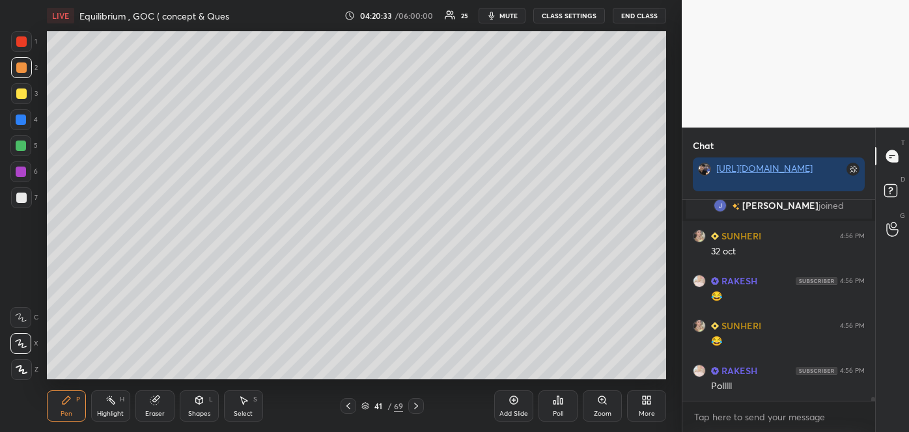
scroll to position [10961, 0]
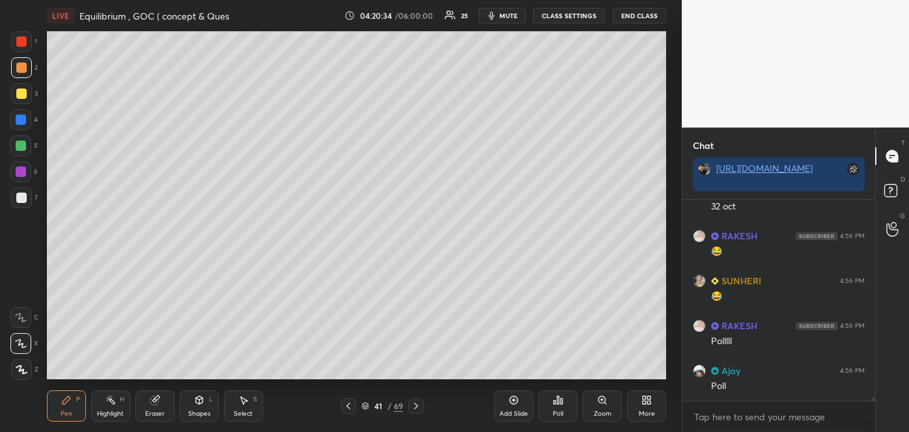
click at [248, 411] on div "Select" at bounding box center [243, 414] width 19 height 7
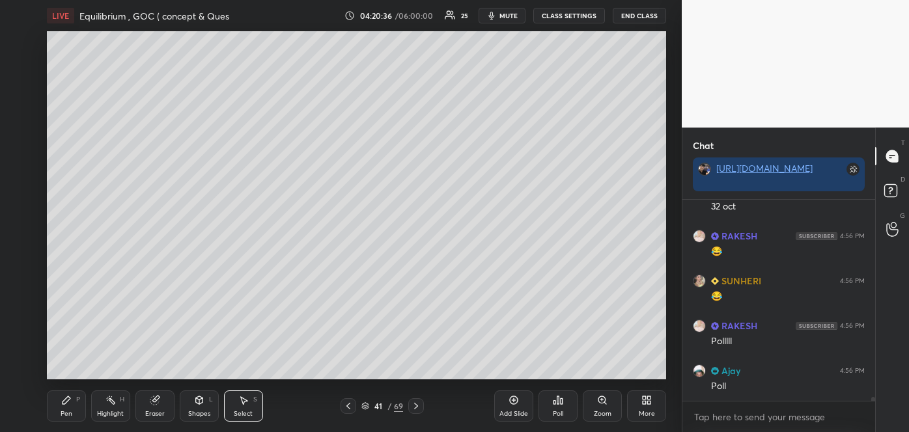
click at [434, 54] on div "0 ° Undo Copy Duplicate Duplicate to new slide Delete" at bounding box center [356, 205] width 619 height 348
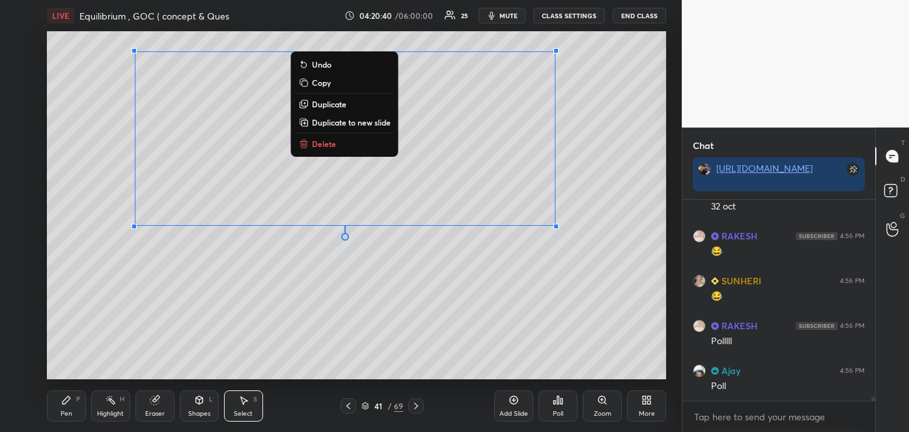
click at [365, 124] on p "Duplicate to new slide" at bounding box center [351, 122] width 79 height 10
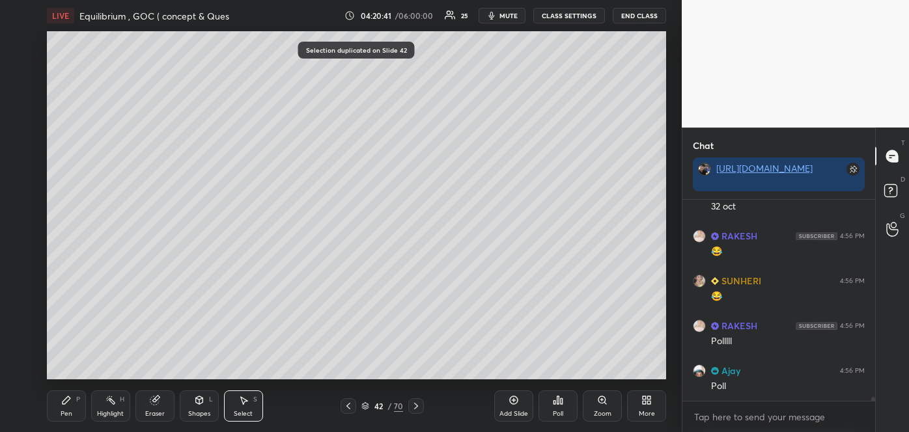
click at [348, 406] on icon at bounding box center [348, 406] width 10 height 10
click at [559, 409] on div "Poll" at bounding box center [557, 406] width 39 height 31
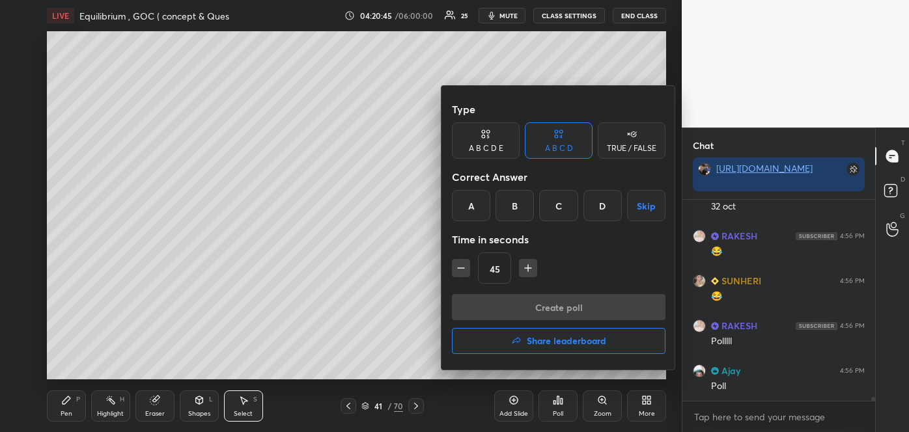
click at [602, 202] on div "D" at bounding box center [602, 205] width 38 height 31
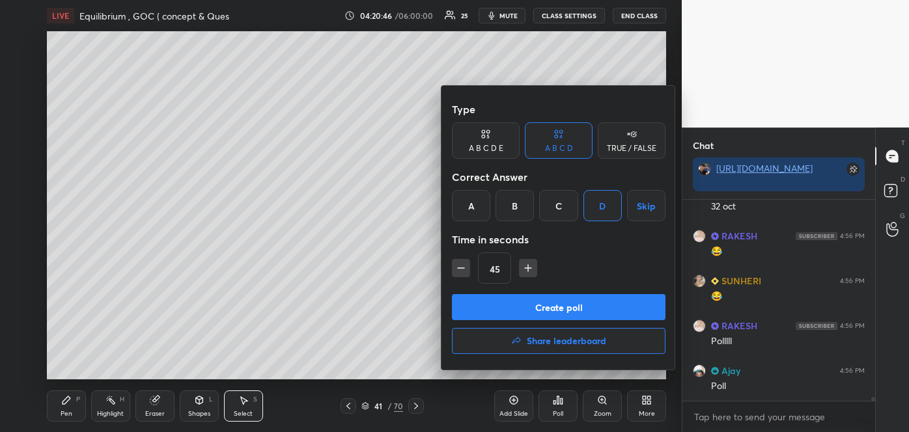
click at [563, 309] on button "Create poll" at bounding box center [559, 307] width 214 height 26
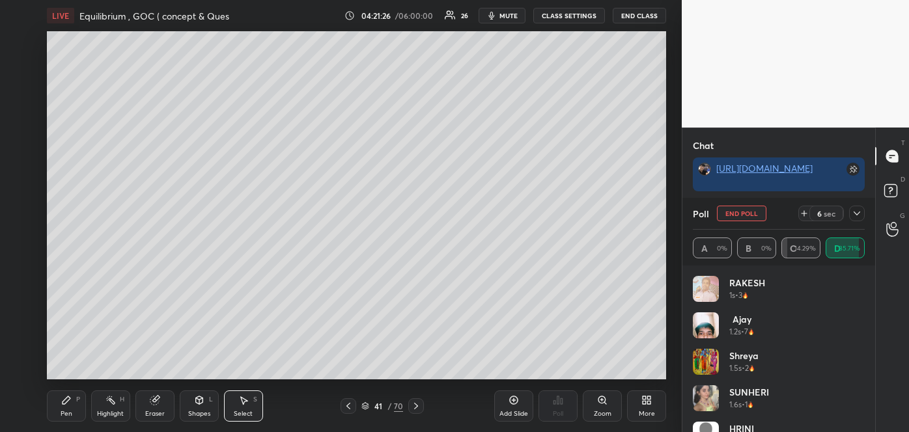
scroll to position [11015, 0]
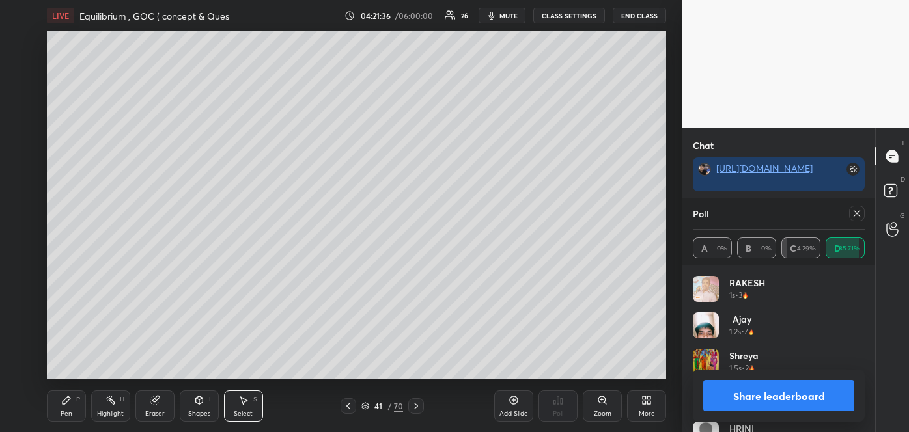
click at [772, 392] on button "Share leaderboard" at bounding box center [778, 395] width 151 height 31
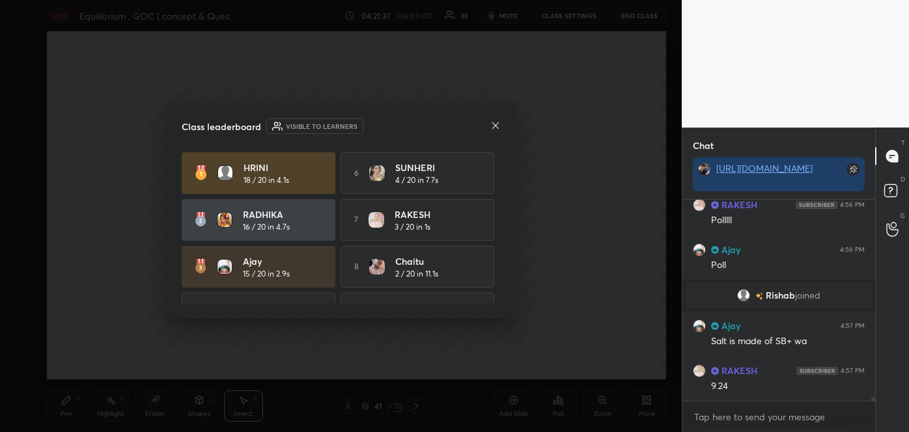
scroll to position [197, 189]
click at [495, 123] on icon at bounding box center [495, 125] width 10 height 10
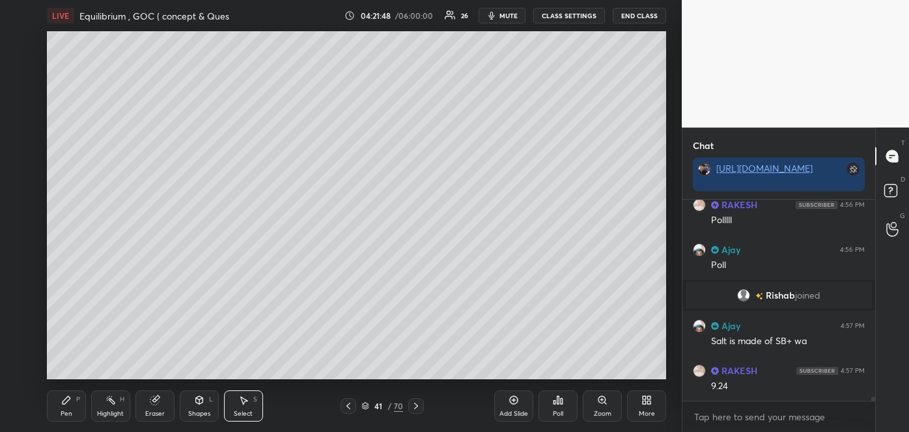
click at [76, 410] on div "Pen P" at bounding box center [66, 406] width 39 height 31
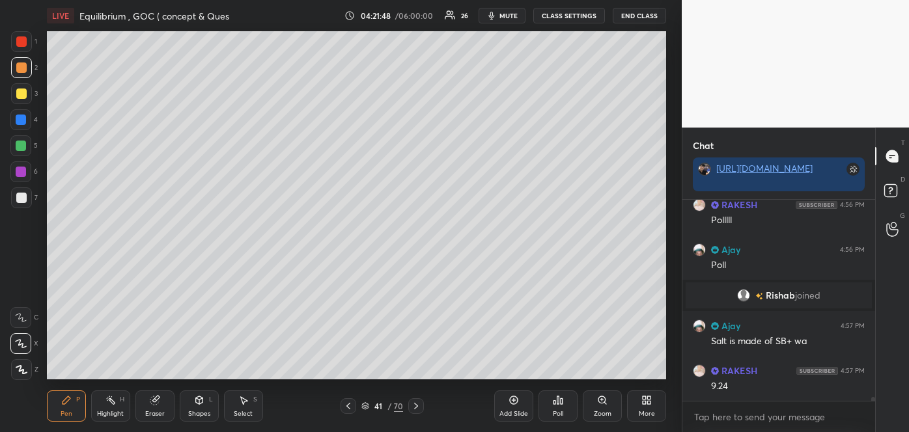
scroll to position [10992, 0]
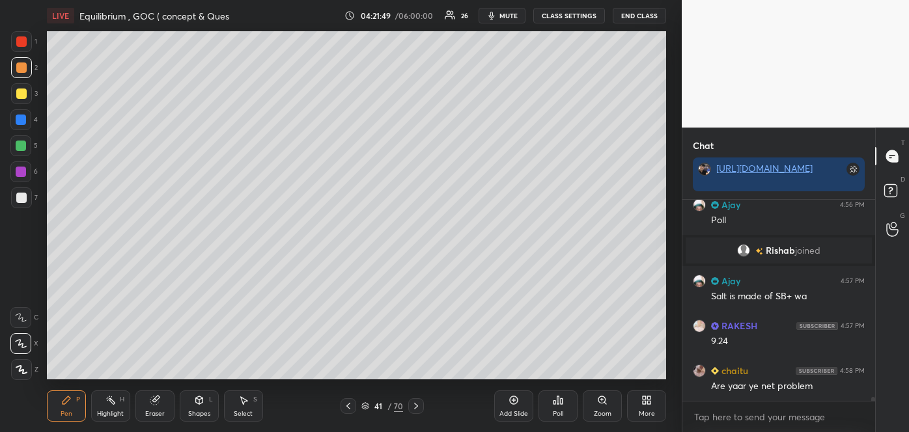
click at [19, 195] on div at bounding box center [21, 198] width 10 height 10
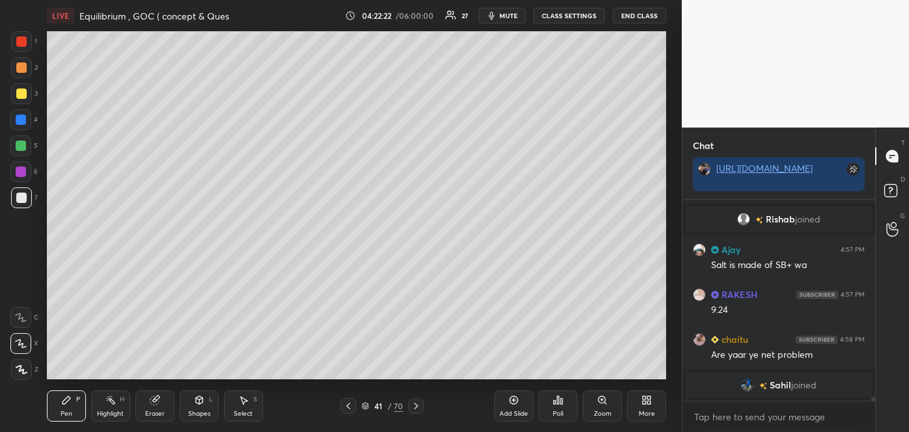
click at [417, 408] on icon at bounding box center [416, 406] width 4 height 7
click at [158, 401] on icon at bounding box center [155, 400] width 10 height 10
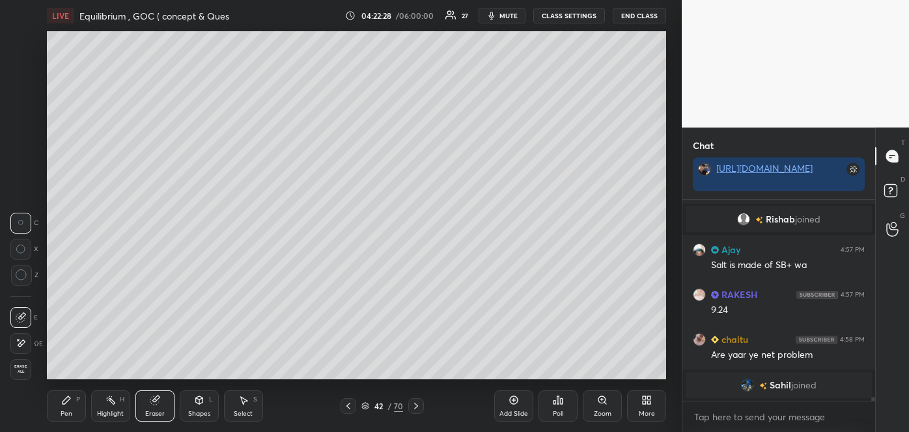
click at [67, 405] on icon at bounding box center [66, 400] width 10 height 10
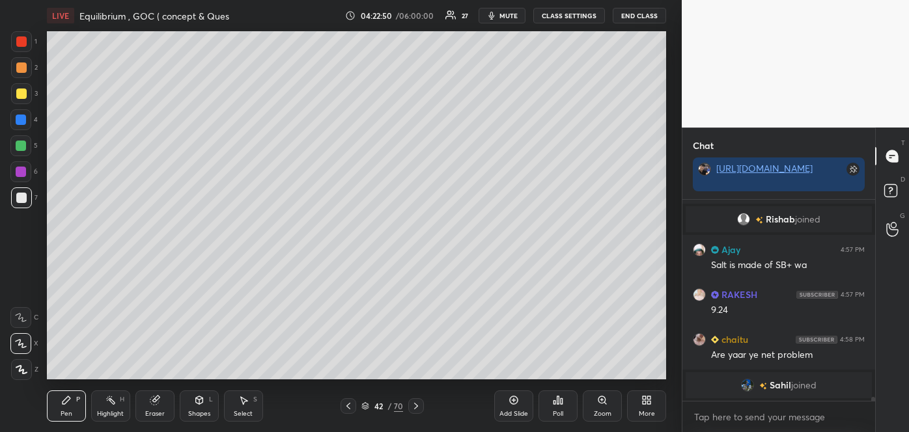
scroll to position [11045, 0]
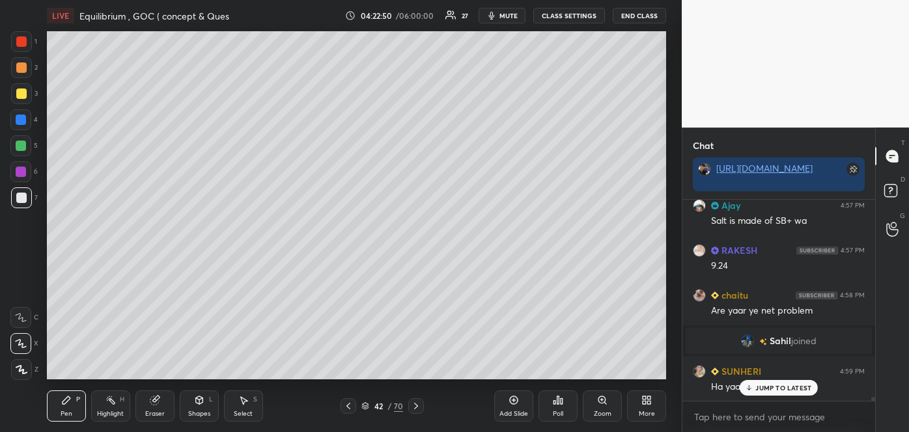
click at [23, 197] on div at bounding box center [21, 198] width 10 height 10
click at [563, 408] on div "Poll" at bounding box center [557, 406] width 39 height 31
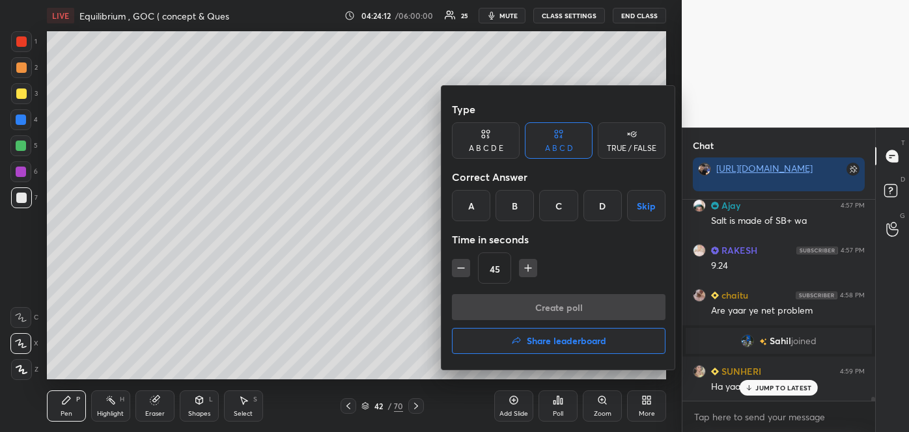
click at [561, 208] on div "C" at bounding box center [558, 205] width 38 height 31
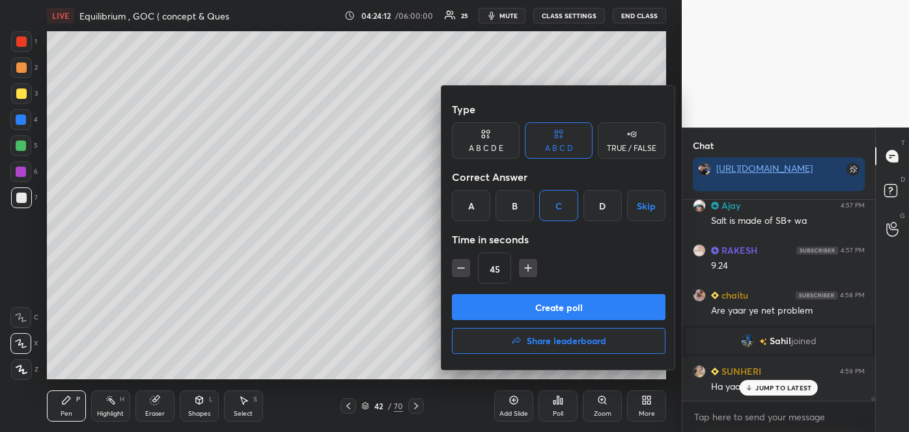
click at [548, 305] on button "Create poll" at bounding box center [559, 307] width 214 height 26
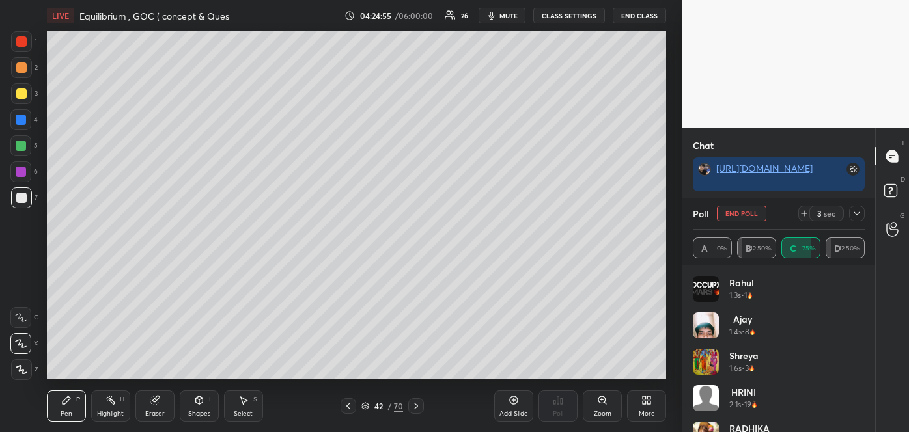
scroll to position [11189, 0]
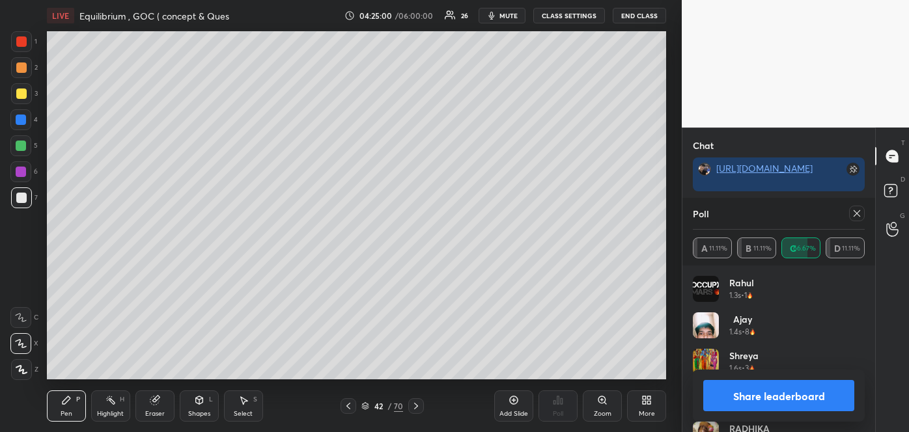
click at [751, 399] on button "Share leaderboard" at bounding box center [778, 395] width 151 height 31
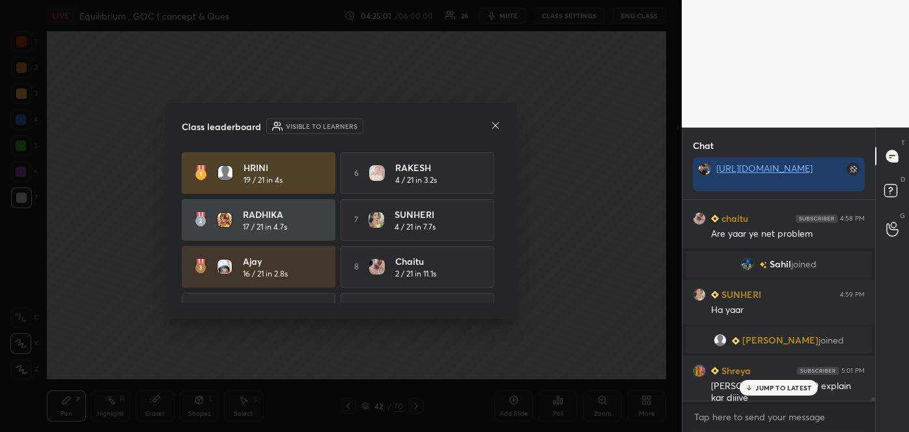
scroll to position [11121, 0]
click at [490, 117] on div "Class leaderboard Visible to learners HRINI 19 / 21 in 4s 6 RAKESH 4 / 21 in 3.…" at bounding box center [341, 211] width 350 height 216
click at [752, 384] on div "JUMP TO LATEST" at bounding box center [779, 388] width 78 height 16
click at [492, 124] on icon at bounding box center [495, 125] width 10 height 10
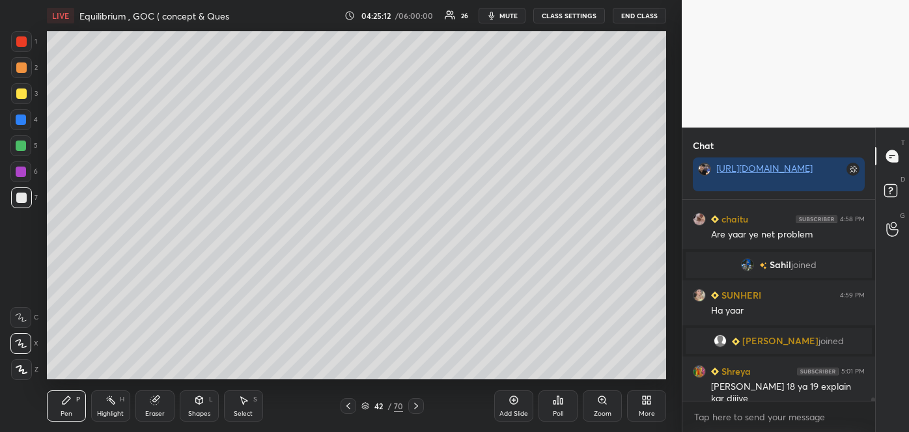
scroll to position [11166, 0]
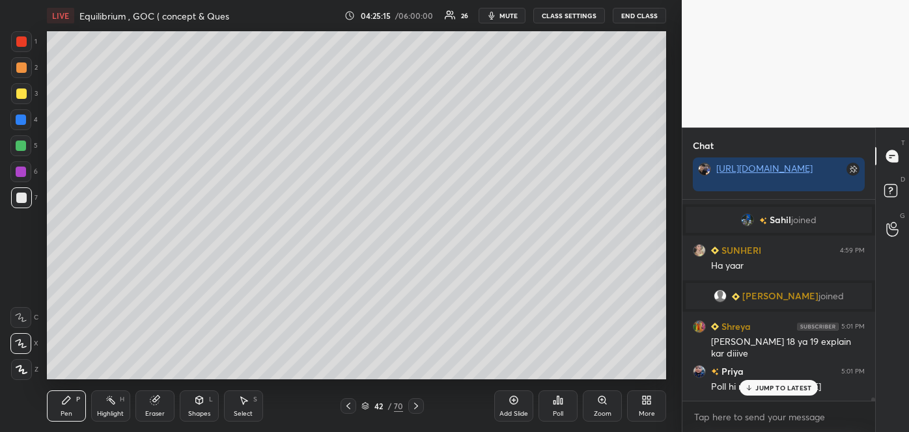
click at [516, 408] on div "Add Slide" at bounding box center [513, 406] width 39 height 31
click at [21, 197] on div at bounding box center [21, 198] width 10 height 10
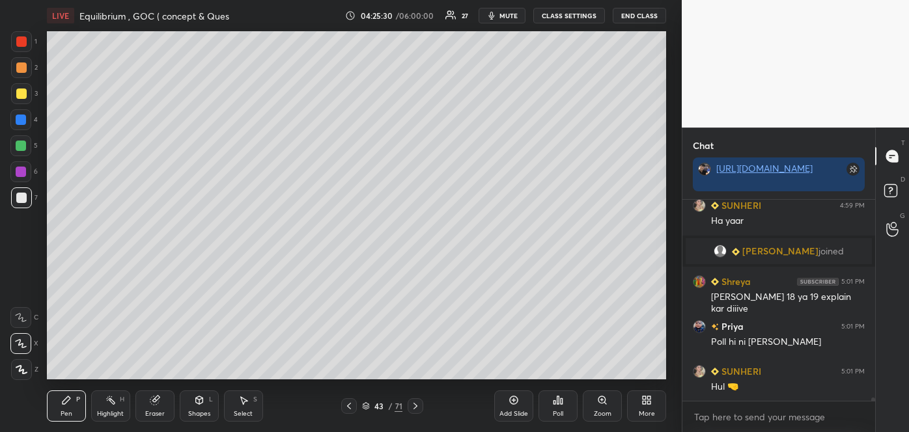
scroll to position [11257, 0]
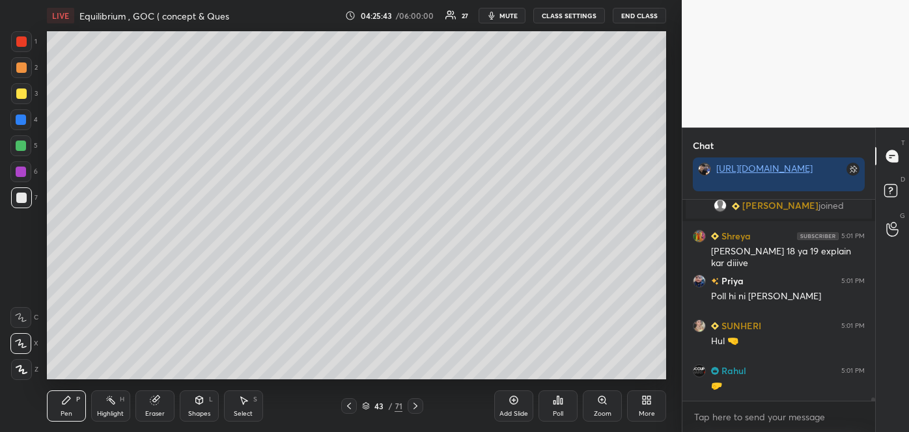
click at [356, 406] on div at bounding box center [349, 406] width 16 height 16
click at [414, 408] on icon at bounding box center [415, 406] width 10 height 10
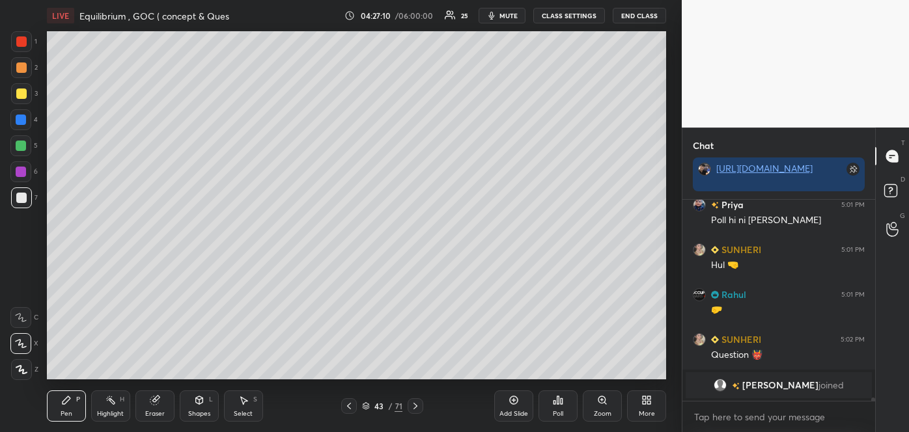
scroll to position [11284, 0]
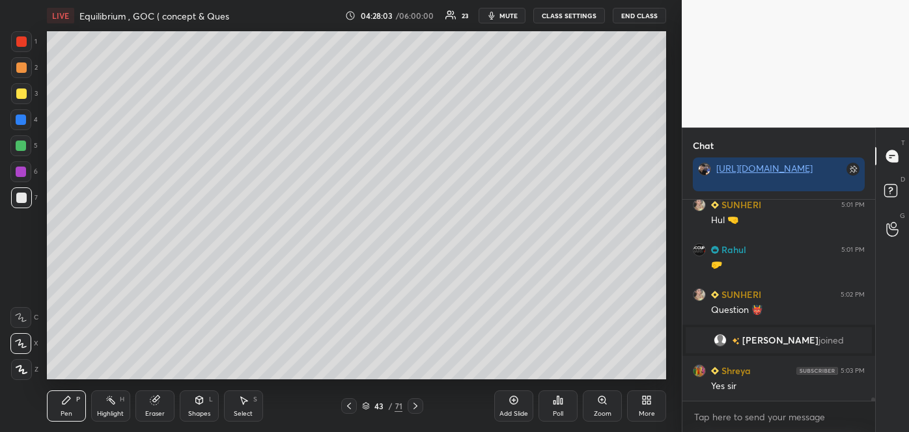
click at [18, 91] on div at bounding box center [21, 94] width 10 height 10
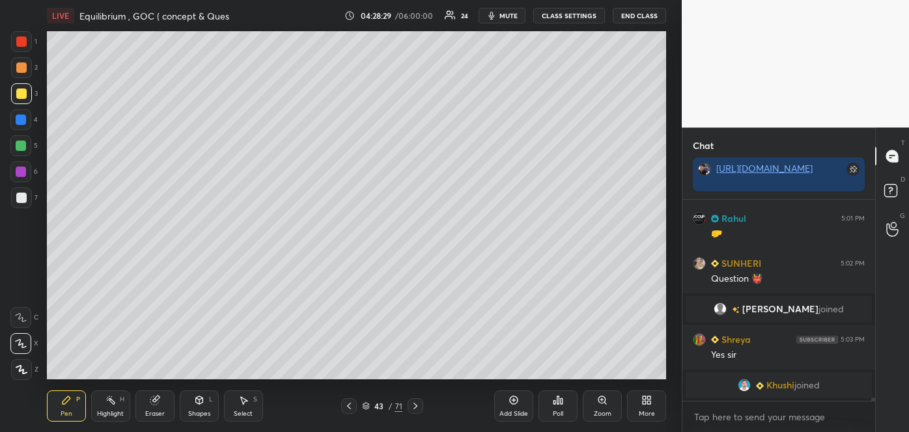
click at [508, 16] on span "mute" at bounding box center [508, 15] width 18 height 9
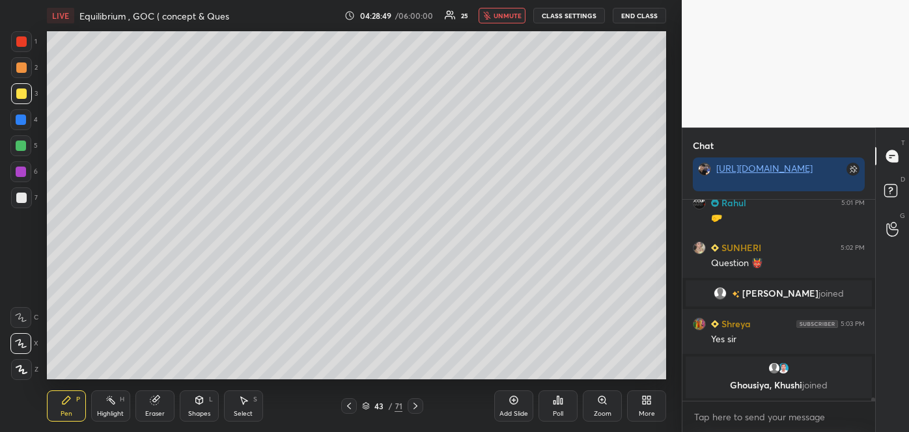
click at [507, 14] on span "unmute" at bounding box center [508, 15] width 28 height 9
click at [895, 230] on icon at bounding box center [892, 229] width 12 height 15
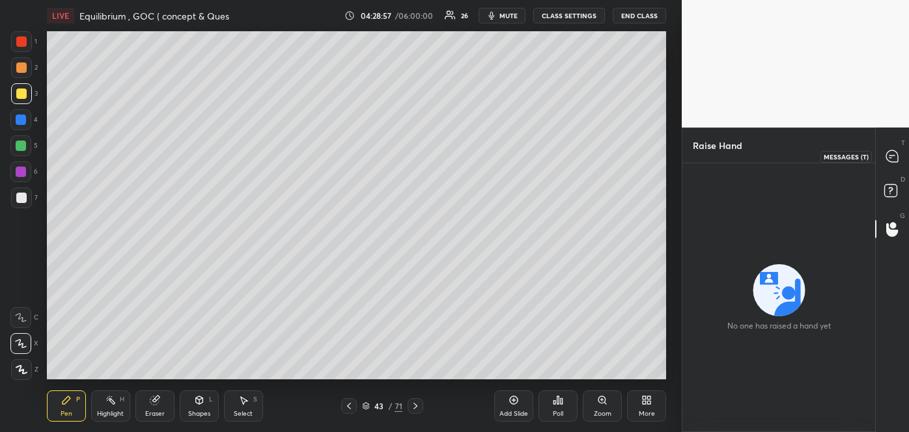
click at [894, 165] on div at bounding box center [893, 156] width 26 height 23
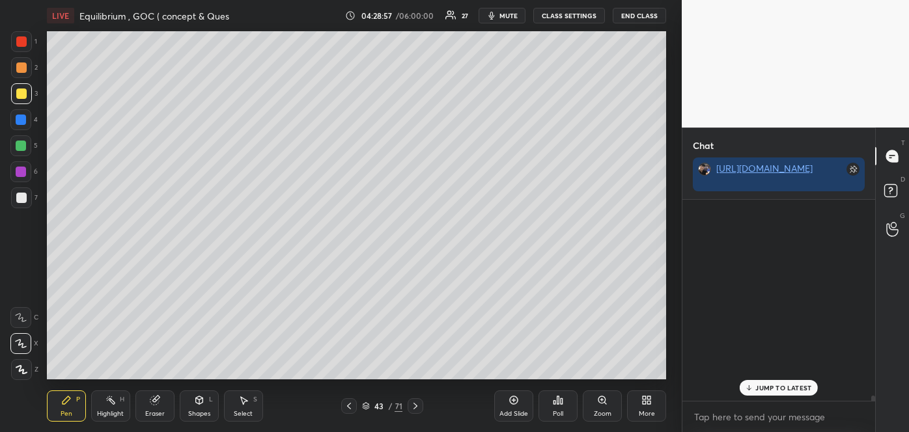
scroll to position [197, 189]
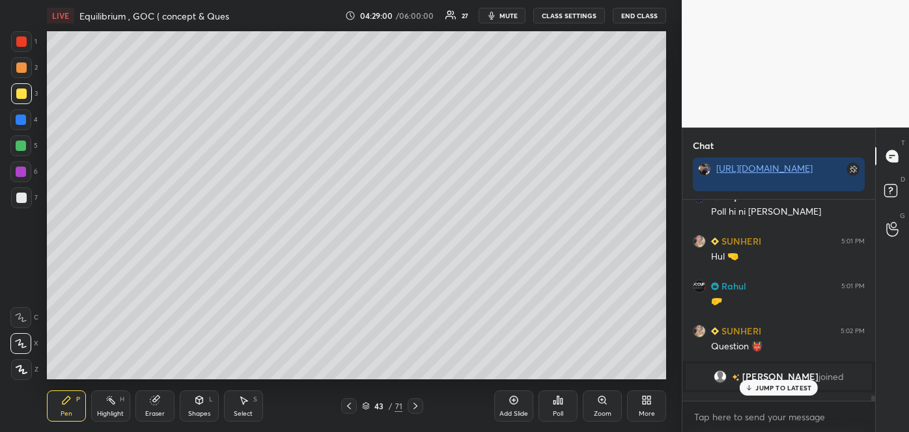
click at [780, 384] on p "JUMP TO LATEST" at bounding box center [783, 388] width 56 height 8
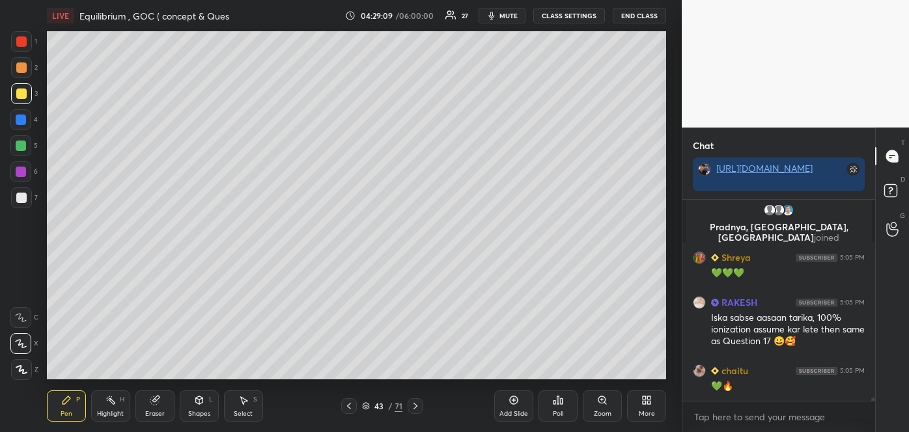
scroll to position [11671, 0]
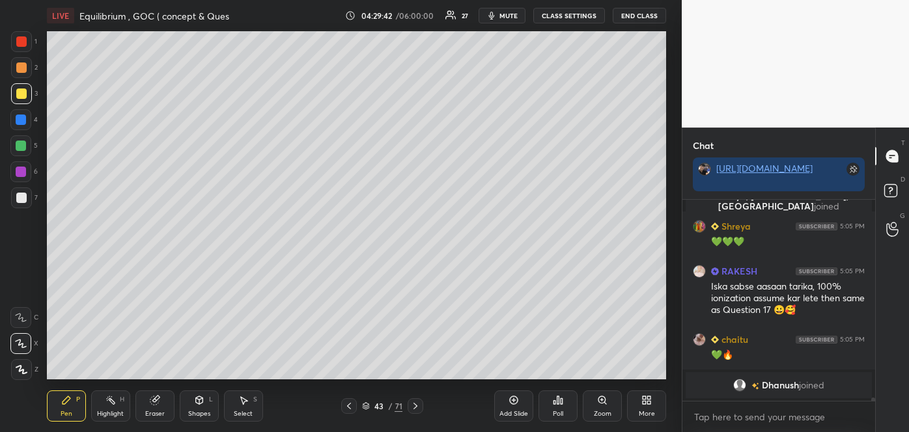
click at [518, 411] on div "Add Slide" at bounding box center [513, 414] width 29 height 7
click at [21, 198] on div at bounding box center [21, 198] width 10 height 10
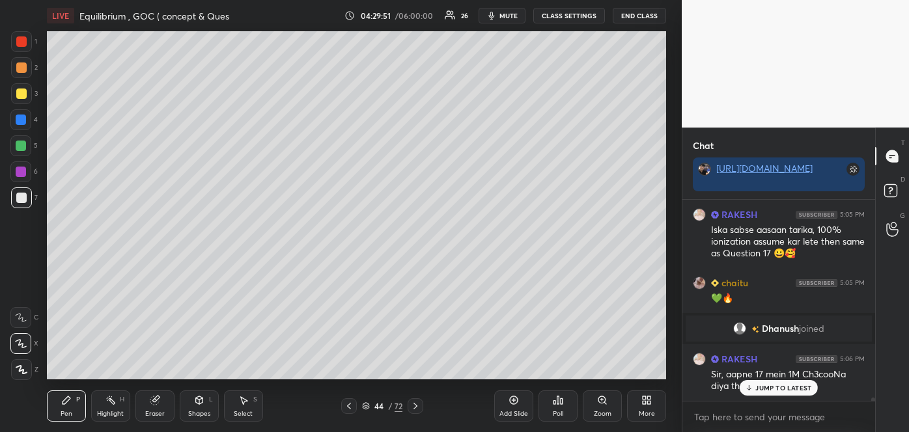
scroll to position [11503, 0]
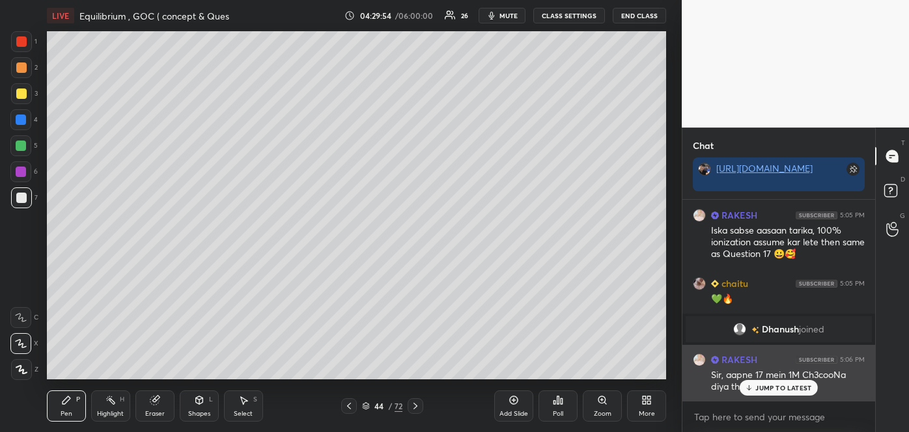
click at [750, 387] on icon at bounding box center [749, 388] width 8 height 8
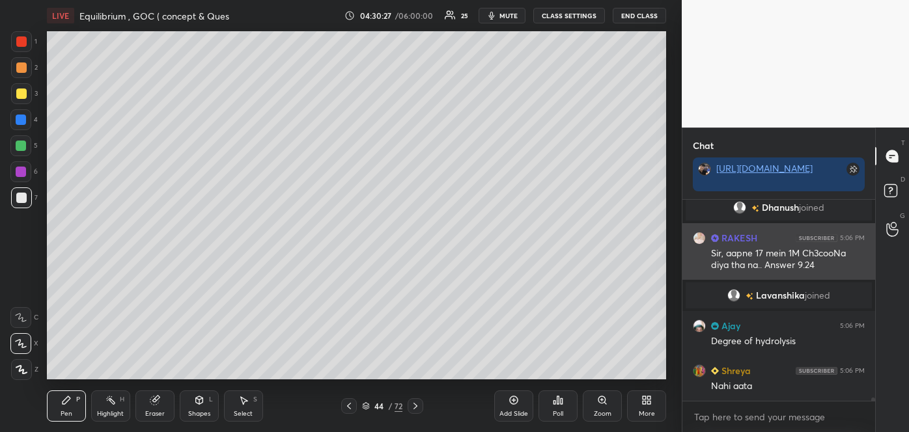
scroll to position [11645, 0]
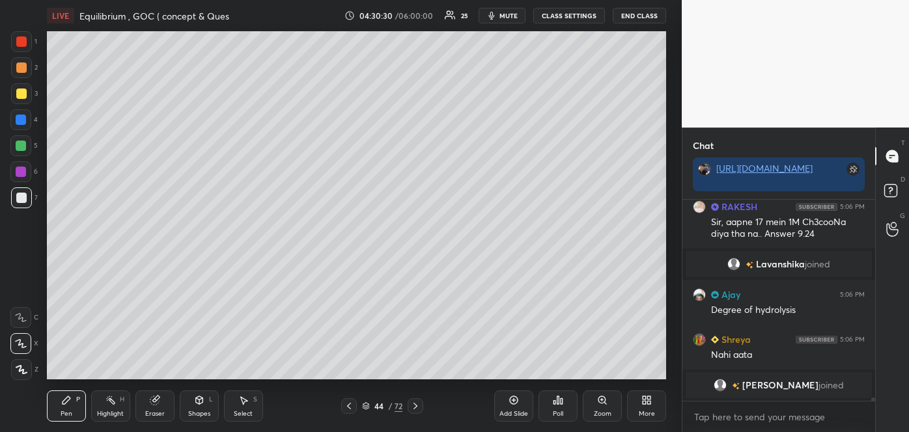
click at [519, 409] on div "Add Slide" at bounding box center [513, 406] width 39 height 31
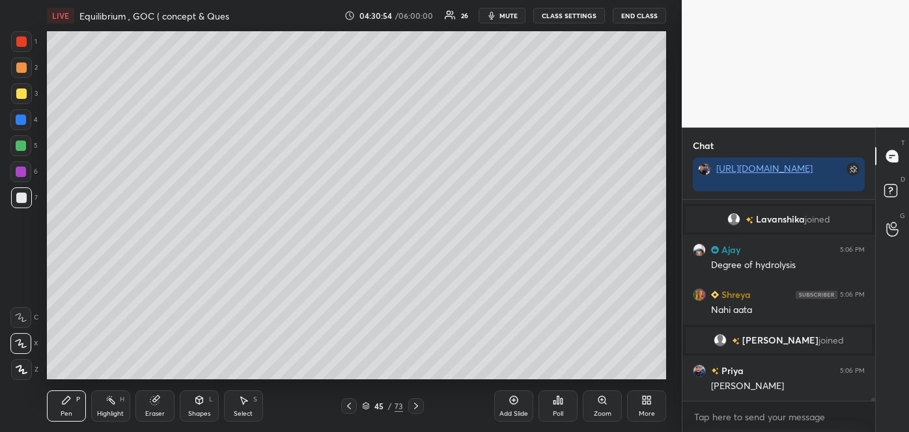
scroll to position [11721, 0]
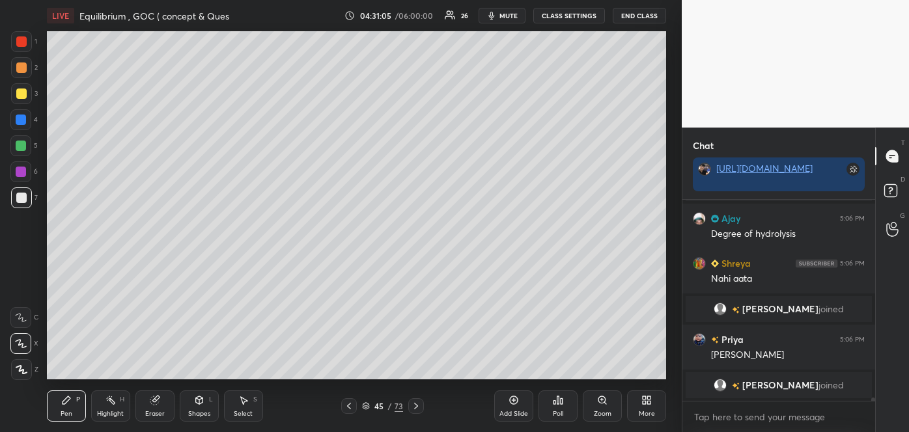
click at [21, 94] on div at bounding box center [21, 94] width 10 height 10
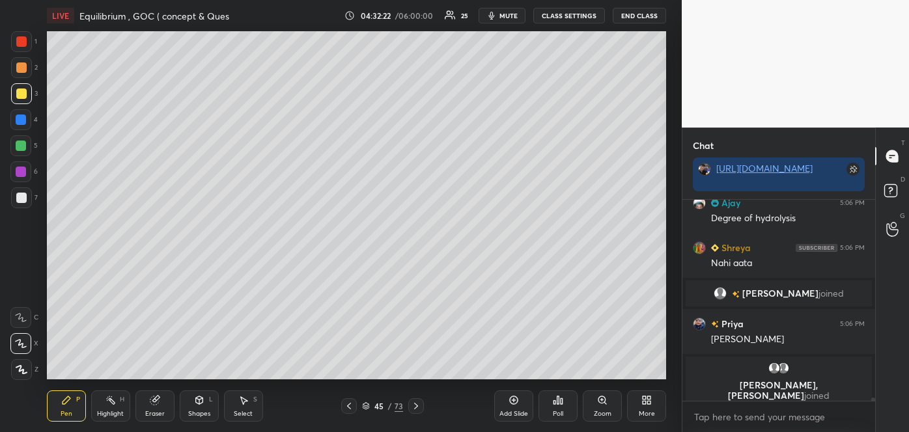
scroll to position [11758, 0]
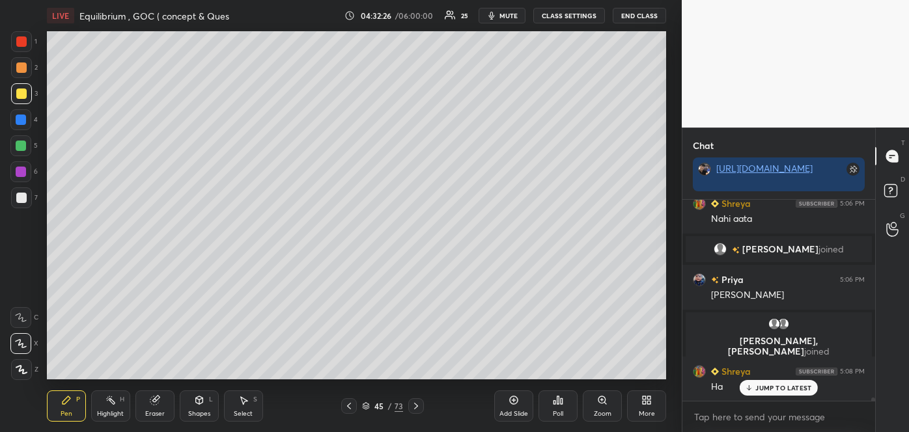
click at [513, 403] on icon at bounding box center [514, 400] width 10 height 10
click at [25, 198] on div at bounding box center [21, 198] width 10 height 10
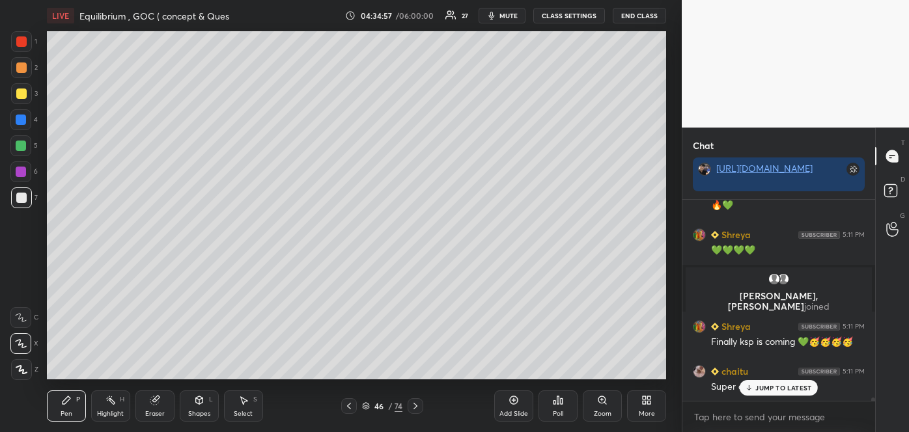
scroll to position [12194, 0]
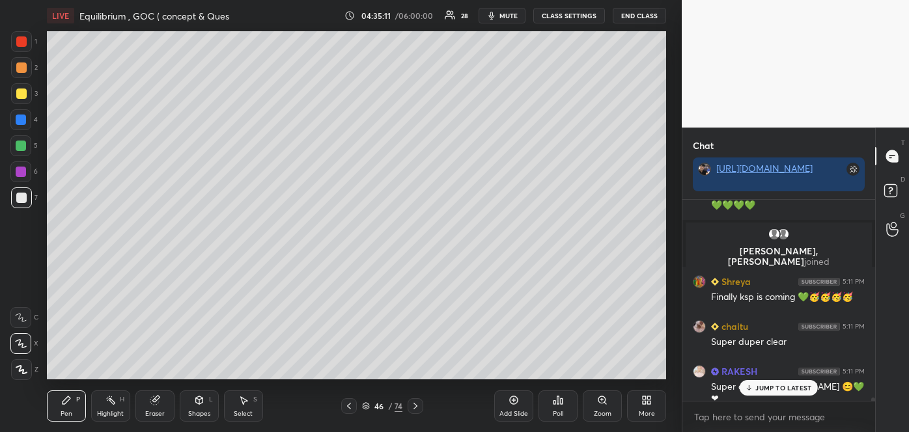
click at [755, 389] on div "JUMP TO LATEST" at bounding box center [779, 388] width 78 height 16
click at [517, 406] on div "Add Slide" at bounding box center [513, 406] width 39 height 31
click at [23, 199] on div at bounding box center [21, 198] width 10 height 10
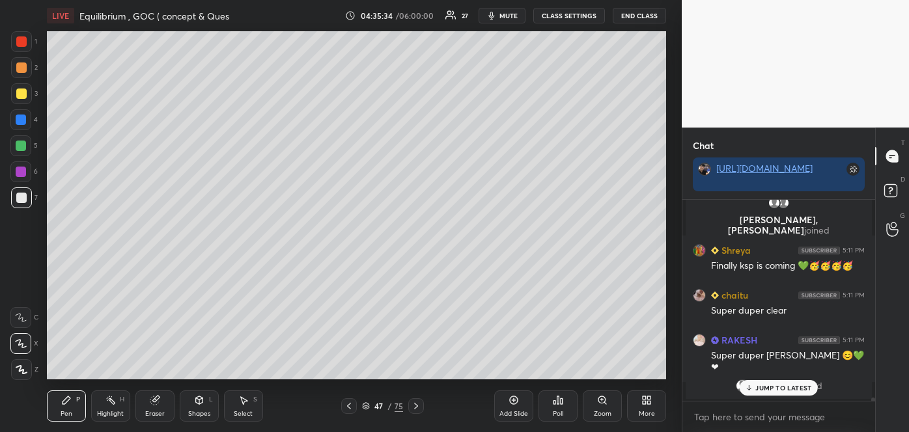
scroll to position [12221, 0]
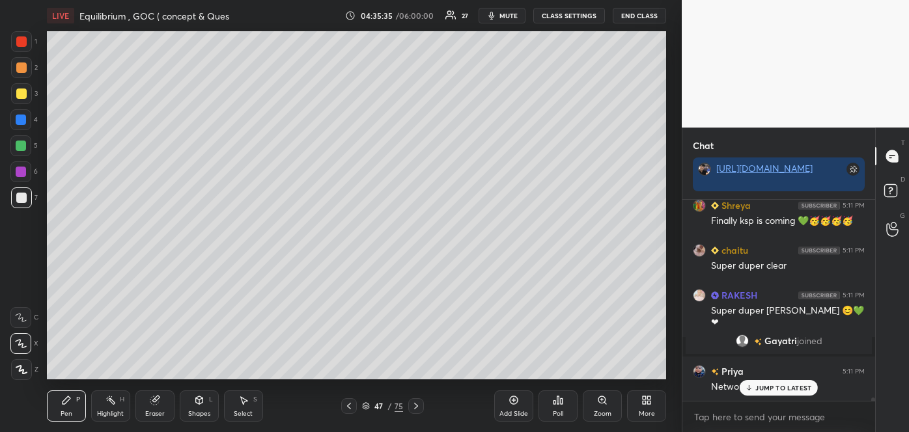
click at [23, 66] on div at bounding box center [21, 68] width 10 height 10
click at [22, 96] on div at bounding box center [21, 94] width 10 height 10
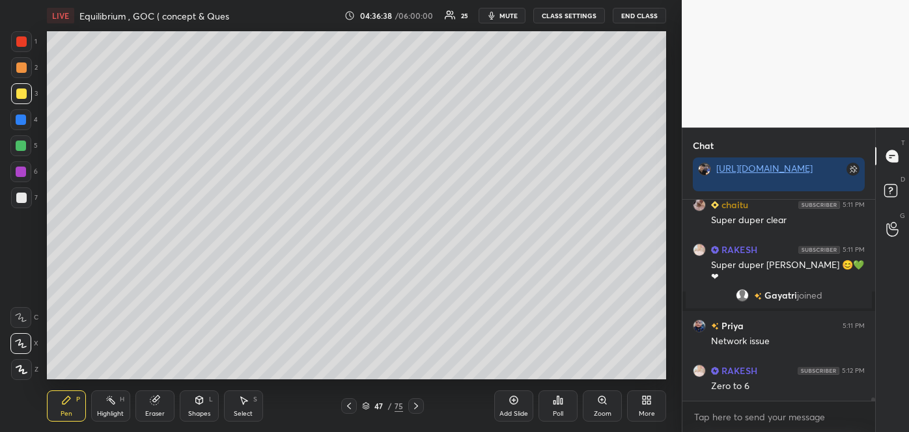
click at [25, 198] on div at bounding box center [21, 198] width 10 height 10
click at [23, 145] on div at bounding box center [21, 146] width 10 height 10
click at [21, 197] on div at bounding box center [21, 198] width 10 height 10
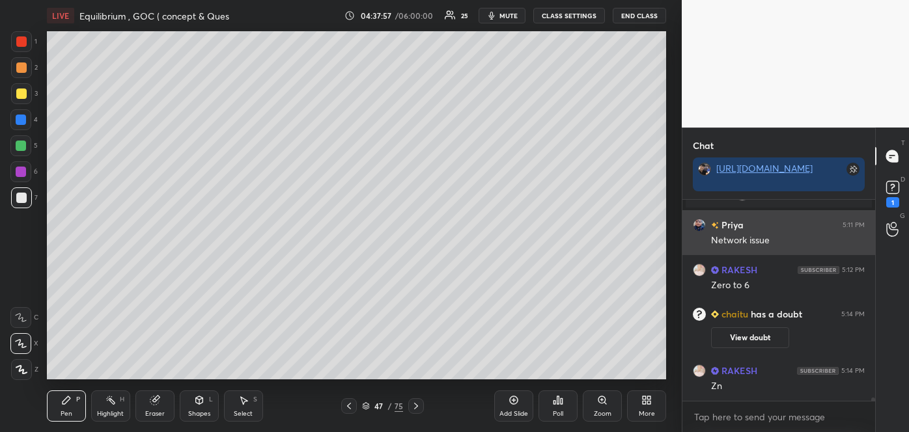
scroll to position [12307, 0]
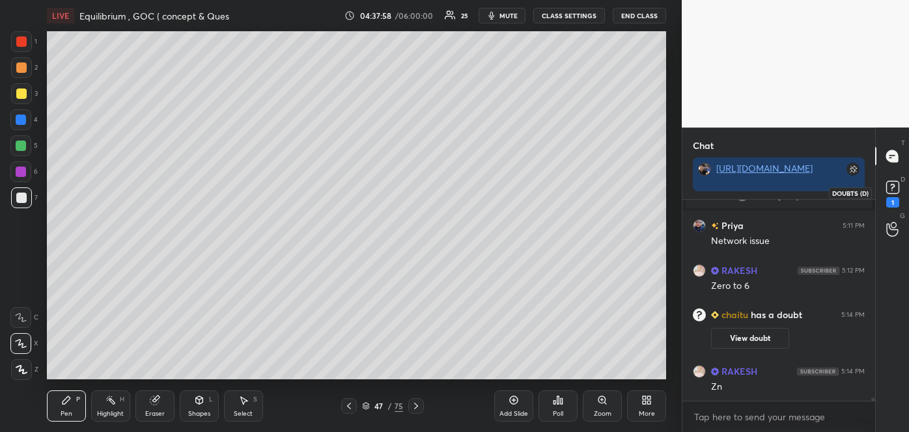
click at [897, 186] on rect at bounding box center [892, 188] width 12 height 12
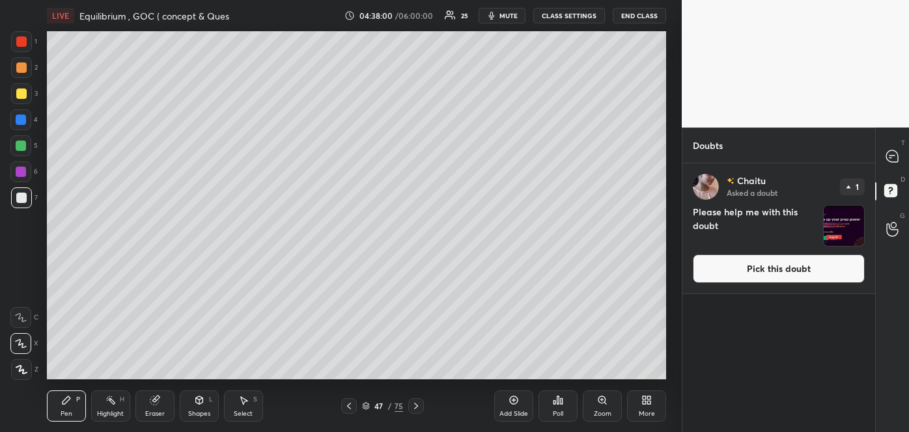
click at [805, 265] on button "Pick this doubt" at bounding box center [779, 269] width 172 height 29
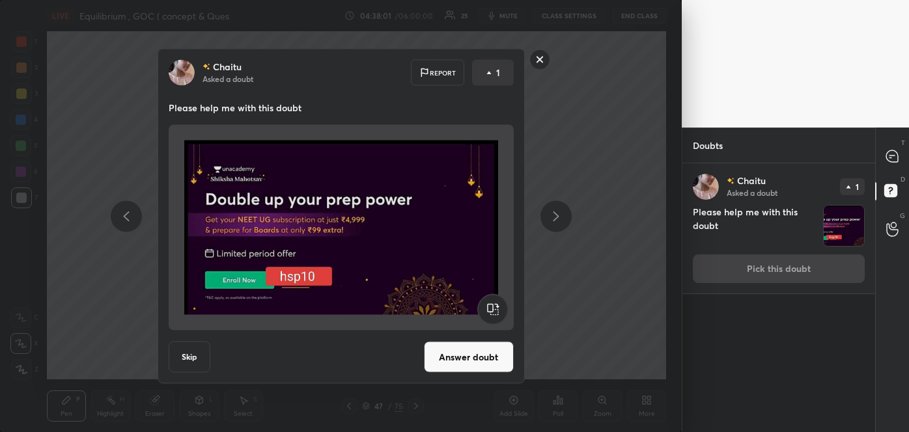
click at [468, 359] on button "Answer doubt" at bounding box center [469, 357] width 90 height 31
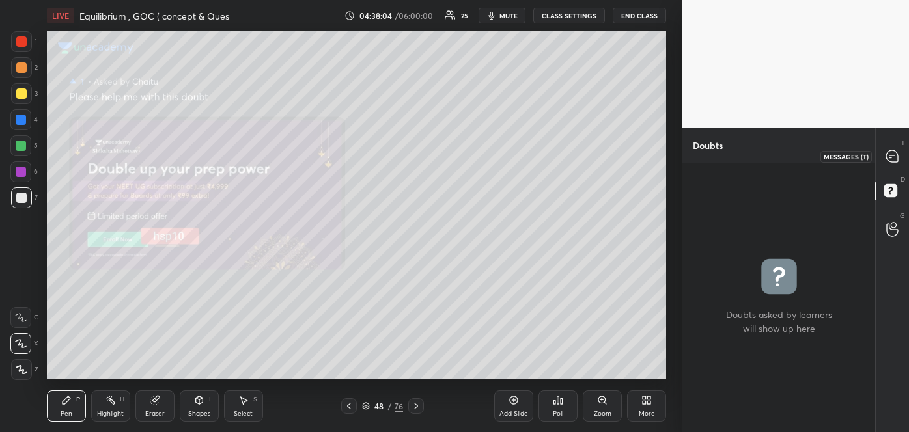
click at [892, 160] on icon at bounding box center [892, 156] width 12 height 12
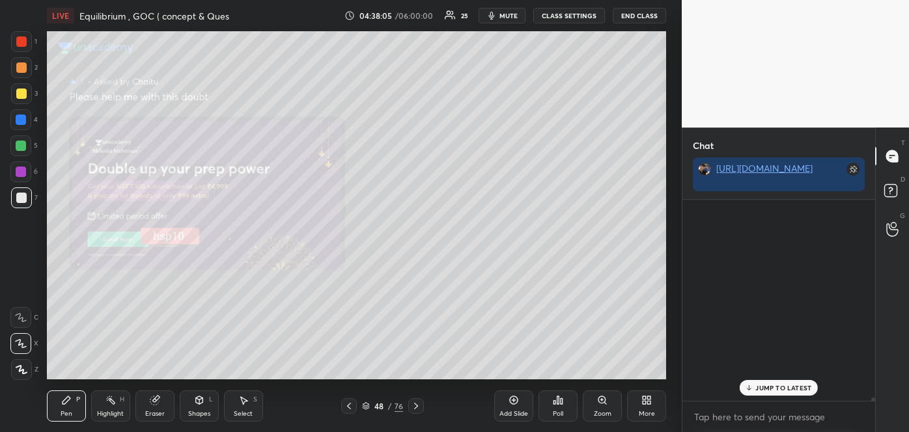
scroll to position [197, 189]
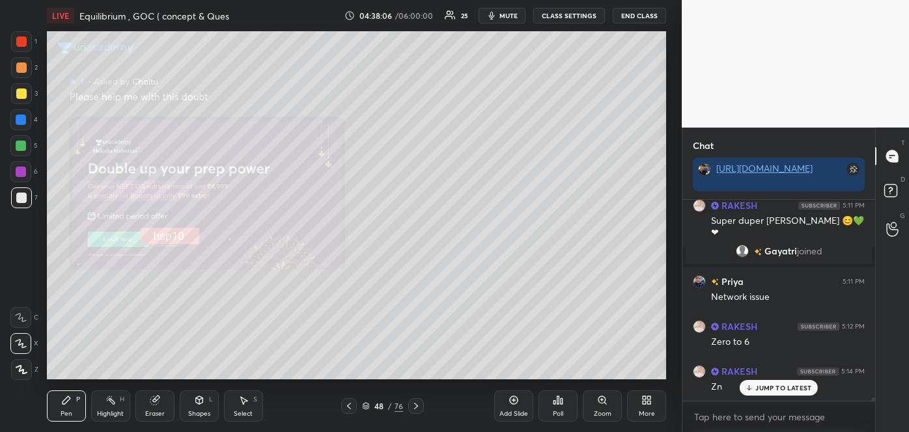
click at [352, 406] on icon at bounding box center [349, 406] width 10 height 10
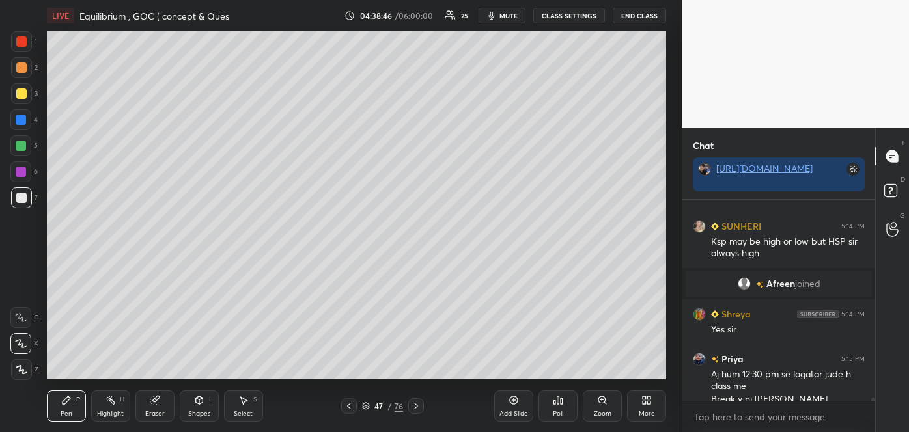
scroll to position [12441, 0]
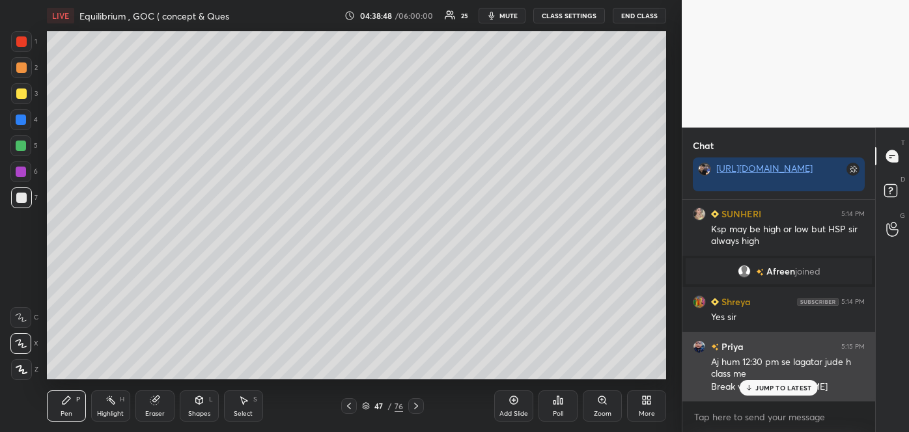
click at [745, 387] on icon at bounding box center [749, 388] width 8 height 8
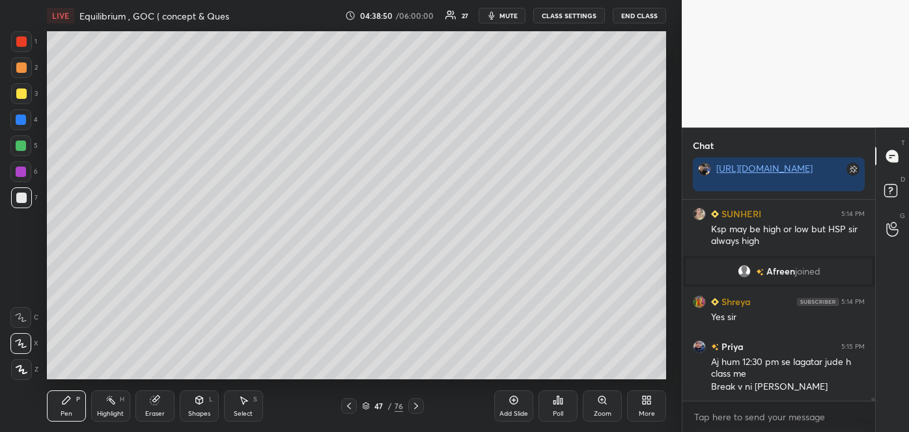
click at [517, 407] on div "Add Slide" at bounding box center [513, 406] width 39 height 31
click at [22, 94] on div at bounding box center [21, 94] width 10 height 10
click at [18, 148] on div at bounding box center [21, 146] width 10 height 10
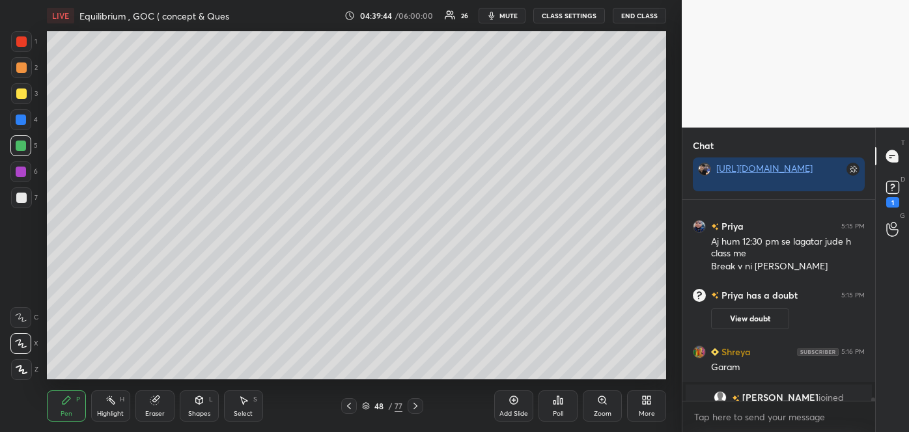
scroll to position [12597, 0]
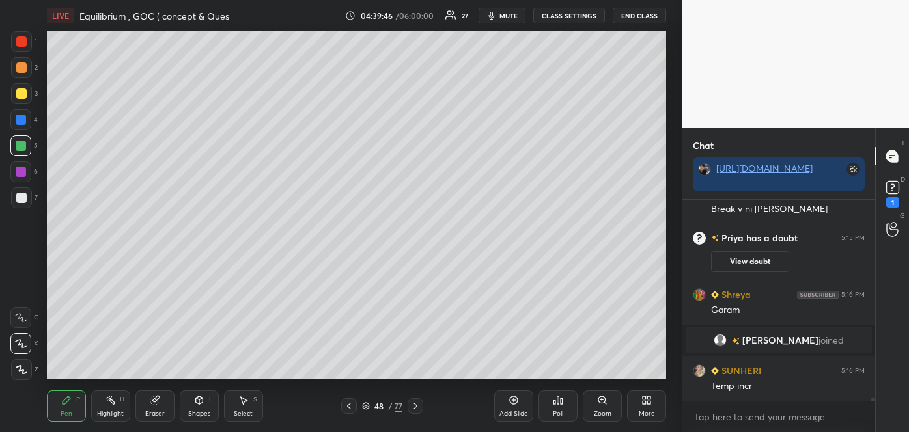
click at [21, 64] on div at bounding box center [21, 68] width 10 height 10
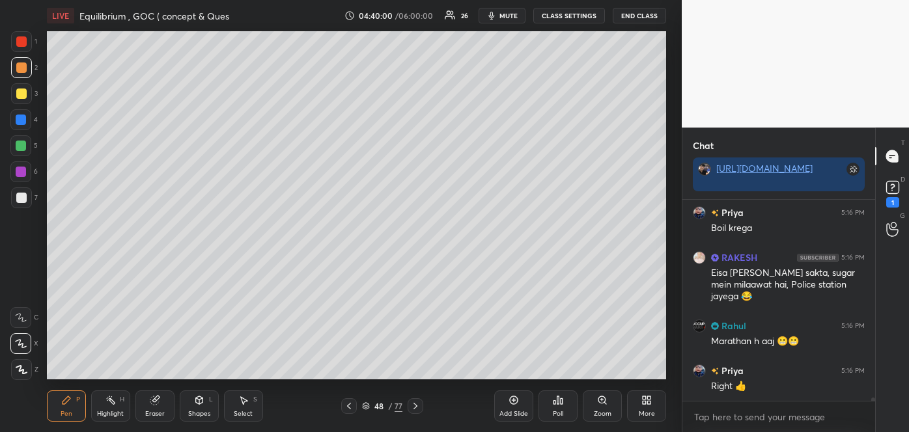
scroll to position [12845, 0]
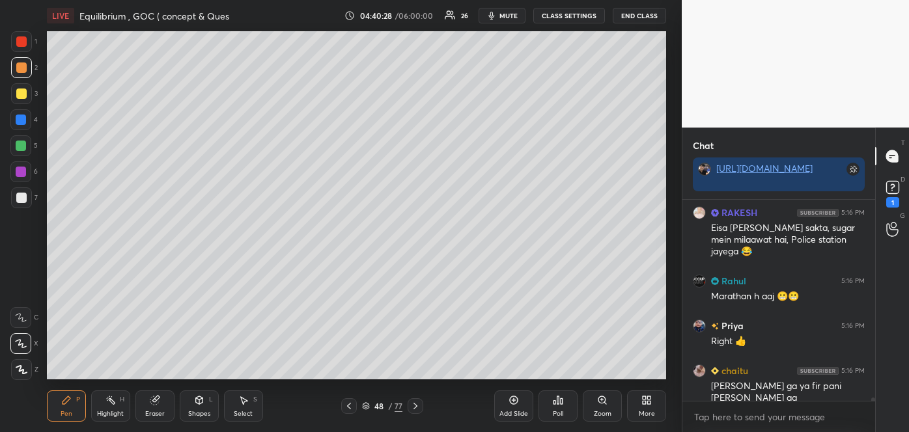
click at [24, 194] on div at bounding box center [21, 198] width 10 height 10
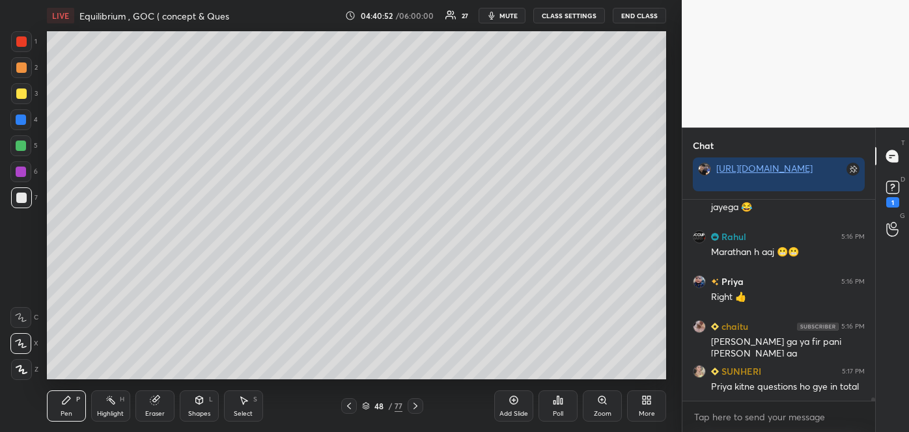
scroll to position [12920, 0]
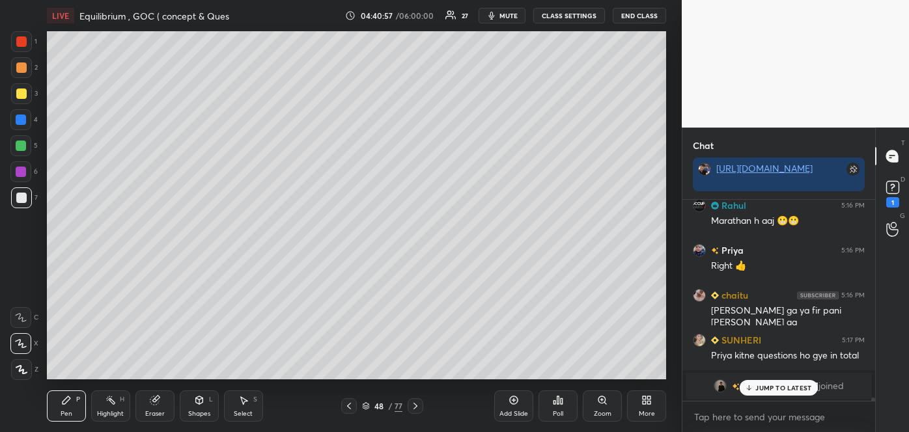
click at [22, 94] on div at bounding box center [21, 94] width 10 height 10
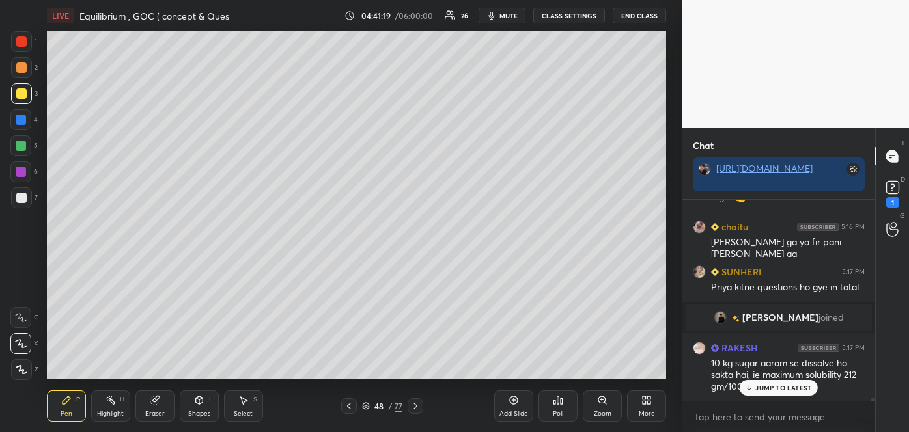
scroll to position [12908, 0]
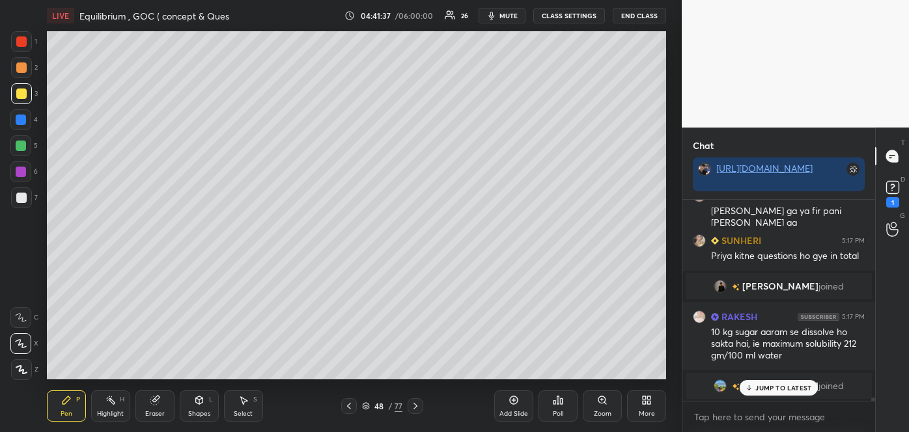
click at [352, 406] on icon at bounding box center [349, 406] width 10 height 10
click at [420, 403] on icon at bounding box center [415, 406] width 10 height 10
click at [350, 406] on icon at bounding box center [349, 406] width 10 height 10
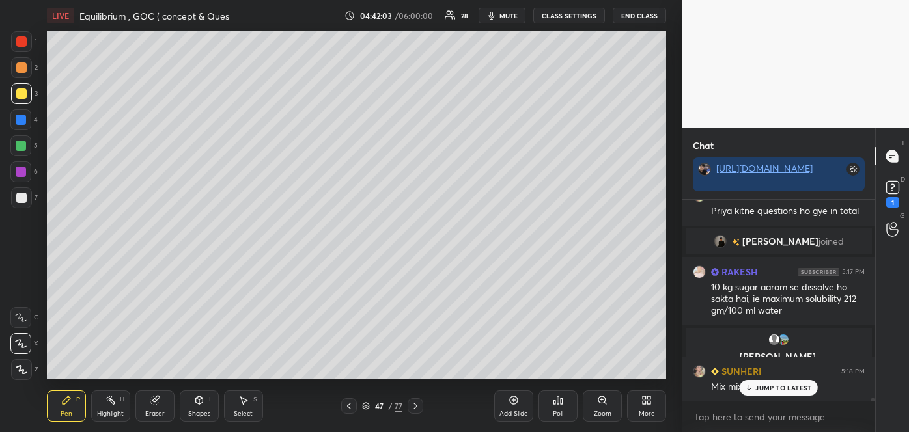
click at [415, 403] on icon at bounding box center [415, 406] width 10 height 10
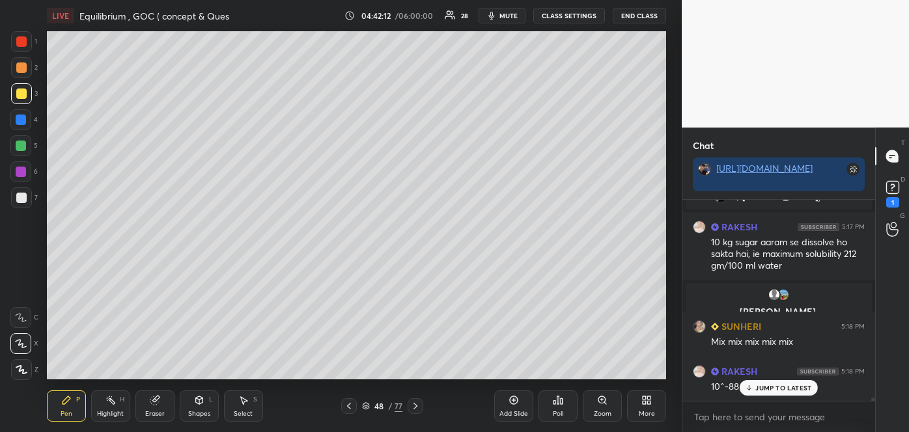
click at [22, 199] on div at bounding box center [21, 198] width 10 height 10
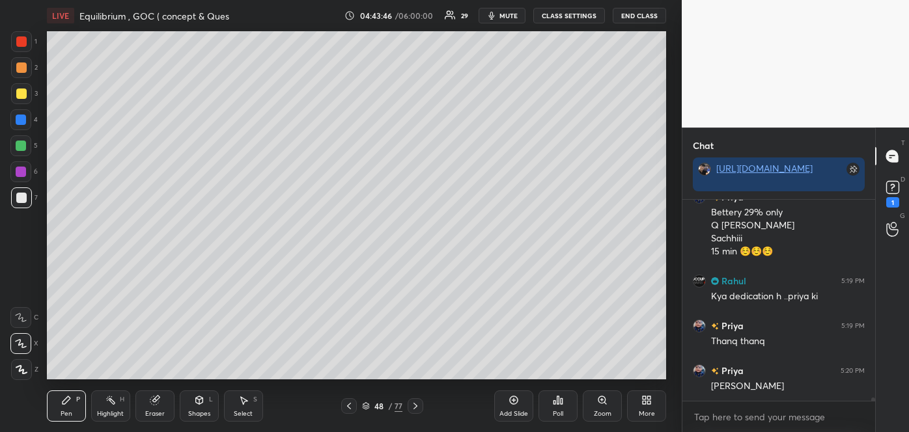
scroll to position [13352, 0]
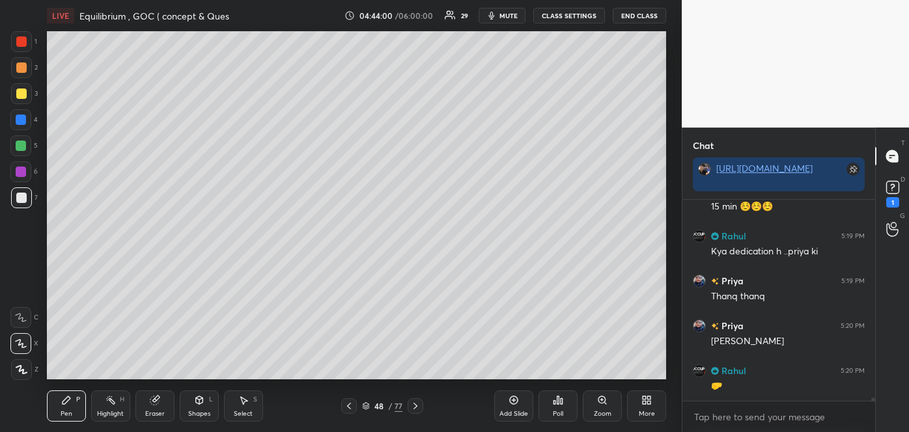
click at [21, 64] on div at bounding box center [21, 68] width 10 height 10
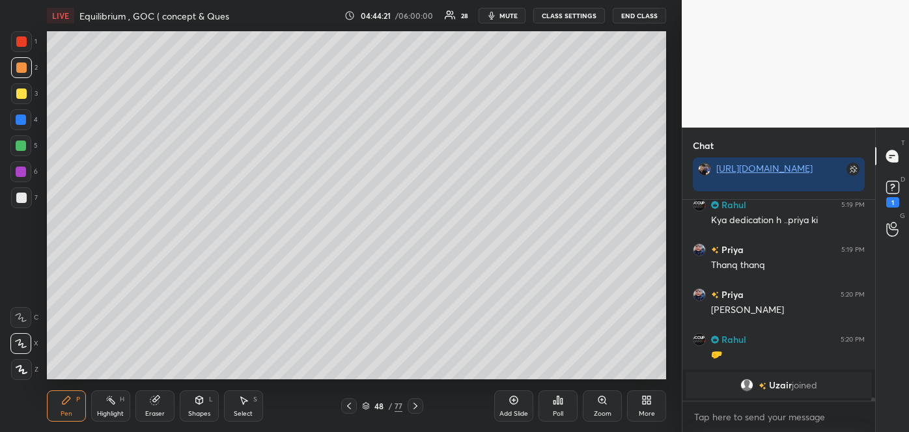
click at [22, 120] on div at bounding box center [21, 120] width 10 height 10
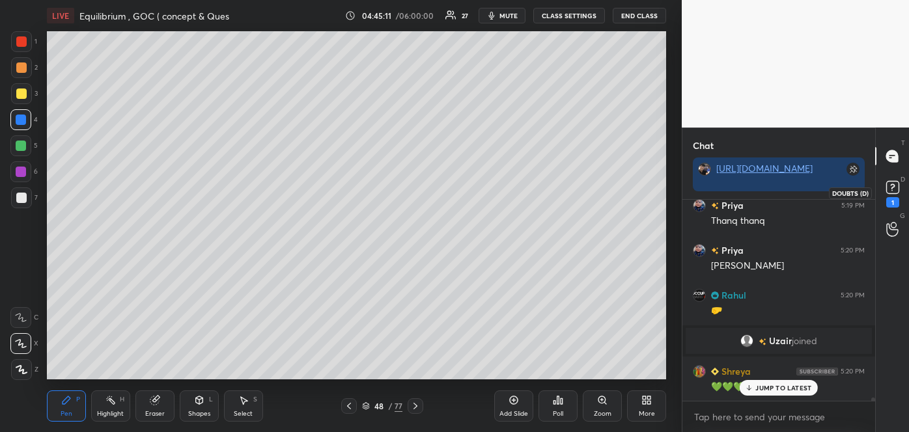
click at [888, 187] on rect at bounding box center [892, 188] width 12 height 12
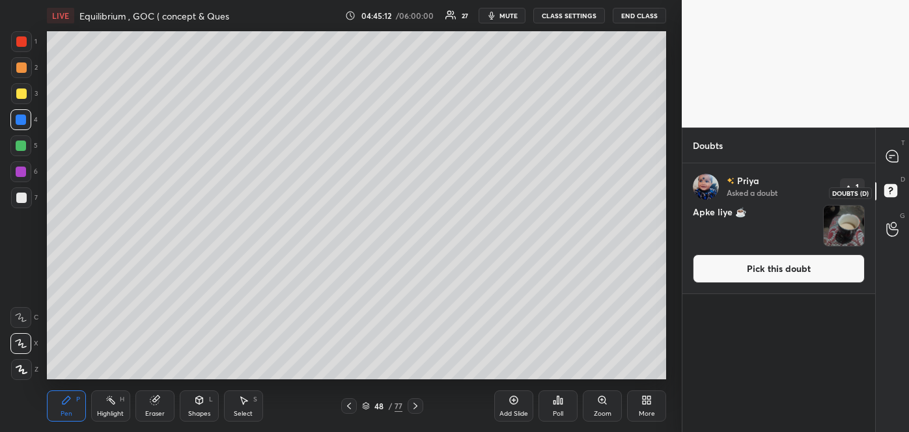
scroll to position [265, 189]
click at [787, 268] on button "Pick this doubt" at bounding box center [779, 269] width 172 height 29
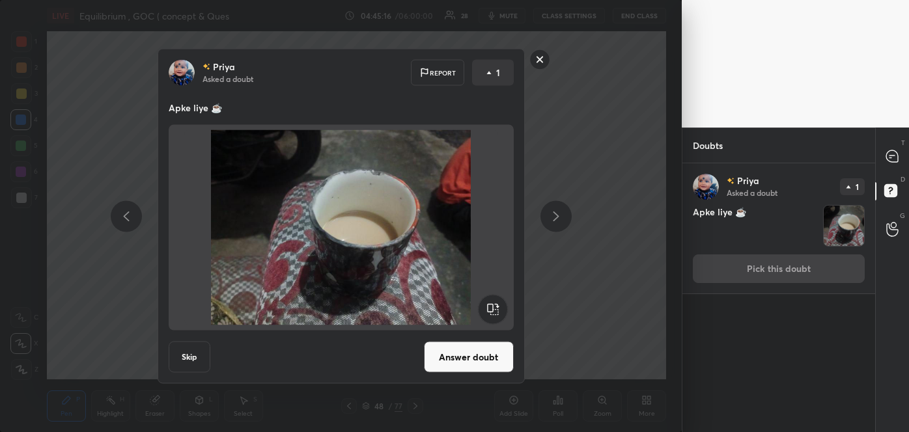
click at [482, 358] on button "Answer doubt" at bounding box center [469, 357] width 90 height 31
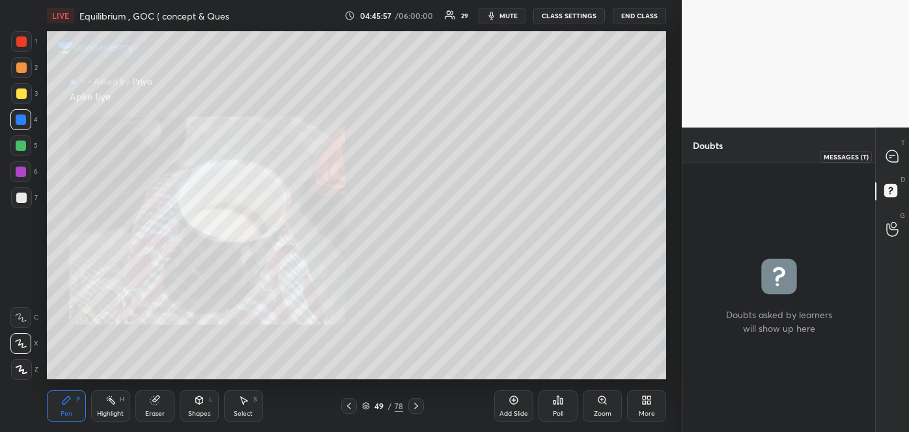
click at [889, 156] on icon at bounding box center [892, 156] width 12 height 12
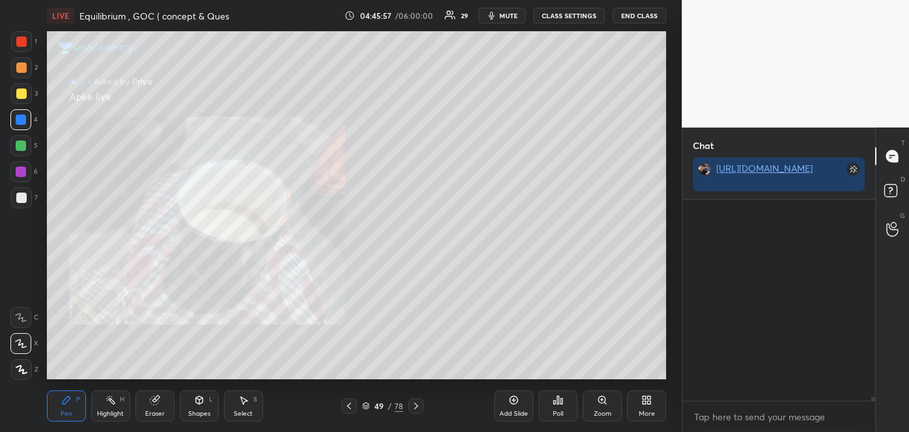
scroll to position [197, 189]
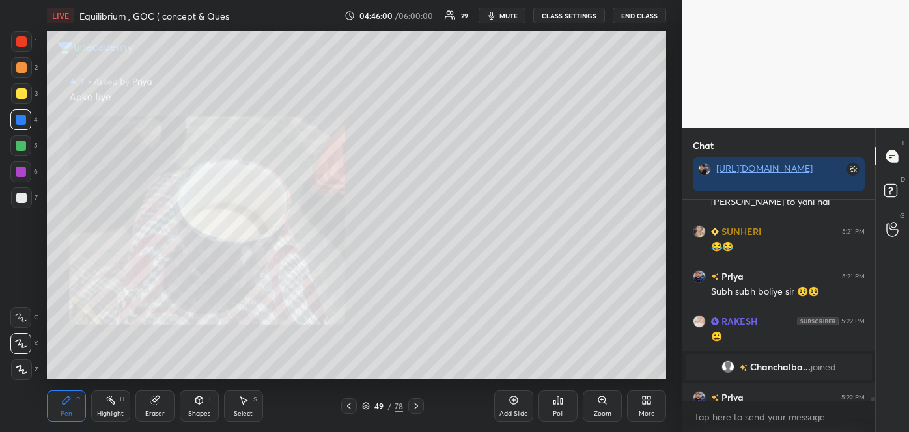
click at [348, 404] on icon at bounding box center [349, 406] width 10 height 10
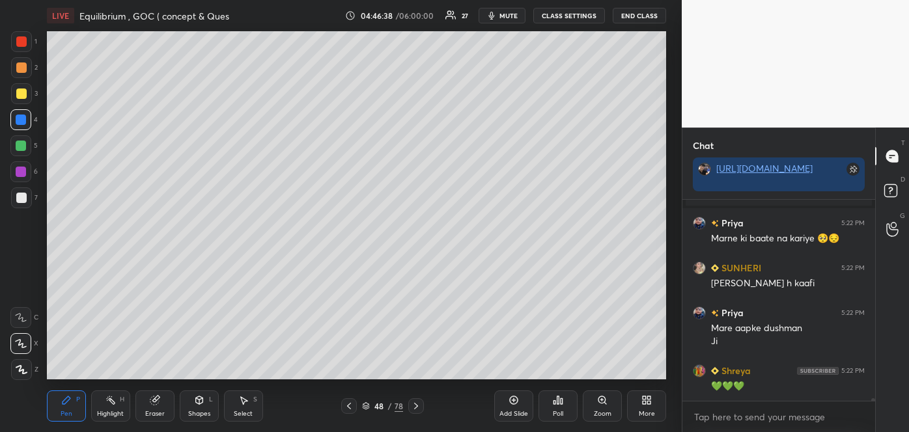
scroll to position [13982, 0]
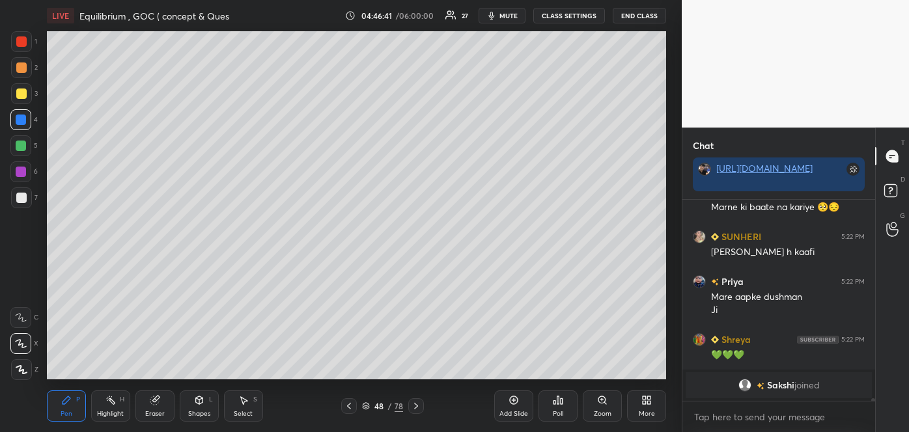
click at [515, 402] on icon at bounding box center [514, 400] width 10 height 10
click at [26, 199] on div at bounding box center [21, 198] width 10 height 10
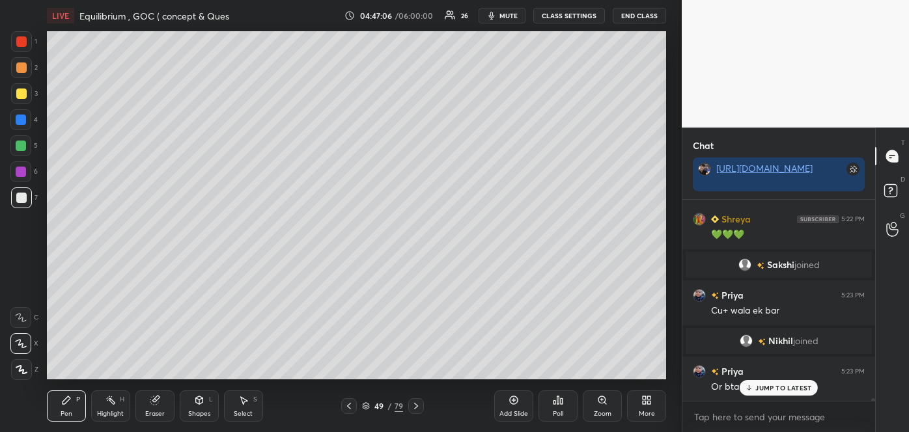
scroll to position [13750, 0]
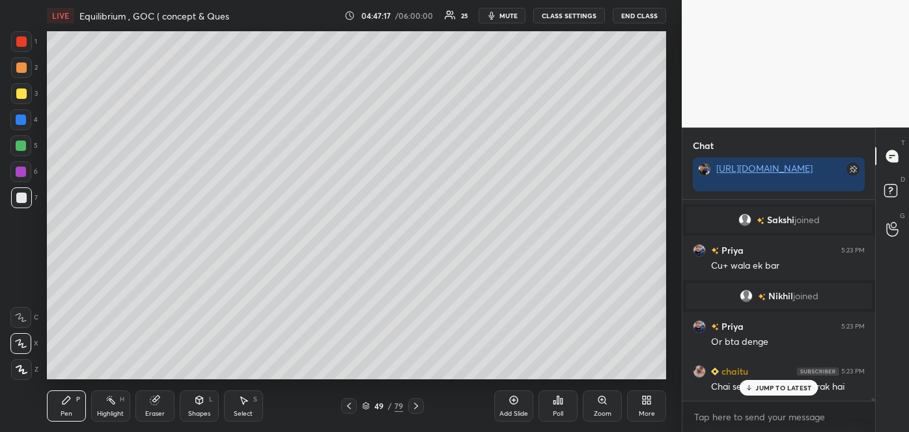
click at [20, 91] on div at bounding box center [21, 94] width 10 height 10
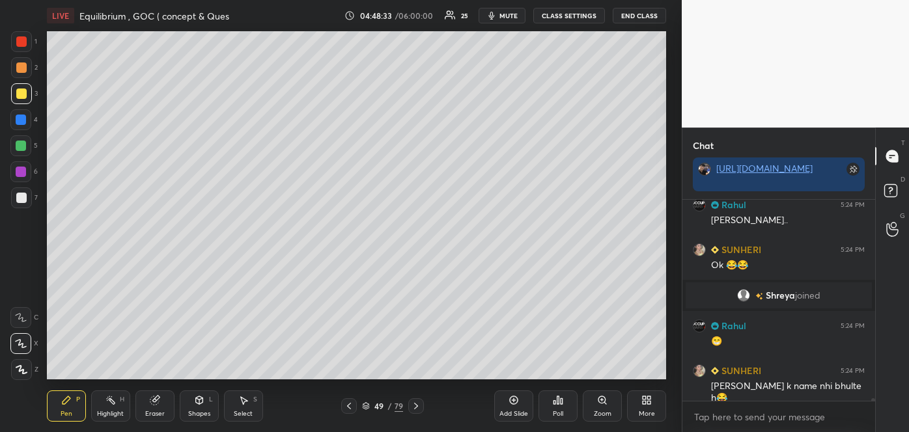
scroll to position [14243, 0]
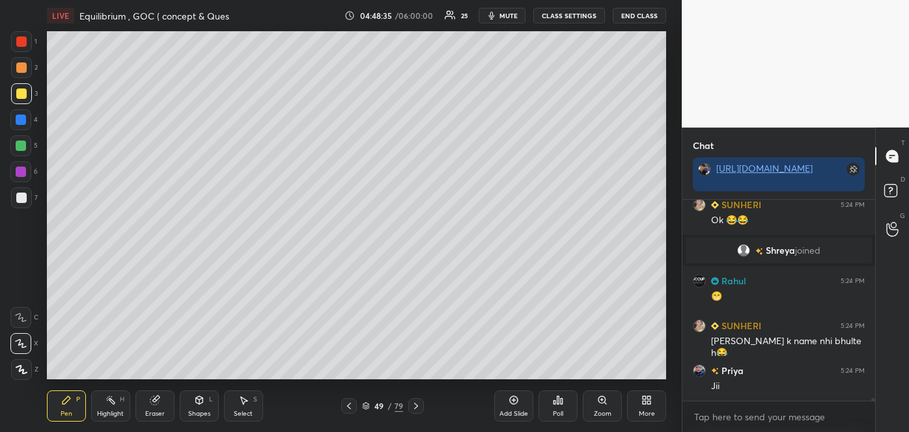
click at [26, 70] on div at bounding box center [21, 67] width 21 height 21
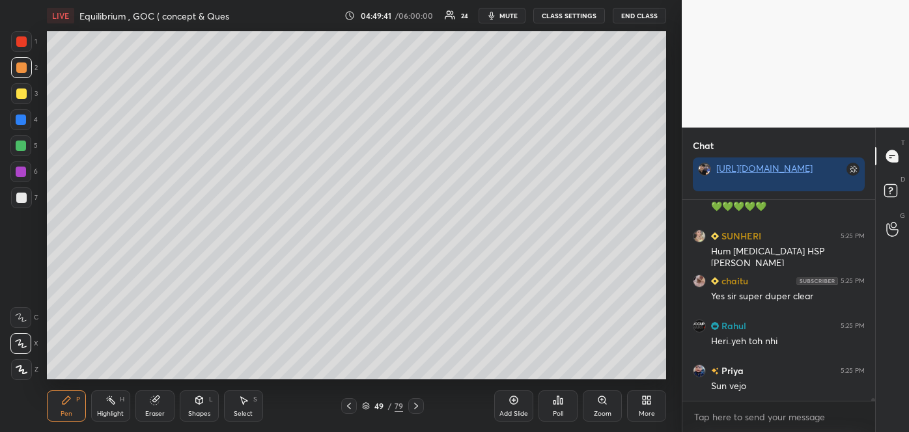
scroll to position [14613, 0]
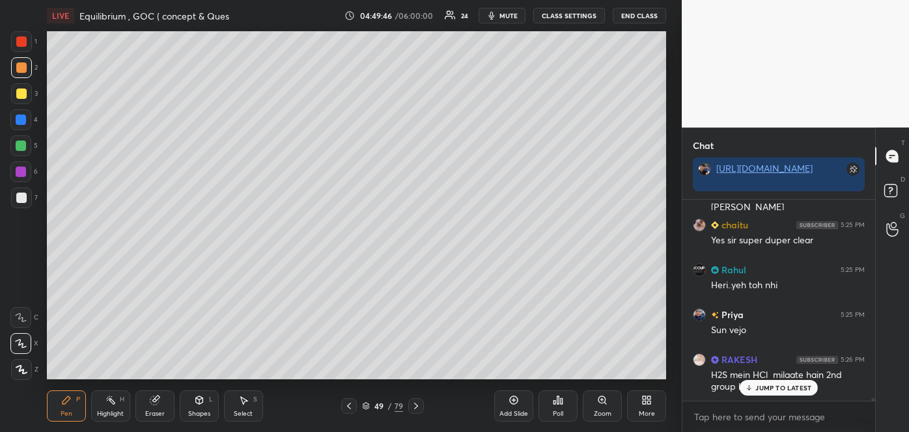
click at [757, 391] on p "JUMP TO LATEST" at bounding box center [783, 388] width 56 height 8
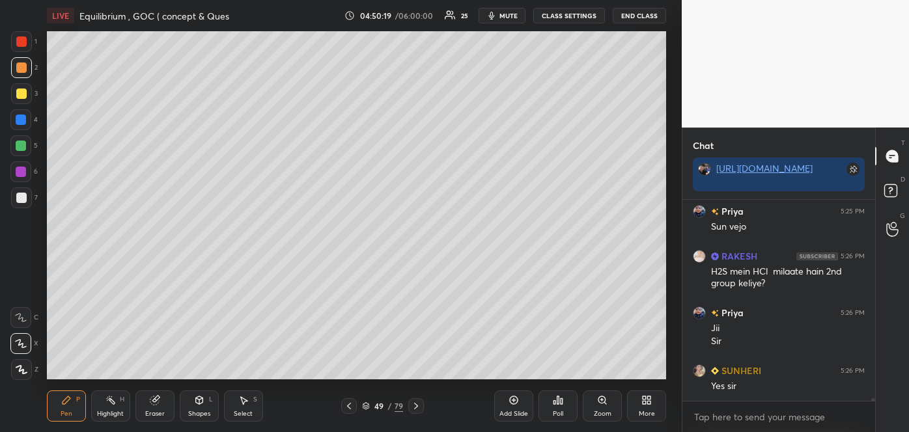
scroll to position [14761, 0]
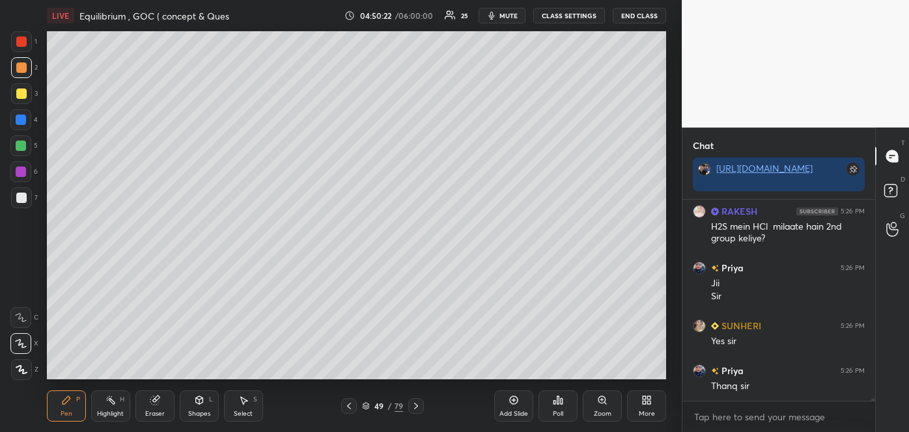
click at [509, 16] on span "mute" at bounding box center [508, 15] width 18 height 9
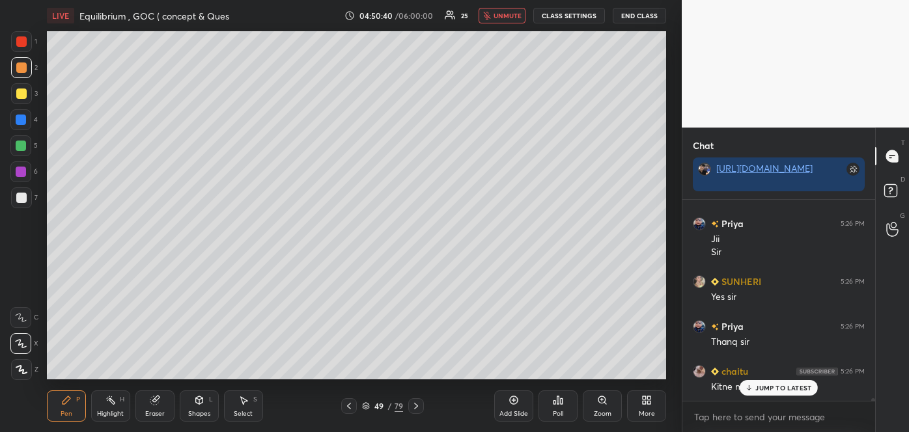
click at [771, 391] on p "JUMP TO LATEST" at bounding box center [783, 388] width 56 height 8
click at [510, 11] on span "unmute" at bounding box center [508, 15] width 28 height 9
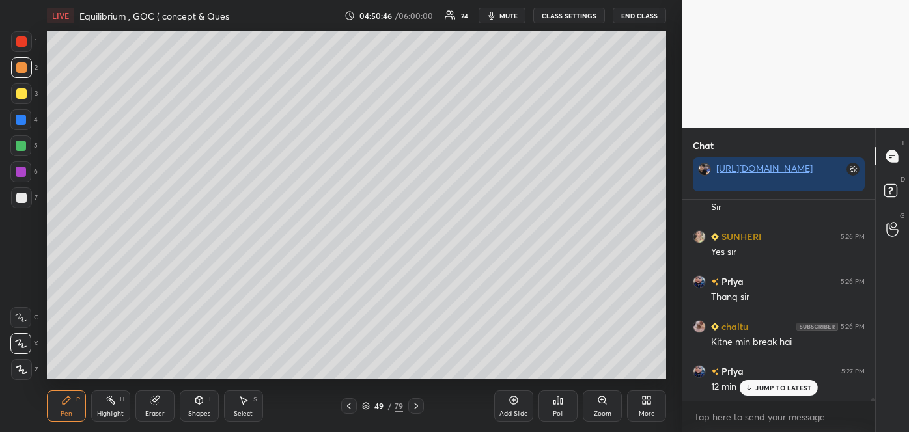
click at [512, 14] on span "mute" at bounding box center [508, 15] width 18 height 9
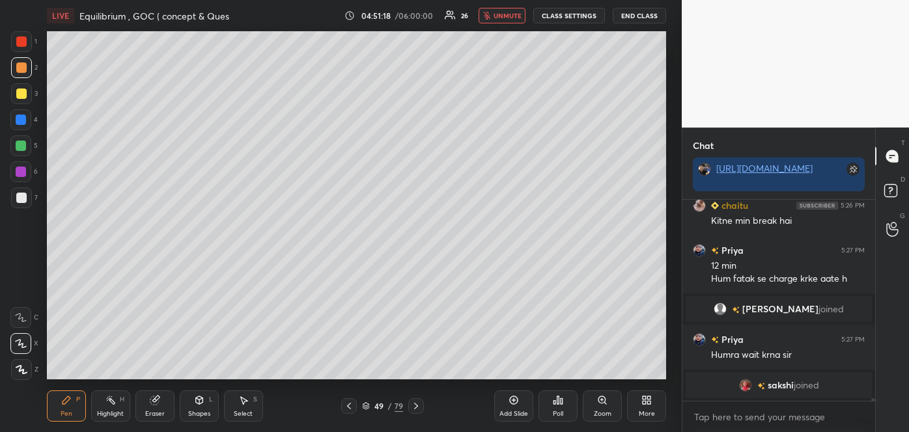
scroll to position [14727, 0]
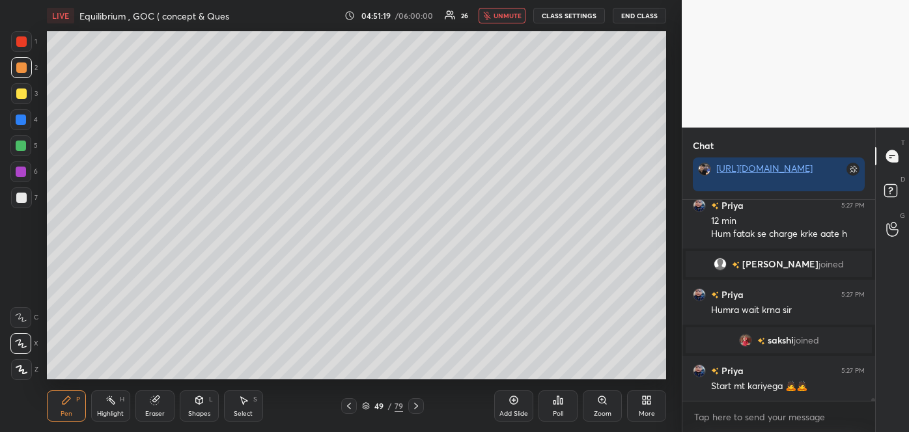
click at [516, 16] on span "unmute" at bounding box center [508, 15] width 28 height 9
click at [512, 14] on span "mute" at bounding box center [508, 15] width 18 height 9
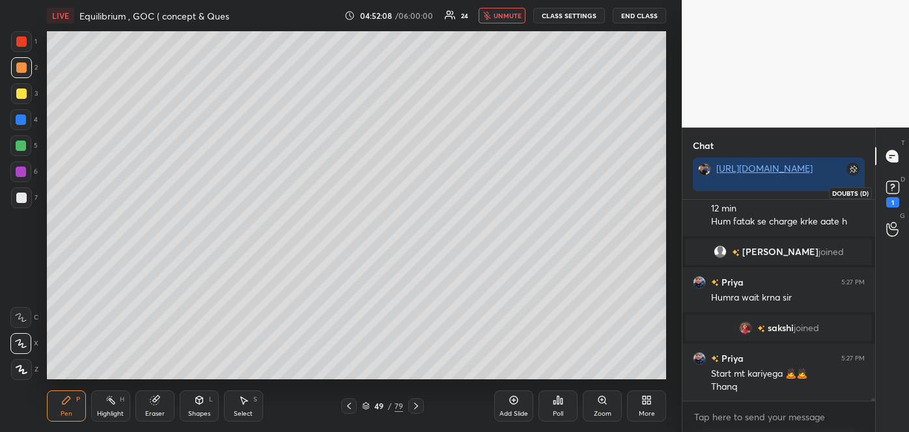
click at [889, 184] on rect at bounding box center [892, 188] width 12 height 12
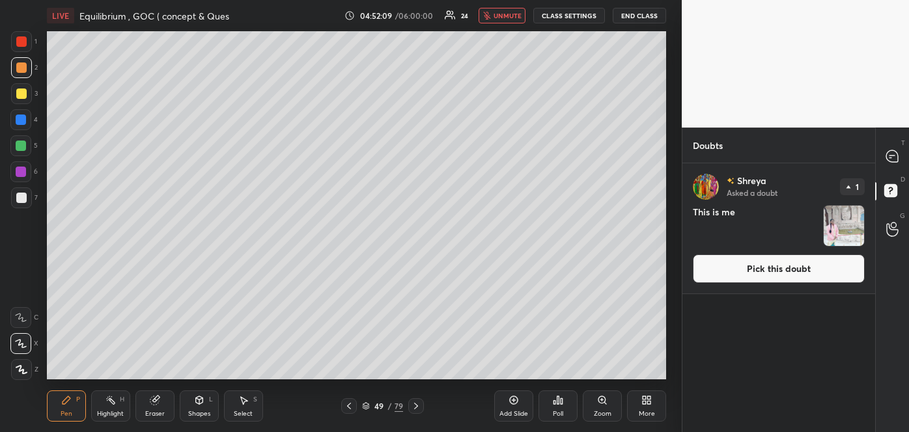
click at [780, 265] on button "Pick this doubt" at bounding box center [779, 269] width 172 height 29
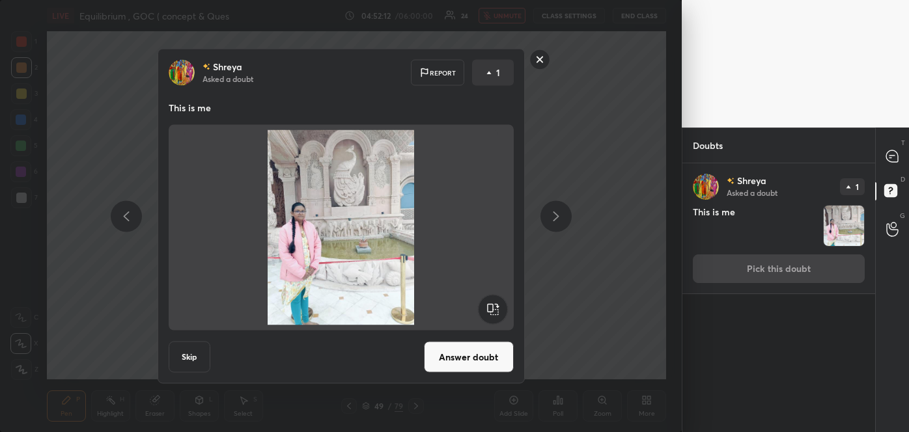
click at [473, 354] on button "Answer doubt" at bounding box center [469, 357] width 90 height 31
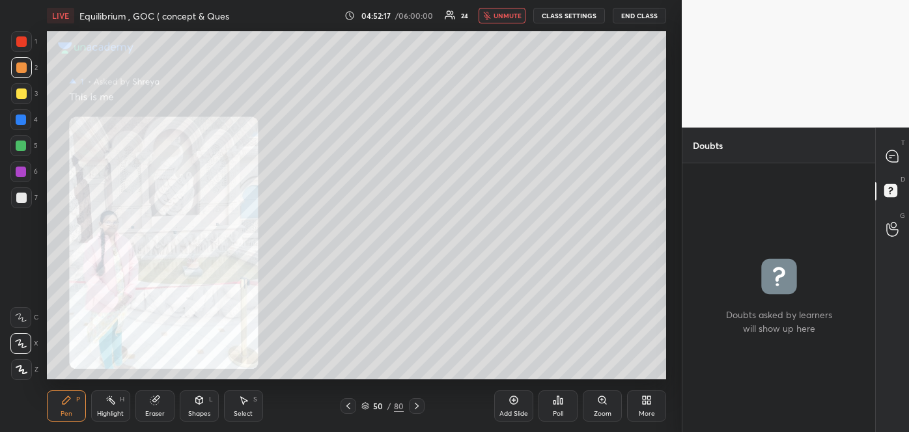
click at [591, 403] on div "Zoom" at bounding box center [602, 406] width 39 height 31
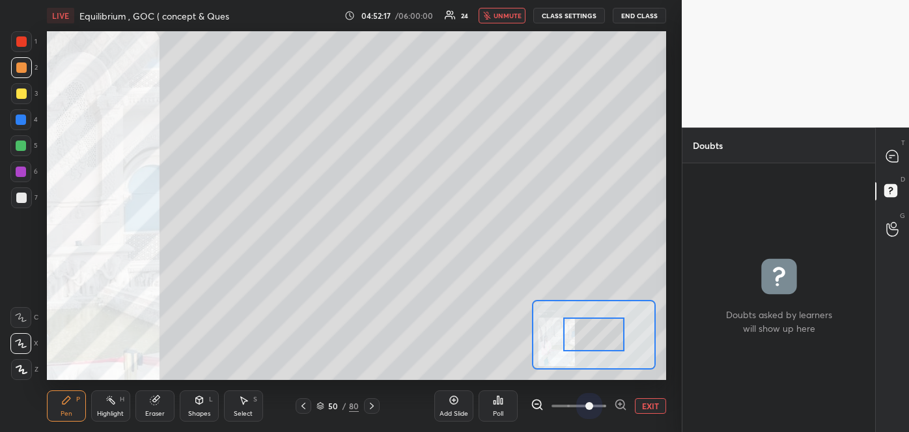
click at [591, 403] on span at bounding box center [578, 407] width 55 height 20
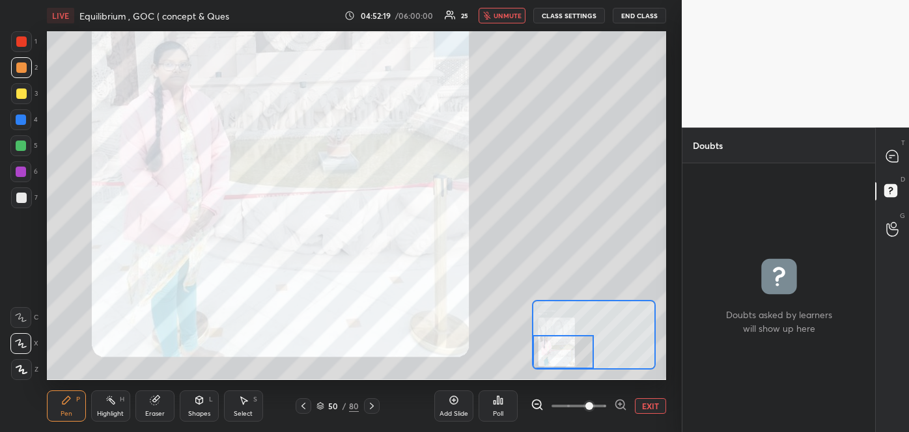
drag, startPoint x: 590, startPoint y: 337, endPoint x: 542, endPoint y: 356, distance: 50.9
click at [542, 356] on div at bounding box center [563, 352] width 61 height 34
click at [507, 18] on span "unmute" at bounding box center [508, 15] width 28 height 9
click at [891, 159] on icon at bounding box center [892, 156] width 12 height 12
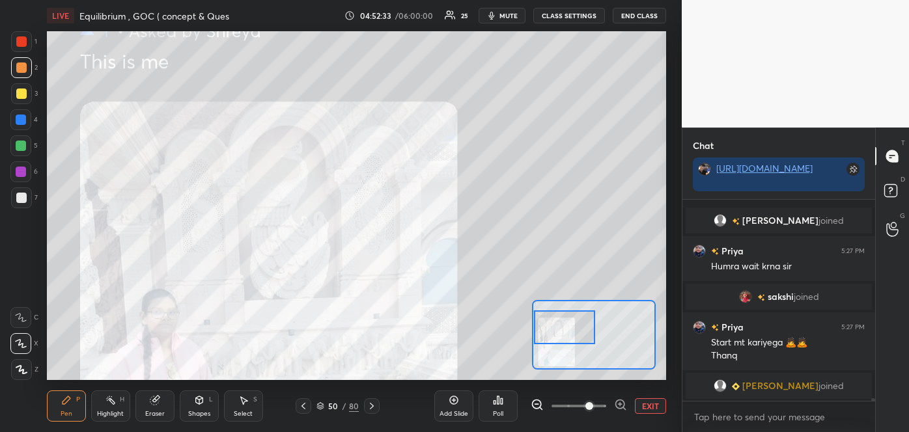
scroll to position [14979, 0]
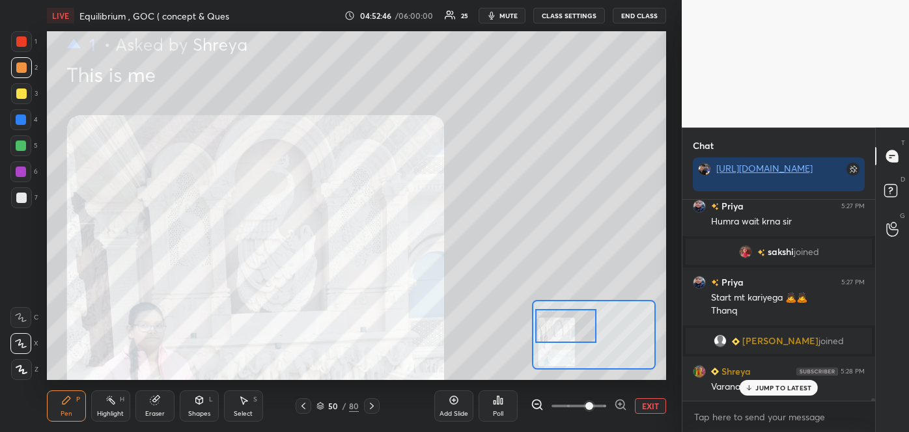
drag, startPoint x: 577, startPoint y: 341, endPoint x: 579, endPoint y: 314, distance: 26.2
click at [579, 314] on div at bounding box center [565, 326] width 61 height 34
click at [781, 388] on p "JUMP TO LATEST" at bounding box center [783, 388] width 56 height 8
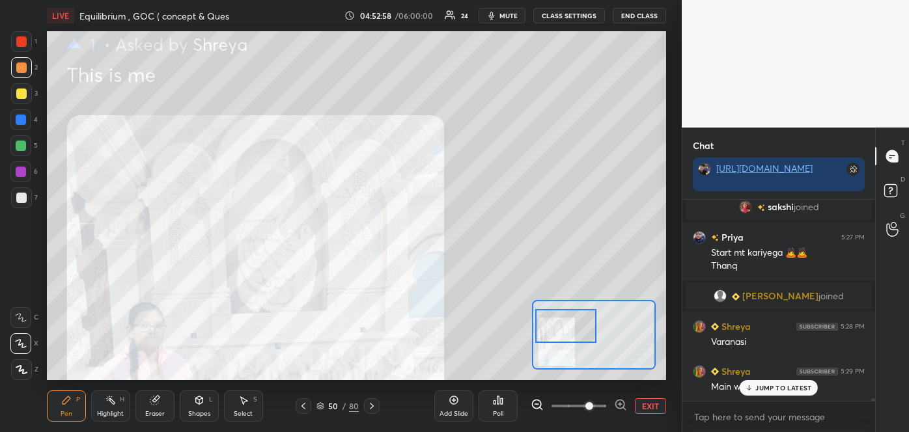
click at [757, 387] on p "JUMP TO LATEST" at bounding box center [783, 388] width 56 height 8
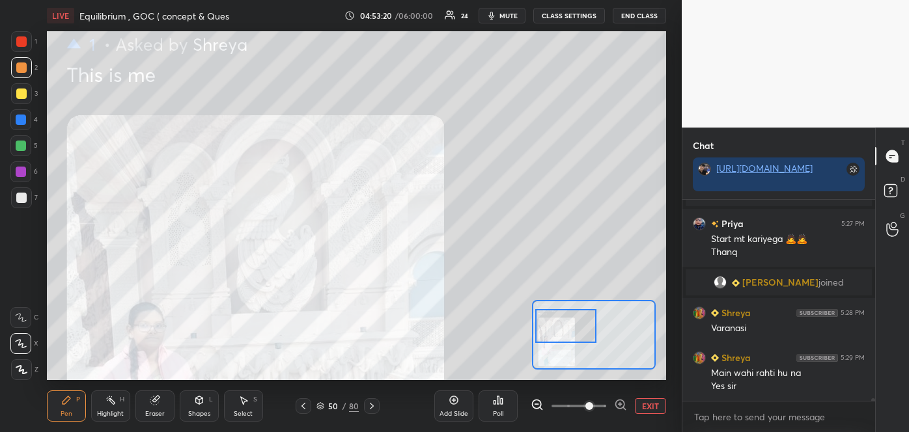
scroll to position [15050, 0]
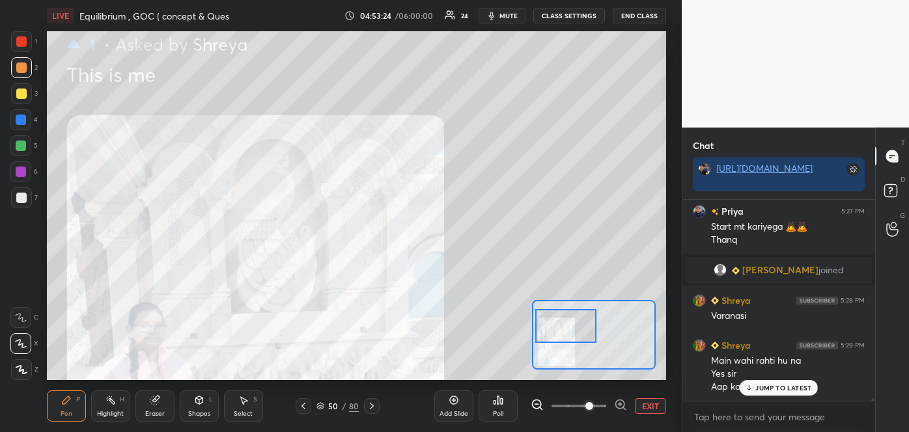
click at [792, 389] on p "JUMP TO LATEST" at bounding box center [783, 388] width 56 height 8
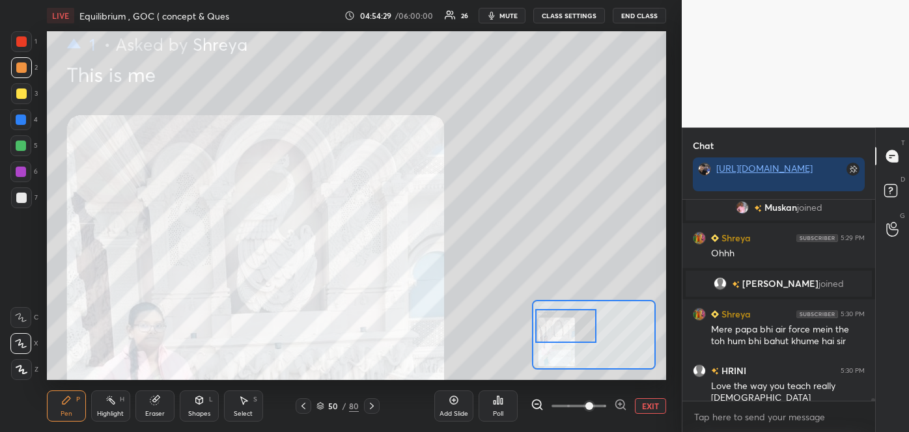
scroll to position [15067, 0]
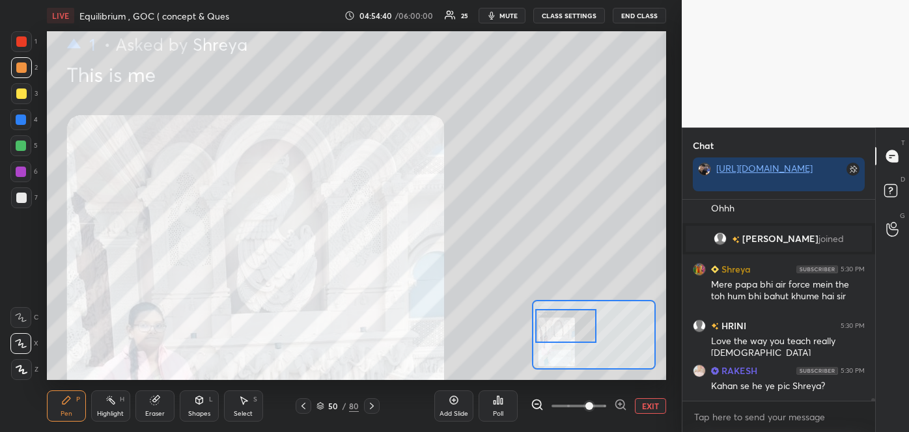
click at [652, 410] on button "EXIT" at bounding box center [650, 406] width 31 height 16
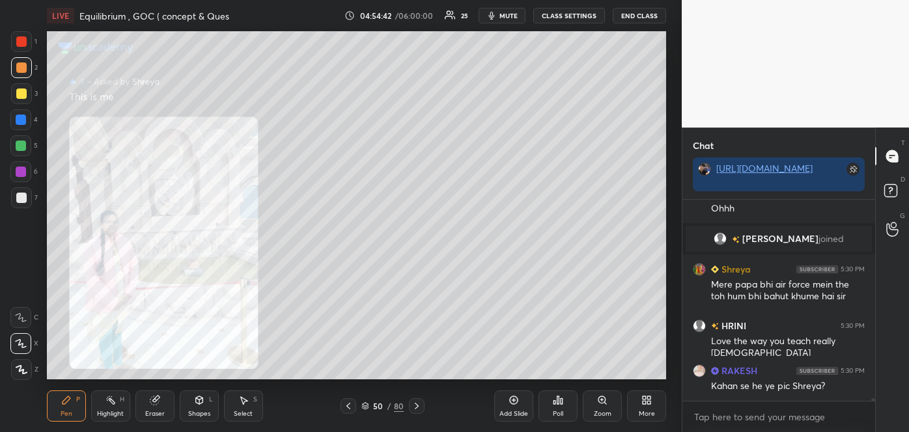
scroll to position [15112, 0]
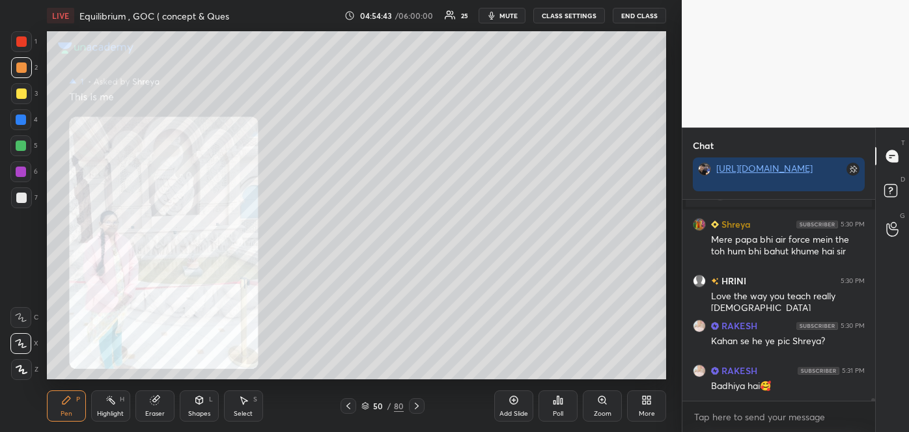
click at [352, 399] on div at bounding box center [349, 406] width 16 height 16
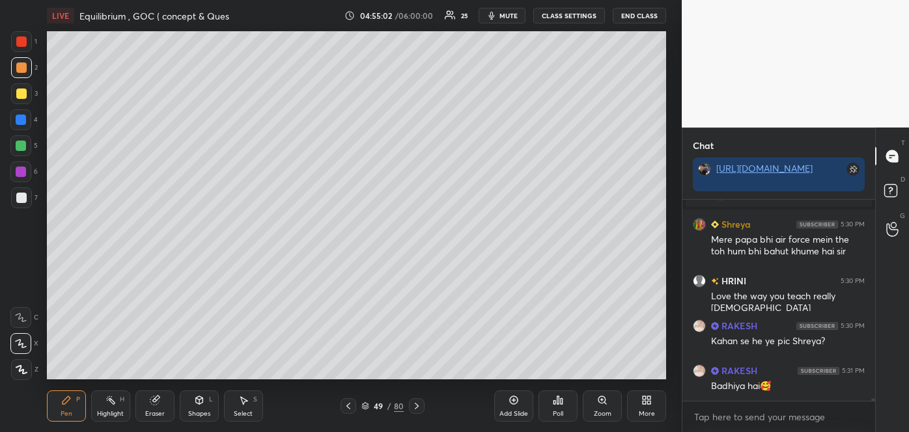
scroll to position [15157, 0]
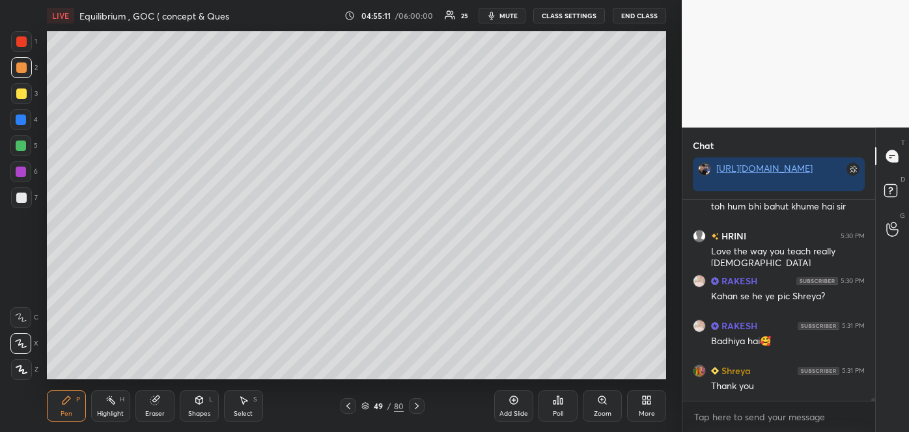
click at [517, 17] on span "mute" at bounding box center [508, 15] width 18 height 9
click at [517, 17] on span "unmute" at bounding box center [508, 15] width 28 height 9
click at [514, 12] on span "mute" at bounding box center [508, 15] width 18 height 9
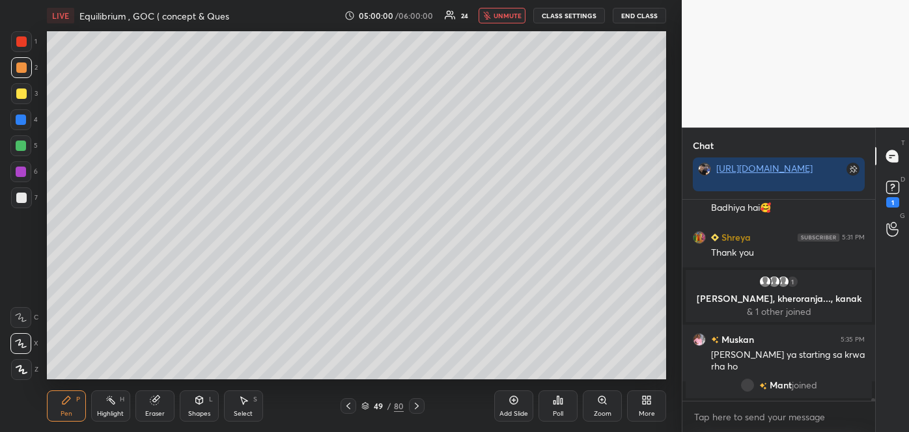
scroll to position [15210, 0]
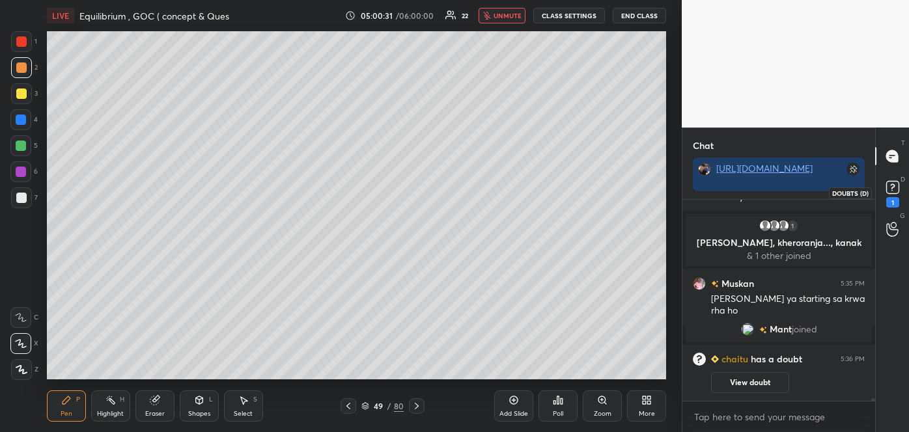
click at [891, 191] on rect at bounding box center [892, 188] width 12 height 12
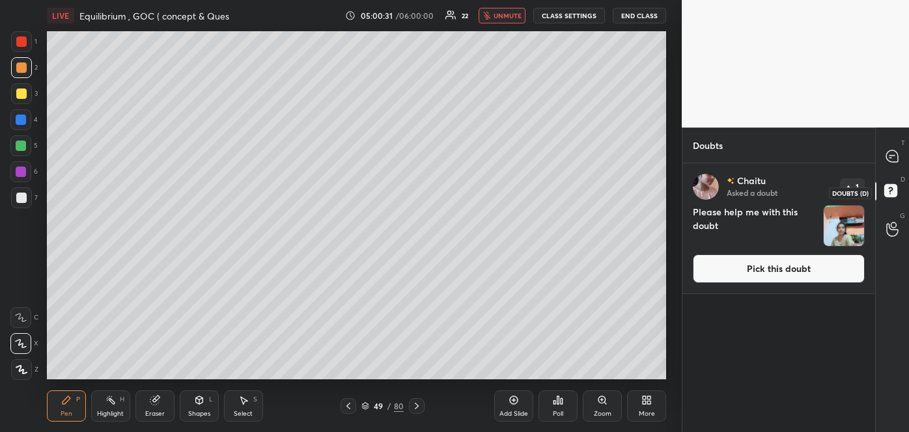
scroll to position [265, 189]
click at [792, 271] on button "Pick this doubt" at bounding box center [779, 269] width 172 height 29
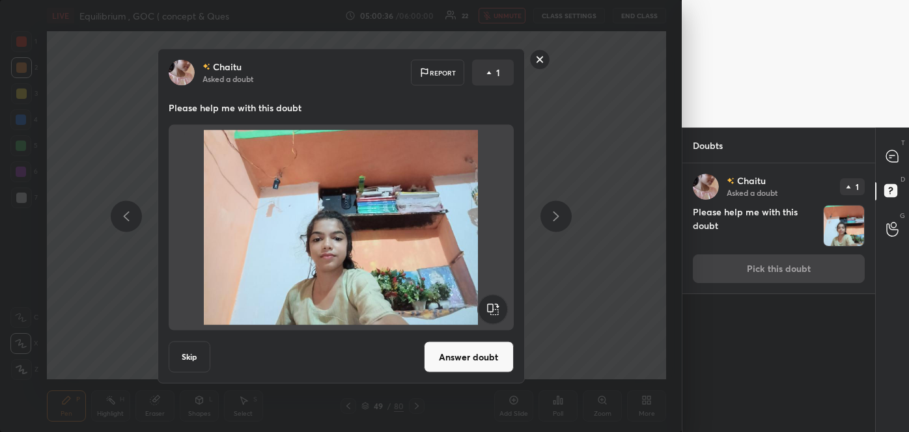
click at [488, 351] on button "Answer doubt" at bounding box center [469, 357] width 90 height 31
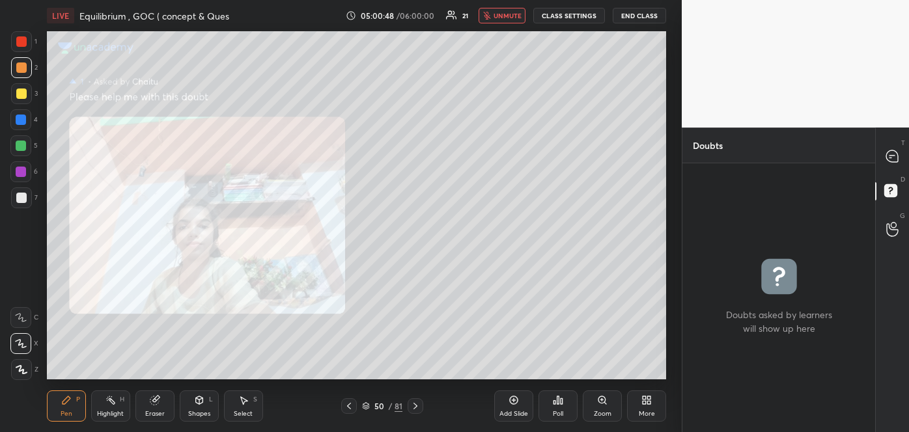
click at [604, 404] on icon at bounding box center [602, 400] width 10 height 10
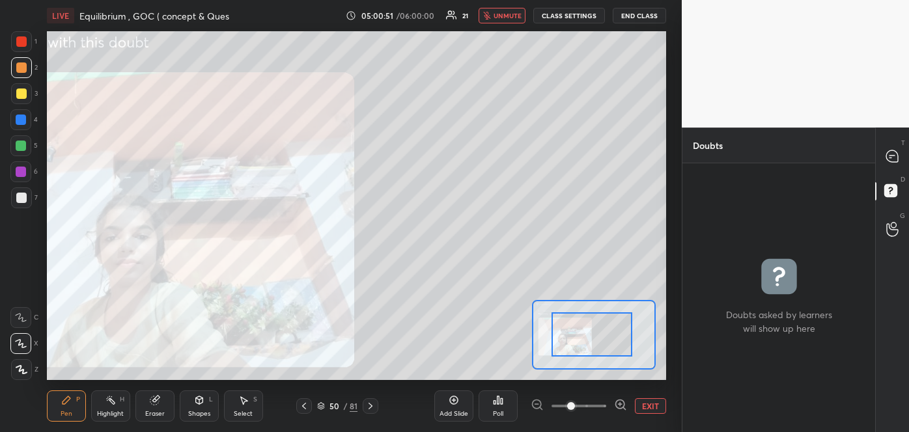
drag, startPoint x: 604, startPoint y: 347, endPoint x: 616, endPoint y: 347, distance: 11.7
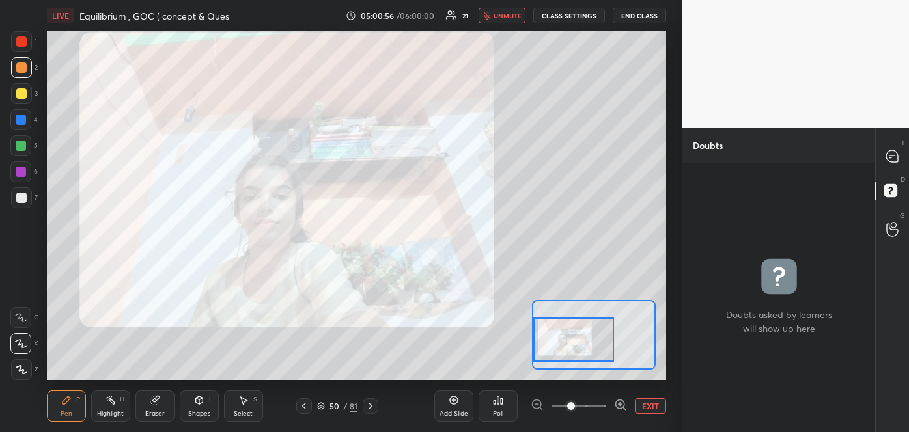
drag, startPoint x: 616, startPoint y: 347, endPoint x: 593, endPoint y: 352, distance: 24.0
click at [593, 352] on div at bounding box center [573, 340] width 81 height 45
click at [887, 159] on icon at bounding box center [892, 156] width 12 height 12
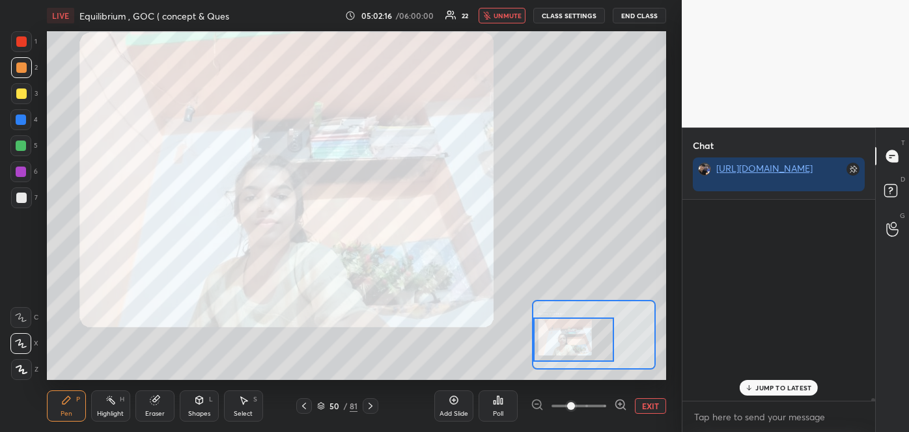
scroll to position [197, 189]
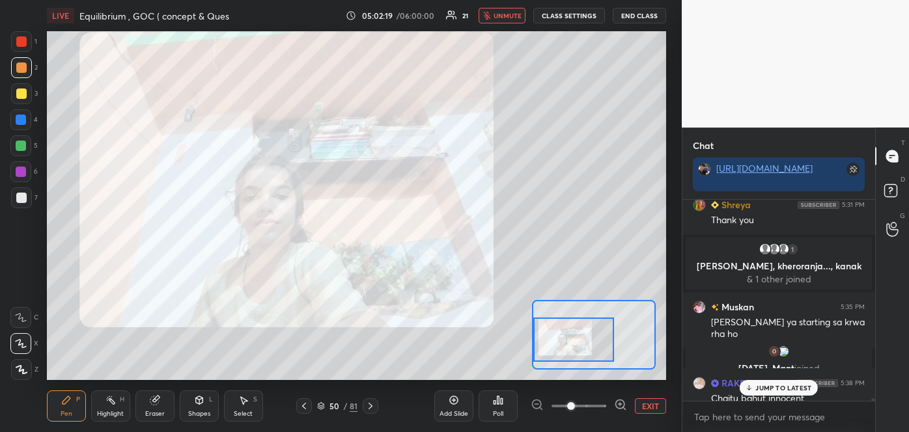
click at [761, 385] on p "JUMP TO LATEST" at bounding box center [783, 388] width 56 height 8
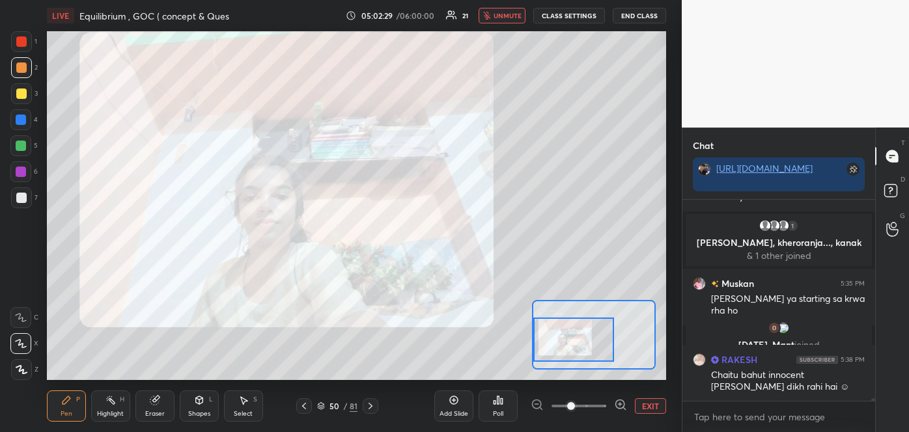
click at [518, 16] on span "unmute" at bounding box center [508, 15] width 28 height 9
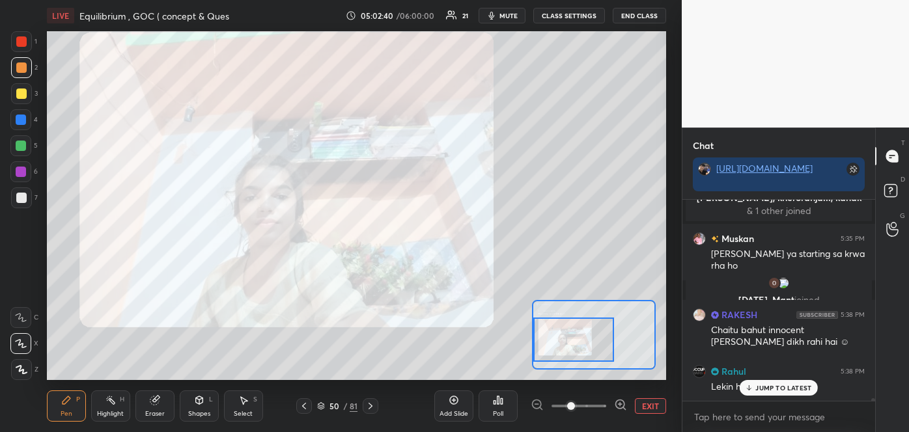
click at [514, 12] on span "mute" at bounding box center [508, 15] width 18 height 9
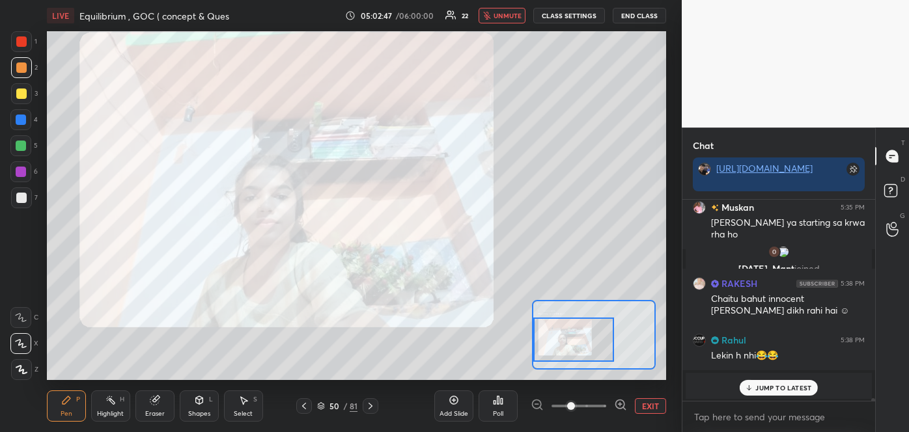
click at [303, 403] on icon at bounding box center [304, 406] width 10 height 10
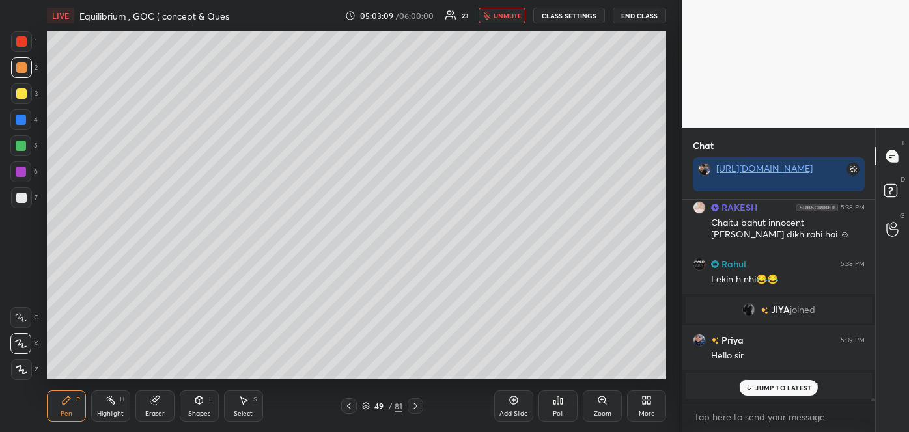
scroll to position [15571, 0]
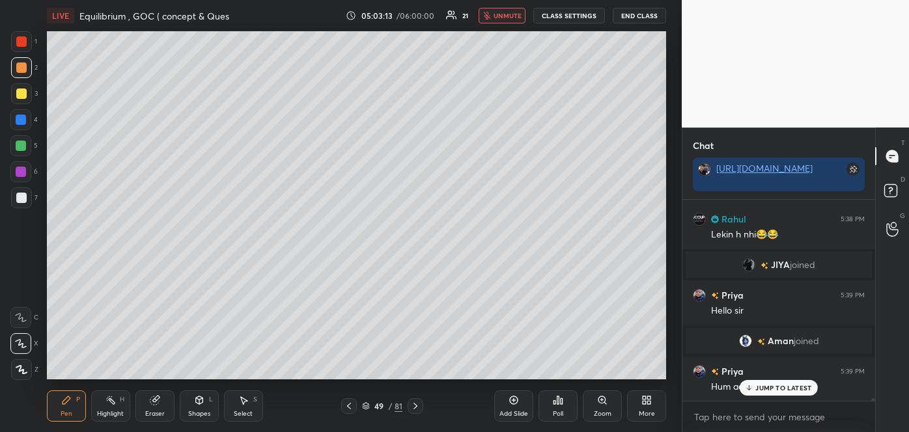
click at [505, 18] on span "unmute" at bounding box center [508, 15] width 28 height 9
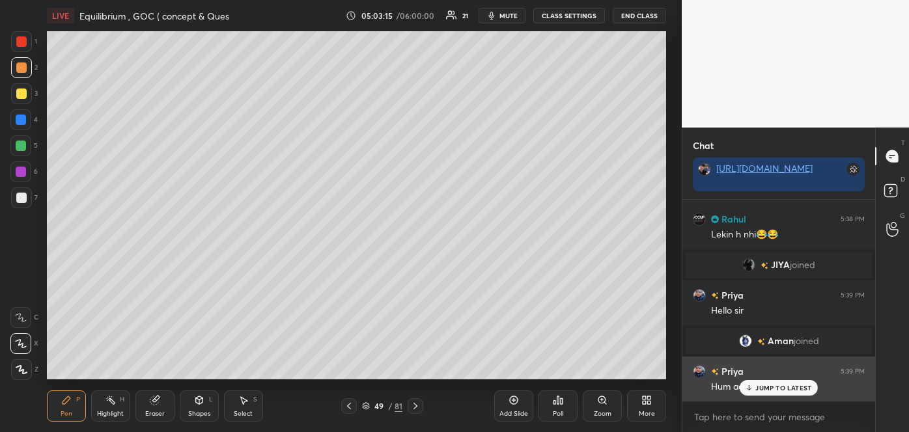
click at [757, 390] on p "JUMP TO LATEST" at bounding box center [783, 388] width 56 height 8
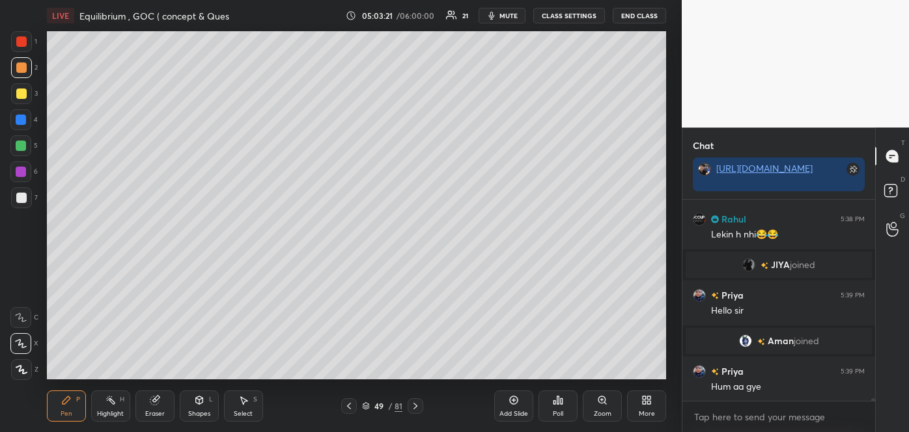
click at [21, 147] on div at bounding box center [21, 146] width 10 height 10
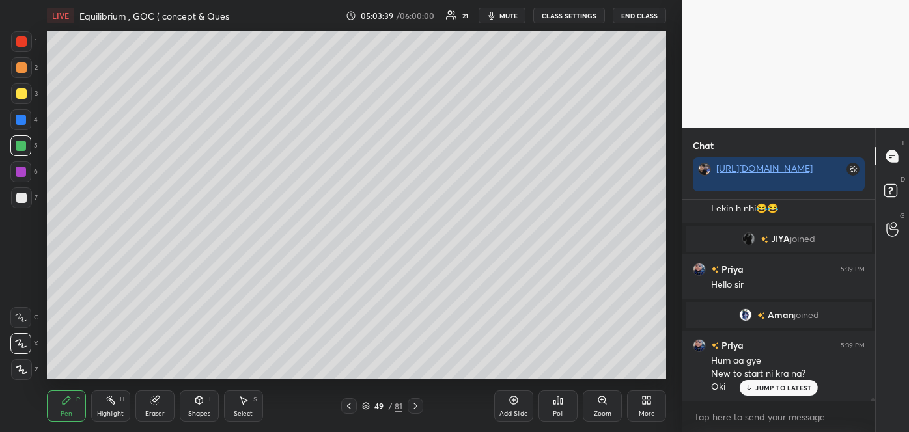
scroll to position [15628, 0]
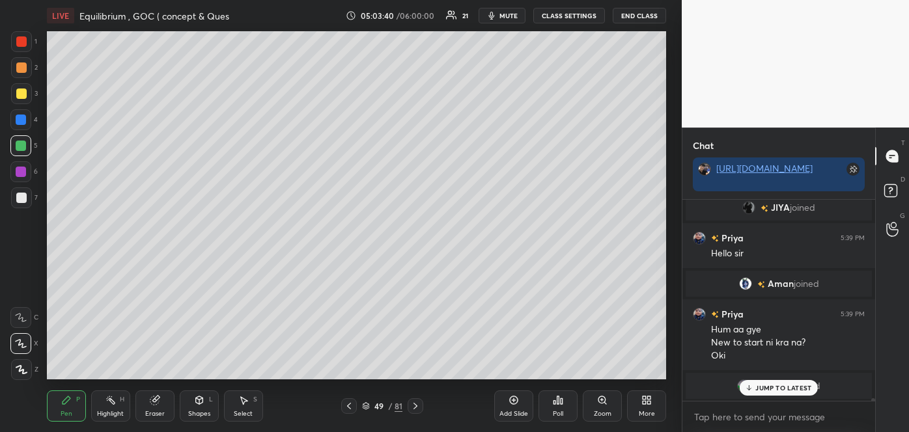
click at [517, 403] on icon at bounding box center [514, 401] width 8 height 8
click at [18, 197] on div at bounding box center [21, 198] width 10 height 10
click at [509, 17] on span "mute" at bounding box center [508, 15] width 18 height 9
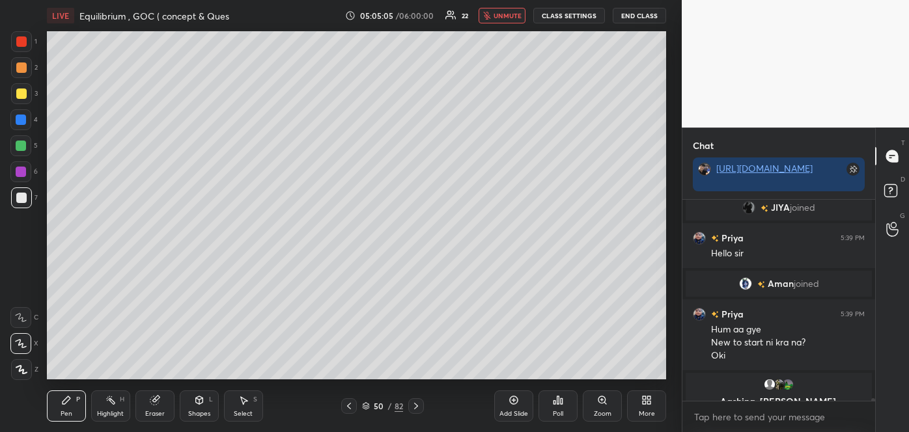
click at [18, 90] on div at bounding box center [21, 94] width 10 height 10
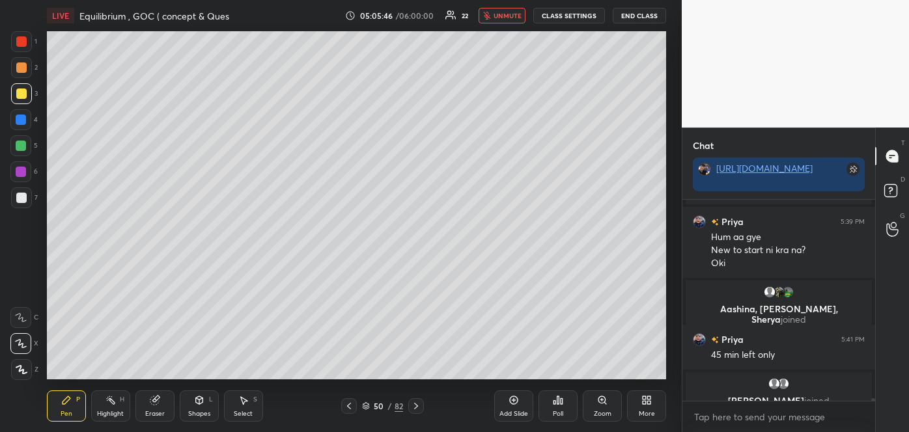
scroll to position [15736, 0]
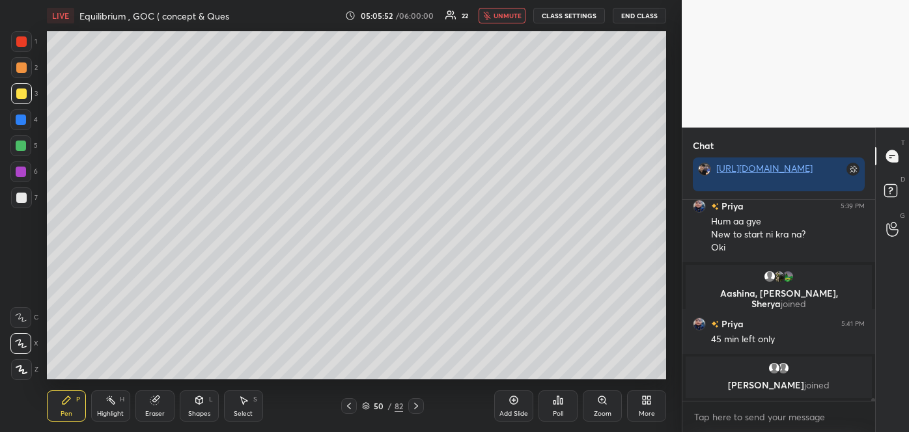
click at [505, 17] on span "unmute" at bounding box center [508, 15] width 28 height 9
click at [514, 404] on icon at bounding box center [514, 401] width 8 height 8
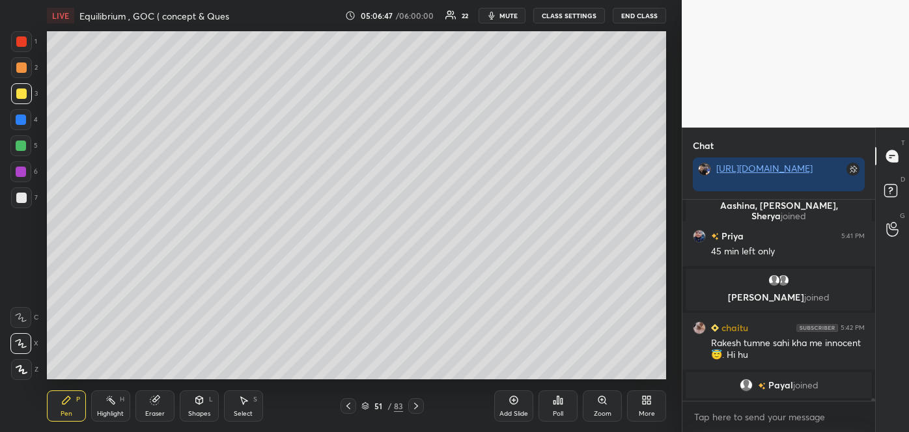
scroll to position [15560, 0]
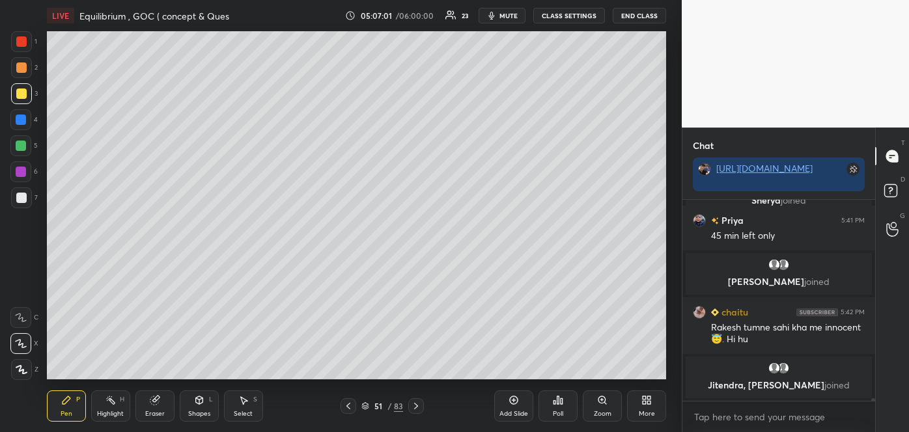
click at [24, 202] on div at bounding box center [21, 198] width 10 height 10
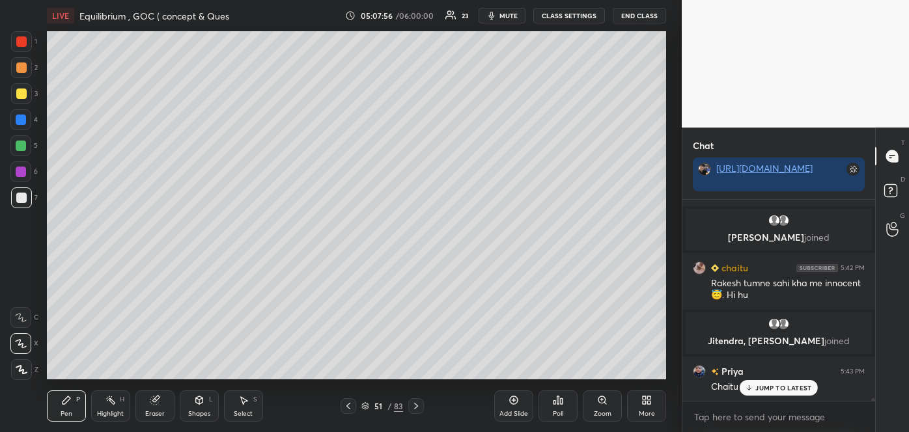
click at [22, 122] on div at bounding box center [21, 120] width 10 height 10
click at [203, 417] on div "Shapes" at bounding box center [199, 414] width 22 height 7
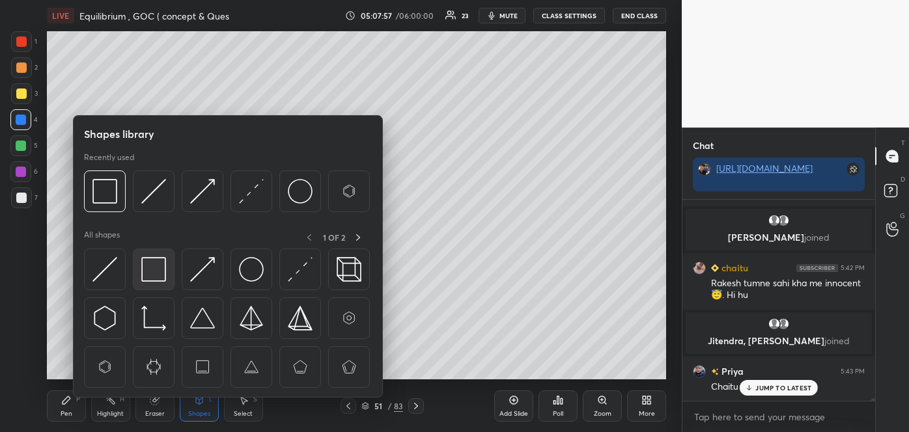
click at [156, 269] on img at bounding box center [153, 269] width 25 height 25
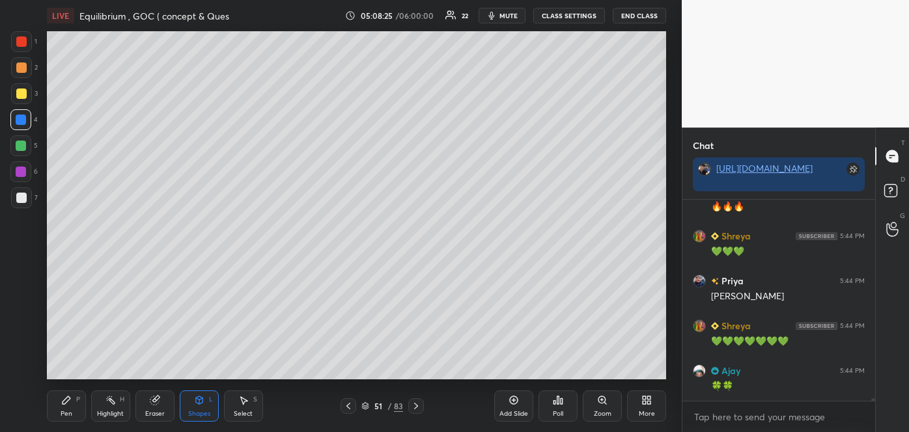
scroll to position [15837, 0]
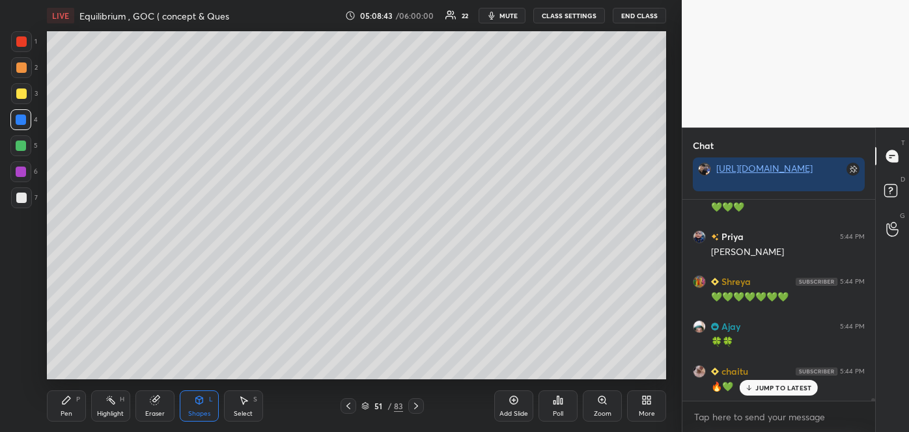
click at [518, 406] on div "Add Slide" at bounding box center [513, 406] width 39 height 31
click at [27, 201] on div at bounding box center [21, 198] width 21 height 21
click at [71, 408] on div "Pen P" at bounding box center [66, 406] width 39 height 31
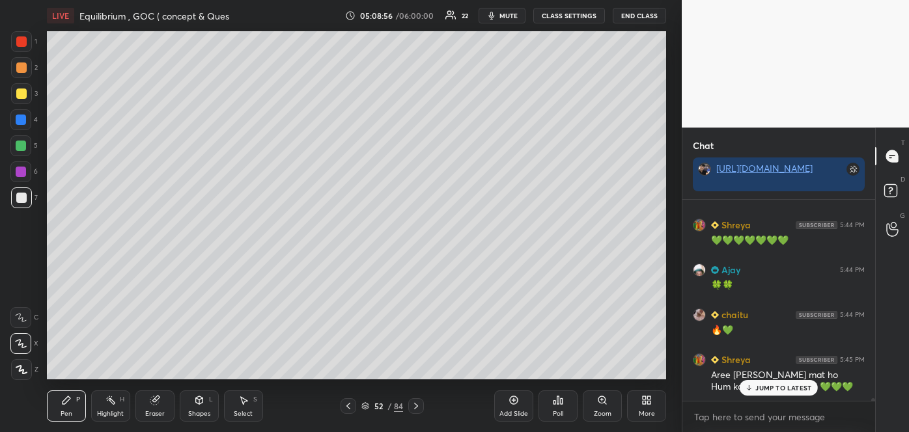
click at [749, 390] on icon at bounding box center [749, 390] width 4 height 2
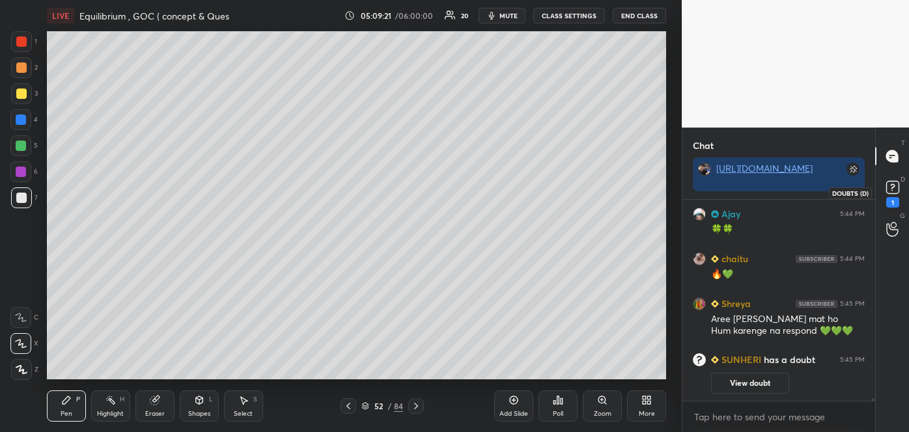
click at [891, 186] on icon at bounding box center [892, 186] width 5 height 5
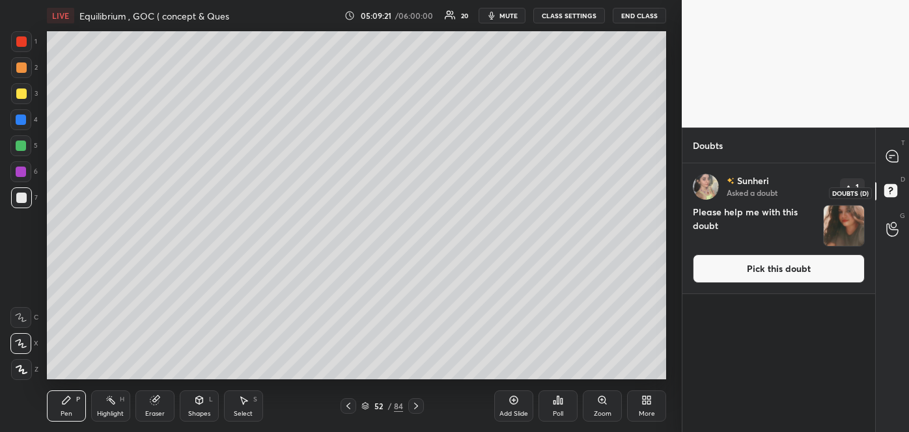
scroll to position [265, 189]
click at [775, 273] on button "Pick this doubt" at bounding box center [779, 269] width 172 height 29
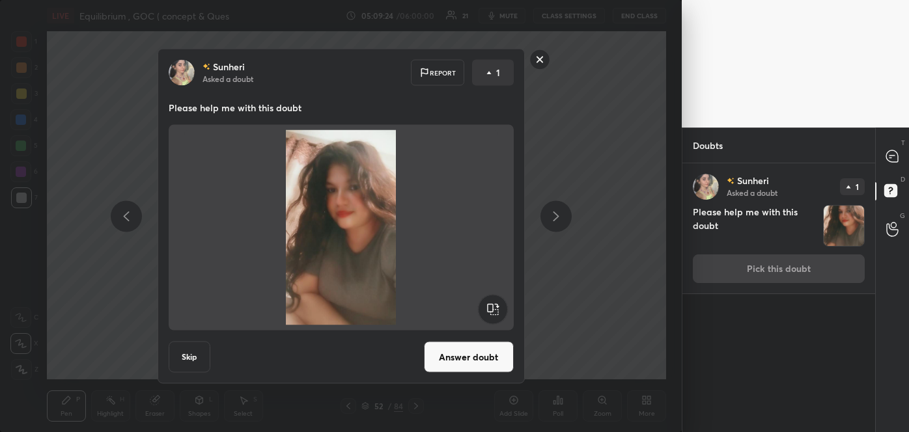
click at [458, 356] on button "Answer doubt" at bounding box center [469, 357] width 90 height 31
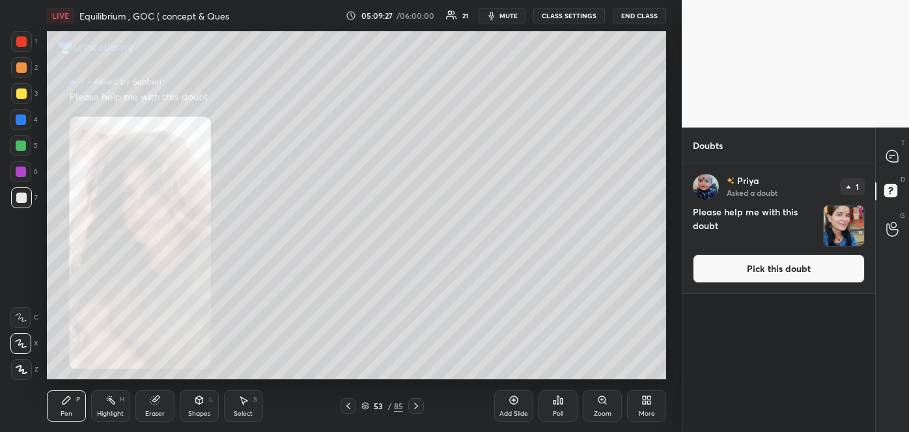
click at [606, 407] on div "Zoom" at bounding box center [602, 406] width 39 height 31
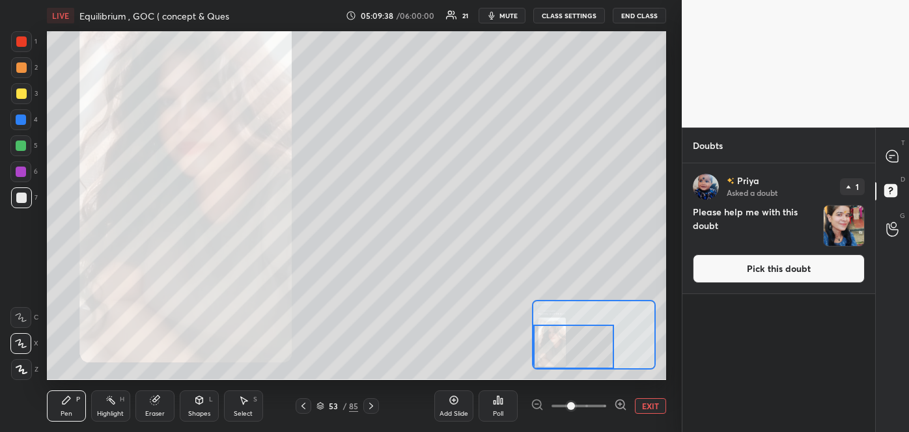
click at [517, 12] on span "mute" at bounding box center [508, 15] width 18 height 9
click at [505, 16] on span "unmute" at bounding box center [508, 15] width 28 height 9
click at [766, 272] on button "Pick this doubt" at bounding box center [779, 269] width 172 height 29
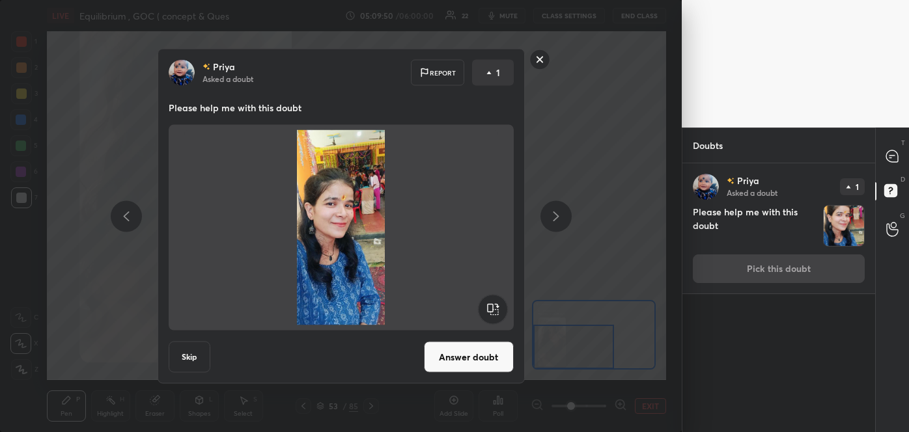
click at [441, 359] on button "Answer doubt" at bounding box center [469, 357] width 90 height 31
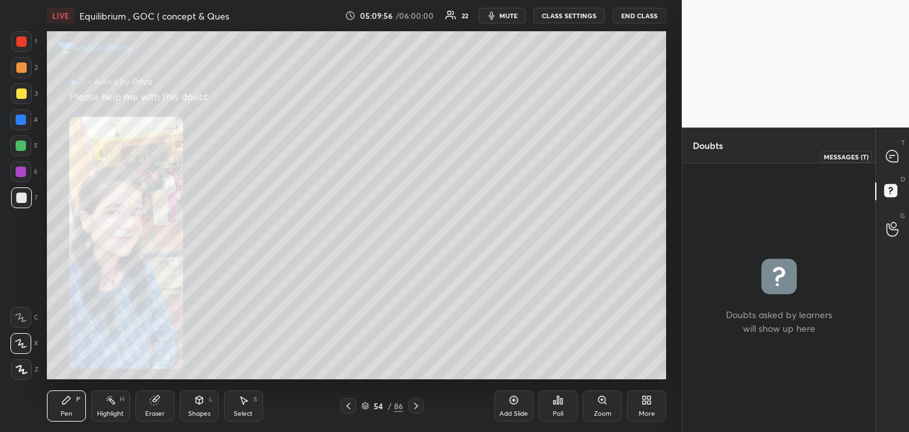
click at [889, 159] on icon at bounding box center [892, 156] width 12 height 12
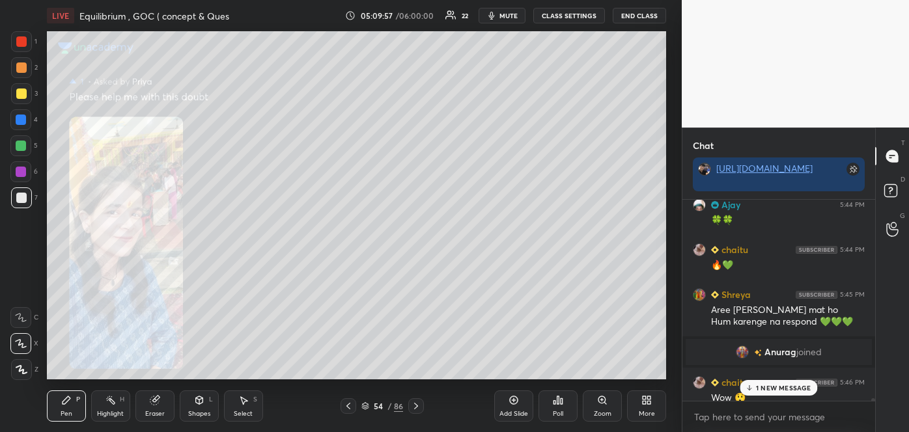
scroll to position [16030, 0]
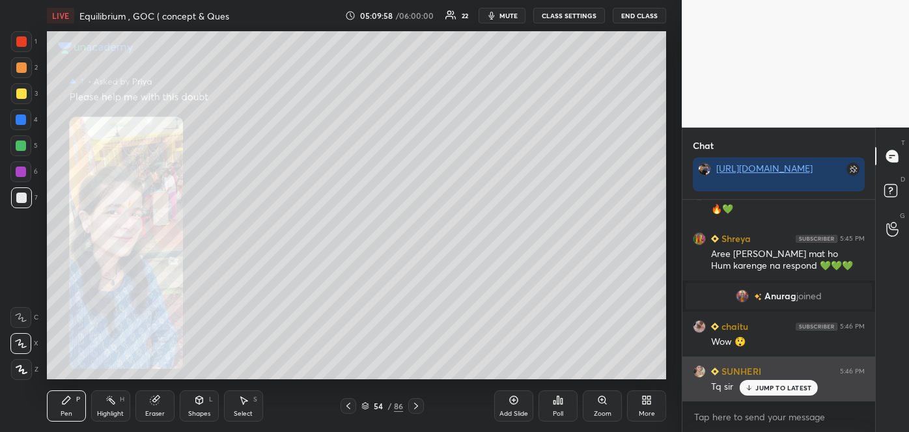
click at [753, 385] on icon at bounding box center [749, 388] width 8 height 8
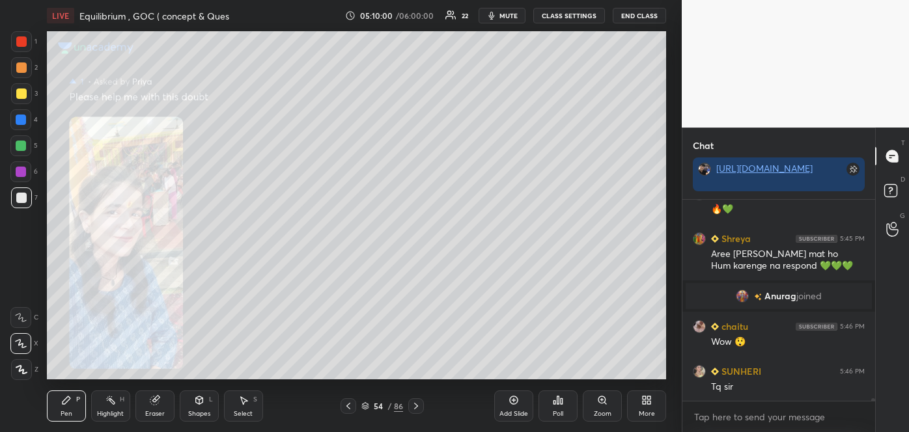
click at [352, 406] on icon at bounding box center [348, 406] width 10 height 10
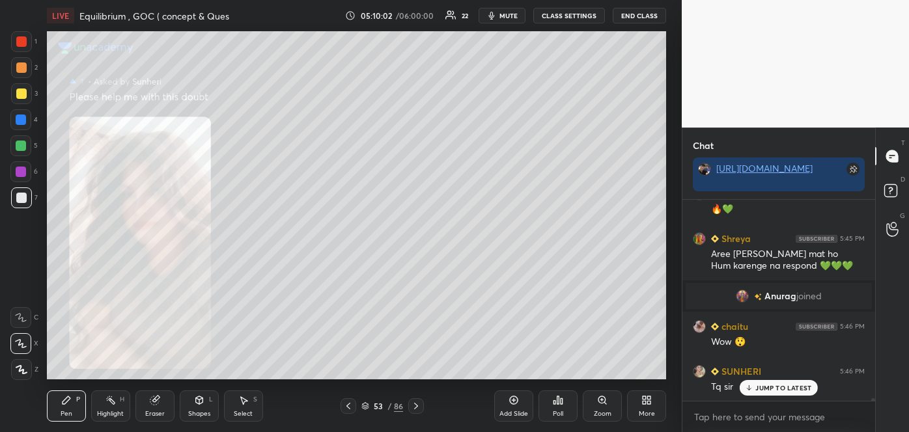
scroll to position [16075, 0]
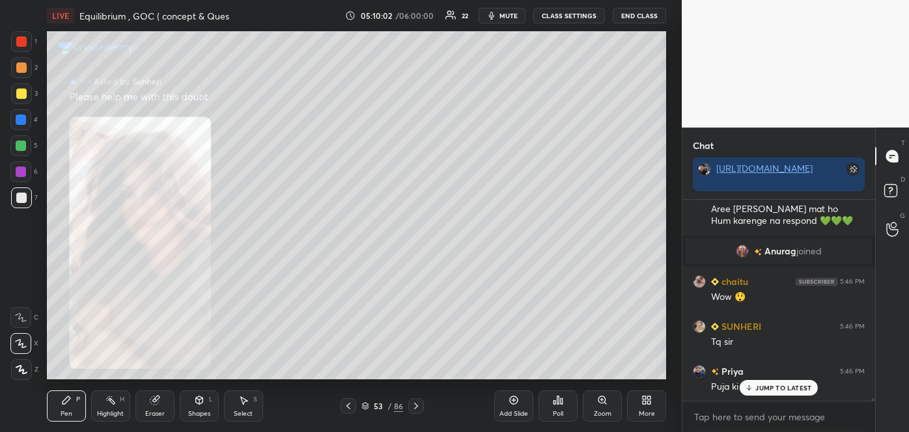
click at [354, 404] on div at bounding box center [349, 406] width 16 height 16
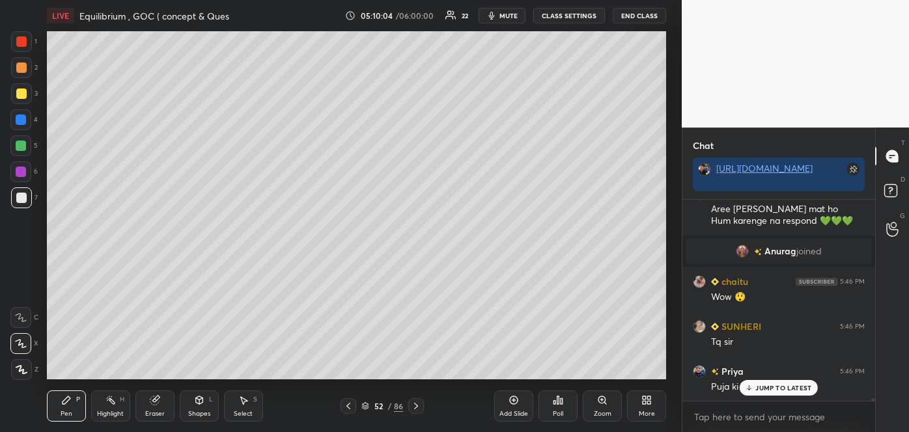
click at [754, 385] on div "JUMP TO LATEST" at bounding box center [779, 388] width 78 height 16
click at [23, 97] on div at bounding box center [21, 94] width 10 height 10
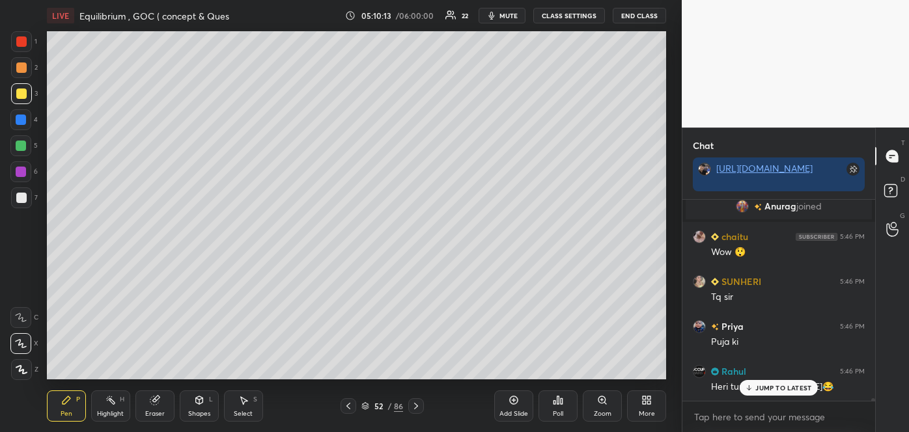
scroll to position [16165, 0]
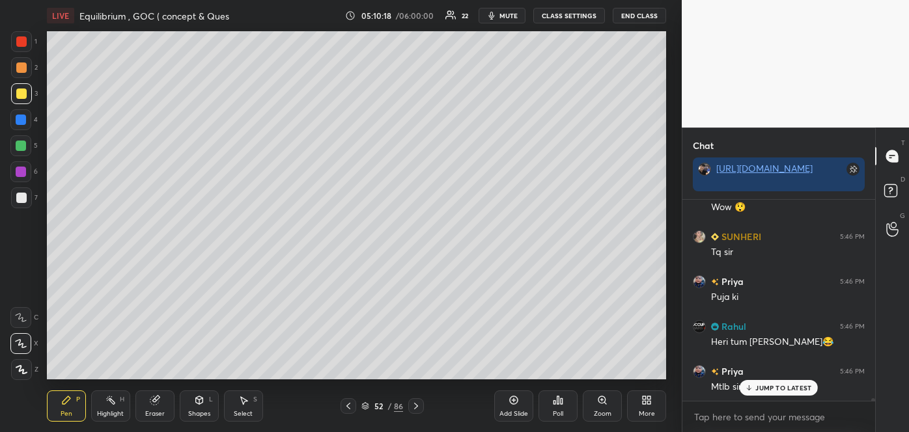
click at [757, 387] on p "JUMP TO LATEST" at bounding box center [783, 388] width 56 height 8
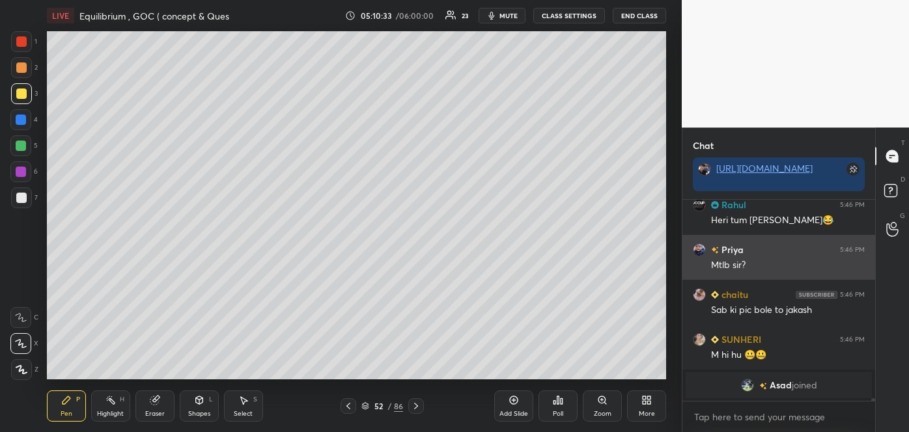
scroll to position [16088, 0]
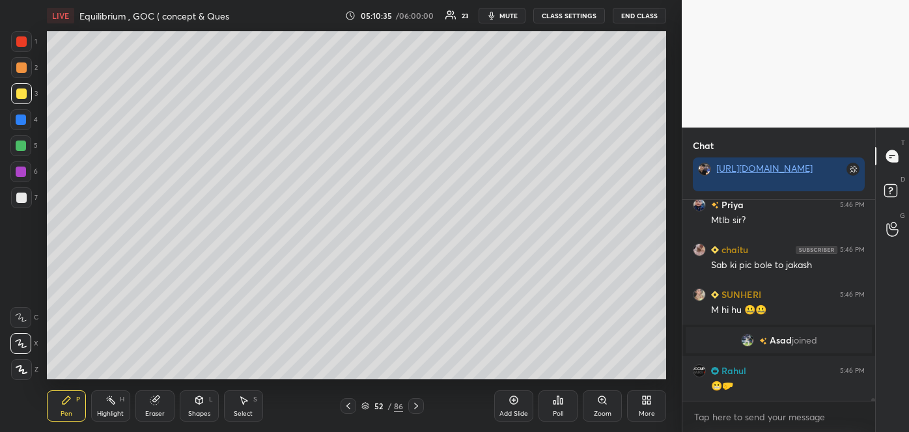
click at [503, 16] on span "mute" at bounding box center [508, 15] width 18 height 9
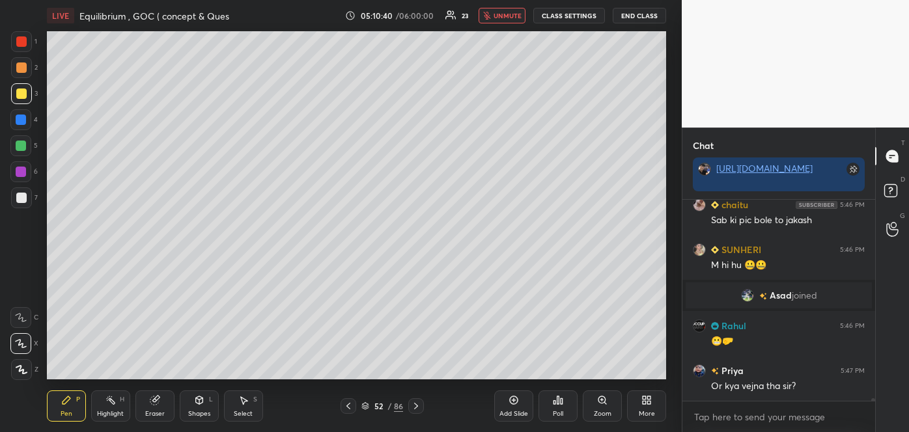
scroll to position [16178, 0]
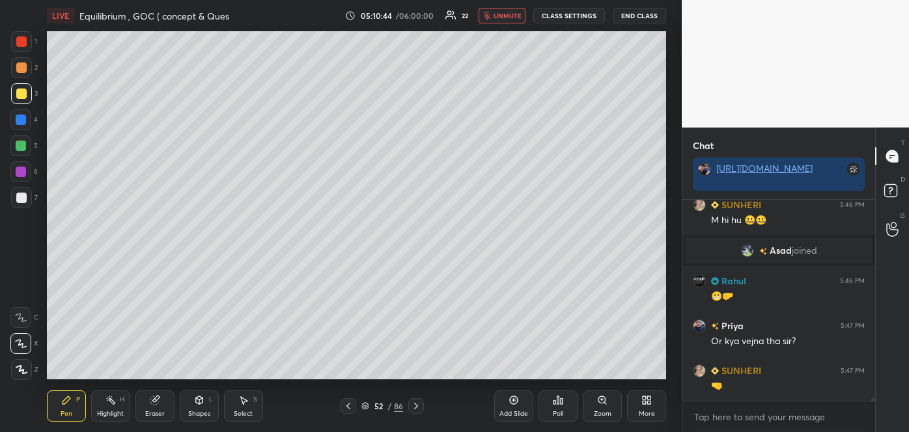
click at [502, 16] on span "unmute" at bounding box center [508, 15] width 28 height 9
click at [510, 14] on span "mute" at bounding box center [508, 15] width 18 height 9
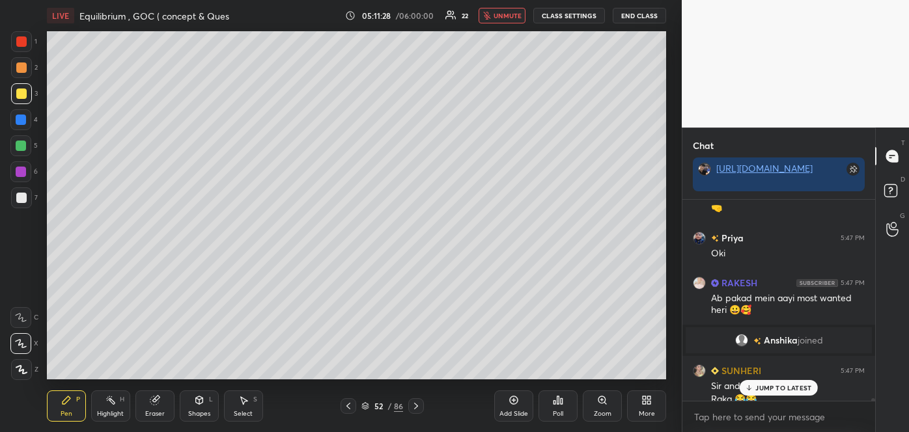
scroll to position [16368, 0]
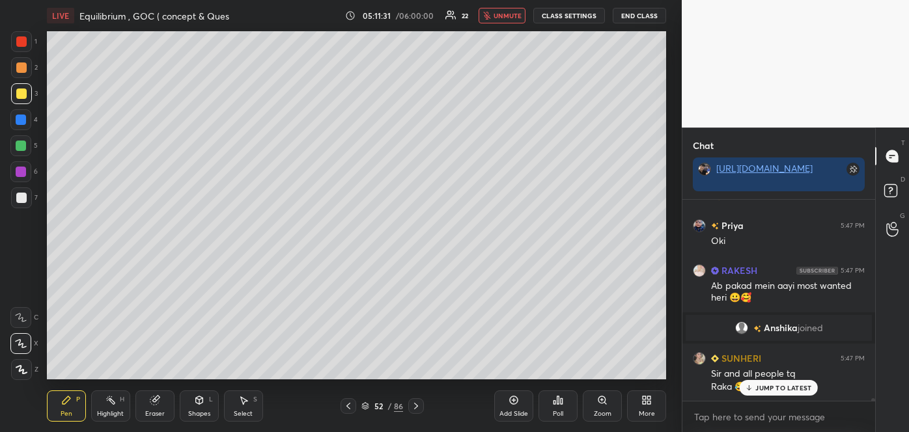
click at [516, 405] on icon at bounding box center [514, 400] width 10 height 10
click at [20, 195] on div at bounding box center [21, 198] width 10 height 10
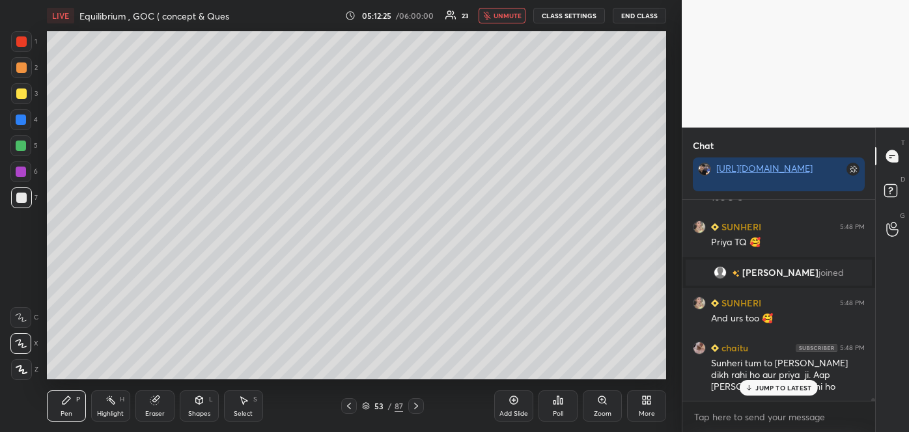
scroll to position [16724, 0]
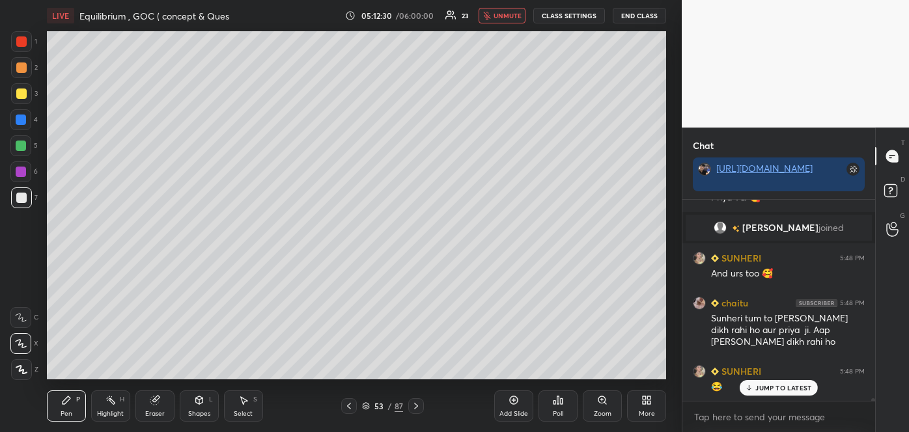
click at [501, 14] on span "unmute" at bounding box center [508, 15] width 28 height 9
click at [514, 18] on span "mute" at bounding box center [508, 15] width 18 height 9
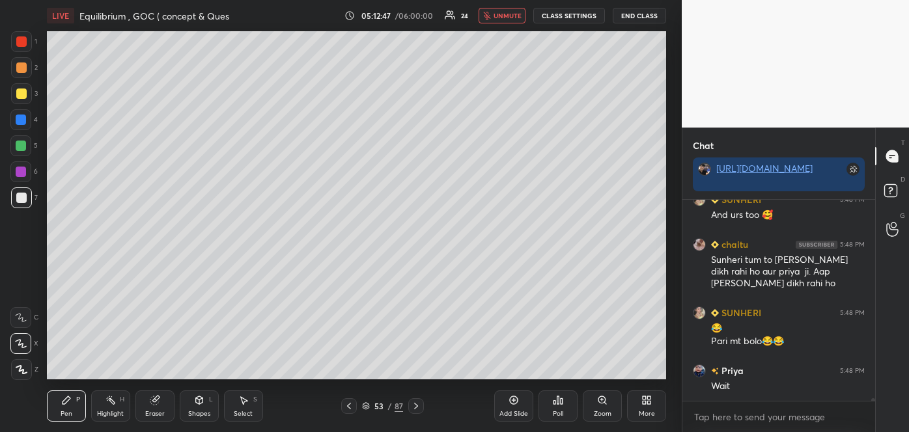
scroll to position [16827, 0]
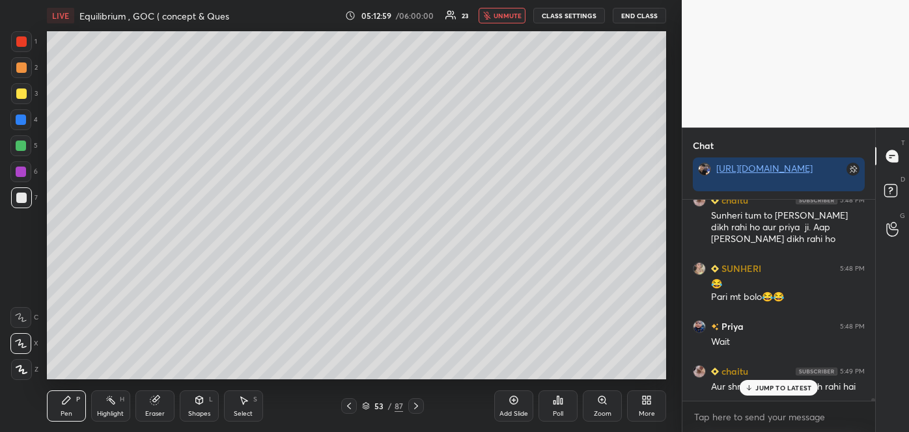
click at [772, 391] on p "JUMP TO LATEST" at bounding box center [783, 388] width 56 height 8
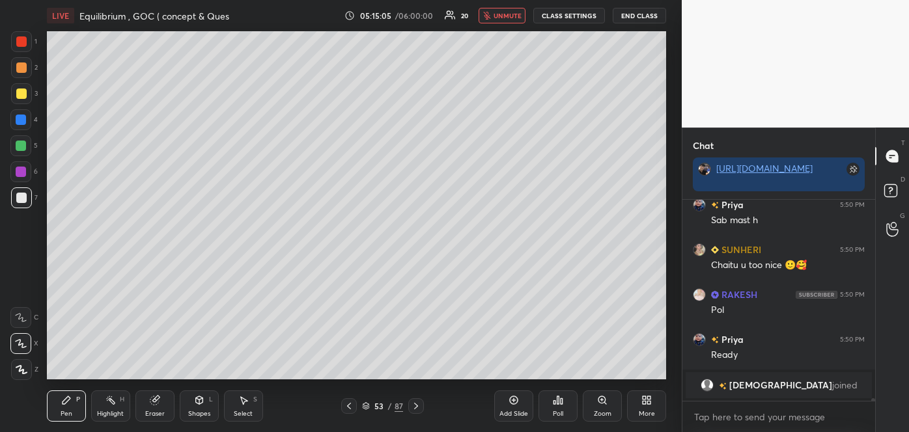
scroll to position [16951, 0]
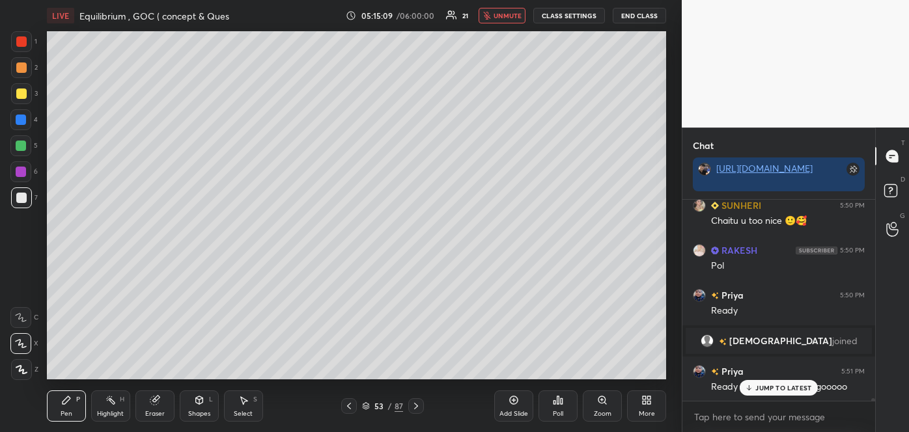
click at [509, 14] on span "unmute" at bounding box center [508, 15] width 28 height 9
click at [556, 417] on div "Poll" at bounding box center [558, 414] width 10 height 7
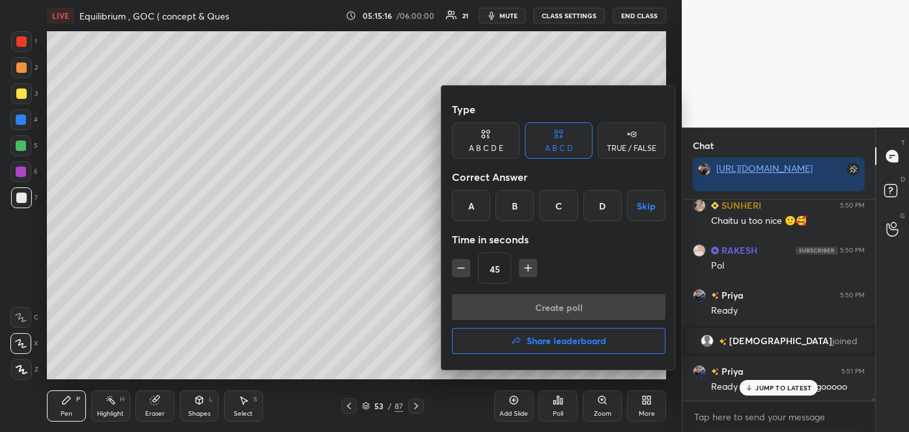
click at [566, 209] on div "C" at bounding box center [558, 205] width 38 height 31
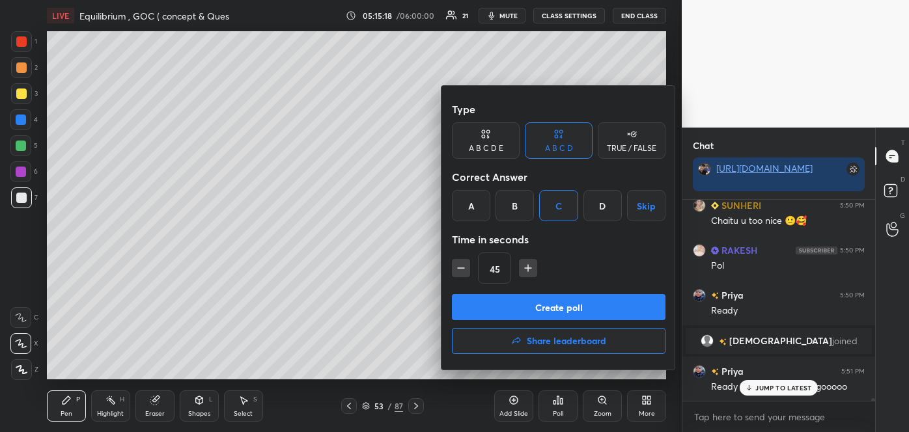
click at [553, 301] on button "Create poll" at bounding box center [559, 307] width 214 height 26
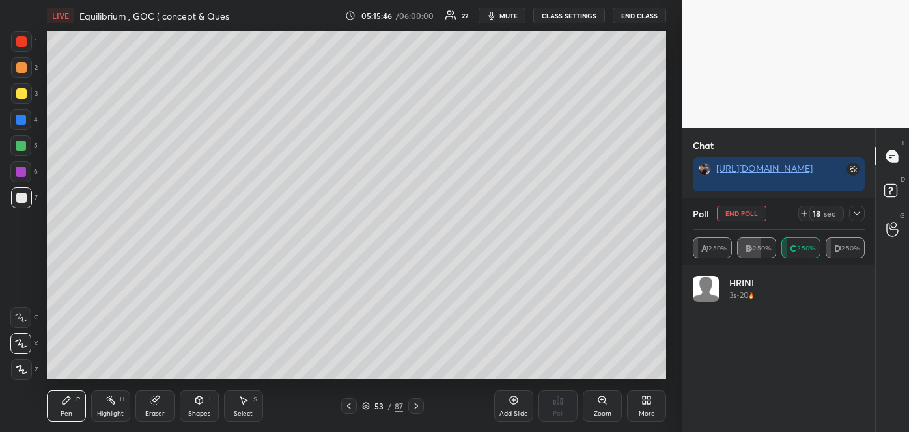
scroll to position [17441, 0]
click at [742, 216] on button "End Poll" at bounding box center [741, 214] width 49 height 16
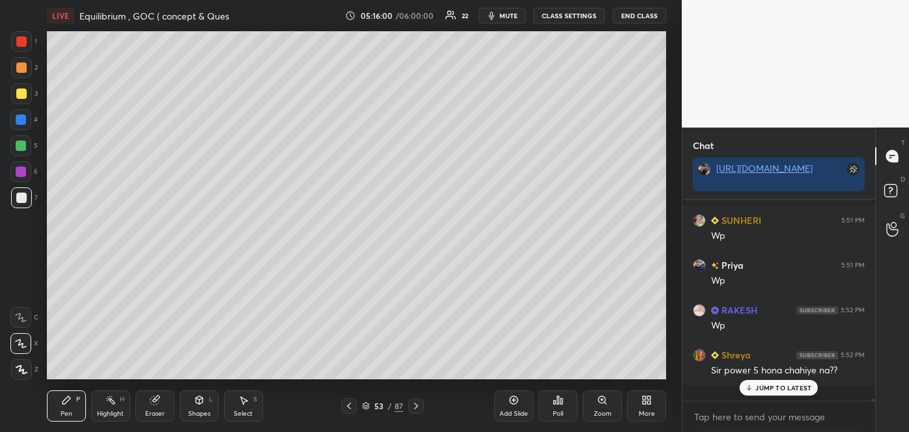
scroll to position [193, 189]
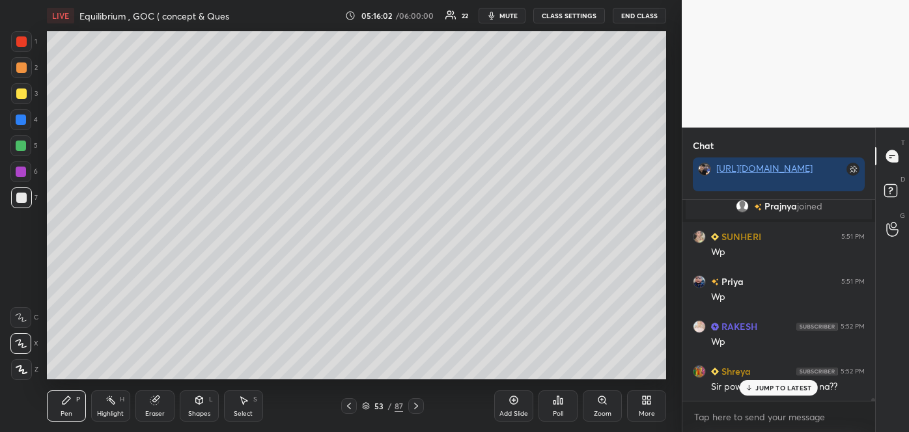
click at [781, 388] on p "JUMP TO LATEST" at bounding box center [783, 388] width 56 height 8
click at [348, 402] on icon at bounding box center [349, 406] width 10 height 10
click at [559, 411] on div "Poll" at bounding box center [558, 414] width 10 height 7
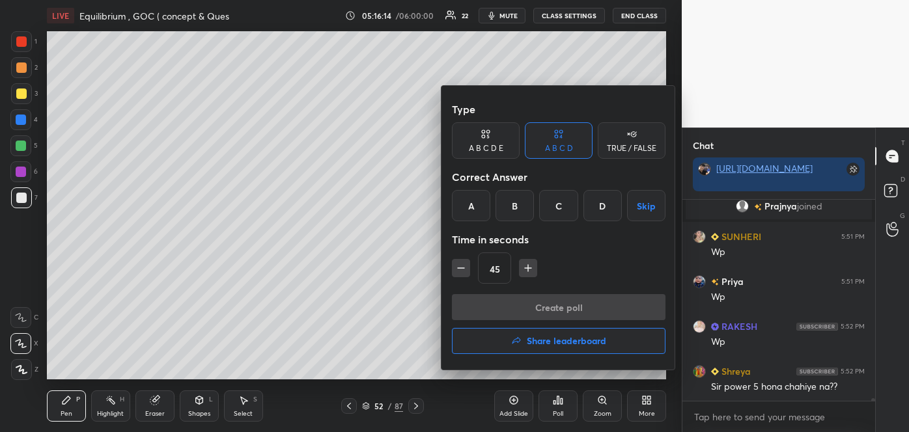
click at [413, 404] on div at bounding box center [454, 216] width 909 height 432
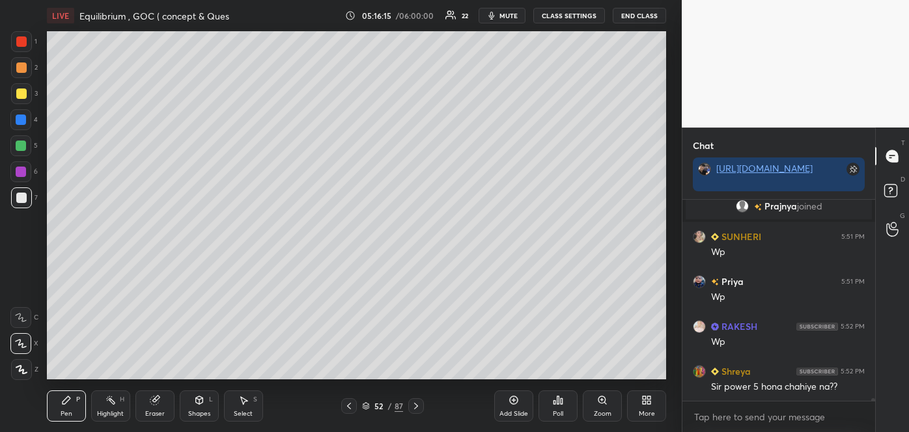
click at [413, 404] on icon at bounding box center [416, 406] width 10 height 10
click at [562, 406] on div "Poll" at bounding box center [557, 406] width 39 height 31
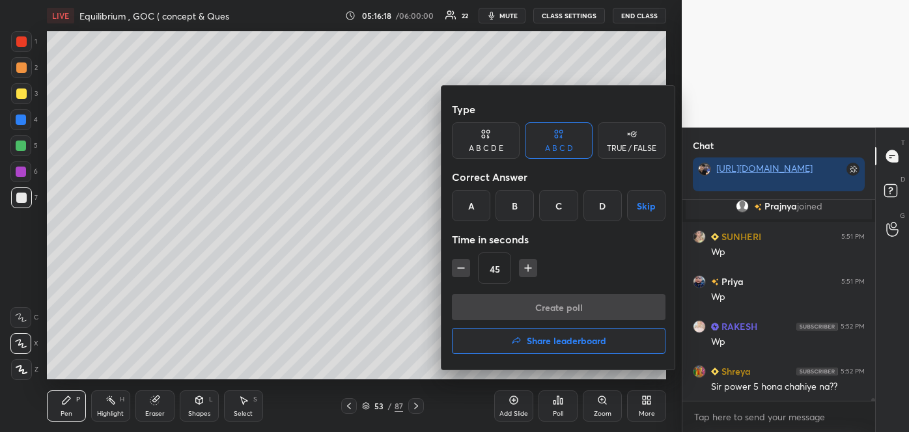
click at [509, 199] on div "B" at bounding box center [514, 205] width 38 height 31
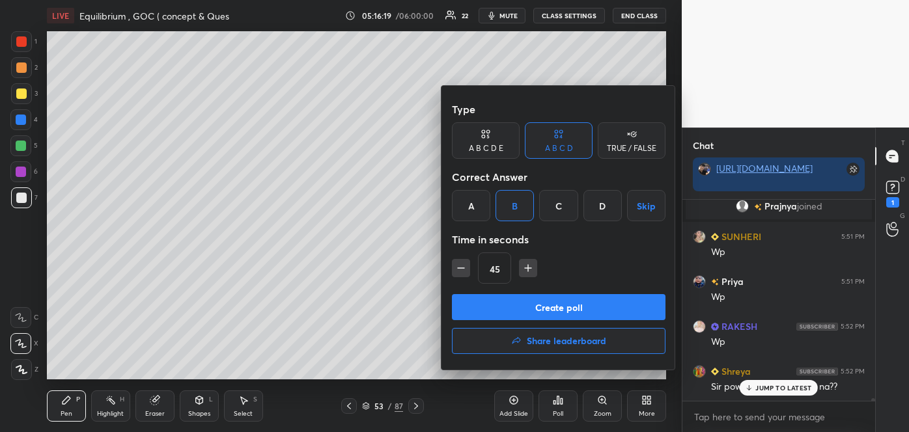
scroll to position [17429, 0]
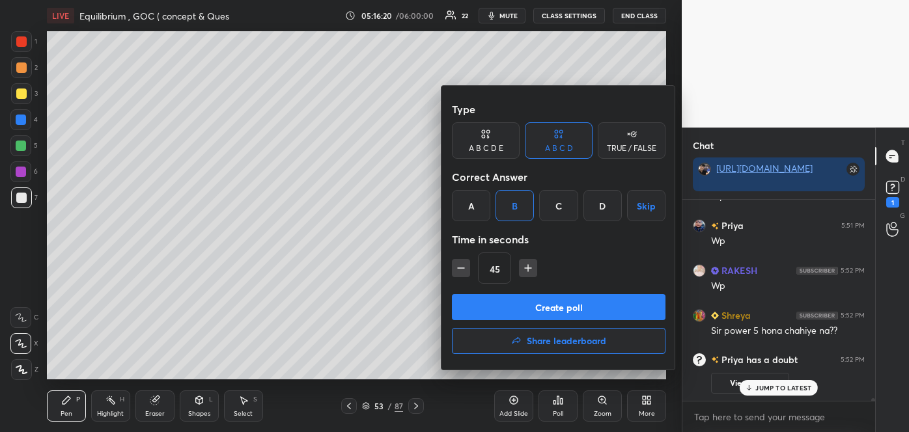
click at [547, 309] on button "Create poll" at bounding box center [559, 307] width 214 height 26
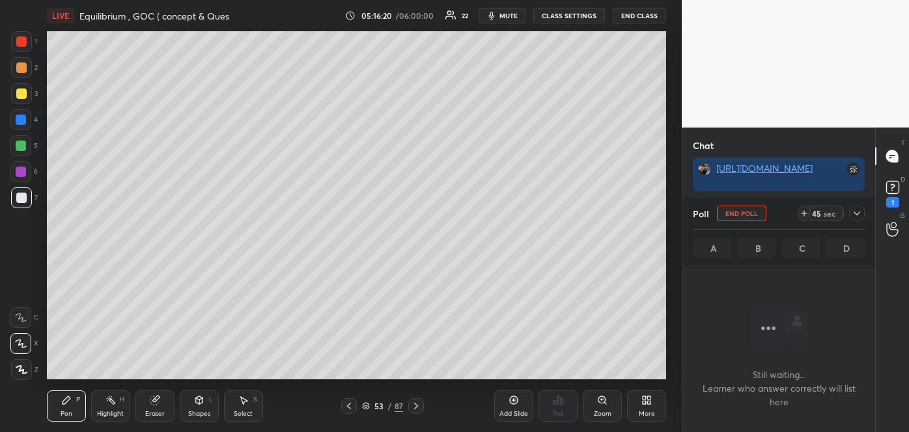
scroll to position [137, 189]
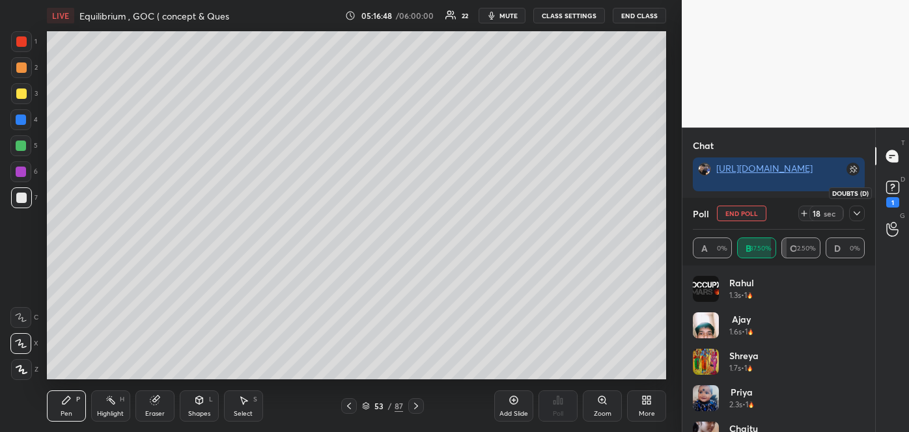
click at [892, 190] on icon at bounding box center [891, 190] width 1 height 1
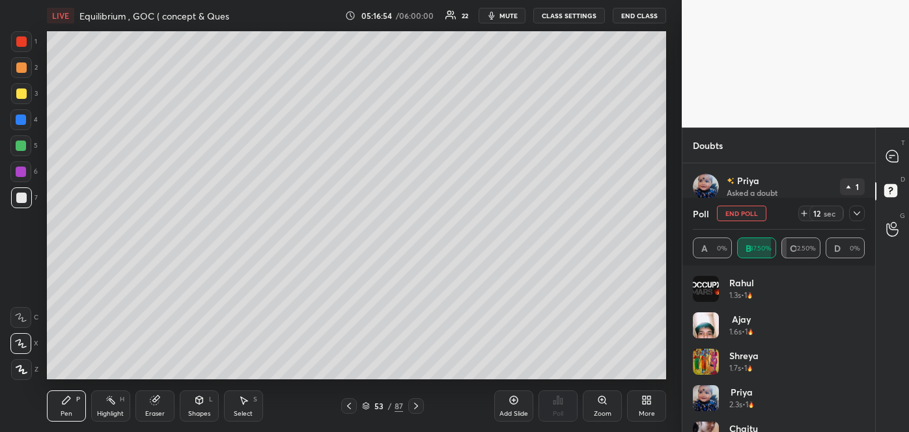
click at [745, 210] on button "End Poll" at bounding box center [741, 214] width 49 height 16
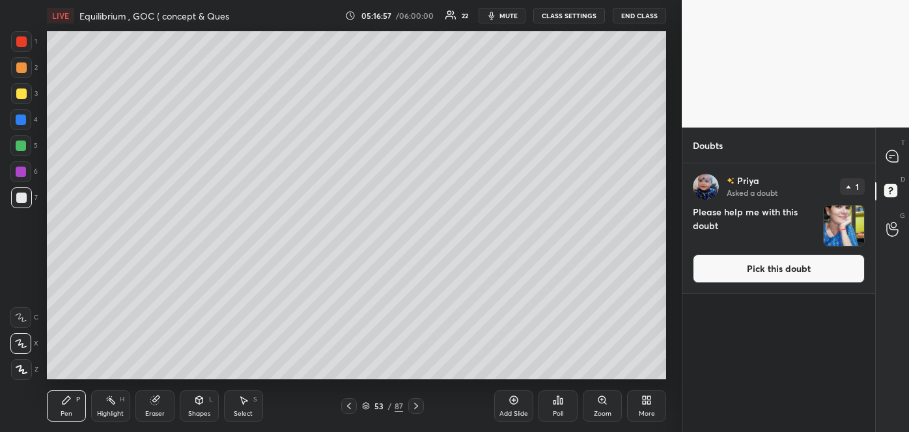
click at [782, 275] on button "Pick this doubt" at bounding box center [779, 269] width 172 height 29
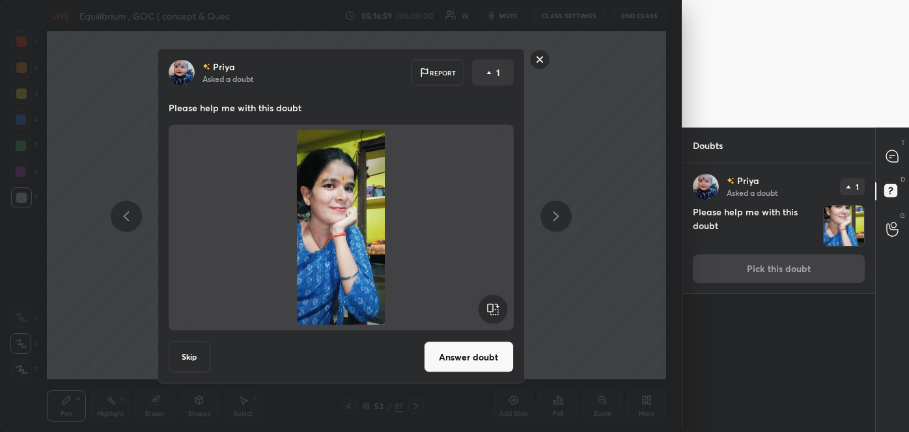
click at [479, 358] on button "Answer doubt" at bounding box center [469, 357] width 90 height 31
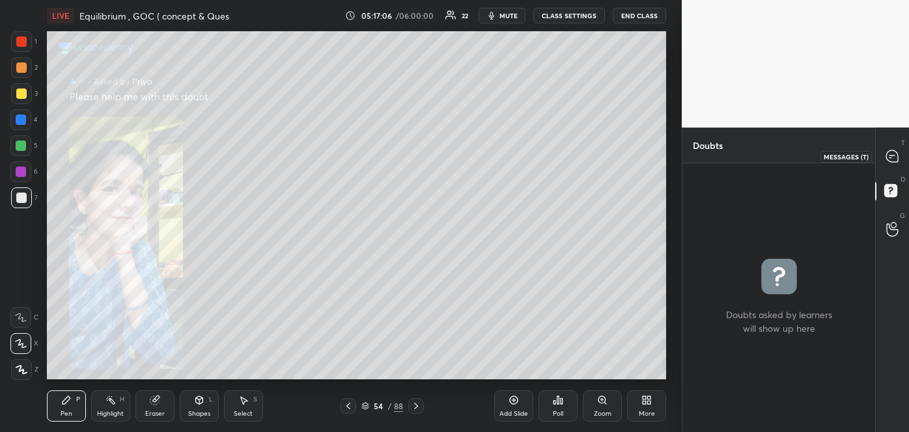
click at [889, 152] on icon at bounding box center [892, 156] width 12 height 12
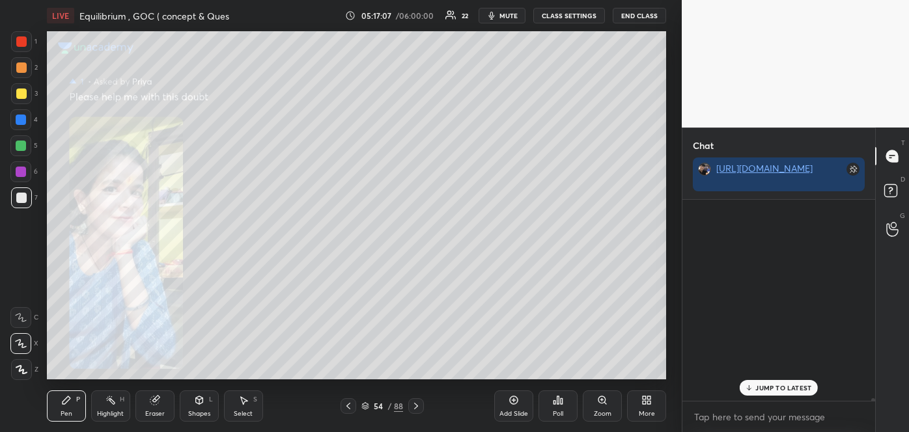
scroll to position [197, 189]
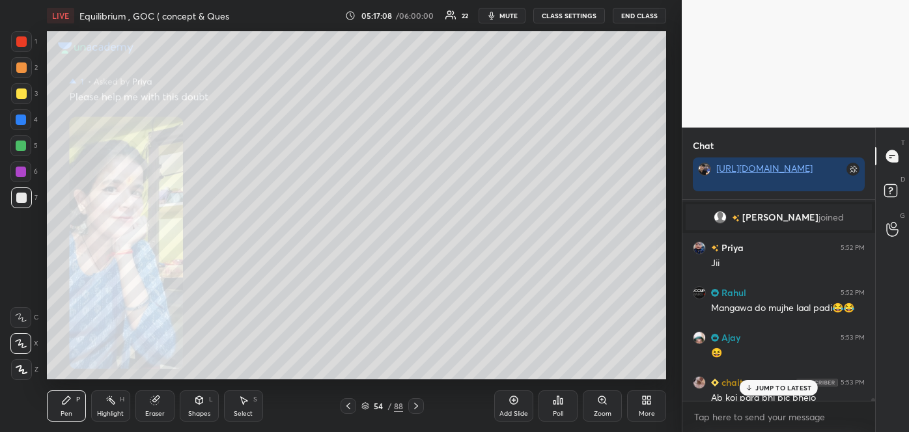
click at [777, 387] on p "JUMP TO LATEST" at bounding box center [783, 388] width 56 height 8
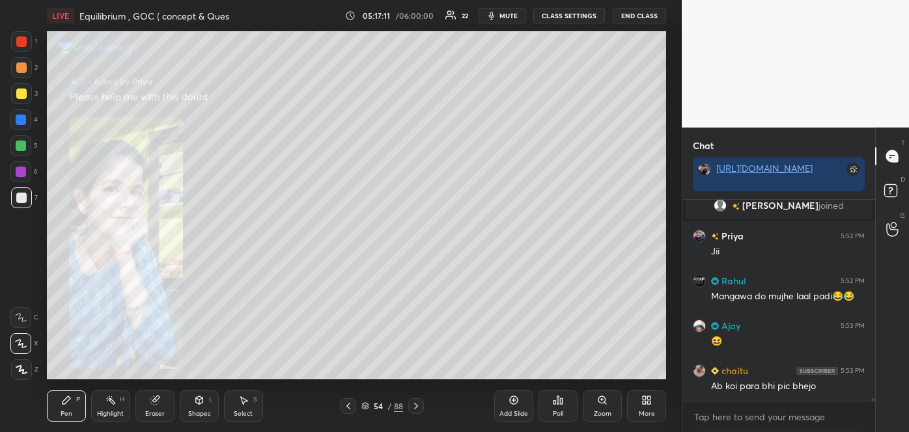
click at [351, 402] on icon at bounding box center [348, 406] width 10 height 10
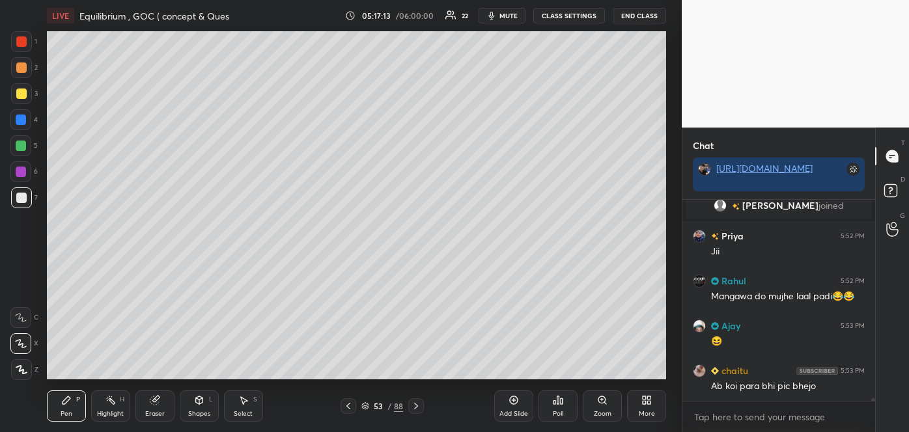
click at [351, 402] on icon at bounding box center [348, 406] width 10 height 10
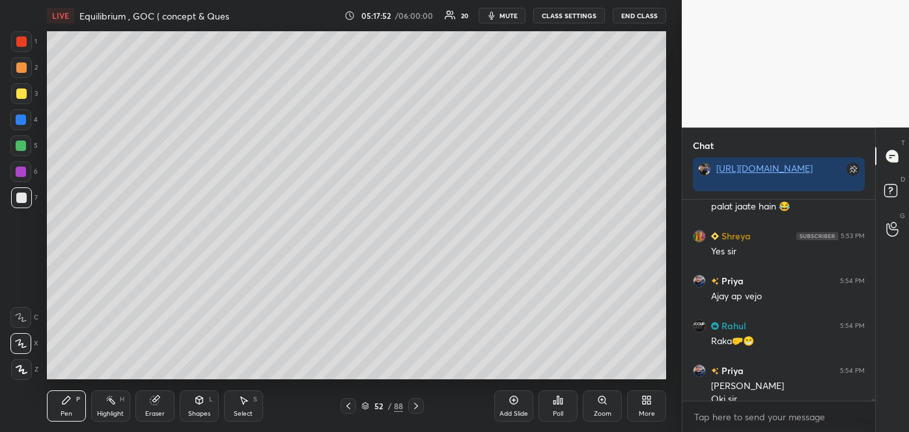
scroll to position [17891, 0]
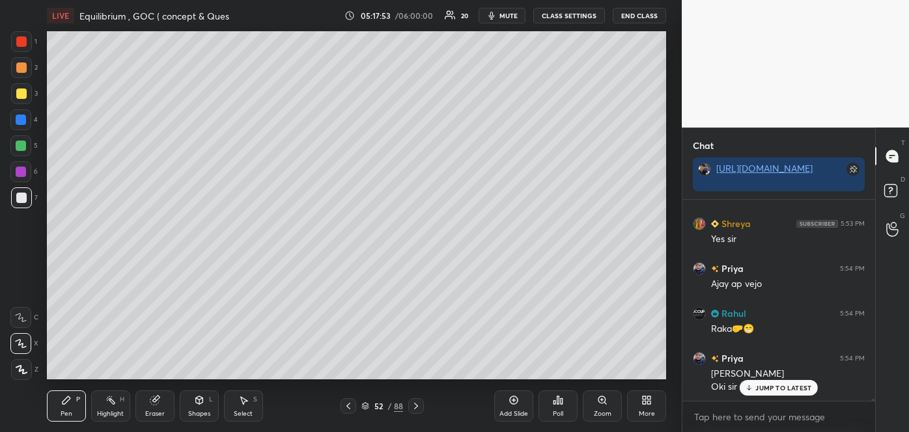
click at [517, 407] on div "Add Slide" at bounding box center [513, 406] width 39 height 31
click at [27, 200] on div at bounding box center [21, 198] width 21 height 21
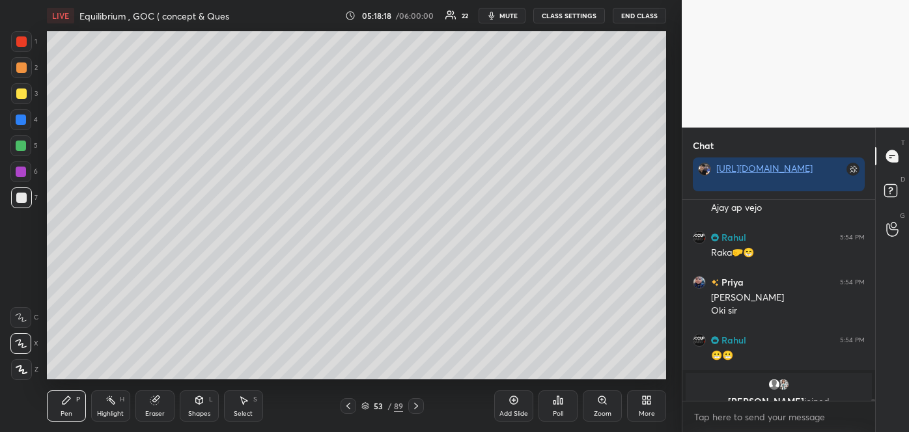
scroll to position [18012, 0]
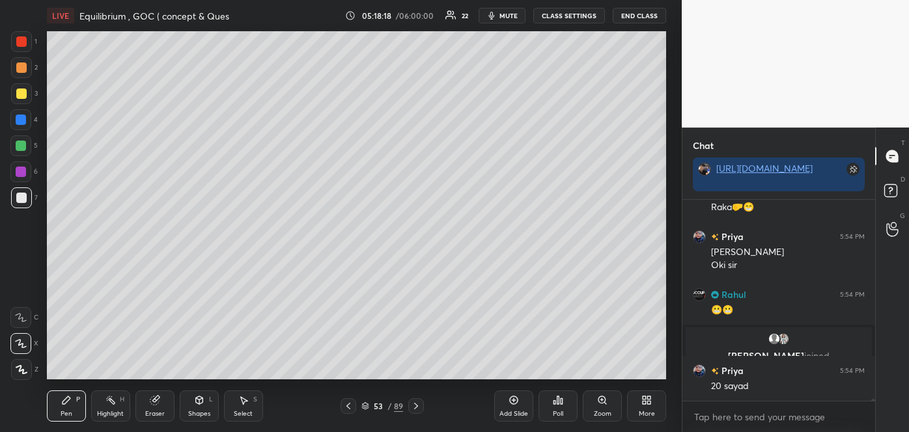
click at [503, 17] on span "mute" at bounding box center [508, 15] width 18 height 9
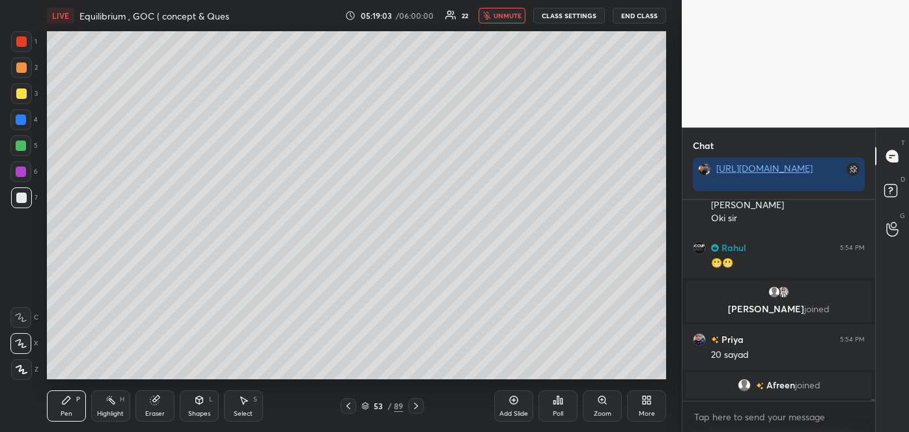
scroll to position [18075, 0]
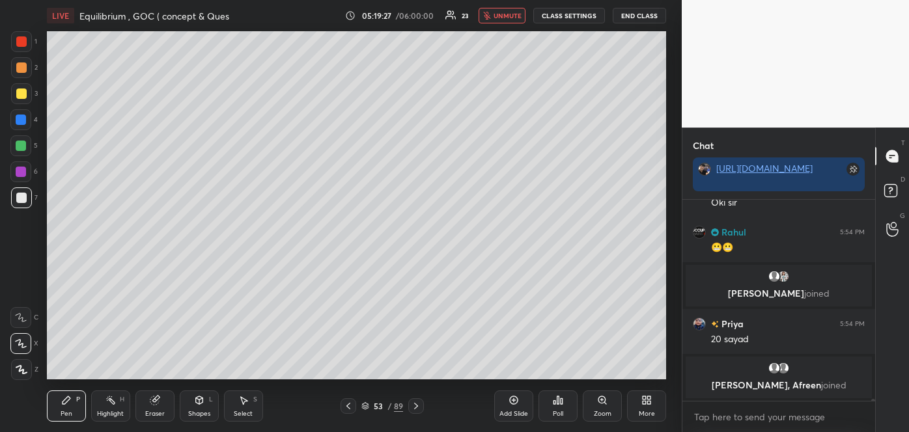
click at [507, 12] on span "unmute" at bounding box center [508, 15] width 28 height 9
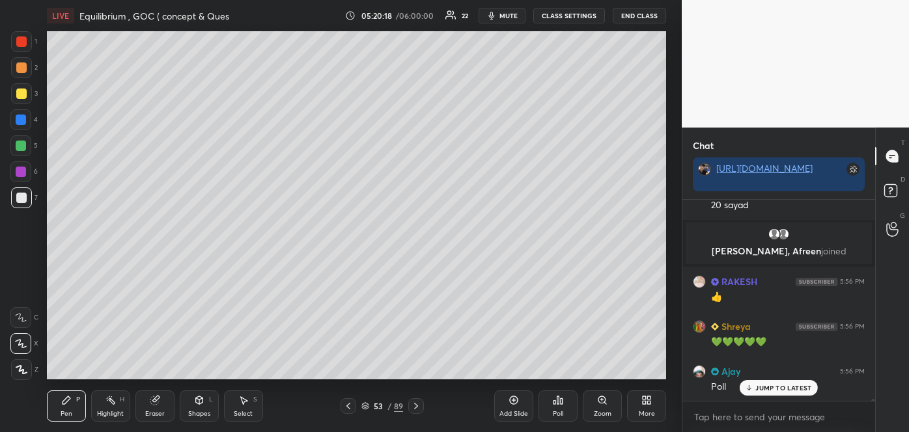
scroll to position [17971, 0]
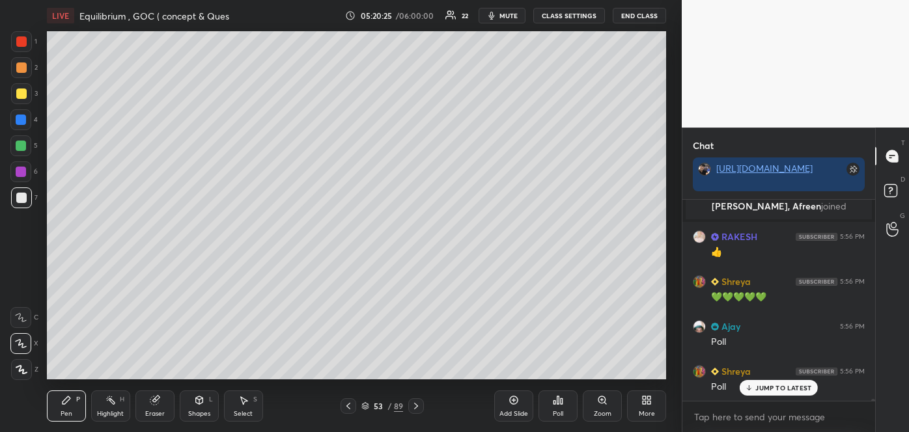
click at [511, 15] on span "mute" at bounding box center [508, 15] width 18 height 9
click at [561, 406] on div "Poll" at bounding box center [557, 406] width 39 height 31
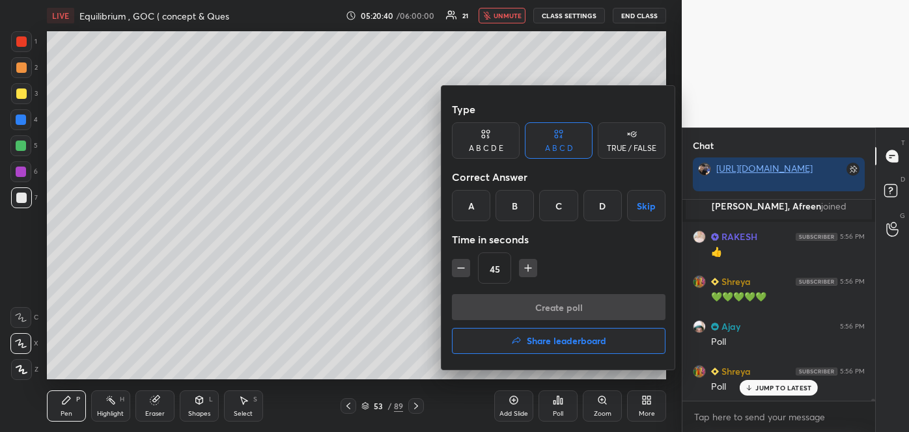
click at [563, 206] on div "C" at bounding box center [558, 205] width 38 height 31
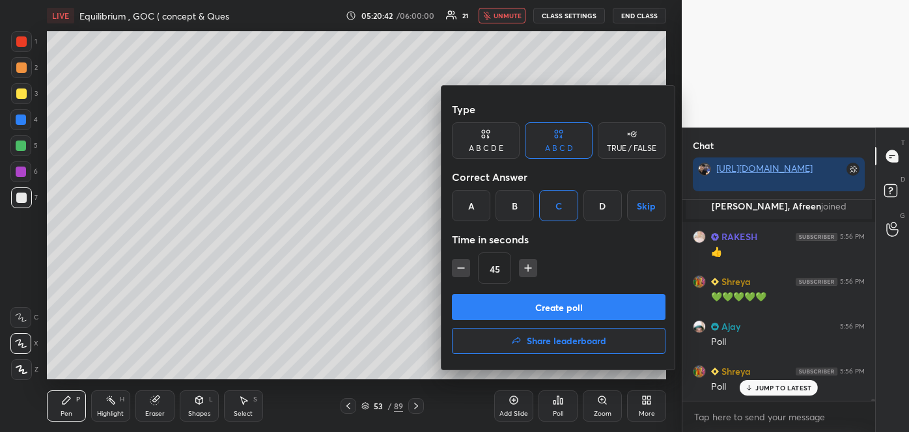
click at [549, 307] on button "Create poll" at bounding box center [559, 307] width 214 height 26
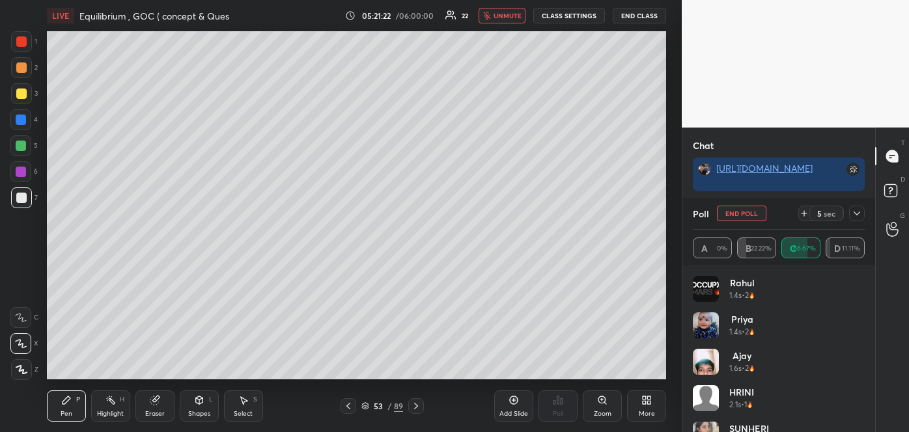
scroll to position [18160, 0]
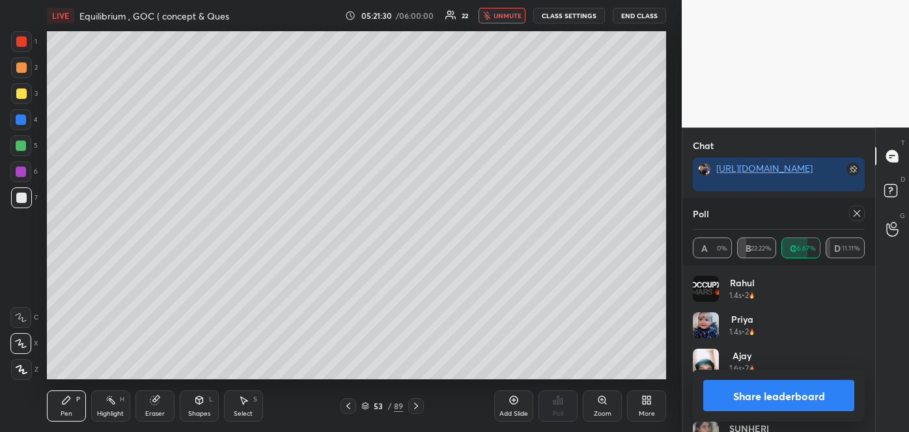
click at [727, 395] on button "Share leaderboard" at bounding box center [778, 395] width 151 height 31
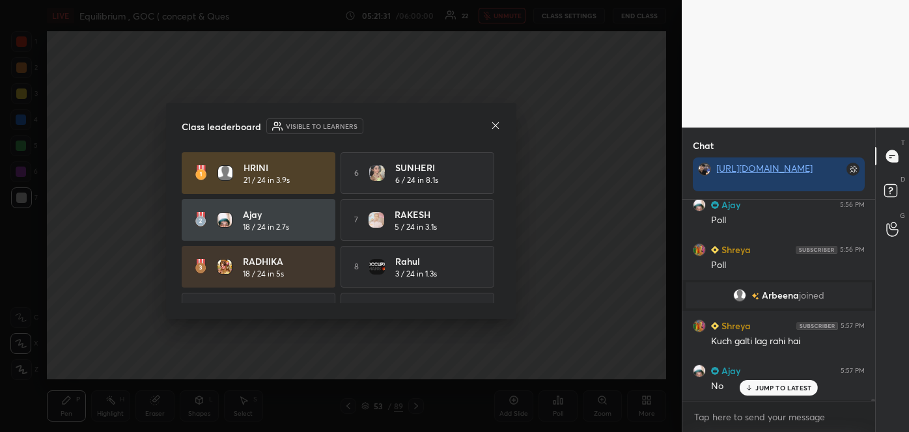
scroll to position [18092, 0]
click at [496, 125] on icon at bounding box center [495, 125] width 10 height 10
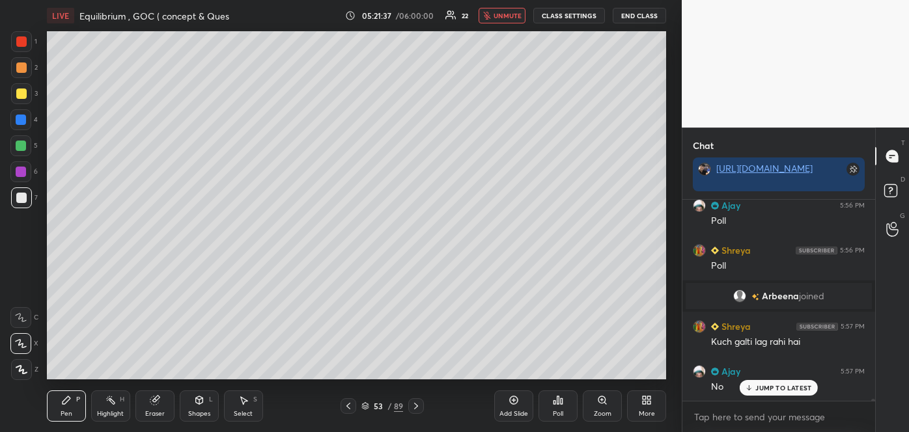
click at [512, 14] on span "unmute" at bounding box center [508, 15] width 28 height 9
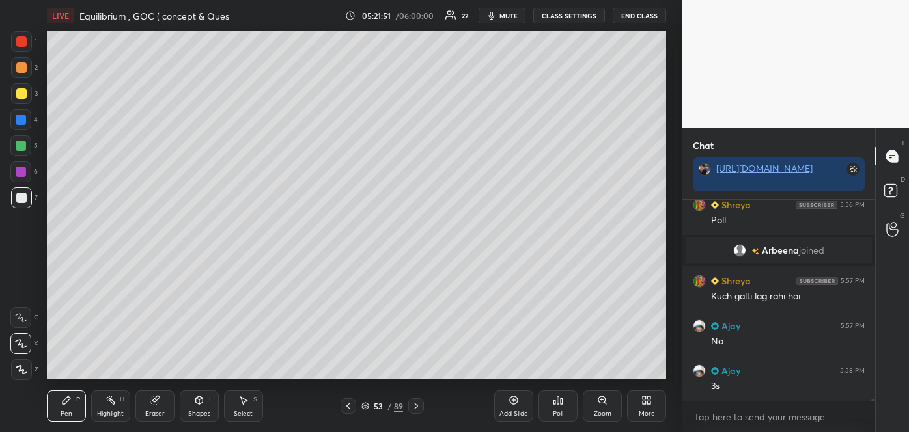
click at [21, 89] on div at bounding box center [21, 94] width 10 height 10
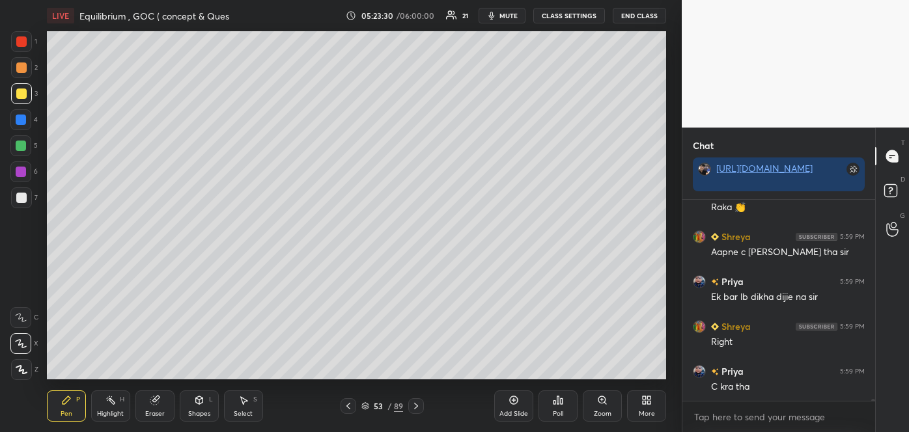
scroll to position [18438, 0]
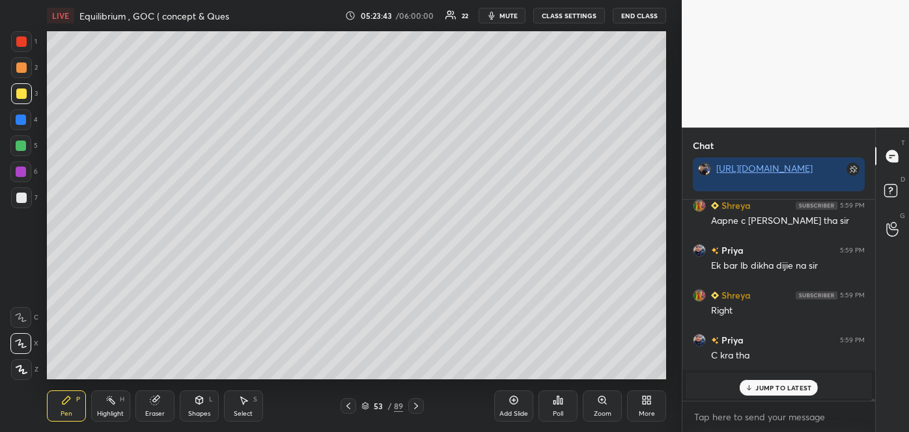
click at [23, 112] on div at bounding box center [20, 119] width 21 height 21
click at [506, 18] on span "mute" at bounding box center [508, 15] width 18 height 9
click at [509, 21] on button "unmute" at bounding box center [502, 16] width 47 height 16
click at [513, 16] on span "mute" at bounding box center [508, 15] width 18 height 9
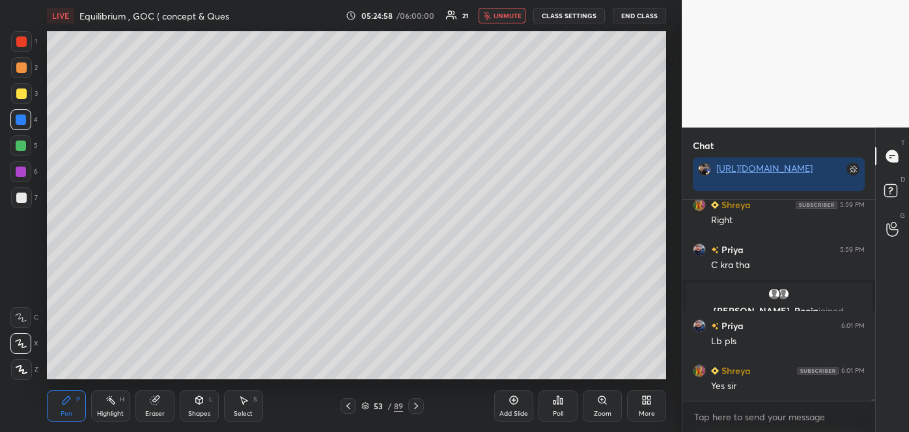
scroll to position [18541, 0]
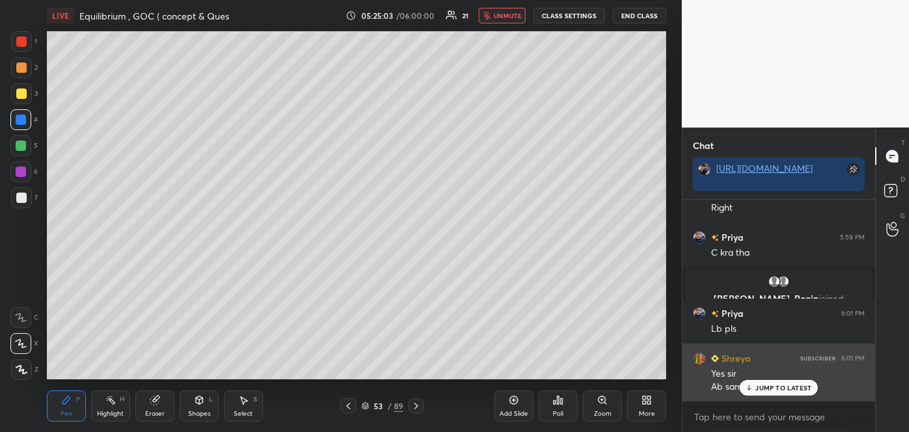
click at [770, 387] on p "JUMP TO LATEST" at bounding box center [783, 388] width 56 height 8
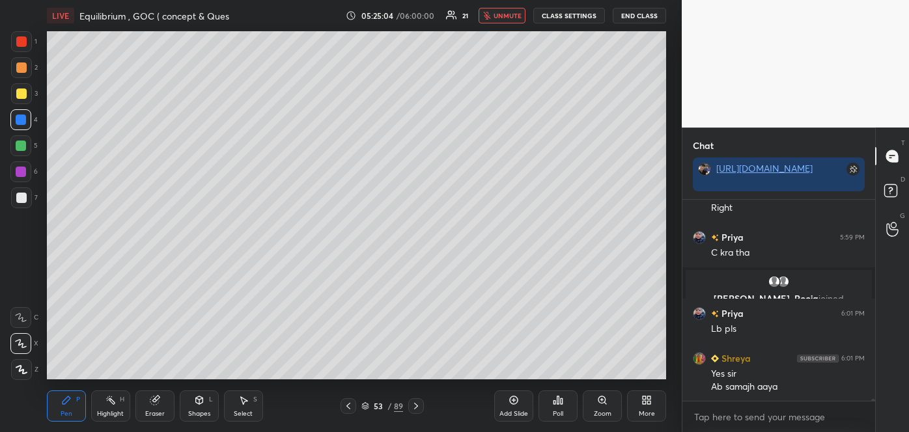
scroll to position [18587, 0]
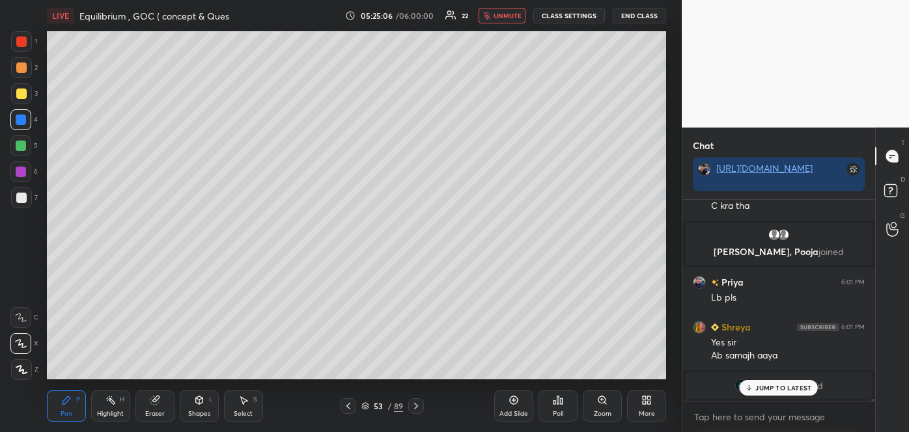
click at [522, 408] on div "Add Slide" at bounding box center [513, 406] width 39 height 31
click at [20, 200] on div at bounding box center [21, 198] width 10 height 10
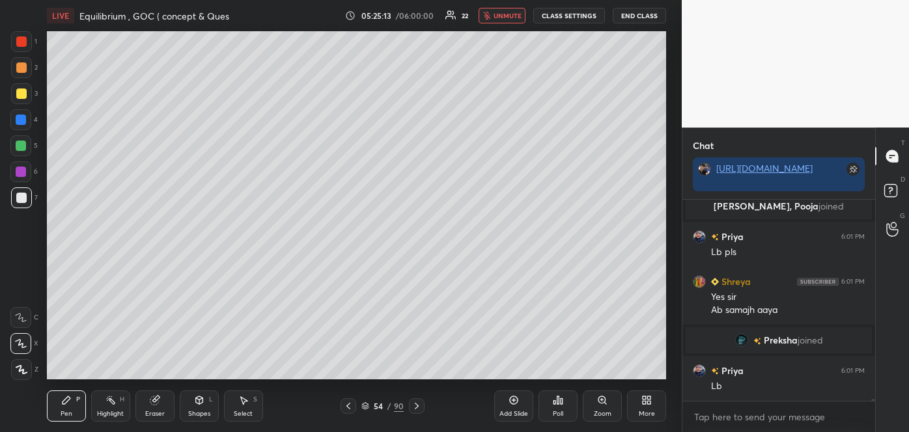
click at [563, 408] on div "Poll" at bounding box center [557, 406] width 39 height 31
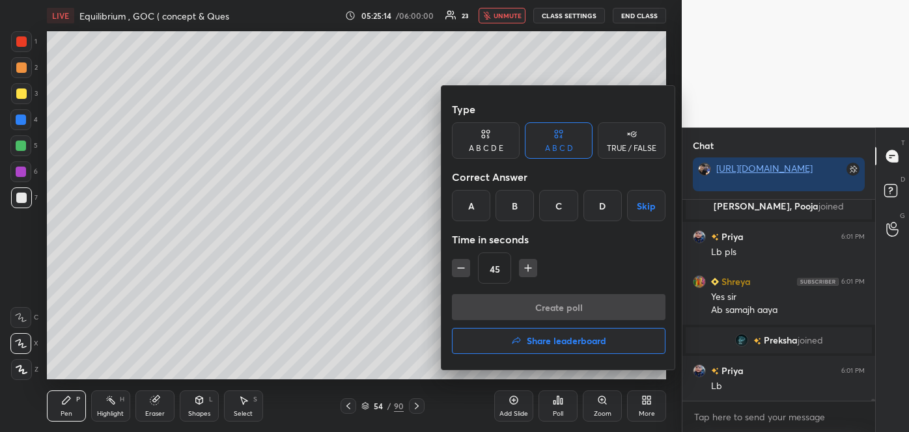
click at [553, 338] on h4 "Share leaderboard" at bounding box center [566, 341] width 79 height 9
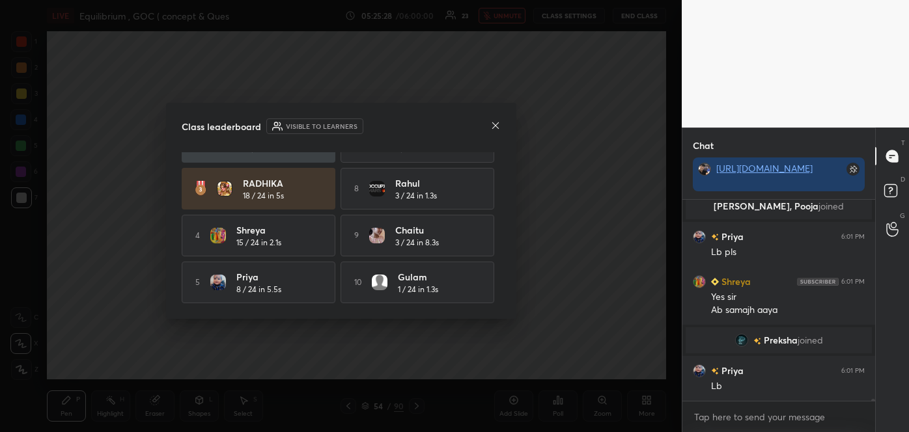
scroll to position [18358, 0]
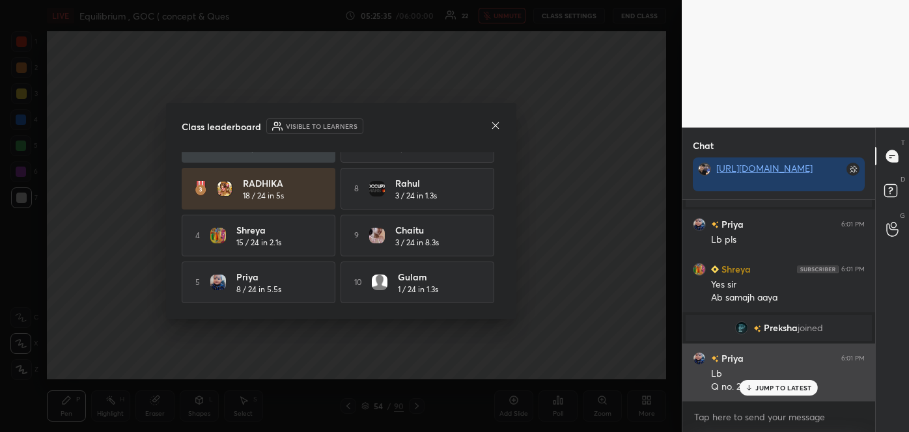
click at [765, 386] on p "JUMP TO LATEST" at bounding box center [783, 388] width 56 height 8
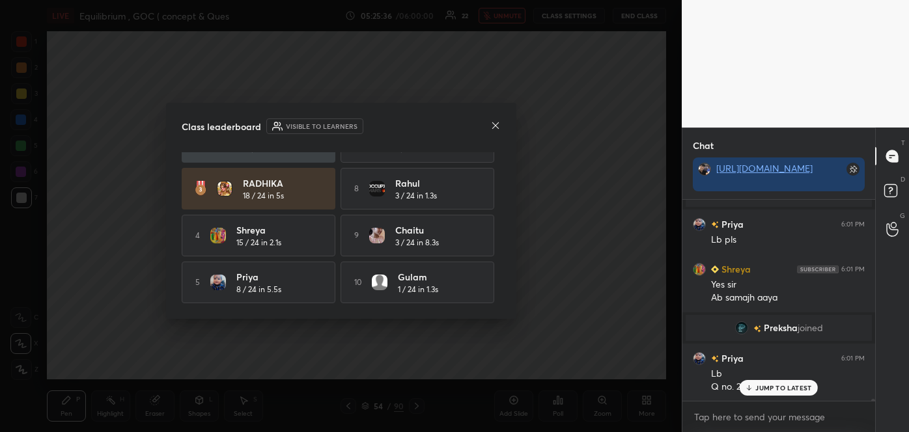
scroll to position [18389, 0]
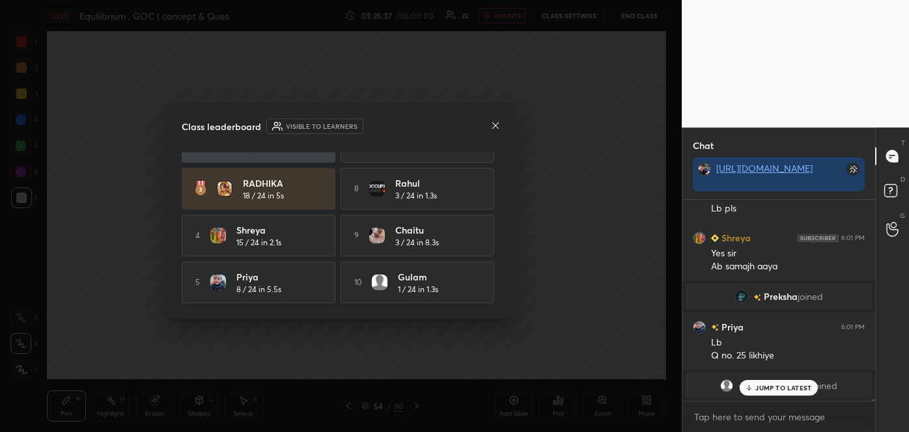
click at [495, 123] on icon at bounding box center [495, 125] width 10 height 10
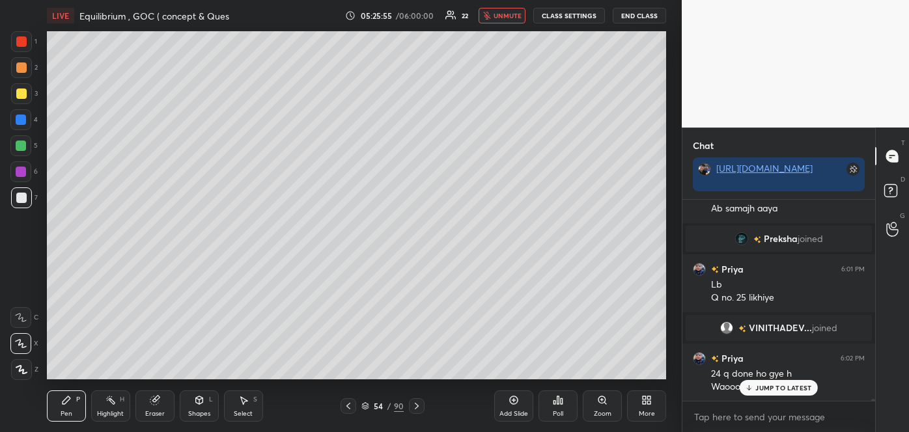
scroll to position [18481, 0]
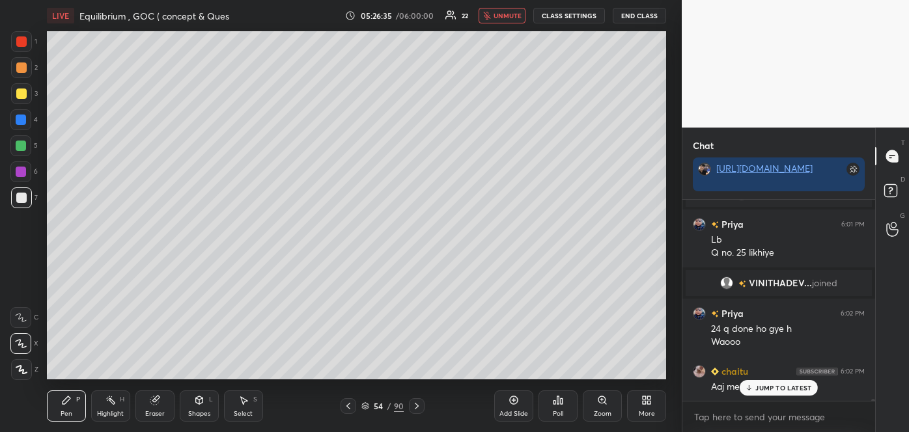
click at [751, 389] on icon at bounding box center [749, 390] width 4 height 2
click at [507, 12] on span "unmute" at bounding box center [508, 15] width 28 height 9
click at [565, 412] on div "Poll" at bounding box center [557, 406] width 39 height 31
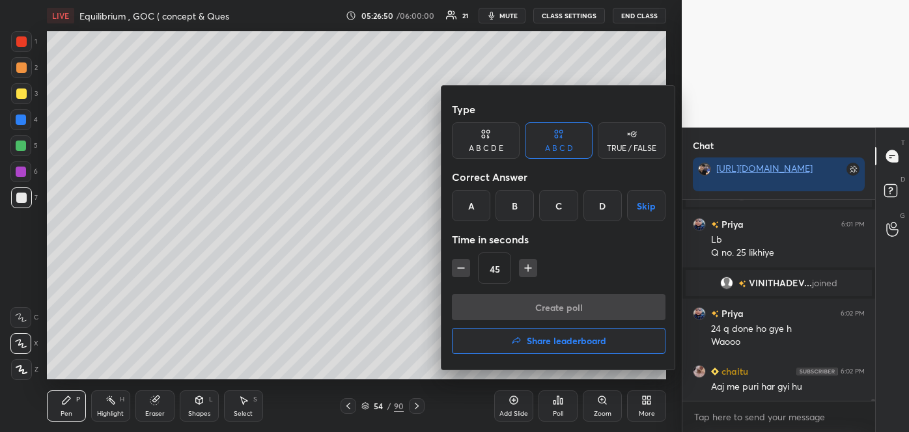
click at [543, 341] on h4 "Share leaderboard" at bounding box center [566, 341] width 79 height 9
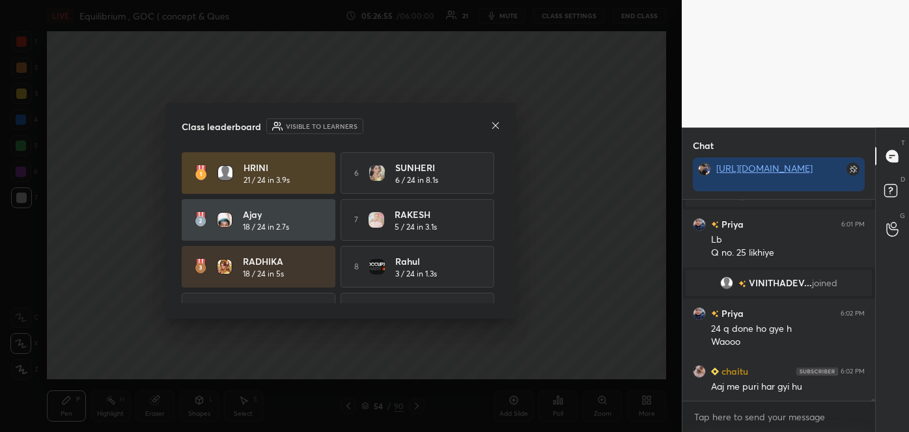
scroll to position [18513, 0]
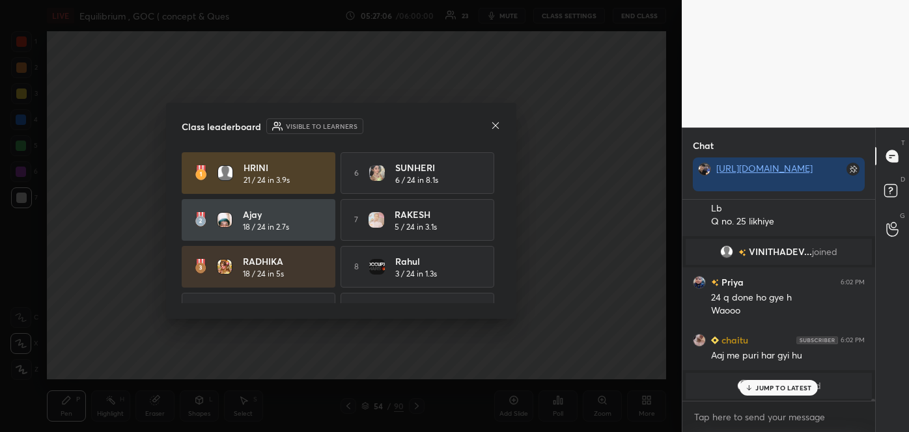
click at [494, 126] on icon at bounding box center [495, 125] width 7 height 7
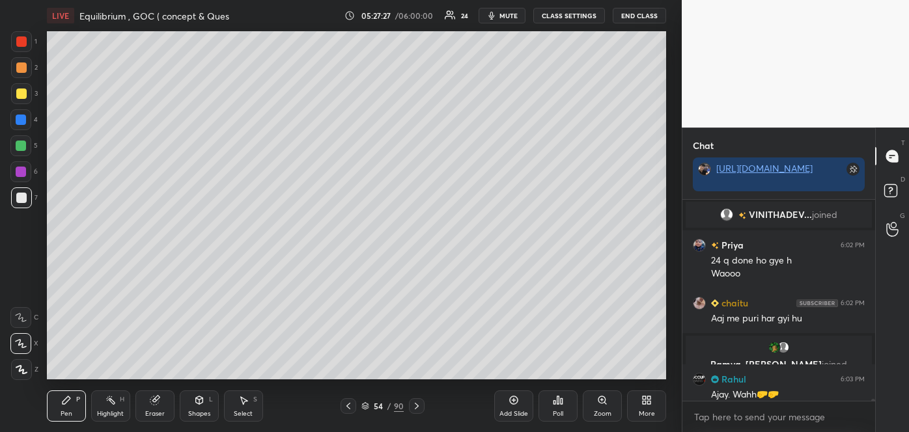
scroll to position [18521, 0]
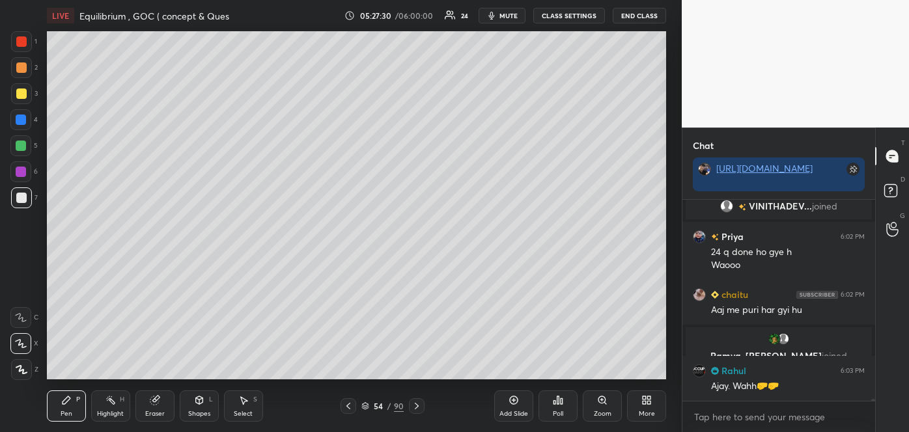
click at [22, 92] on div at bounding box center [21, 94] width 10 height 10
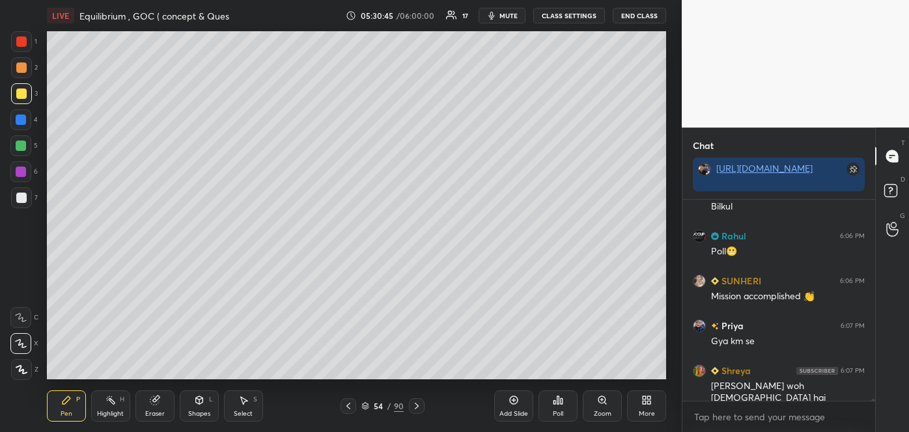
scroll to position [19074, 0]
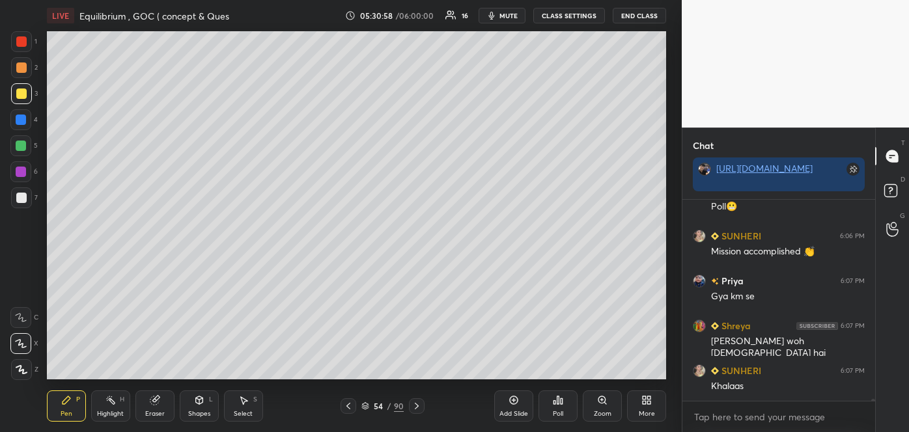
click at [558, 413] on div "Poll" at bounding box center [558, 414] width 10 height 7
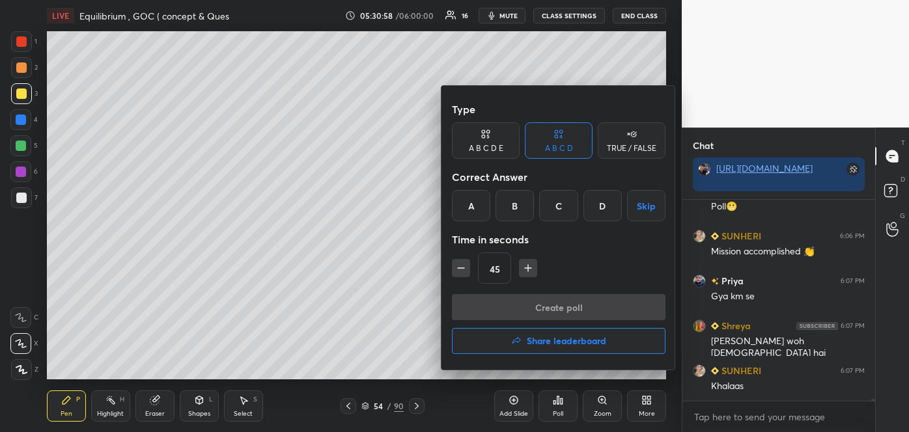
scroll to position [19119, 0]
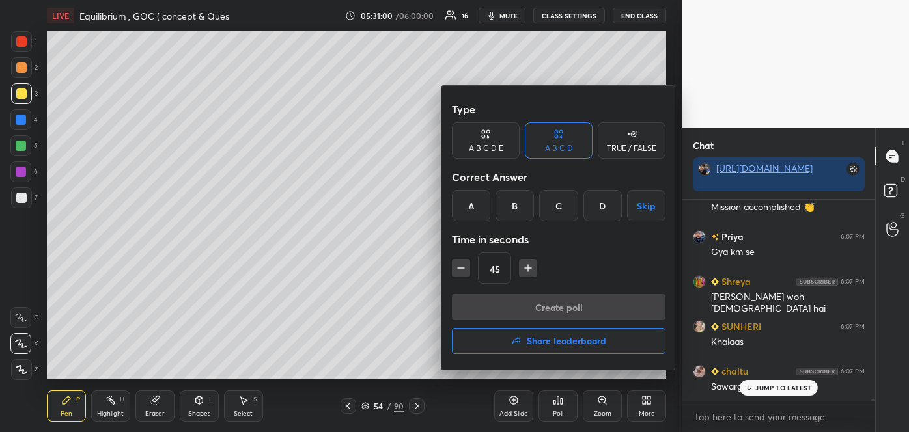
click at [553, 208] on div "C" at bounding box center [558, 205] width 38 height 31
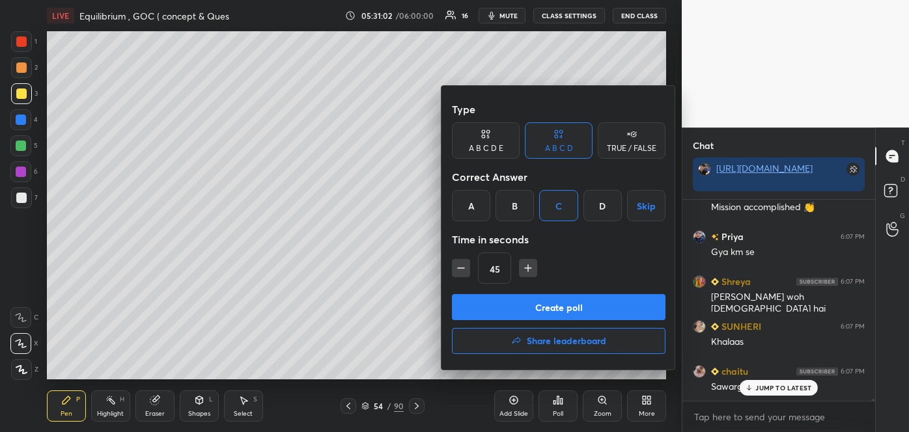
click at [543, 307] on button "Create poll" at bounding box center [559, 307] width 214 height 26
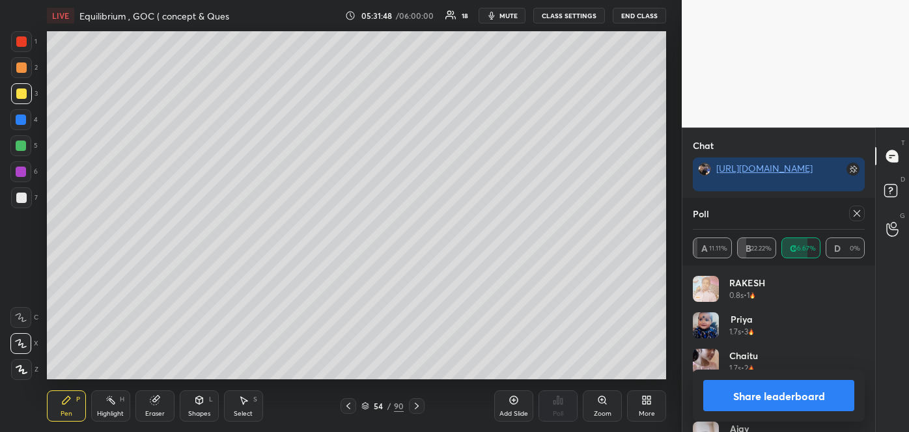
scroll to position [19149, 0]
click at [747, 398] on button "Share leaderboard" at bounding box center [778, 395] width 151 height 31
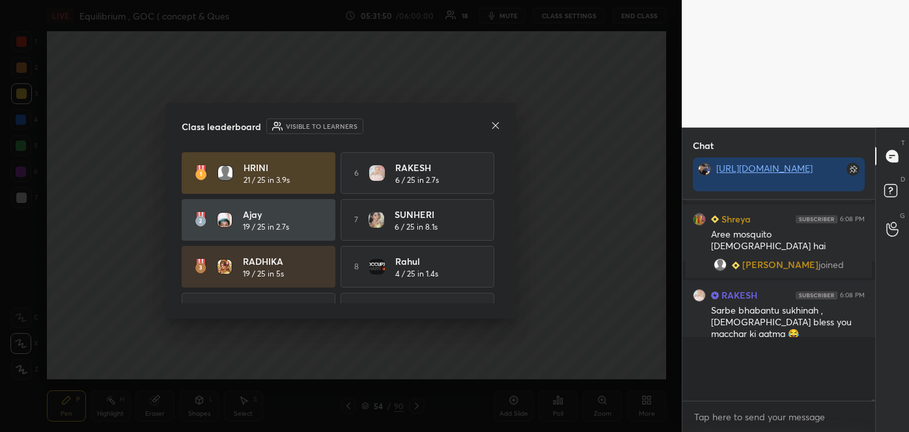
scroll to position [188, 189]
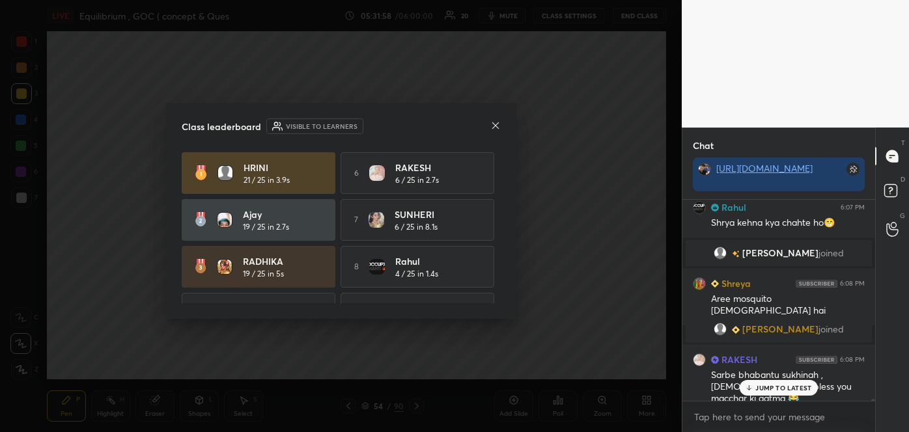
click at [490, 119] on div "Class leaderboard Visible to learners" at bounding box center [341, 127] width 319 height 16
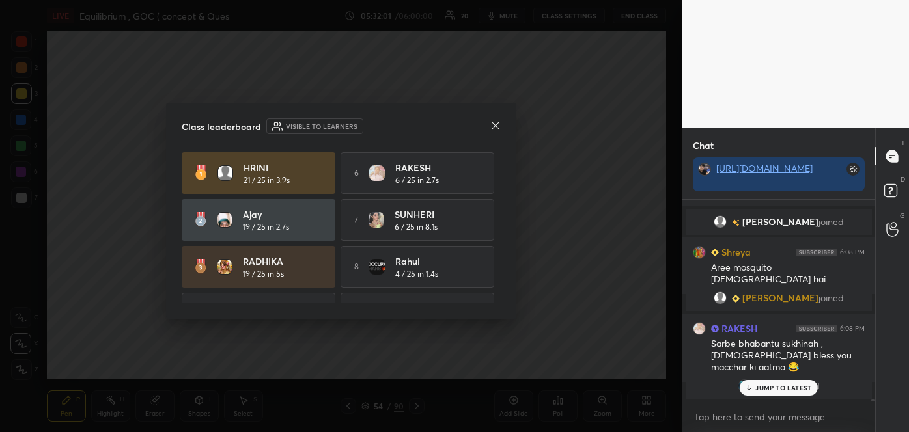
click at [492, 123] on icon at bounding box center [495, 125] width 10 height 10
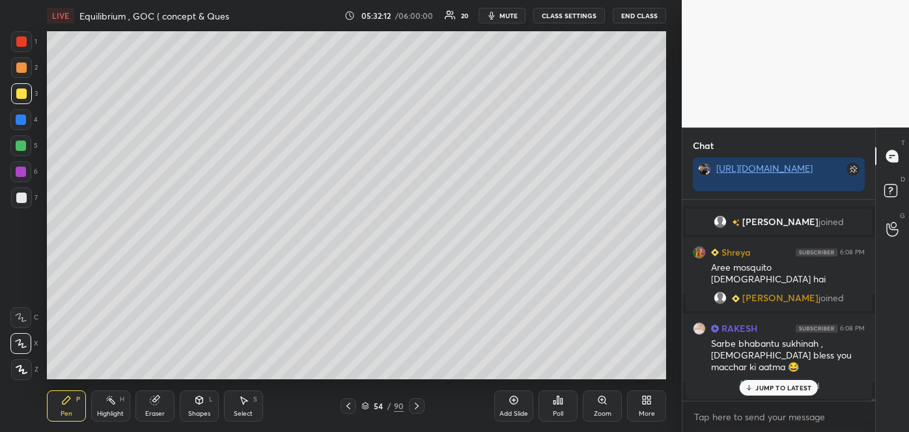
click at [20, 145] on div at bounding box center [21, 146] width 10 height 10
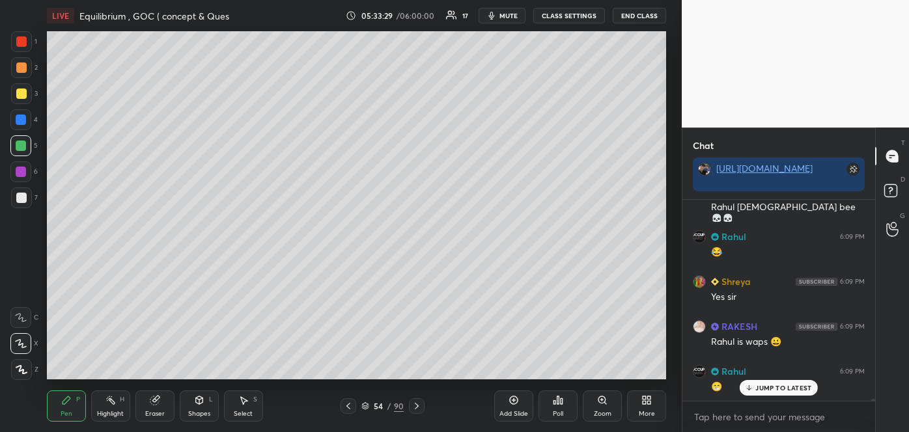
scroll to position [19530, 0]
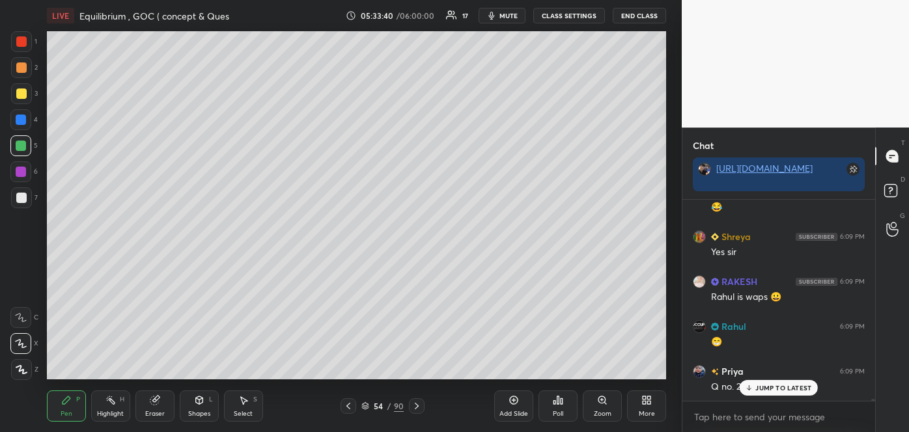
click at [751, 390] on icon at bounding box center [749, 388] width 8 height 8
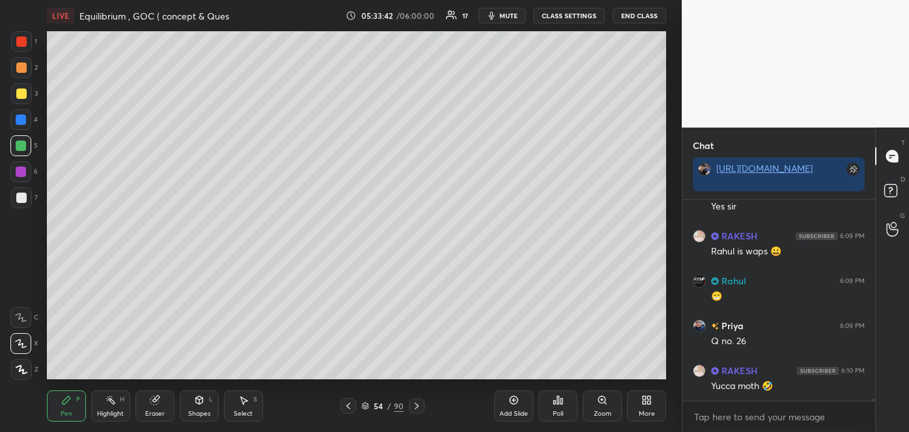
click at [517, 406] on div "Add Slide" at bounding box center [513, 406] width 39 height 31
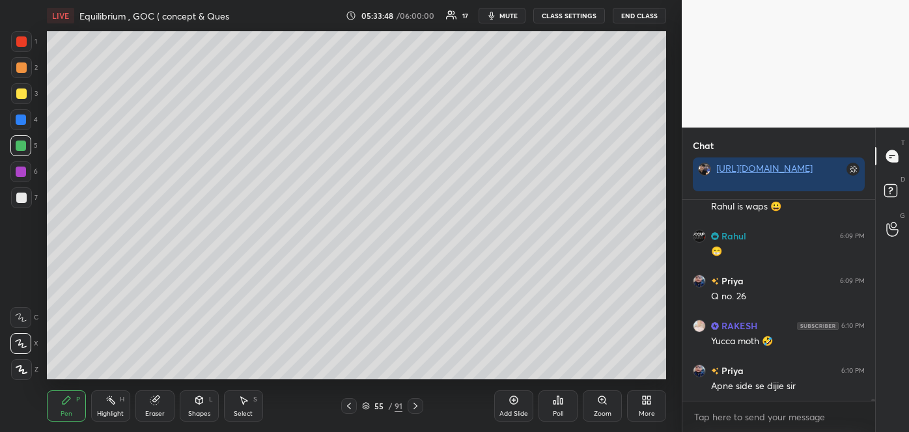
click at [25, 198] on div at bounding box center [21, 198] width 10 height 10
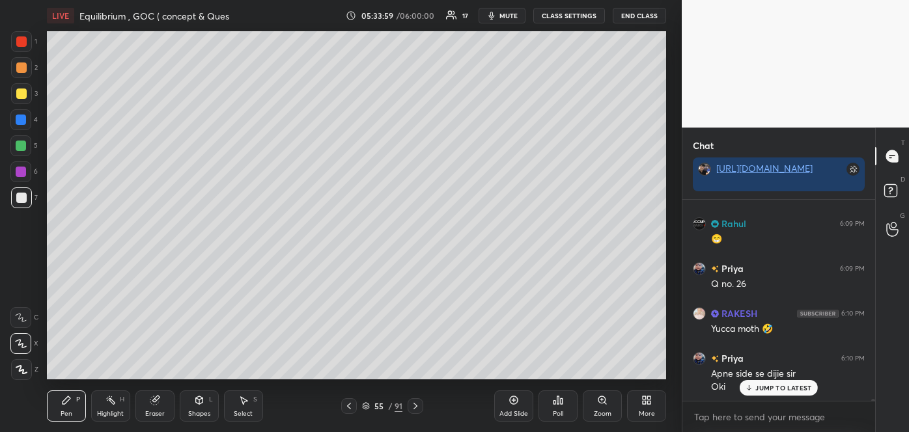
scroll to position [19646, 0]
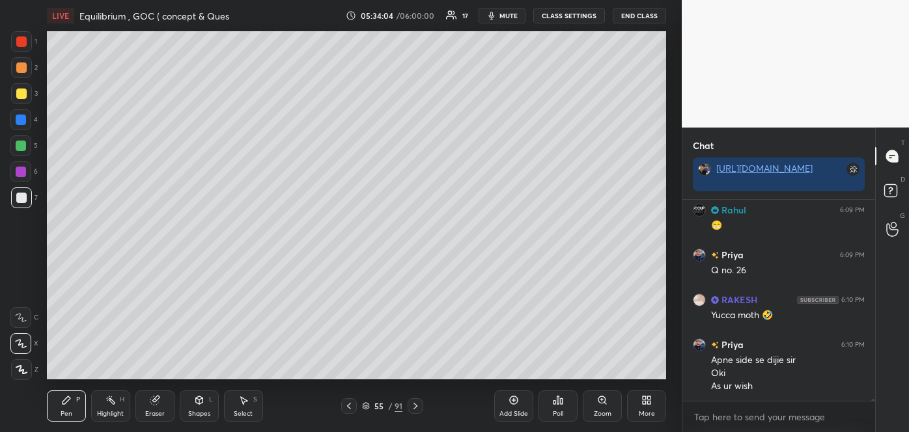
click at [22, 201] on div at bounding box center [21, 198] width 10 height 10
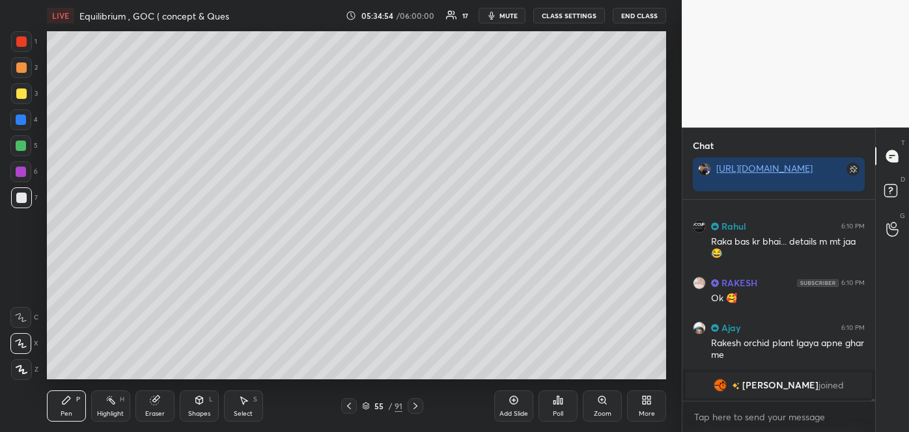
scroll to position [19851, 0]
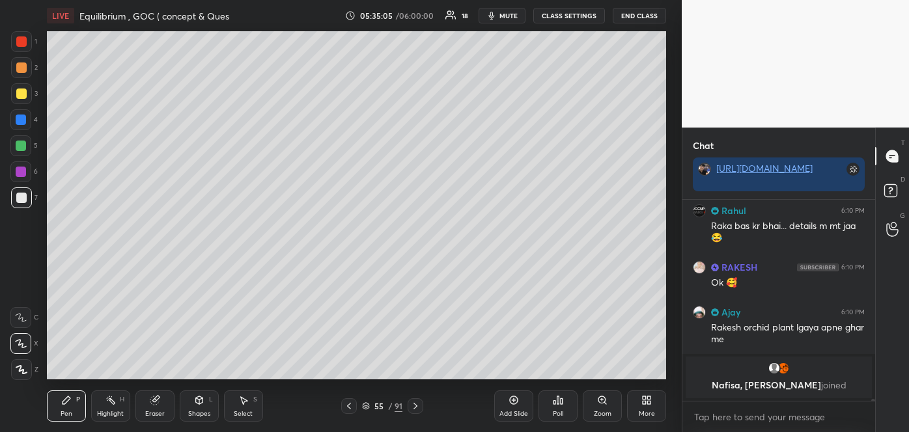
click at [20, 92] on div at bounding box center [21, 94] width 10 height 10
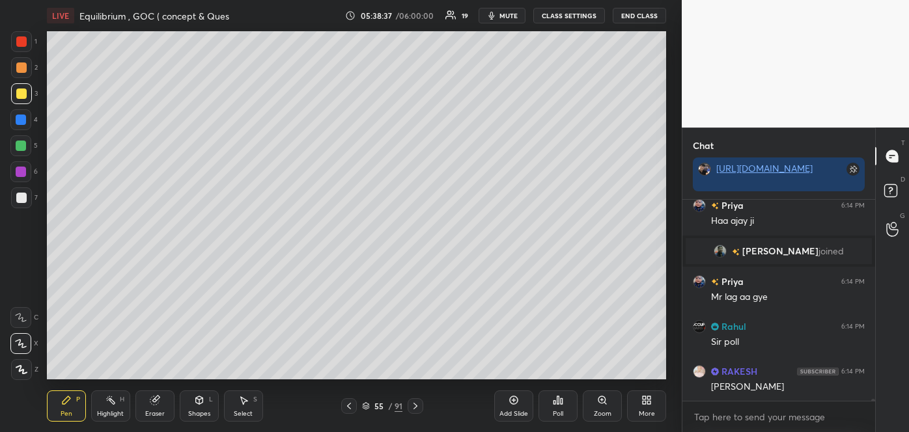
scroll to position [20336, 0]
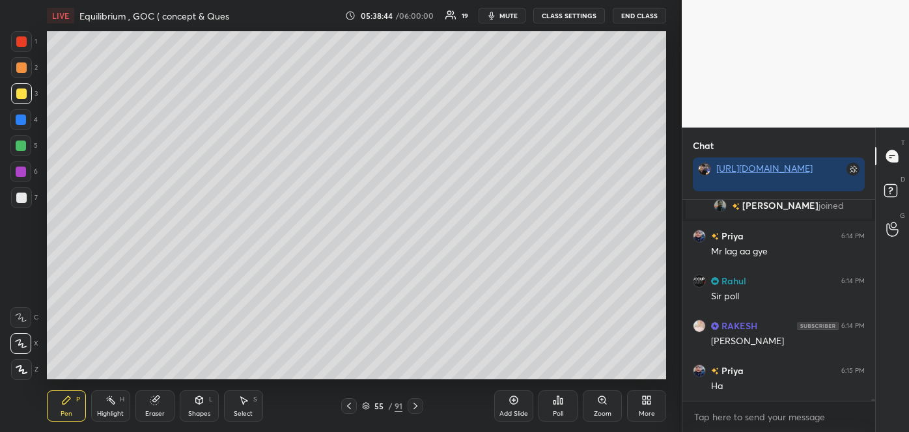
click at [559, 402] on icon at bounding box center [558, 400] width 10 height 10
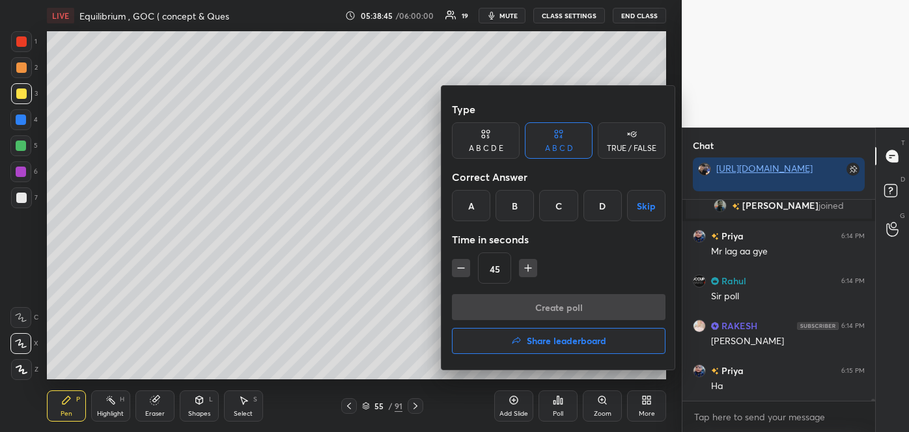
click at [508, 208] on div "B" at bounding box center [514, 205] width 38 height 31
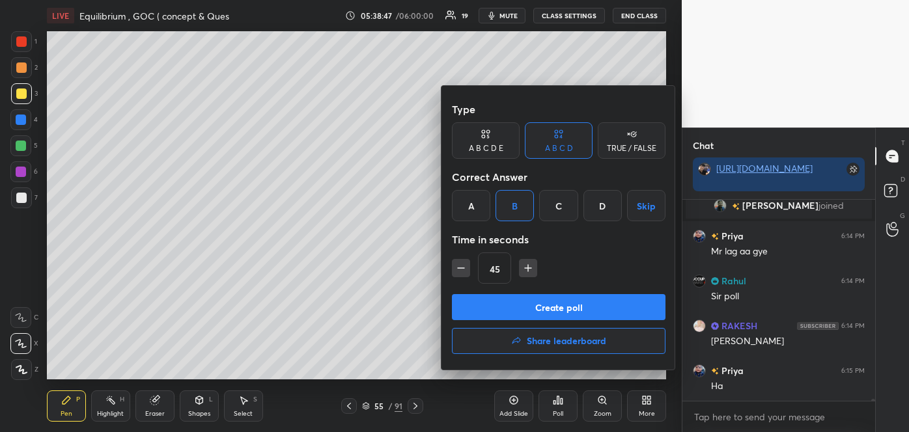
click at [544, 309] on button "Create poll" at bounding box center [559, 307] width 214 height 26
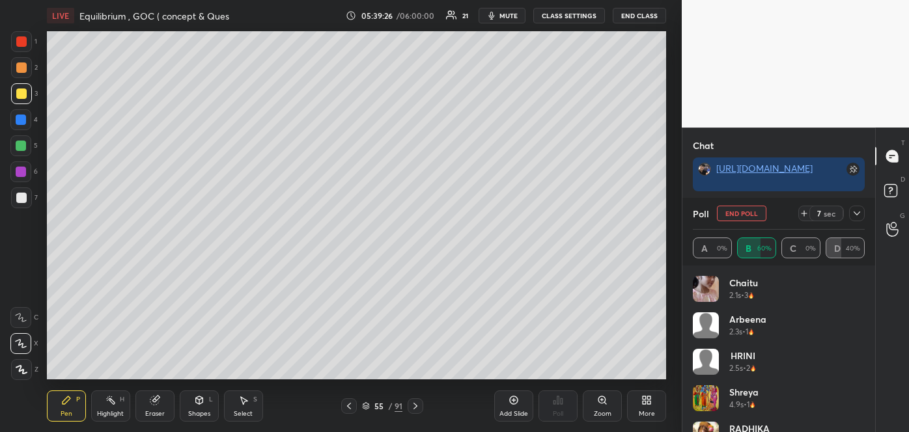
scroll to position [20311, 0]
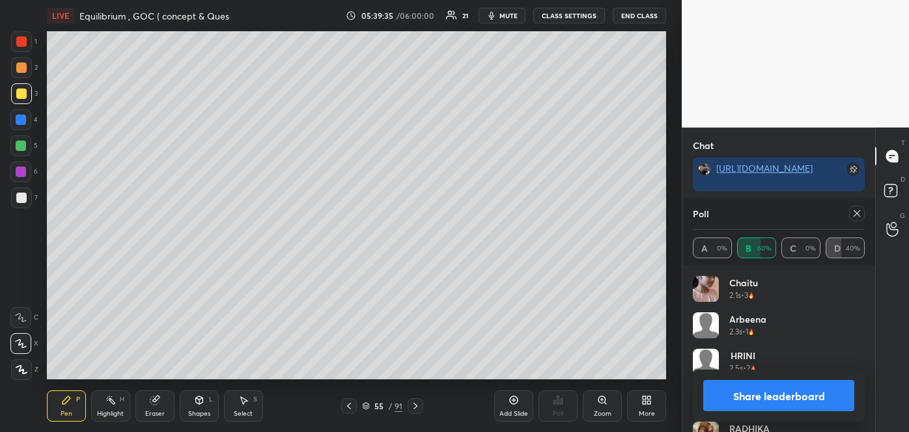
click at [727, 392] on button "Share leaderboard" at bounding box center [778, 395] width 151 height 31
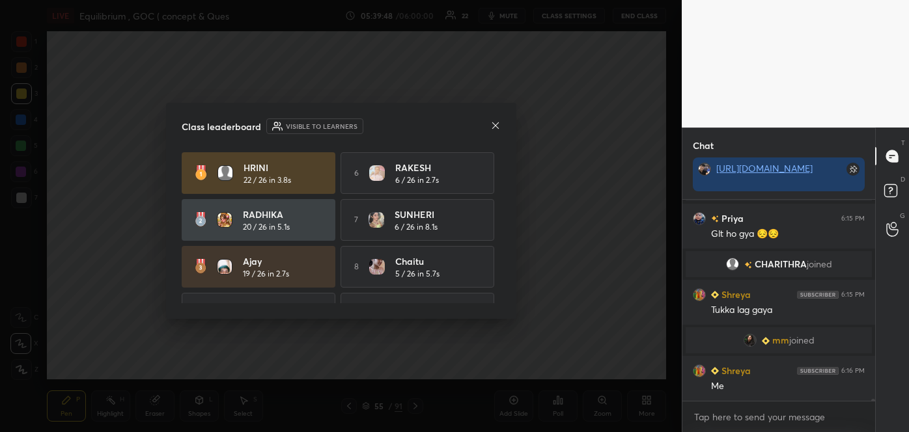
scroll to position [20365, 0]
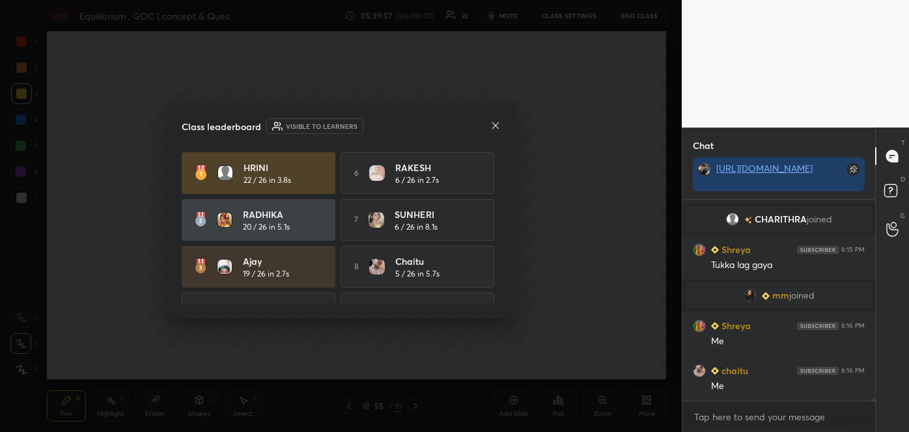
click at [492, 123] on icon at bounding box center [495, 125] width 10 height 10
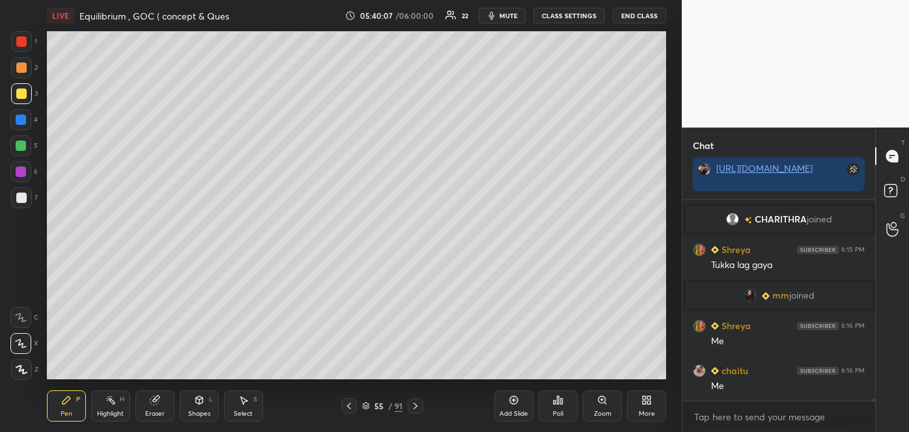
scroll to position [20396, 0]
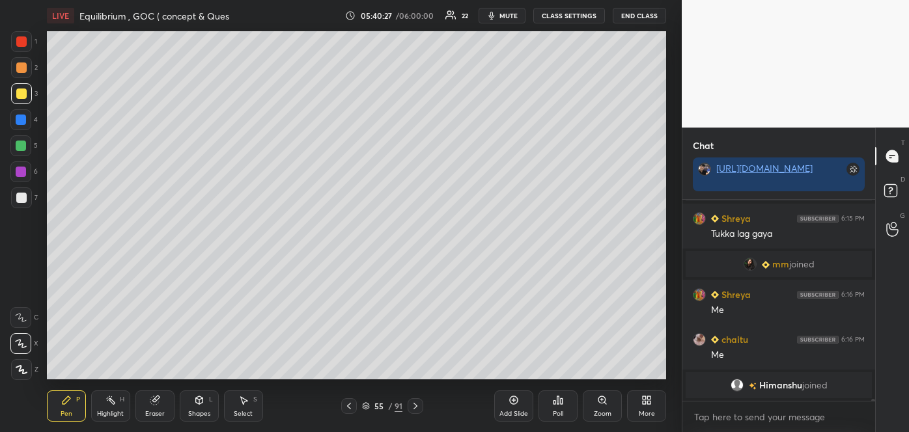
click at [515, 404] on icon at bounding box center [514, 401] width 8 height 8
click at [21, 195] on div at bounding box center [21, 198] width 10 height 10
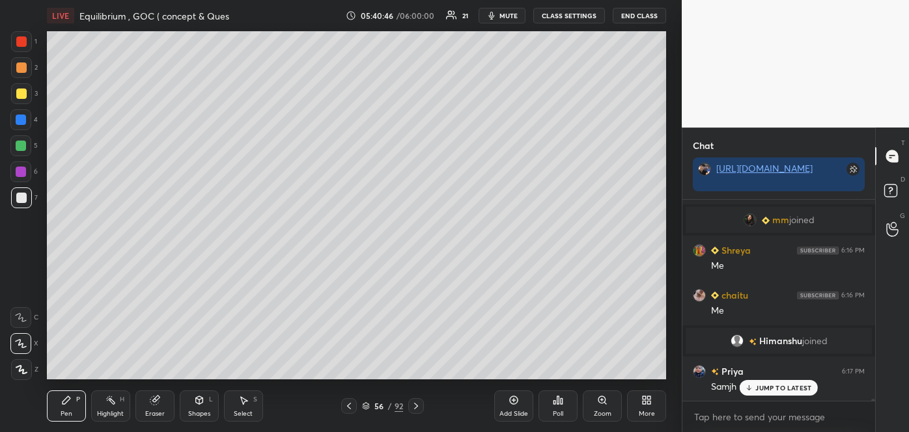
click at [22, 94] on div at bounding box center [21, 94] width 10 height 10
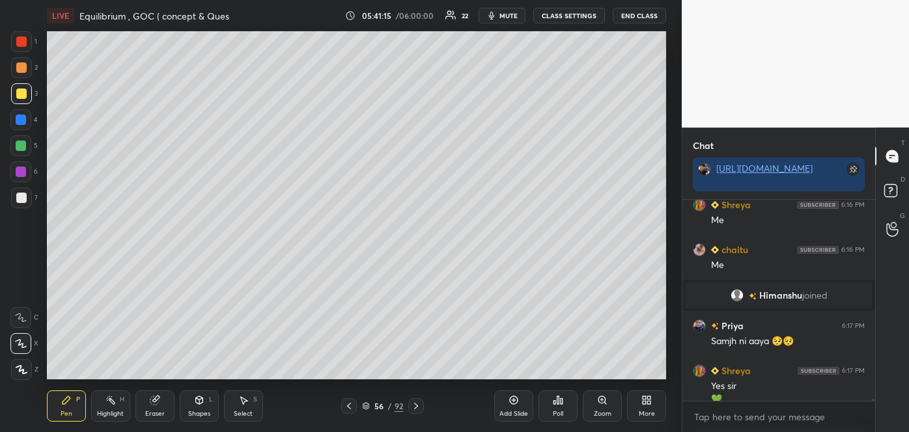
scroll to position [20447, 0]
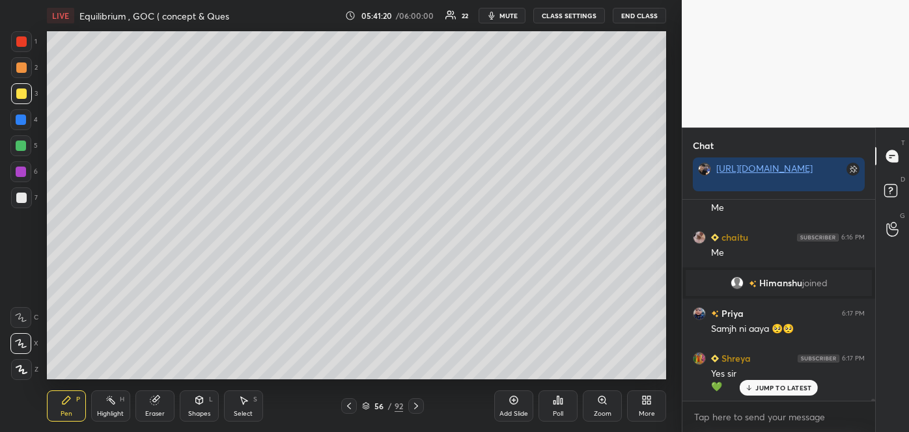
click at [22, 68] on div at bounding box center [21, 68] width 10 height 10
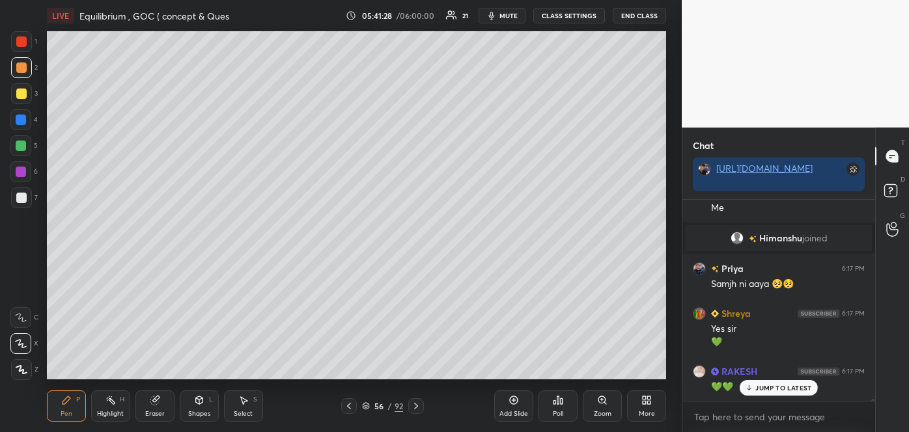
scroll to position [20537, 0]
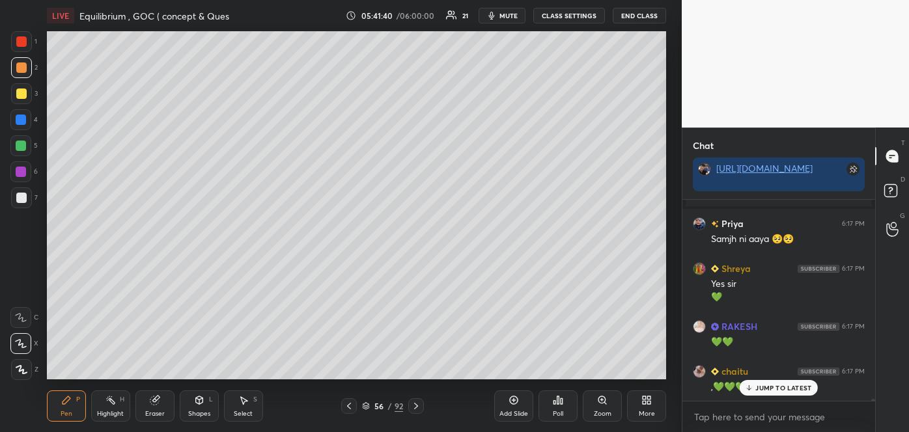
click at [350, 408] on icon at bounding box center [349, 406] width 4 height 7
click at [423, 406] on div at bounding box center [416, 406] width 16 height 16
click at [415, 407] on icon at bounding box center [416, 406] width 10 height 10
click at [350, 405] on icon at bounding box center [349, 406] width 10 height 10
click at [351, 403] on icon at bounding box center [349, 406] width 10 height 10
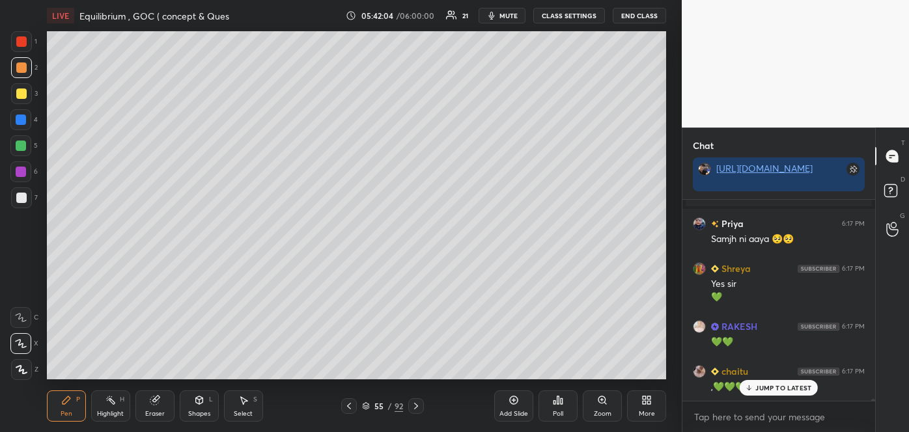
click at [418, 405] on icon at bounding box center [416, 406] width 10 height 10
click at [19, 197] on div at bounding box center [21, 198] width 10 height 10
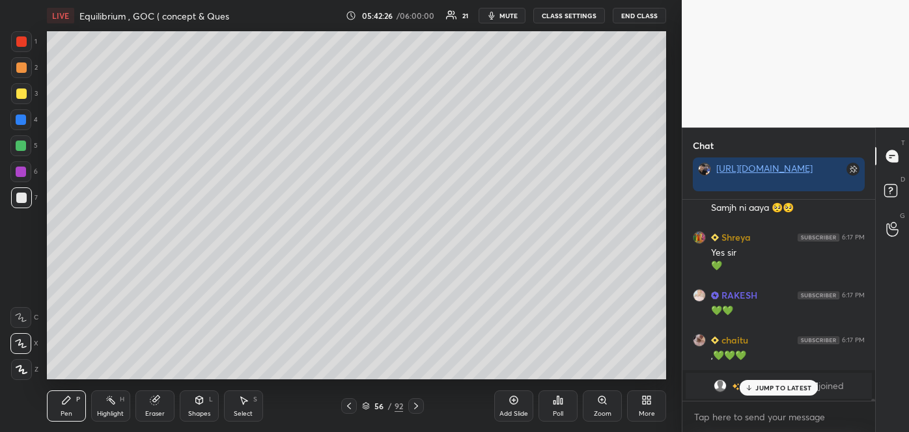
click at [21, 70] on div at bounding box center [21, 68] width 10 height 10
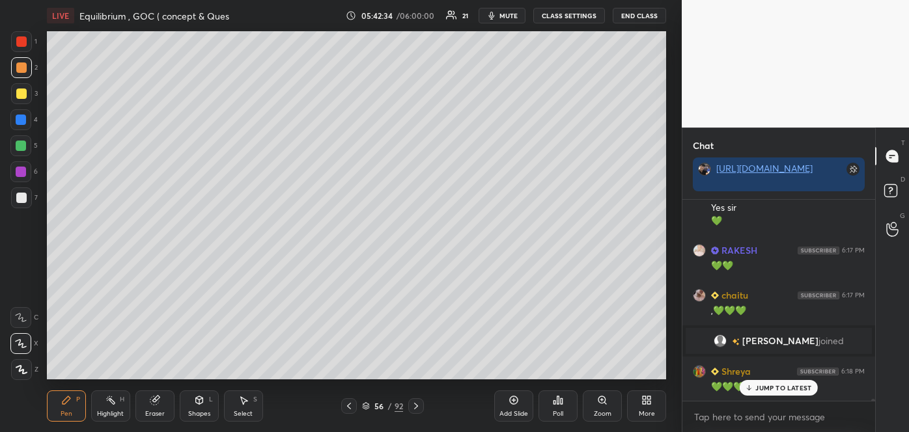
click at [25, 122] on div at bounding box center [21, 120] width 10 height 10
click at [21, 68] on div at bounding box center [21, 68] width 10 height 10
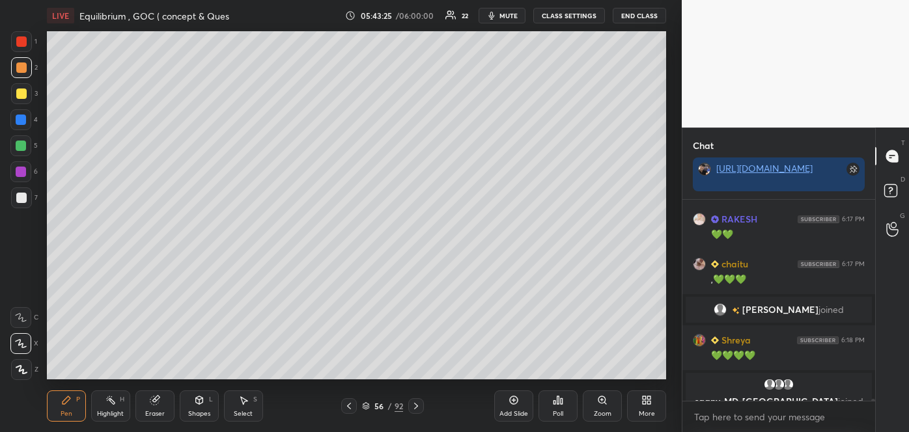
click at [517, 406] on div "Add Slide" at bounding box center [513, 406] width 39 height 31
click at [349, 406] on icon at bounding box center [348, 406] width 10 height 10
click at [21, 200] on div at bounding box center [21, 198] width 10 height 10
click at [22, 40] on div at bounding box center [21, 41] width 10 height 10
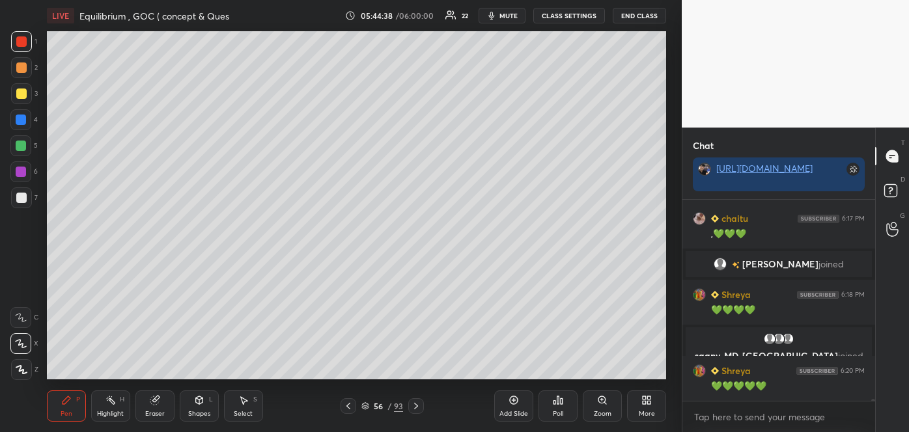
scroll to position [20735, 0]
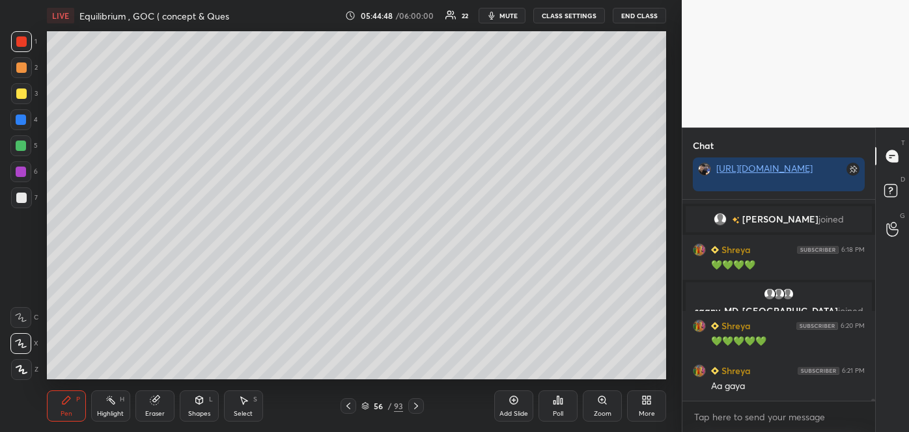
click at [518, 18] on span "mute" at bounding box center [508, 15] width 18 height 9
click at [514, 12] on span "unmute" at bounding box center [508, 15] width 28 height 9
click at [514, 406] on div "Add Slide" at bounding box center [513, 406] width 39 height 31
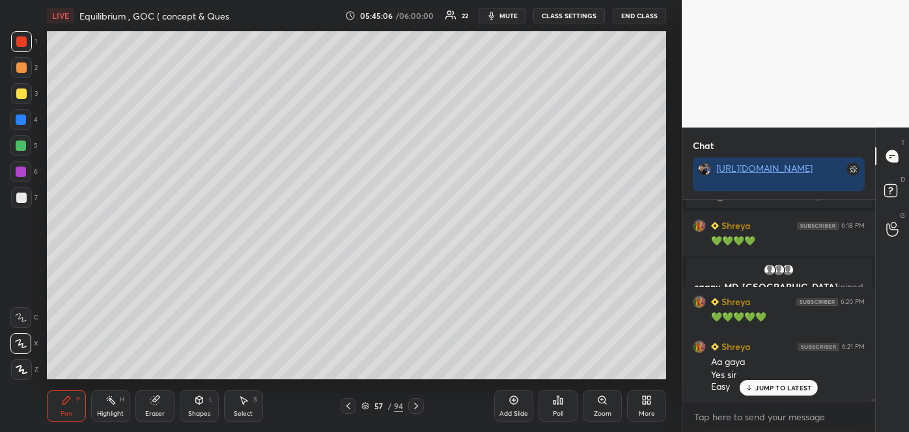
click at [348, 408] on icon at bounding box center [348, 406] width 10 height 10
click at [350, 406] on icon at bounding box center [348, 406] width 10 height 10
click at [418, 405] on icon at bounding box center [416, 406] width 10 height 10
click at [417, 406] on icon at bounding box center [416, 406] width 10 height 10
click at [24, 202] on div at bounding box center [21, 198] width 10 height 10
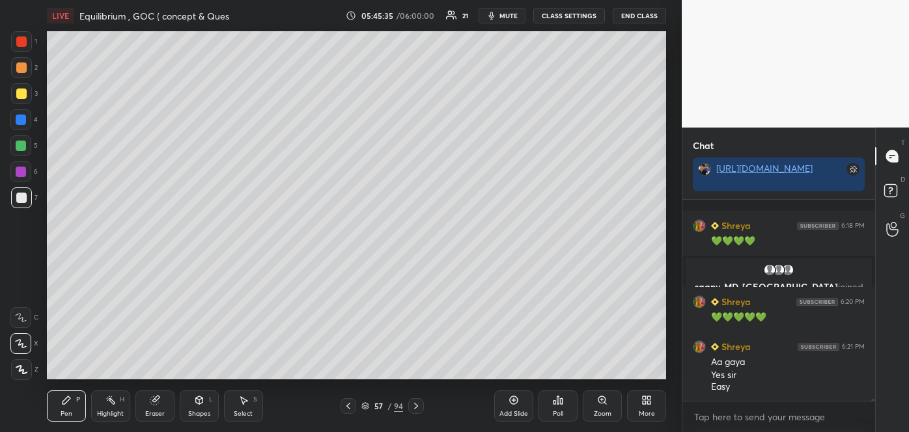
scroll to position [20816, 0]
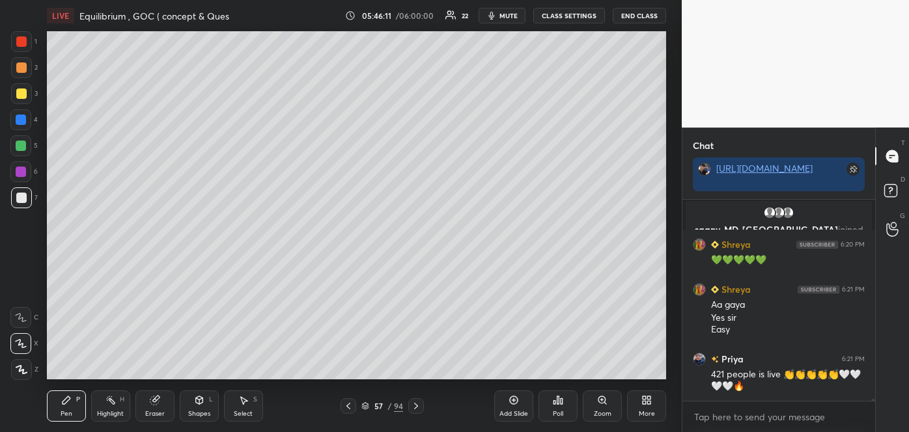
click at [24, 95] on div at bounding box center [21, 94] width 10 height 10
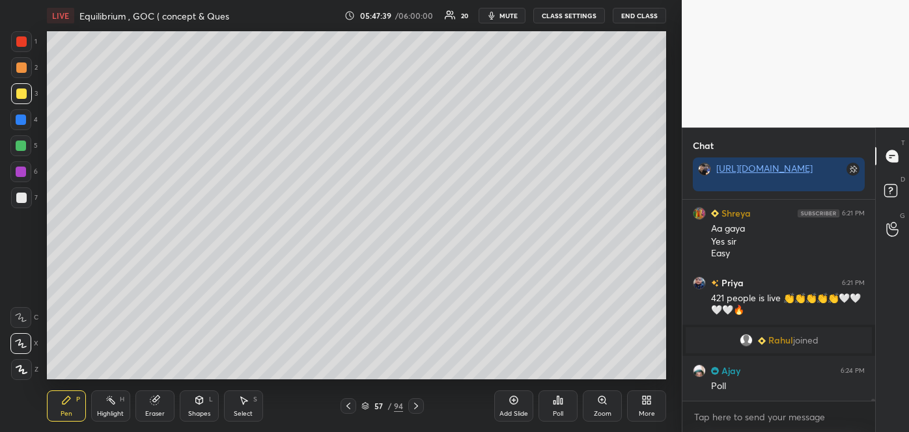
scroll to position [20795, 0]
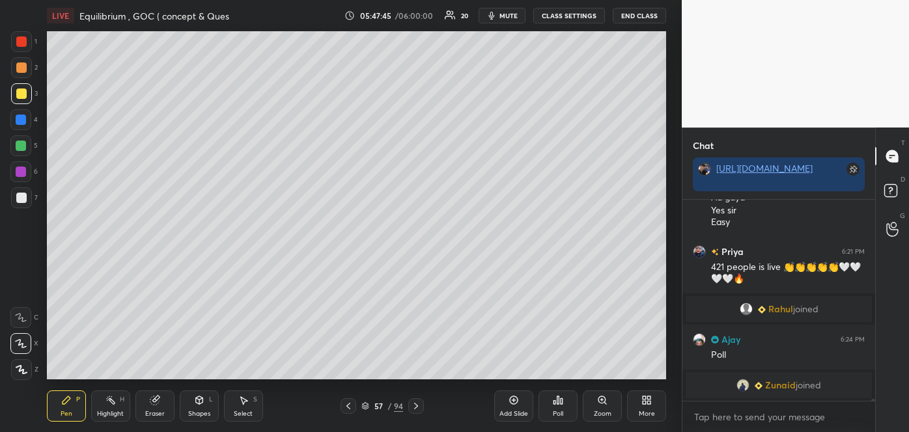
click at [559, 411] on div "Poll" at bounding box center [558, 414] width 10 height 7
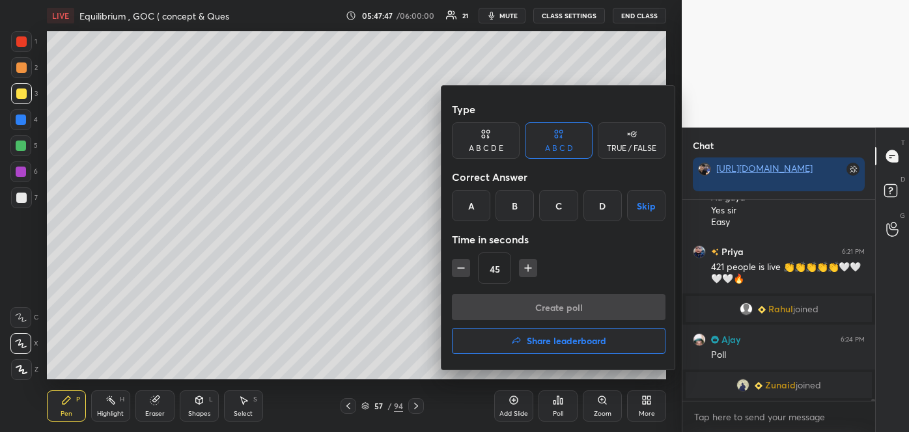
click at [562, 205] on div "C" at bounding box center [558, 205] width 38 height 31
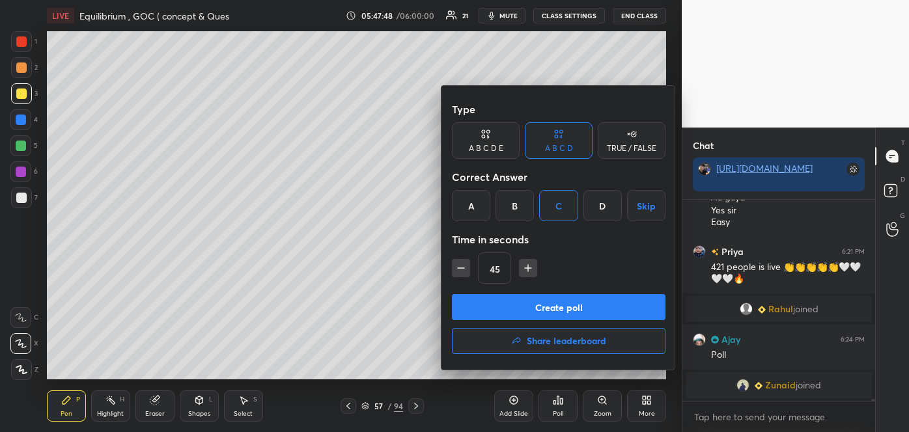
click at [532, 304] on button "Create poll" at bounding box center [559, 307] width 214 height 26
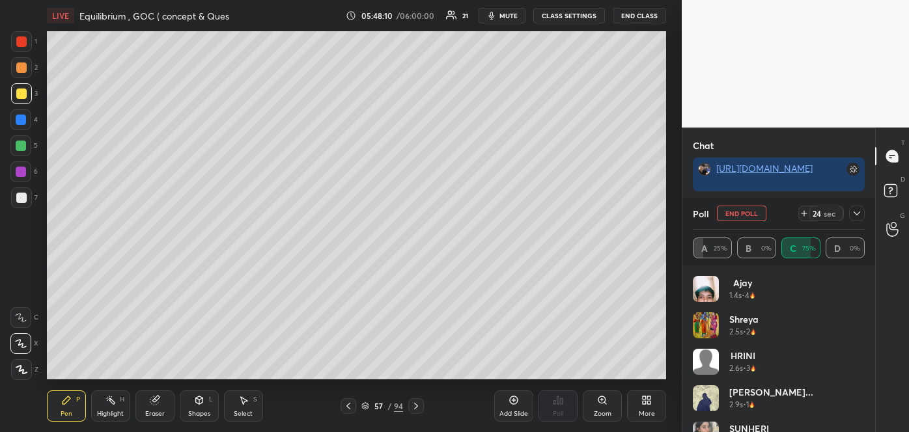
scroll to position [20877, 0]
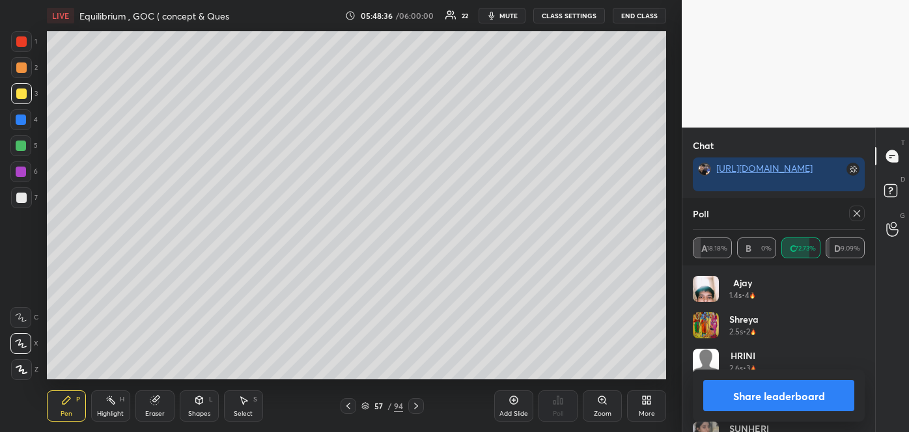
click at [756, 400] on button "Share leaderboard" at bounding box center [778, 395] width 151 height 31
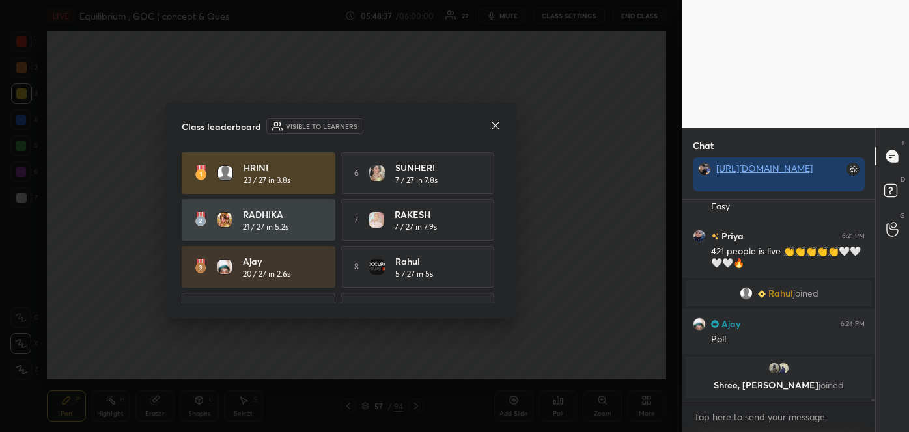
scroll to position [20811, 0]
click at [493, 122] on icon at bounding box center [495, 125] width 10 height 10
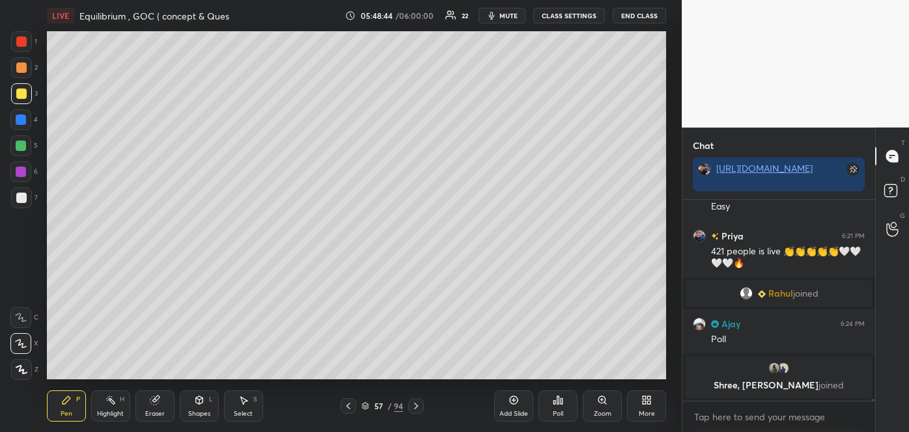
click at [24, 70] on div at bounding box center [21, 68] width 10 height 10
click at [18, 197] on div at bounding box center [21, 198] width 10 height 10
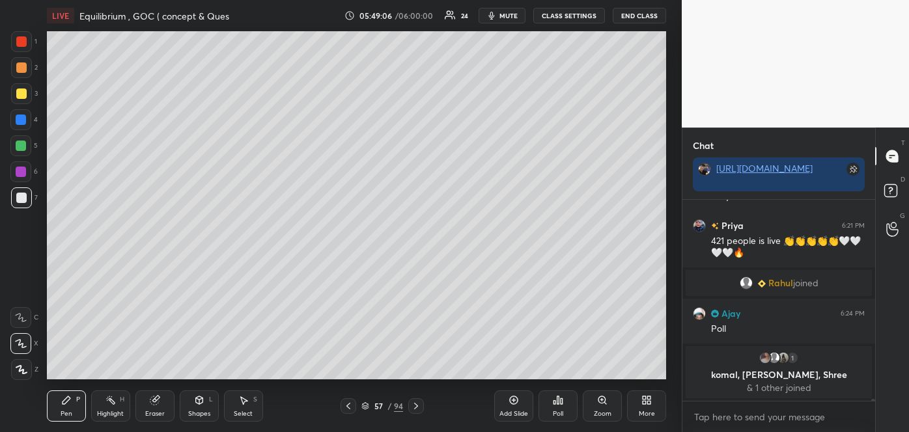
click at [22, 100] on div at bounding box center [21, 93] width 21 height 21
click at [31, 191] on div at bounding box center [21, 198] width 21 height 21
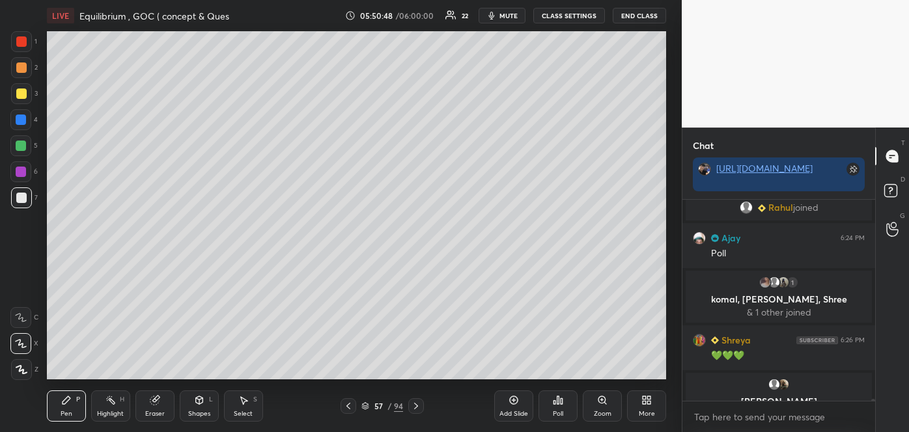
scroll to position [20931, 0]
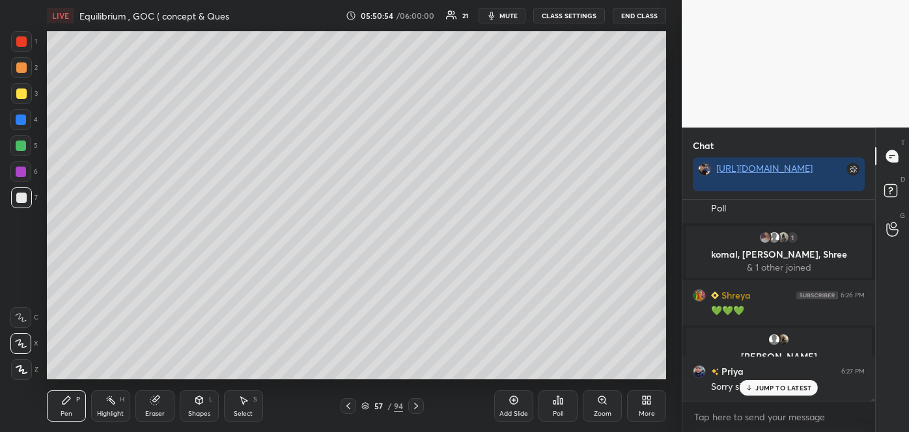
click at [752, 387] on icon at bounding box center [749, 388] width 8 height 8
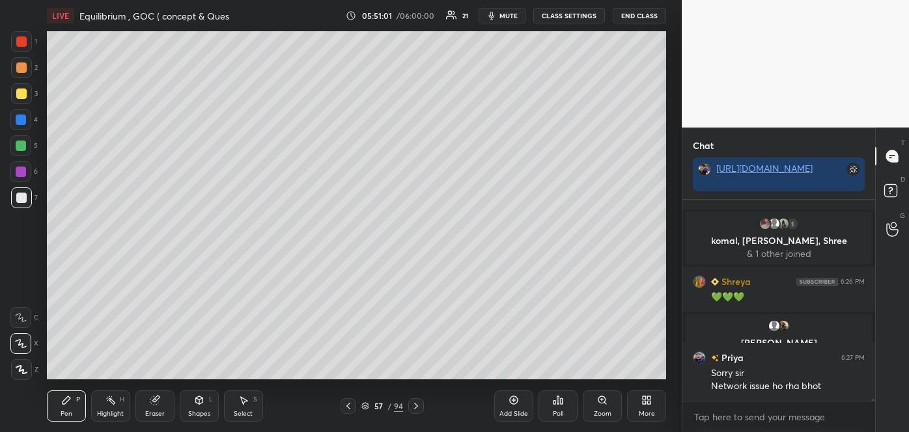
click at [511, 411] on div "Add Slide" at bounding box center [513, 414] width 29 height 7
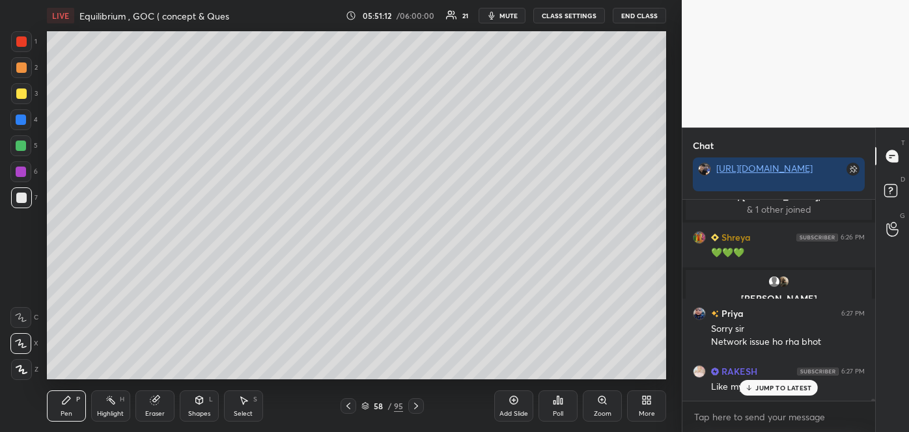
click at [759, 387] on p "JUMP TO LATEST" at bounding box center [783, 388] width 56 height 8
click at [352, 405] on icon at bounding box center [348, 406] width 10 height 10
click at [415, 405] on icon at bounding box center [416, 406] width 10 height 10
click at [20, 98] on div at bounding box center [21, 94] width 10 height 10
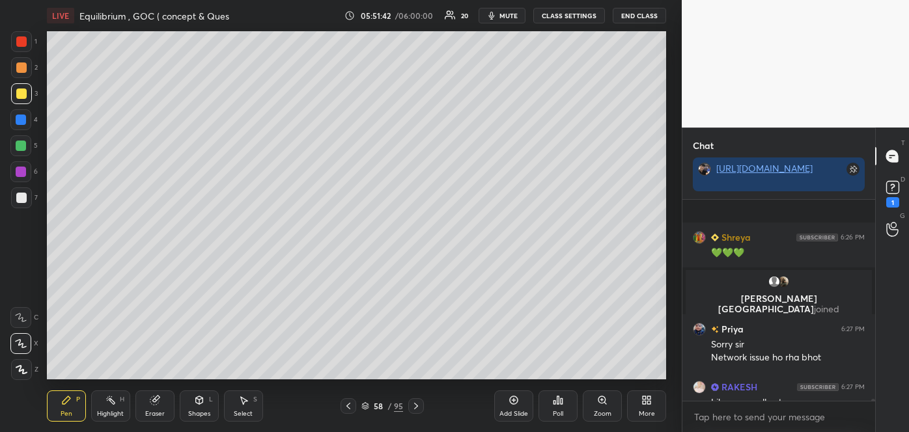
scroll to position [21061, 0]
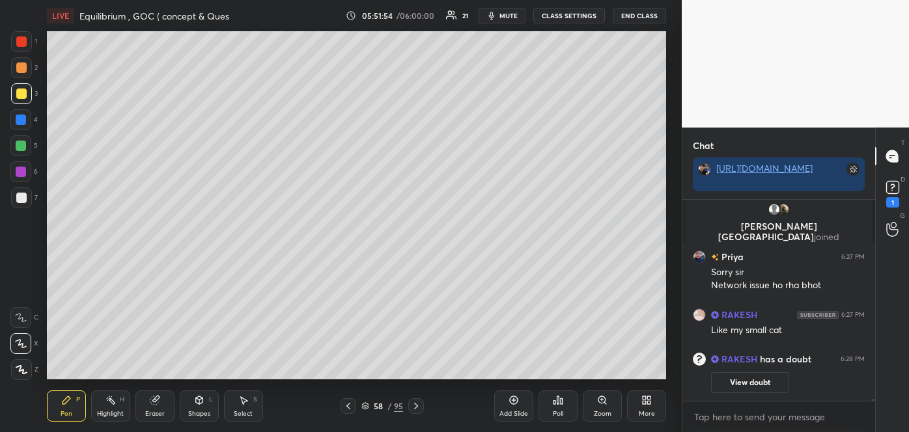
click at [24, 172] on div at bounding box center [21, 172] width 10 height 10
click at [206, 411] on div "Shapes" at bounding box center [199, 414] width 22 height 7
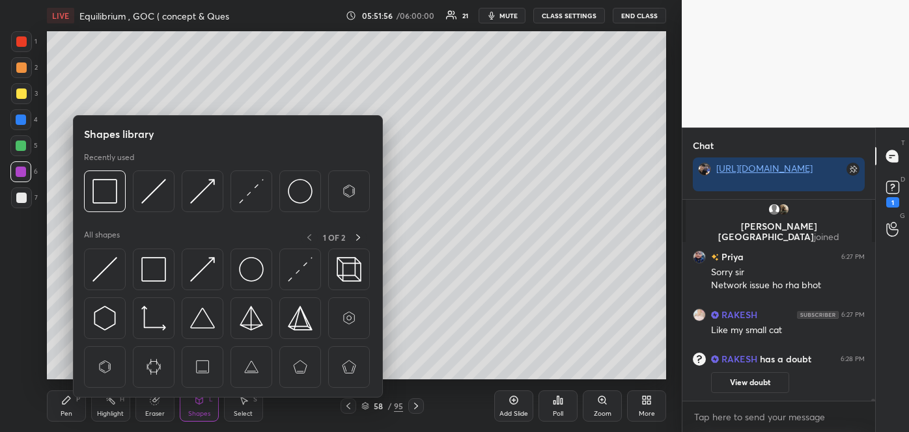
click at [162, 268] on img at bounding box center [153, 269] width 25 height 25
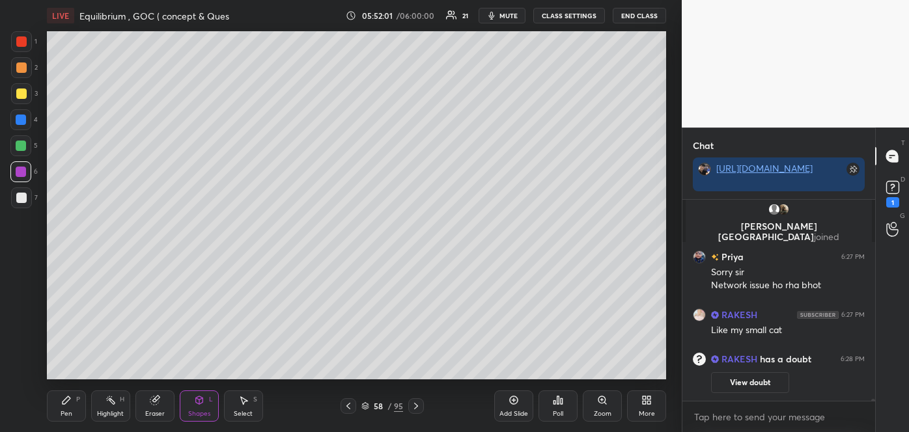
click at [76, 412] on div "Pen P" at bounding box center [66, 406] width 39 height 31
click at [24, 94] on div at bounding box center [21, 94] width 10 height 10
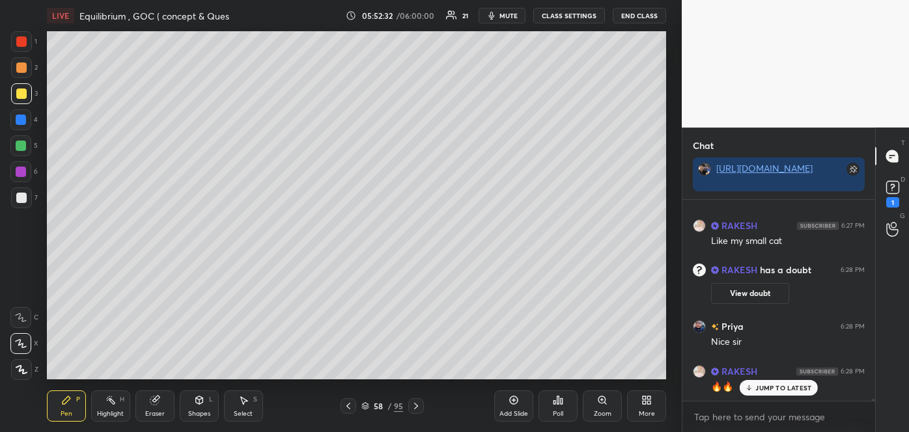
scroll to position [21146, 0]
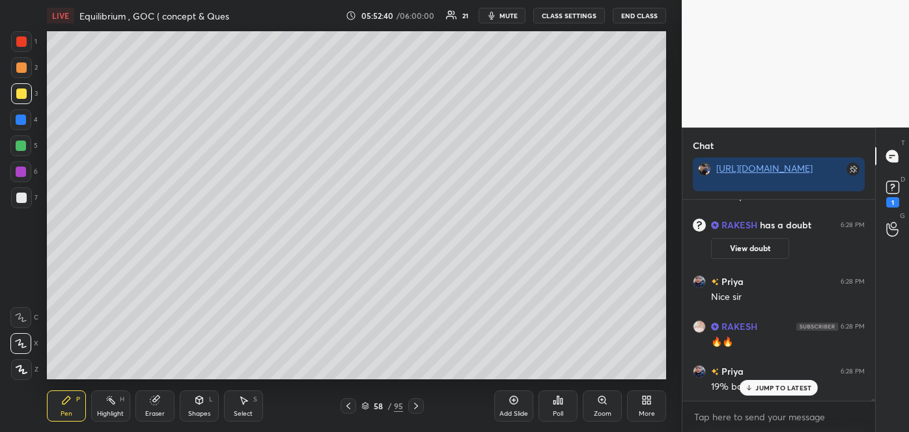
click at [23, 193] on div at bounding box center [21, 198] width 10 height 10
click at [516, 14] on span "mute" at bounding box center [508, 15] width 18 height 9
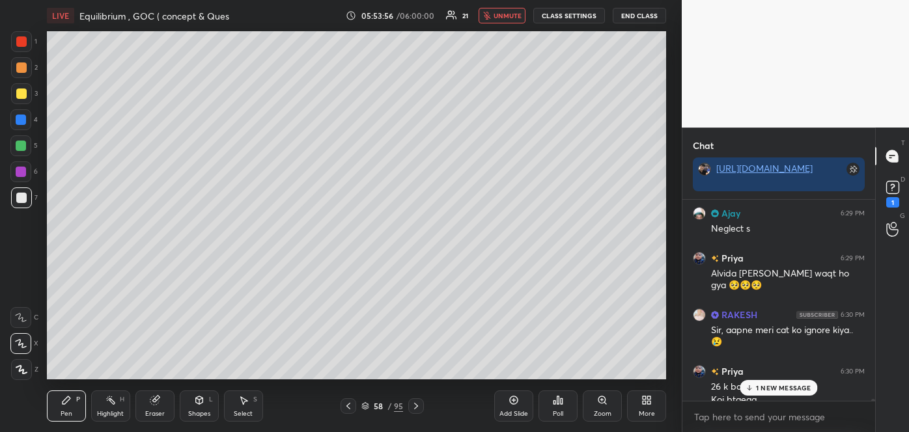
scroll to position [21363, 0]
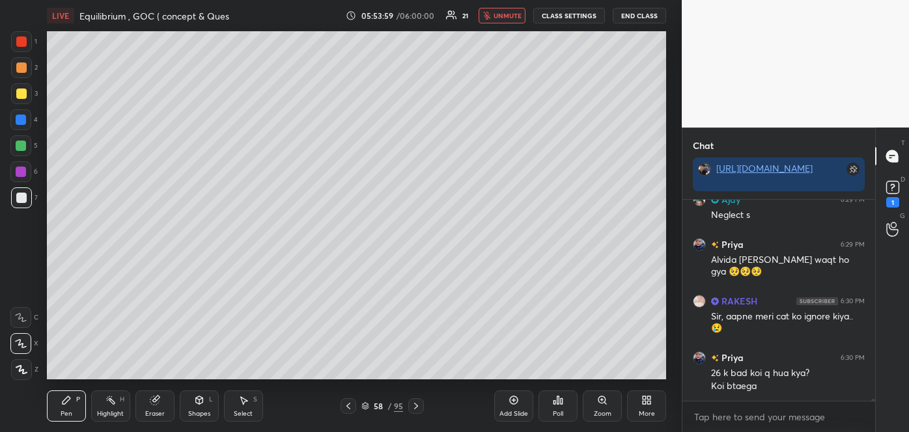
click at [17, 38] on div at bounding box center [21, 41] width 10 height 10
click at [23, 143] on div at bounding box center [21, 146] width 10 height 10
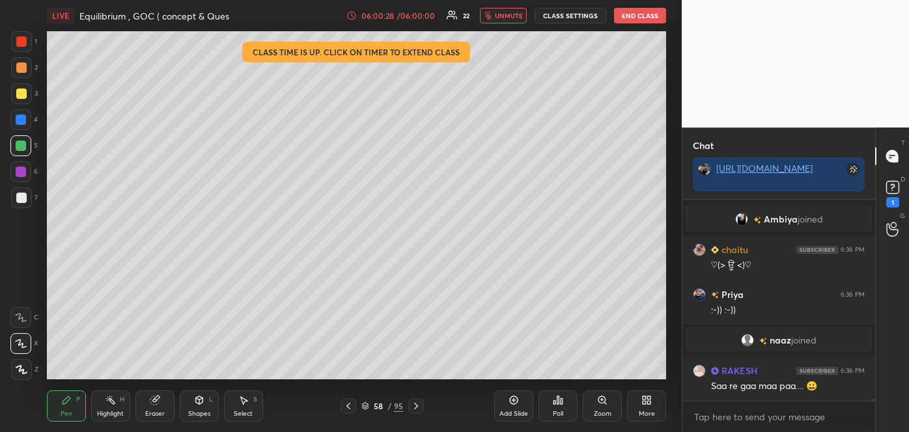
scroll to position [21767, 0]
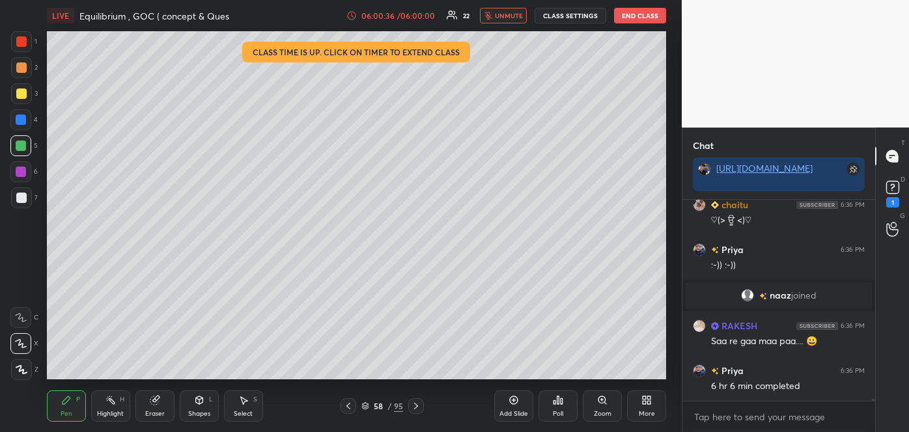
click at [512, 12] on span "unmute" at bounding box center [509, 15] width 28 height 9
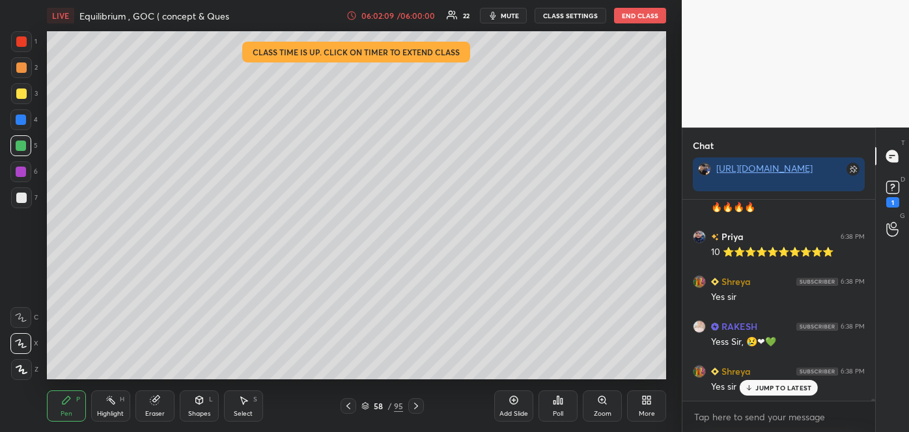
scroll to position [22600, 0]
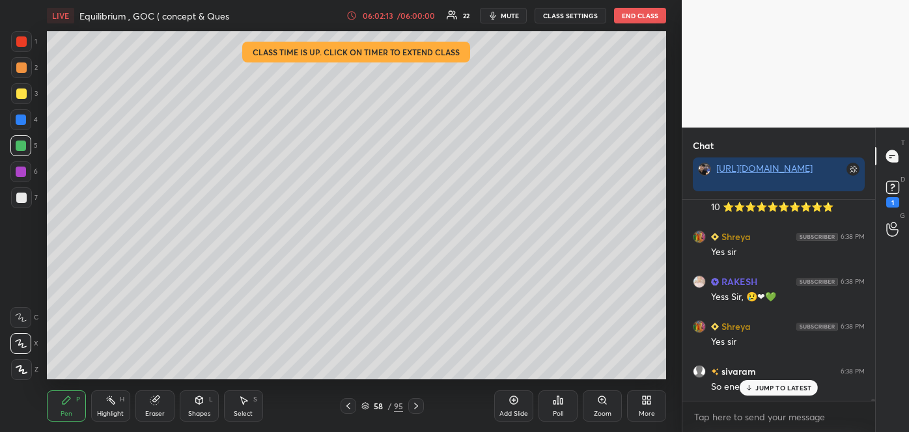
click at [363, 408] on icon at bounding box center [365, 409] width 7 height 2
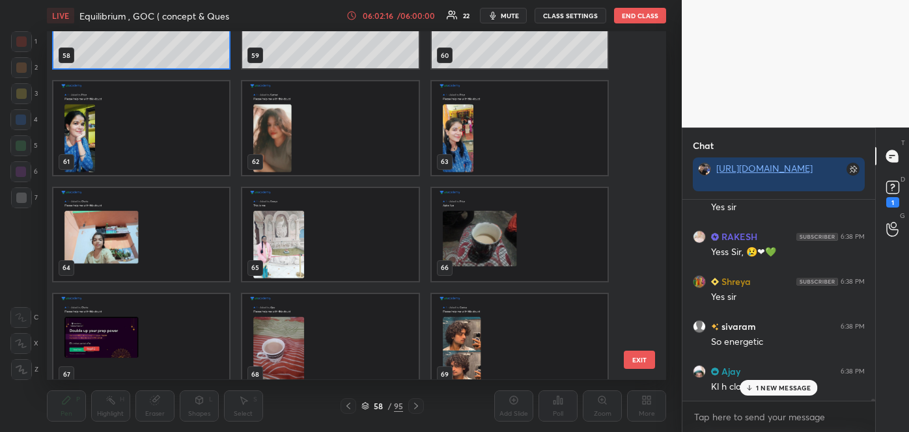
scroll to position [22690, 0]
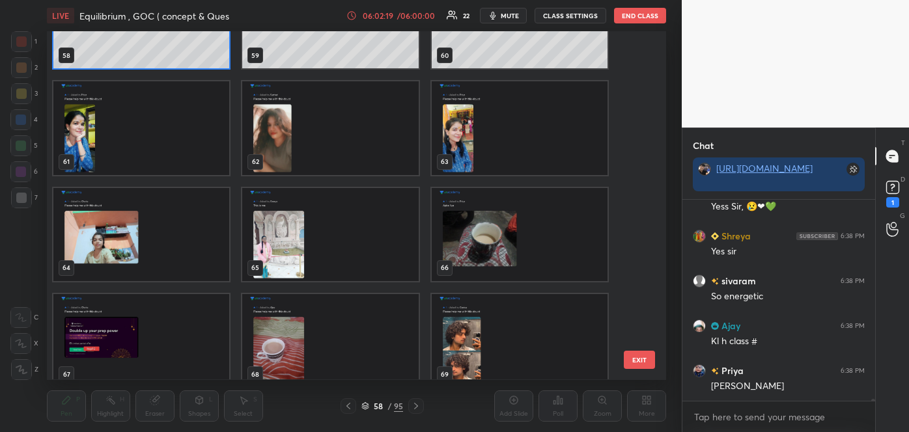
click at [120, 350] on img "grid" at bounding box center [141, 340] width 176 height 93
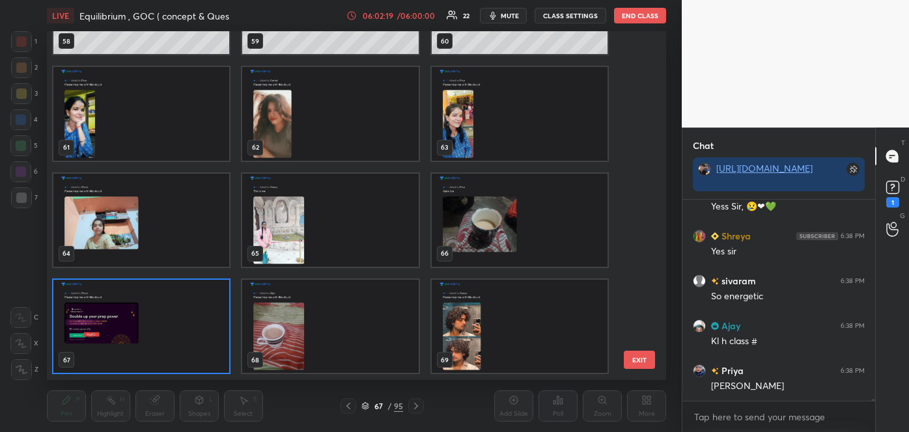
click at [120, 350] on div "55 56 57 58 59 60 61 62 63 64 65 66 67 68 69" at bounding box center [345, 205] width 596 height 348
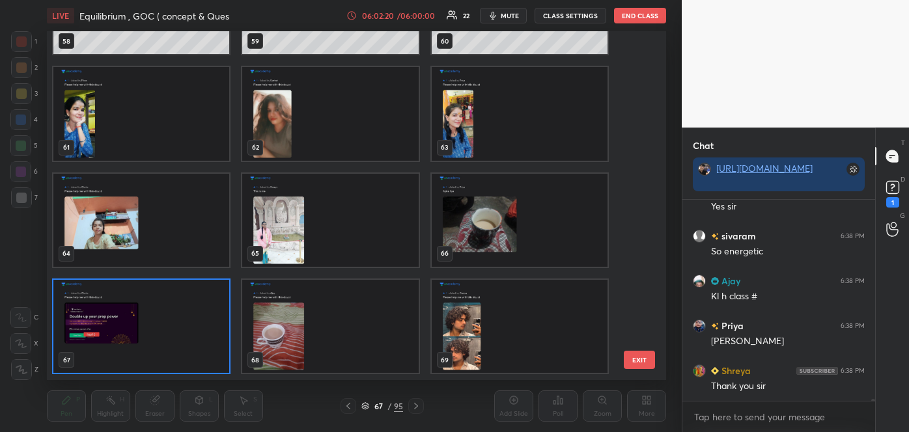
click at [120, 350] on img "grid" at bounding box center [141, 326] width 176 height 93
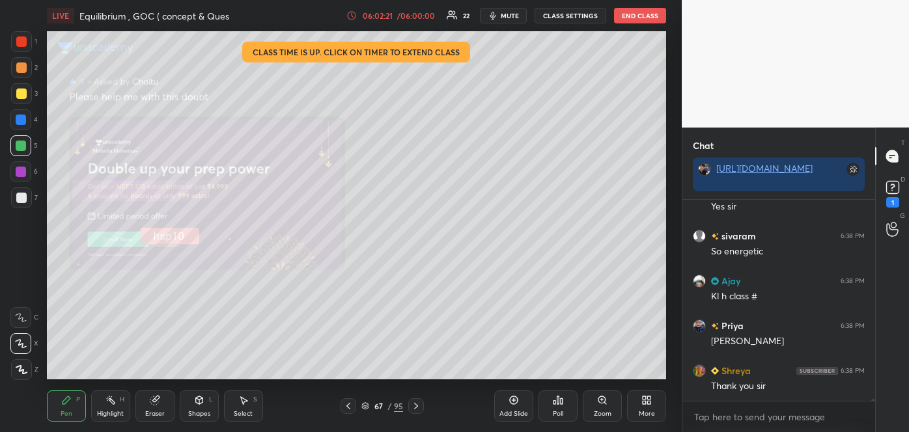
click at [120, 350] on img "grid" at bounding box center [141, 326] width 176 height 93
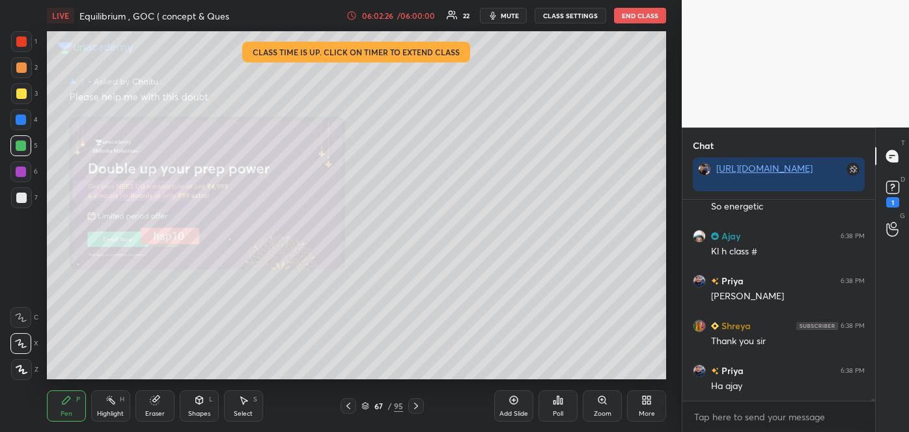
click at [361, 406] on icon at bounding box center [365, 406] width 8 height 8
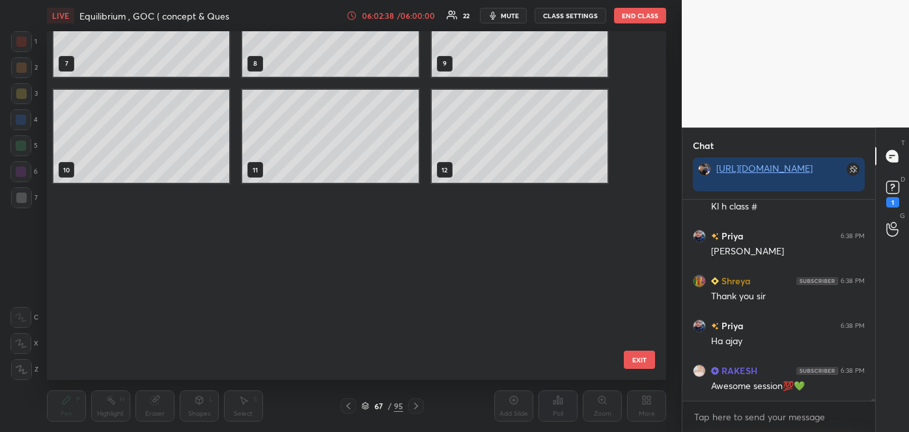
scroll to position [0, 0]
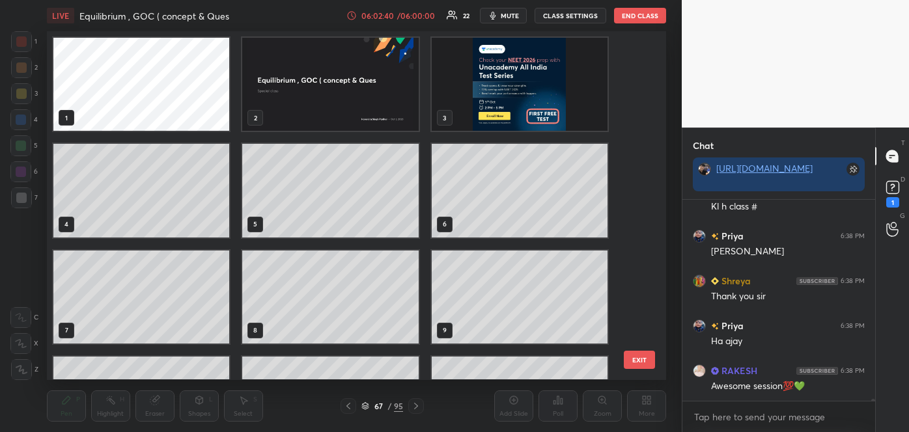
click at [562, 96] on img "grid" at bounding box center [520, 84] width 176 height 93
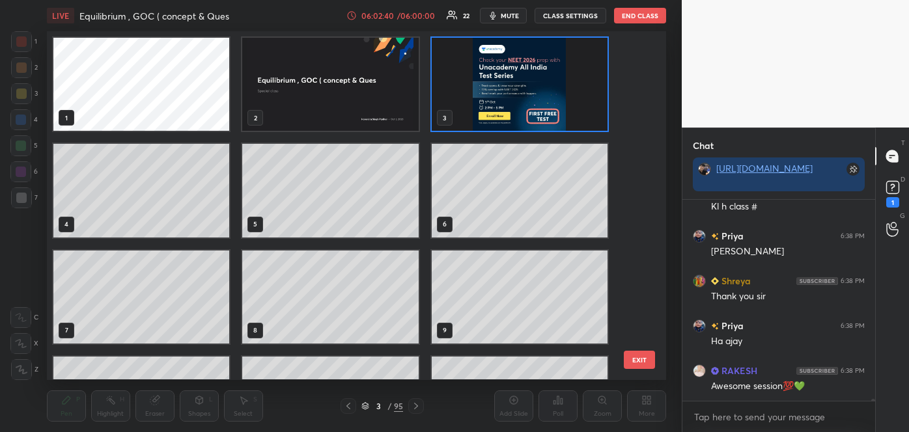
click at [562, 96] on img "grid" at bounding box center [520, 84] width 176 height 93
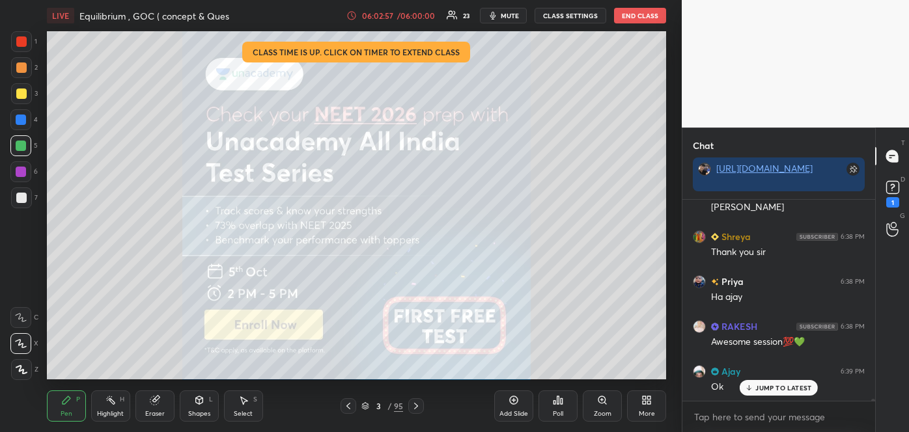
scroll to position [22914, 0]
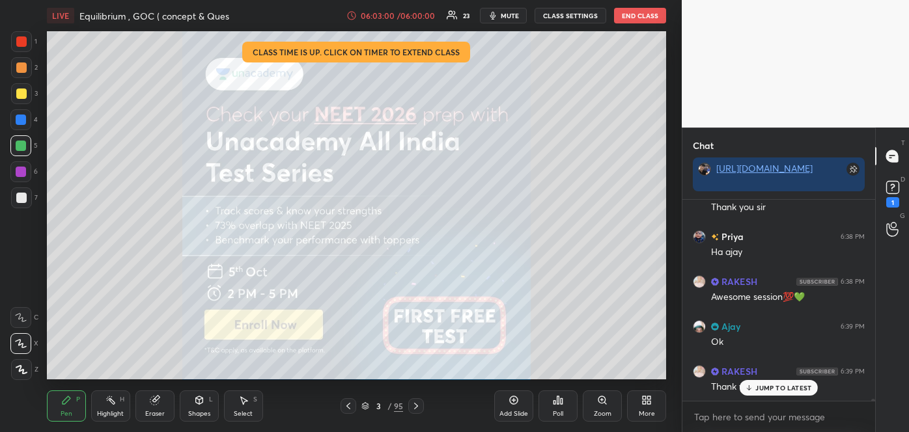
click at [364, 407] on icon at bounding box center [365, 407] width 7 height 2
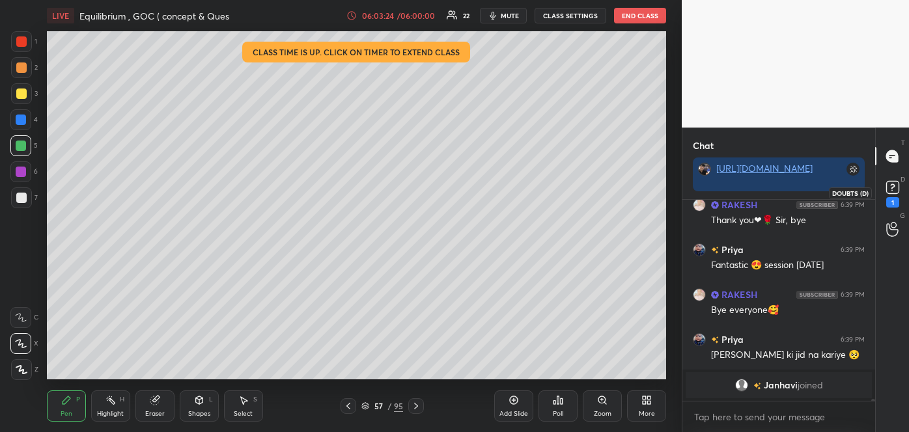
scroll to position [22895, 0]
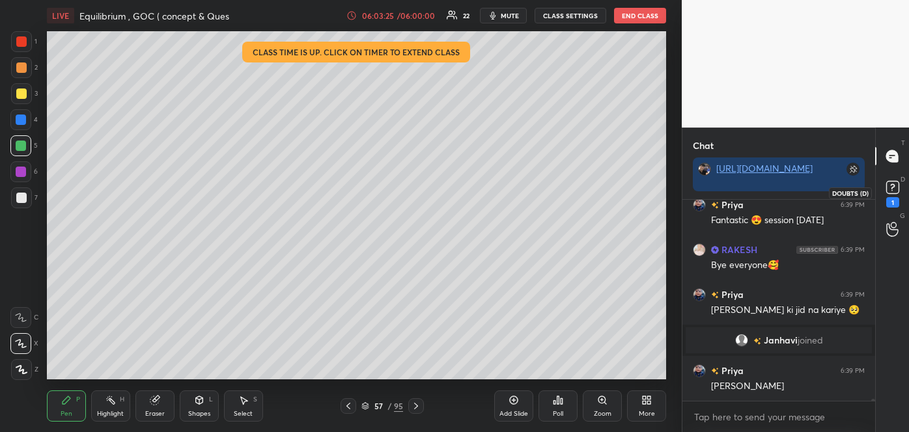
click at [892, 186] on rect at bounding box center [892, 188] width 12 height 12
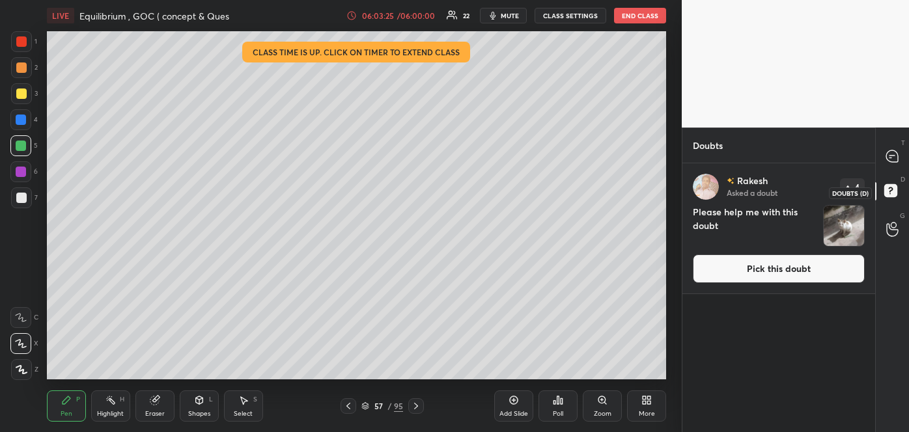
scroll to position [265, 189]
click at [757, 273] on button "Pick this doubt" at bounding box center [779, 269] width 172 height 29
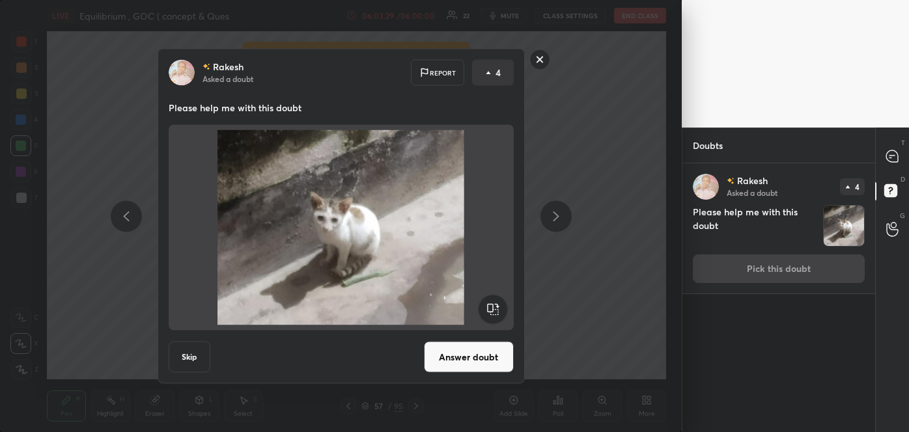
click at [486, 354] on button "Answer doubt" at bounding box center [469, 357] width 90 height 31
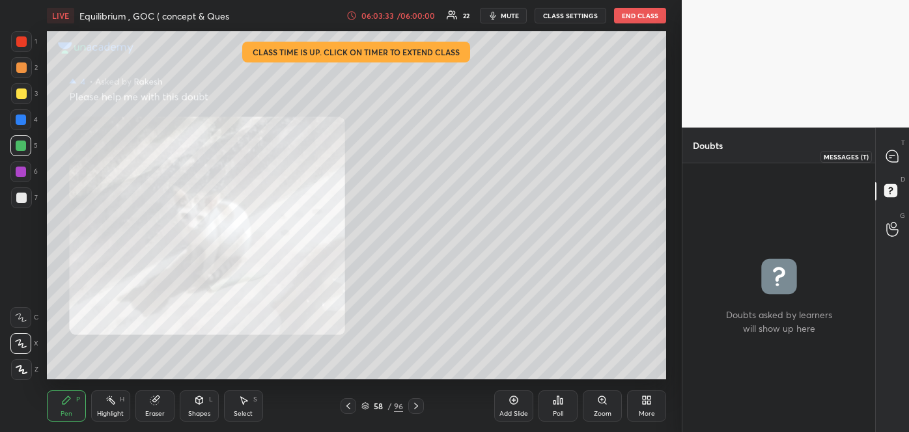
click at [891, 154] on icon at bounding box center [892, 156] width 12 height 12
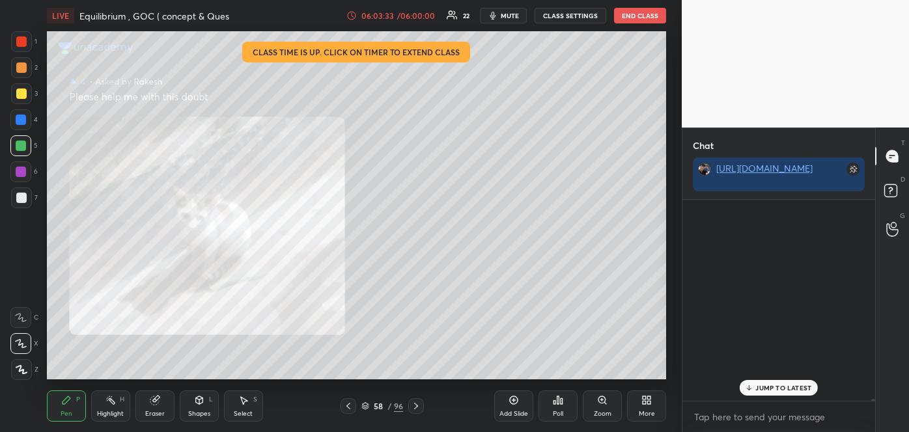
scroll to position [197, 189]
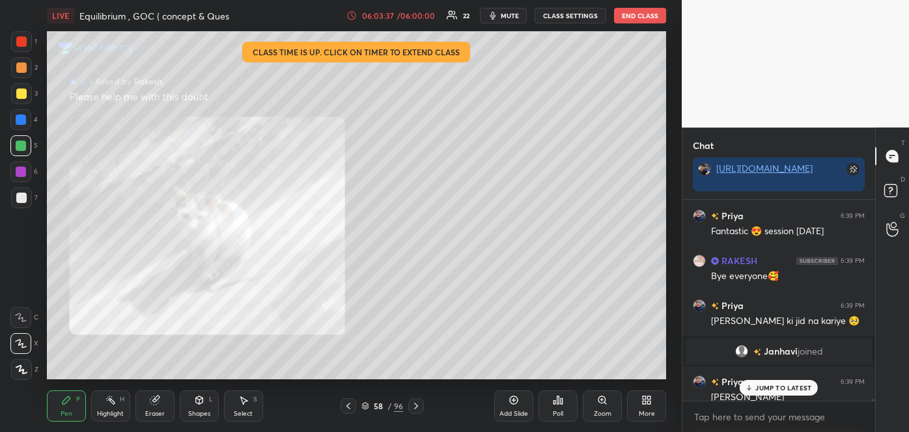
click at [348, 408] on icon at bounding box center [348, 406] width 10 height 10
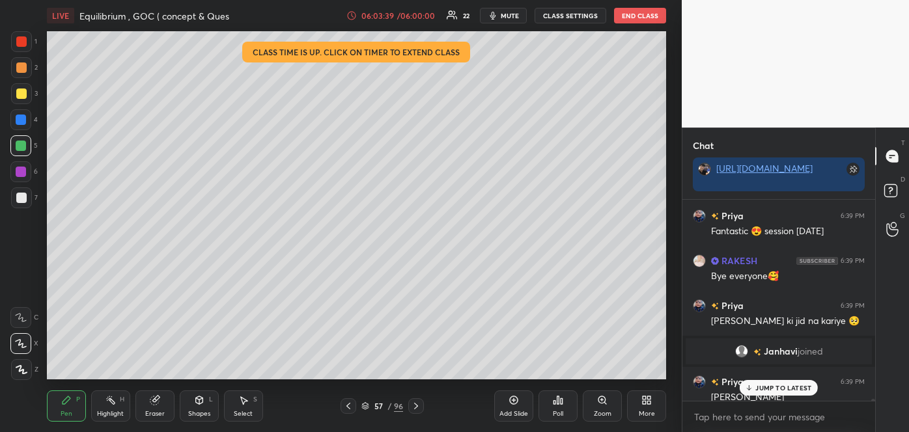
scroll to position [23083, 0]
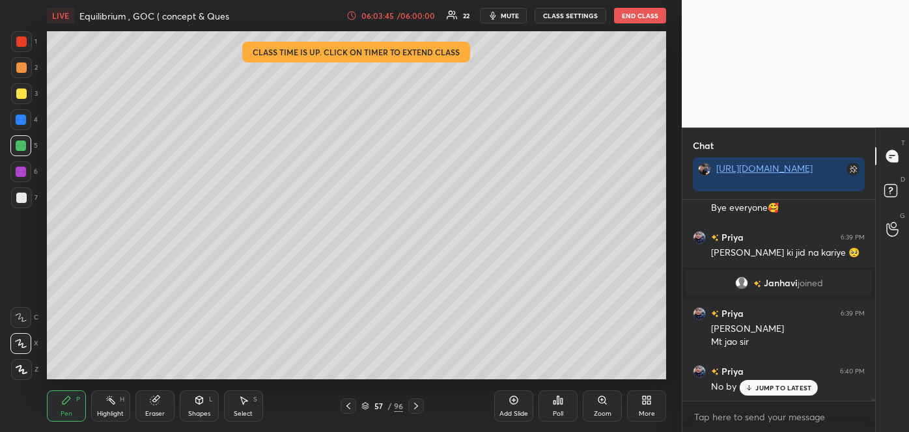
click at [415, 405] on icon at bounding box center [416, 406] width 10 height 10
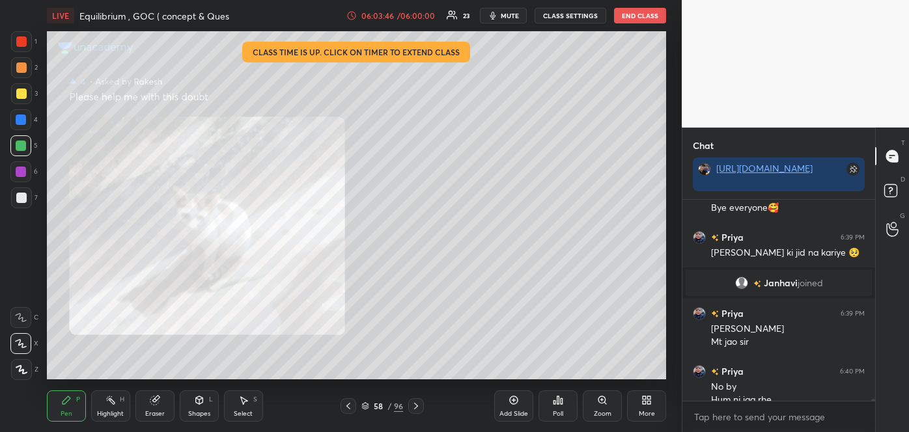
scroll to position [23096, 0]
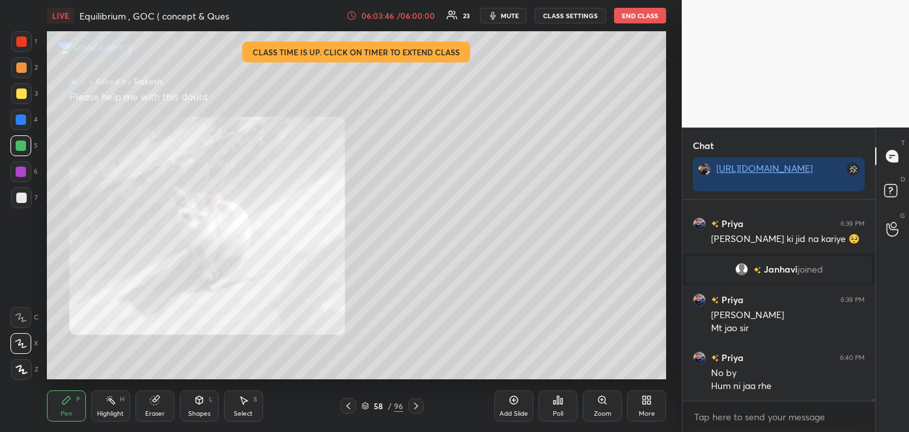
click at [415, 405] on icon at bounding box center [416, 406] width 10 height 10
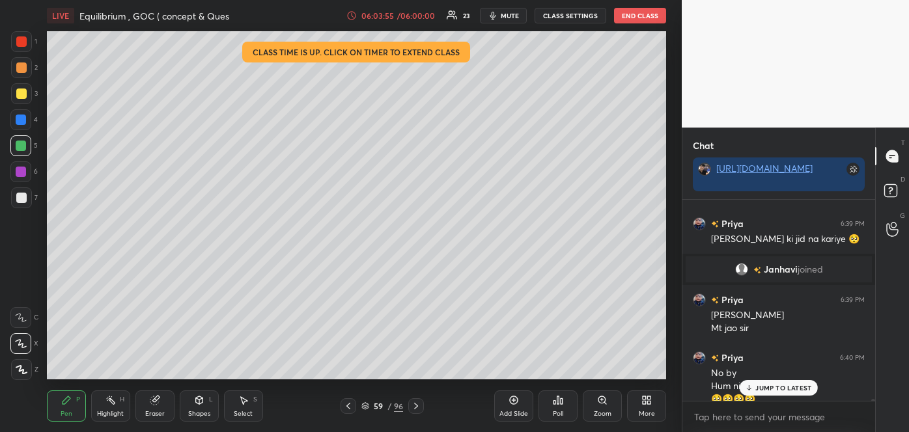
scroll to position [23109, 0]
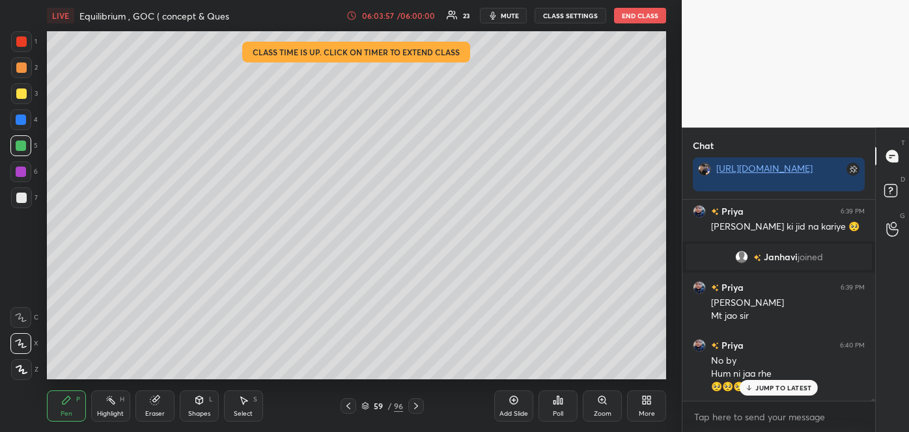
click at [637, 16] on button "End Class" at bounding box center [640, 16] width 52 height 16
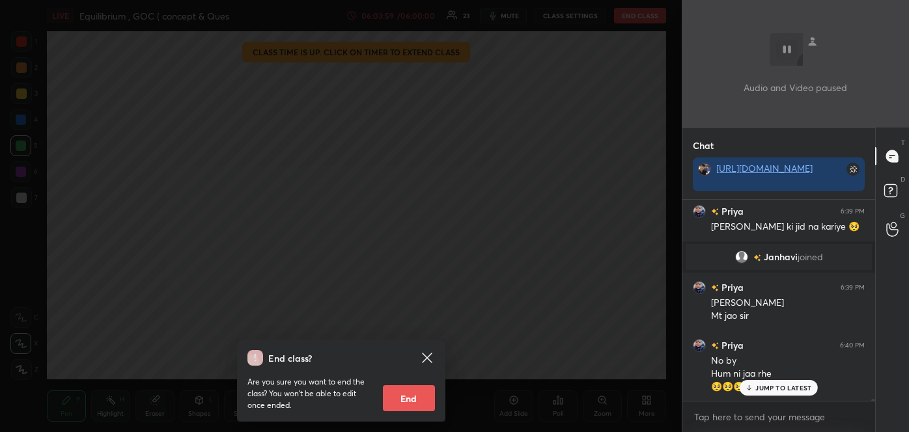
scroll to position [23140, 0]
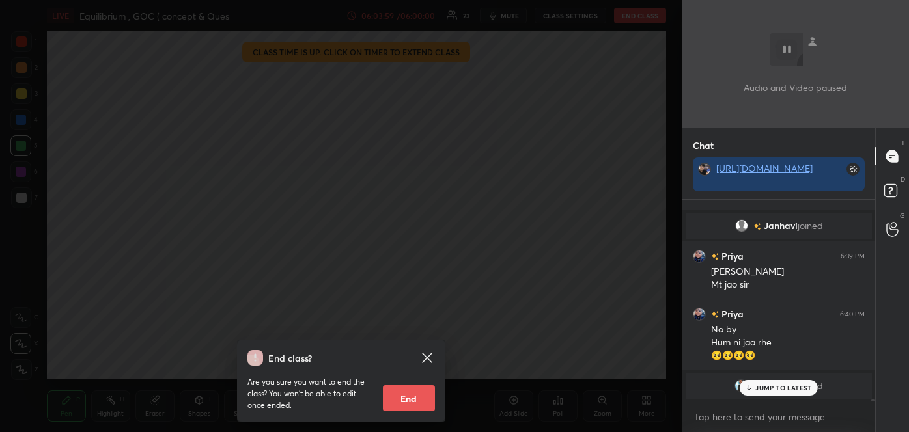
click at [403, 398] on button "End" at bounding box center [409, 398] width 52 height 26
type textarea "x"
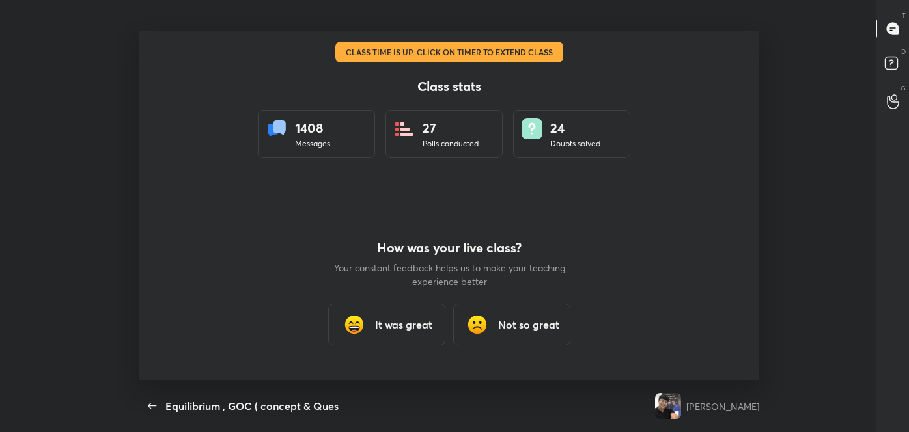
scroll to position [64763, 64265]
click at [404, 332] on h3 "It was great" at bounding box center [403, 325] width 57 height 16
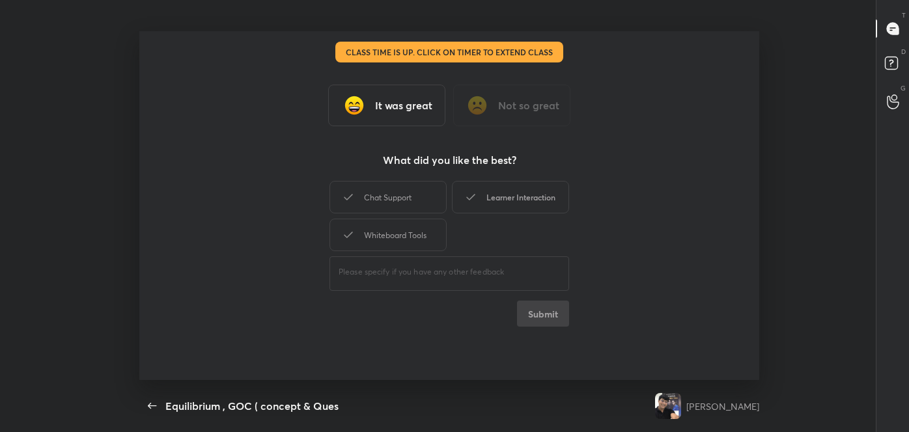
click at [535, 198] on div "Learner Interaction" at bounding box center [510, 197] width 117 height 33
click at [543, 316] on button "Submit" at bounding box center [543, 314] width 52 height 26
